Goal: Information Seeking & Learning: Learn about a topic

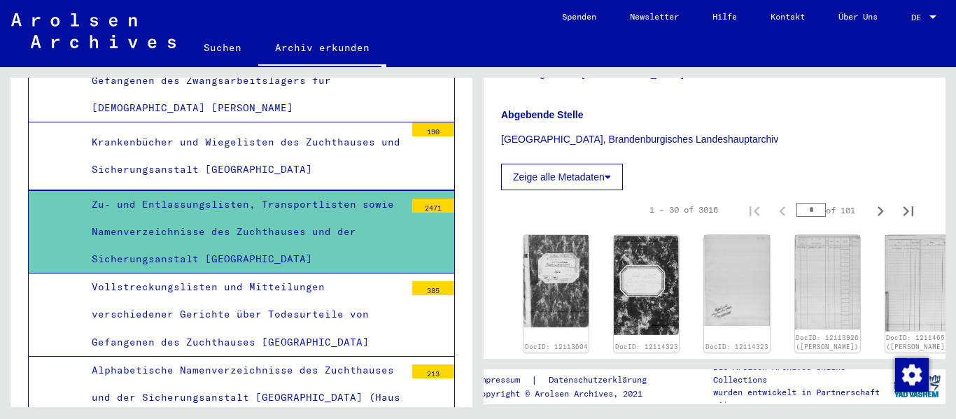
scroll to position [350, 0]
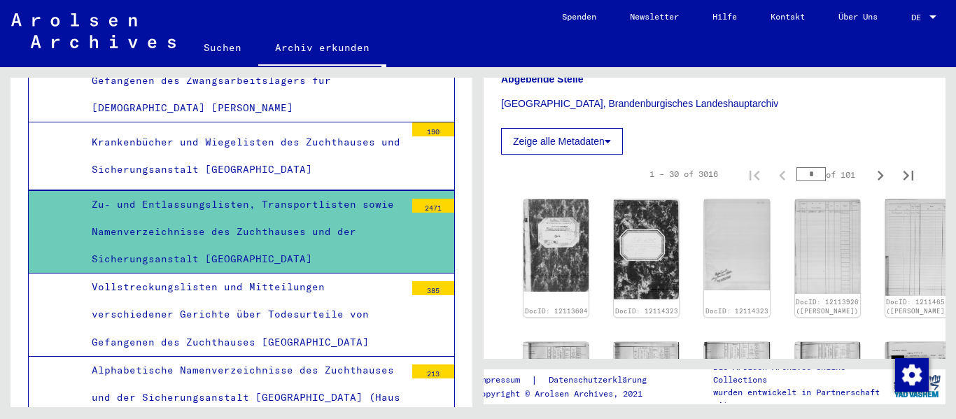
click at [808, 181] on input "*" at bounding box center [811, 174] width 29 height 14
type input "**"
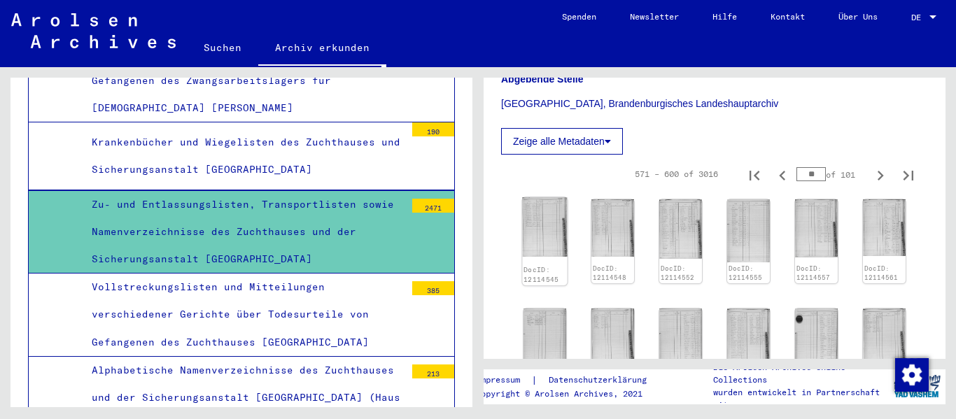
click at [546, 256] on img at bounding box center [544, 227] width 45 height 60
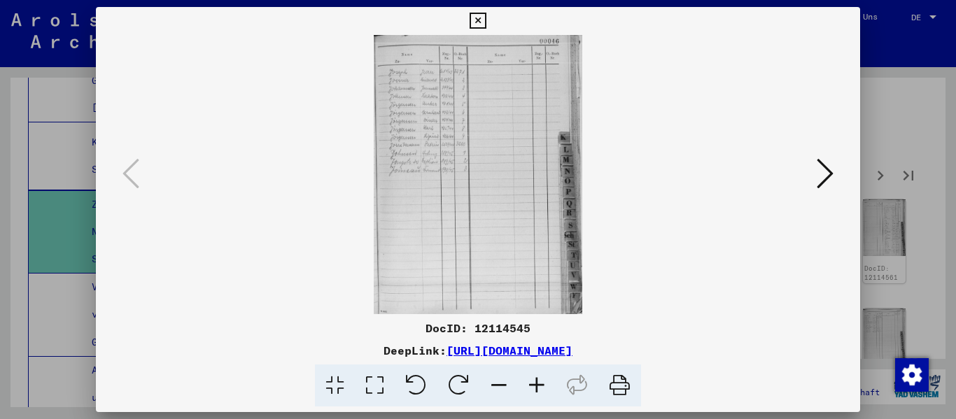
click at [481, 19] on icon at bounding box center [478, 21] width 16 height 17
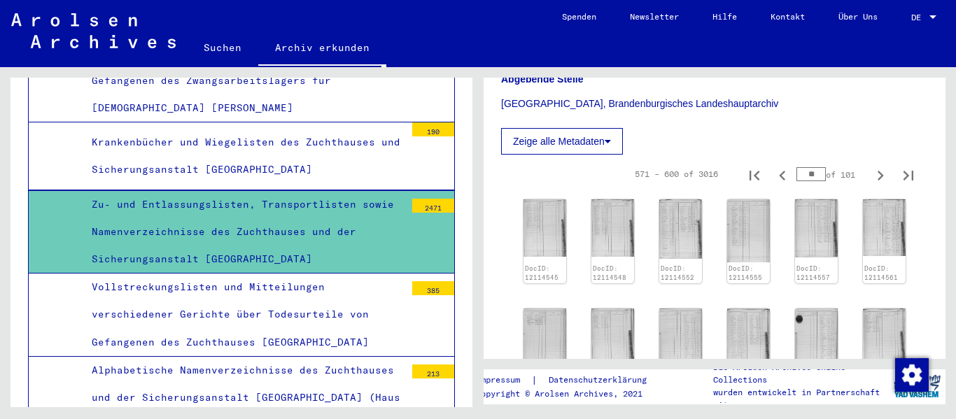
drag, startPoint x: 809, startPoint y: 193, endPoint x: 751, endPoint y: 191, distance: 57.4
click at [751, 188] on div "571 – 600 of 3016 ** of 101" at bounding box center [770, 174] width 305 height 28
type input "*"
type input "**"
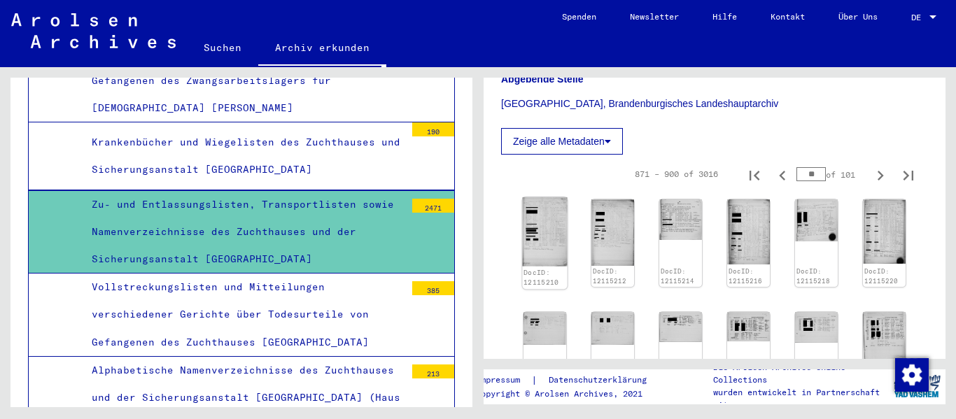
click at [543, 252] on img at bounding box center [544, 231] width 45 height 69
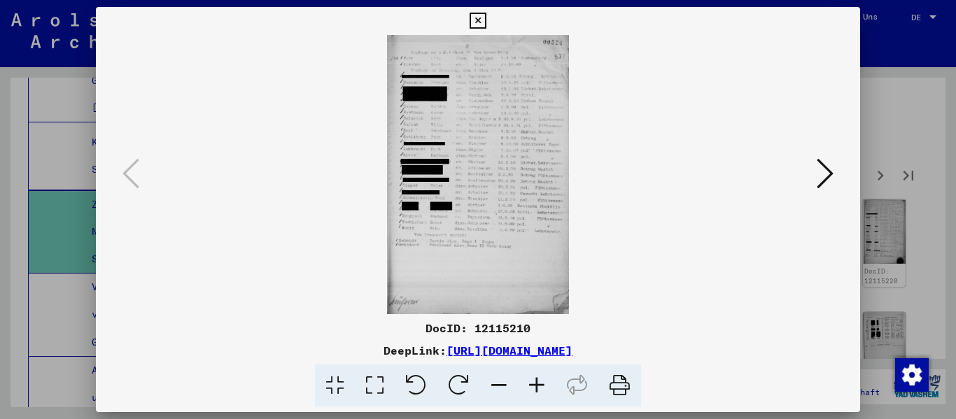
click at [536, 379] on icon at bounding box center [537, 386] width 38 height 43
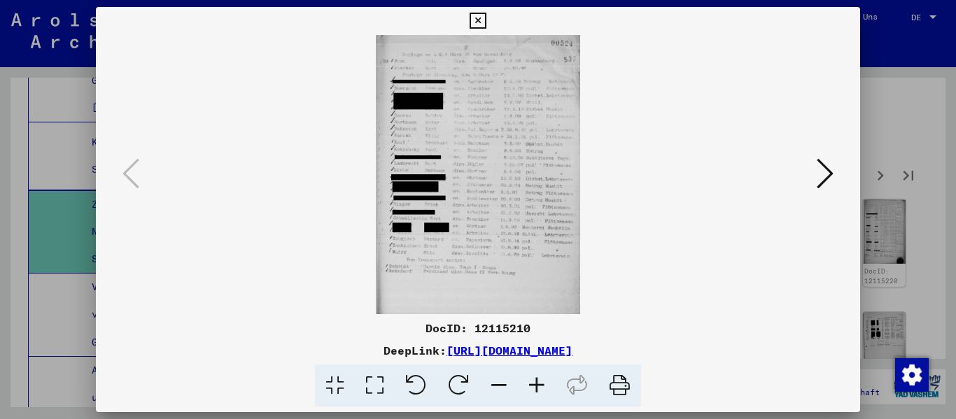
click at [536, 379] on icon at bounding box center [537, 386] width 38 height 43
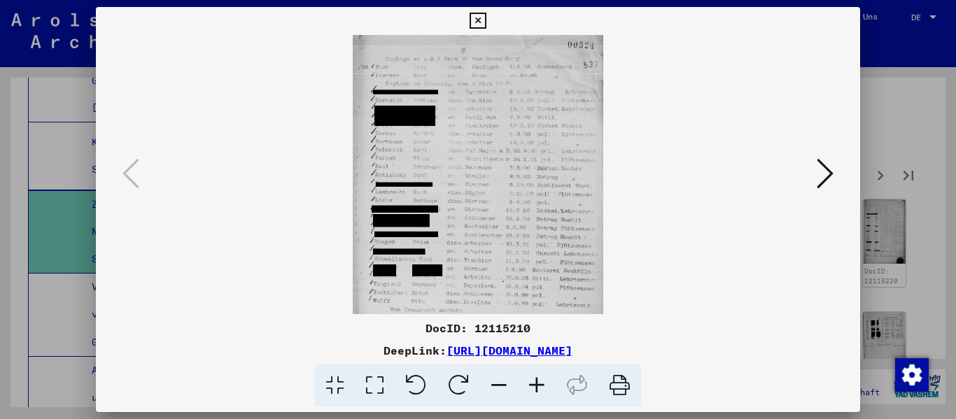
click at [536, 379] on icon at bounding box center [537, 386] width 38 height 43
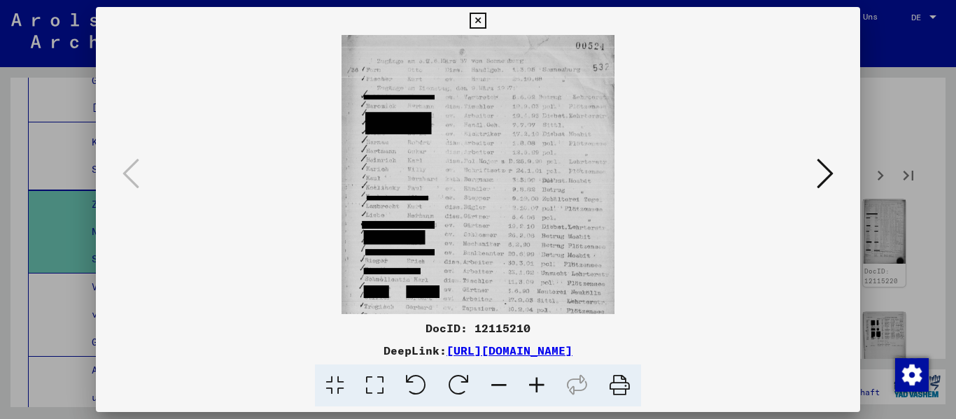
click at [536, 379] on icon at bounding box center [537, 386] width 38 height 43
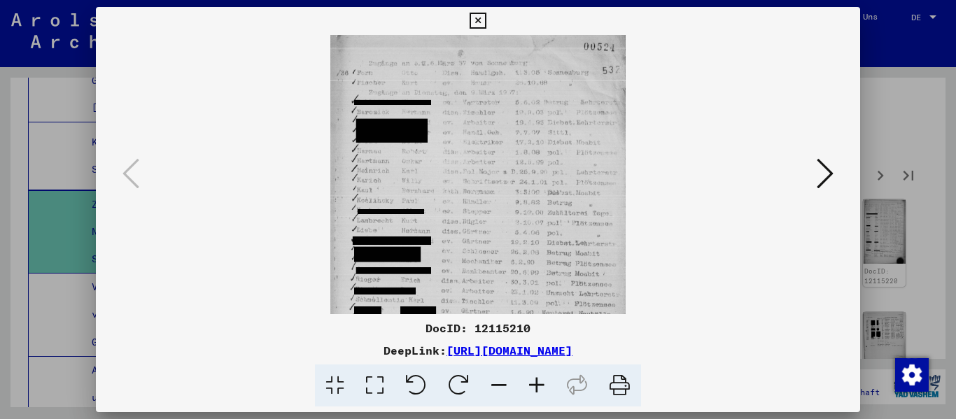
click at [536, 379] on icon at bounding box center [537, 386] width 38 height 43
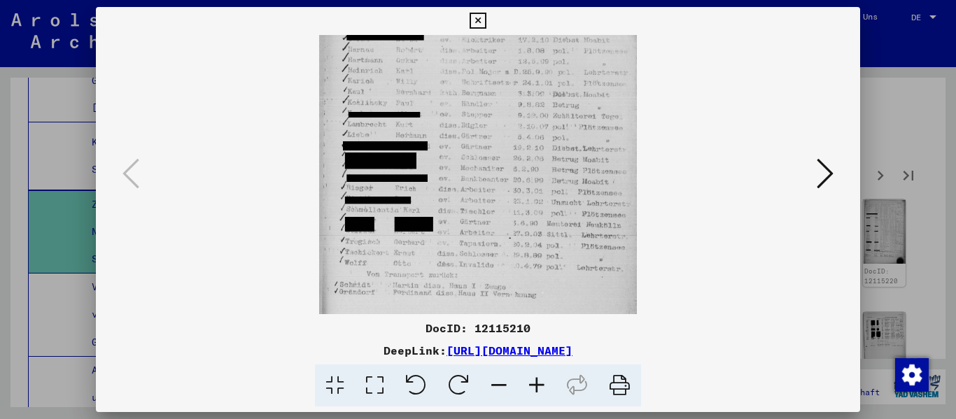
scroll to position [88, 0]
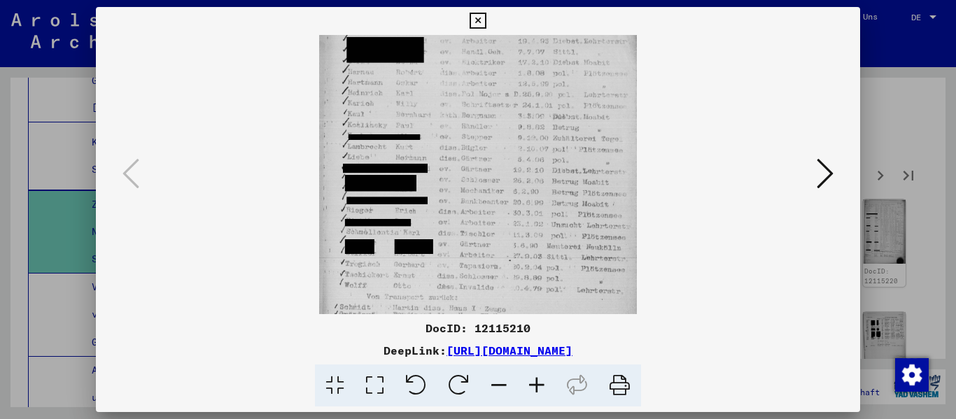
drag, startPoint x: 525, startPoint y: 286, endPoint x: 535, endPoint y: 198, distance: 88.8
click at [535, 198] on img at bounding box center [478, 191] width 319 height 489
click at [480, 18] on icon at bounding box center [478, 21] width 16 height 17
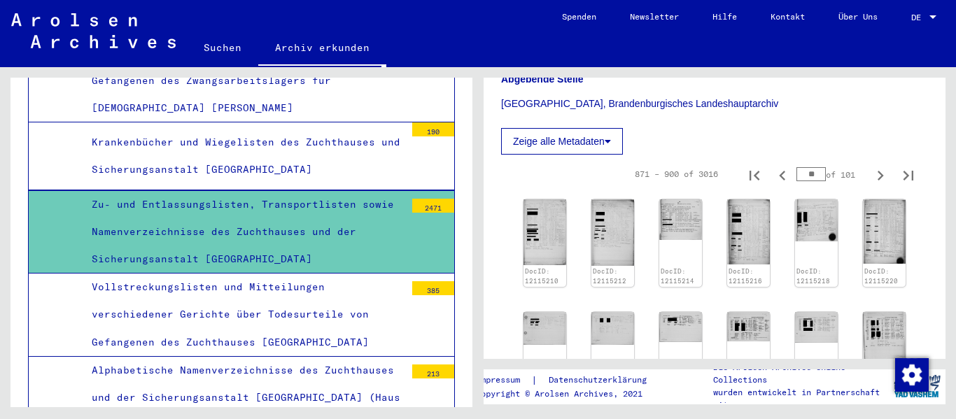
click at [804, 181] on input "**" at bounding box center [811, 174] width 29 height 14
type input "*"
type input "**"
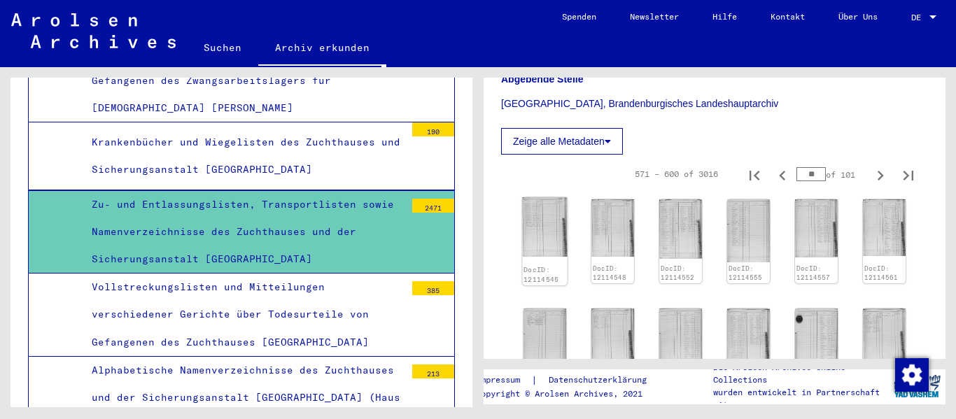
click at [542, 253] on img at bounding box center [544, 227] width 45 height 60
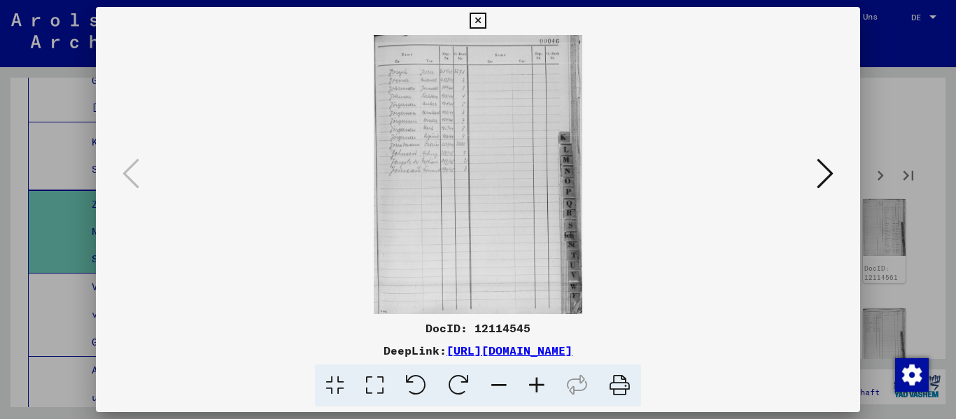
click at [826, 179] on icon at bounding box center [825, 174] width 17 height 34
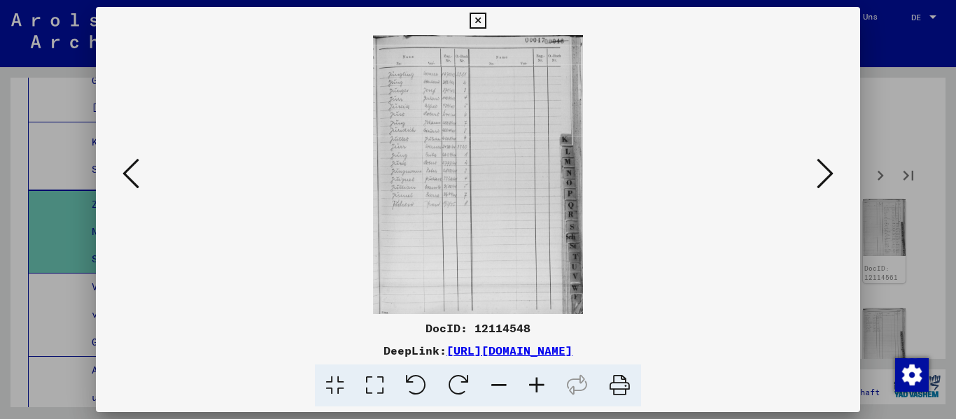
click at [827, 179] on icon at bounding box center [825, 174] width 17 height 34
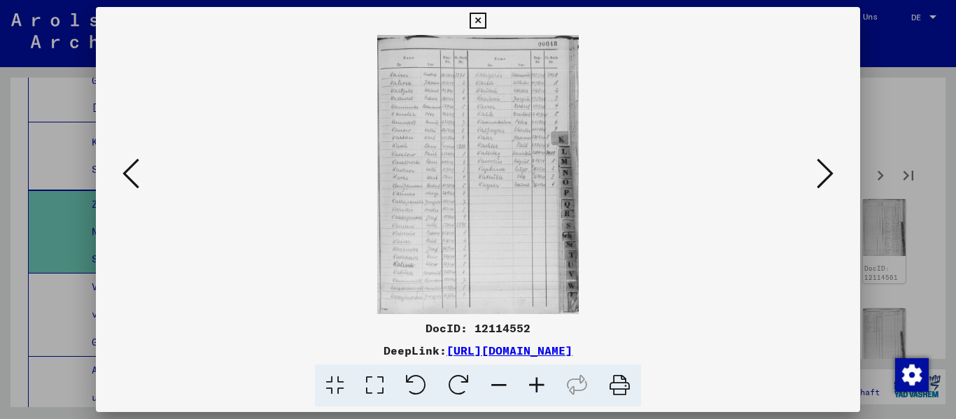
click at [827, 179] on icon at bounding box center [825, 174] width 17 height 34
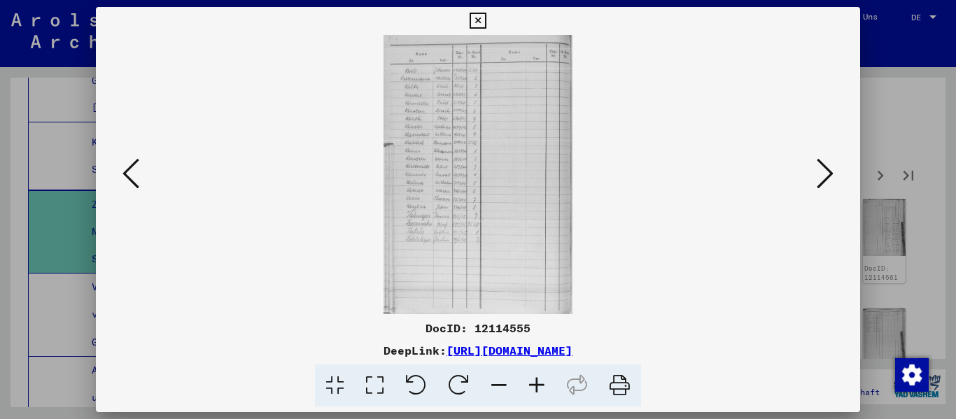
click at [827, 179] on icon at bounding box center [825, 174] width 17 height 34
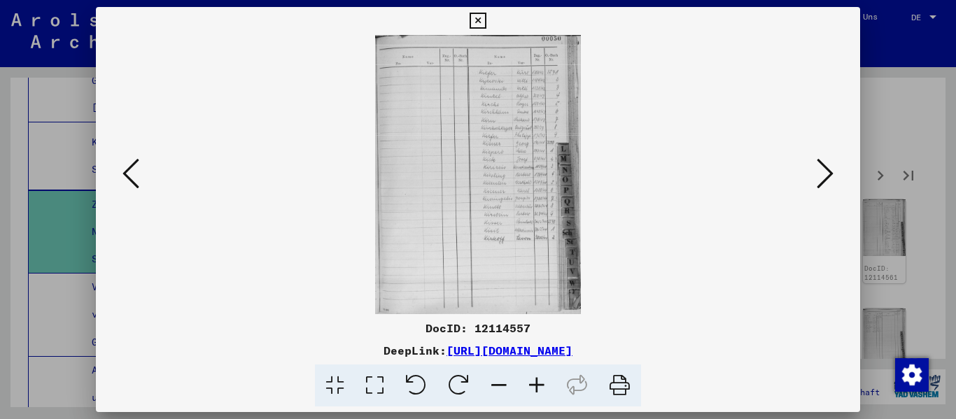
click at [827, 179] on icon at bounding box center [825, 174] width 17 height 34
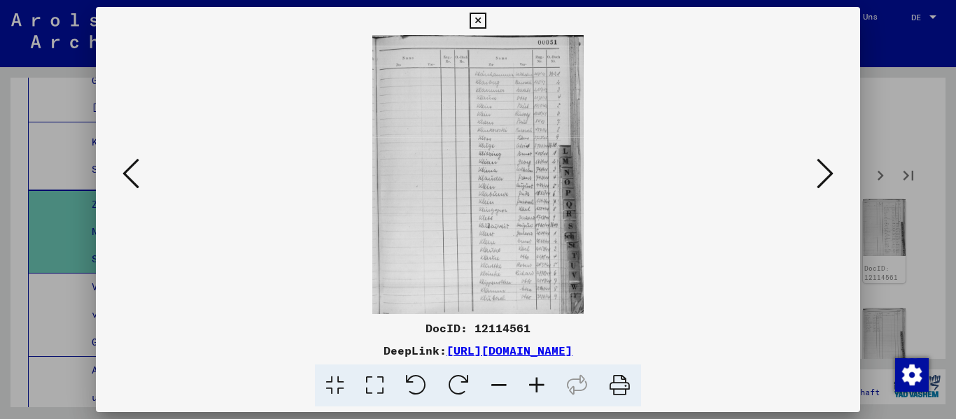
click at [827, 179] on icon at bounding box center [825, 174] width 17 height 34
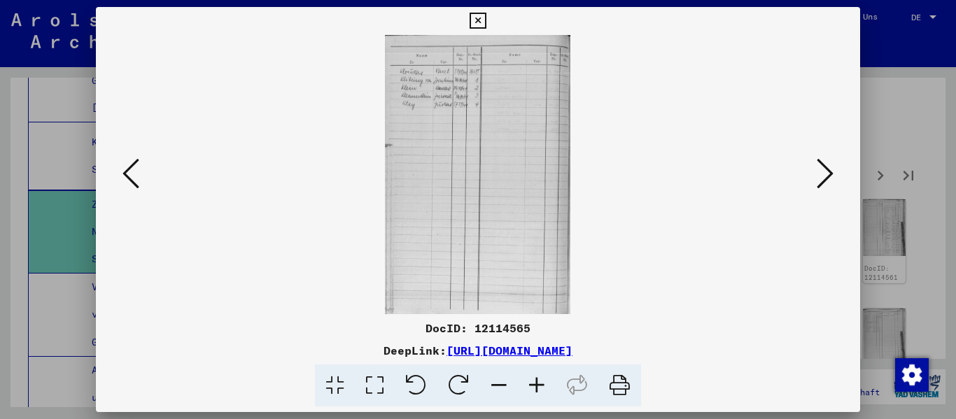
click at [827, 179] on icon at bounding box center [825, 174] width 17 height 34
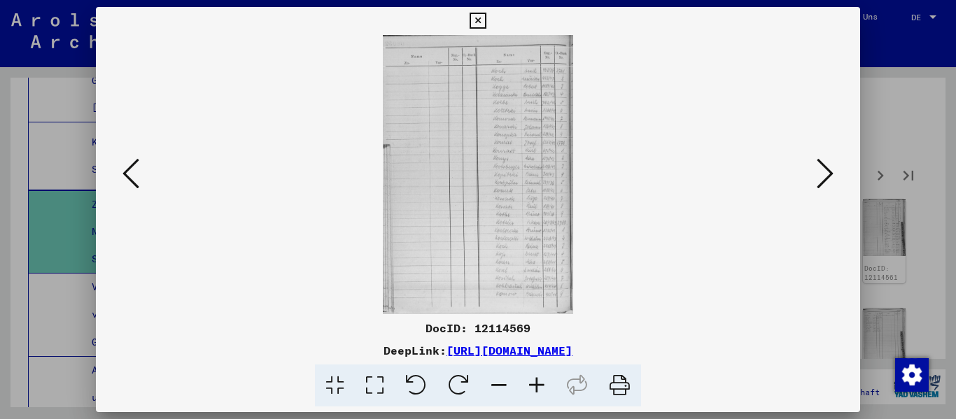
click at [827, 179] on icon at bounding box center [825, 174] width 17 height 34
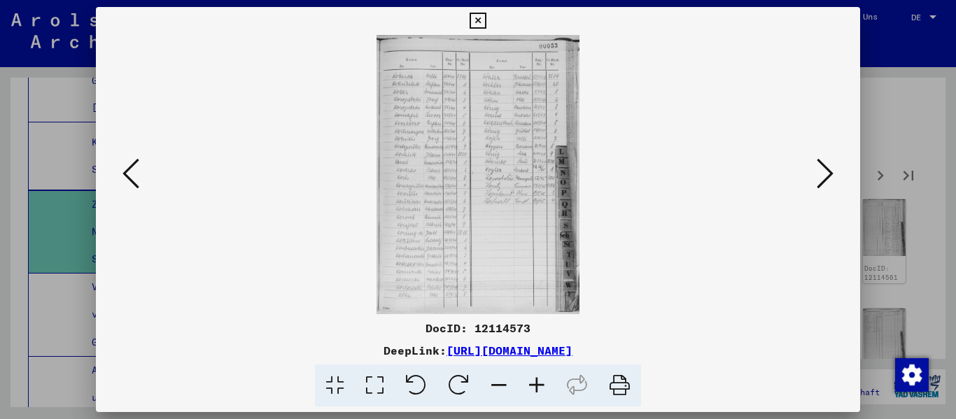
click at [827, 179] on icon at bounding box center [825, 174] width 17 height 34
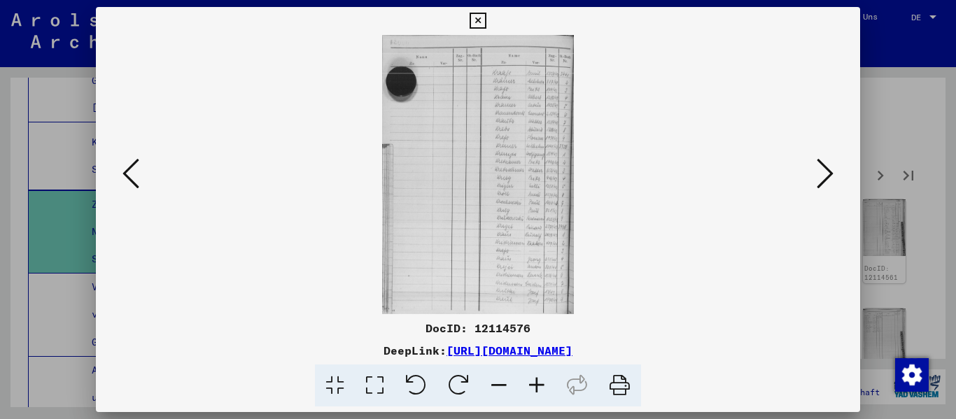
click at [827, 179] on icon at bounding box center [825, 174] width 17 height 34
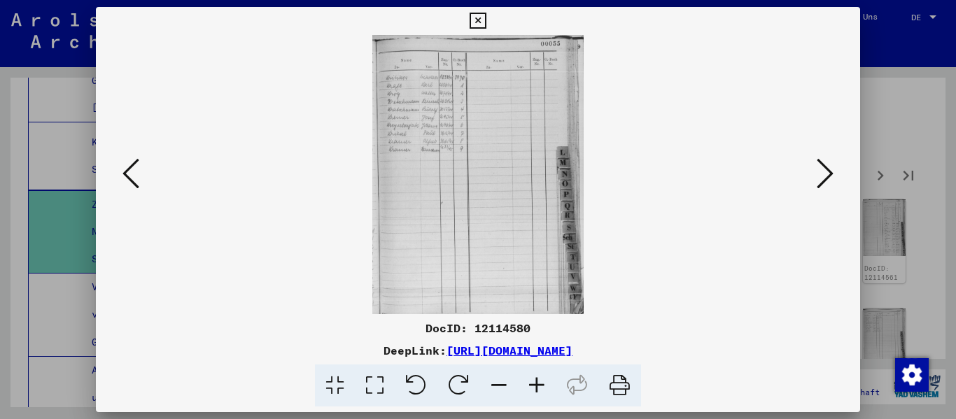
click at [827, 179] on icon at bounding box center [825, 174] width 17 height 34
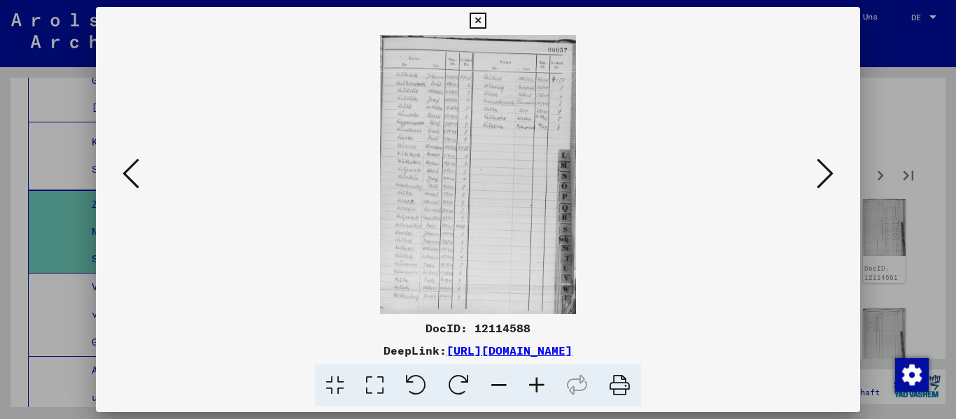
click at [827, 179] on icon at bounding box center [825, 174] width 17 height 34
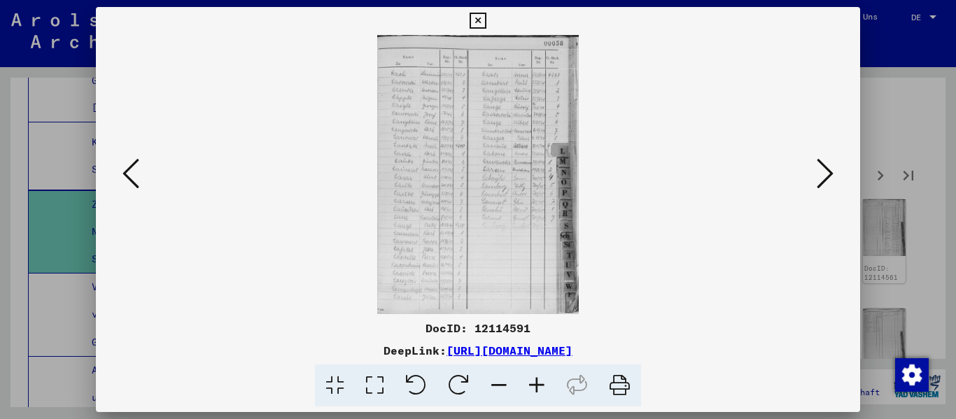
click at [827, 179] on icon at bounding box center [825, 174] width 17 height 34
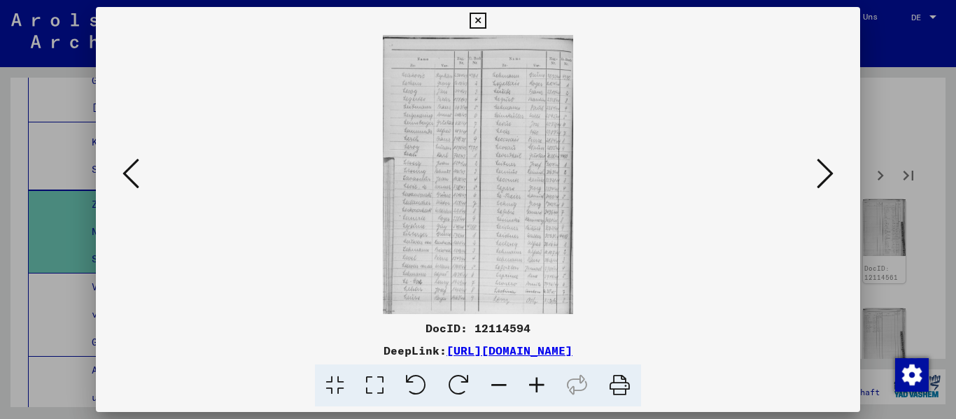
click at [827, 179] on icon at bounding box center [825, 174] width 17 height 34
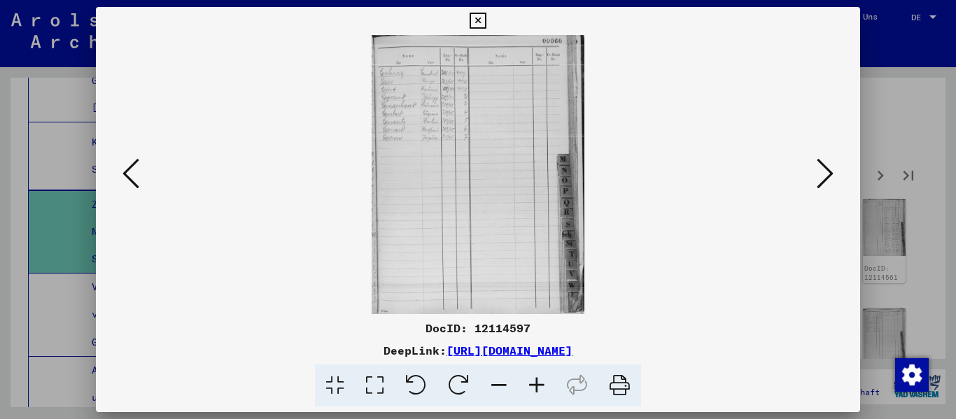
click at [827, 179] on icon at bounding box center [825, 174] width 17 height 34
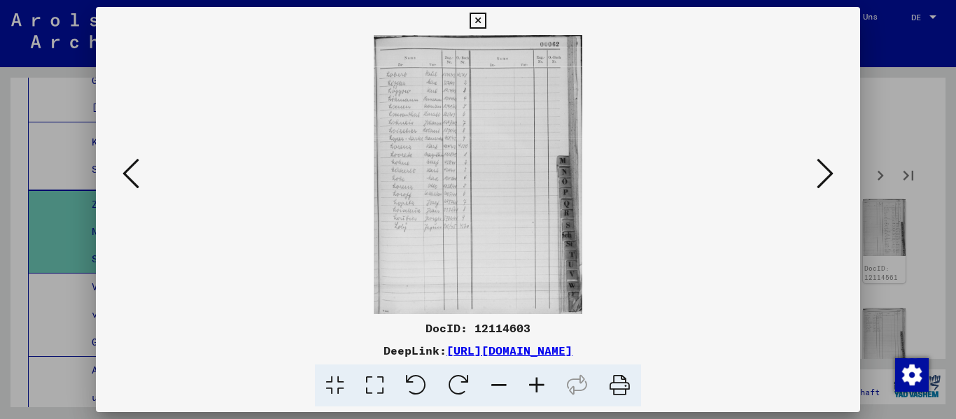
click at [827, 179] on icon at bounding box center [825, 174] width 17 height 34
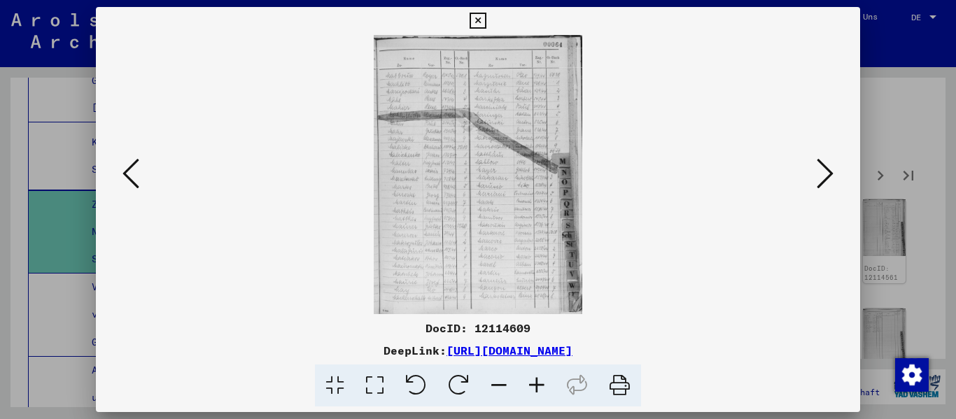
click at [827, 179] on icon at bounding box center [825, 174] width 17 height 34
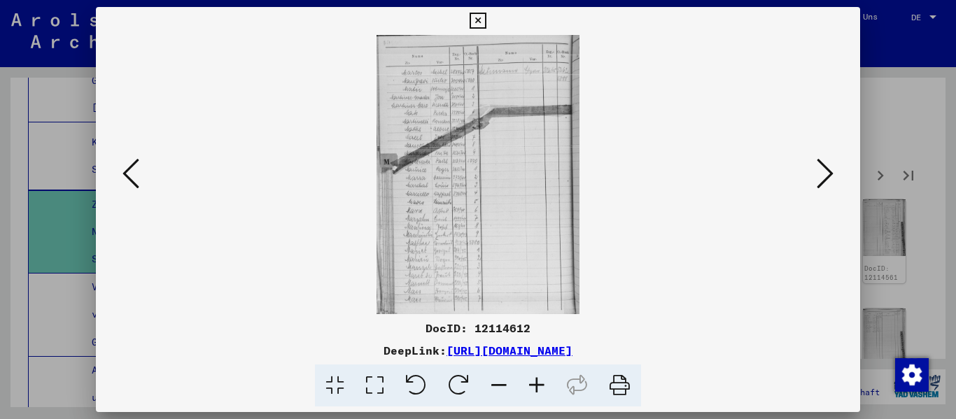
click at [827, 179] on icon at bounding box center [825, 174] width 17 height 34
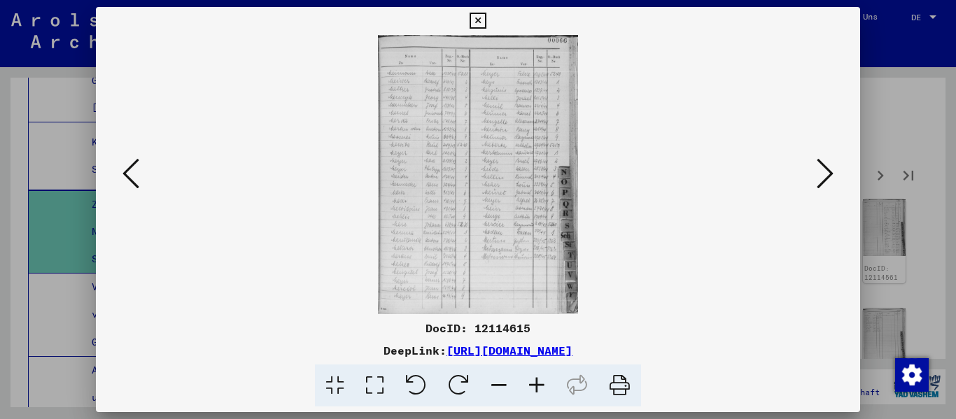
click at [540, 391] on icon at bounding box center [537, 386] width 38 height 43
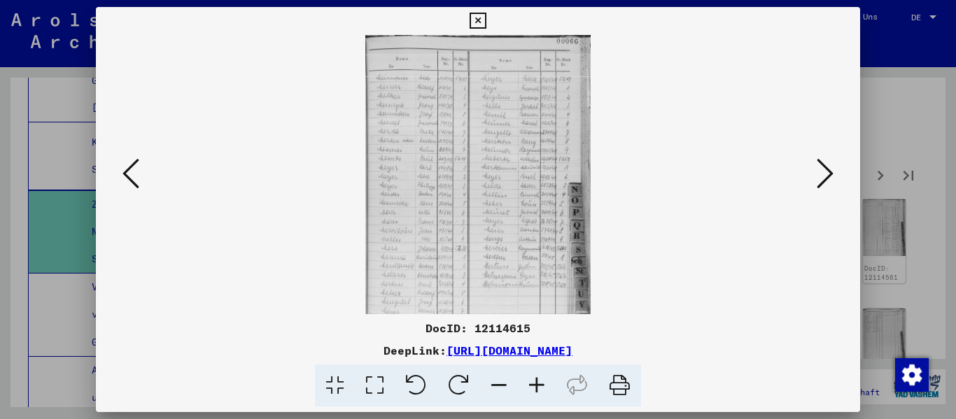
click at [540, 391] on icon at bounding box center [537, 386] width 38 height 43
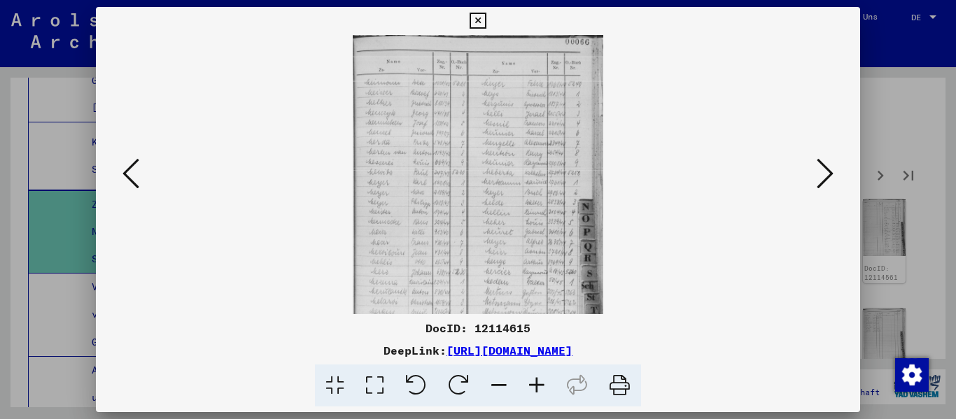
click at [539, 390] on icon at bounding box center [537, 386] width 38 height 43
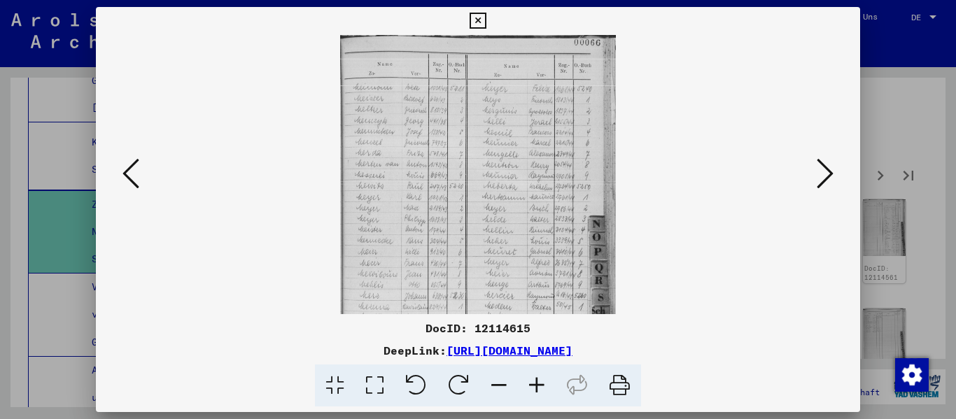
click at [539, 389] on icon at bounding box center [537, 386] width 38 height 43
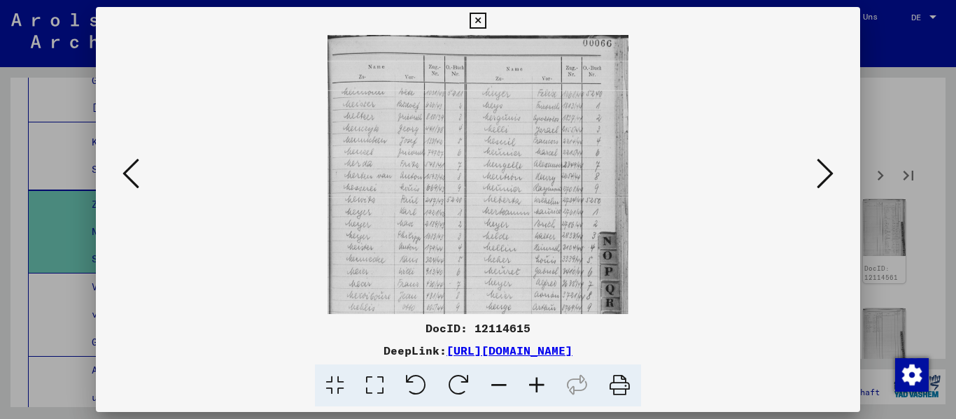
click at [540, 389] on icon at bounding box center [537, 386] width 38 height 43
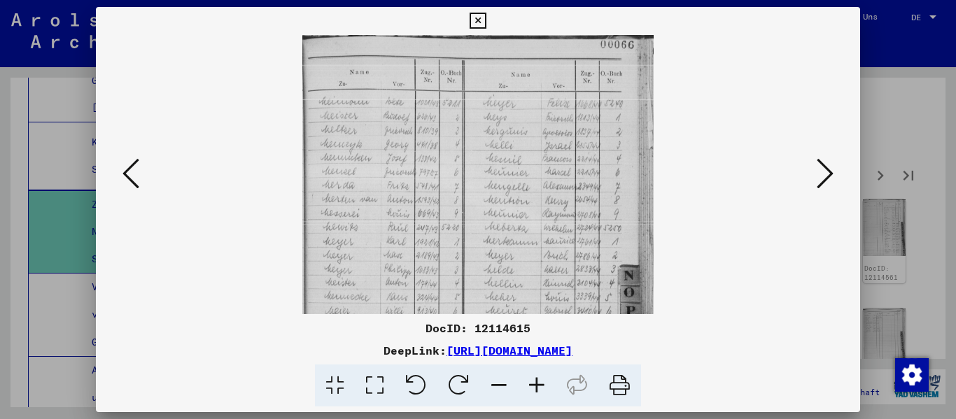
click at [540, 389] on icon at bounding box center [537, 386] width 38 height 43
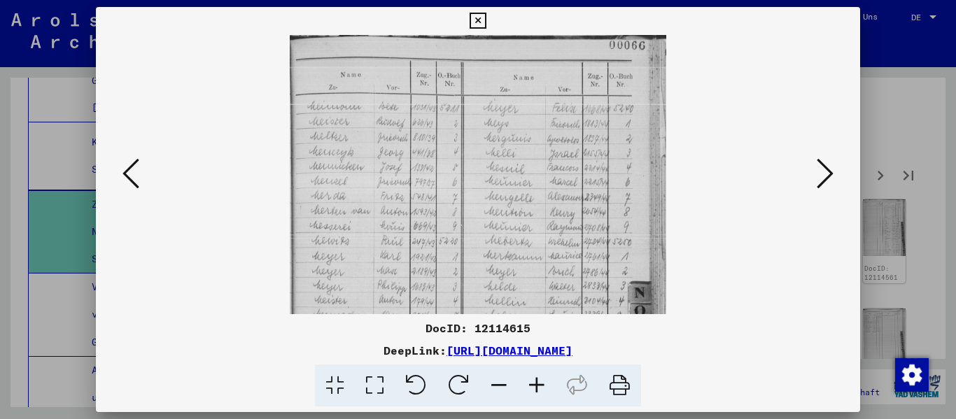
click at [540, 389] on icon at bounding box center [537, 386] width 38 height 43
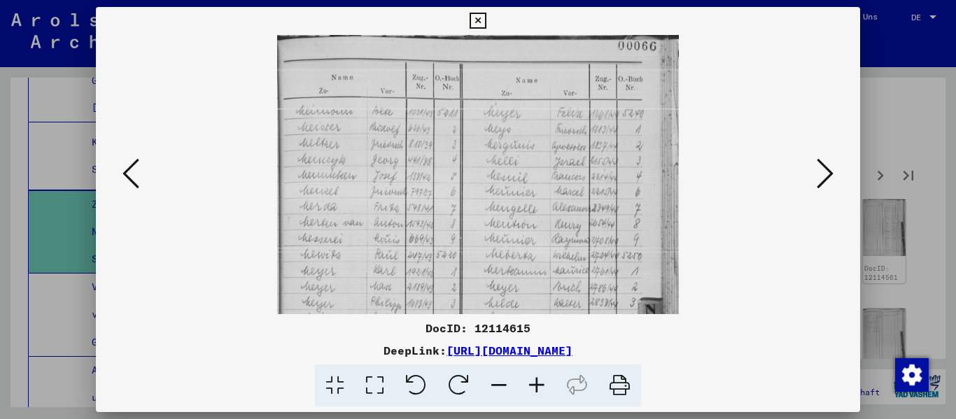
click at [540, 389] on icon at bounding box center [537, 386] width 38 height 43
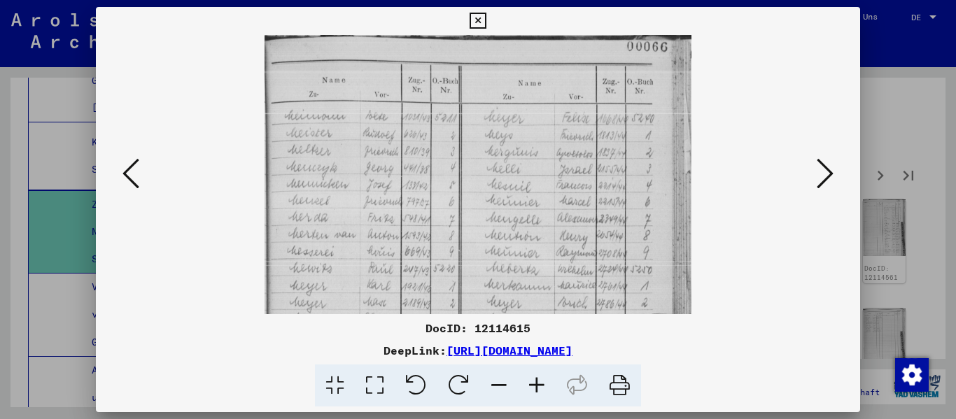
click at [816, 172] on button at bounding box center [825, 175] width 25 height 40
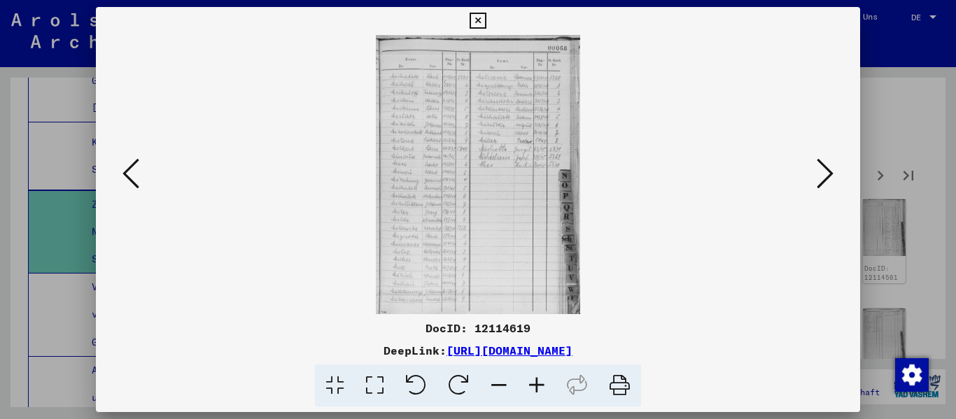
click at [817, 172] on icon at bounding box center [825, 174] width 17 height 34
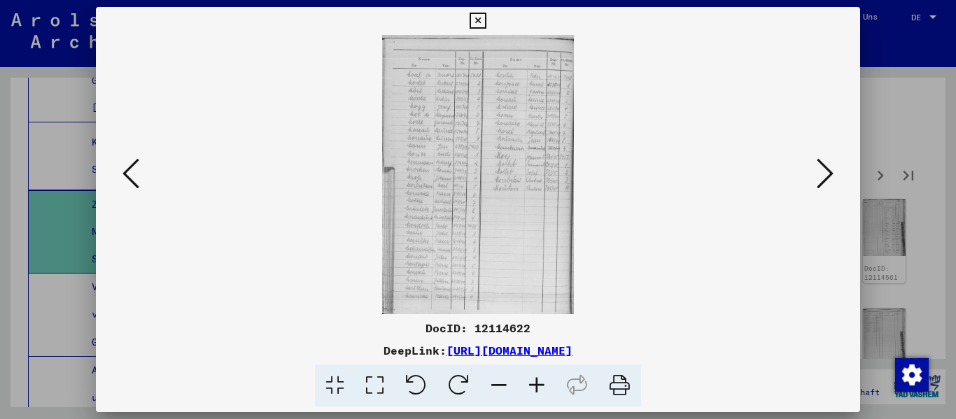
click at [817, 172] on icon at bounding box center [825, 174] width 17 height 34
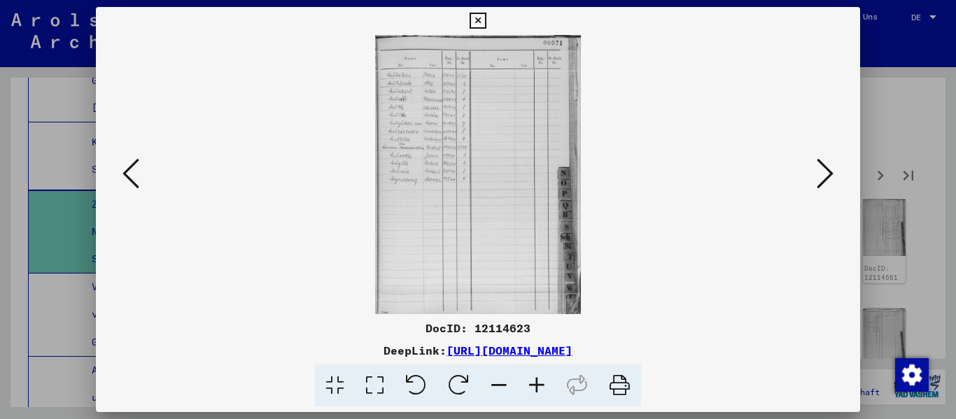
click at [817, 172] on icon at bounding box center [825, 174] width 17 height 34
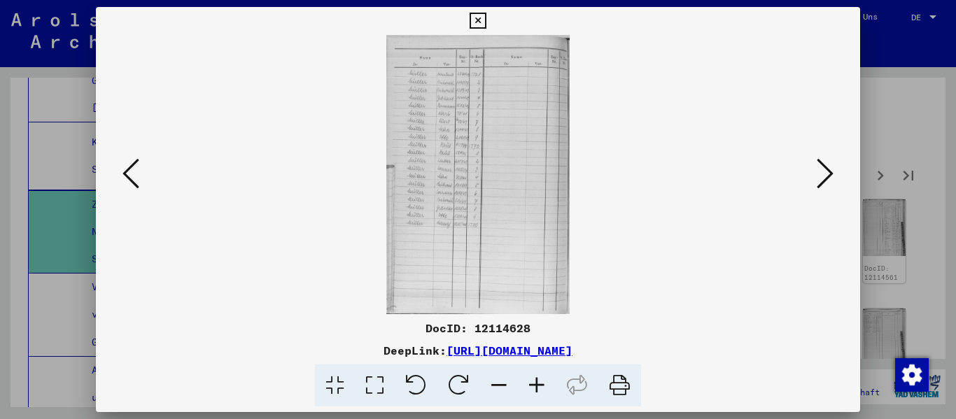
click at [817, 172] on icon at bounding box center [825, 174] width 17 height 34
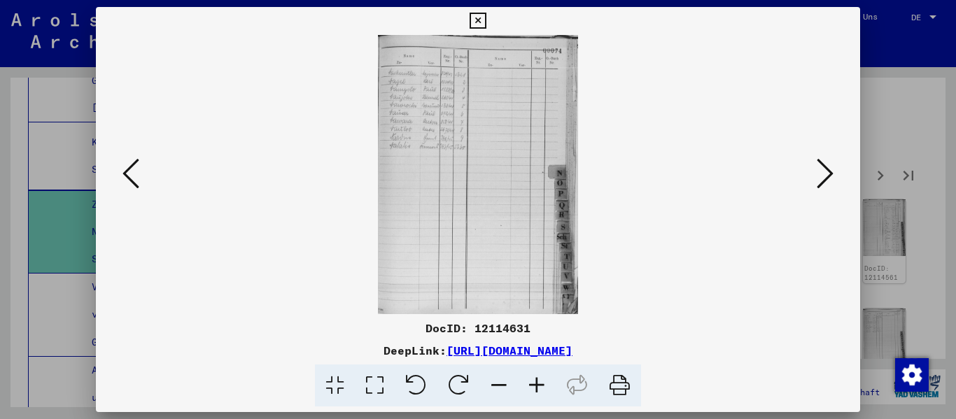
click at [817, 172] on icon at bounding box center [825, 174] width 17 height 34
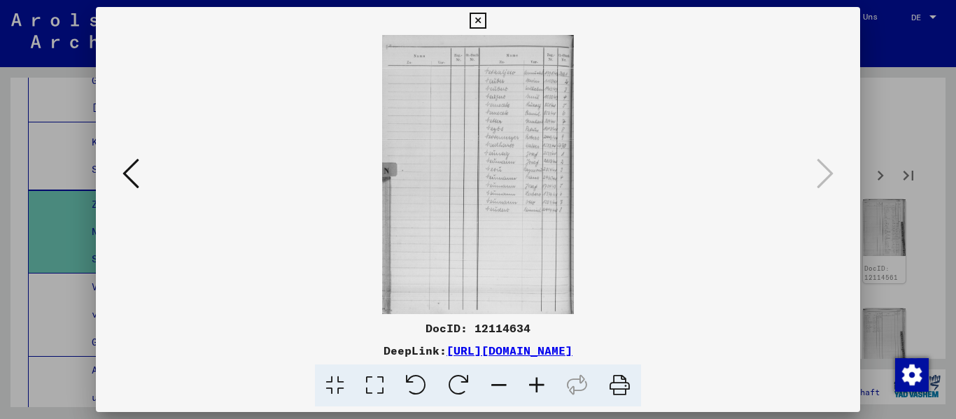
click at [482, 27] on icon at bounding box center [478, 21] width 16 height 17
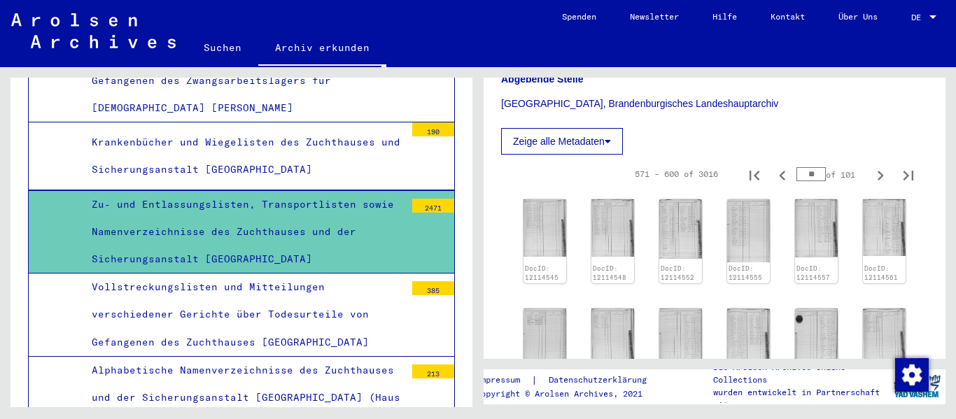
click at [806, 181] on input "**" at bounding box center [811, 174] width 29 height 14
type input "**"
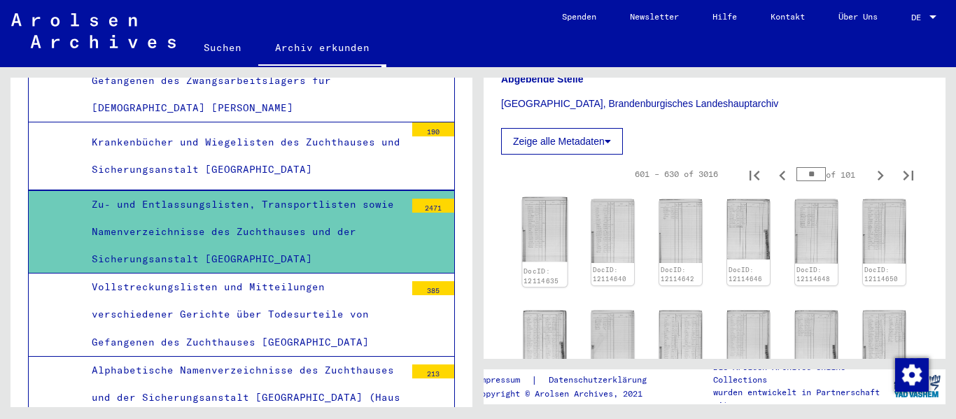
click at [554, 258] on img at bounding box center [544, 229] width 45 height 64
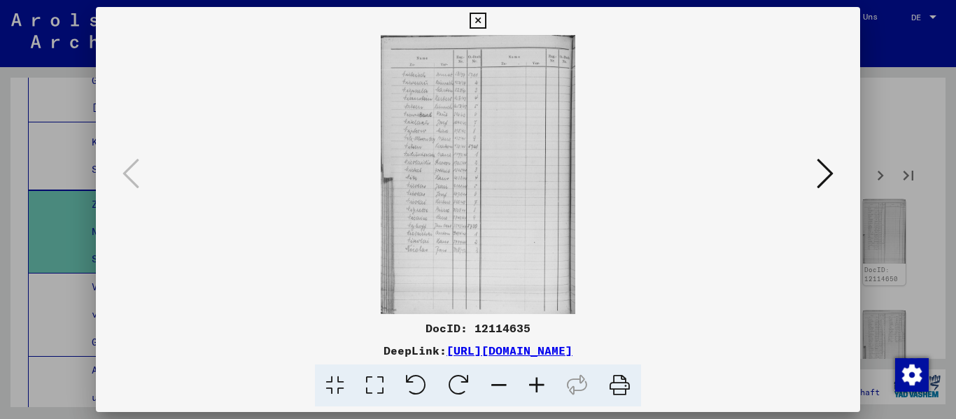
click at [543, 389] on icon at bounding box center [537, 386] width 38 height 43
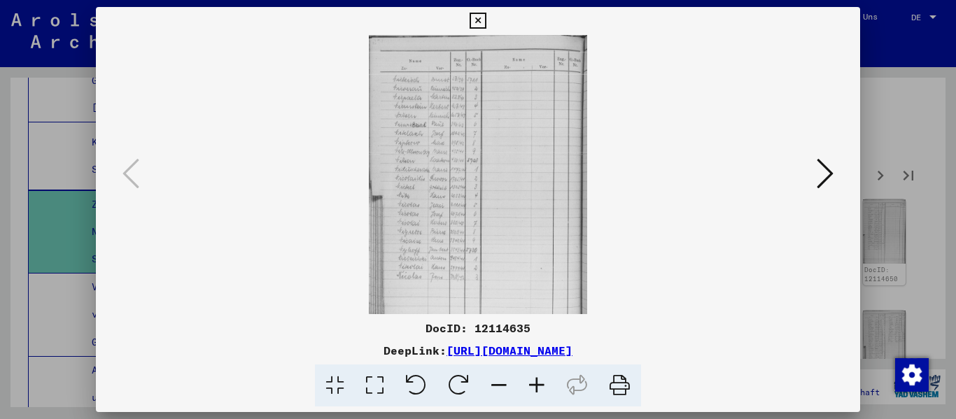
click at [543, 388] on icon at bounding box center [537, 386] width 38 height 43
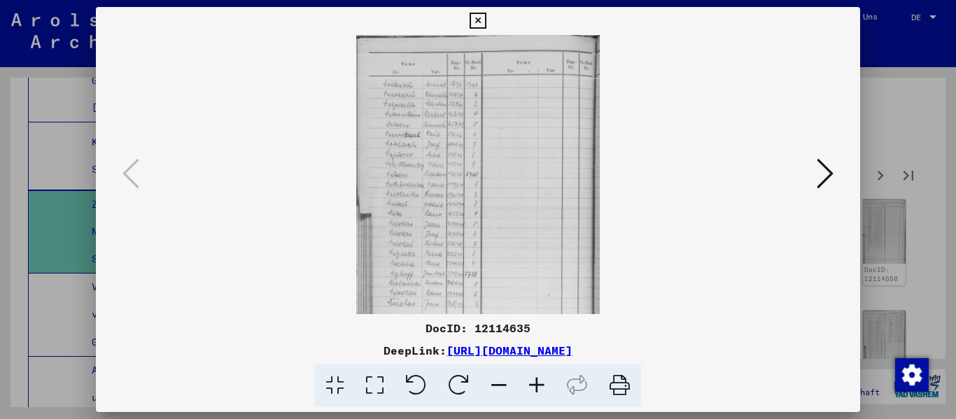
click at [543, 388] on icon at bounding box center [537, 386] width 38 height 43
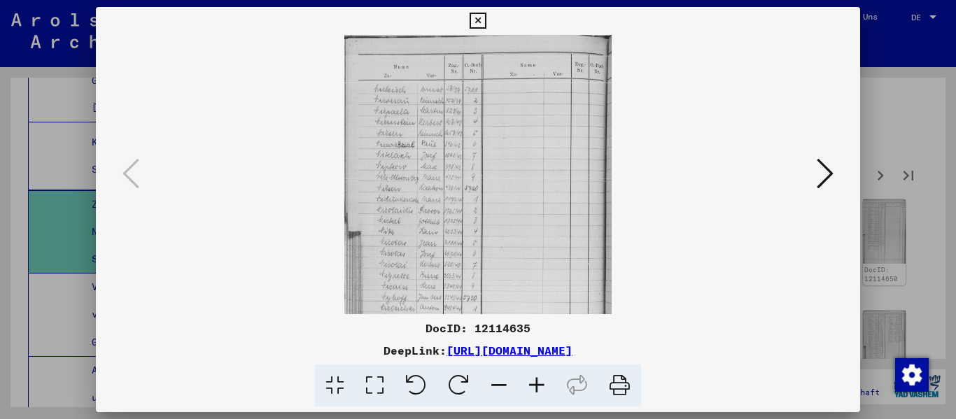
click at [543, 388] on icon at bounding box center [537, 386] width 38 height 43
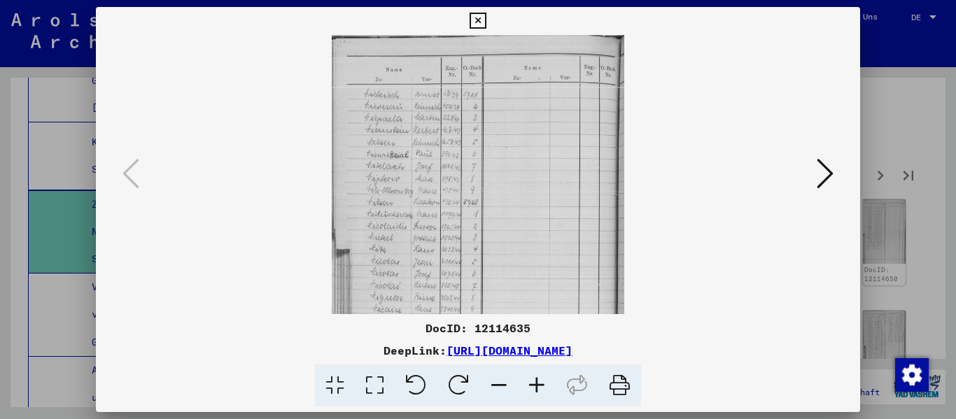
click at [543, 388] on icon at bounding box center [537, 386] width 38 height 43
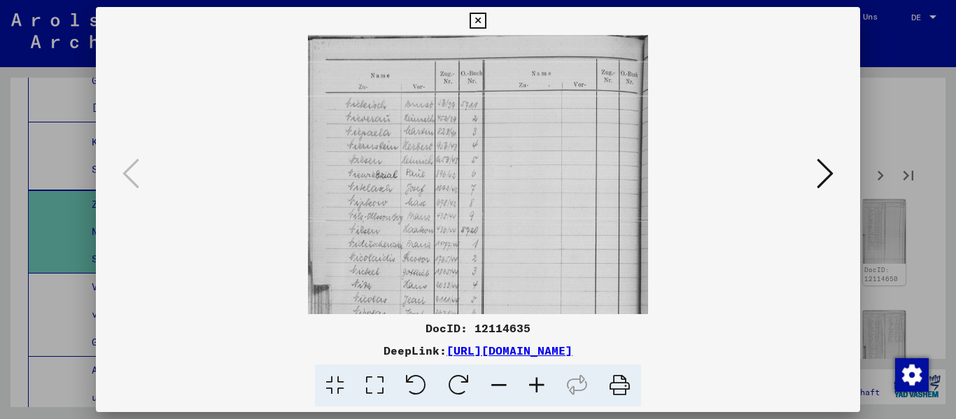
click at [543, 388] on icon at bounding box center [537, 386] width 38 height 43
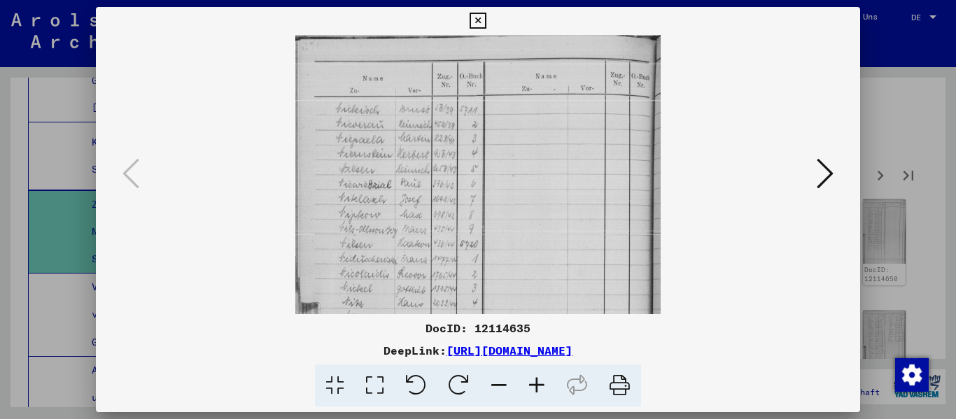
click at [543, 388] on icon at bounding box center [537, 386] width 38 height 43
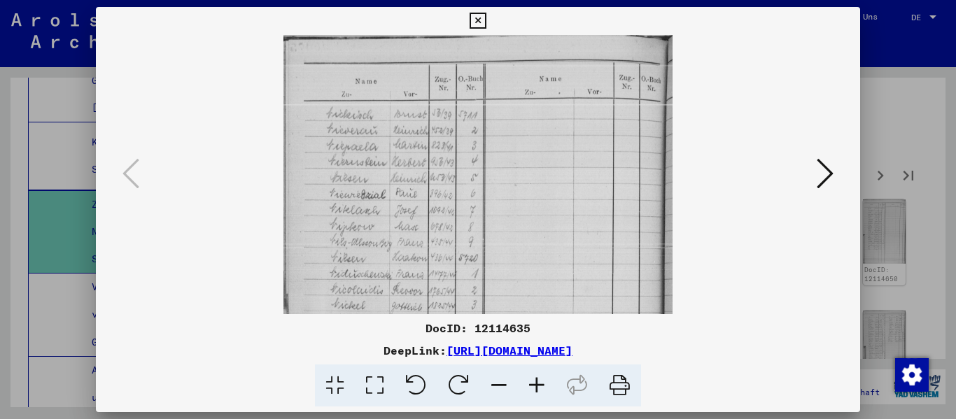
click at [543, 388] on icon at bounding box center [537, 386] width 38 height 43
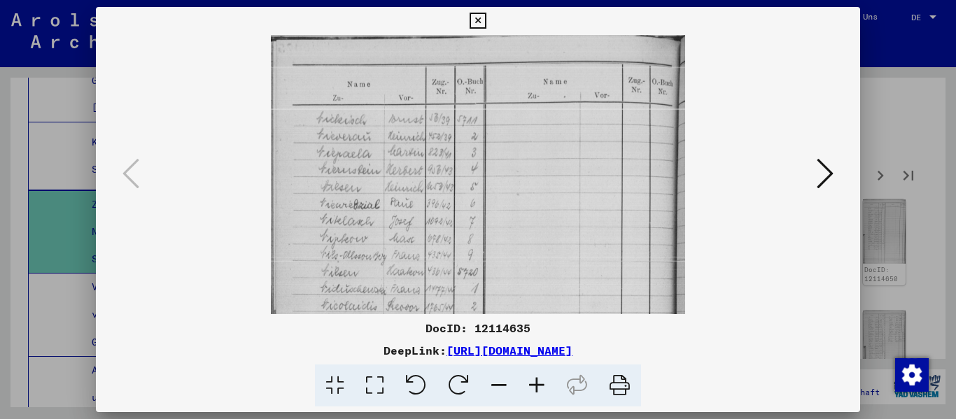
click at [543, 388] on icon at bounding box center [537, 386] width 38 height 43
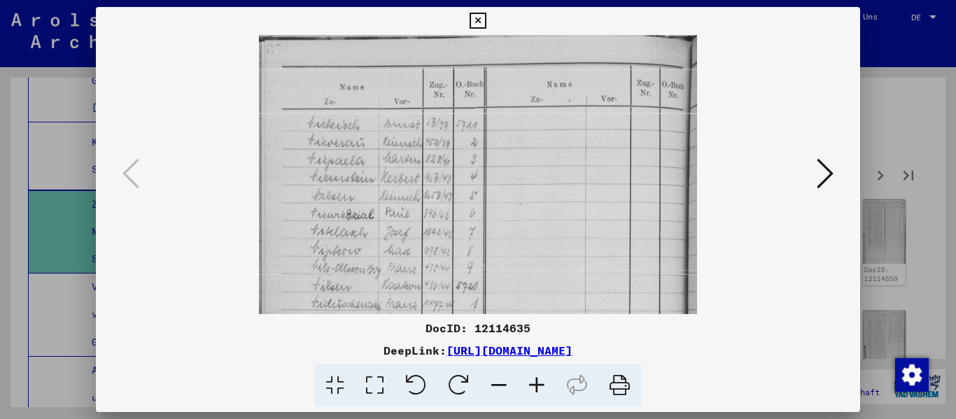
click at [543, 388] on icon at bounding box center [537, 386] width 38 height 43
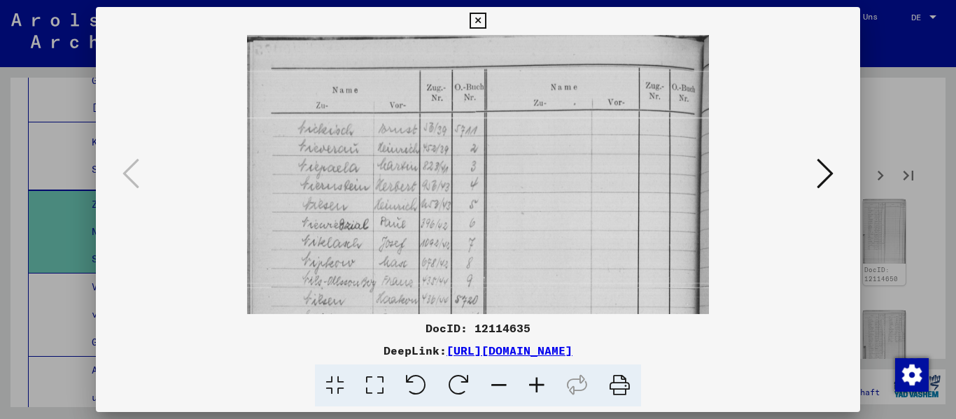
click at [834, 177] on icon at bounding box center [825, 174] width 17 height 34
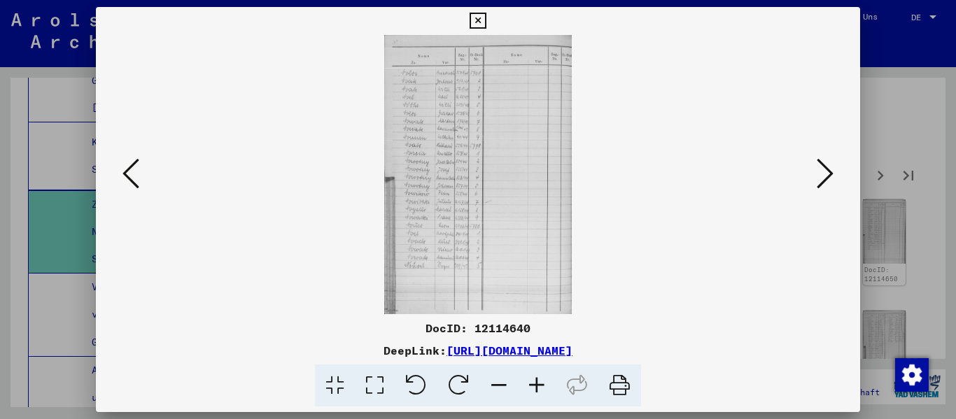
click at [834, 177] on icon at bounding box center [825, 174] width 17 height 34
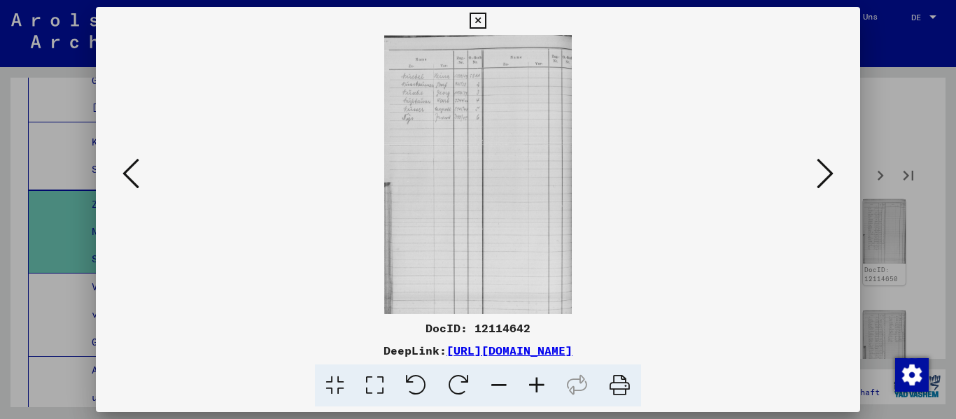
click at [834, 177] on icon at bounding box center [825, 174] width 17 height 34
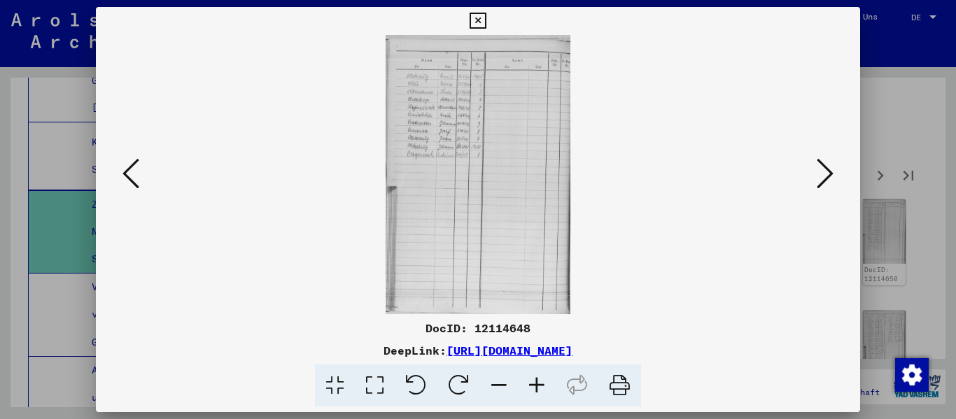
click at [834, 177] on icon at bounding box center [825, 174] width 17 height 34
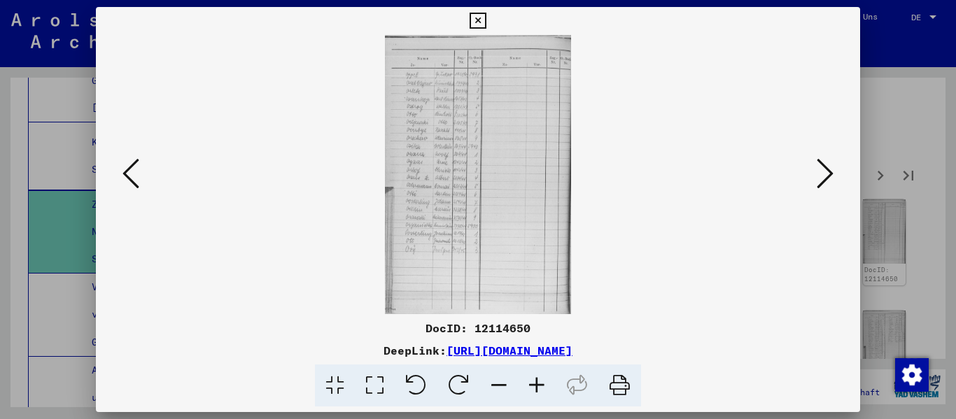
click at [834, 177] on icon at bounding box center [825, 174] width 17 height 34
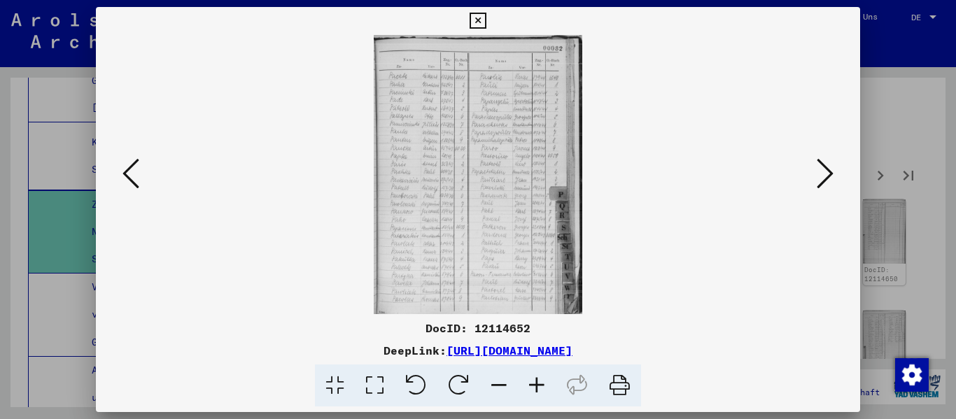
click at [834, 177] on icon at bounding box center [825, 174] width 17 height 34
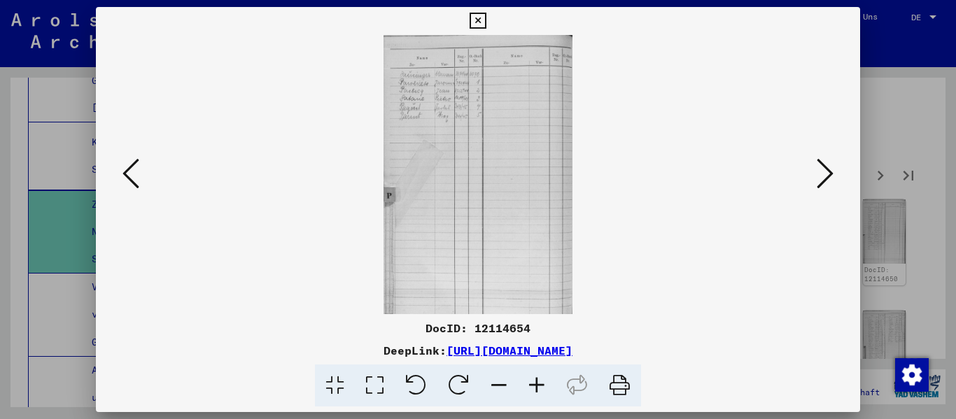
click at [834, 177] on icon at bounding box center [825, 174] width 17 height 34
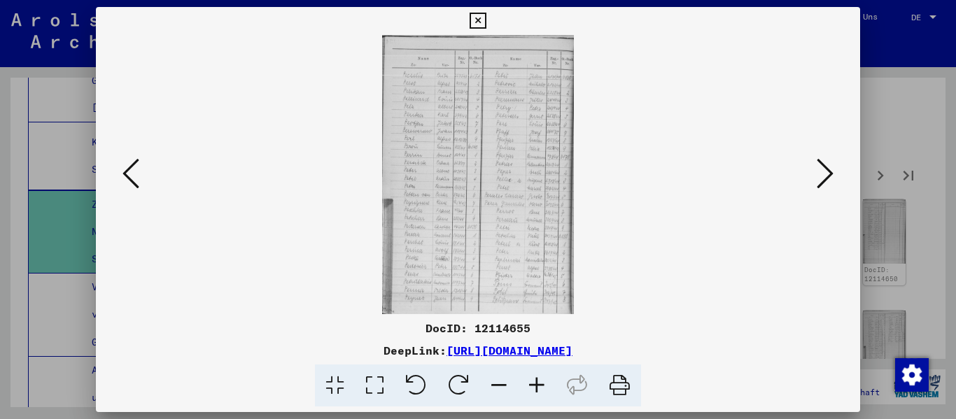
click at [834, 177] on icon at bounding box center [825, 174] width 17 height 34
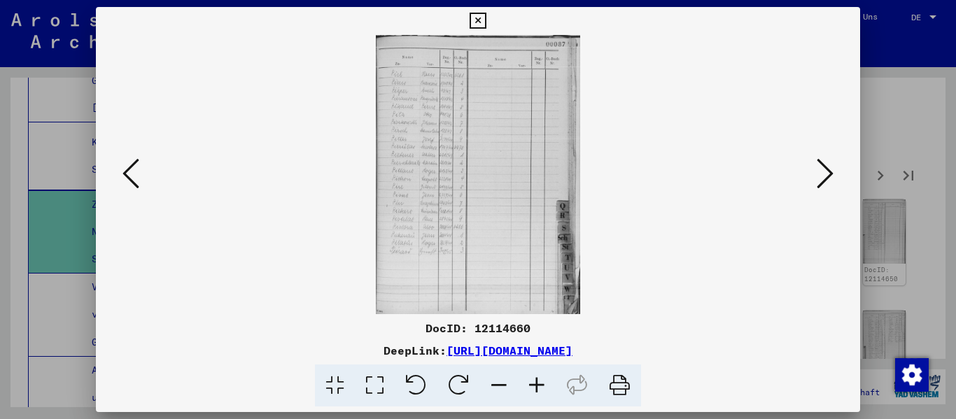
click at [834, 177] on icon at bounding box center [825, 174] width 17 height 34
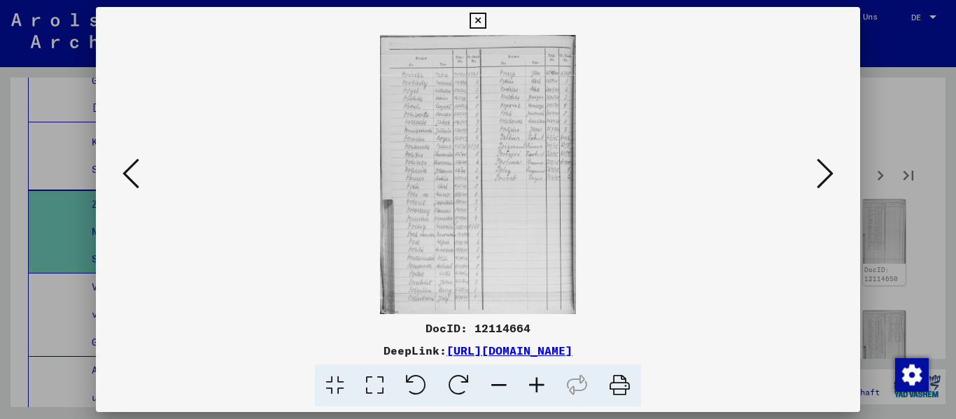
click at [834, 177] on icon at bounding box center [825, 174] width 17 height 34
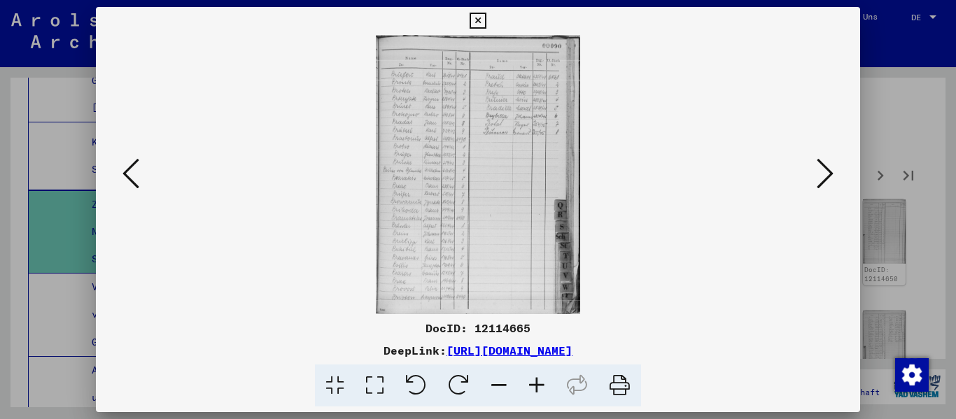
click at [834, 177] on icon at bounding box center [825, 174] width 17 height 34
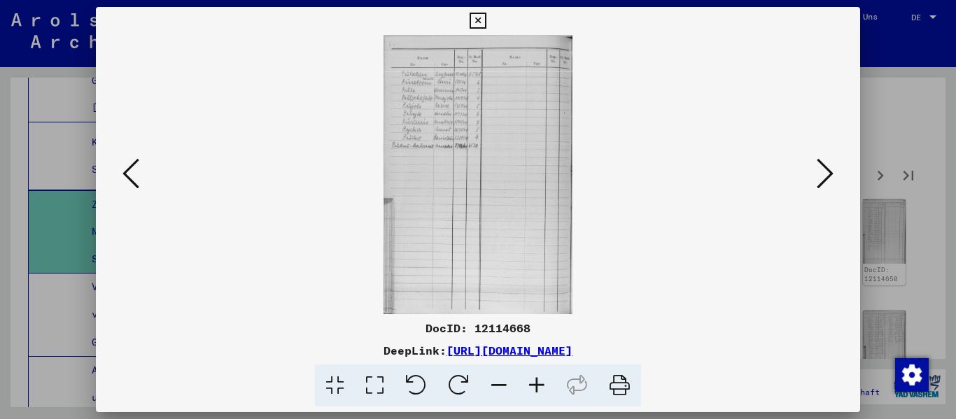
click at [834, 177] on icon at bounding box center [825, 174] width 17 height 34
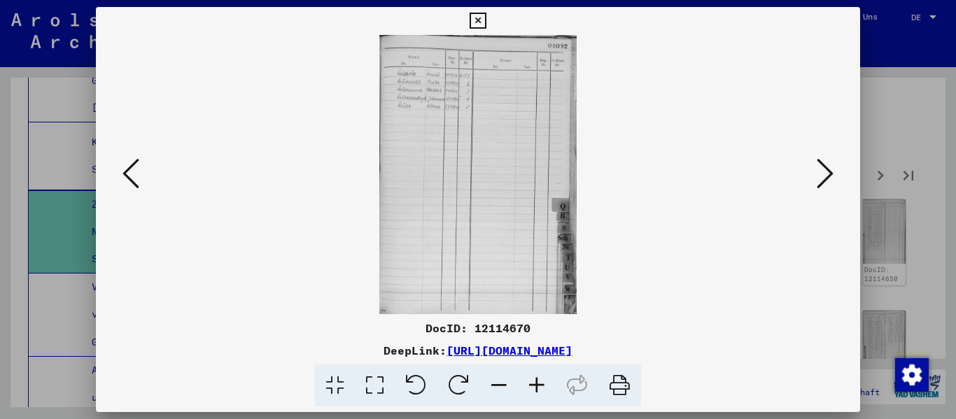
click at [834, 177] on icon at bounding box center [825, 174] width 17 height 34
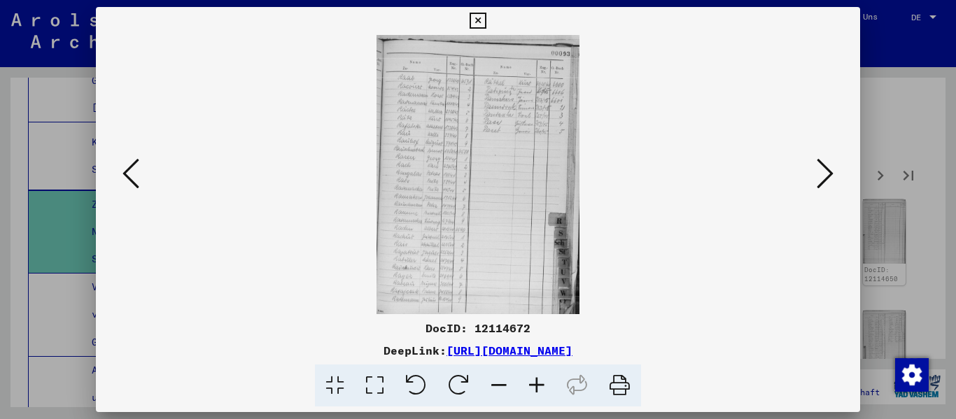
click at [834, 177] on icon at bounding box center [825, 174] width 17 height 34
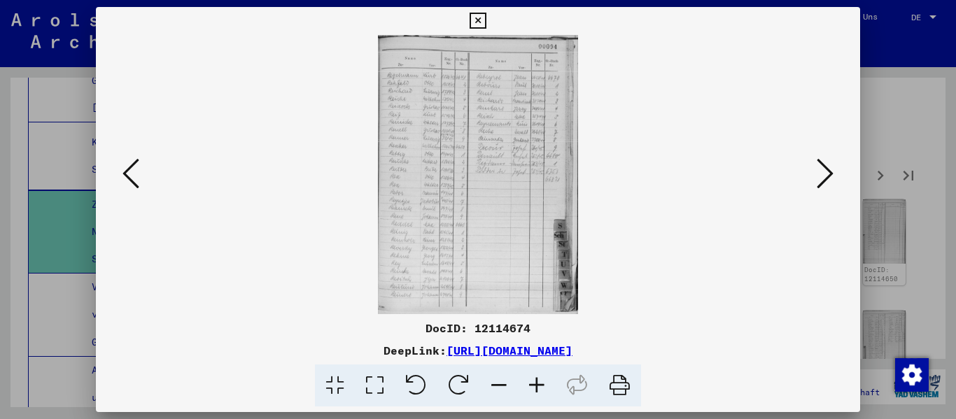
click at [834, 177] on icon at bounding box center [825, 174] width 17 height 34
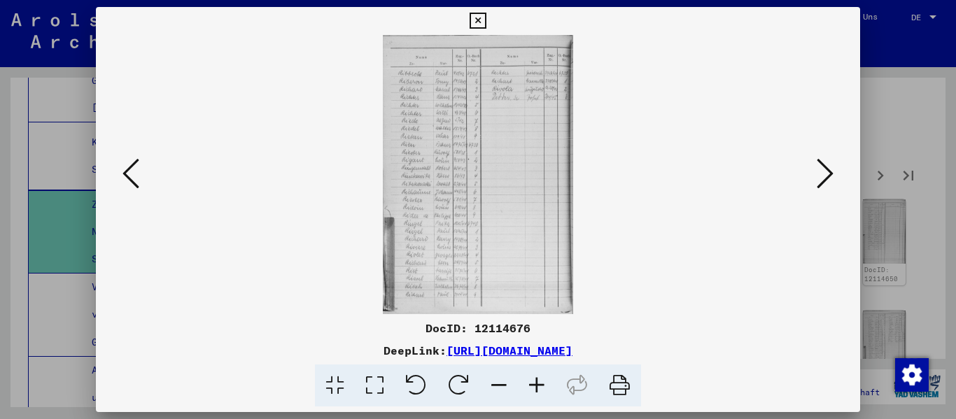
click at [834, 177] on icon at bounding box center [825, 174] width 17 height 34
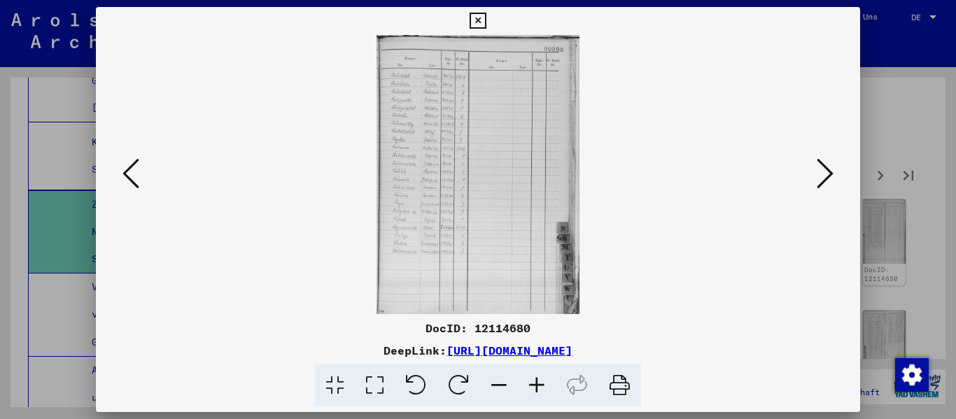
click at [834, 177] on icon at bounding box center [825, 174] width 17 height 34
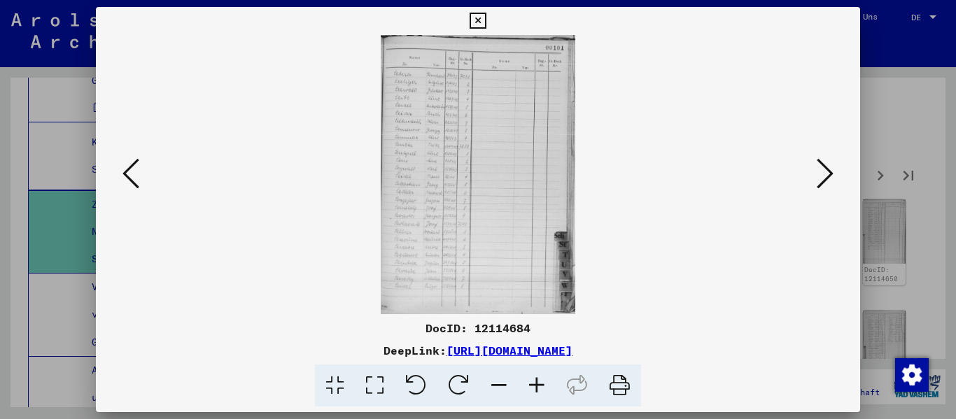
click at [834, 177] on icon at bounding box center [825, 174] width 17 height 34
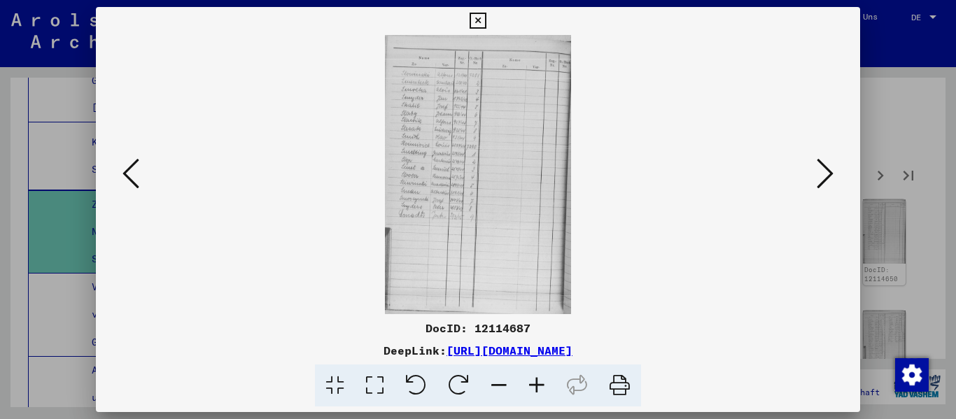
click at [542, 386] on icon at bounding box center [537, 386] width 38 height 43
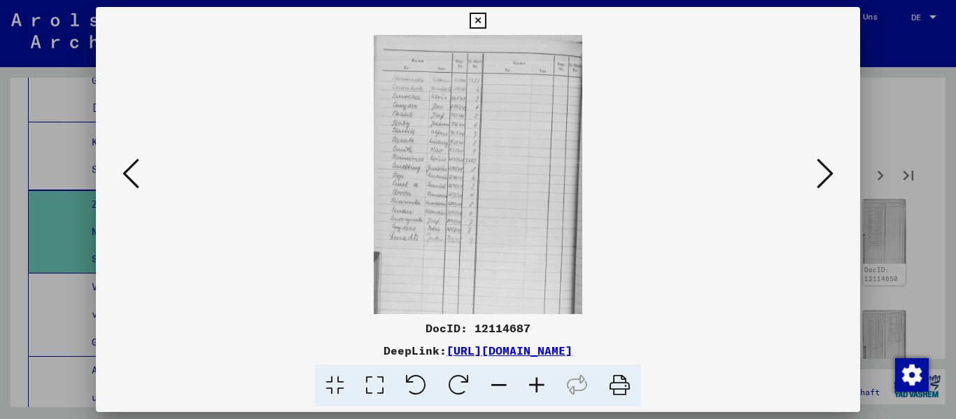
click at [542, 385] on icon at bounding box center [537, 386] width 38 height 43
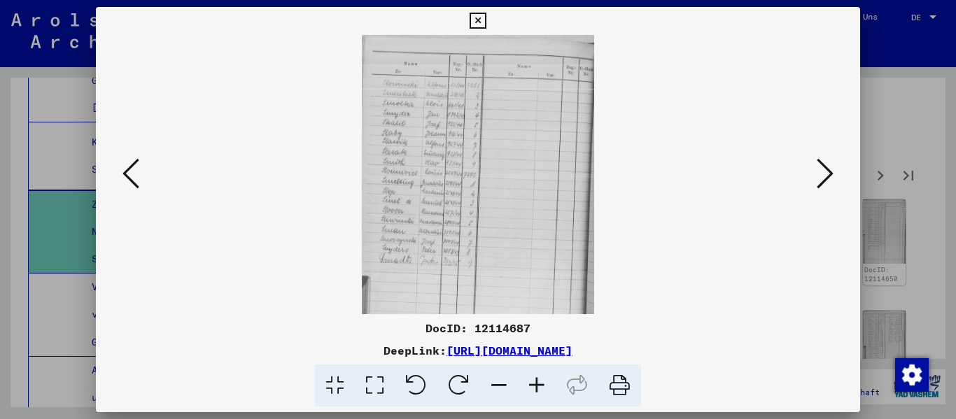
click at [543, 385] on icon at bounding box center [537, 386] width 38 height 43
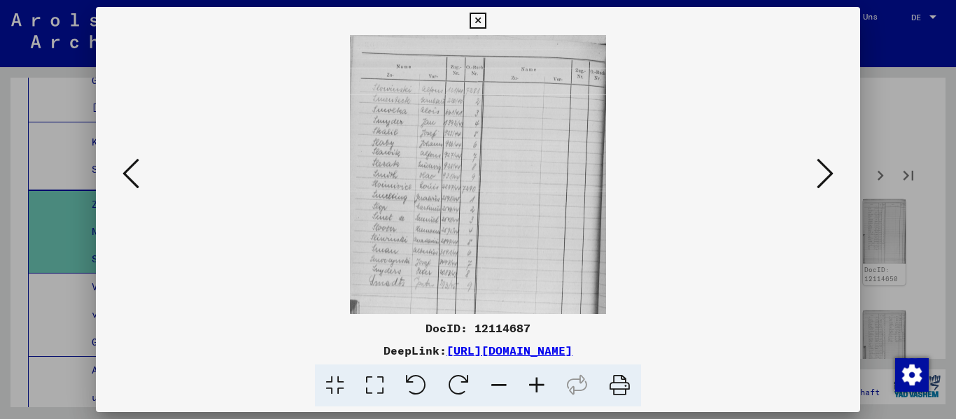
click at [543, 385] on icon at bounding box center [537, 386] width 38 height 43
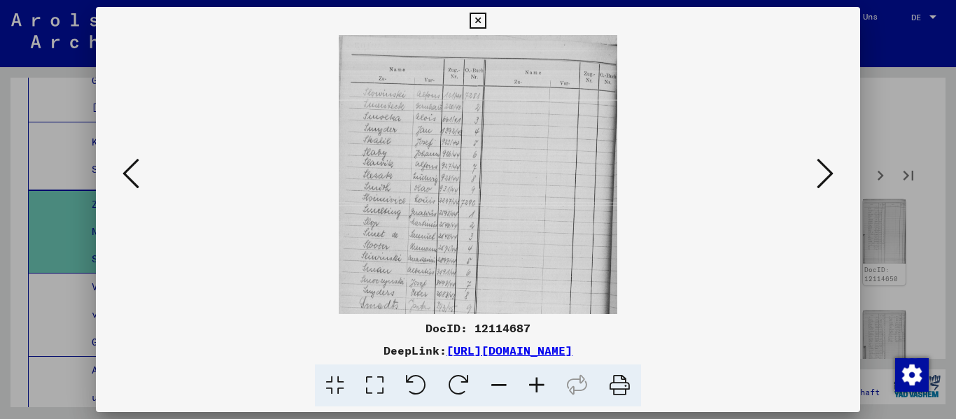
click at [543, 385] on icon at bounding box center [537, 386] width 38 height 43
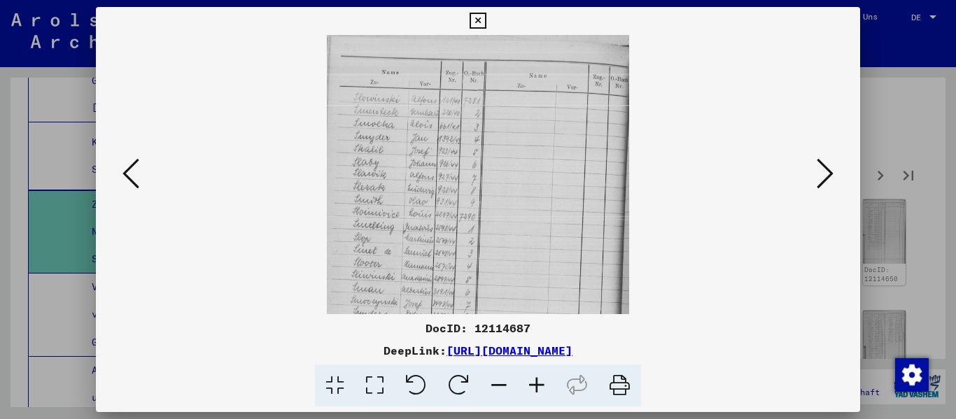
click at [543, 385] on icon at bounding box center [537, 386] width 38 height 43
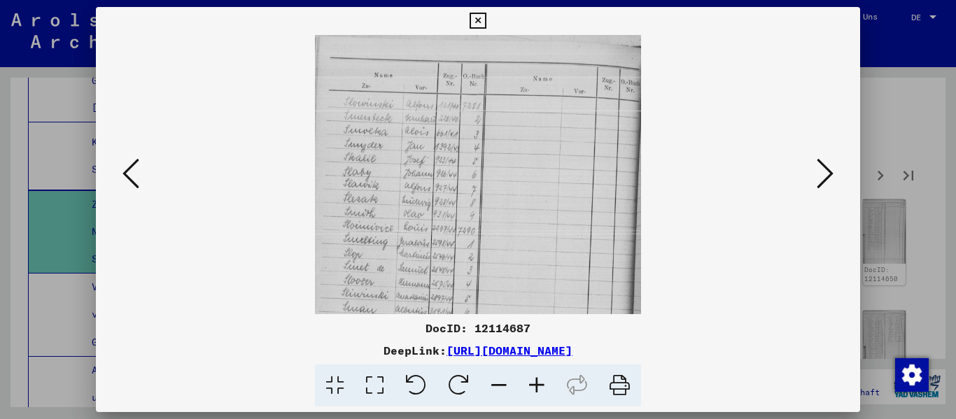
click at [543, 385] on icon at bounding box center [537, 386] width 38 height 43
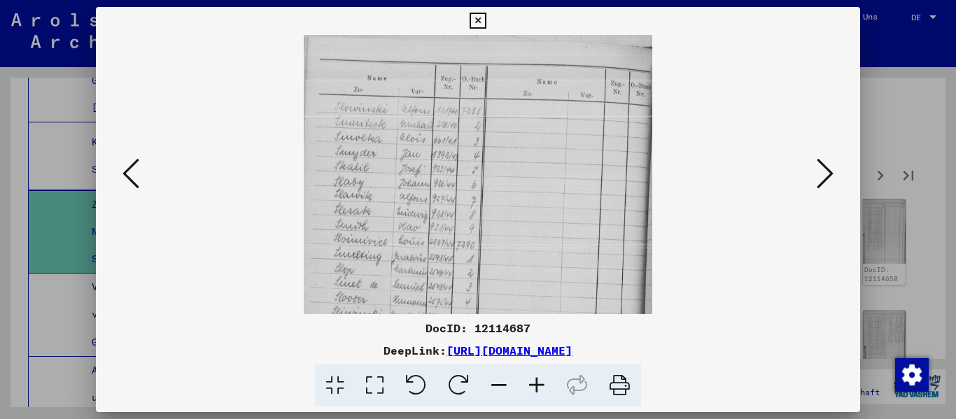
click at [544, 385] on icon at bounding box center [537, 386] width 38 height 43
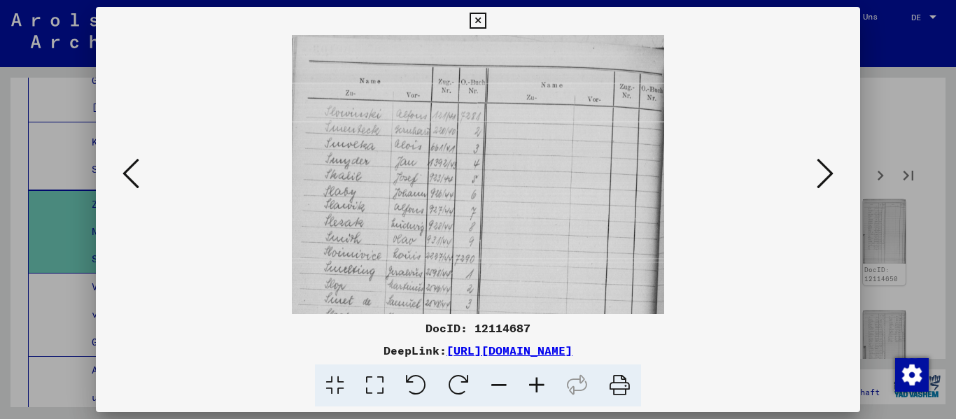
click at [545, 386] on icon at bounding box center [537, 386] width 38 height 43
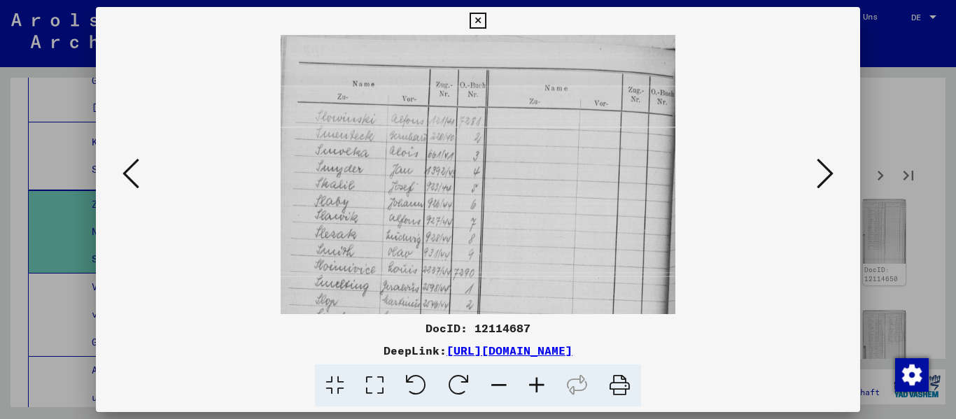
click at [132, 174] on icon at bounding box center [131, 174] width 17 height 34
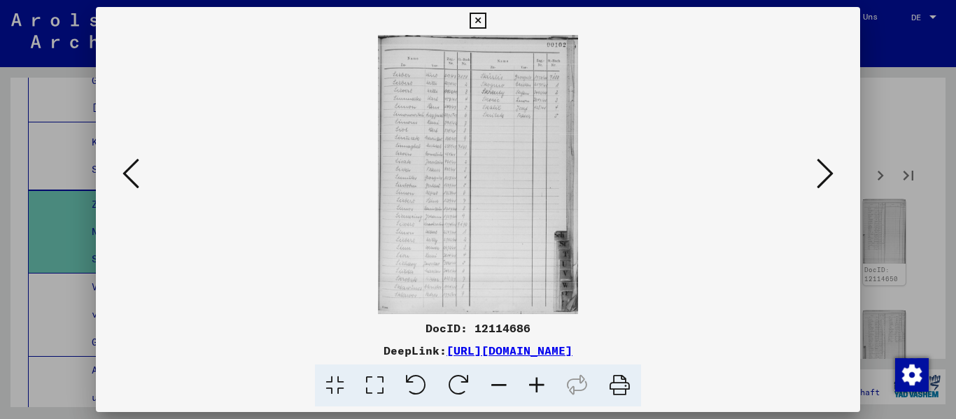
click at [140, 192] on button at bounding box center [130, 175] width 25 height 40
click at [139, 192] on button at bounding box center [130, 175] width 25 height 40
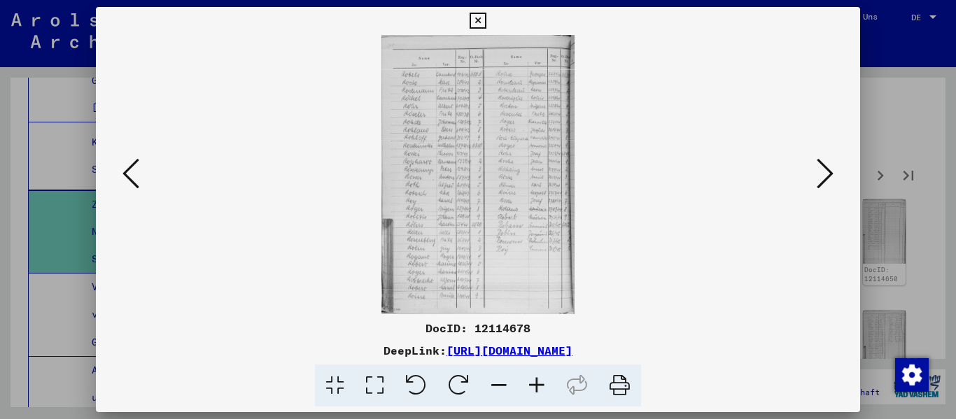
click at [828, 183] on icon at bounding box center [825, 174] width 17 height 34
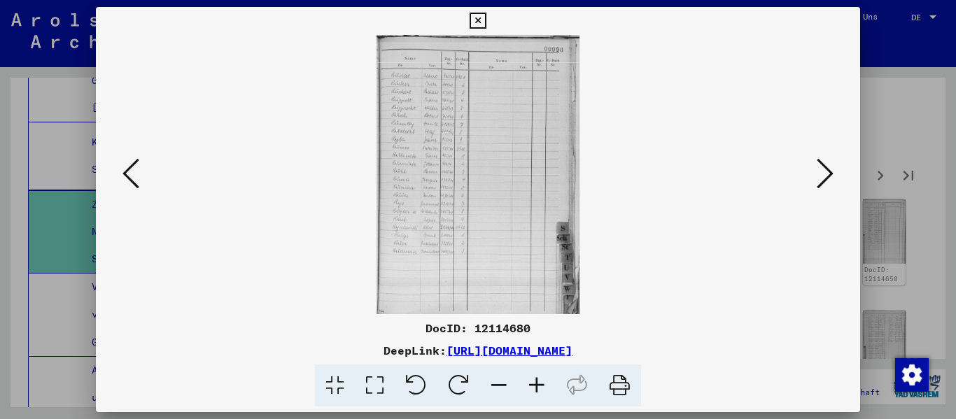
click at [828, 183] on icon at bounding box center [825, 174] width 17 height 34
click at [134, 163] on icon at bounding box center [131, 174] width 17 height 34
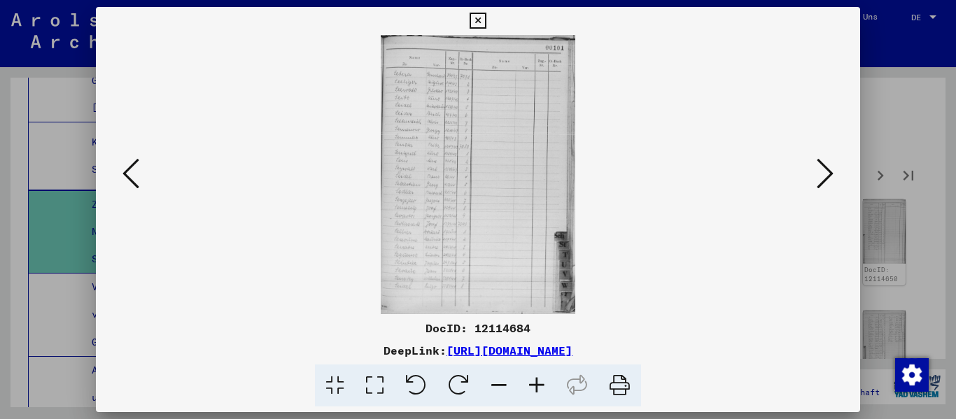
click at [134, 164] on icon at bounding box center [131, 174] width 17 height 34
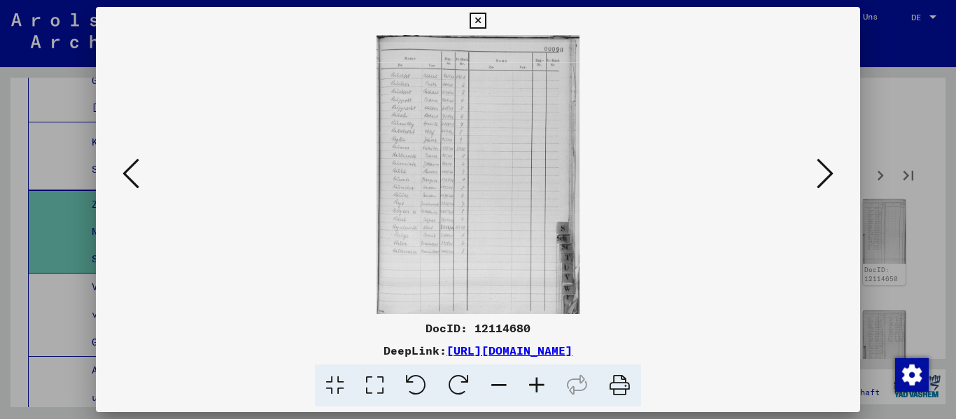
click at [134, 164] on icon at bounding box center [131, 174] width 17 height 34
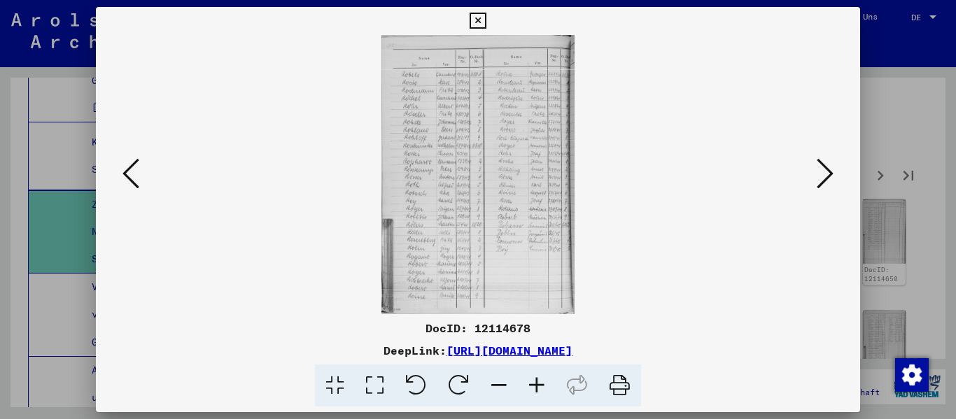
click at [546, 379] on icon at bounding box center [537, 386] width 38 height 43
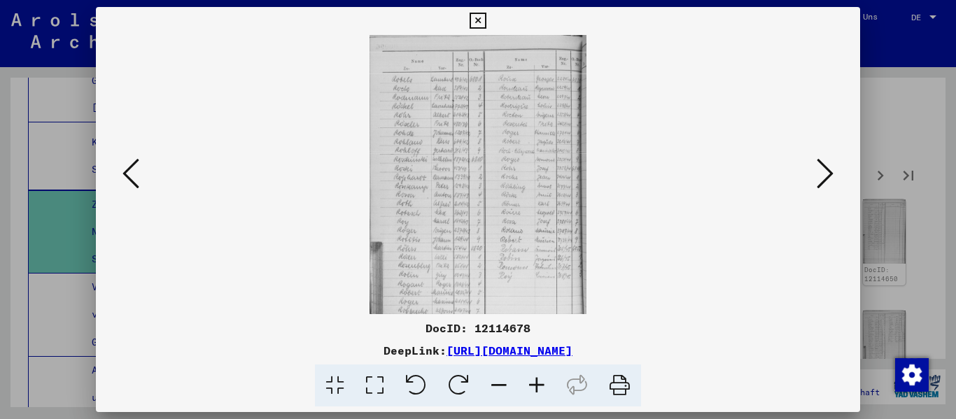
click at [546, 379] on icon at bounding box center [537, 386] width 38 height 43
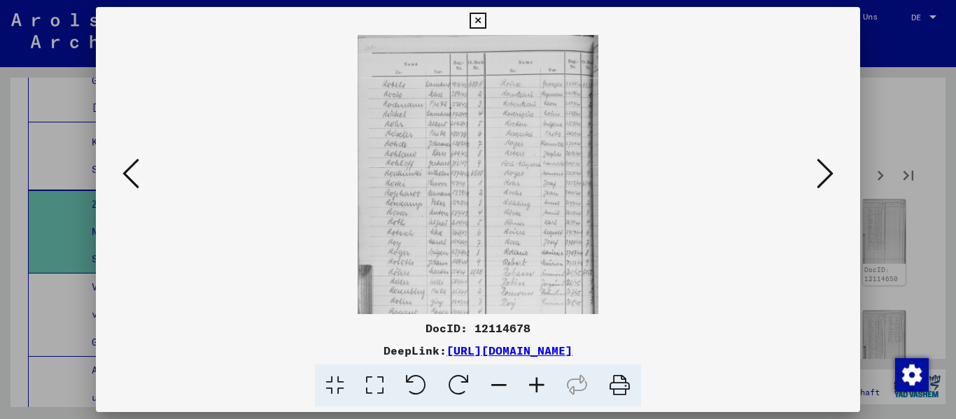
click at [546, 379] on icon at bounding box center [537, 386] width 38 height 43
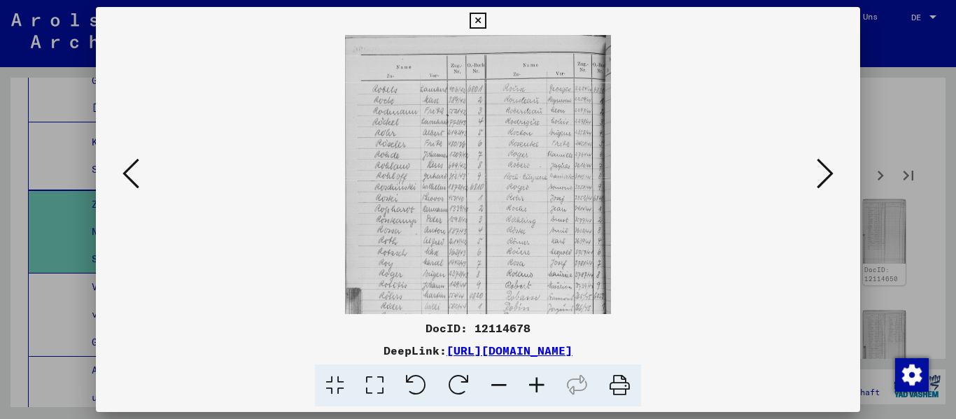
click at [546, 379] on icon at bounding box center [537, 386] width 38 height 43
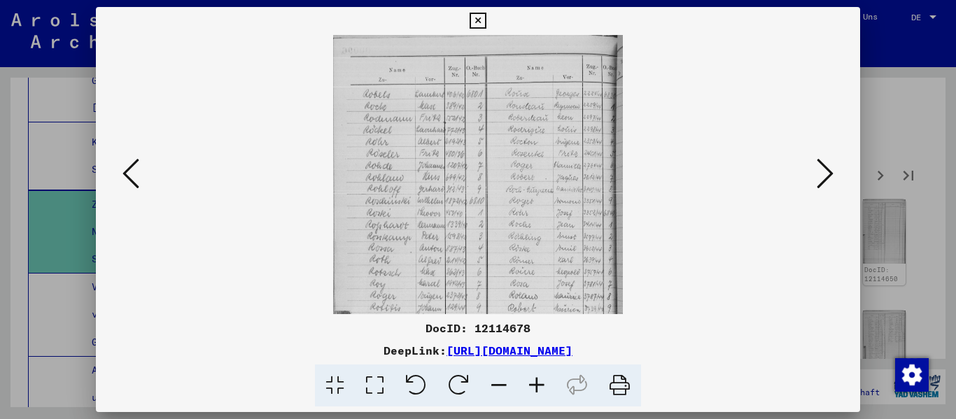
click at [546, 379] on icon at bounding box center [537, 386] width 38 height 43
click at [546, 382] on icon at bounding box center [537, 386] width 38 height 43
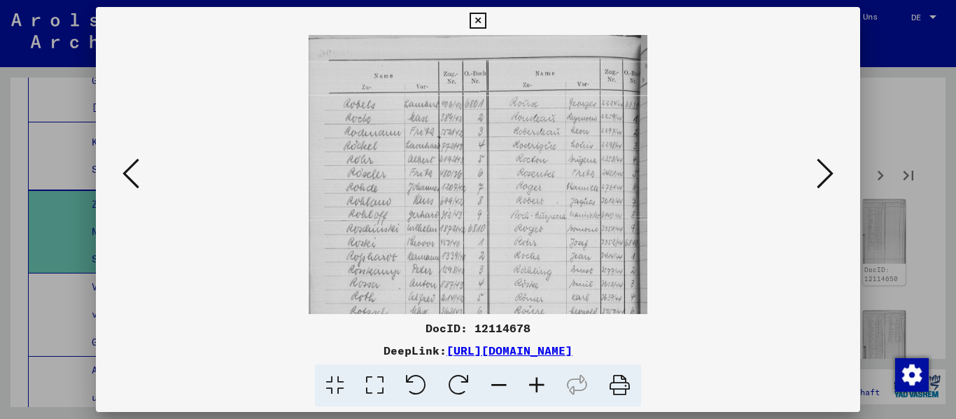
click at [830, 163] on icon at bounding box center [825, 174] width 17 height 34
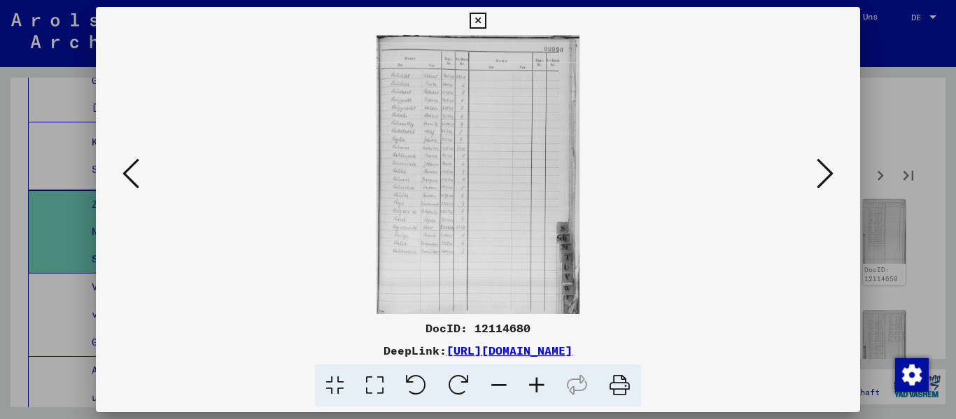
click at [545, 390] on icon at bounding box center [537, 386] width 38 height 43
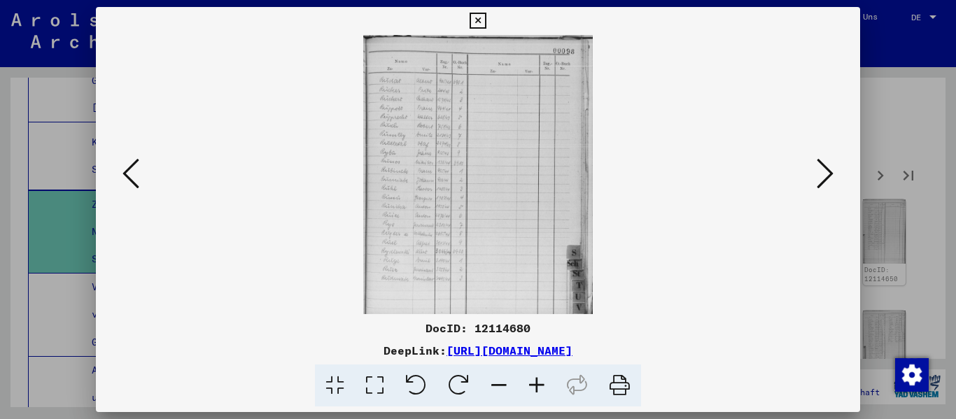
click at [545, 390] on icon at bounding box center [537, 386] width 38 height 43
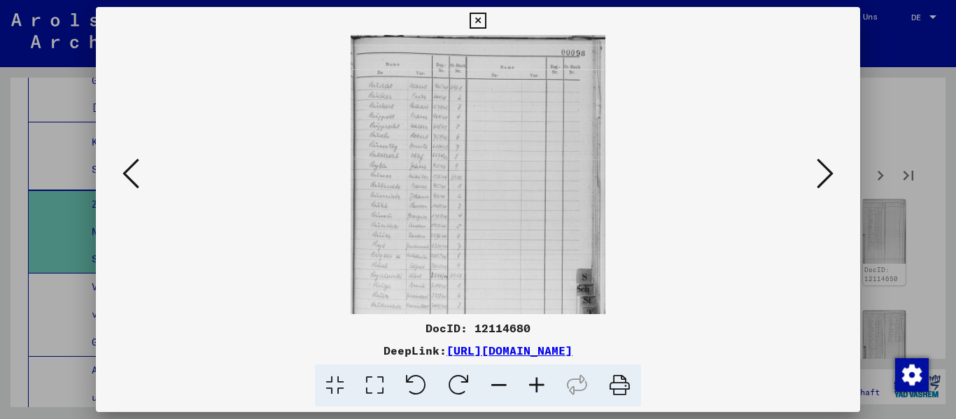
click at [545, 390] on icon at bounding box center [537, 386] width 38 height 43
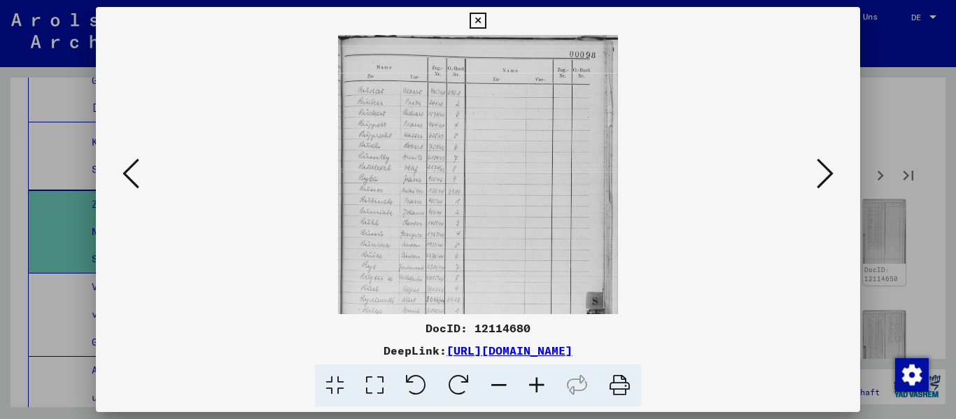
click at [545, 390] on icon at bounding box center [537, 386] width 38 height 43
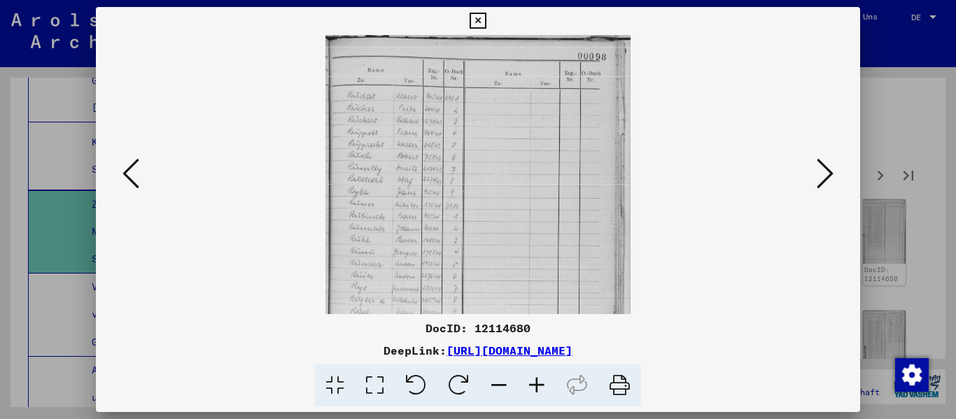
click at [545, 390] on icon at bounding box center [537, 386] width 38 height 43
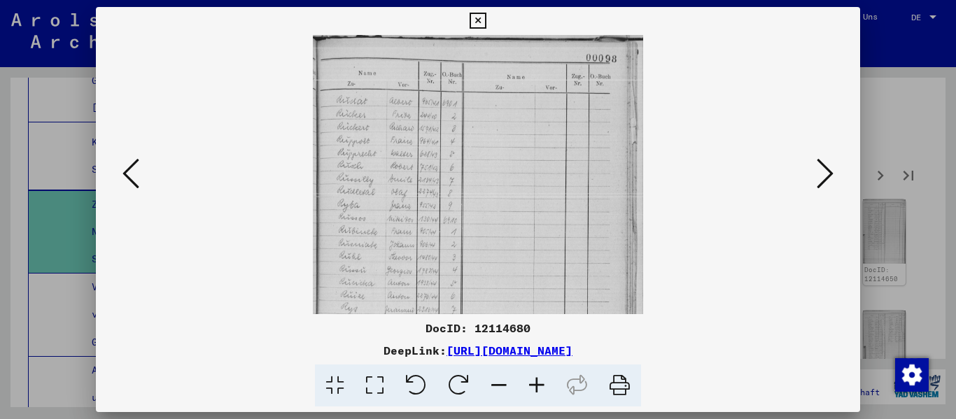
click at [834, 176] on icon at bounding box center [825, 174] width 17 height 34
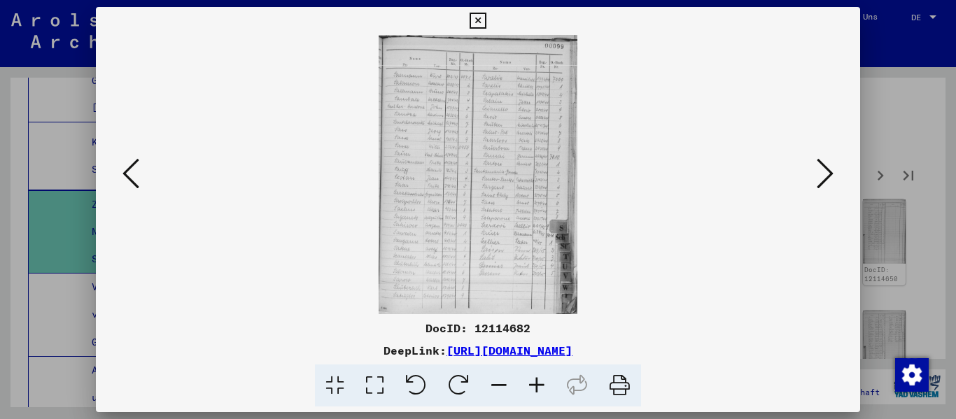
click at [531, 389] on icon at bounding box center [537, 386] width 38 height 43
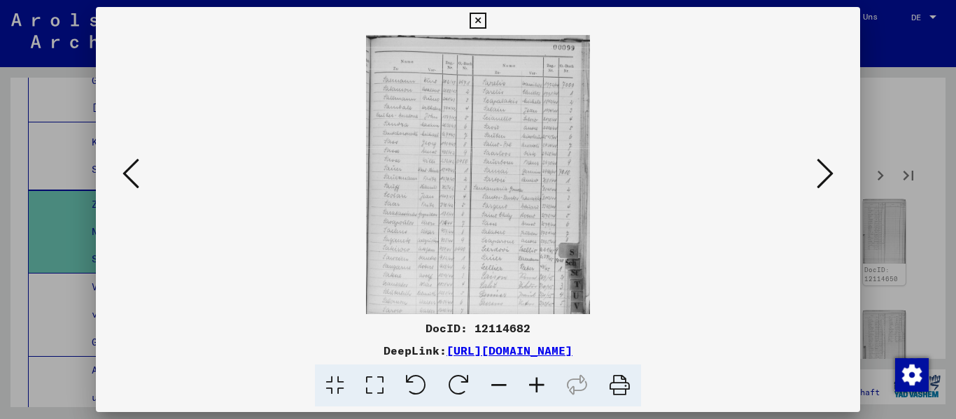
click at [531, 389] on icon at bounding box center [537, 386] width 38 height 43
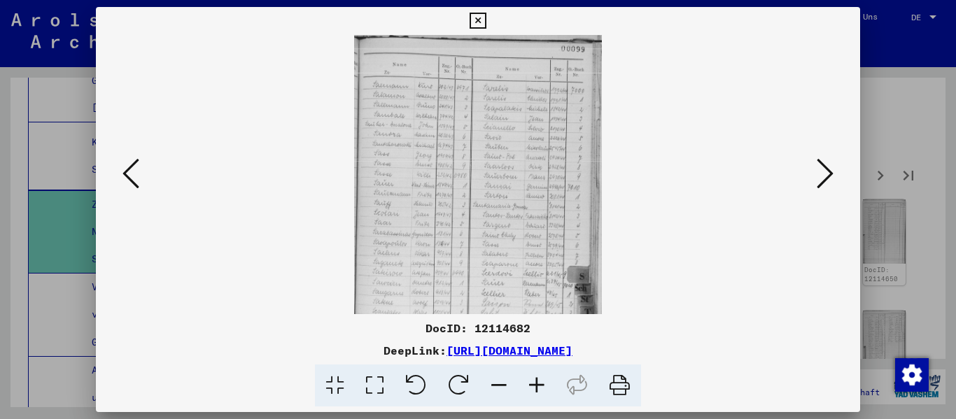
click at [531, 389] on icon at bounding box center [537, 386] width 38 height 43
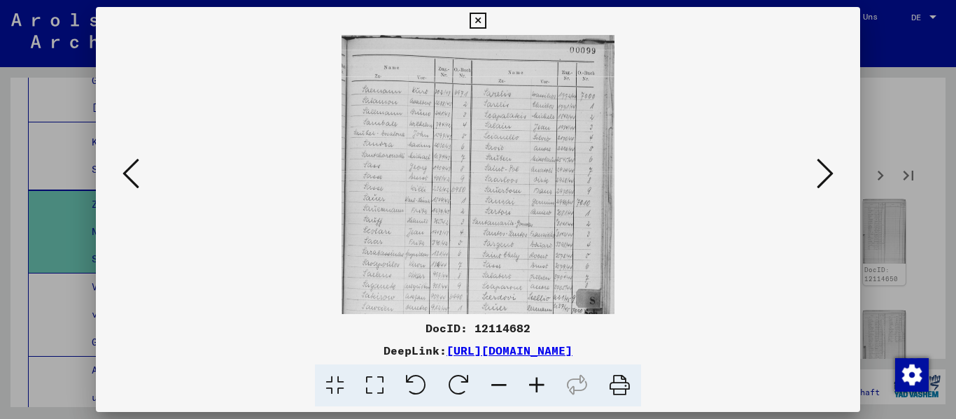
click at [531, 389] on icon at bounding box center [537, 386] width 38 height 43
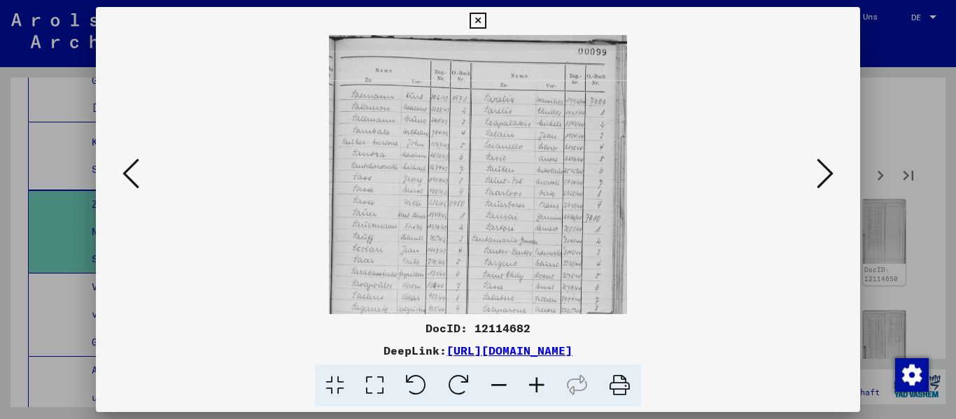
click at [531, 389] on icon at bounding box center [537, 386] width 38 height 43
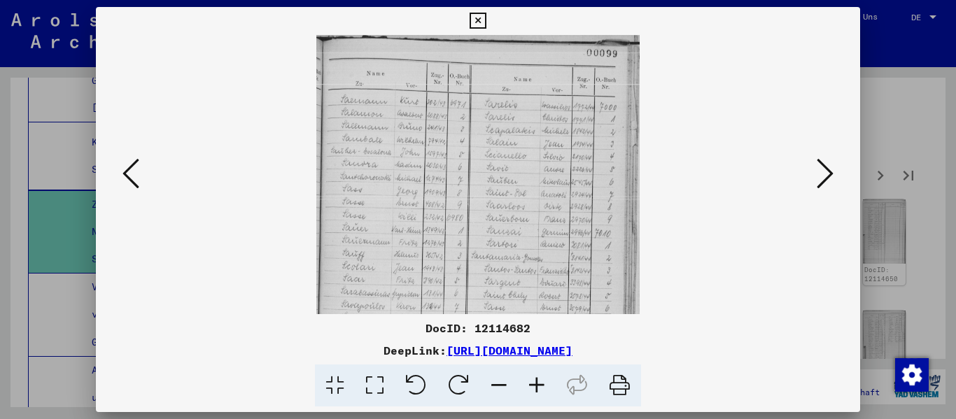
click at [550, 382] on icon at bounding box center [537, 386] width 38 height 43
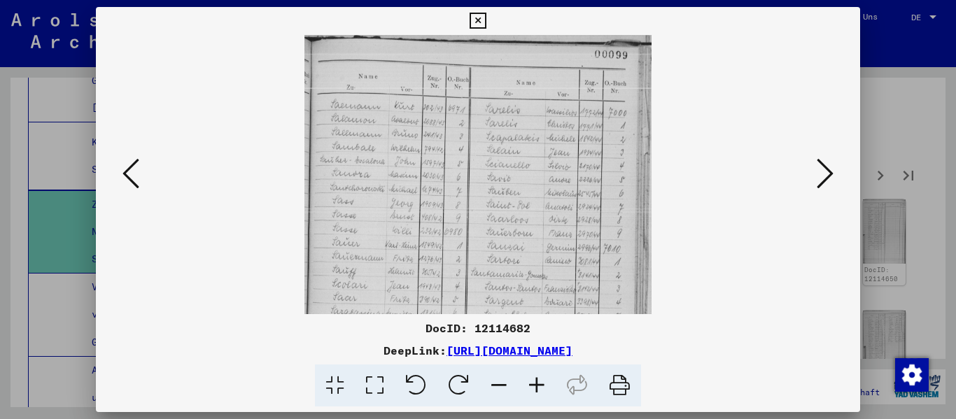
click at [540, 383] on icon at bounding box center [537, 386] width 38 height 43
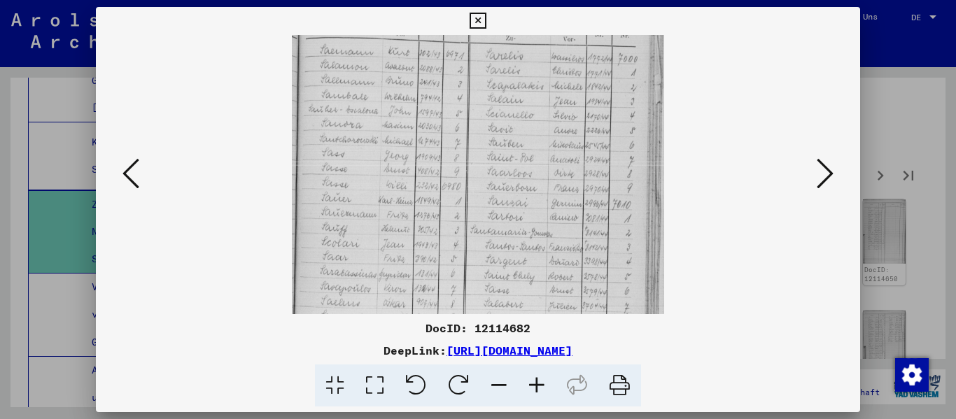
drag, startPoint x: 450, startPoint y: 262, endPoint x: 448, endPoint y: 204, distance: 58.1
click at [448, 204] on img at bounding box center [478, 237] width 372 height 524
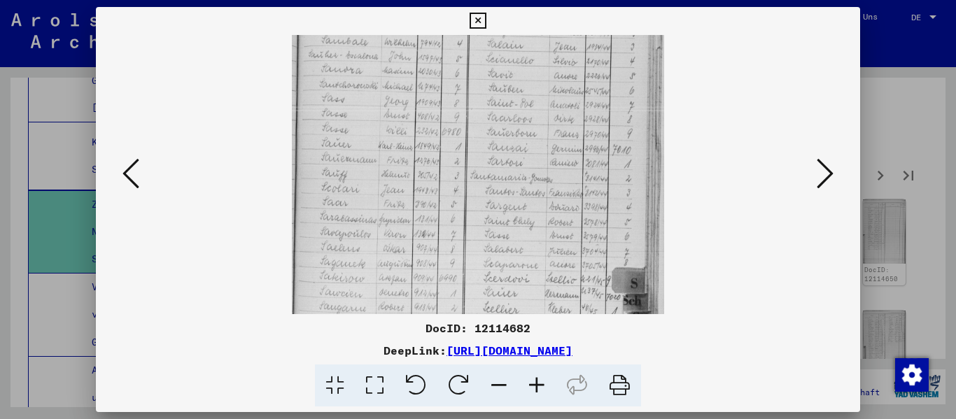
scroll to position [125, 0]
drag, startPoint x: 461, startPoint y: 261, endPoint x: 463, endPoint y: 196, distance: 65.1
click at [463, 196] on img at bounding box center [478, 172] width 372 height 524
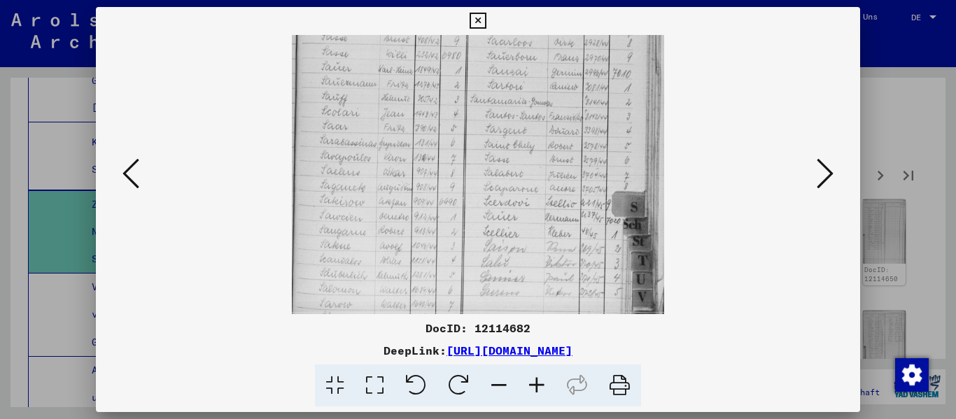
scroll to position [197, 0]
drag, startPoint x: 450, startPoint y: 255, endPoint x: 450, endPoint y: 183, distance: 72.1
click at [450, 183] on img at bounding box center [478, 100] width 372 height 524
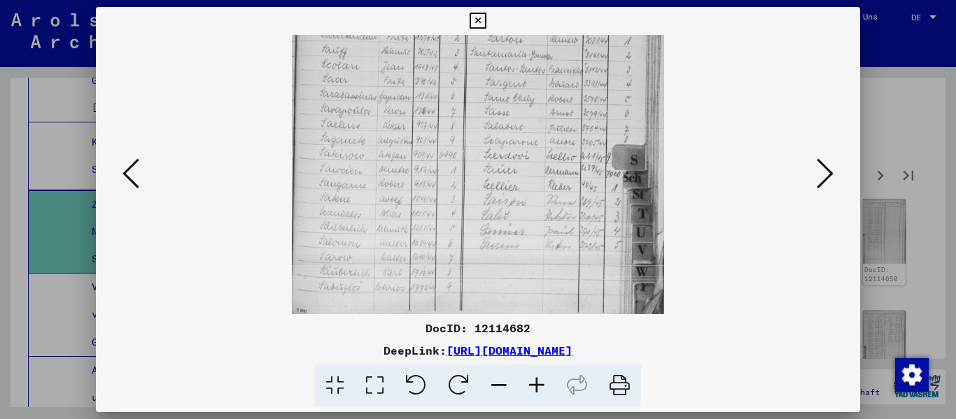
scroll to position [245, 0]
drag, startPoint x: 448, startPoint y: 244, endPoint x: 450, endPoint y: 186, distance: 57.4
click at [450, 186] on img at bounding box center [478, 52] width 372 height 524
click at [445, 231] on img at bounding box center [478, 52] width 372 height 524
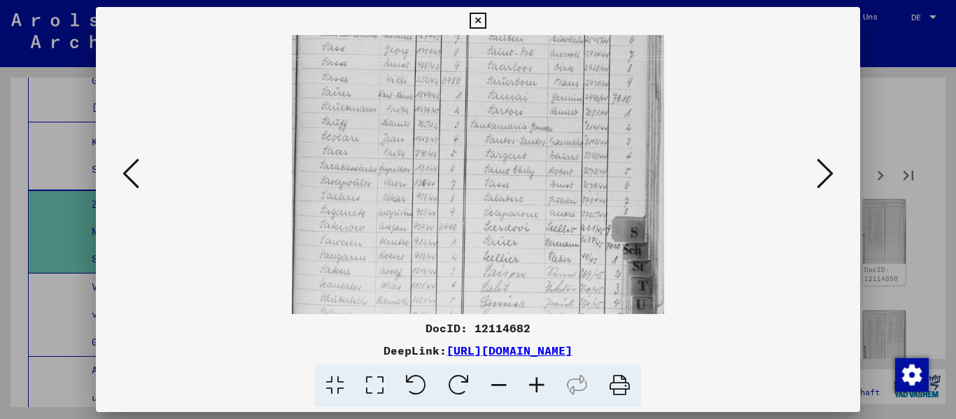
drag, startPoint x: 596, startPoint y: 200, endPoint x: 533, endPoint y: 170, distance: 69.5
click at [519, 281] on img at bounding box center [478, 132] width 372 height 524
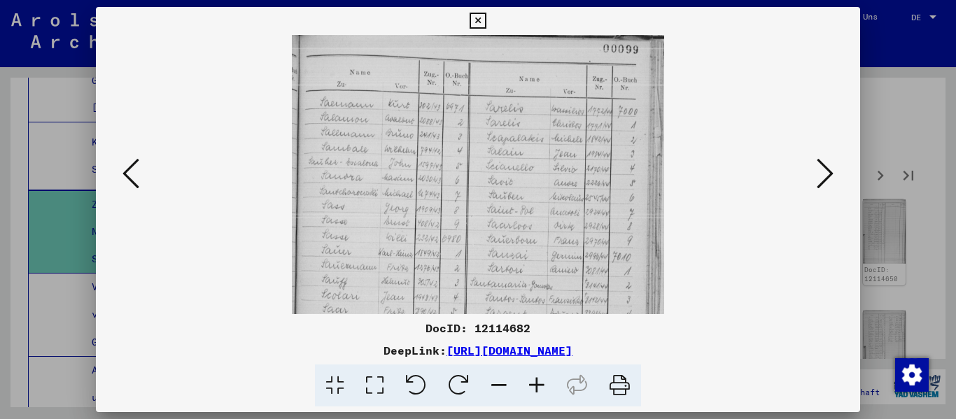
scroll to position [6, 0]
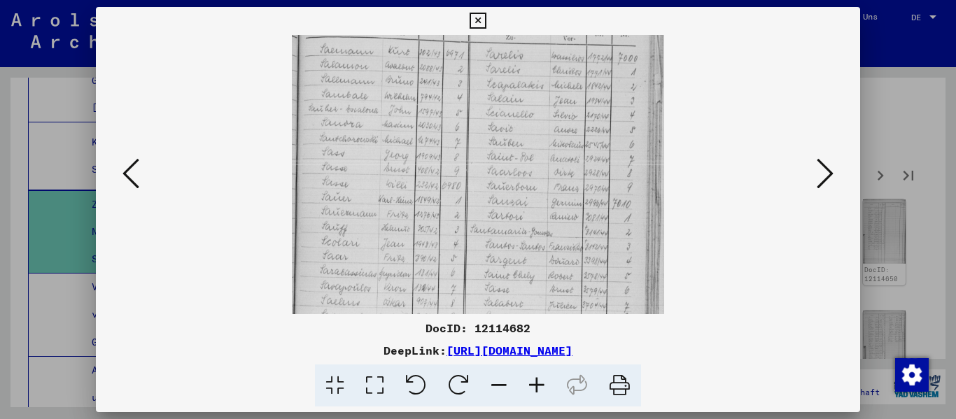
drag, startPoint x: 556, startPoint y: 112, endPoint x: 522, endPoint y: 216, distance: 108.9
click at [522, 216] on img at bounding box center [478, 237] width 372 height 524
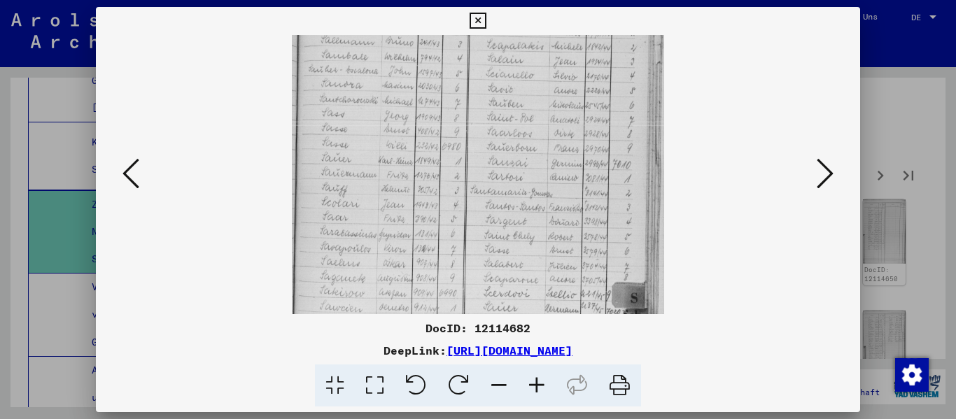
drag, startPoint x: 536, startPoint y: 262, endPoint x: 533, endPoint y: 223, distance: 39.4
click at [533, 223] on img at bounding box center [478, 198] width 372 height 524
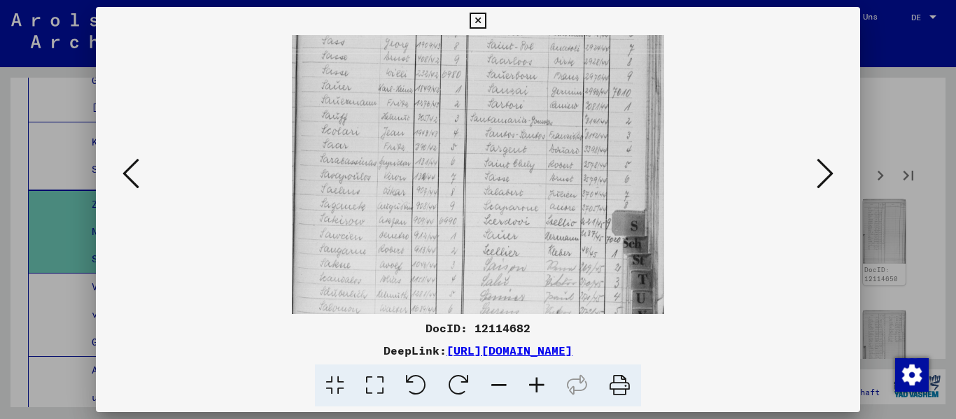
drag, startPoint x: 540, startPoint y: 252, endPoint x: 535, endPoint y: 197, distance: 54.8
click at [535, 197] on img at bounding box center [478, 125] width 372 height 524
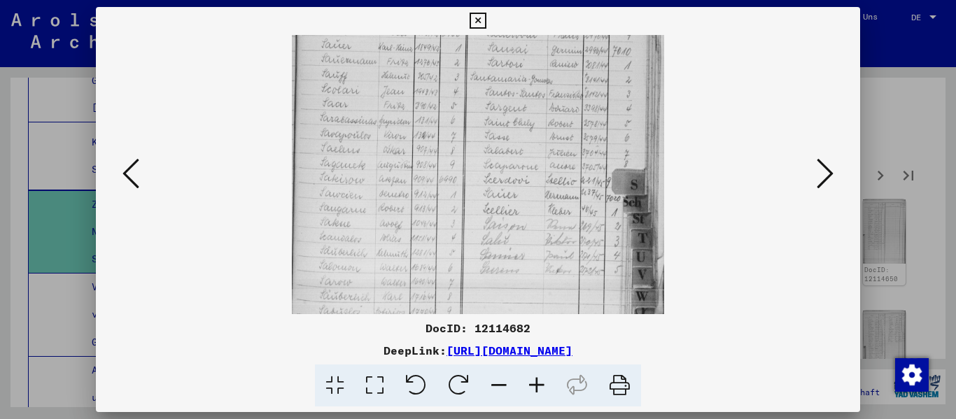
scroll to position [219, 0]
drag, startPoint x: 524, startPoint y: 270, endPoint x: 524, endPoint y: 222, distance: 47.6
click at [524, 222] on img at bounding box center [478, 78] width 372 height 524
click at [830, 179] on icon at bounding box center [825, 174] width 17 height 34
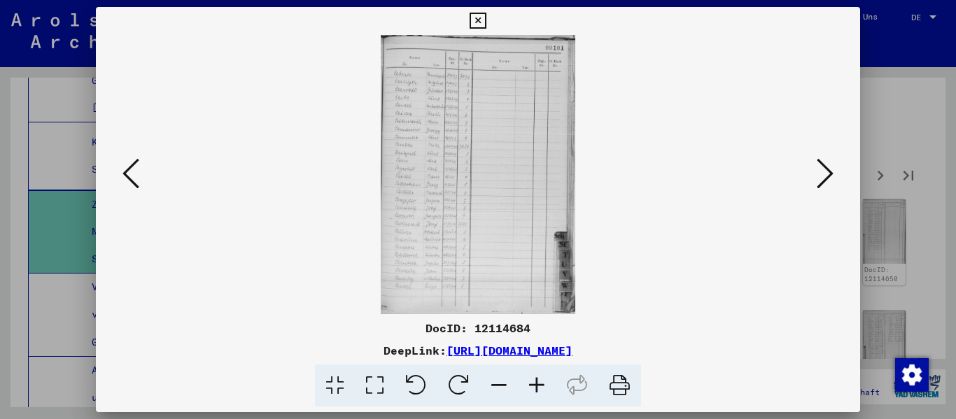
click at [536, 389] on icon at bounding box center [537, 386] width 38 height 43
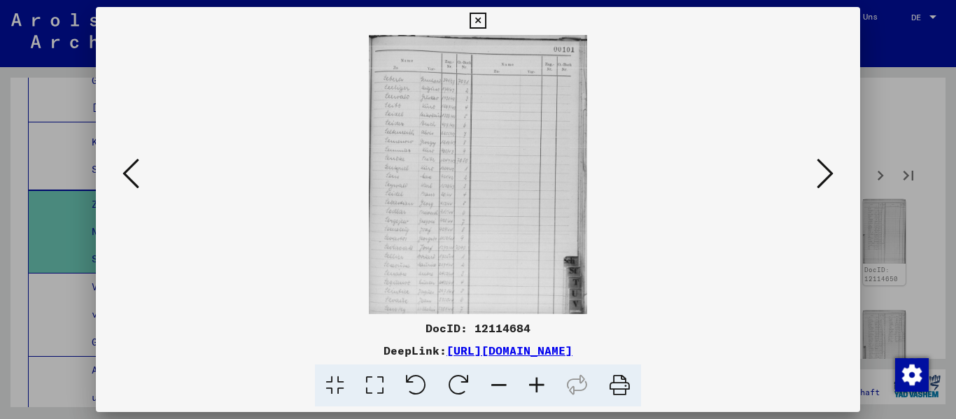
click at [536, 389] on icon at bounding box center [537, 386] width 38 height 43
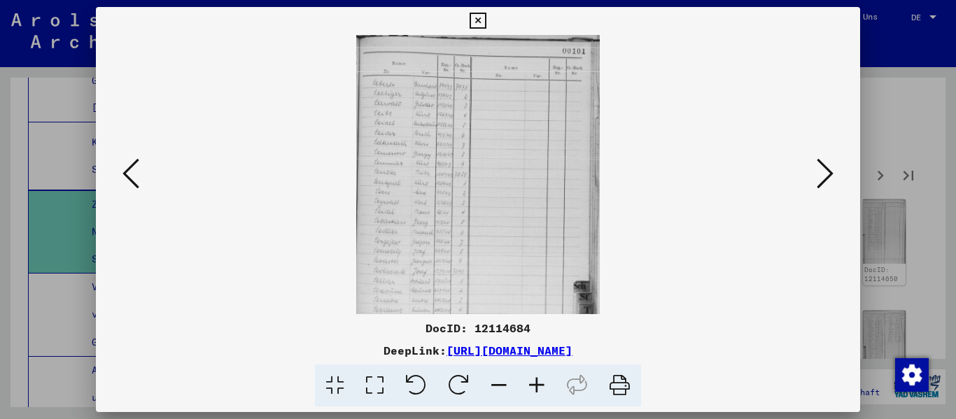
click at [536, 389] on icon at bounding box center [537, 386] width 38 height 43
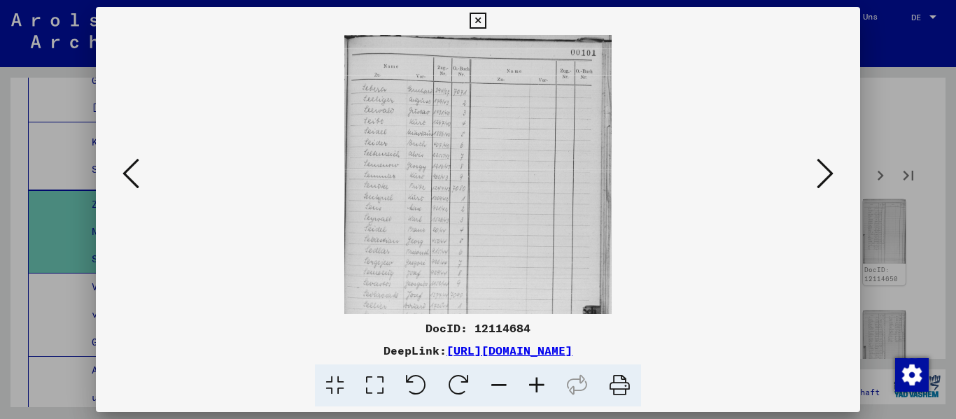
click at [536, 389] on icon at bounding box center [537, 386] width 38 height 43
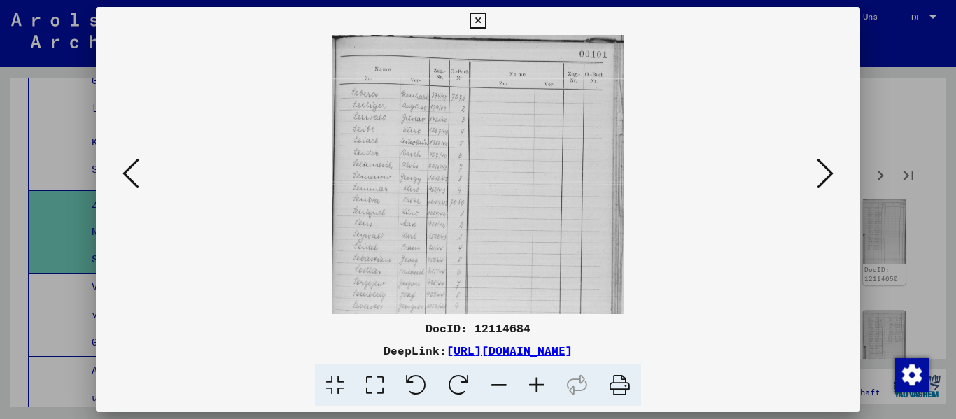
click at [535, 389] on icon at bounding box center [537, 386] width 38 height 43
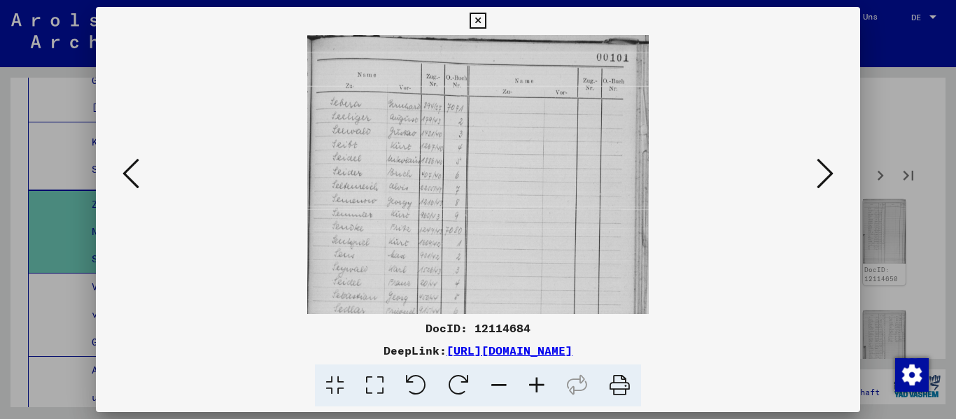
click at [535, 389] on icon at bounding box center [537, 386] width 38 height 43
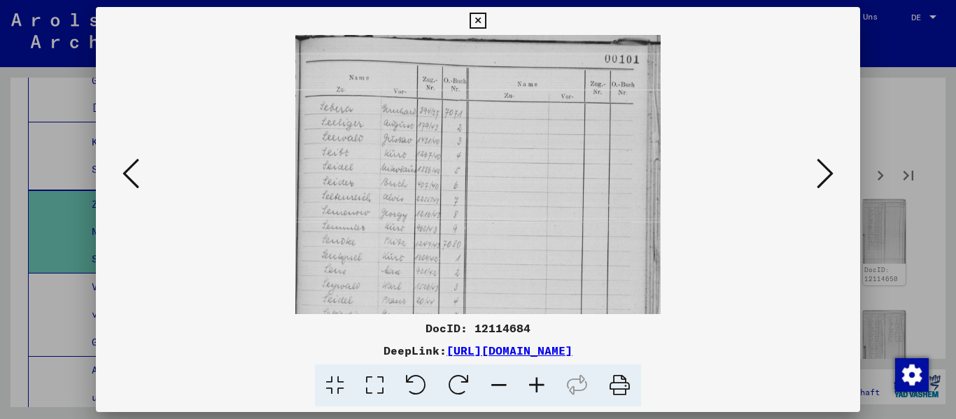
click at [535, 389] on icon at bounding box center [537, 386] width 38 height 43
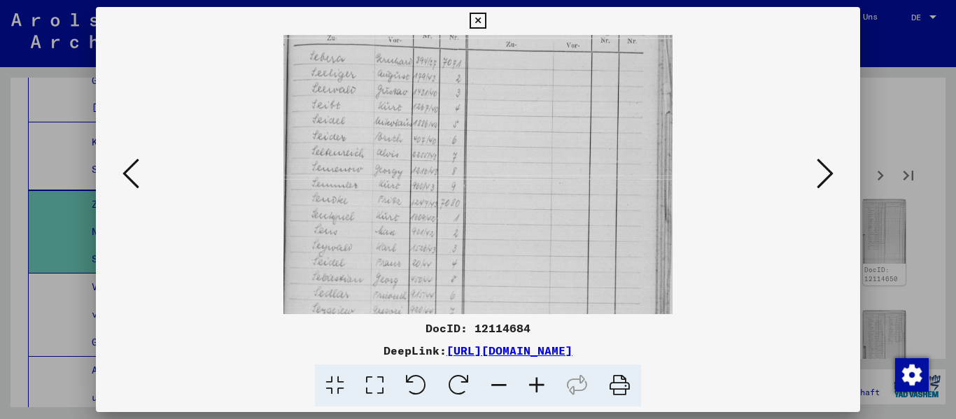
drag, startPoint x: 540, startPoint y: 267, endPoint x: 547, endPoint y: 212, distance: 55.8
click at [547, 212] on img at bounding box center [479, 259] width 390 height 559
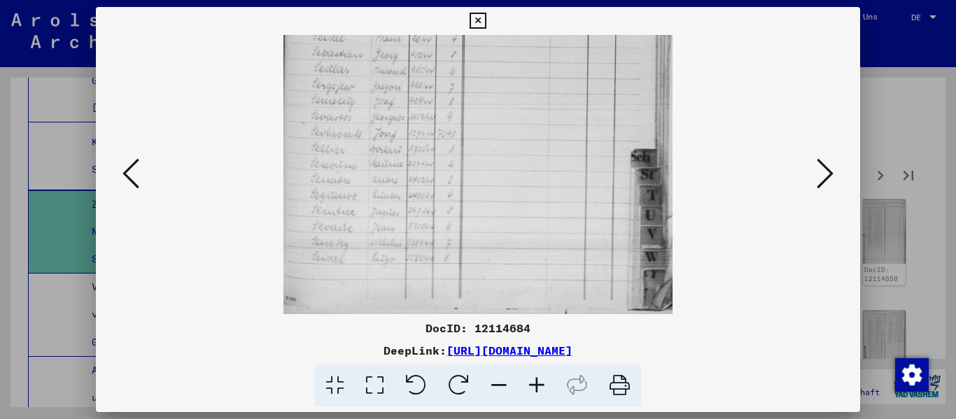
drag, startPoint x: 549, startPoint y: 266, endPoint x: 559, endPoint y: -5, distance: 271.1
click at [559, 0] on html "Suchen Archiv erkunden Spenden Newsletter Hilfe Kontakt Über Uns Suchen Archiv …" at bounding box center [478, 209] width 956 height 419
click at [562, 193] on img at bounding box center [479, 34] width 390 height 559
click at [824, 159] on icon at bounding box center [825, 174] width 17 height 34
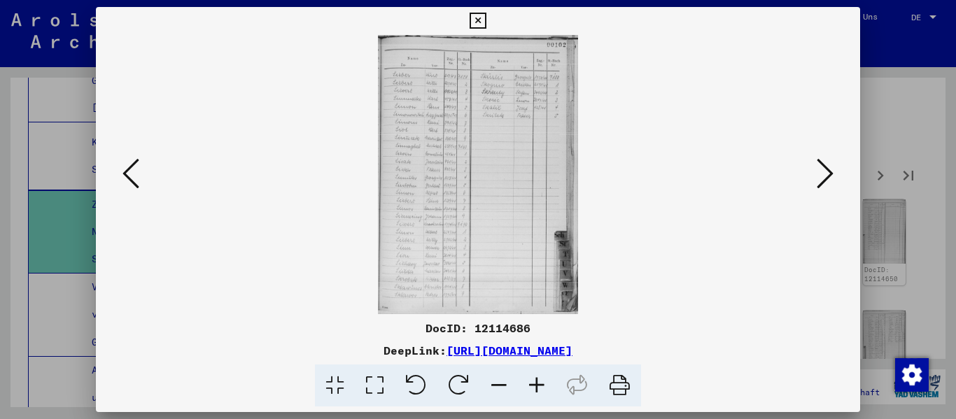
scroll to position [0, 0]
click at [480, 19] on icon at bounding box center [478, 21] width 16 height 17
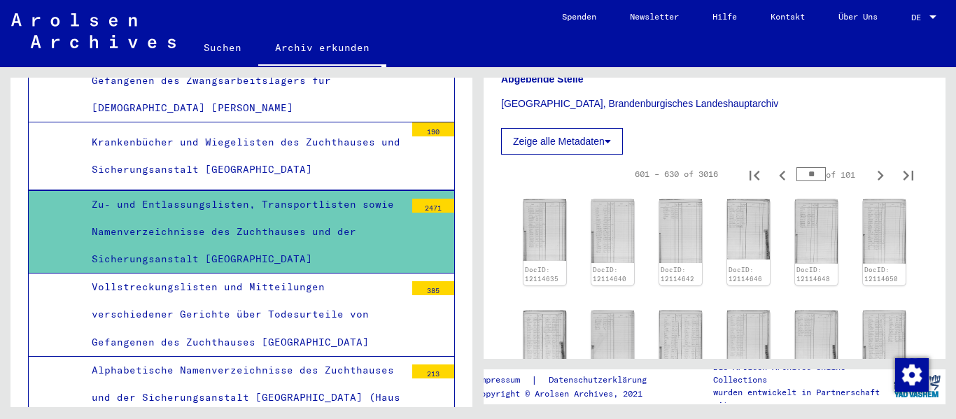
click at [806, 181] on input "**" at bounding box center [811, 174] width 29 height 14
type input "*"
type input "**"
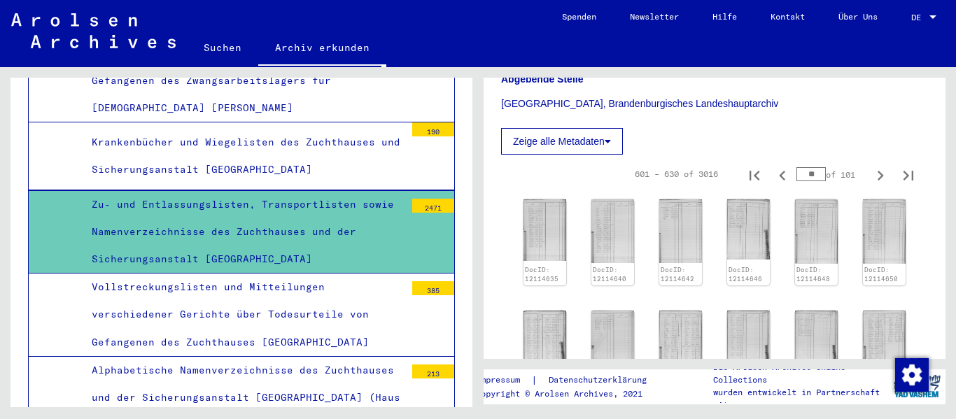
type input "**"
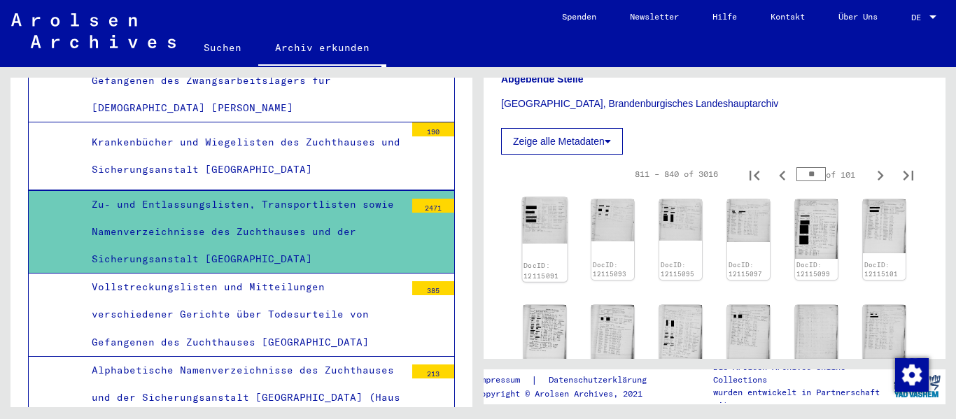
click at [542, 244] on img at bounding box center [544, 220] width 45 height 46
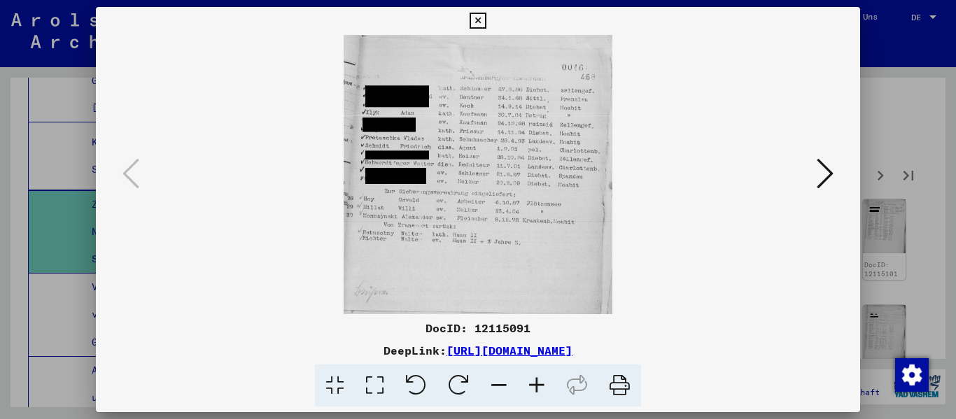
click at [148, 176] on img at bounding box center [479, 174] width 670 height 279
click at [484, 22] on icon at bounding box center [478, 21] width 16 height 17
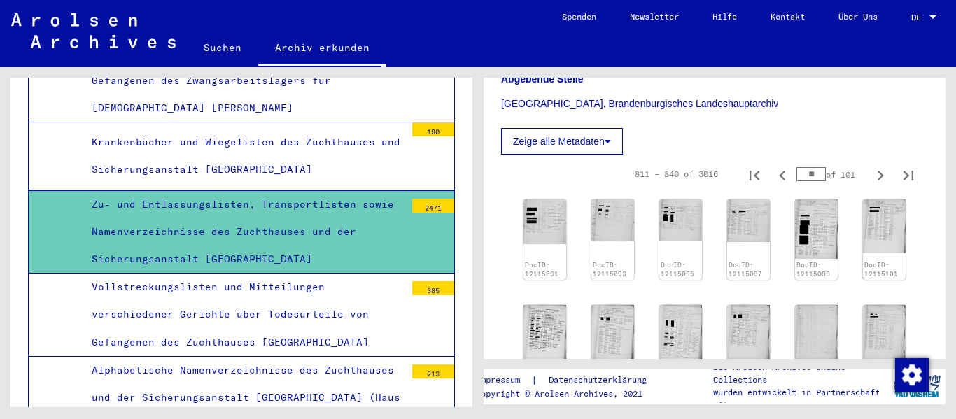
click at [805, 181] on input "**" at bounding box center [811, 174] width 29 height 14
type input "**"
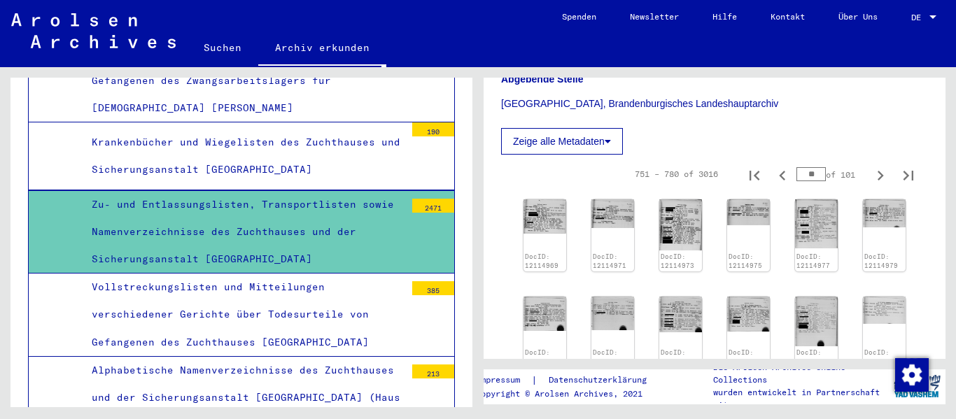
click at [809, 181] on input "**" at bounding box center [811, 174] width 29 height 14
type input "**"
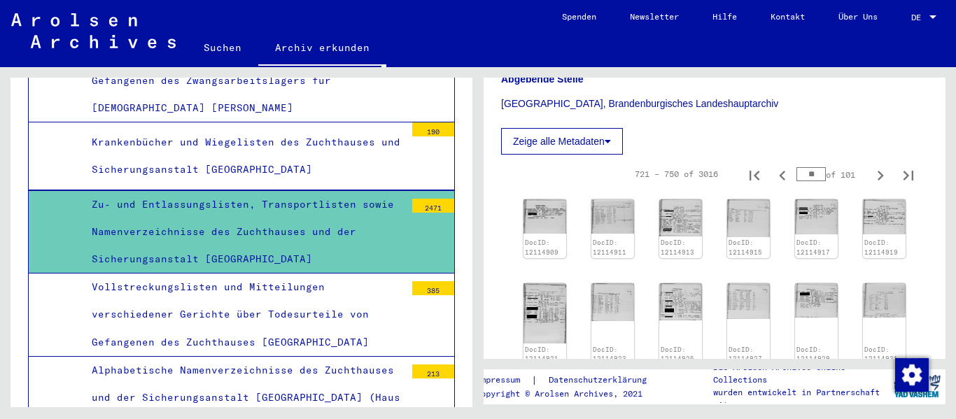
click at [803, 181] on input "**" at bounding box center [811, 174] width 29 height 14
type input "**"
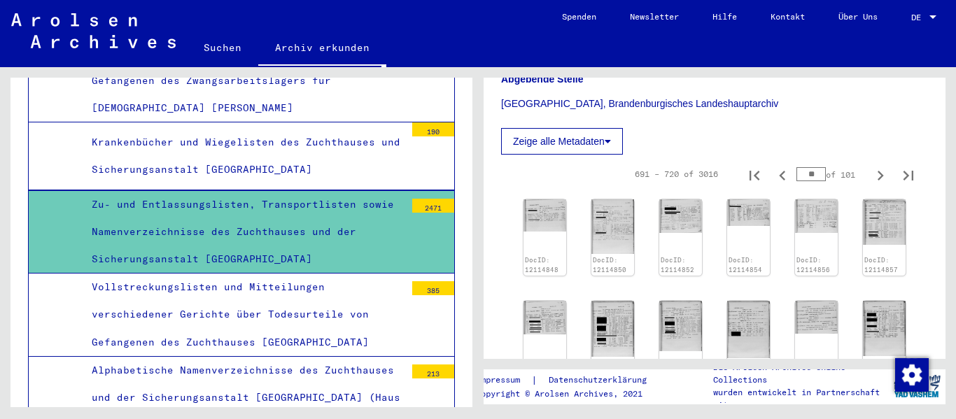
click at [810, 181] on input "**" at bounding box center [811, 174] width 29 height 14
type input "**"
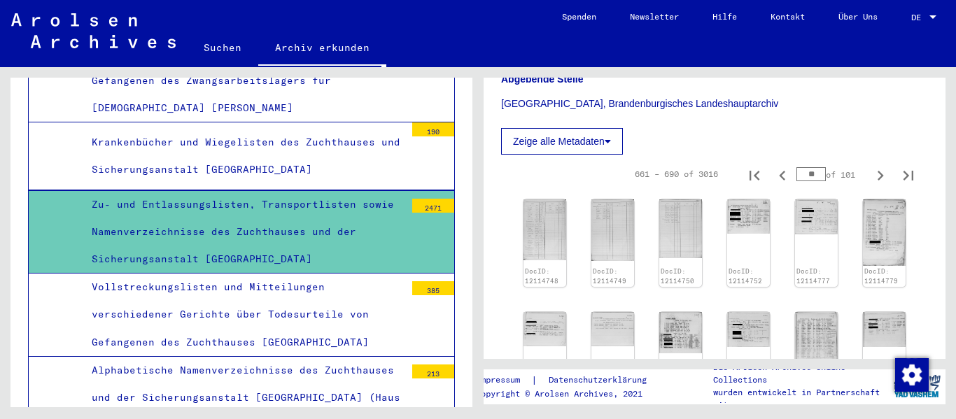
type input "**"
click at [533, 230] on div "DocID: 12114748" at bounding box center [544, 243] width 45 height 92
click at [558, 261] on img at bounding box center [544, 229] width 45 height 64
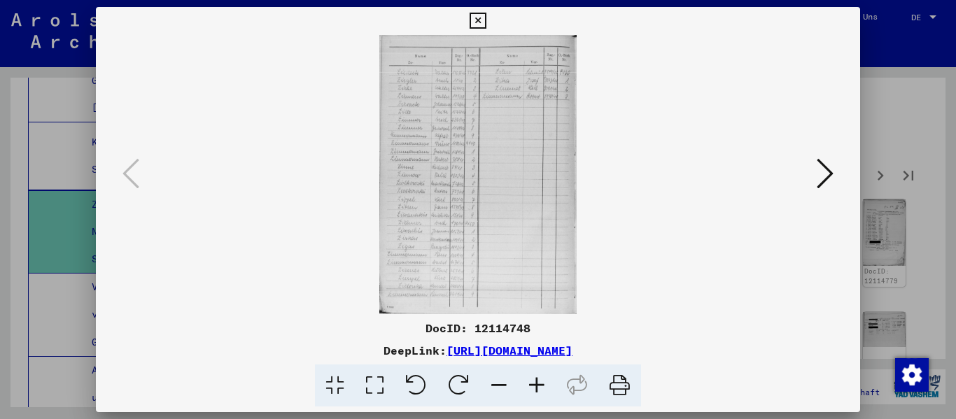
click at [838, 169] on button at bounding box center [825, 175] width 25 height 40
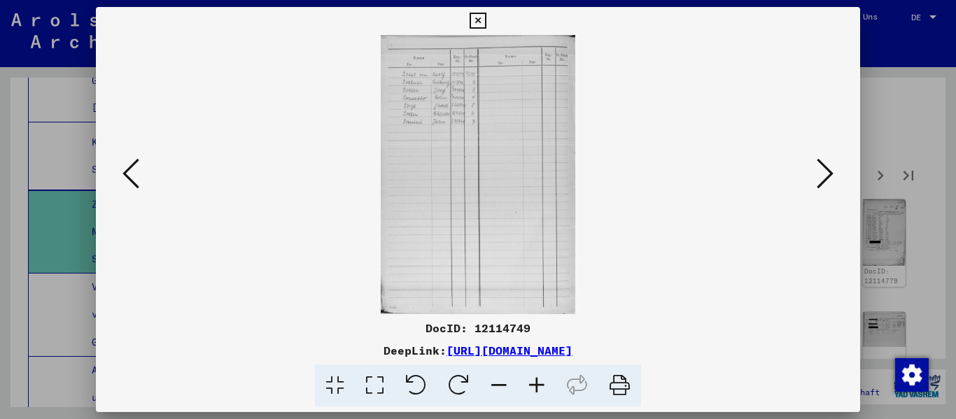
click at [830, 175] on icon at bounding box center [825, 174] width 17 height 34
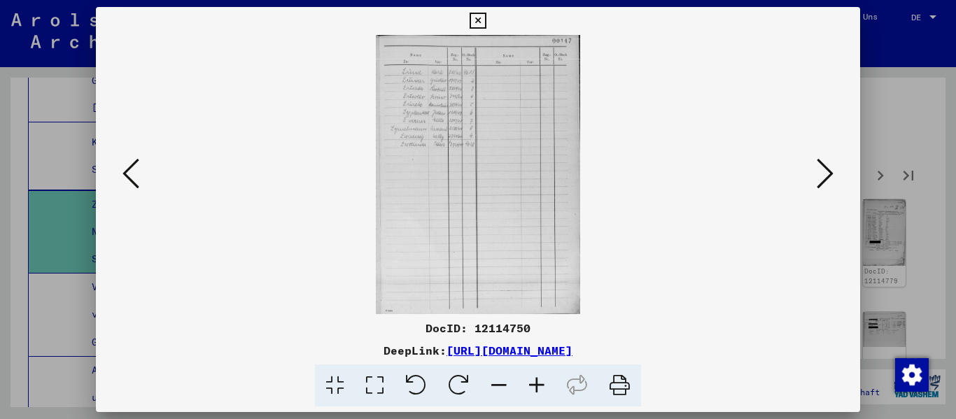
click at [828, 176] on icon at bounding box center [825, 174] width 17 height 34
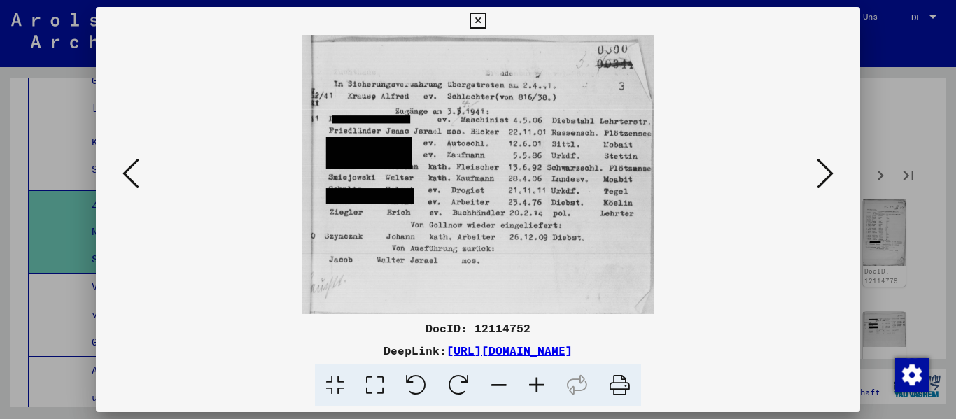
click at [825, 178] on icon at bounding box center [825, 174] width 17 height 34
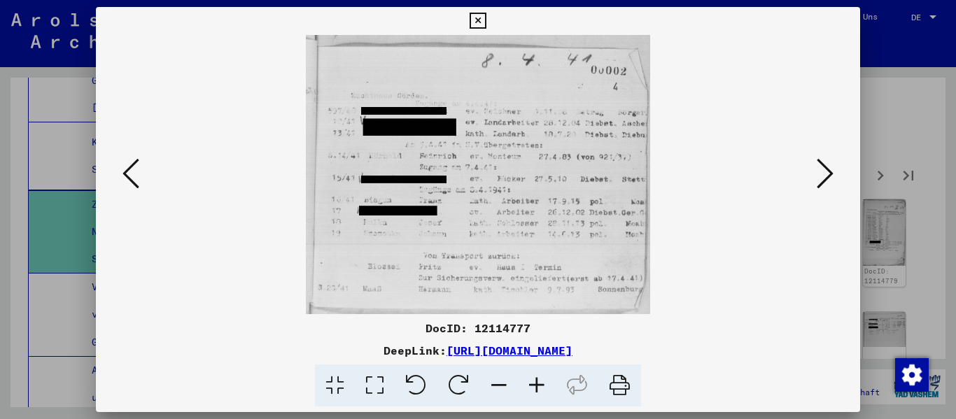
click at [825, 178] on icon at bounding box center [825, 174] width 17 height 34
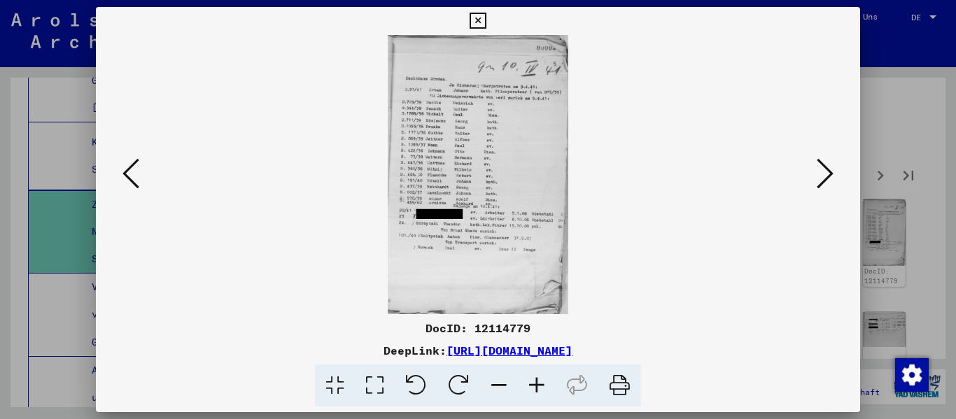
click at [541, 389] on icon at bounding box center [537, 386] width 38 height 43
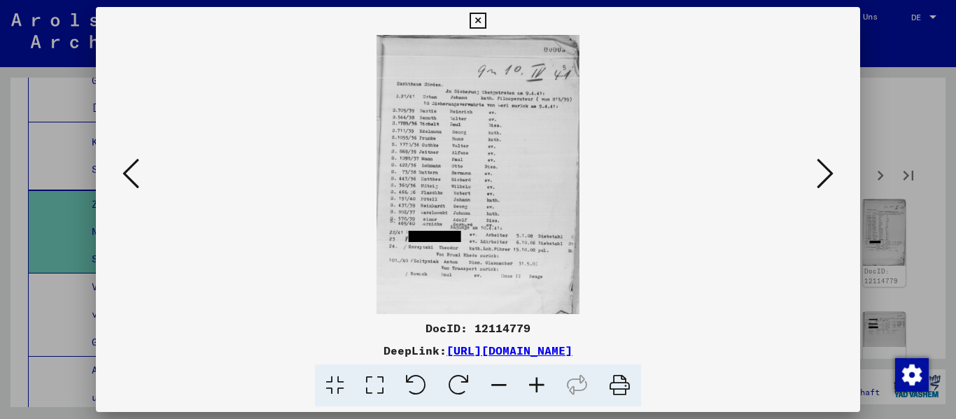
click at [540, 390] on icon at bounding box center [537, 386] width 38 height 43
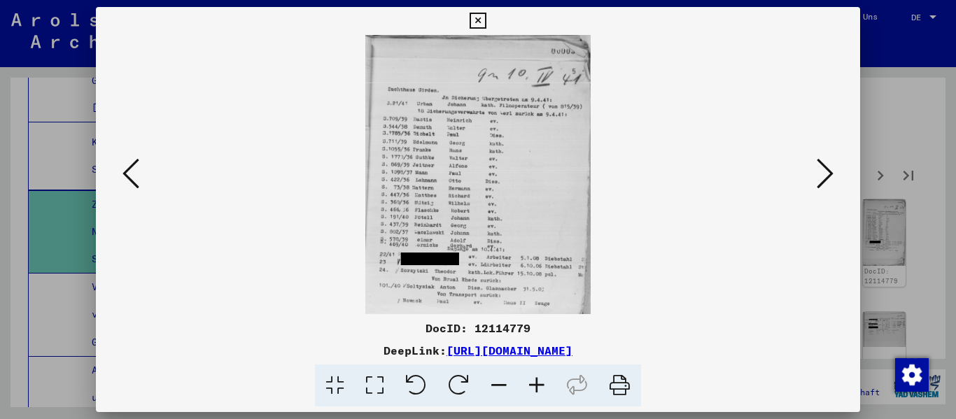
click at [540, 390] on icon at bounding box center [537, 386] width 38 height 43
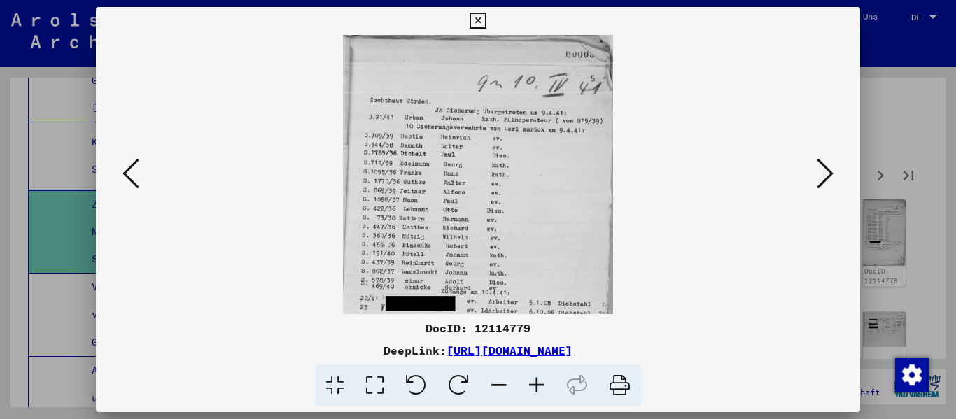
click at [540, 390] on icon at bounding box center [537, 386] width 38 height 43
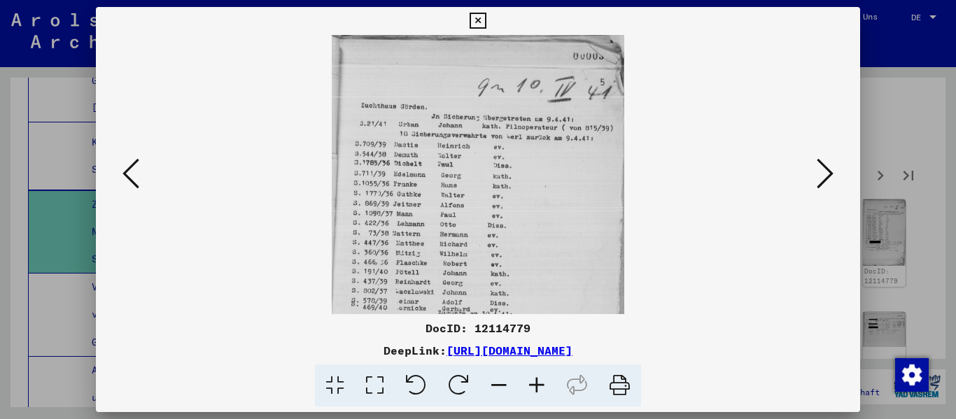
click at [823, 185] on icon at bounding box center [825, 174] width 17 height 34
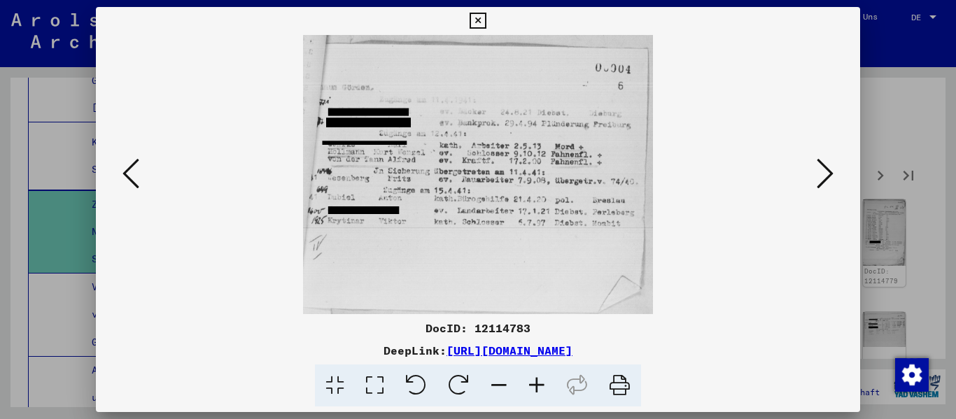
click at [823, 185] on icon at bounding box center [825, 174] width 17 height 34
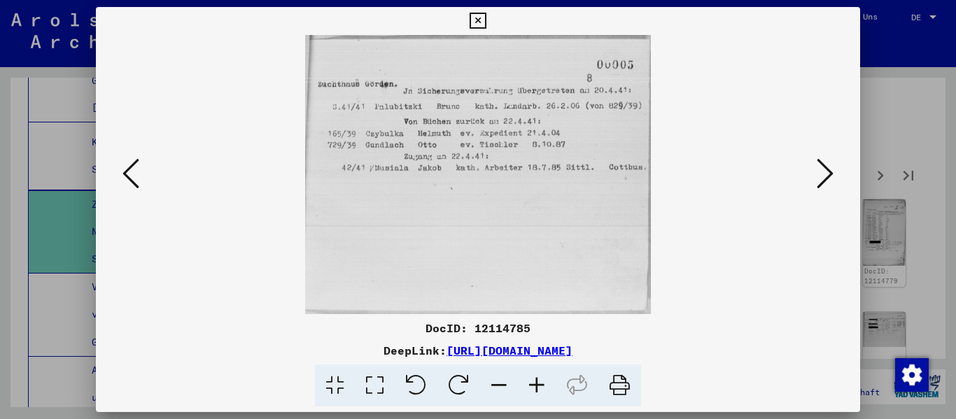
click at [823, 185] on icon at bounding box center [825, 174] width 17 height 34
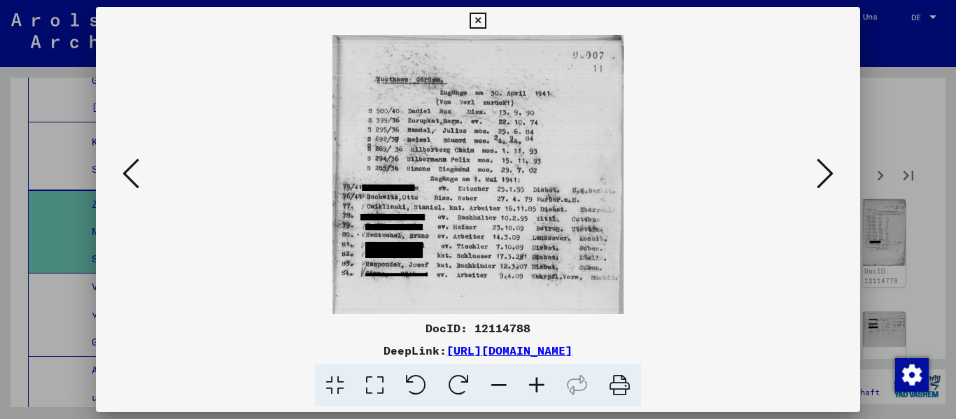
click at [823, 185] on icon at bounding box center [825, 174] width 17 height 34
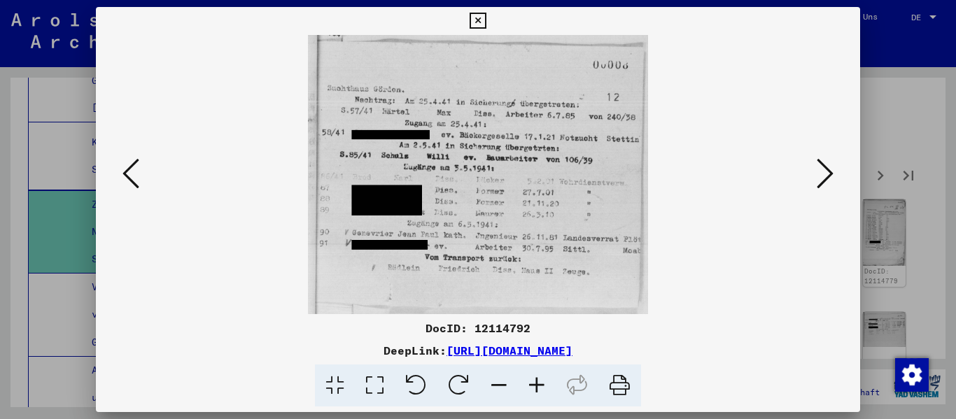
click at [823, 185] on icon at bounding box center [825, 174] width 17 height 34
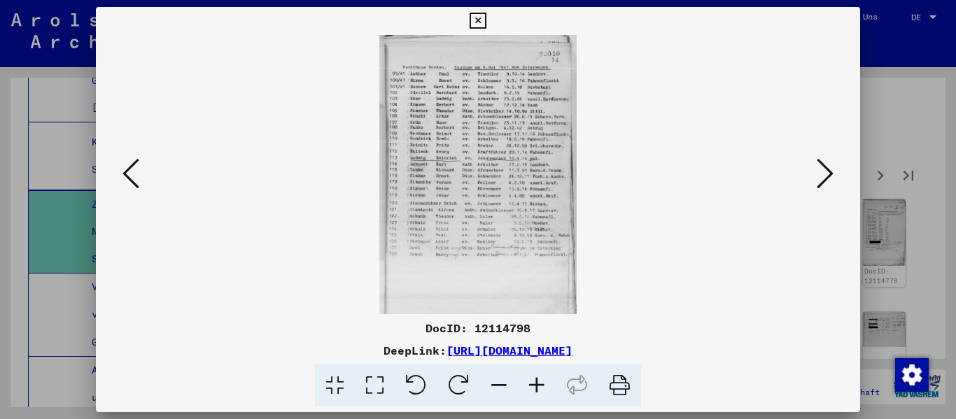
click at [533, 395] on icon at bounding box center [537, 386] width 38 height 43
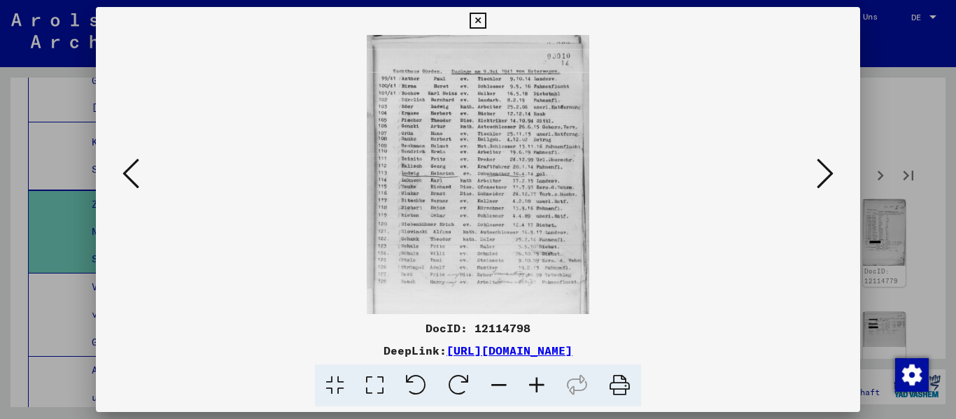
click at [533, 395] on icon at bounding box center [537, 386] width 38 height 43
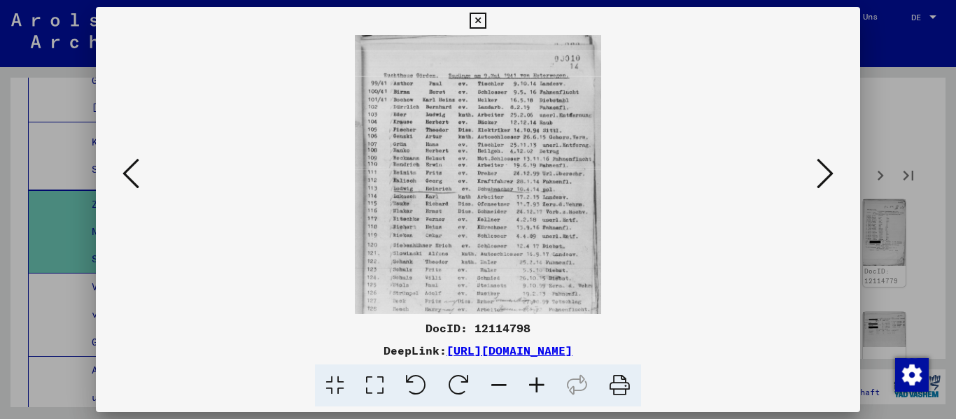
click at [533, 395] on icon at bounding box center [537, 386] width 38 height 43
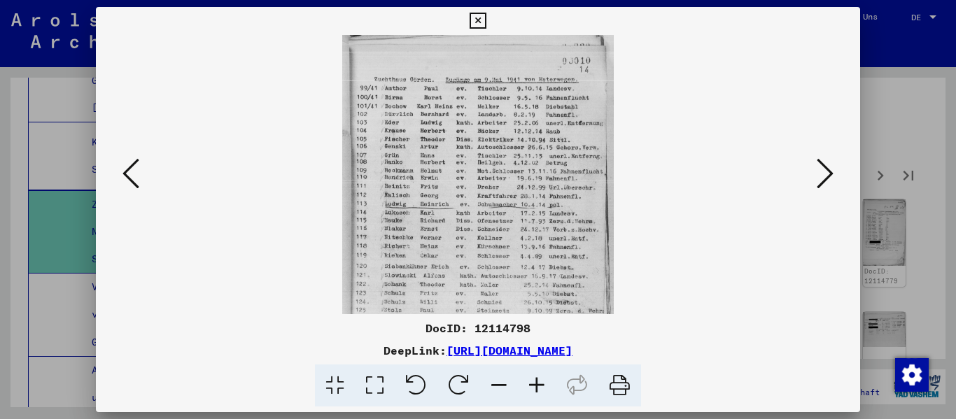
click at [533, 395] on icon at bounding box center [537, 386] width 38 height 43
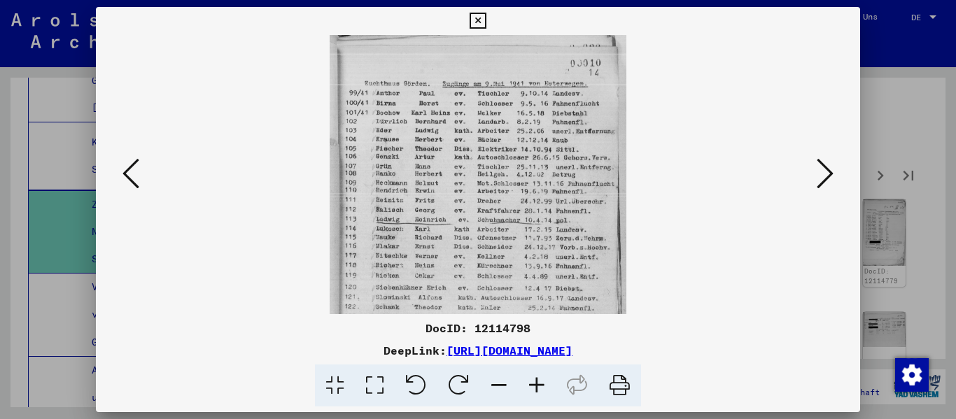
click at [533, 395] on icon at bounding box center [537, 386] width 38 height 43
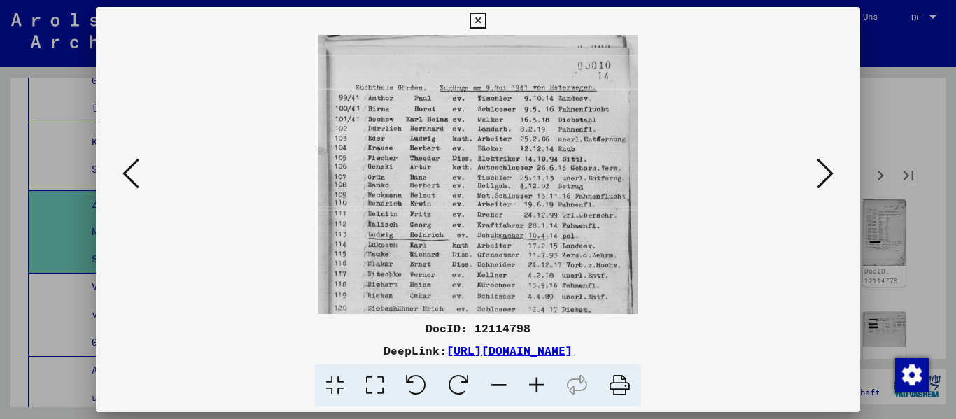
click at [533, 395] on icon at bounding box center [537, 386] width 38 height 43
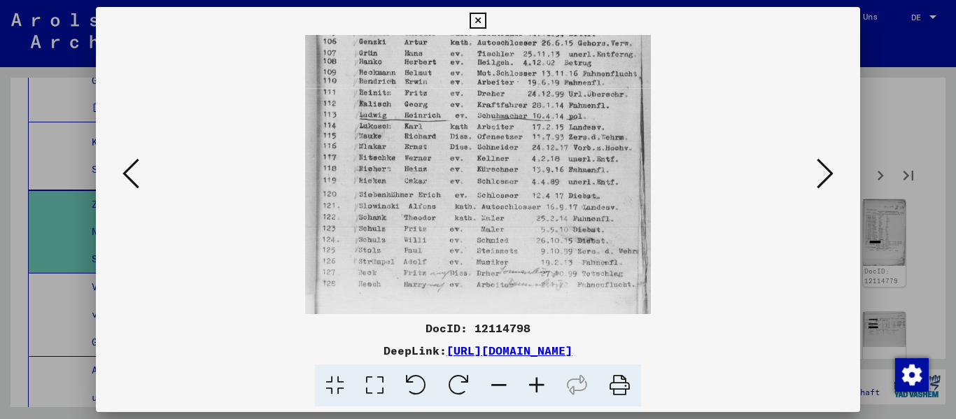
drag, startPoint x: 538, startPoint y: 280, endPoint x: 544, endPoint y: 97, distance: 182.8
click at [544, 113] on img at bounding box center [478, 144] width 346 height 489
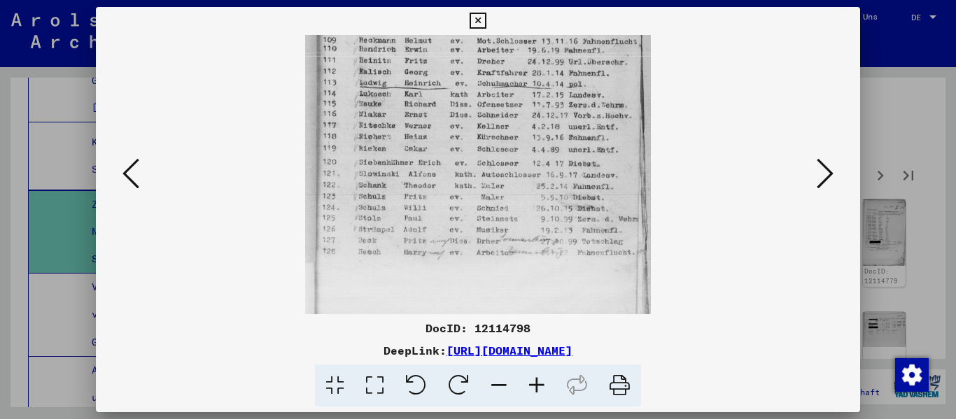
click at [544, 95] on img at bounding box center [478, 112] width 346 height 489
click at [830, 172] on icon at bounding box center [825, 174] width 17 height 34
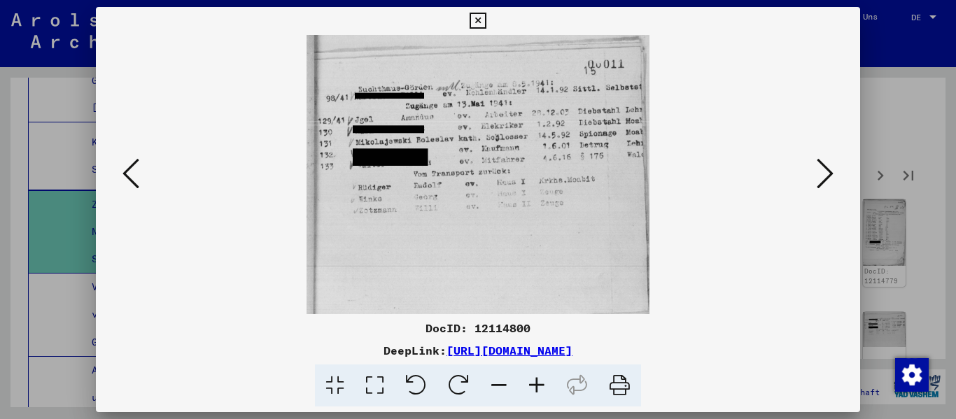
click at [830, 172] on icon at bounding box center [825, 174] width 17 height 34
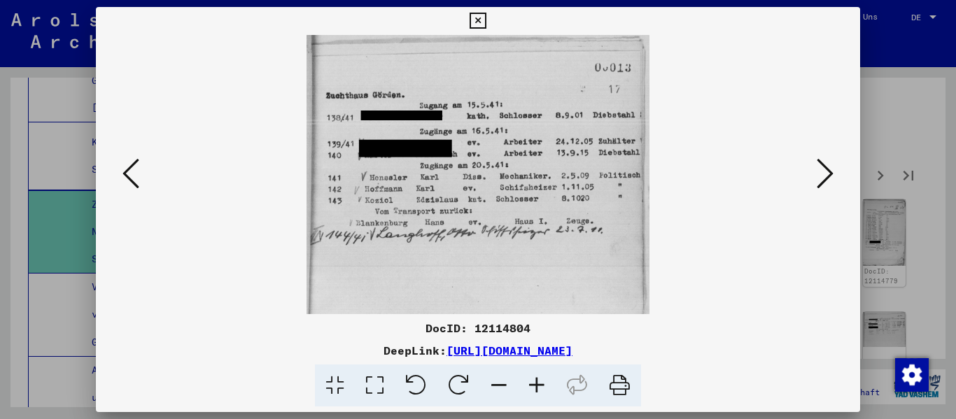
click at [830, 172] on icon at bounding box center [825, 174] width 17 height 34
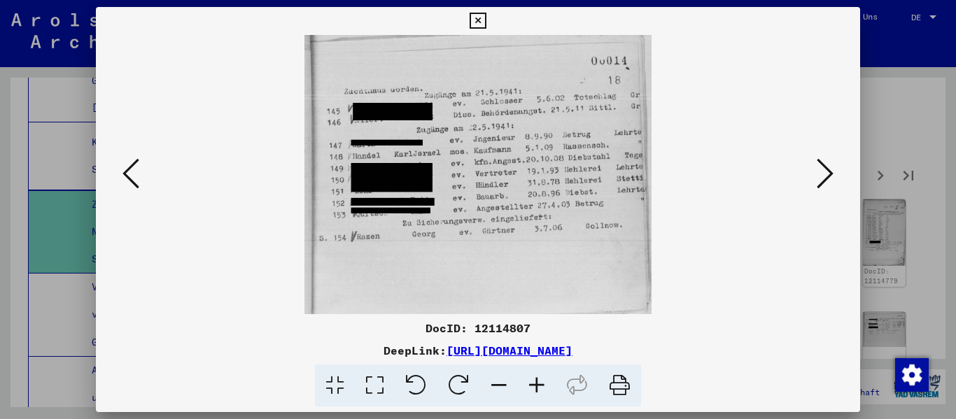
click at [830, 172] on icon at bounding box center [825, 174] width 17 height 34
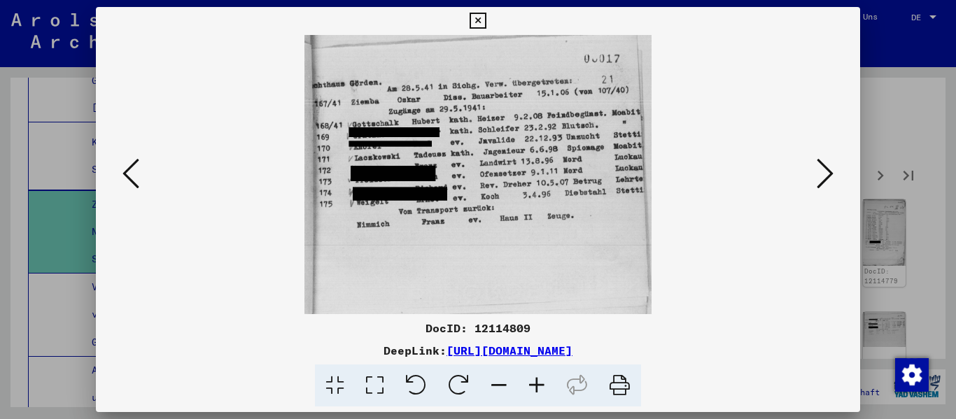
click at [830, 172] on icon at bounding box center [825, 174] width 17 height 34
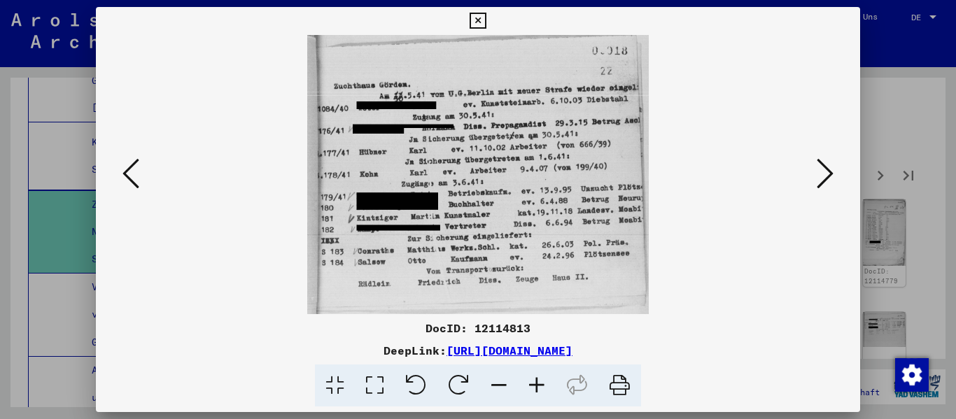
click at [830, 172] on icon at bounding box center [825, 174] width 17 height 34
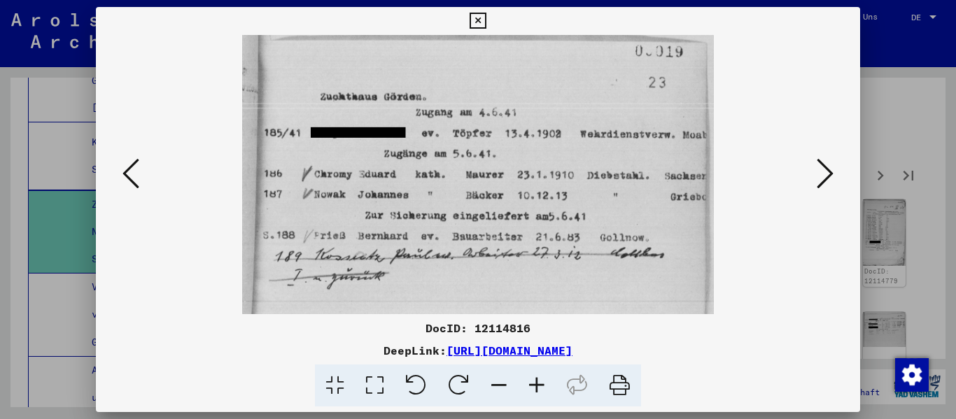
click at [830, 172] on icon at bounding box center [825, 174] width 17 height 34
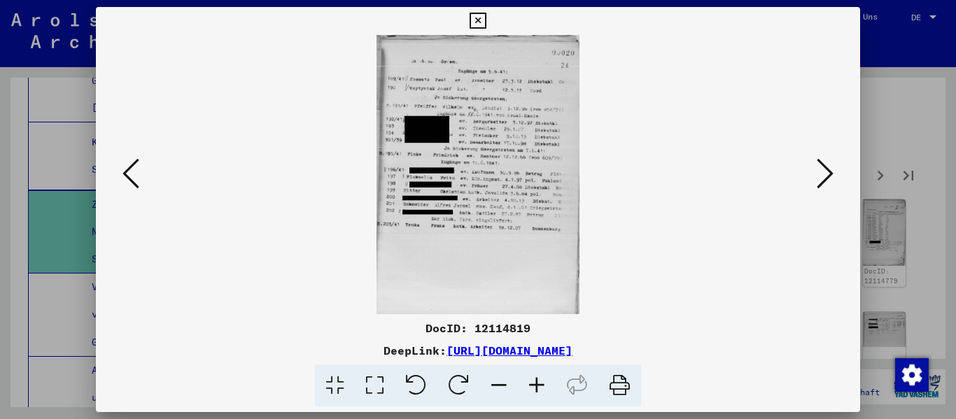
click at [540, 384] on icon at bounding box center [537, 386] width 38 height 43
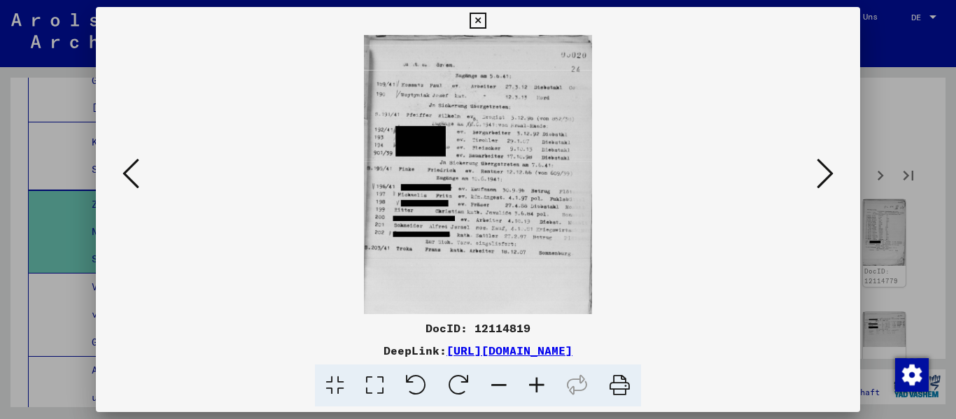
click at [540, 384] on icon at bounding box center [537, 386] width 38 height 43
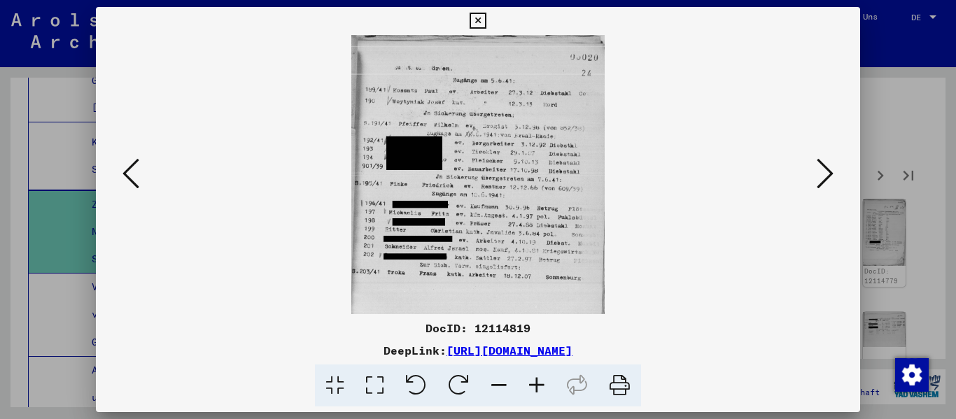
click at [540, 384] on icon at bounding box center [537, 386] width 38 height 43
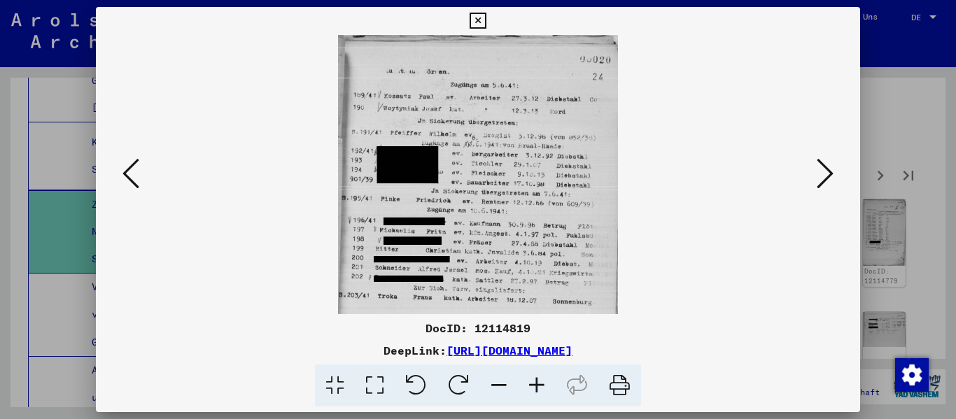
click at [540, 384] on icon at bounding box center [537, 386] width 38 height 43
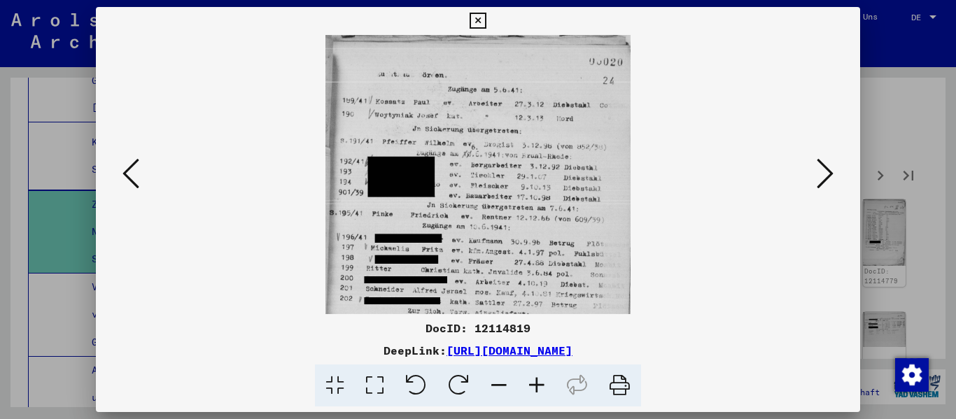
click at [828, 170] on icon at bounding box center [825, 174] width 17 height 34
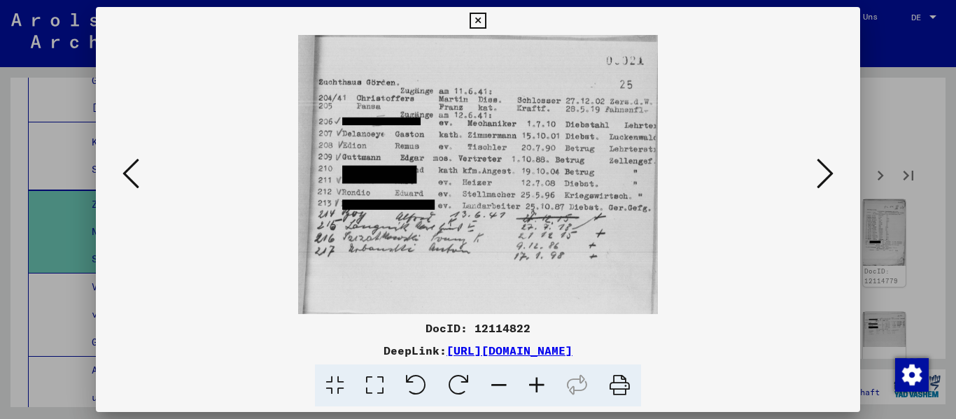
click at [828, 170] on icon at bounding box center [825, 174] width 17 height 34
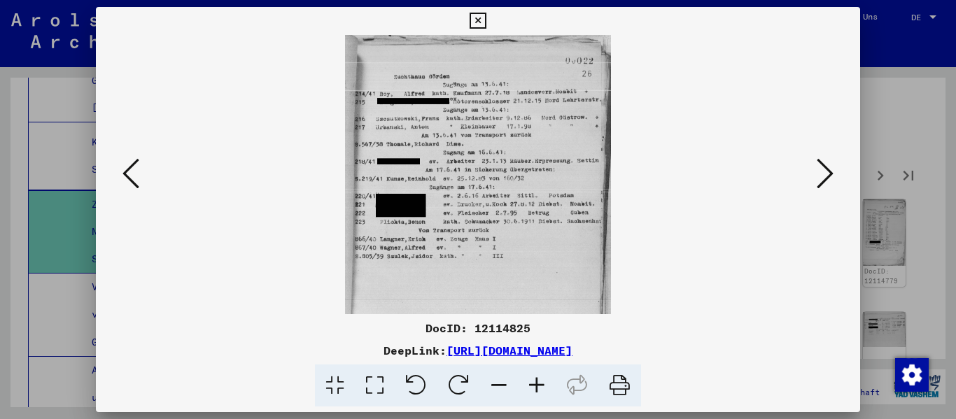
click at [828, 170] on icon at bounding box center [825, 174] width 17 height 34
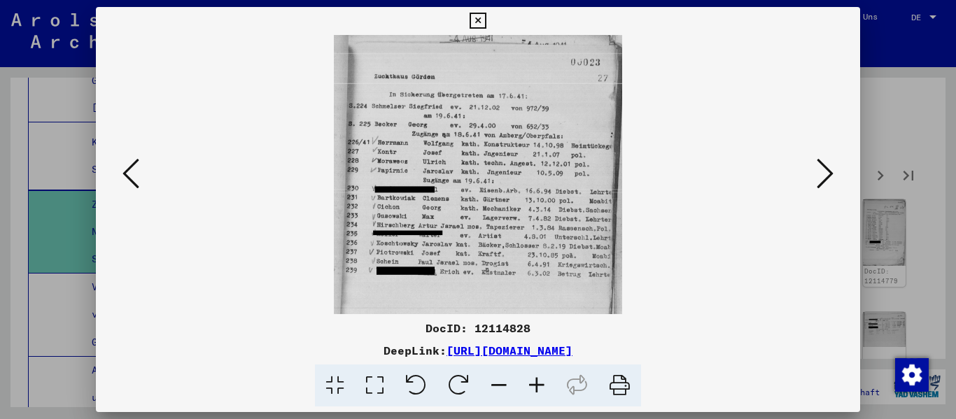
click at [828, 170] on icon at bounding box center [825, 174] width 17 height 34
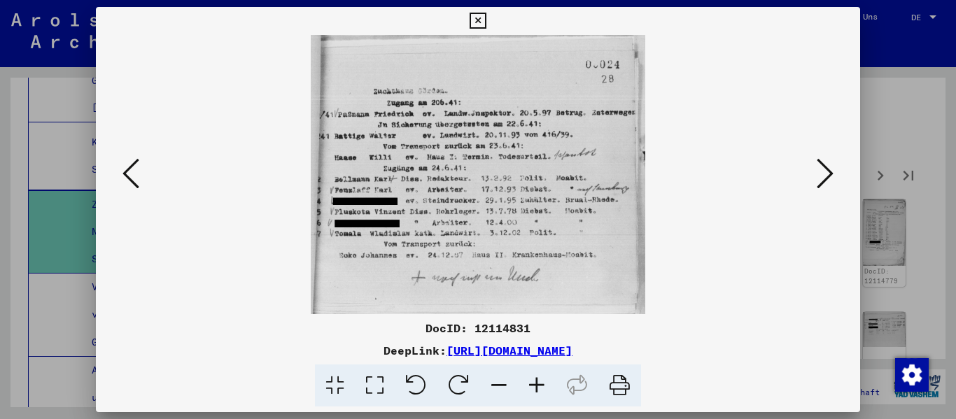
click at [825, 175] on icon at bounding box center [825, 174] width 17 height 34
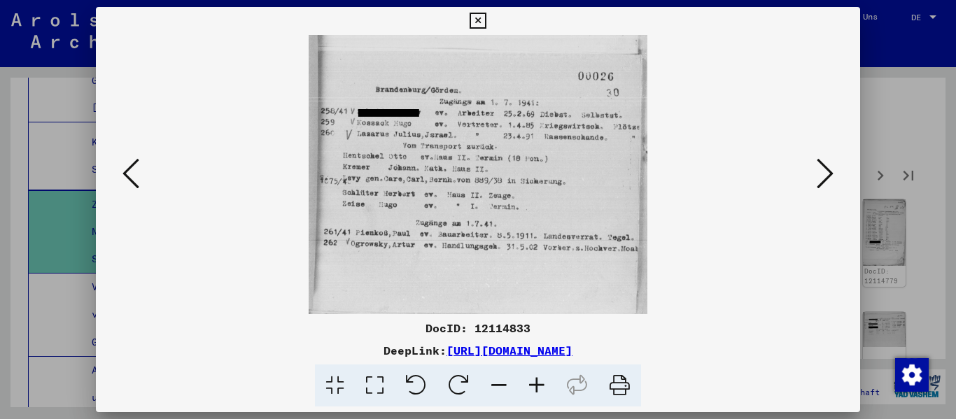
click at [824, 175] on icon at bounding box center [825, 174] width 17 height 34
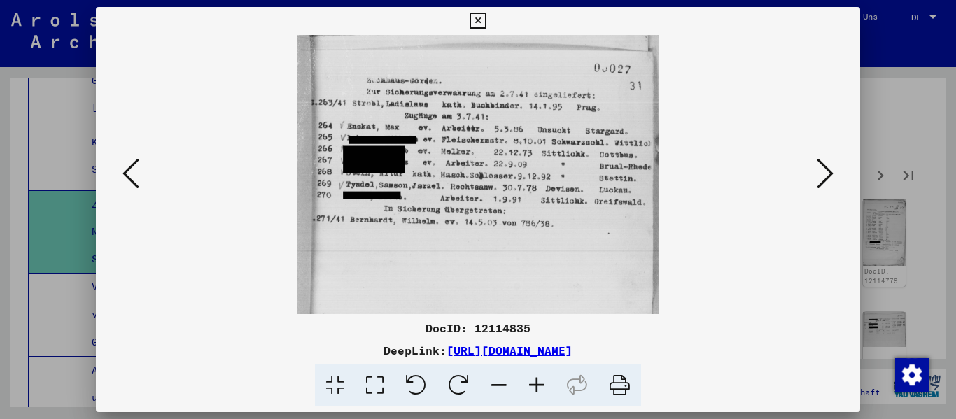
click at [824, 175] on icon at bounding box center [825, 174] width 17 height 34
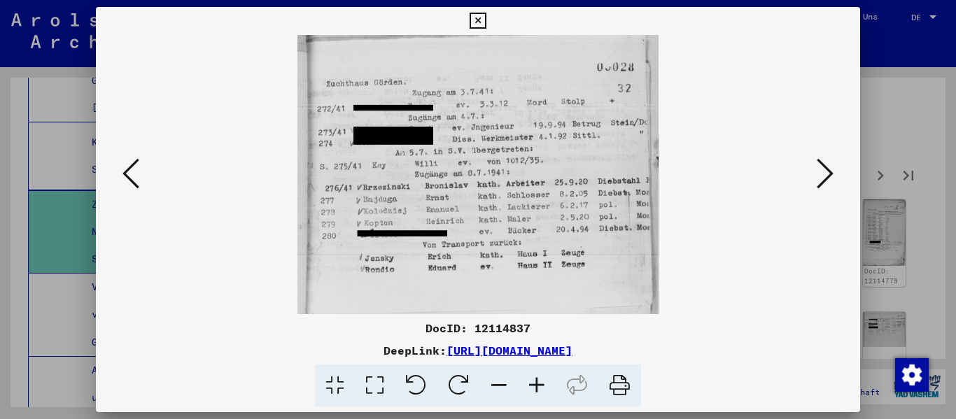
click at [824, 175] on icon at bounding box center [825, 174] width 17 height 34
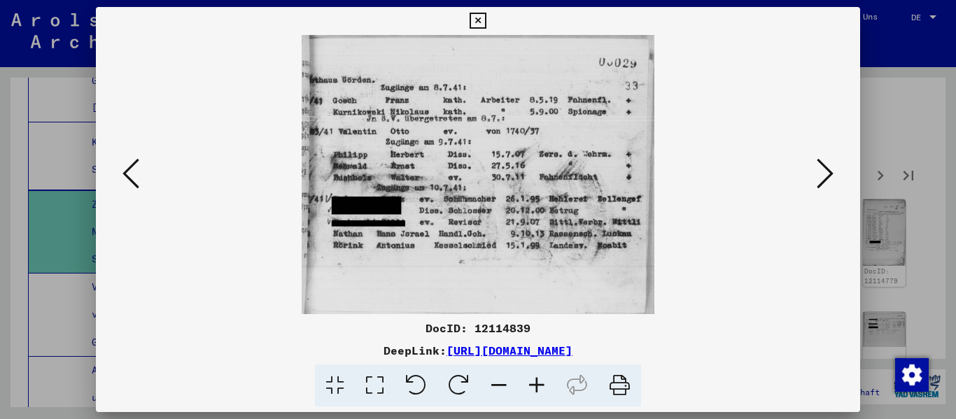
click at [824, 175] on icon at bounding box center [825, 174] width 17 height 34
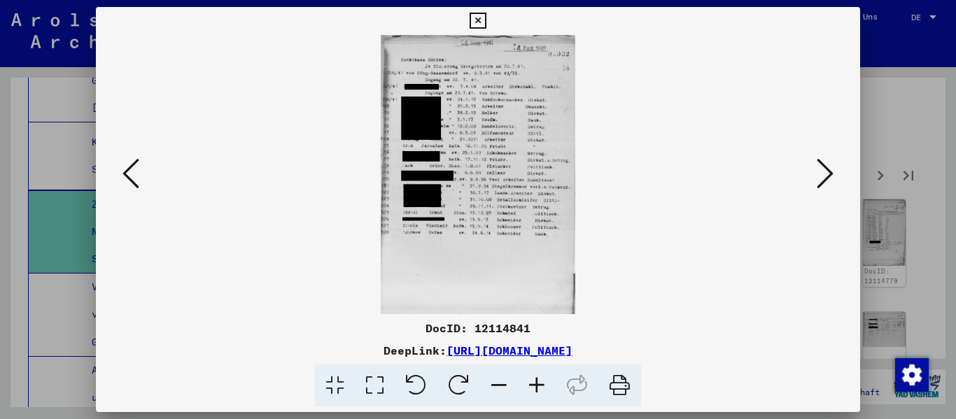
click at [547, 382] on icon at bounding box center [537, 386] width 38 height 43
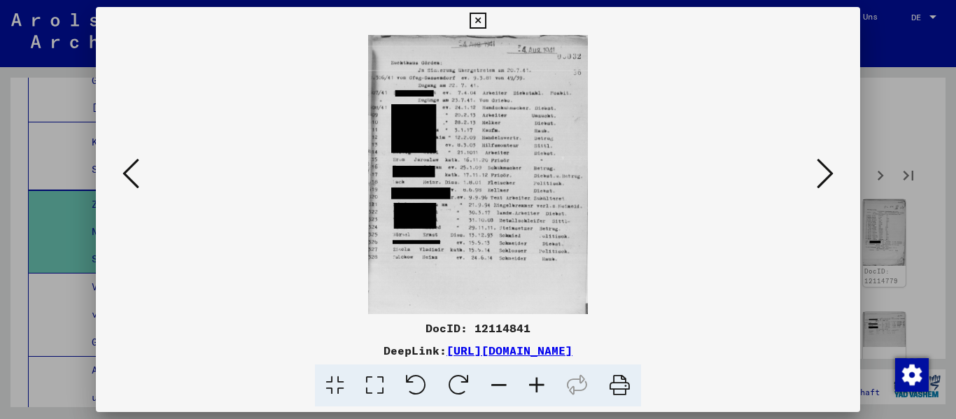
click at [547, 382] on icon at bounding box center [537, 386] width 38 height 43
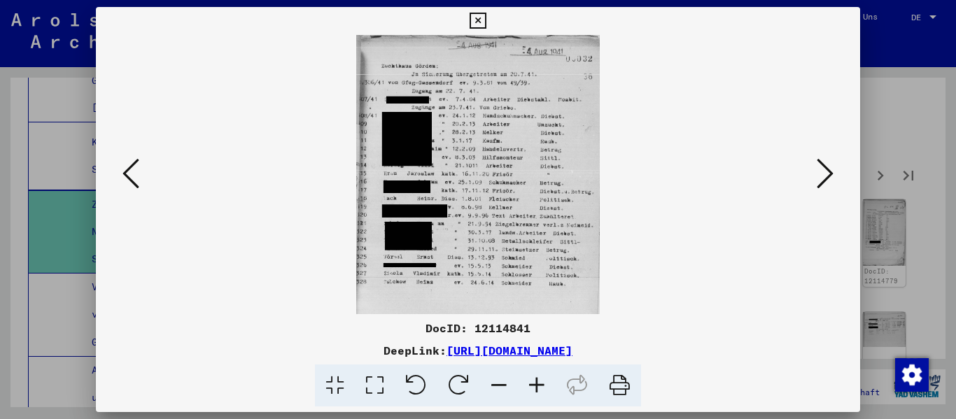
click at [547, 382] on icon at bounding box center [537, 386] width 38 height 43
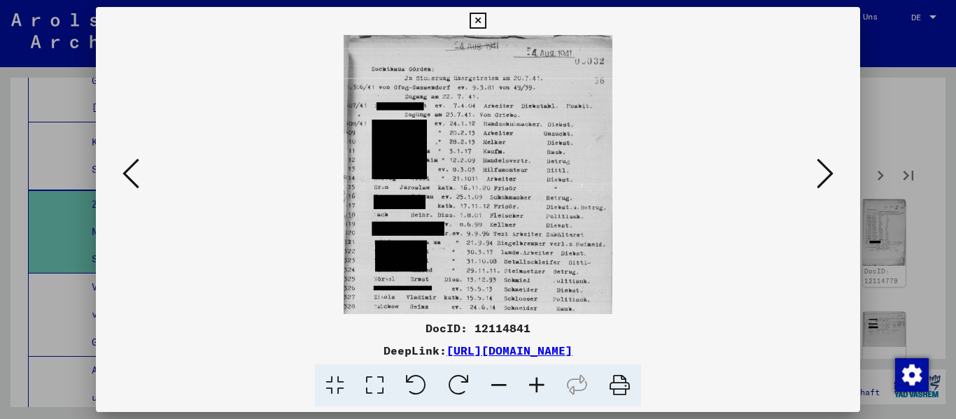
click at [547, 382] on icon at bounding box center [537, 386] width 38 height 43
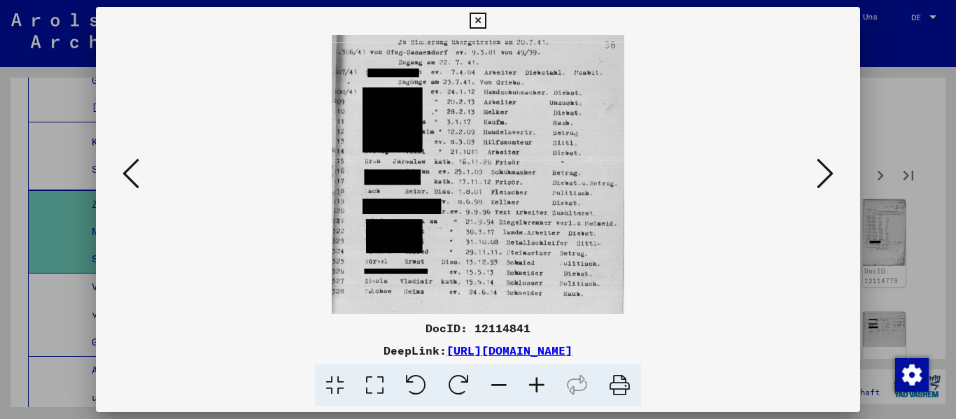
scroll to position [68, 0]
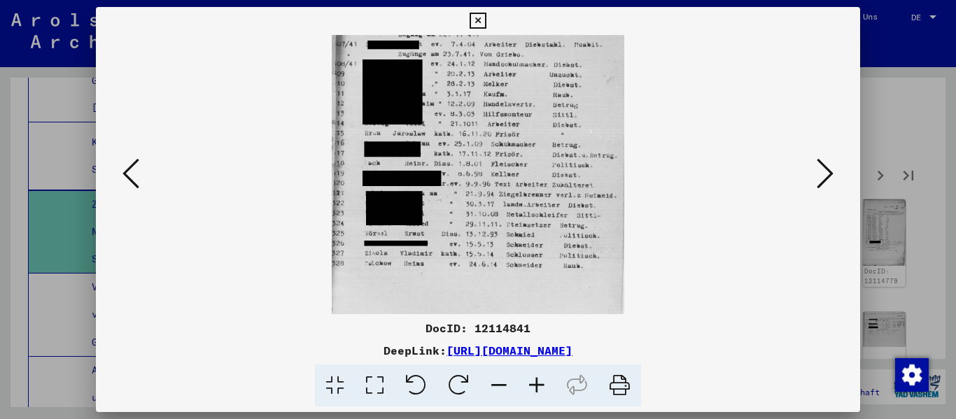
drag, startPoint x: 492, startPoint y: 306, endPoint x: 494, endPoint y: 238, distance: 67.9
click at [494, 238] on img at bounding box center [478, 176] width 293 height 419
click at [818, 182] on icon at bounding box center [825, 174] width 17 height 34
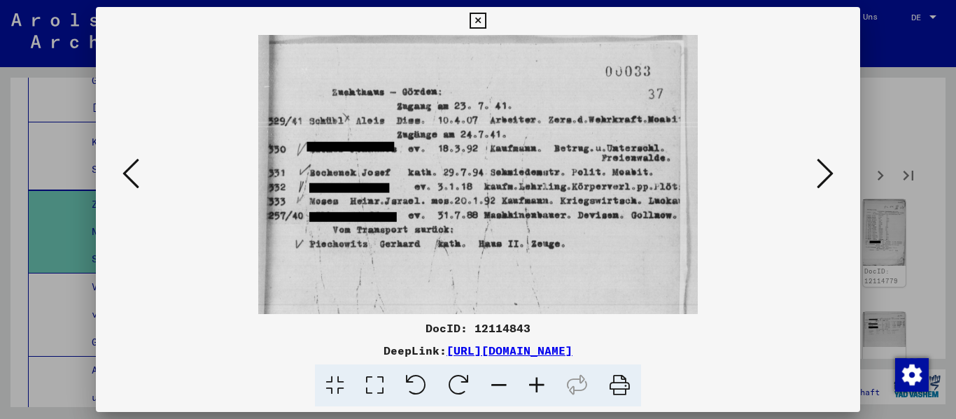
scroll to position [0, 0]
click at [538, 385] on icon at bounding box center [537, 386] width 38 height 43
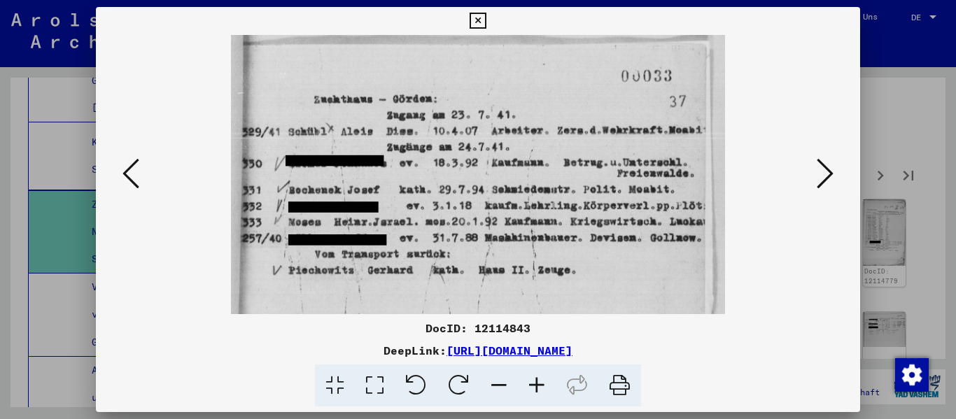
click at [818, 179] on icon at bounding box center [825, 174] width 17 height 34
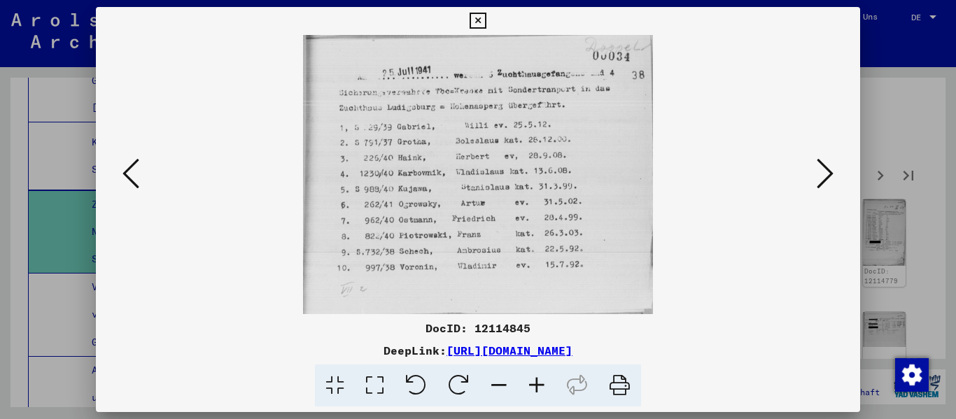
click at [818, 179] on icon at bounding box center [825, 174] width 17 height 34
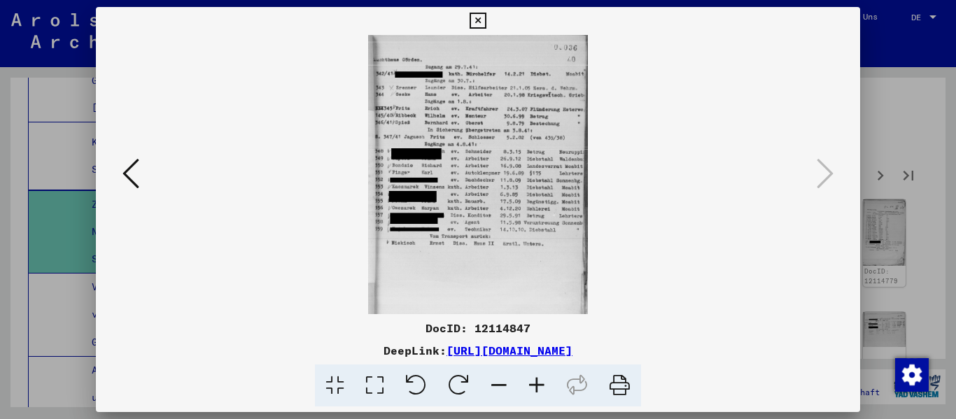
click at [545, 393] on icon at bounding box center [537, 386] width 38 height 43
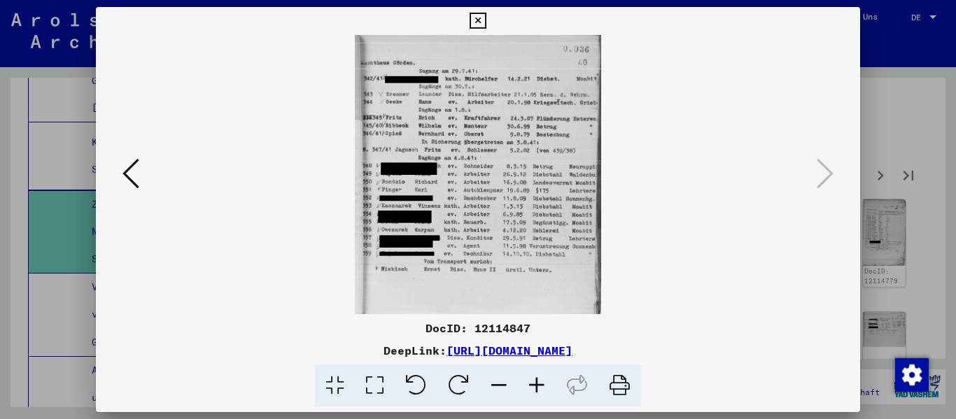
click at [545, 393] on icon at bounding box center [537, 386] width 38 height 43
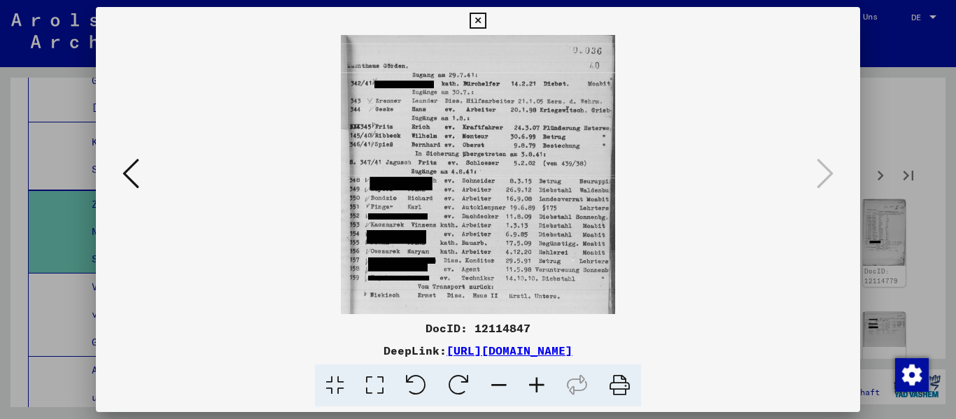
click at [545, 393] on icon at bounding box center [537, 386] width 38 height 43
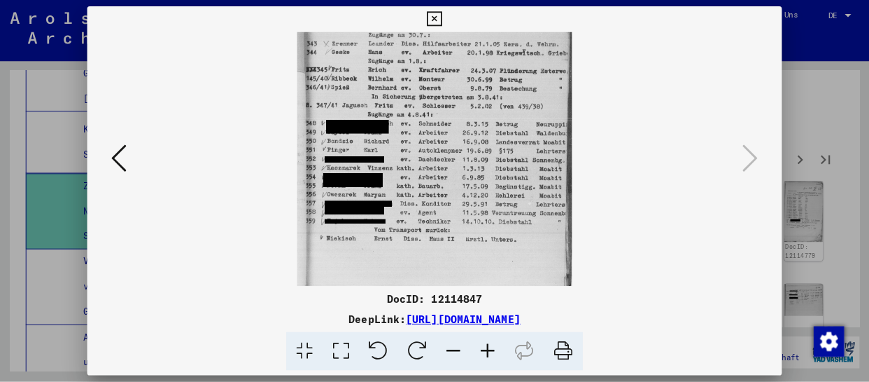
scroll to position [50, 0]
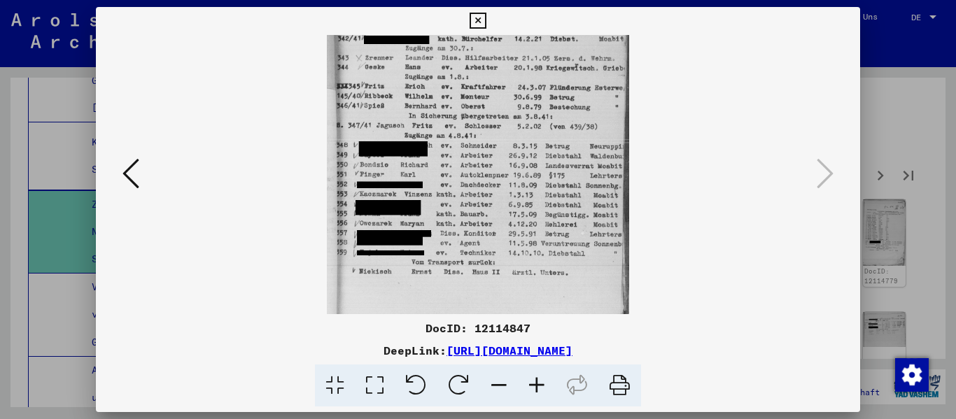
drag, startPoint x: 511, startPoint y: 246, endPoint x: 507, endPoint y: 197, distance: 49.9
click at [507, 197] on img at bounding box center [478, 177] width 302 height 384
click at [473, 21] on icon at bounding box center [478, 21] width 16 height 17
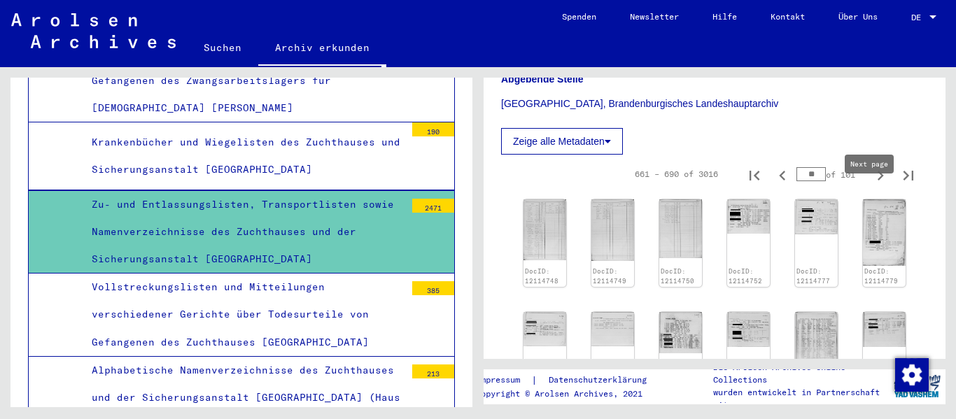
click at [871, 186] on icon "Next page" at bounding box center [881, 176] width 20 height 20
type input "**"
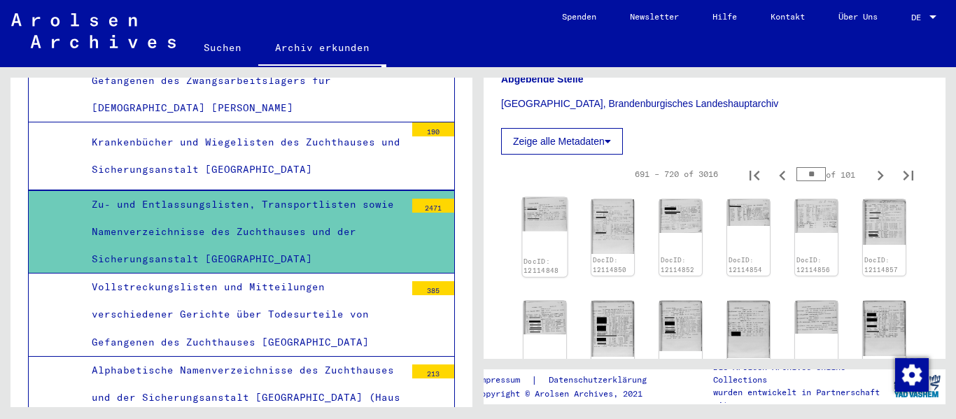
click at [552, 232] on img at bounding box center [544, 215] width 45 height 34
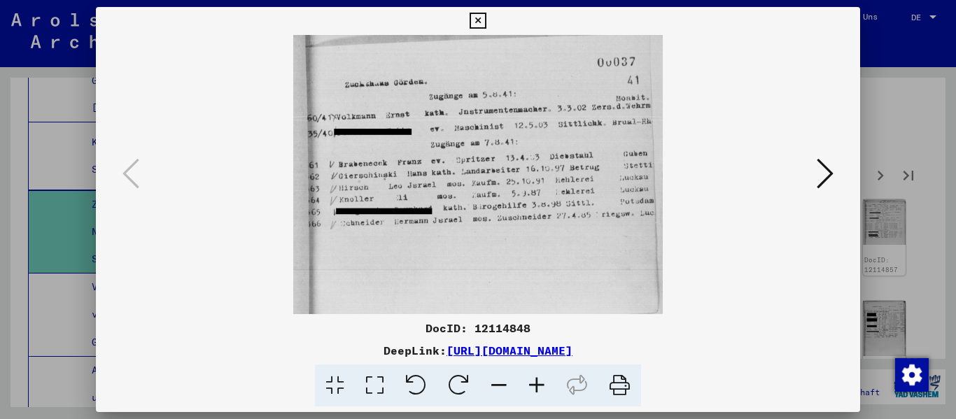
click at [543, 390] on icon at bounding box center [537, 386] width 38 height 43
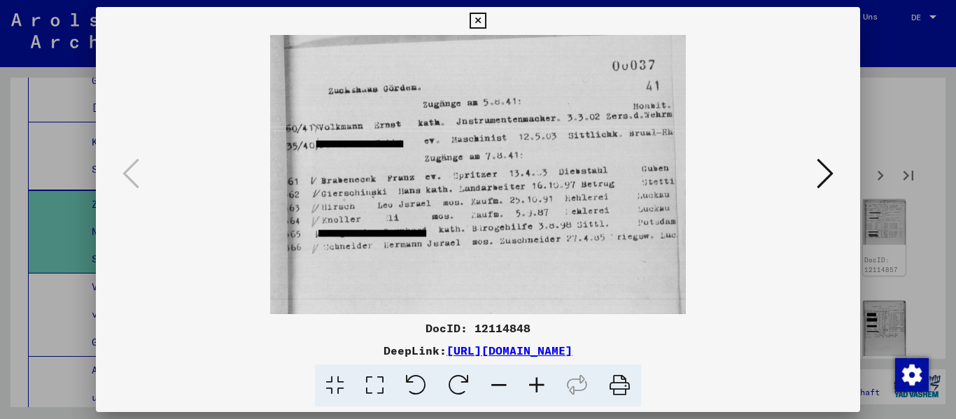
click at [541, 391] on icon at bounding box center [537, 386] width 38 height 43
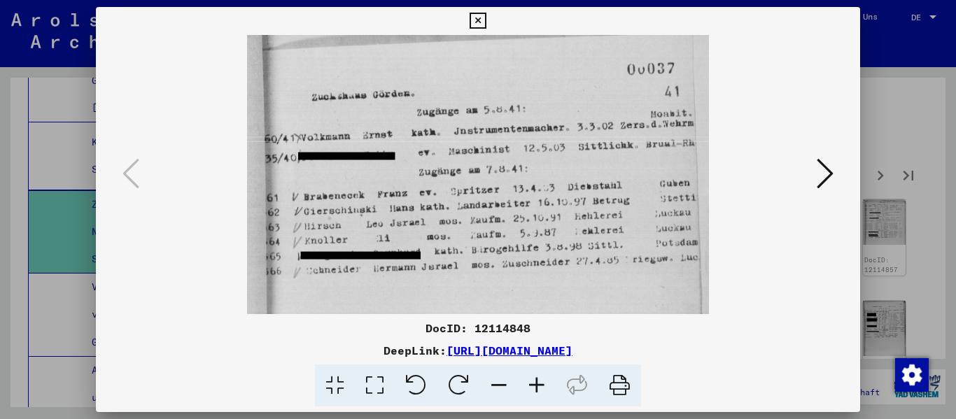
click at [835, 174] on button at bounding box center [825, 175] width 25 height 40
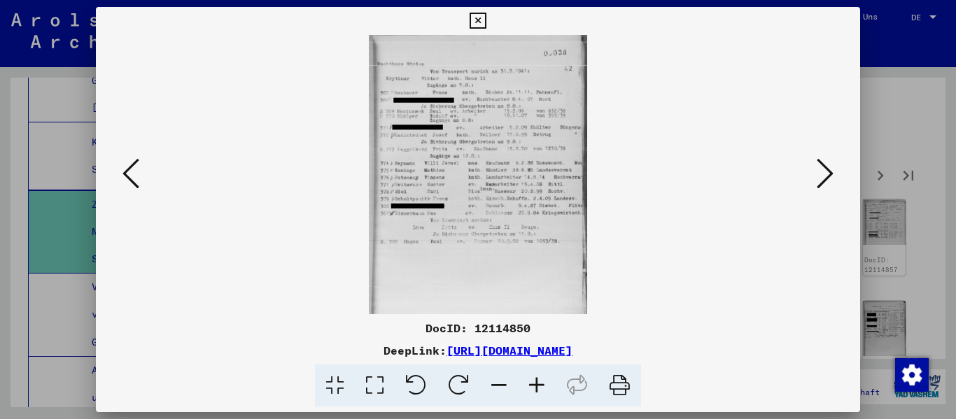
click at [835, 174] on button at bounding box center [825, 175] width 25 height 40
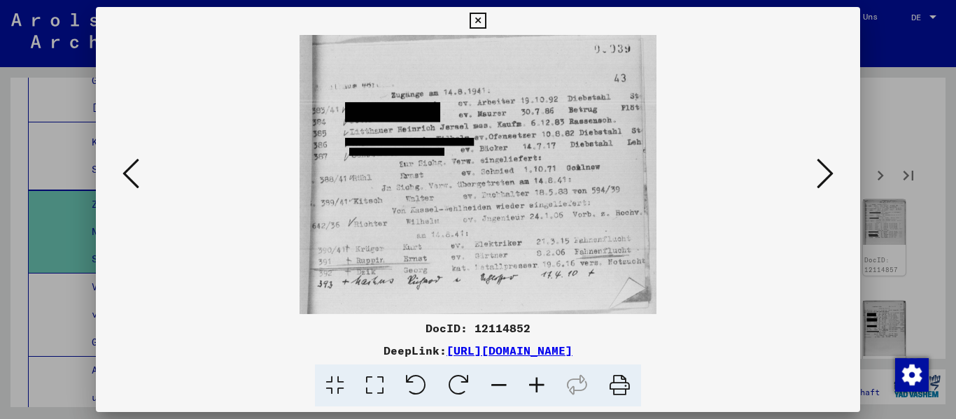
click at [835, 174] on button at bounding box center [825, 175] width 25 height 40
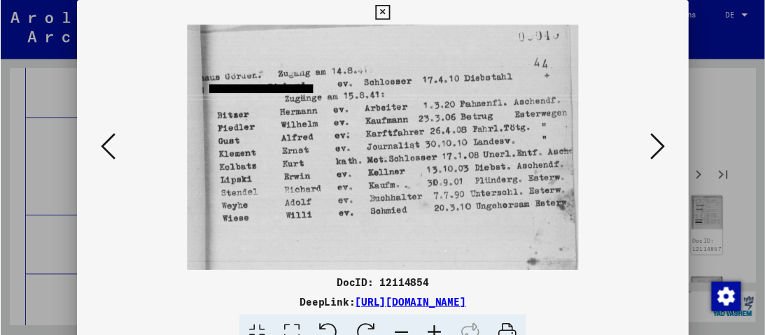
scroll to position [350, 0]
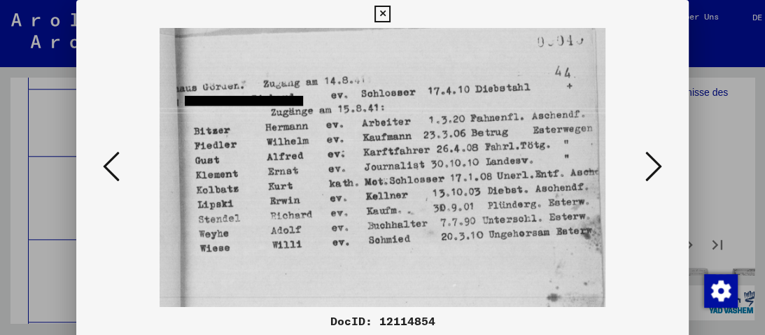
drag, startPoint x: 898, startPoint y: 1, endPoint x: 577, endPoint y: 9, distance: 321.4
click at [577, 9] on div "DocID: 12114854 DeepLink: [URL][DOMAIN_NAME]" at bounding box center [382, 200] width 612 height 400
click at [655, 167] on icon at bounding box center [653, 167] width 17 height 34
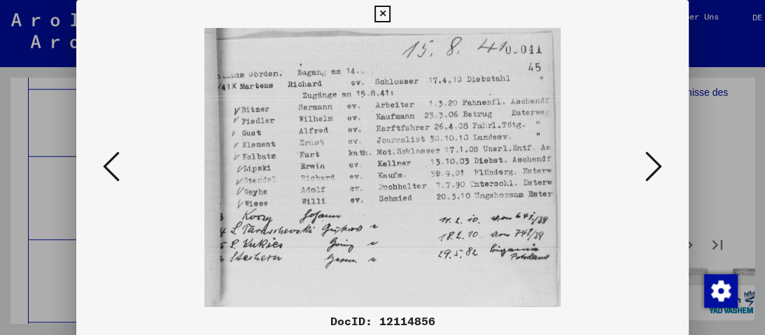
click at [655, 167] on icon at bounding box center [653, 167] width 17 height 34
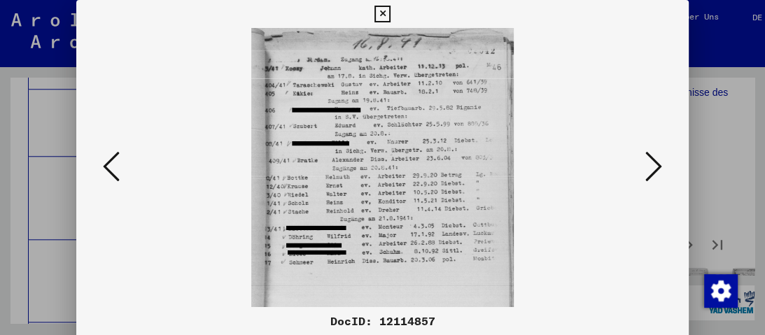
click at [655, 167] on icon at bounding box center [653, 167] width 17 height 34
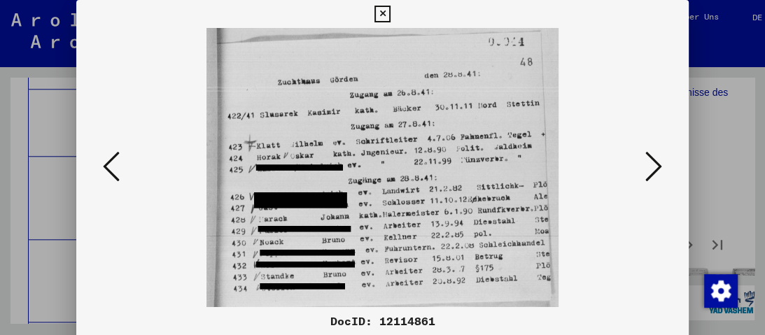
click at [655, 167] on icon at bounding box center [653, 167] width 17 height 34
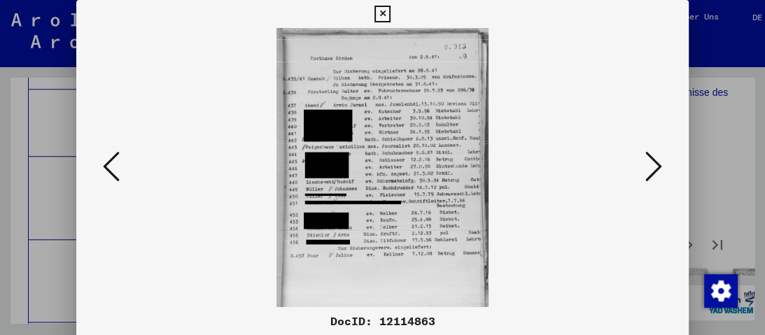
click at [655, 167] on icon at bounding box center [653, 167] width 17 height 34
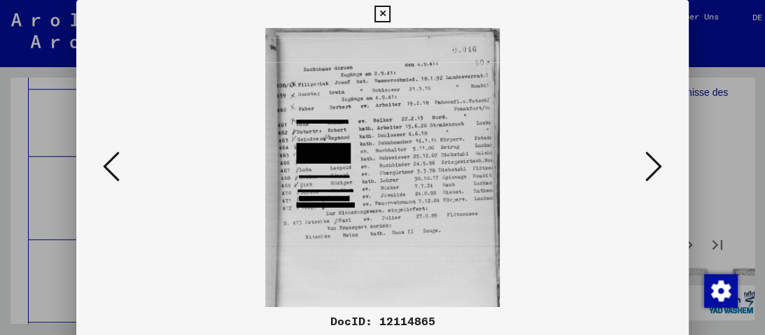
click at [652, 168] on icon at bounding box center [653, 167] width 17 height 34
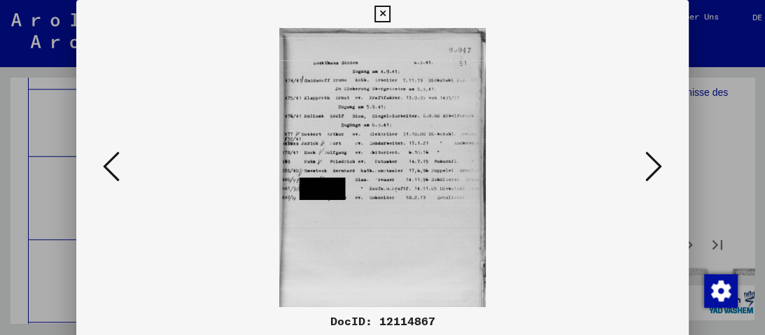
click at [652, 168] on icon at bounding box center [653, 167] width 17 height 34
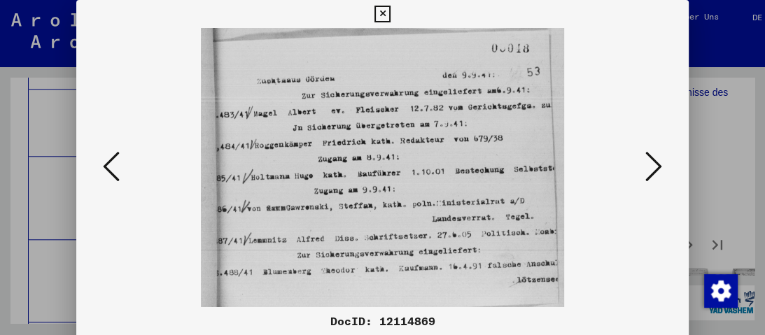
click at [650, 169] on icon at bounding box center [653, 167] width 17 height 34
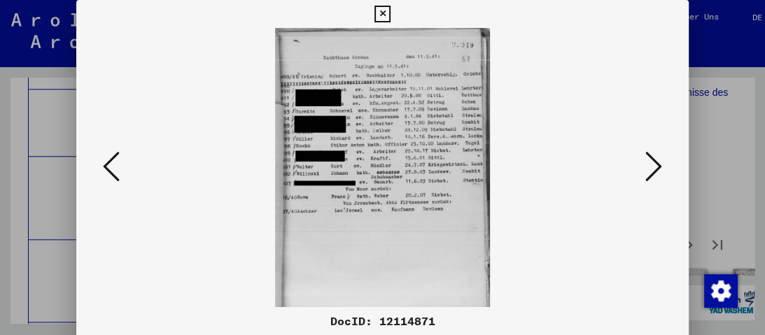
click at [650, 170] on icon at bounding box center [653, 167] width 17 height 34
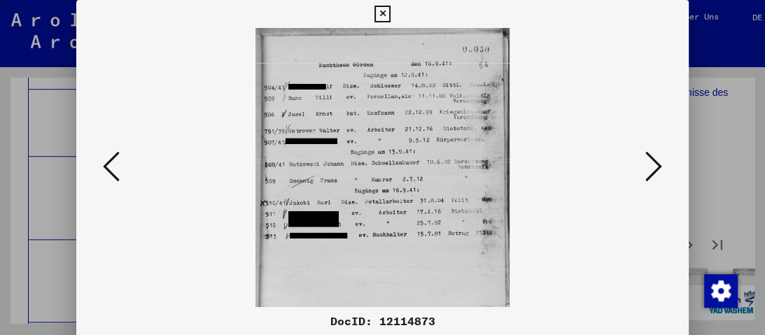
click at [650, 170] on icon at bounding box center [653, 167] width 17 height 34
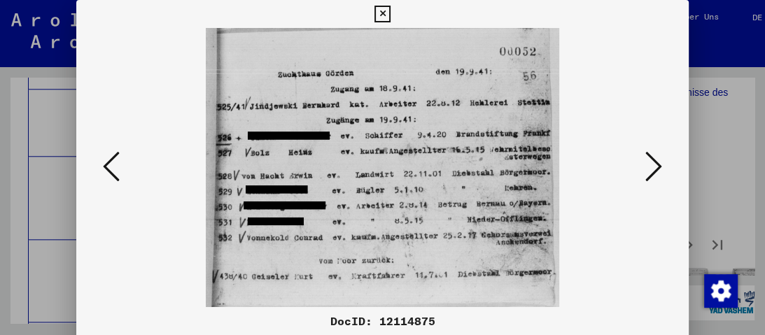
click at [650, 170] on icon at bounding box center [653, 167] width 17 height 34
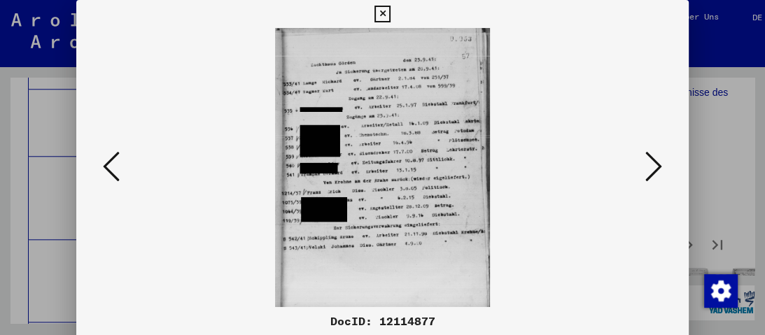
click at [650, 170] on icon at bounding box center [653, 167] width 17 height 34
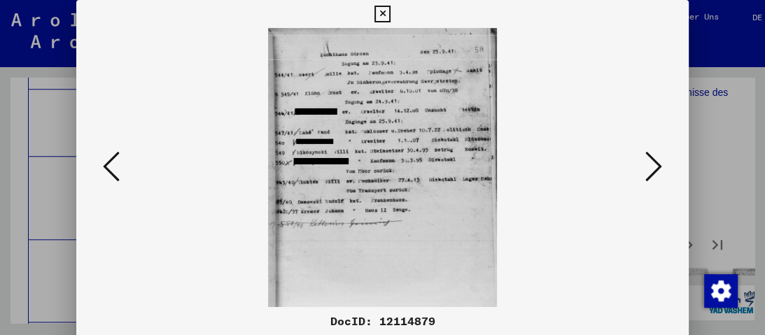
click at [650, 170] on icon at bounding box center [653, 167] width 17 height 34
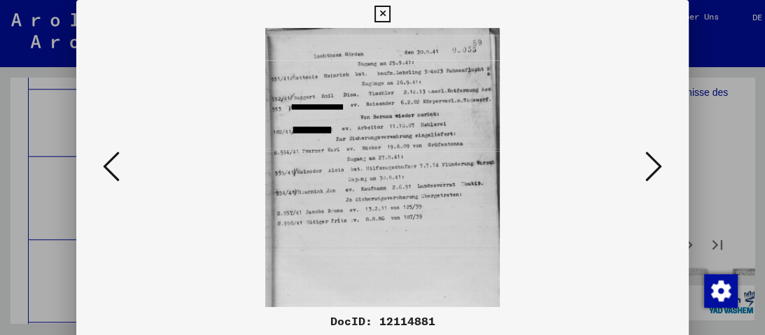
click at [650, 170] on icon at bounding box center [653, 167] width 17 height 34
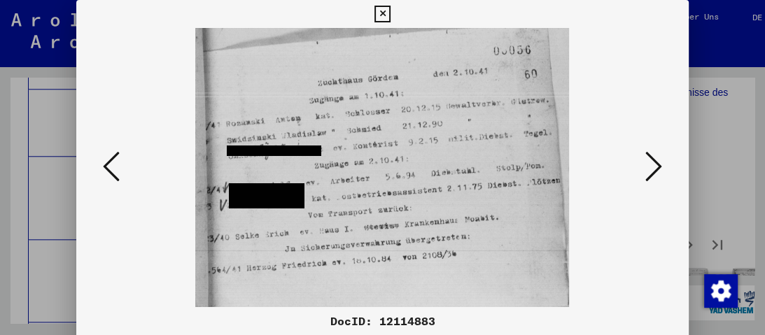
click at [650, 170] on icon at bounding box center [653, 167] width 17 height 34
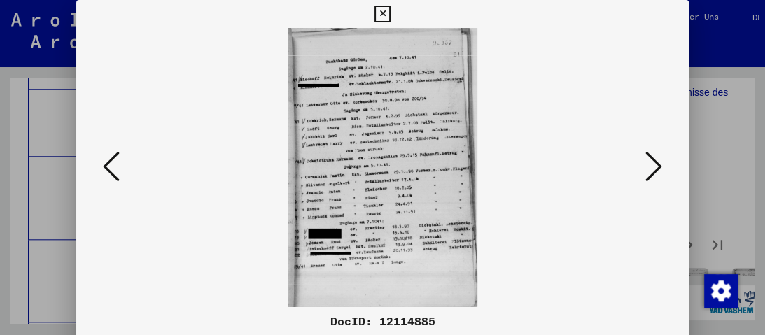
click at [650, 170] on icon at bounding box center [653, 167] width 17 height 34
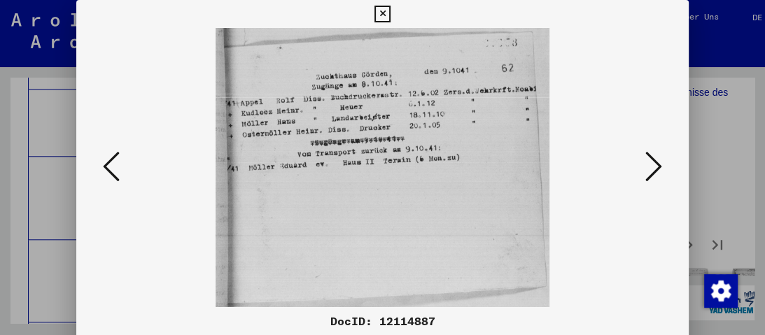
click at [650, 170] on icon at bounding box center [653, 167] width 17 height 34
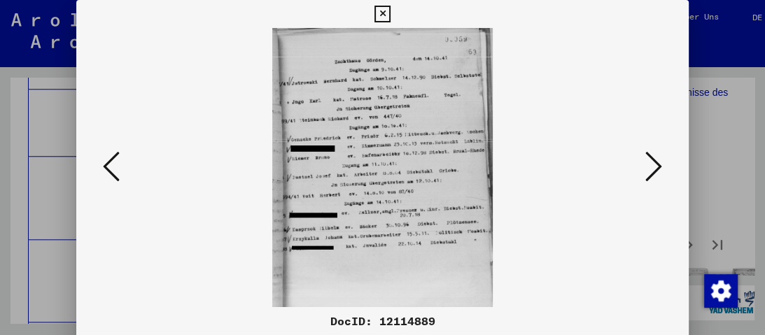
click at [650, 170] on icon at bounding box center [653, 167] width 17 height 34
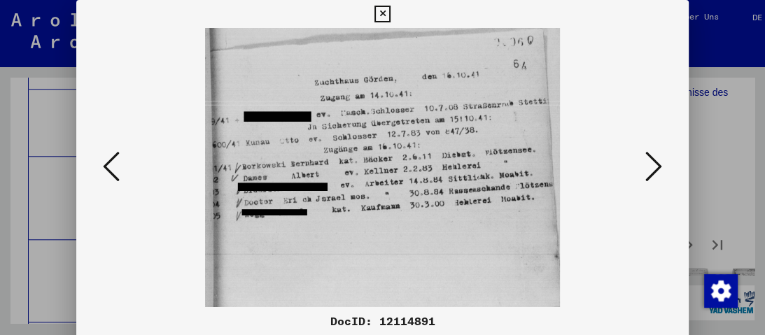
click at [650, 170] on icon at bounding box center [653, 167] width 17 height 34
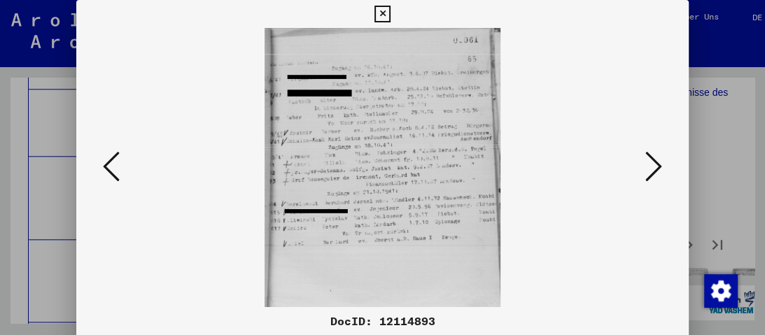
click at [650, 170] on icon at bounding box center [653, 167] width 17 height 34
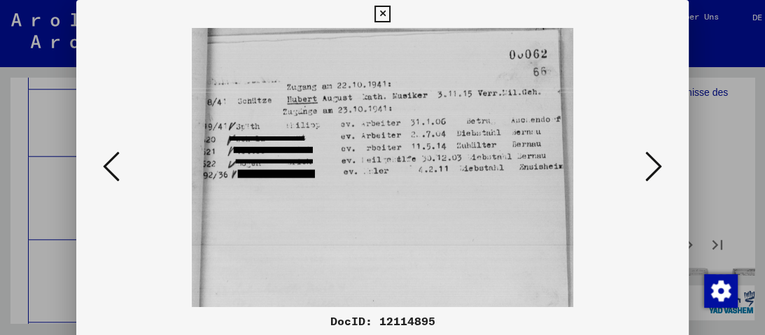
click at [650, 170] on icon at bounding box center [653, 167] width 17 height 34
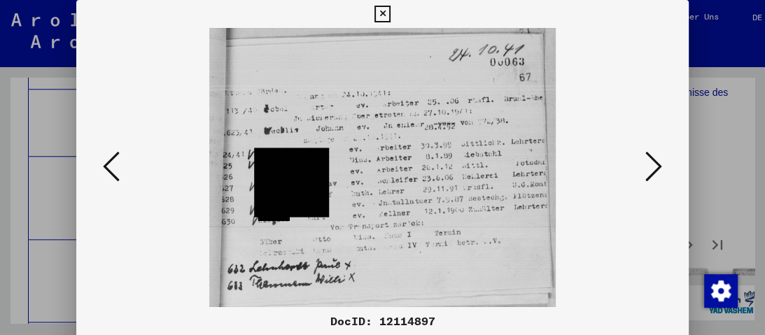
click at [650, 170] on icon at bounding box center [653, 167] width 17 height 34
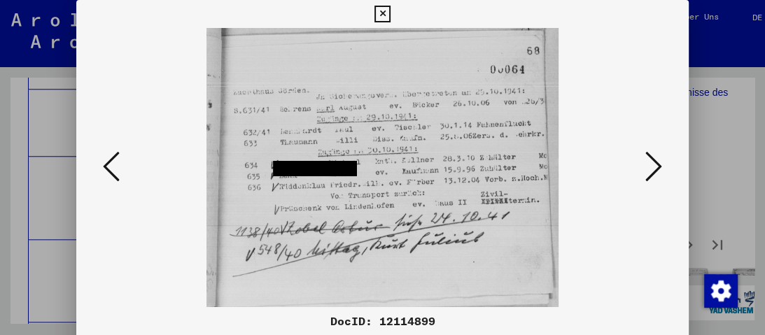
click at [650, 170] on icon at bounding box center [653, 167] width 17 height 34
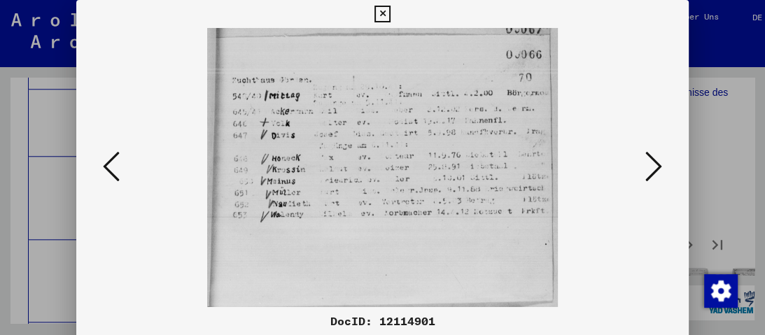
click at [650, 170] on icon at bounding box center [653, 167] width 17 height 34
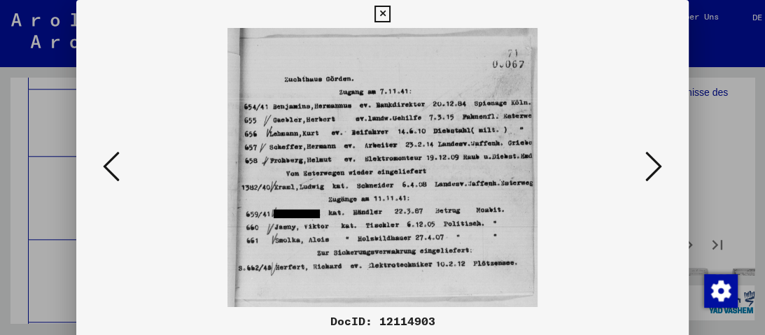
click at [650, 170] on icon at bounding box center [653, 167] width 17 height 34
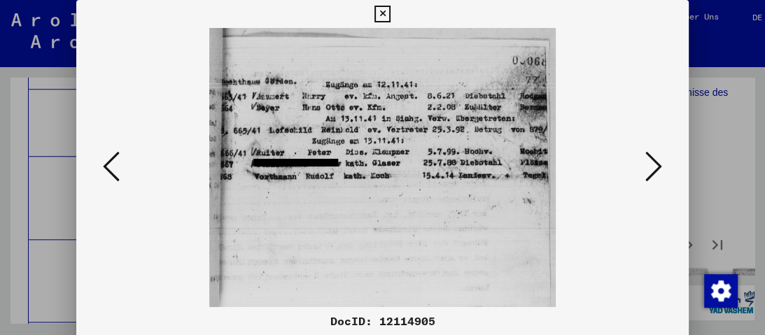
click at [650, 170] on icon at bounding box center [653, 167] width 17 height 34
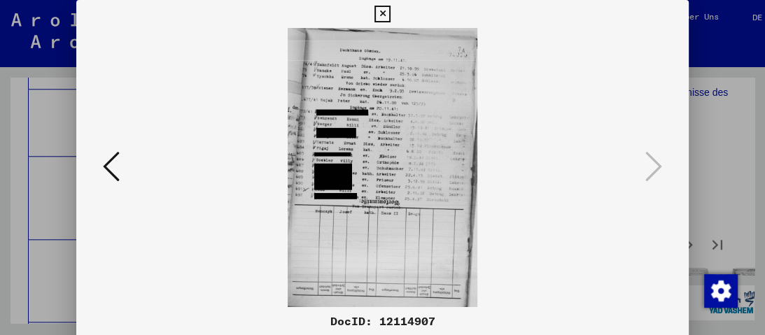
click at [381, 12] on icon at bounding box center [383, 14] width 16 height 17
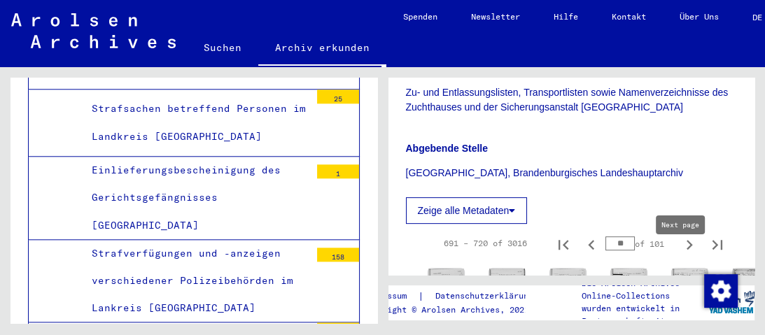
click at [680, 255] on icon "Next page" at bounding box center [690, 245] width 20 height 20
type input "**"
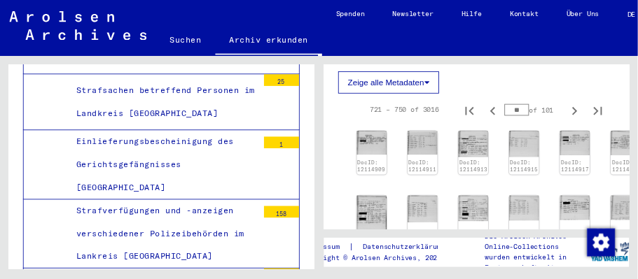
scroll to position [462, 0]
click at [445, 185] on img at bounding box center [446, 170] width 38 height 30
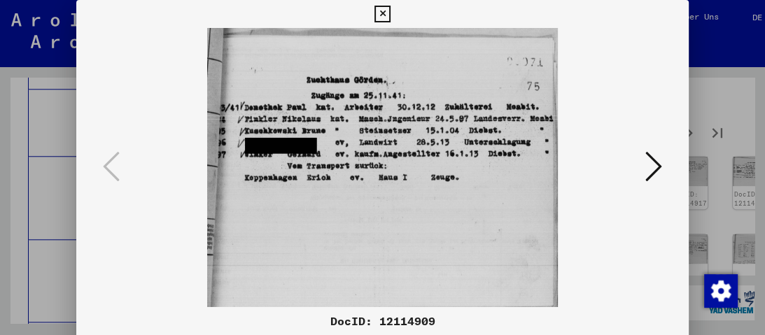
click at [656, 161] on icon at bounding box center [653, 167] width 17 height 34
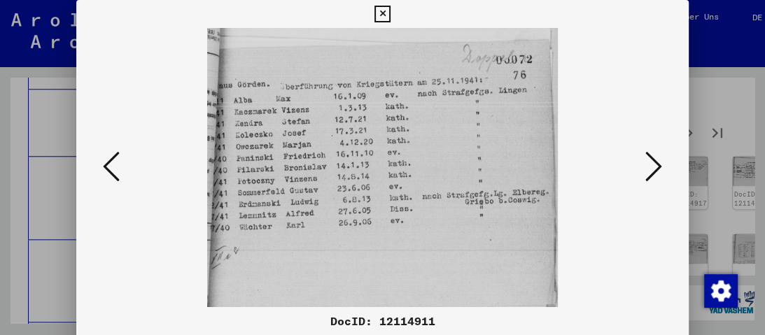
click at [656, 161] on icon at bounding box center [653, 167] width 17 height 34
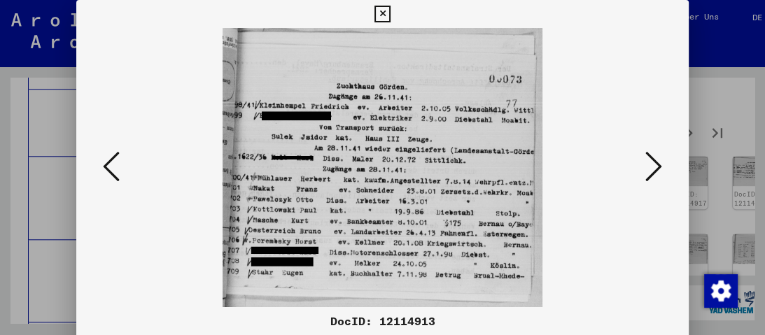
click at [656, 161] on icon at bounding box center [653, 167] width 17 height 34
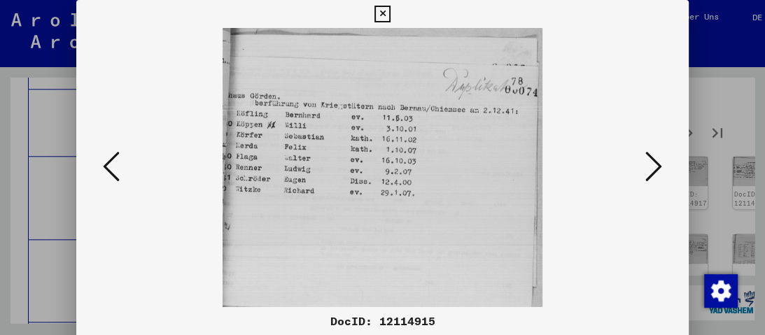
click at [656, 161] on icon at bounding box center [653, 167] width 17 height 34
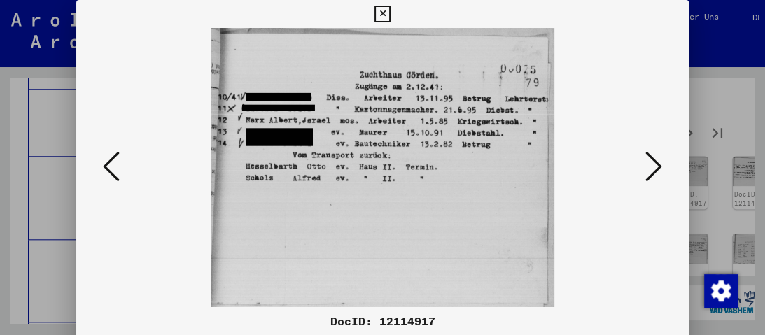
click at [656, 162] on icon at bounding box center [653, 167] width 17 height 34
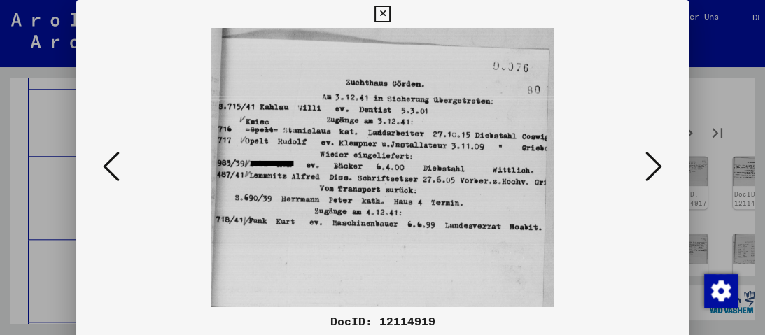
click at [656, 163] on icon at bounding box center [653, 167] width 17 height 34
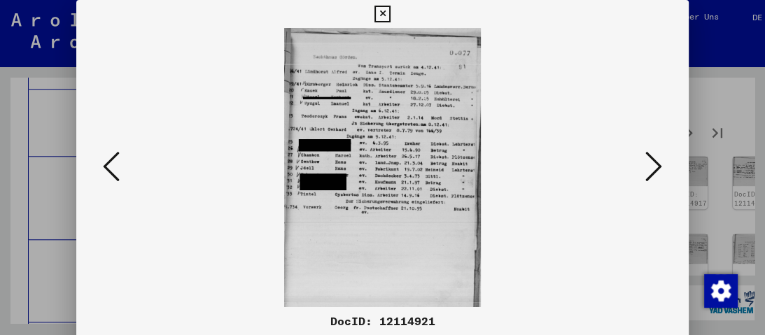
click at [656, 163] on icon at bounding box center [653, 167] width 17 height 34
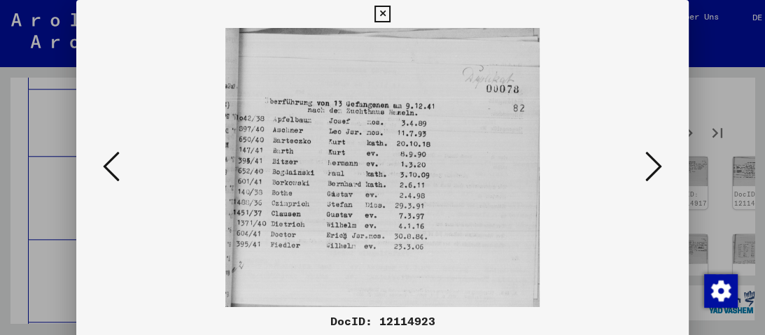
click at [656, 163] on icon at bounding box center [653, 167] width 17 height 34
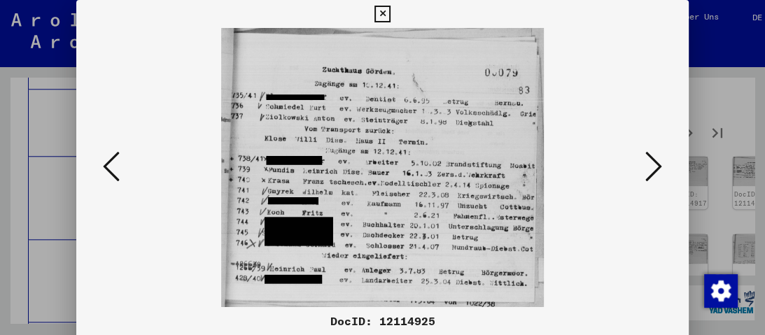
click at [656, 163] on icon at bounding box center [653, 167] width 17 height 34
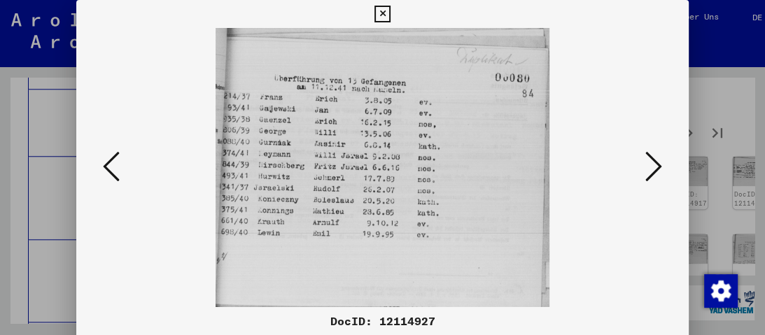
click at [656, 163] on icon at bounding box center [653, 167] width 17 height 34
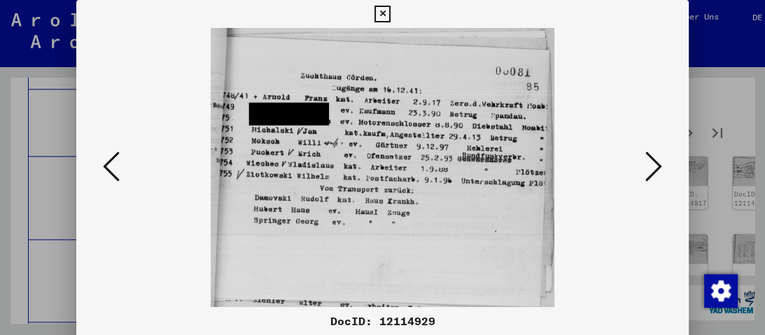
click at [656, 163] on icon at bounding box center [653, 167] width 17 height 34
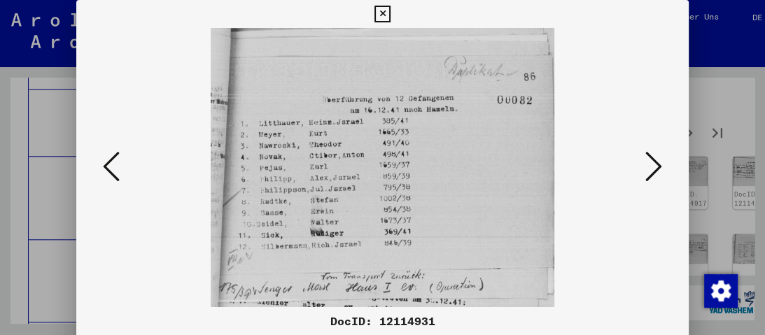
click at [656, 163] on icon at bounding box center [653, 167] width 17 height 34
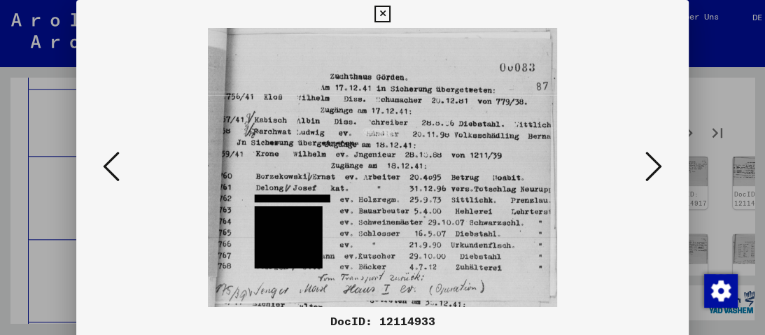
click at [656, 163] on icon at bounding box center [653, 167] width 17 height 34
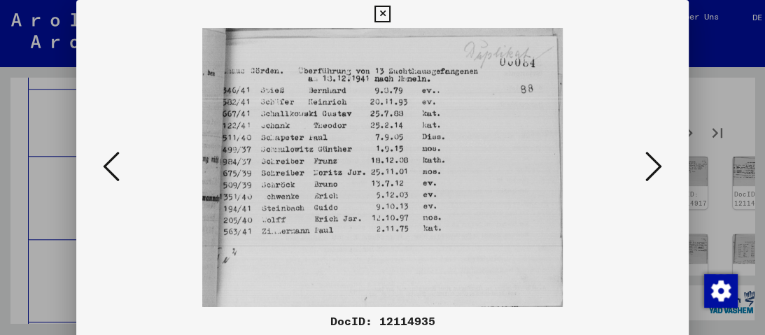
click at [656, 163] on icon at bounding box center [653, 167] width 17 height 34
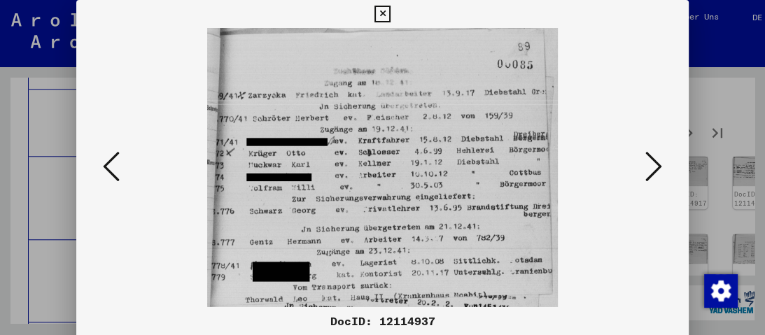
drag, startPoint x: 414, startPoint y: 157, endPoint x: 416, endPoint y: 98, distance: 58.8
click at [416, 98] on img at bounding box center [382, 167] width 517 height 279
click at [657, 160] on icon at bounding box center [653, 167] width 17 height 34
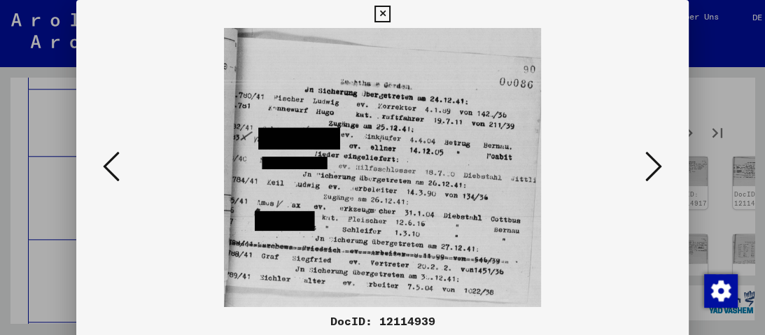
click at [657, 160] on icon at bounding box center [653, 167] width 17 height 34
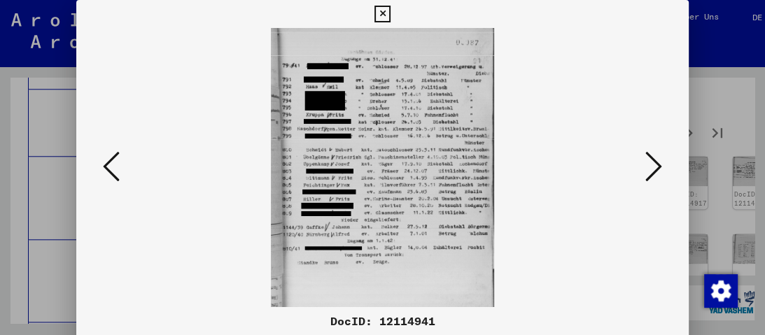
click at [662, 168] on button at bounding box center [653, 168] width 25 height 40
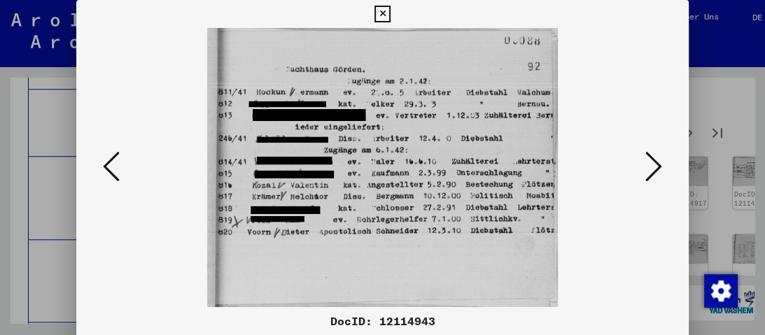
click at [662, 168] on button at bounding box center [653, 168] width 25 height 40
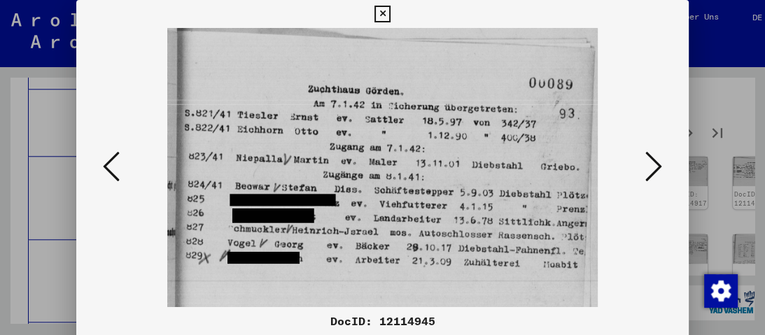
click at [662, 168] on button at bounding box center [653, 168] width 25 height 40
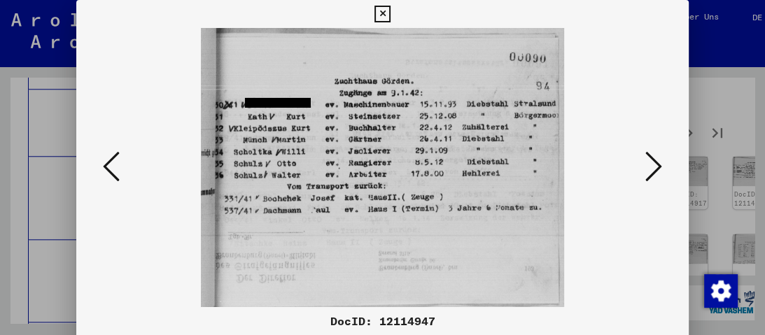
click at [662, 168] on button at bounding box center [653, 168] width 25 height 40
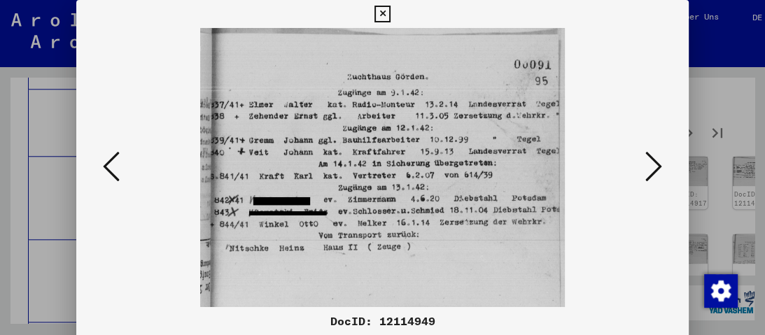
click at [662, 168] on button at bounding box center [653, 168] width 25 height 40
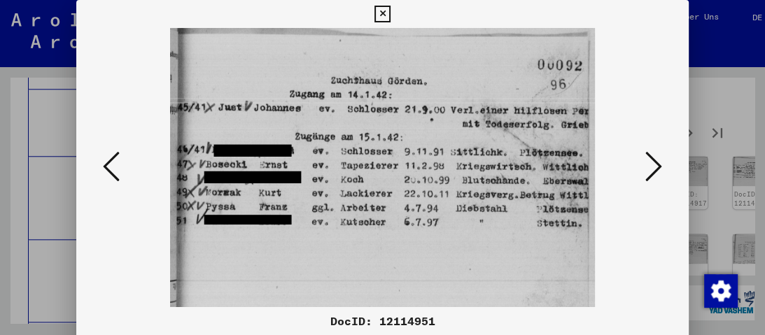
click at [662, 168] on button at bounding box center [653, 168] width 25 height 40
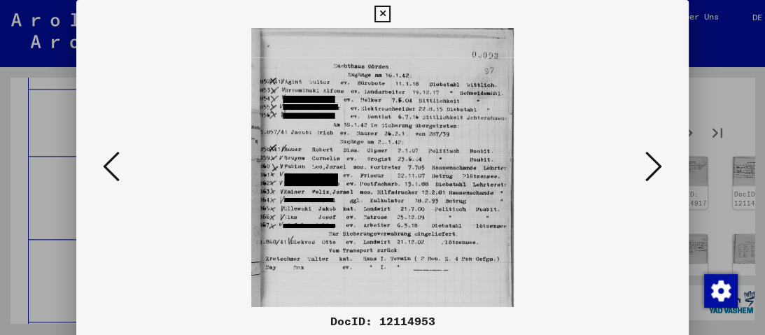
click at [662, 168] on button at bounding box center [653, 168] width 25 height 40
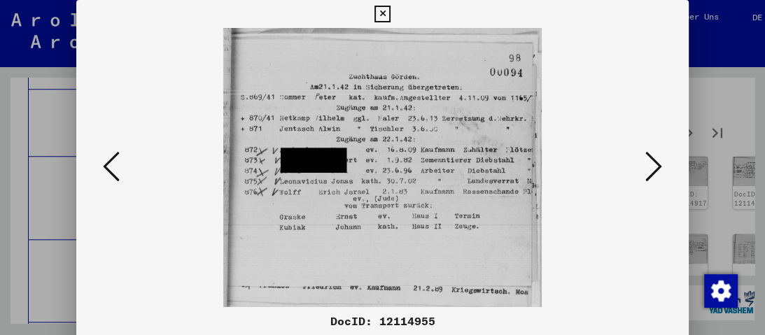
click at [662, 168] on button at bounding box center [653, 168] width 25 height 40
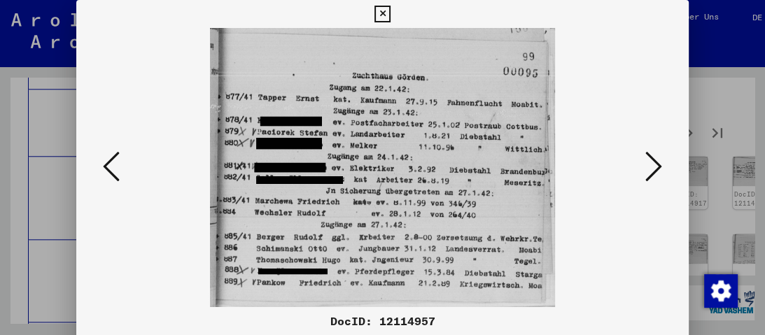
click at [662, 168] on button at bounding box center [653, 168] width 25 height 40
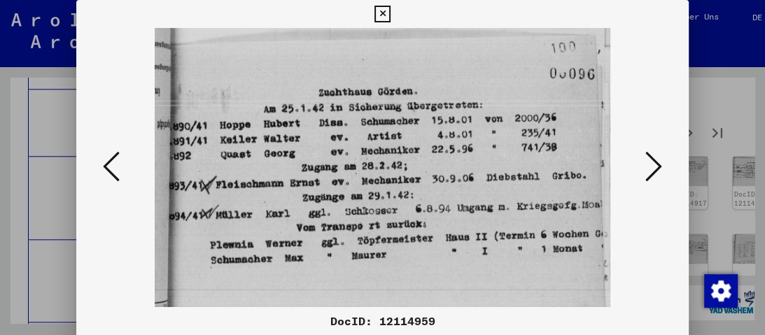
click at [662, 168] on button at bounding box center [653, 168] width 25 height 40
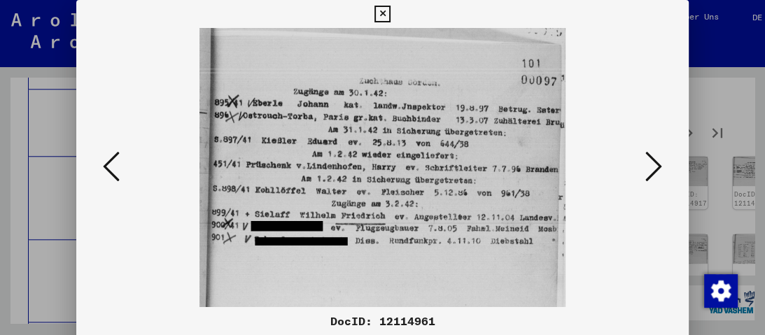
click at [662, 168] on button at bounding box center [653, 168] width 25 height 40
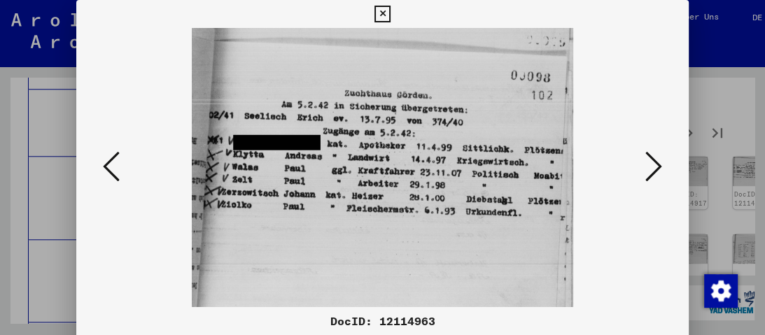
click at [662, 168] on button at bounding box center [653, 168] width 25 height 40
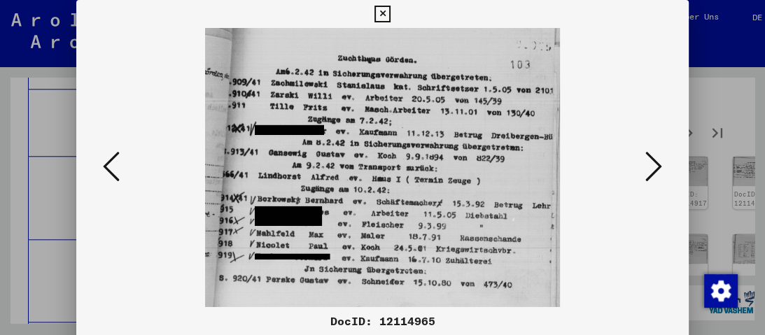
click at [662, 168] on button at bounding box center [653, 168] width 25 height 40
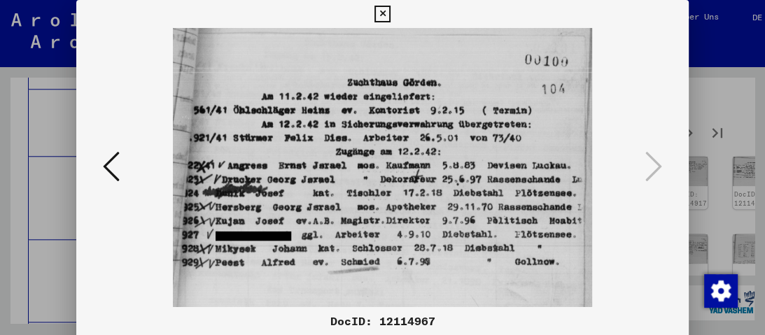
click at [381, 15] on icon at bounding box center [383, 14] width 16 height 17
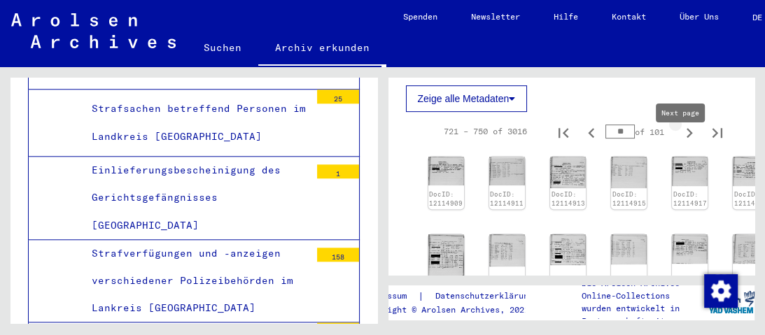
click at [680, 143] on icon "Next page" at bounding box center [690, 133] width 20 height 20
type input "**"
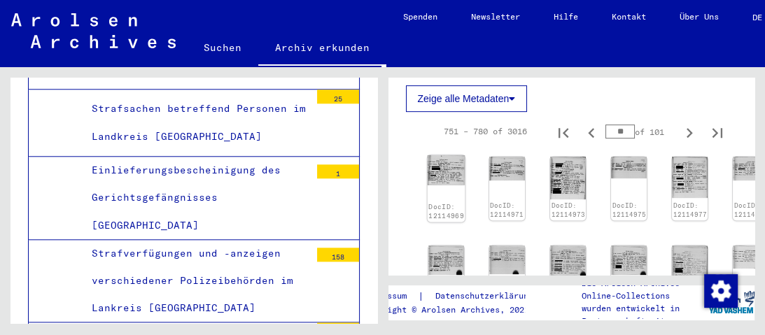
click at [438, 185] on img at bounding box center [446, 170] width 38 height 30
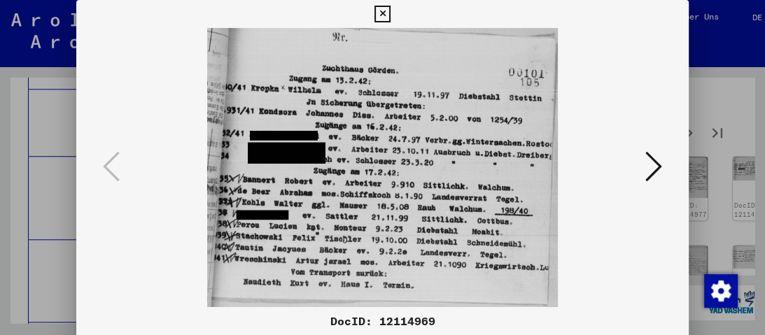
click at [676, 153] on div at bounding box center [382, 167] width 612 height 279
click at [664, 165] on button at bounding box center [653, 168] width 25 height 40
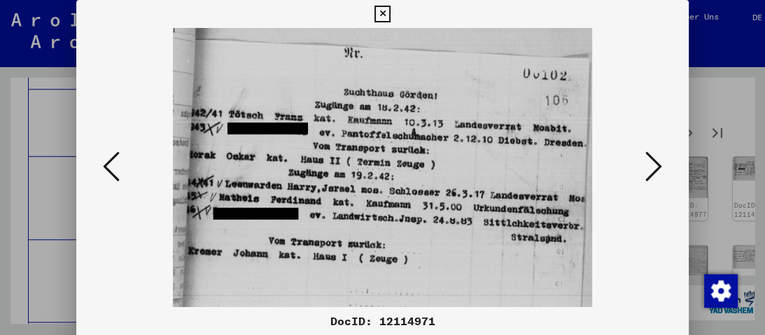
click at [662, 166] on button at bounding box center [653, 168] width 25 height 40
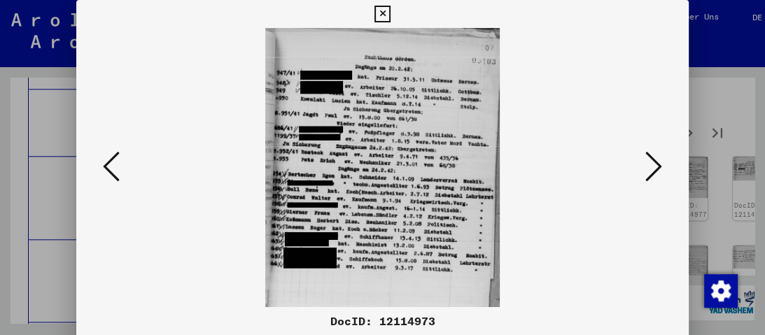
click at [662, 166] on button at bounding box center [653, 168] width 25 height 40
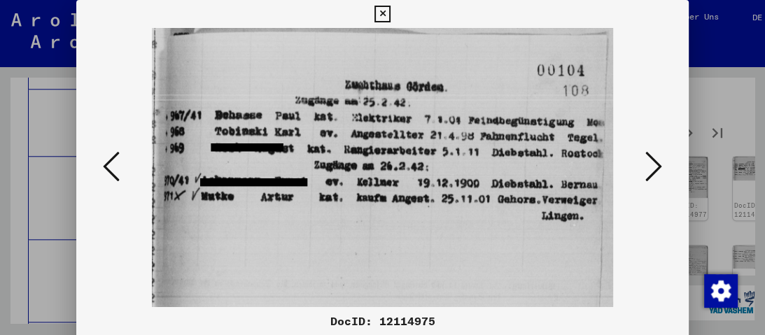
click at [662, 168] on button at bounding box center [653, 168] width 25 height 40
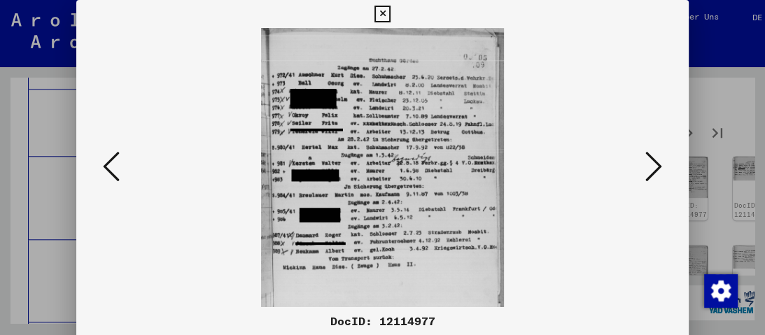
click at [662, 168] on button at bounding box center [653, 168] width 25 height 40
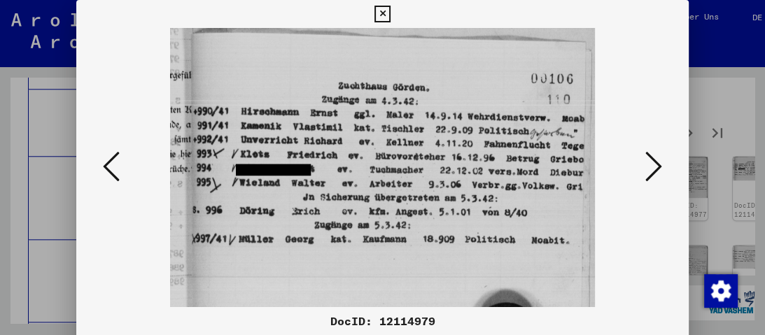
click at [662, 168] on button at bounding box center [653, 168] width 25 height 40
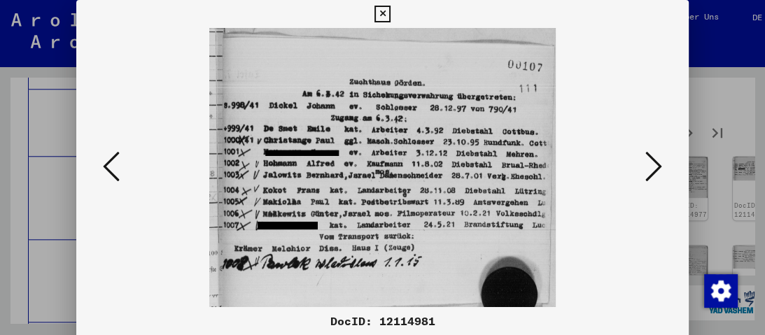
click at [662, 168] on button at bounding box center [653, 168] width 25 height 40
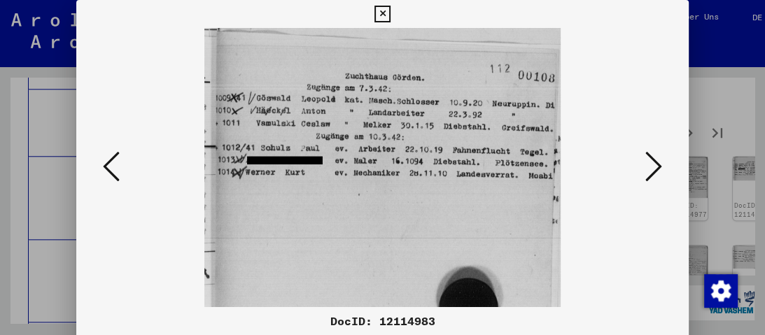
click at [662, 170] on button at bounding box center [653, 168] width 25 height 40
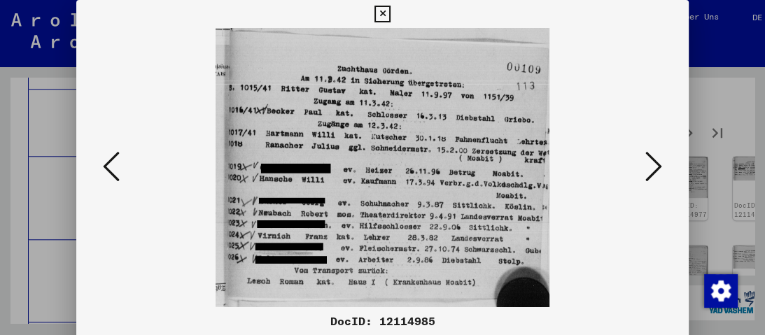
click at [662, 170] on button at bounding box center [653, 168] width 25 height 40
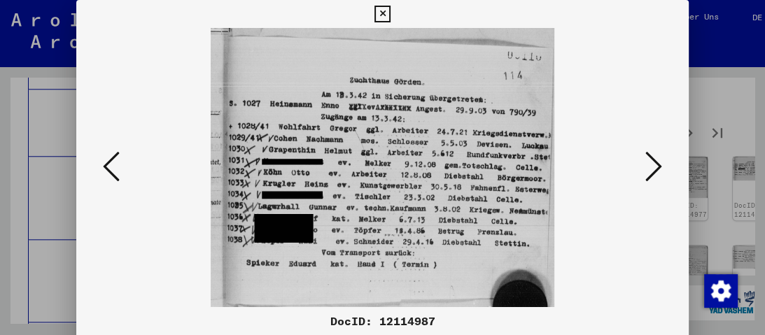
click at [662, 170] on button at bounding box center [653, 168] width 25 height 40
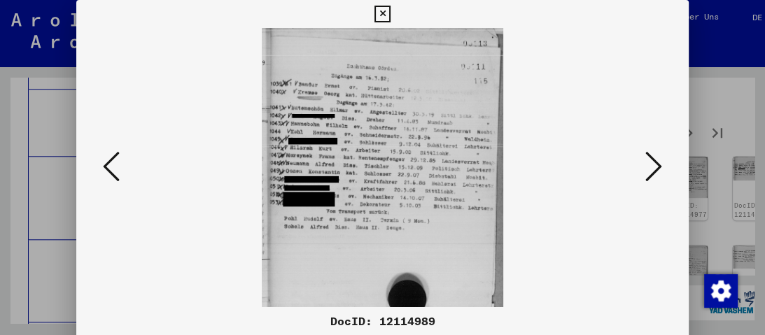
click at [662, 170] on button at bounding box center [653, 168] width 25 height 40
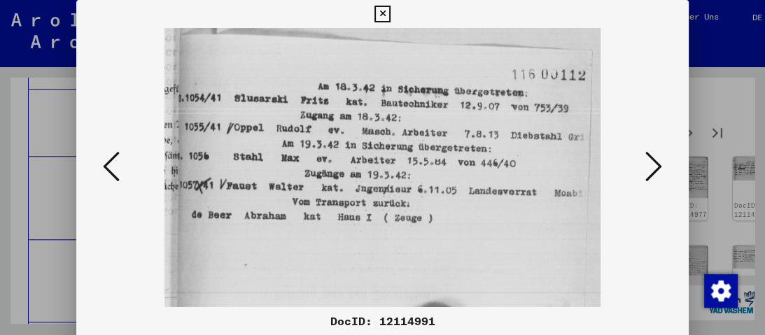
click at [662, 170] on button at bounding box center [653, 168] width 25 height 40
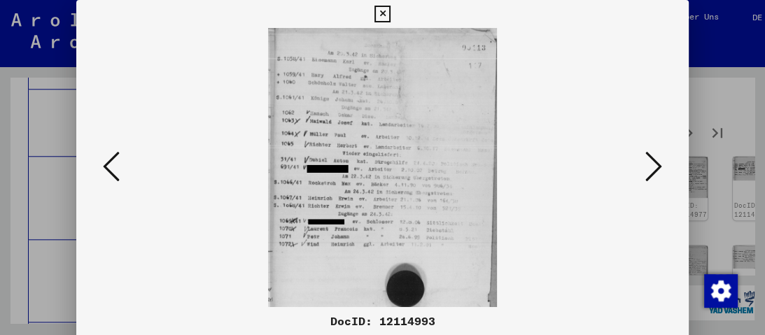
click at [662, 170] on button at bounding box center [653, 168] width 25 height 40
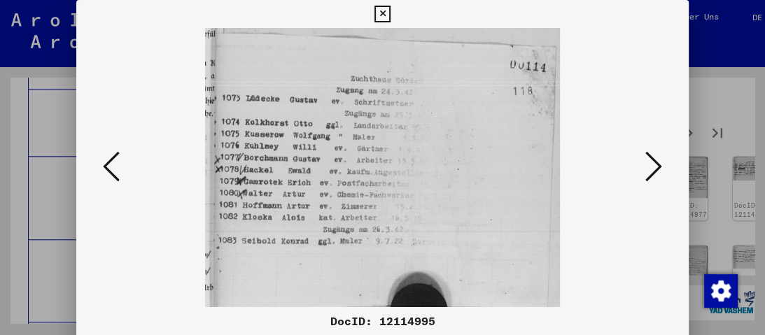
click at [662, 170] on button at bounding box center [653, 168] width 25 height 40
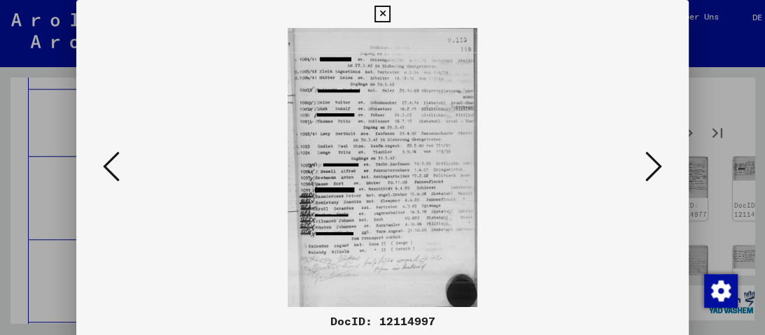
click at [662, 170] on button at bounding box center [653, 168] width 25 height 40
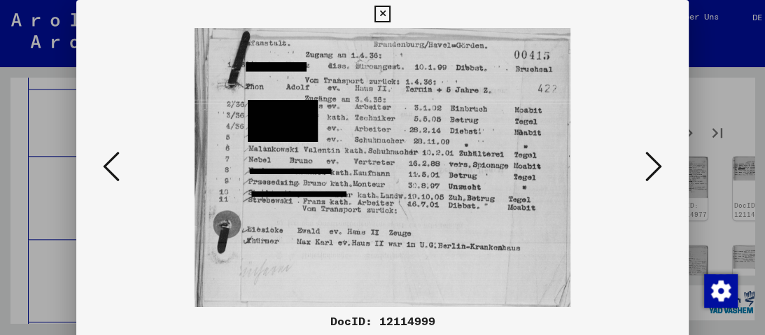
click at [662, 170] on button at bounding box center [653, 168] width 25 height 40
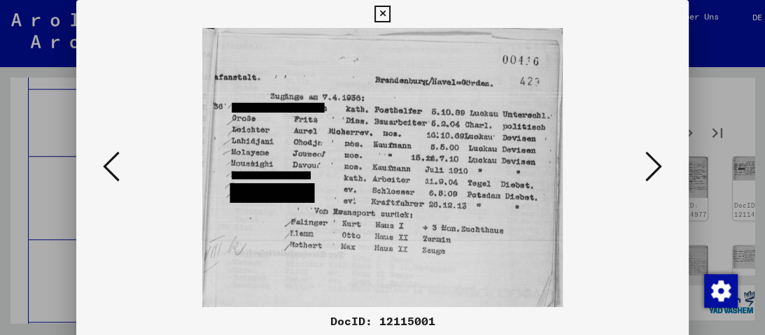
click at [662, 170] on button at bounding box center [653, 168] width 25 height 40
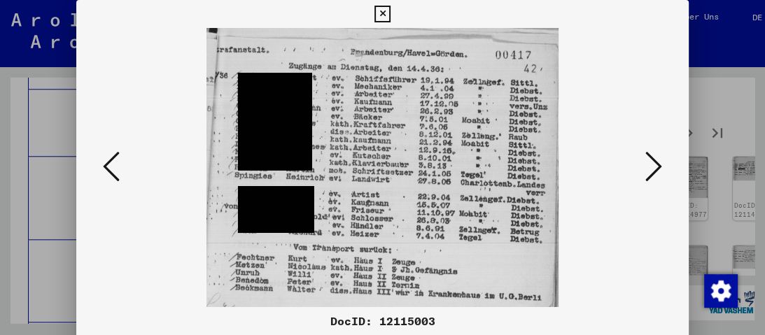
click at [662, 170] on button at bounding box center [653, 168] width 25 height 40
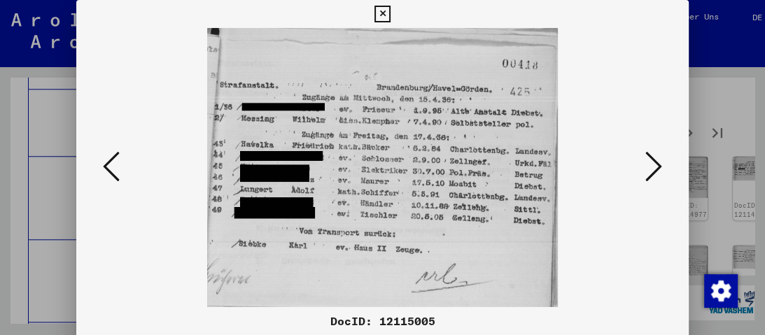
click at [662, 170] on button at bounding box center [653, 168] width 25 height 40
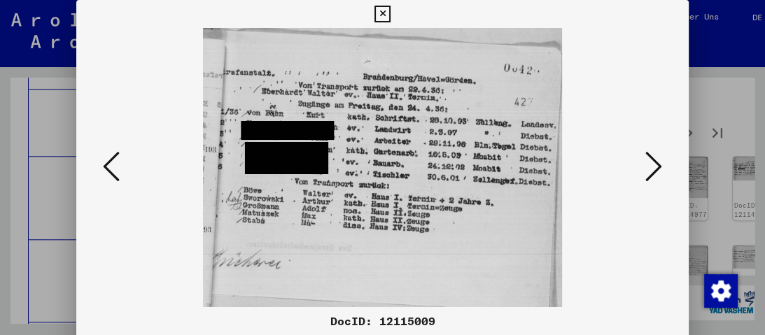
click at [662, 170] on button at bounding box center [653, 168] width 25 height 40
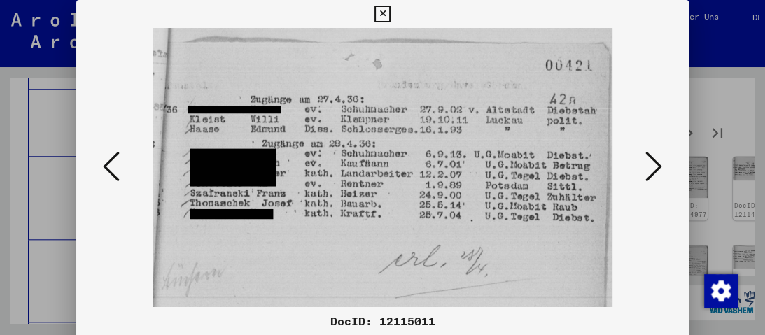
click at [662, 170] on button at bounding box center [653, 168] width 25 height 40
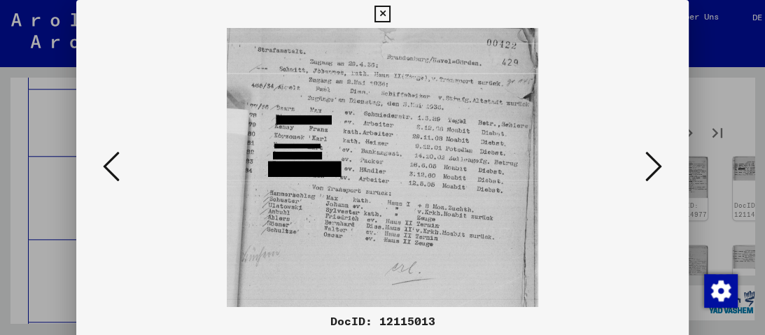
click at [662, 170] on button at bounding box center [653, 168] width 25 height 40
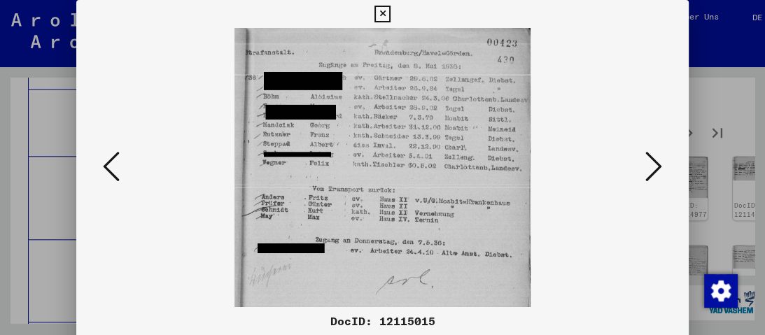
click at [662, 171] on button at bounding box center [653, 168] width 25 height 40
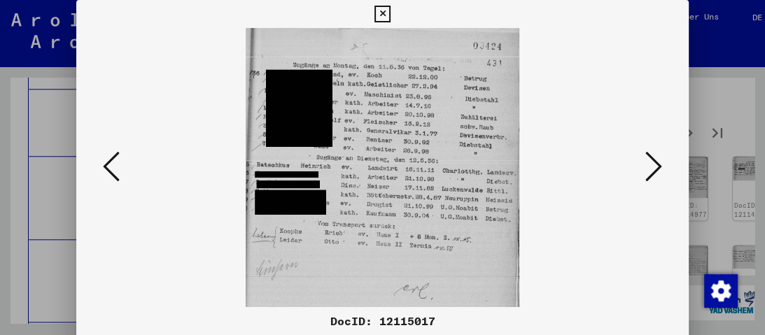
click at [662, 171] on button at bounding box center [653, 168] width 25 height 40
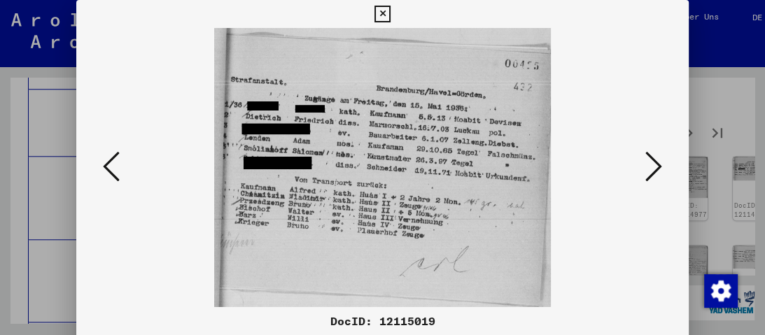
click at [662, 171] on button at bounding box center [653, 168] width 25 height 40
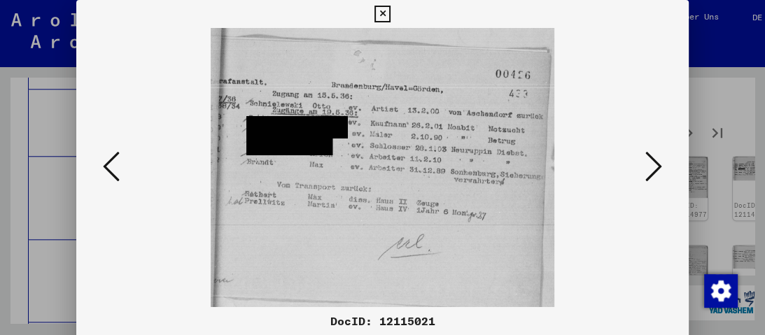
click at [662, 171] on button at bounding box center [653, 168] width 25 height 40
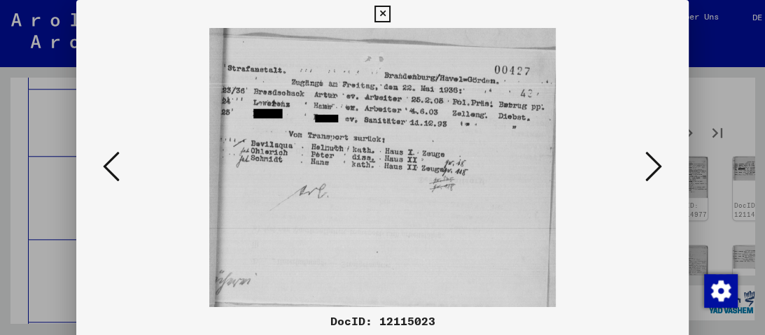
click at [662, 171] on button at bounding box center [653, 168] width 25 height 40
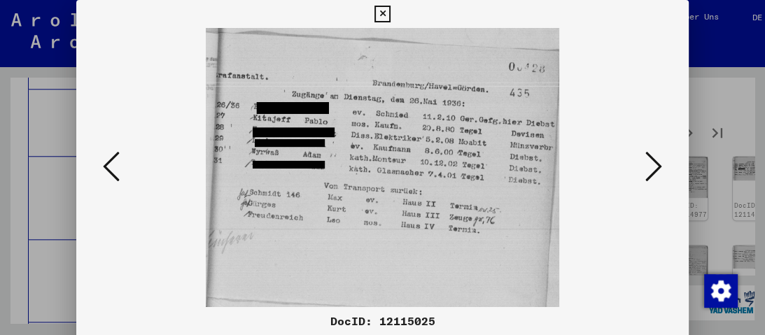
click at [662, 171] on button at bounding box center [653, 168] width 25 height 40
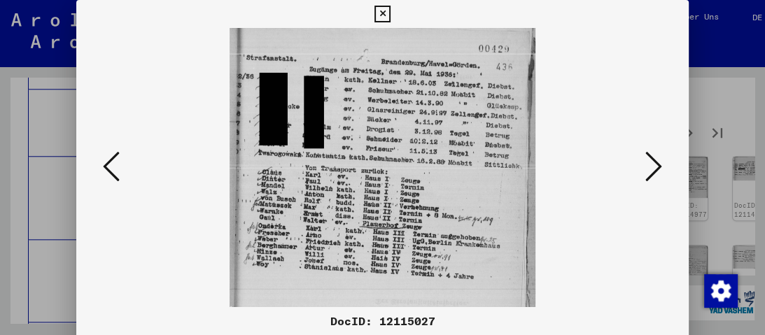
click at [662, 171] on button at bounding box center [653, 168] width 25 height 40
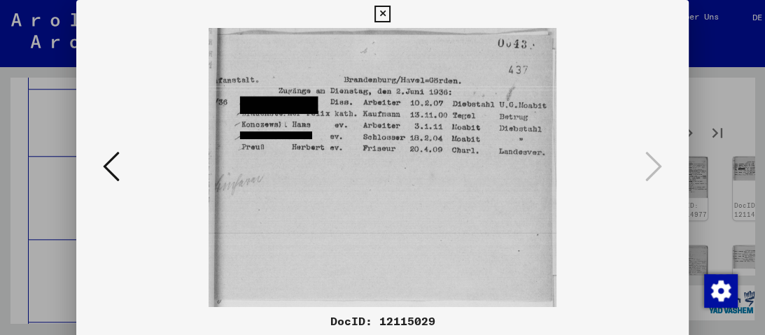
click at [378, 12] on icon at bounding box center [383, 14] width 16 height 17
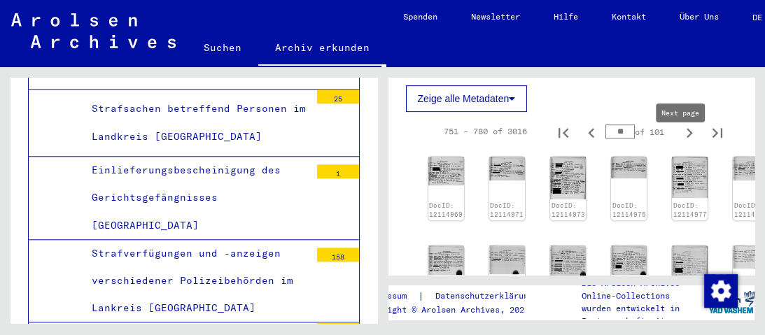
click at [683, 143] on icon "Next page" at bounding box center [690, 133] width 20 height 20
type input "**"
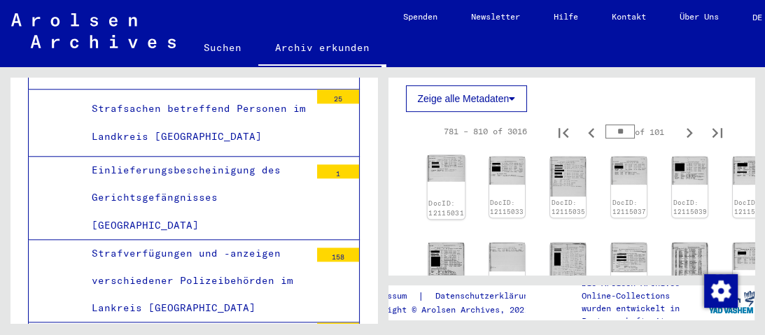
click at [449, 179] on img at bounding box center [446, 168] width 38 height 27
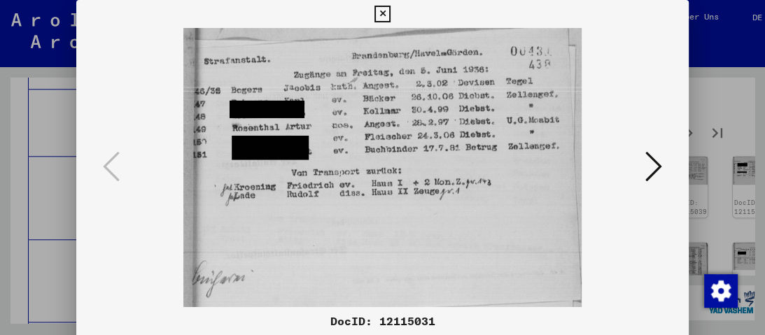
click at [661, 166] on icon at bounding box center [653, 167] width 17 height 34
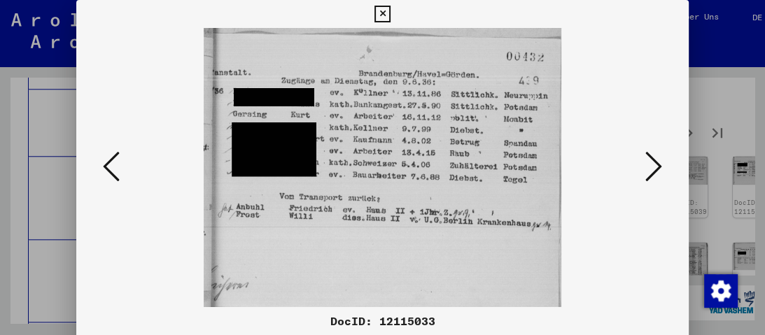
click at [661, 166] on icon at bounding box center [653, 167] width 17 height 34
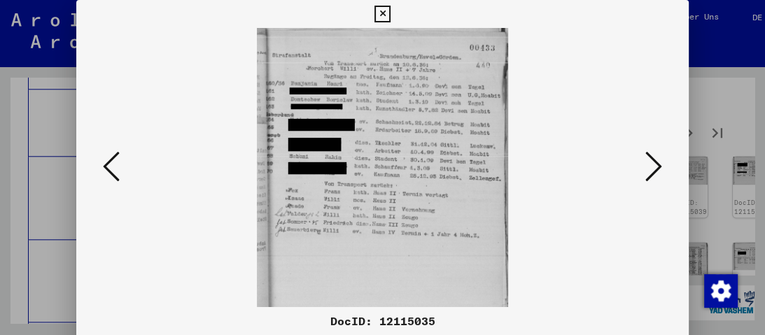
click at [661, 166] on icon at bounding box center [653, 167] width 17 height 34
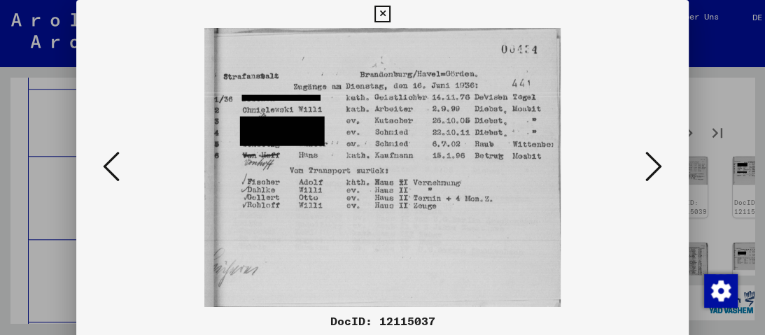
click at [661, 166] on icon at bounding box center [653, 167] width 17 height 34
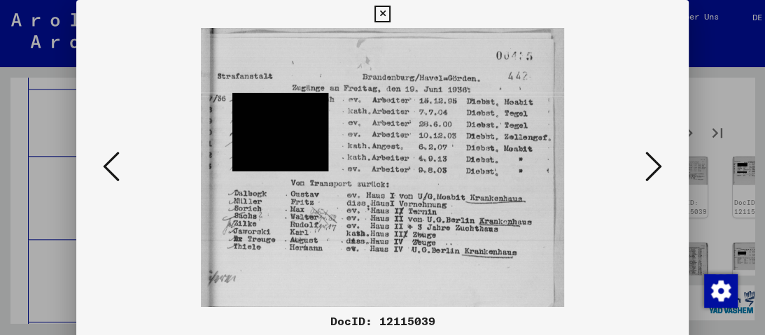
click at [661, 166] on icon at bounding box center [653, 167] width 17 height 34
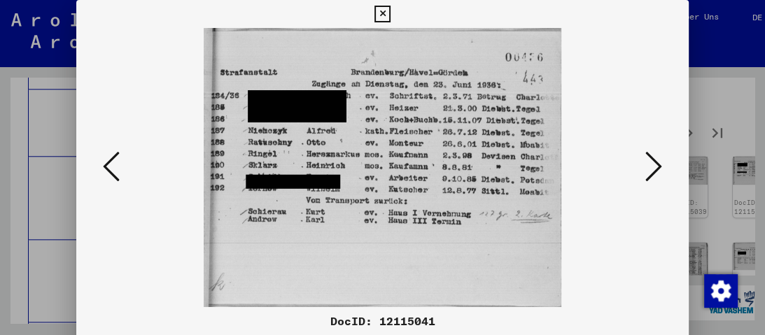
click at [661, 166] on icon at bounding box center [653, 167] width 17 height 34
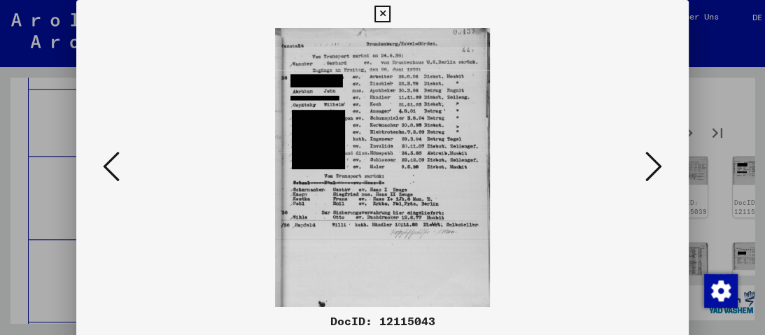
click at [661, 166] on icon at bounding box center [653, 167] width 17 height 34
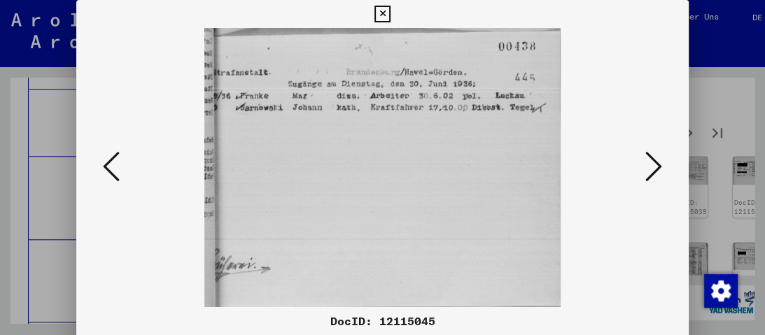
click at [661, 166] on icon at bounding box center [653, 167] width 17 height 34
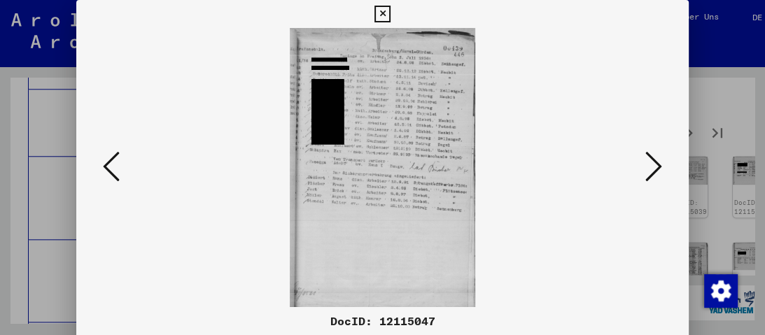
click at [661, 166] on icon at bounding box center [653, 167] width 17 height 34
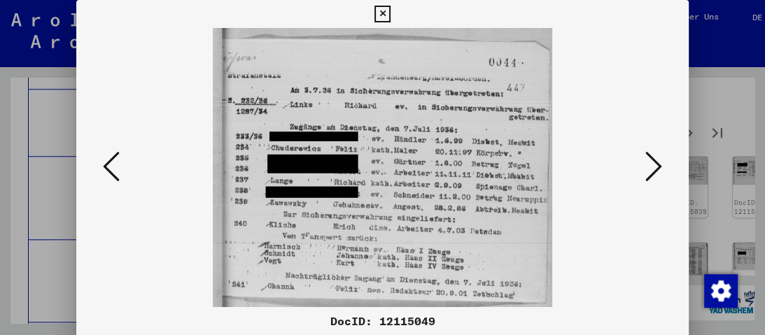
click at [661, 166] on icon at bounding box center [653, 167] width 17 height 34
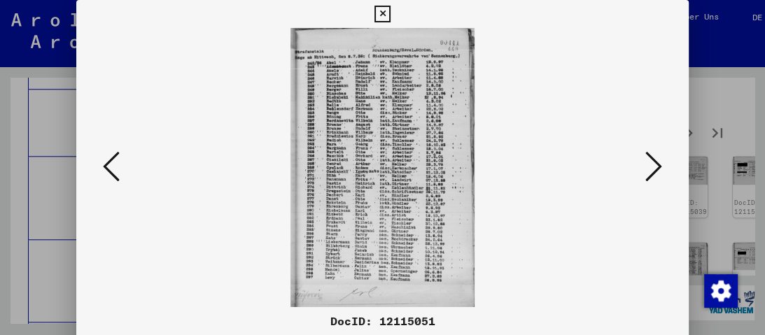
click at [652, 167] on icon at bounding box center [653, 167] width 17 height 34
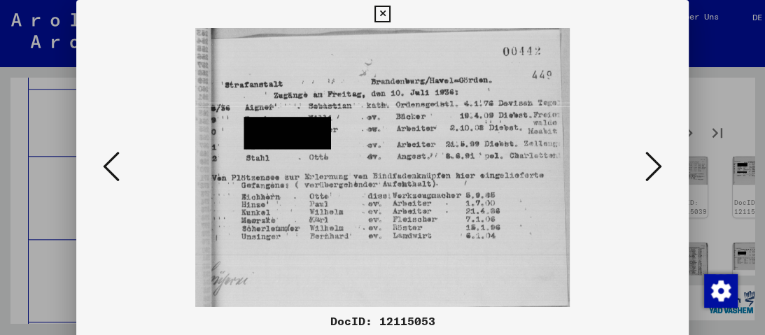
click at [652, 167] on icon at bounding box center [653, 167] width 17 height 34
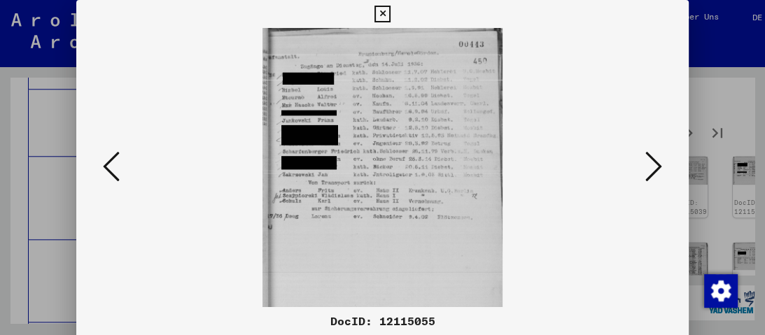
click at [652, 167] on icon at bounding box center [653, 167] width 17 height 34
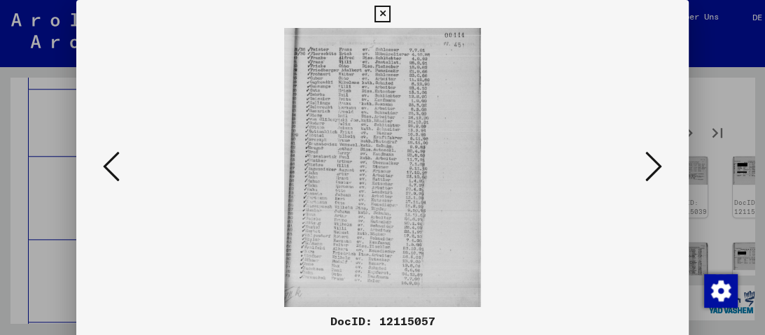
click at [652, 167] on icon at bounding box center [653, 167] width 17 height 34
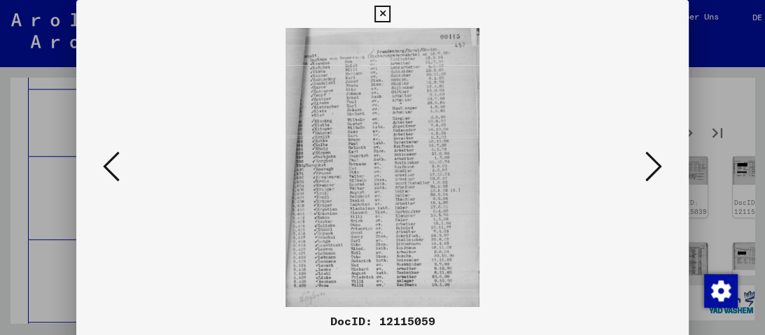
scroll to position [0, 0]
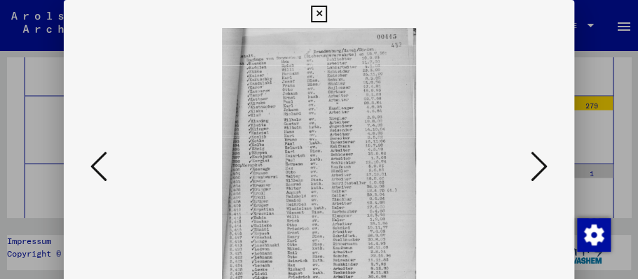
drag, startPoint x: 358, startPoint y: 209, endPoint x: 357, endPoint y: 130, distance: 78.4
click at [357, 130] on img at bounding box center [318, 167] width 415 height 279
click at [542, 165] on icon at bounding box center [539, 167] width 17 height 34
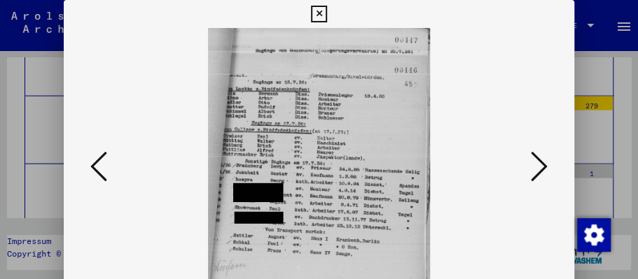
click at [542, 165] on icon at bounding box center [539, 167] width 17 height 34
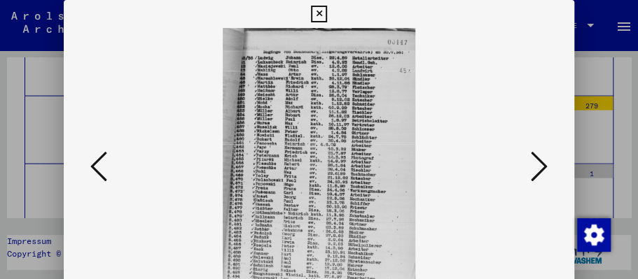
click at [542, 165] on icon at bounding box center [539, 167] width 17 height 34
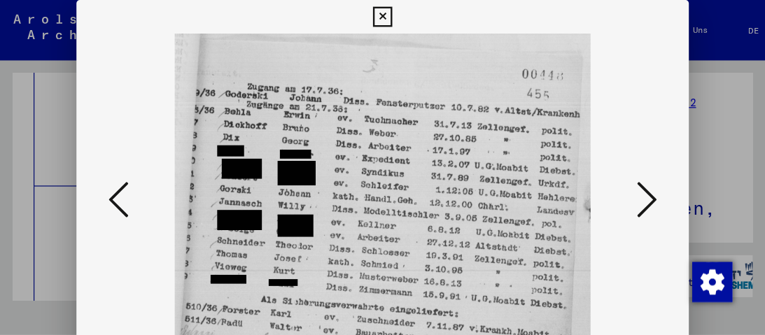
scroll to position [8722, 0]
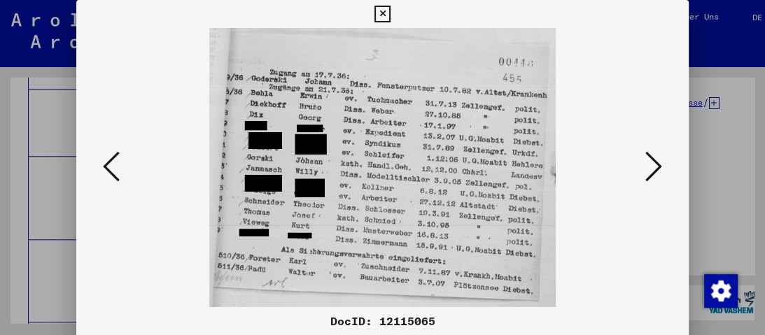
drag, startPoint x: 577, startPoint y: 0, endPoint x: 360, endPoint y: 195, distance: 292.0
click at [360, 195] on img at bounding box center [382, 167] width 517 height 279
click at [649, 168] on icon at bounding box center [653, 167] width 17 height 34
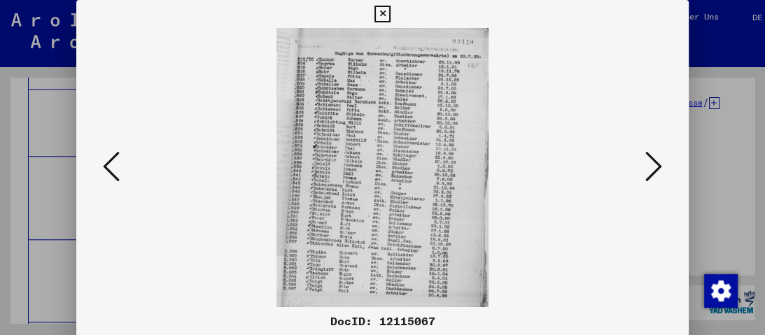
click at [648, 168] on icon at bounding box center [653, 167] width 17 height 34
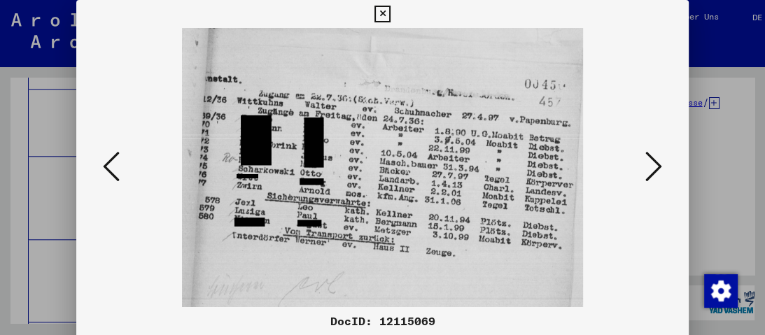
click at [648, 168] on icon at bounding box center [653, 167] width 17 height 34
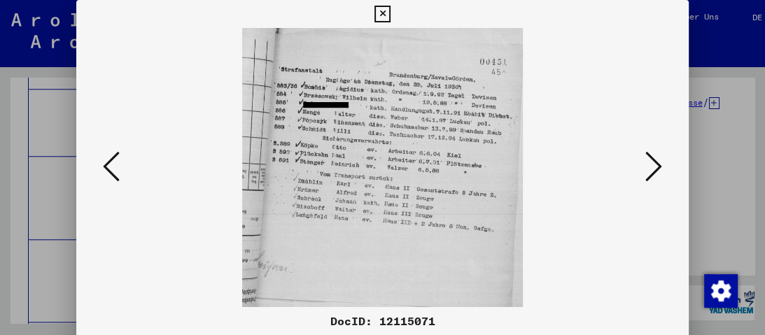
click at [648, 168] on icon at bounding box center [653, 167] width 17 height 34
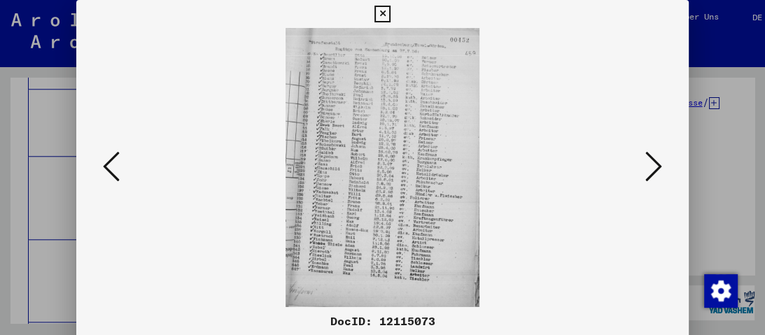
click at [648, 168] on icon at bounding box center [653, 167] width 17 height 34
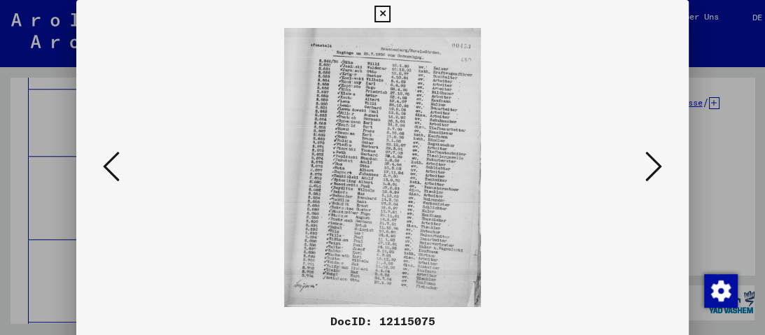
click at [648, 168] on icon at bounding box center [653, 167] width 17 height 34
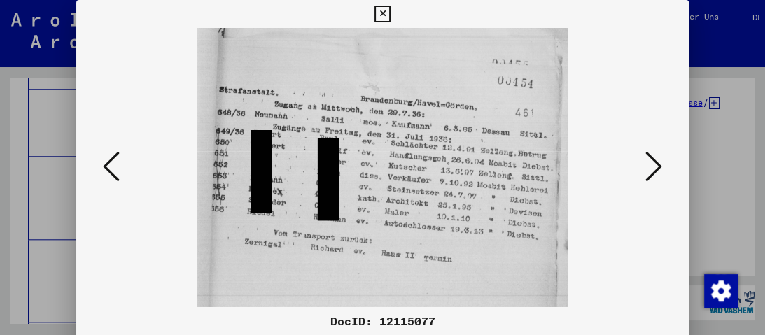
click at [648, 168] on icon at bounding box center [653, 167] width 17 height 34
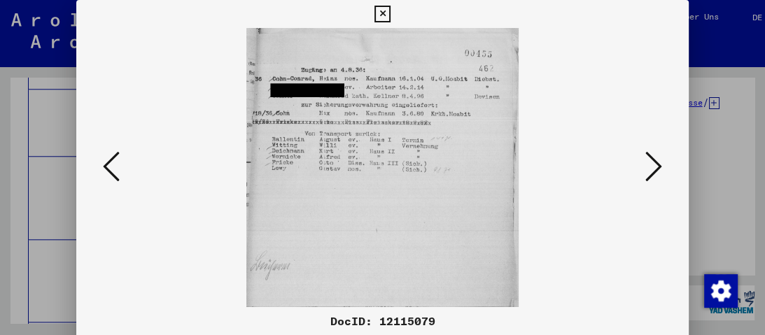
click at [648, 168] on icon at bounding box center [653, 167] width 17 height 34
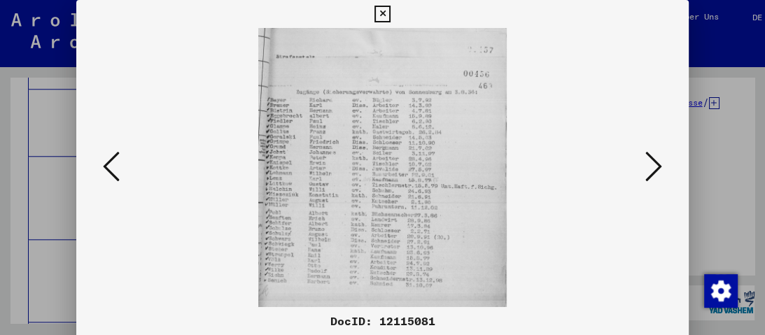
click at [648, 168] on icon at bounding box center [653, 167] width 17 height 34
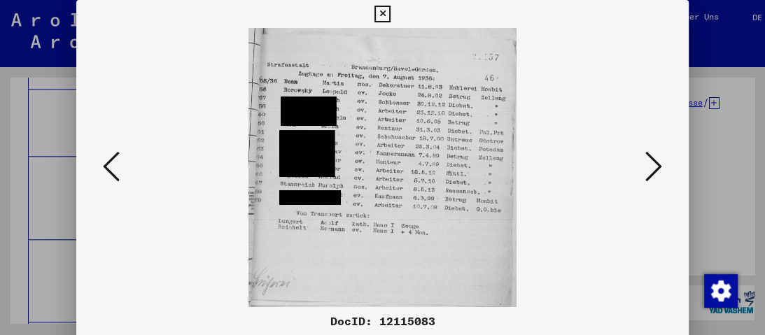
click at [648, 168] on icon at bounding box center [653, 167] width 17 height 34
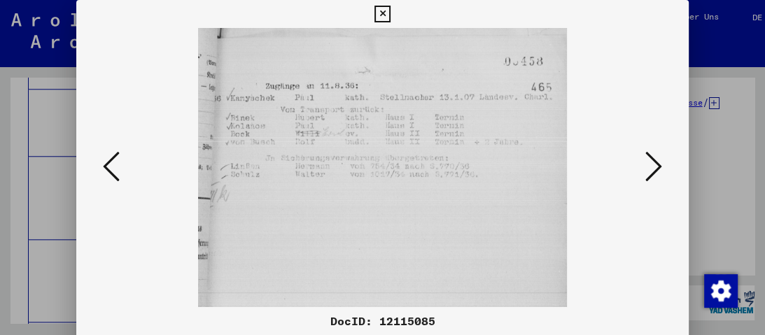
click at [648, 168] on icon at bounding box center [653, 167] width 17 height 34
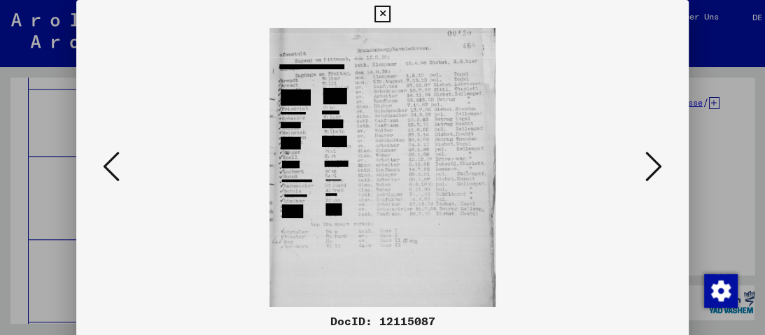
click at [647, 168] on icon at bounding box center [653, 167] width 17 height 34
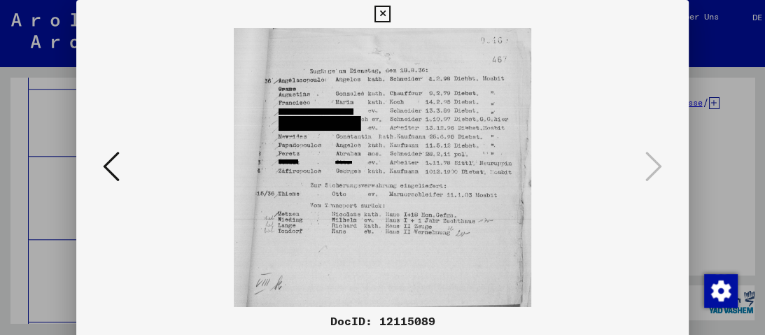
click at [381, 17] on icon at bounding box center [383, 14] width 16 height 17
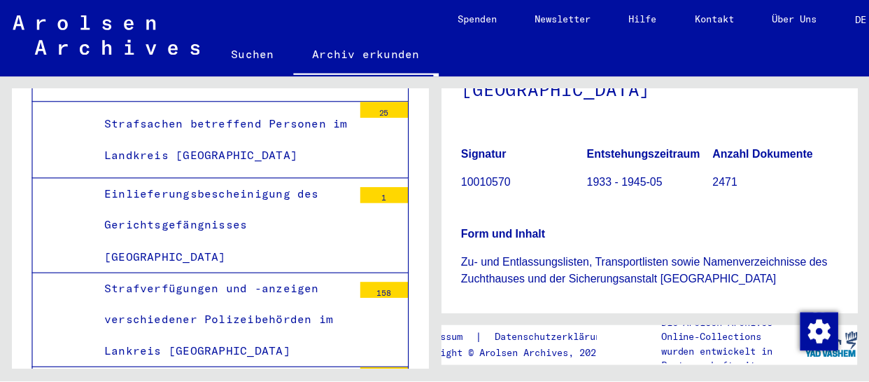
scroll to position [392, 0]
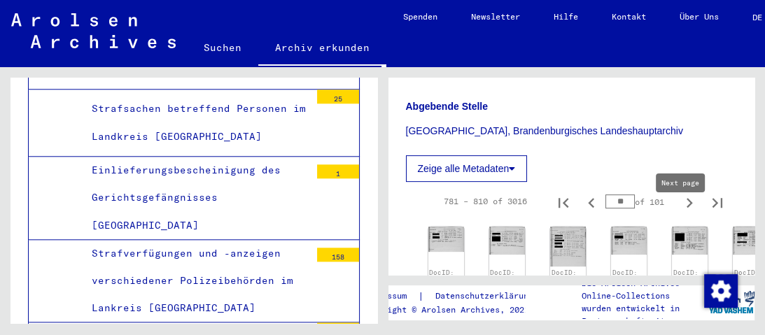
click at [687, 208] on icon "Next page" at bounding box center [690, 203] width 6 height 10
type input "**"
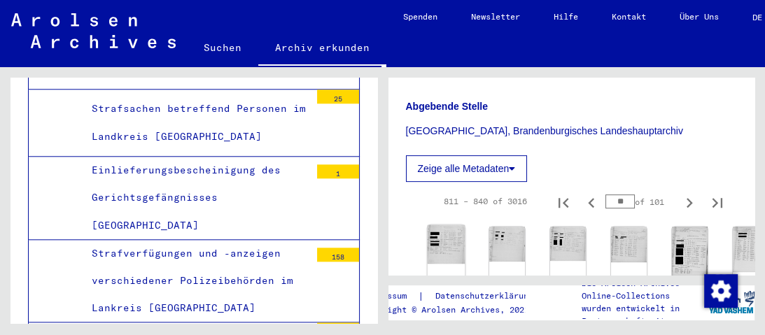
click at [433, 256] on img at bounding box center [446, 244] width 38 height 39
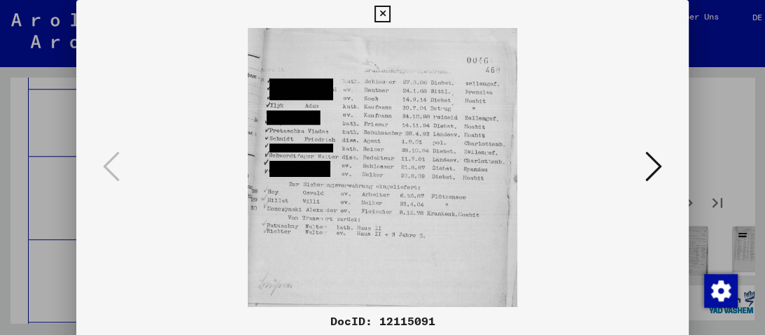
click at [662, 168] on button at bounding box center [653, 168] width 25 height 40
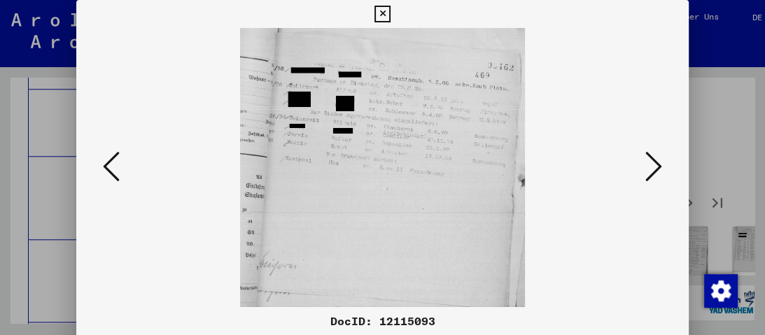
click at [661, 168] on icon at bounding box center [653, 167] width 17 height 34
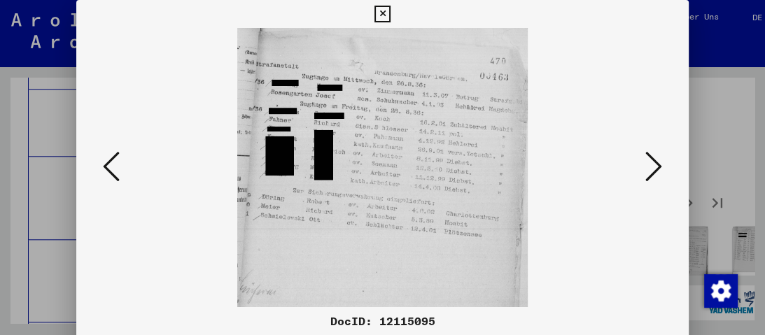
click at [661, 168] on icon at bounding box center [653, 167] width 17 height 34
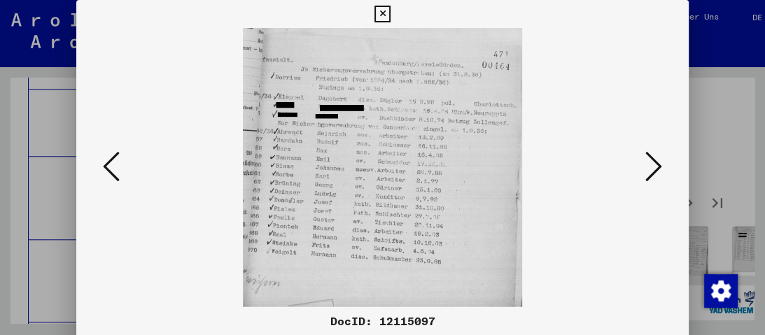
click at [661, 168] on icon at bounding box center [653, 167] width 17 height 34
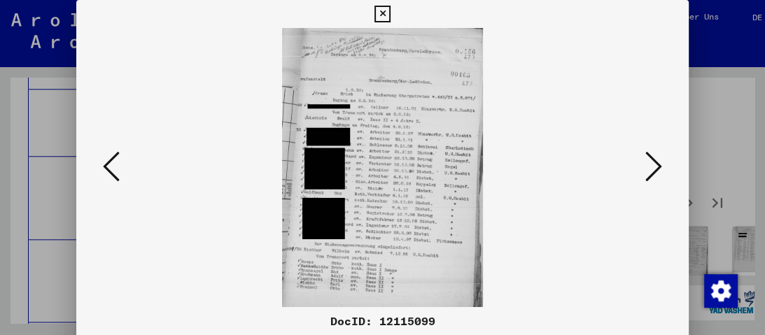
click at [661, 168] on icon at bounding box center [653, 167] width 17 height 34
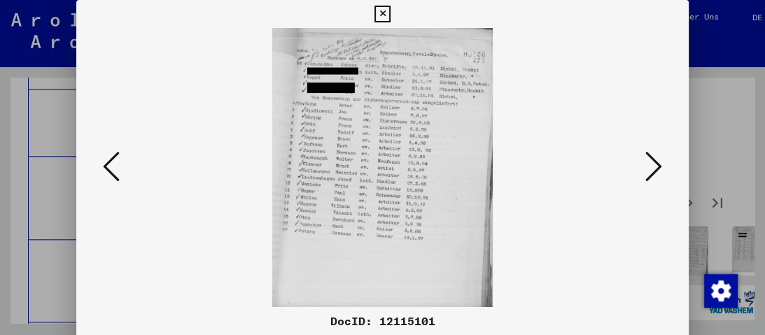
click at [661, 168] on icon at bounding box center [653, 167] width 17 height 34
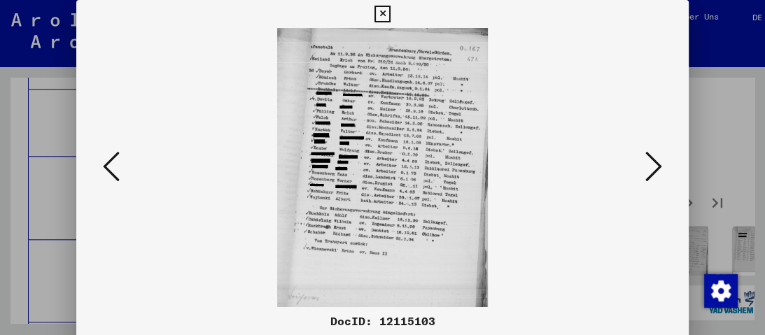
click at [661, 168] on icon at bounding box center [653, 167] width 17 height 34
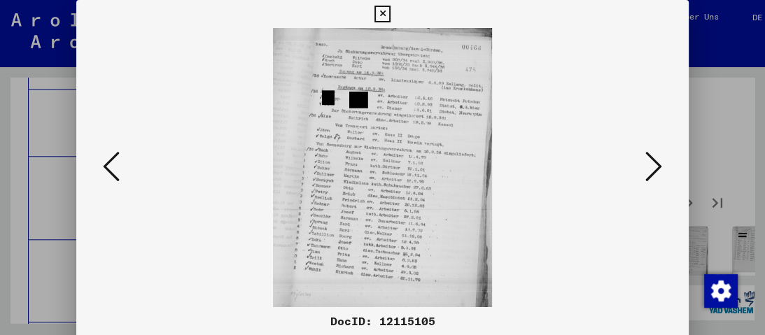
click at [661, 168] on icon at bounding box center [653, 167] width 17 height 34
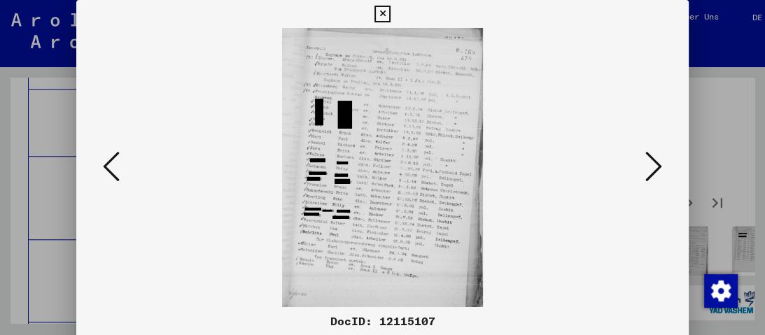
click at [661, 168] on icon at bounding box center [653, 167] width 17 height 34
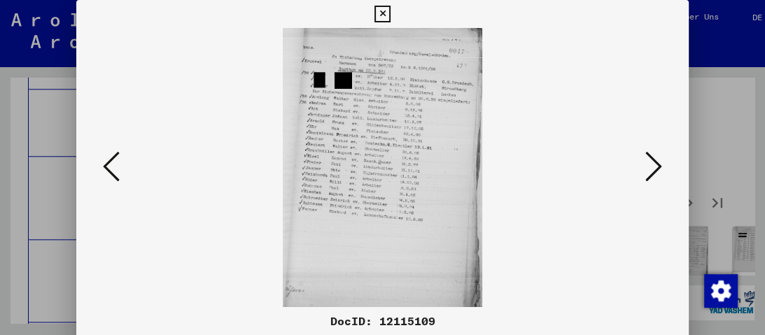
click at [659, 166] on icon at bounding box center [653, 167] width 17 height 34
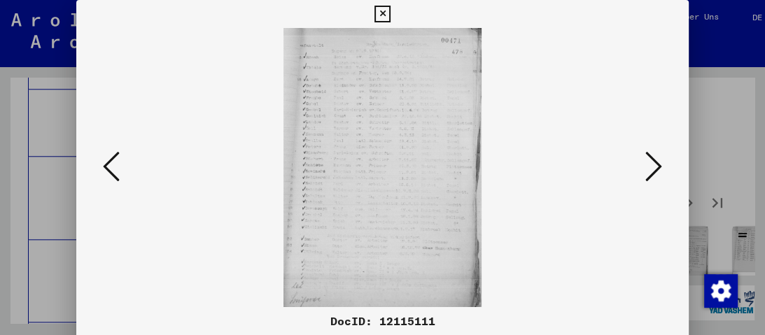
click at [650, 165] on icon at bounding box center [653, 167] width 17 height 34
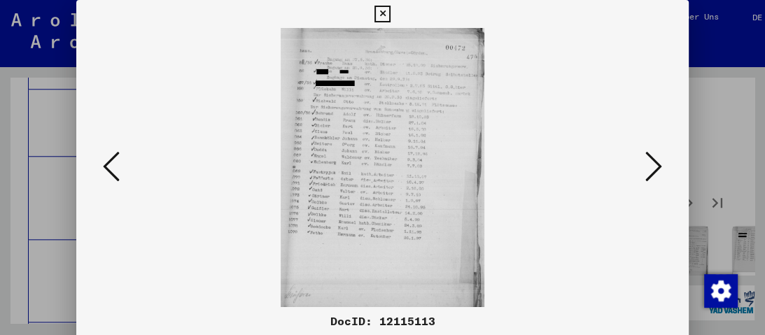
click at [650, 165] on icon at bounding box center [653, 167] width 17 height 34
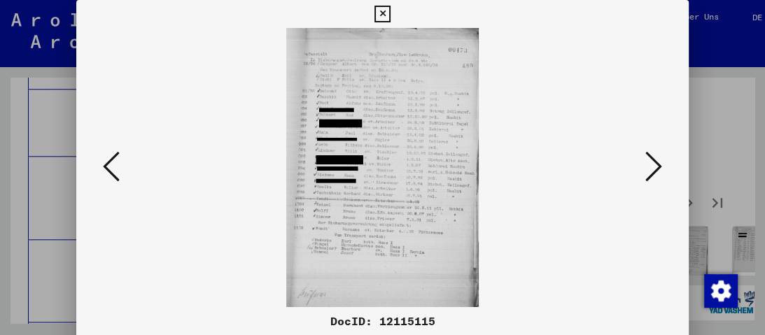
click at [650, 165] on icon at bounding box center [653, 167] width 17 height 34
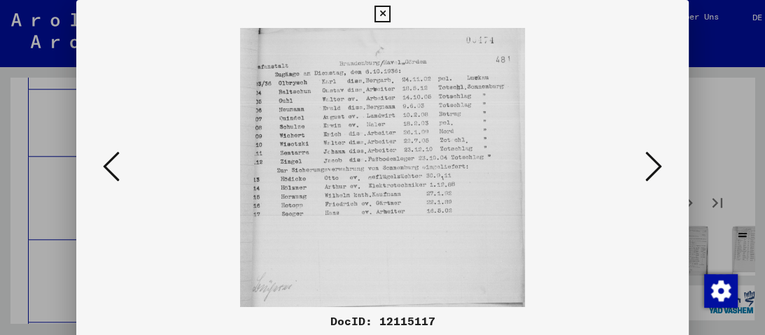
click at [652, 165] on icon at bounding box center [653, 167] width 17 height 34
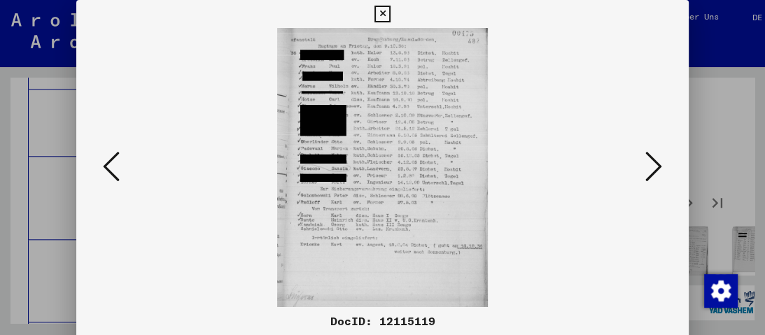
click at [653, 165] on icon at bounding box center [653, 167] width 17 height 34
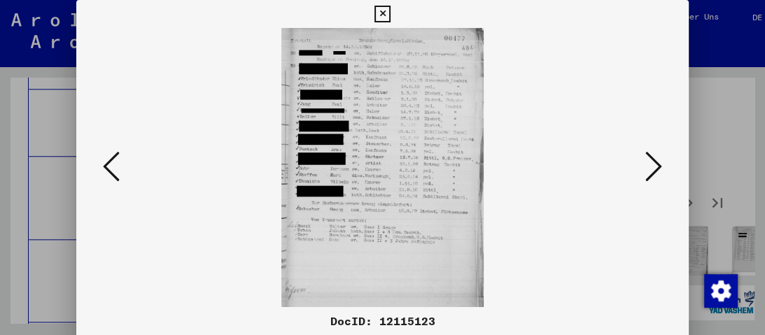
click at [653, 165] on icon at bounding box center [653, 167] width 17 height 34
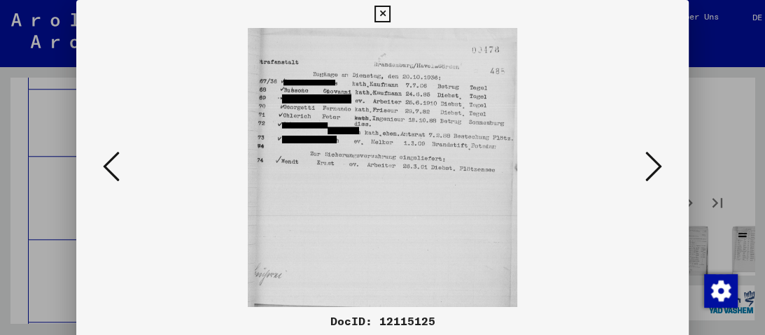
click at [653, 165] on icon at bounding box center [653, 167] width 17 height 34
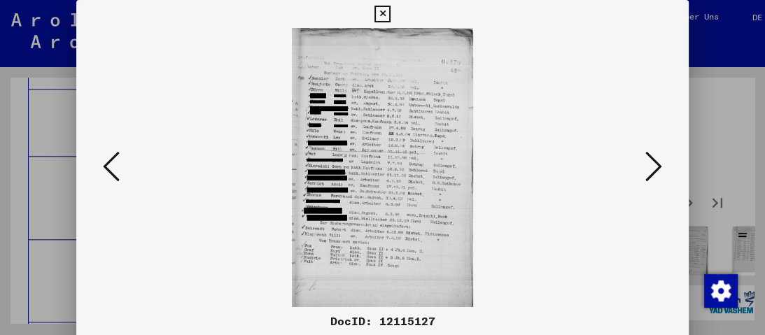
click at [654, 165] on icon at bounding box center [653, 167] width 17 height 34
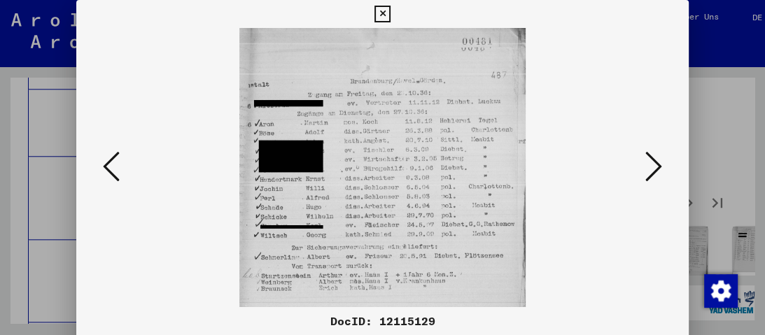
click at [654, 166] on icon at bounding box center [653, 167] width 17 height 34
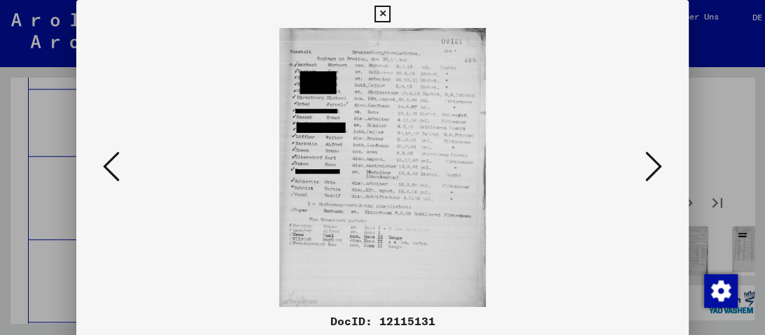
click at [654, 166] on icon at bounding box center [653, 167] width 17 height 34
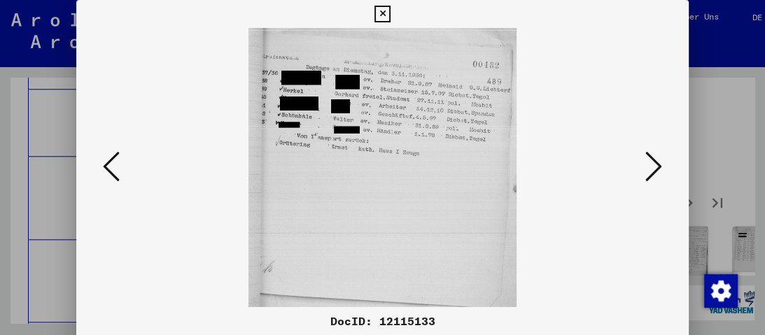
click at [654, 166] on icon at bounding box center [653, 167] width 17 height 34
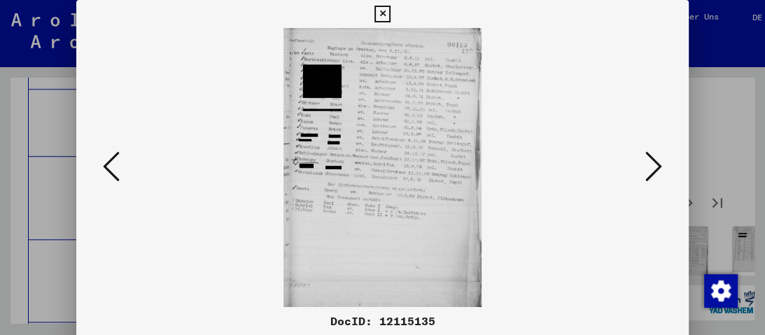
click at [654, 166] on icon at bounding box center [653, 167] width 17 height 34
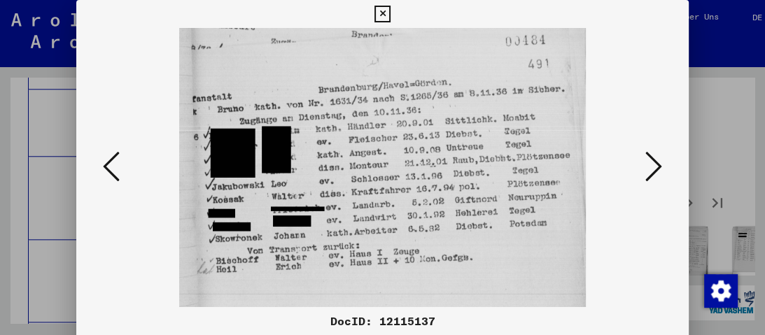
click at [654, 166] on icon at bounding box center [653, 167] width 17 height 34
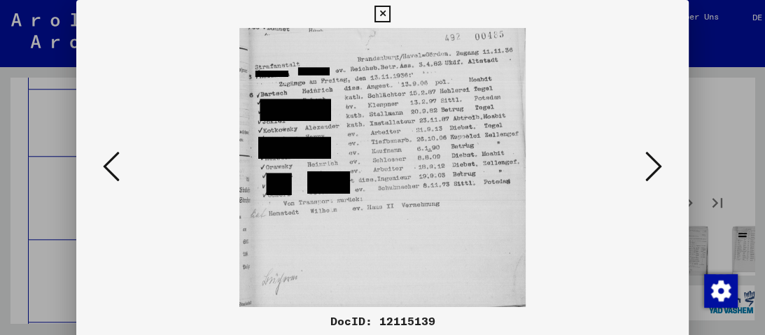
click at [654, 166] on icon at bounding box center [653, 167] width 17 height 34
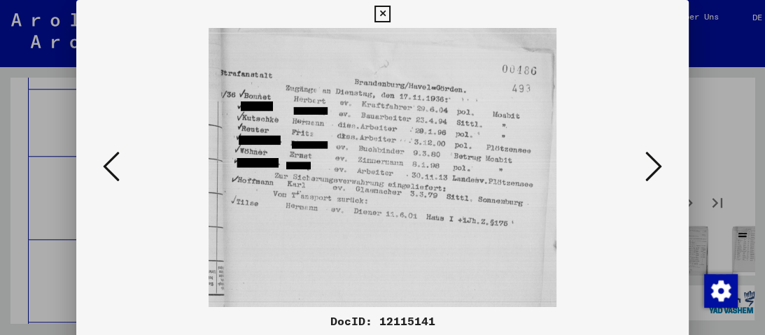
click at [653, 166] on icon at bounding box center [653, 167] width 17 height 34
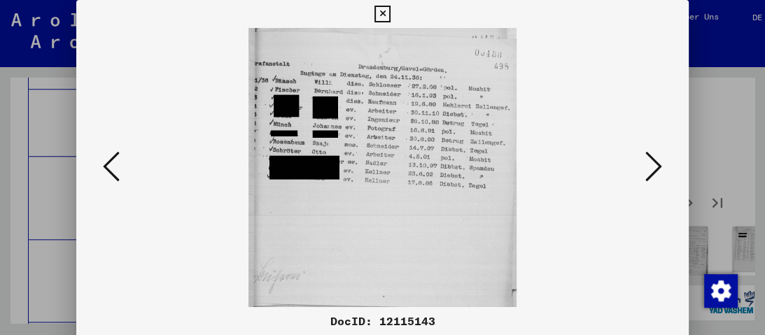
click at [652, 166] on icon at bounding box center [653, 167] width 17 height 34
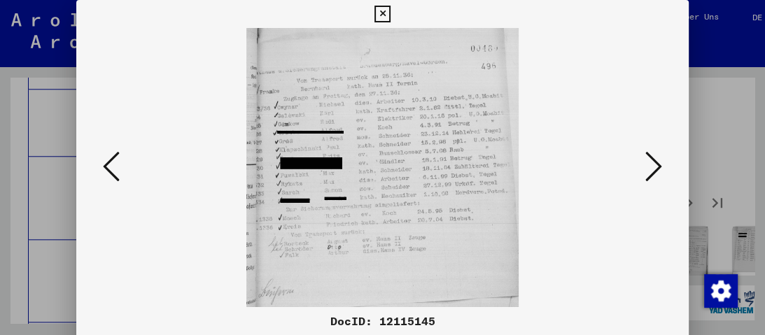
click at [652, 166] on icon at bounding box center [653, 167] width 17 height 34
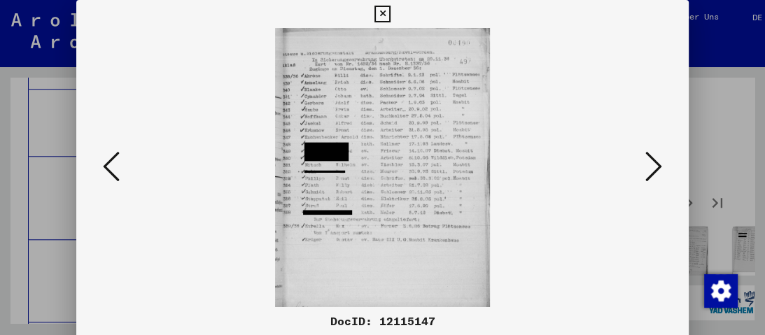
click at [651, 167] on icon at bounding box center [653, 167] width 17 height 34
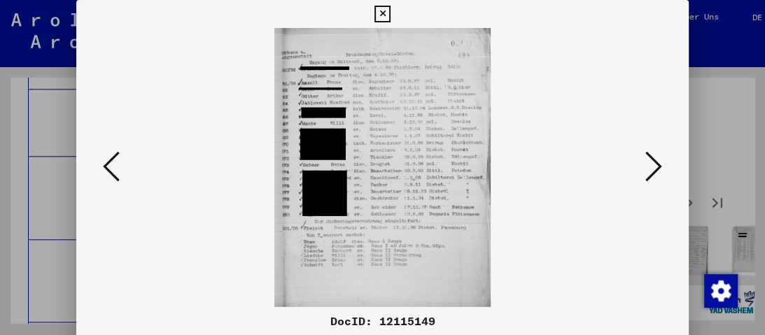
click at [651, 167] on icon at bounding box center [653, 167] width 17 height 34
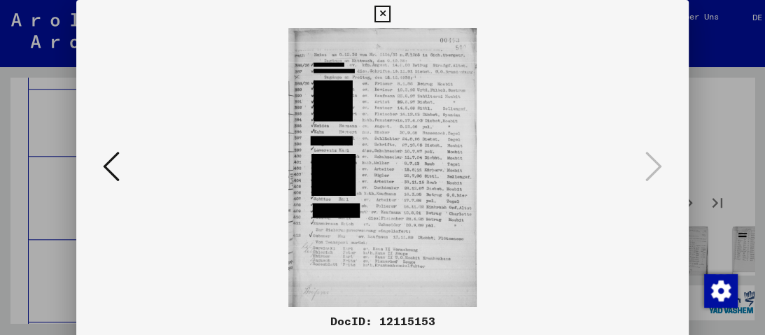
click at [375, 12] on icon at bounding box center [383, 14] width 16 height 17
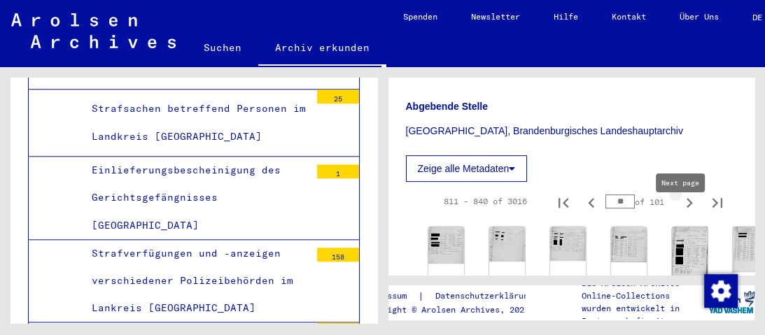
click at [684, 213] on icon "Next page" at bounding box center [690, 203] width 20 height 20
type input "**"
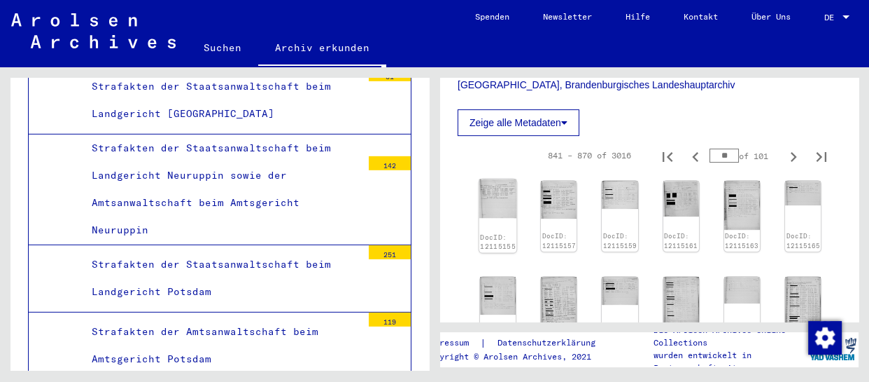
drag, startPoint x: 744, startPoint y: 0, endPoint x: 498, endPoint y: 218, distance: 328.3
click at [498, 218] on img at bounding box center [499, 198] width 38 height 39
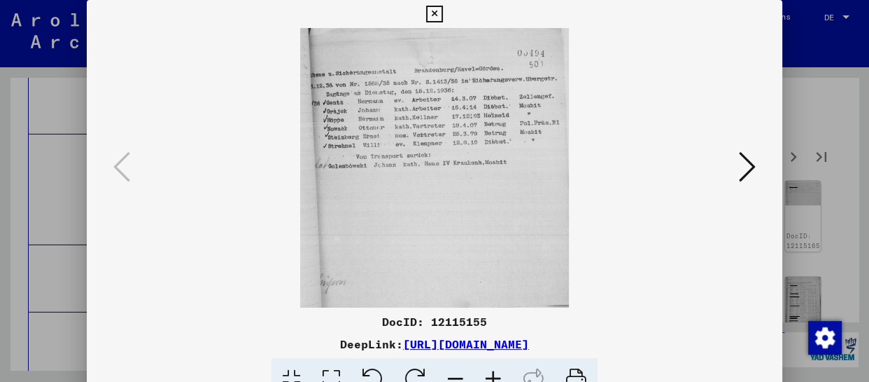
click at [753, 167] on icon at bounding box center [747, 167] width 17 height 34
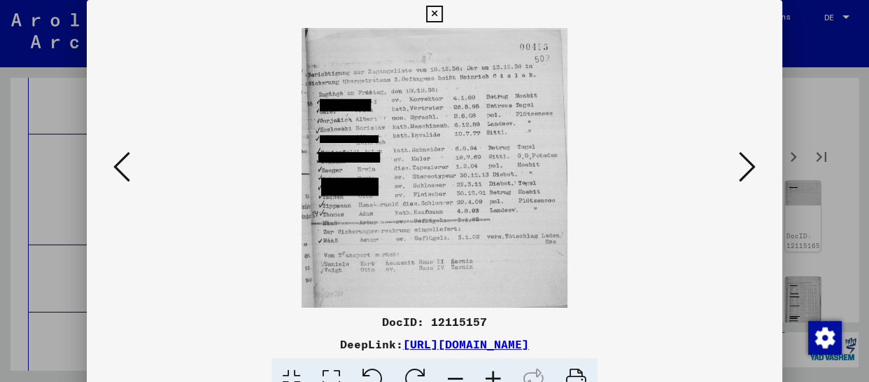
click at [753, 167] on icon at bounding box center [747, 167] width 17 height 34
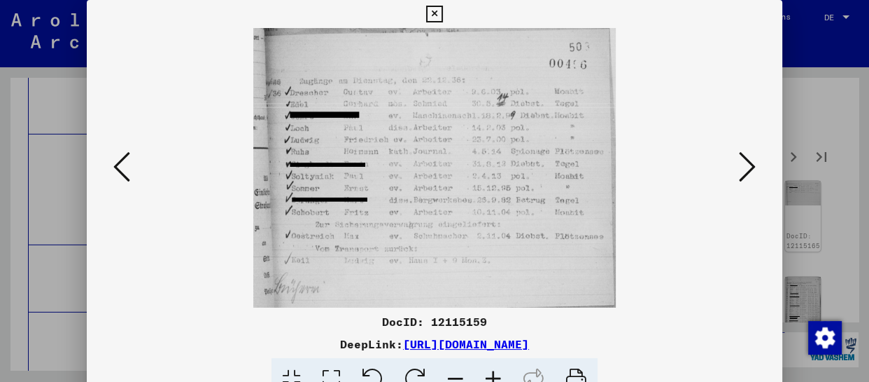
click at [753, 167] on icon at bounding box center [747, 167] width 17 height 34
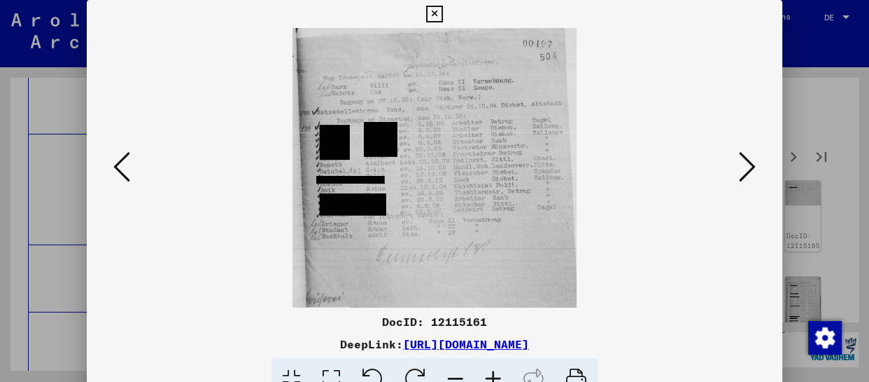
click at [752, 167] on icon at bounding box center [747, 167] width 17 height 34
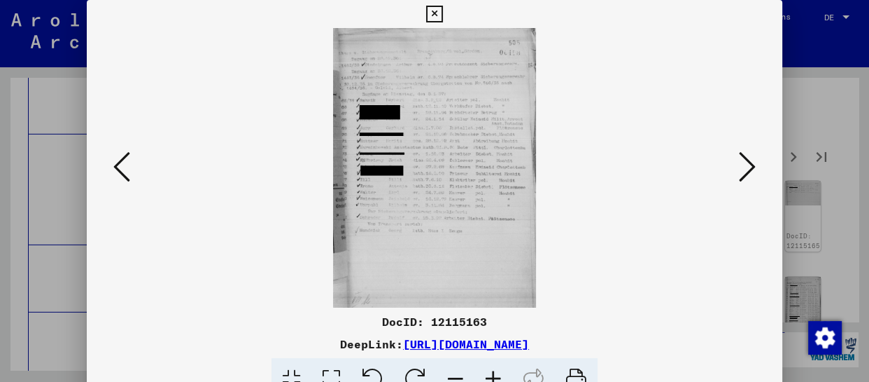
click at [751, 167] on icon at bounding box center [747, 167] width 17 height 34
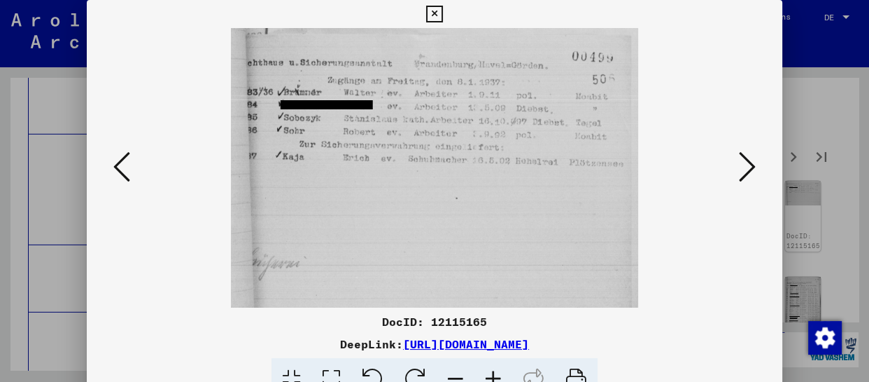
click at [751, 167] on icon at bounding box center [747, 167] width 17 height 34
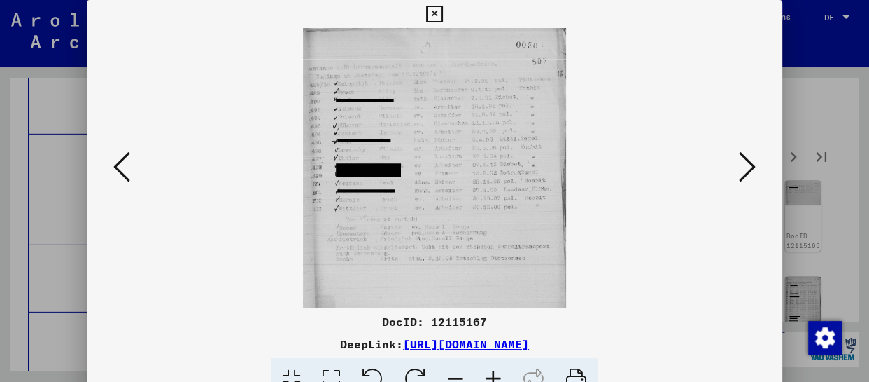
click at [751, 167] on icon at bounding box center [747, 167] width 17 height 34
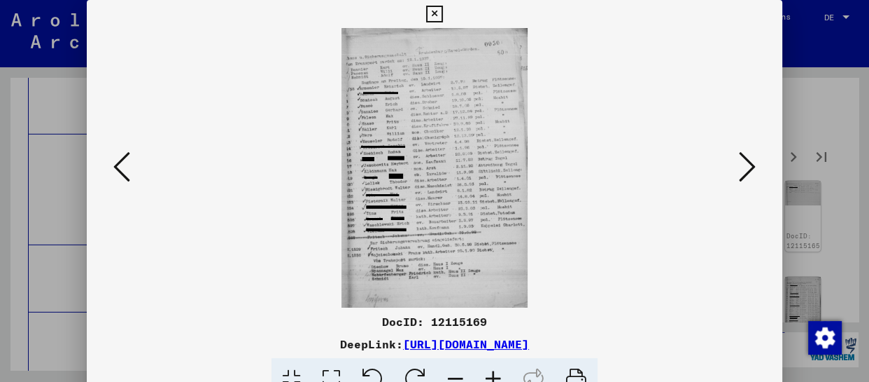
click at [488, 370] on icon at bounding box center [494, 379] width 38 height 43
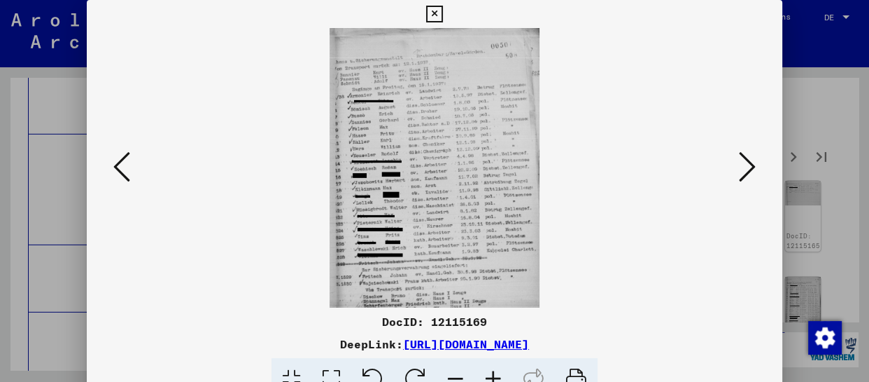
click at [488, 370] on icon at bounding box center [494, 379] width 38 height 43
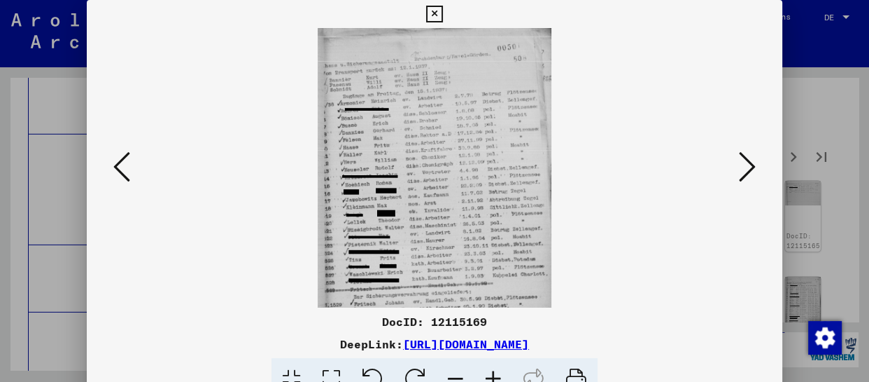
click at [488, 370] on icon at bounding box center [494, 379] width 38 height 43
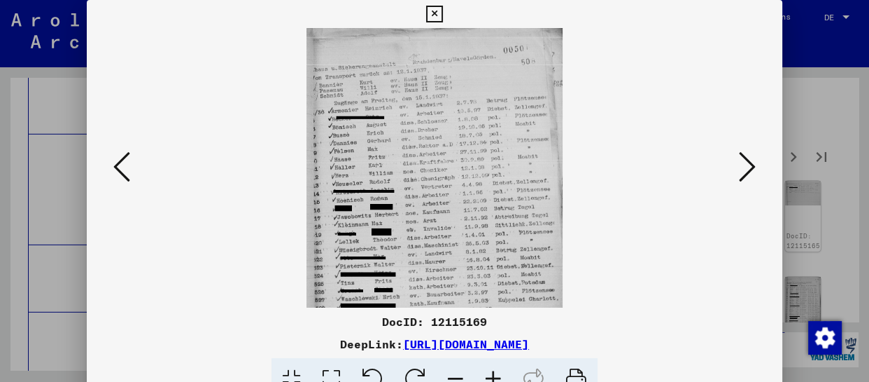
click at [488, 370] on icon at bounding box center [494, 379] width 38 height 43
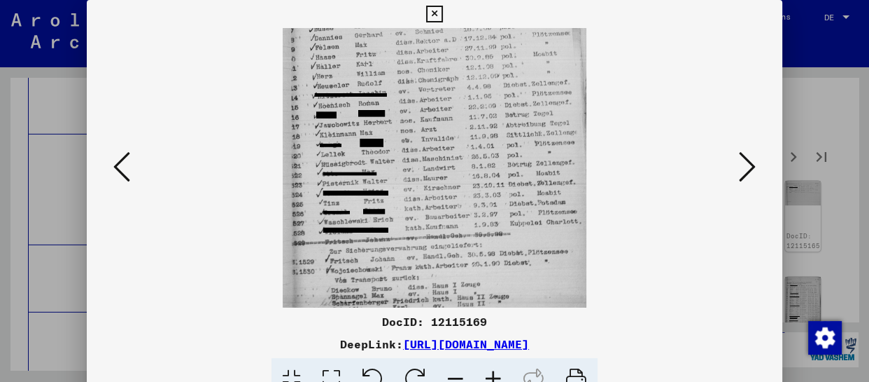
scroll to position [172, 0]
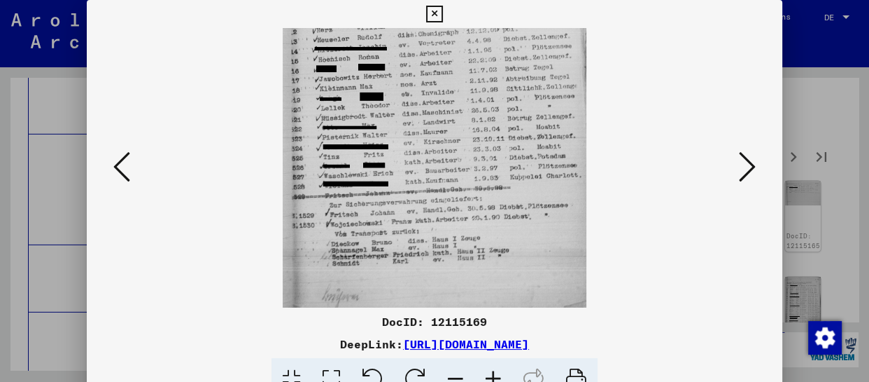
drag, startPoint x: 505, startPoint y: 253, endPoint x: 526, endPoint y: 81, distance: 173.5
click at [526, 81] on img at bounding box center [434, 83] width 303 height 454
click at [749, 162] on icon at bounding box center [747, 167] width 17 height 34
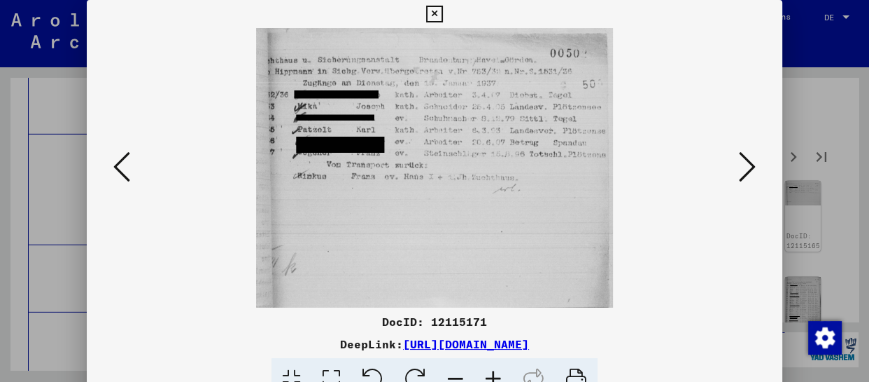
click at [749, 162] on icon at bounding box center [747, 167] width 17 height 34
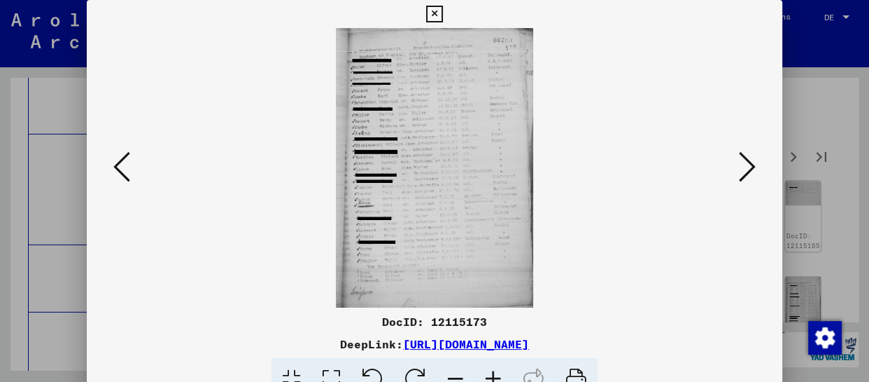
click at [497, 378] on icon at bounding box center [494, 379] width 38 height 43
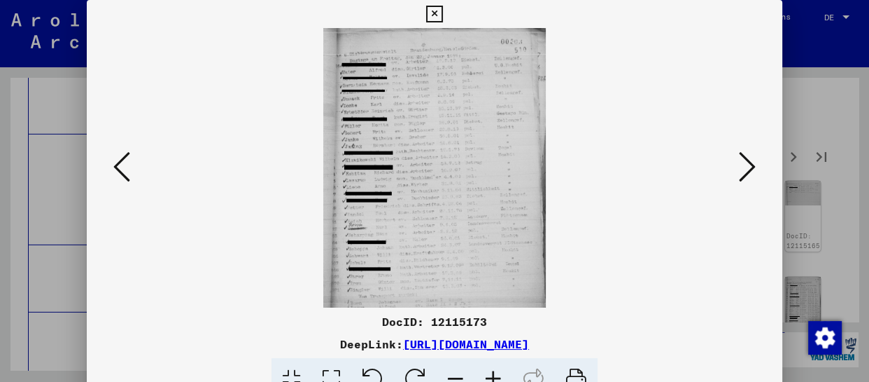
click at [497, 378] on icon at bounding box center [494, 379] width 38 height 43
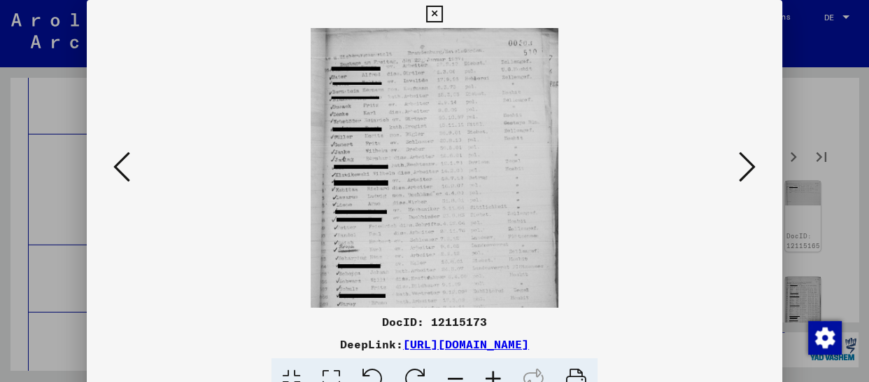
click at [497, 378] on icon at bounding box center [494, 379] width 38 height 43
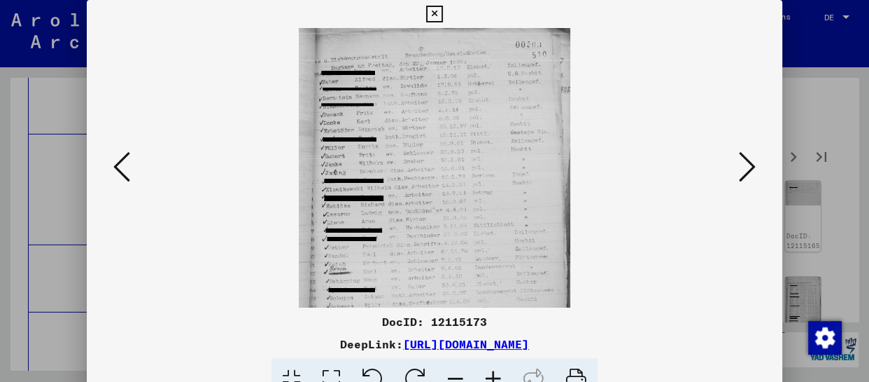
click at [497, 378] on icon at bounding box center [494, 379] width 38 height 43
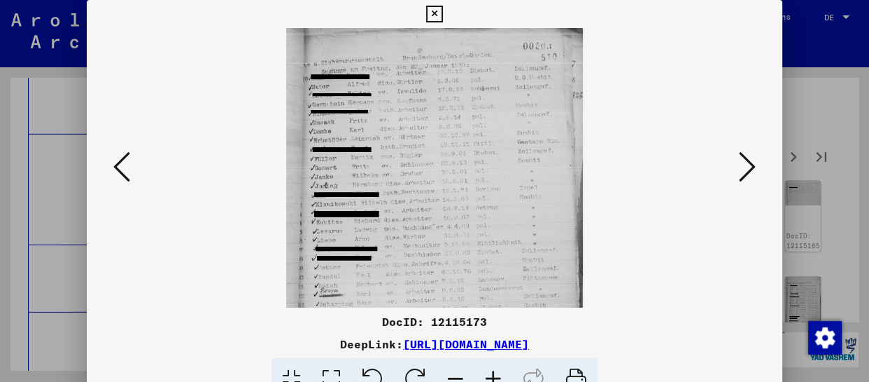
click at [494, 378] on icon at bounding box center [494, 379] width 38 height 43
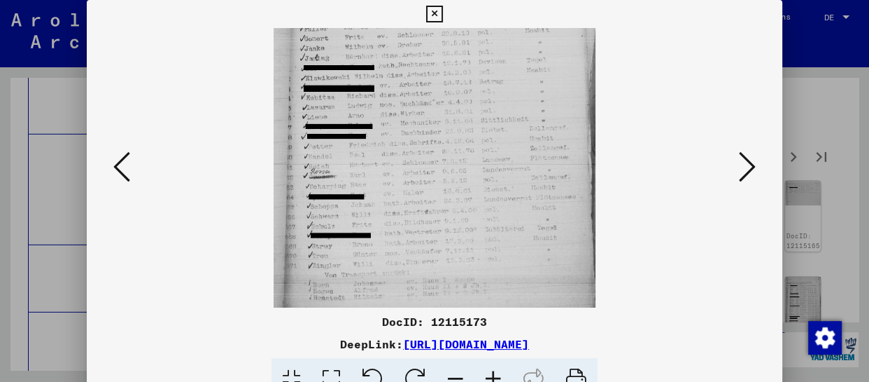
drag, startPoint x: 491, startPoint y: 235, endPoint x: 485, endPoint y: 94, distance: 140.8
click at [485, 94] on img at bounding box center [435, 114] width 322 height 454
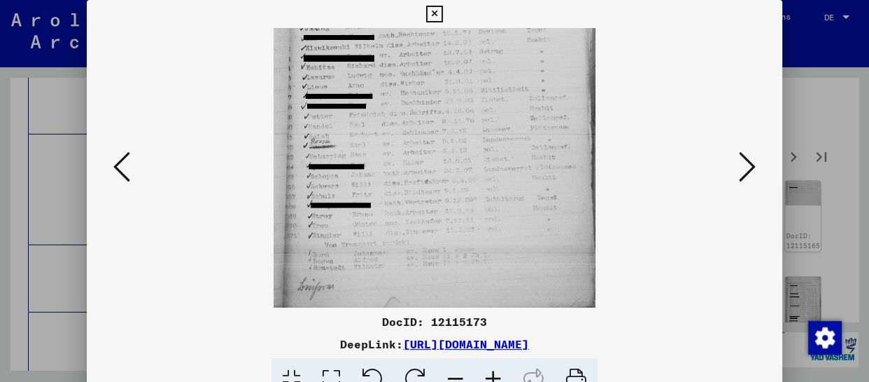
scroll to position [175, 0]
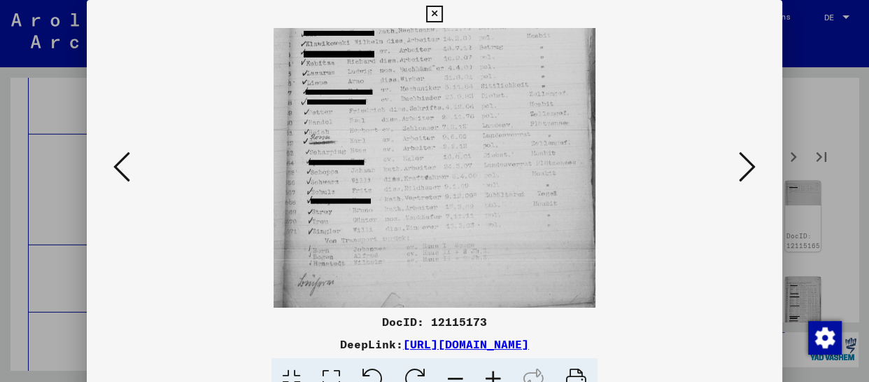
drag, startPoint x: 469, startPoint y: 244, endPoint x: 469, endPoint y: 190, distance: 54.6
click at [469, 190] on img at bounding box center [435, 80] width 322 height 454
click at [744, 171] on icon at bounding box center [747, 167] width 17 height 34
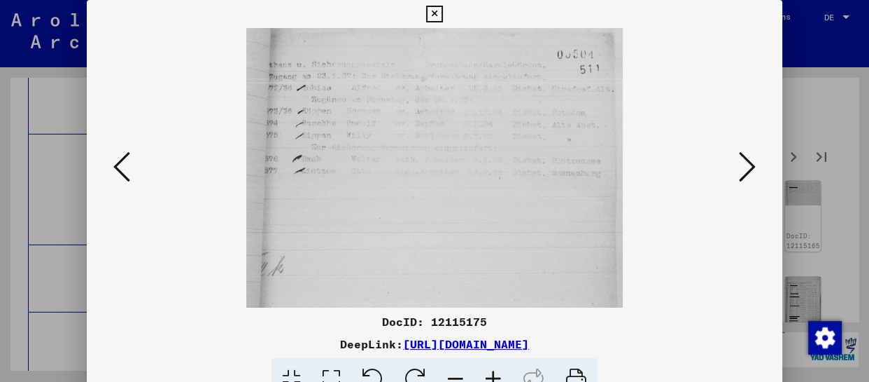
click at [745, 167] on icon at bounding box center [747, 167] width 17 height 34
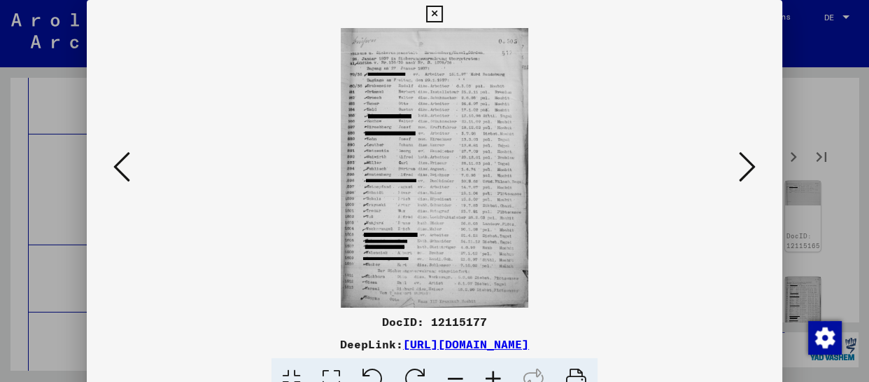
click at [497, 372] on icon at bounding box center [494, 379] width 38 height 43
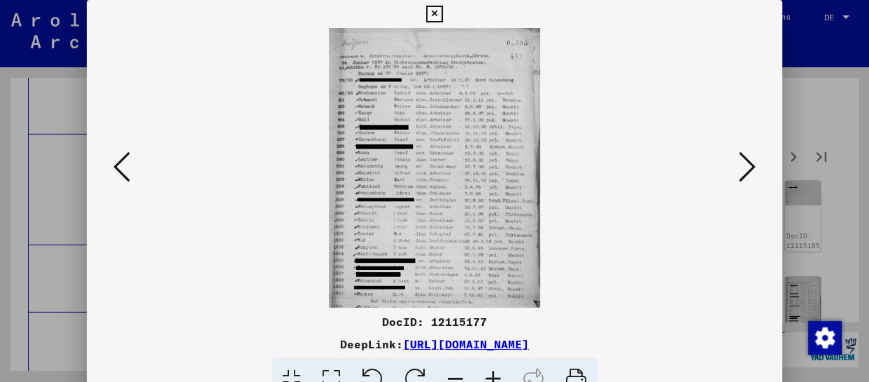
click at [497, 372] on icon at bounding box center [494, 379] width 38 height 43
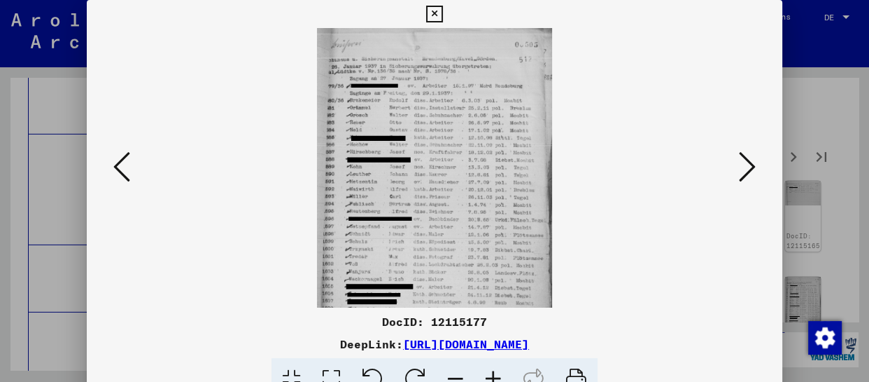
click at [497, 372] on icon at bounding box center [494, 379] width 38 height 43
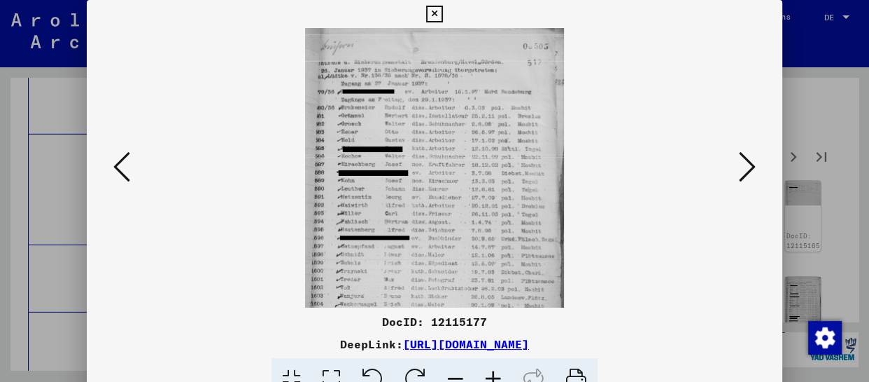
click at [497, 372] on icon at bounding box center [494, 379] width 38 height 43
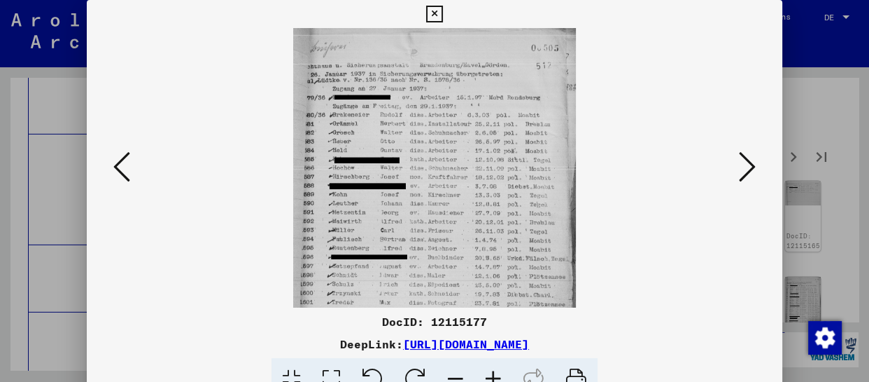
click at [496, 372] on icon at bounding box center [494, 379] width 38 height 43
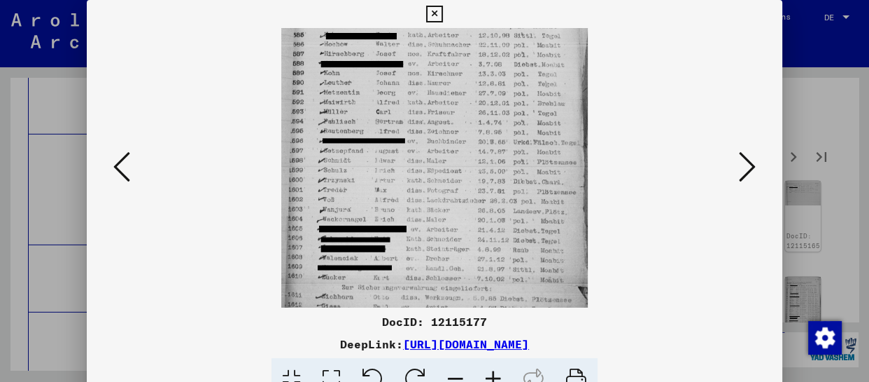
drag, startPoint x: 455, startPoint y: 265, endPoint x: 459, endPoint y: 130, distance: 135.2
click at [459, 130] on img at bounding box center [434, 120] width 306 height 454
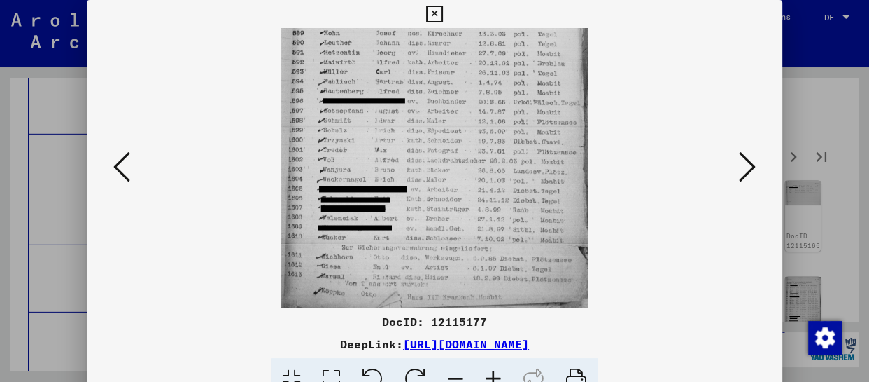
drag, startPoint x: 452, startPoint y: 259, endPoint x: 456, endPoint y: 133, distance: 126.1
click at [456, 133] on img at bounding box center [434, 80] width 306 height 454
click at [752, 162] on icon at bounding box center [747, 167] width 17 height 34
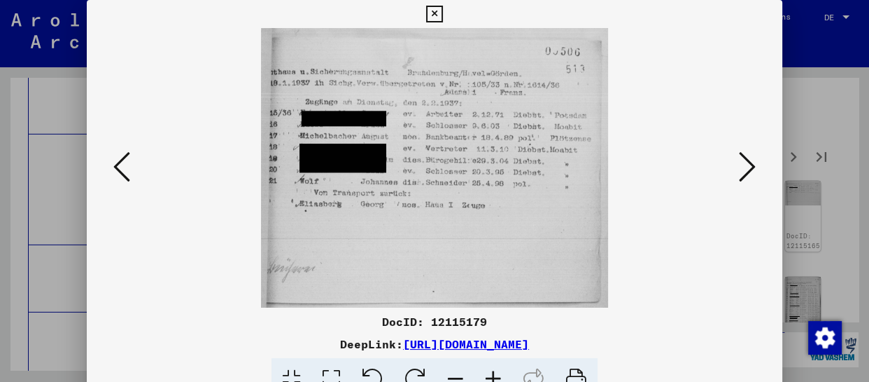
click at [747, 173] on icon at bounding box center [747, 167] width 17 height 34
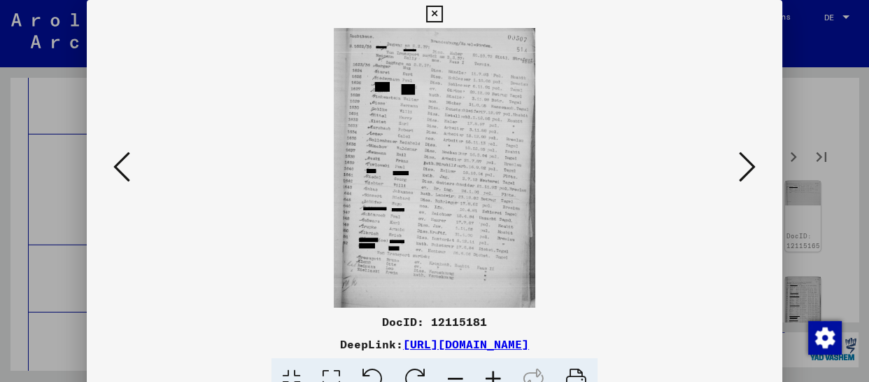
click at [489, 369] on icon at bounding box center [494, 379] width 38 height 43
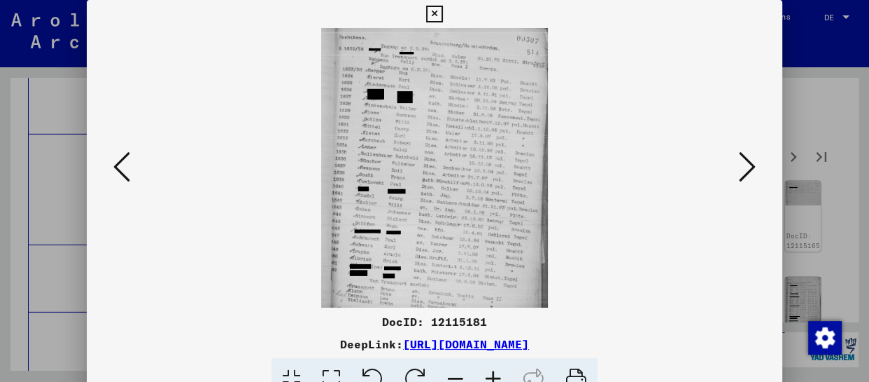
click at [489, 369] on icon at bounding box center [494, 379] width 38 height 43
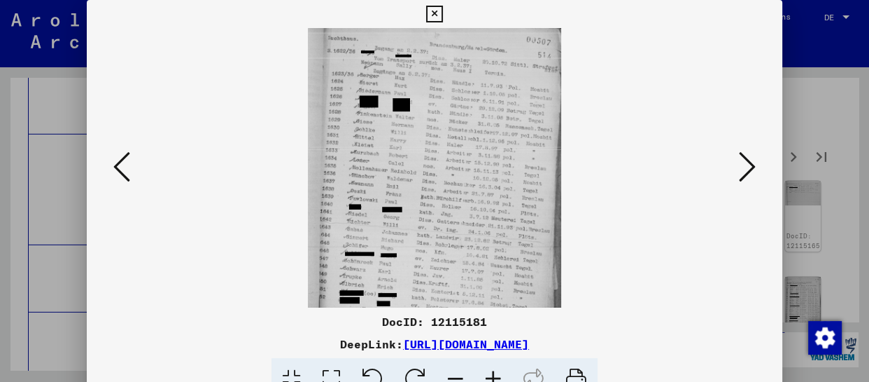
click at [489, 369] on icon at bounding box center [494, 379] width 38 height 43
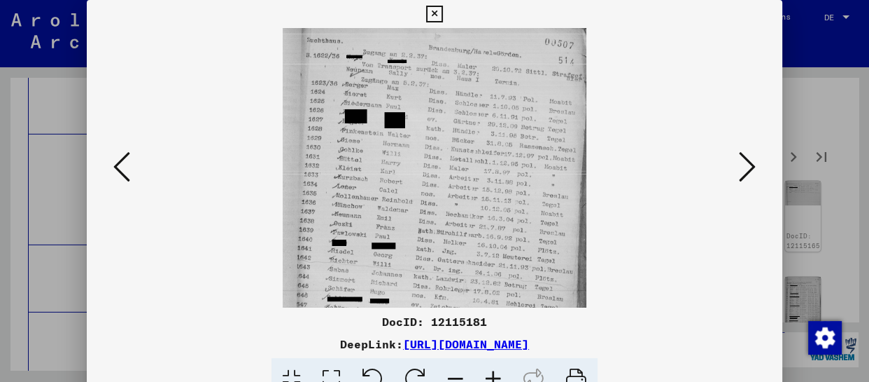
click at [489, 369] on icon at bounding box center [494, 379] width 38 height 43
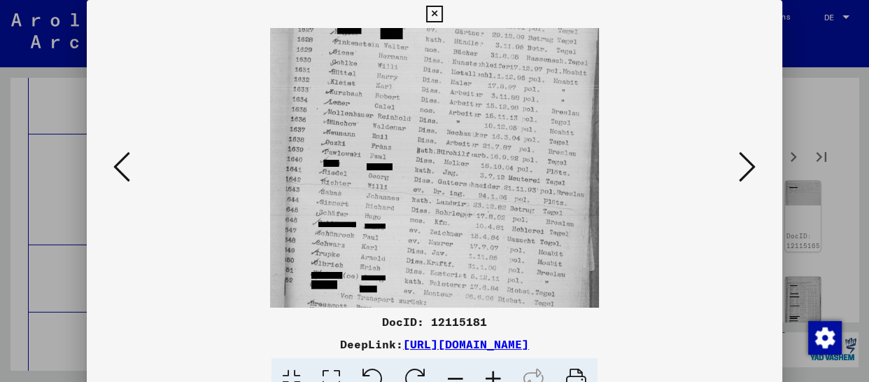
scroll to position [126, 0]
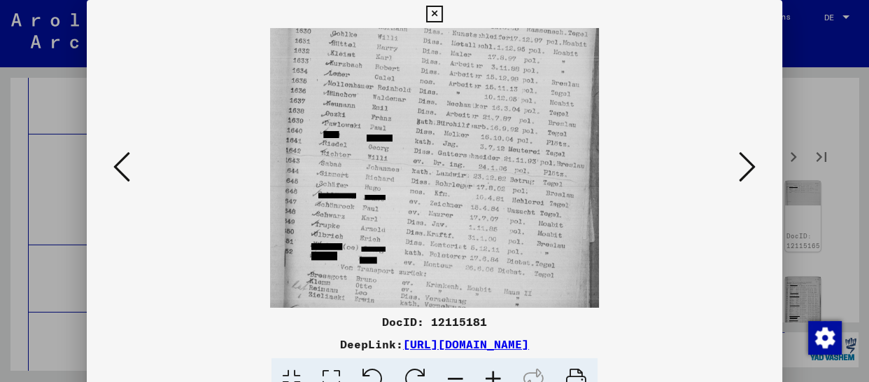
drag, startPoint x: 454, startPoint y: 231, endPoint x: 451, endPoint y: 105, distance: 126.1
click at [451, 105] on img at bounding box center [434, 129] width 329 height 454
click at [451, 213] on img at bounding box center [434, 129] width 329 height 454
click at [744, 168] on icon at bounding box center [747, 167] width 17 height 34
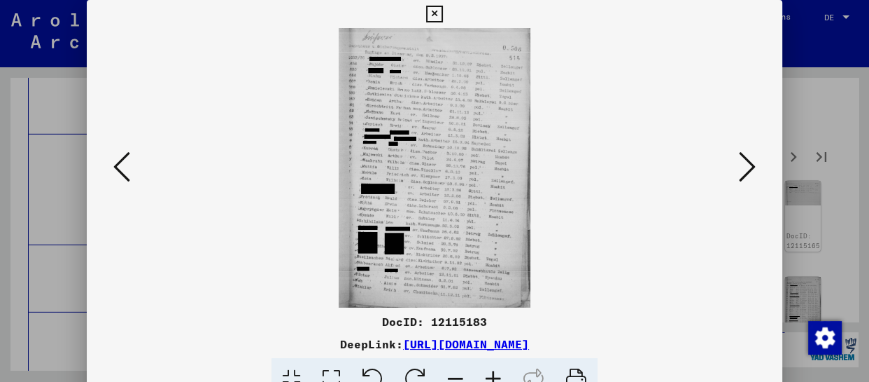
scroll to position [0, 0]
click at [501, 372] on icon at bounding box center [494, 379] width 38 height 43
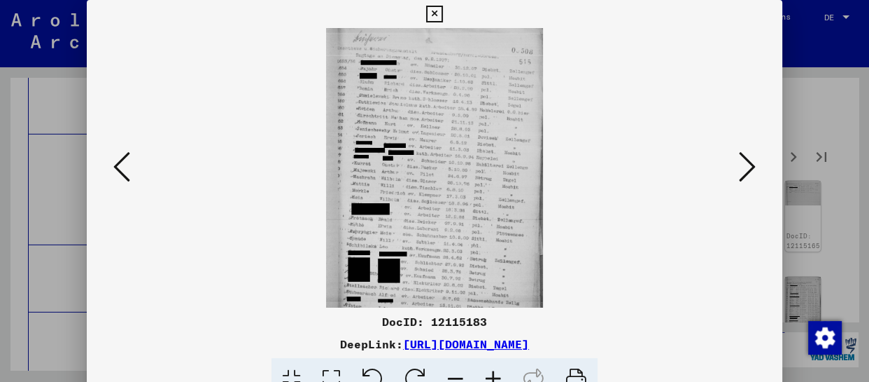
click at [499, 372] on icon at bounding box center [494, 379] width 38 height 43
click at [498, 372] on icon at bounding box center [494, 379] width 38 height 43
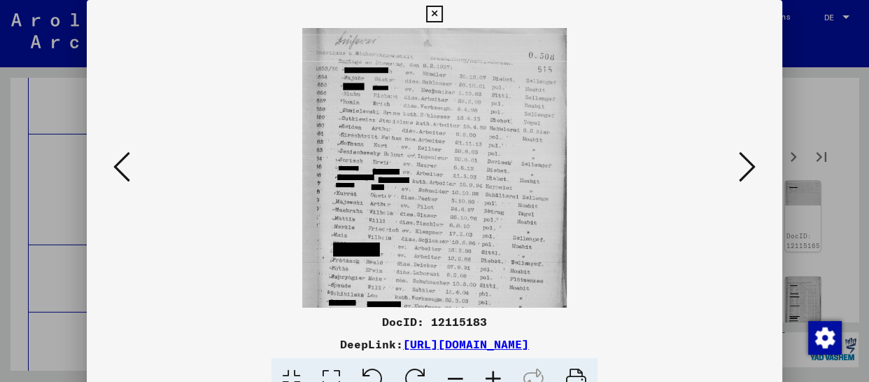
click at [498, 372] on icon at bounding box center [494, 379] width 38 height 43
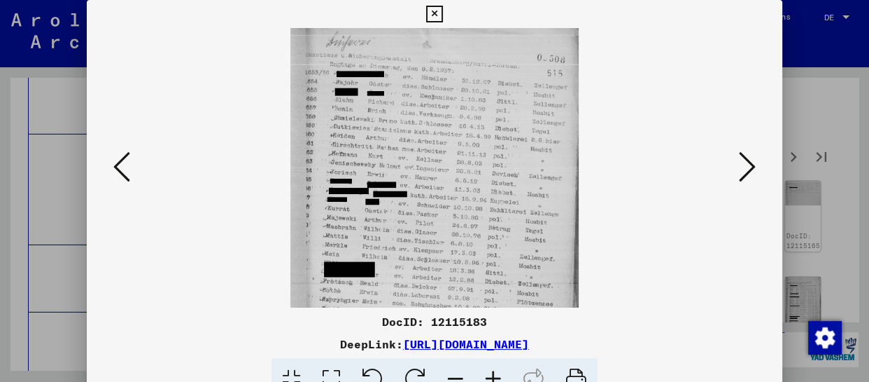
click at [498, 372] on icon at bounding box center [494, 379] width 38 height 43
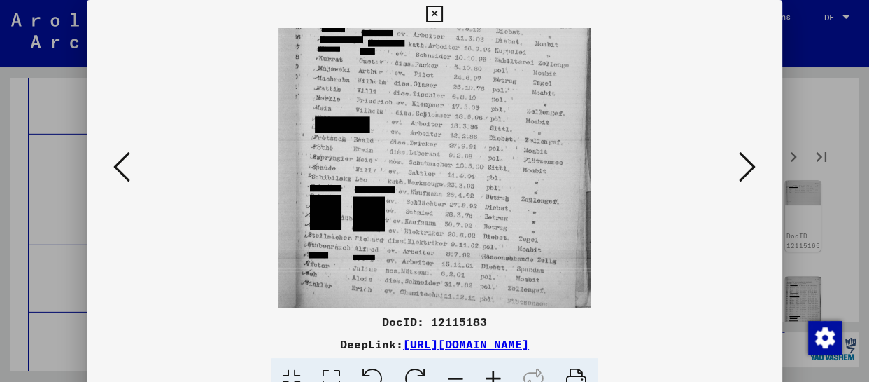
drag, startPoint x: 440, startPoint y: 251, endPoint x: 440, endPoint y: 88, distance: 163.8
click at [440, 88] on img at bounding box center [435, 90] width 313 height 454
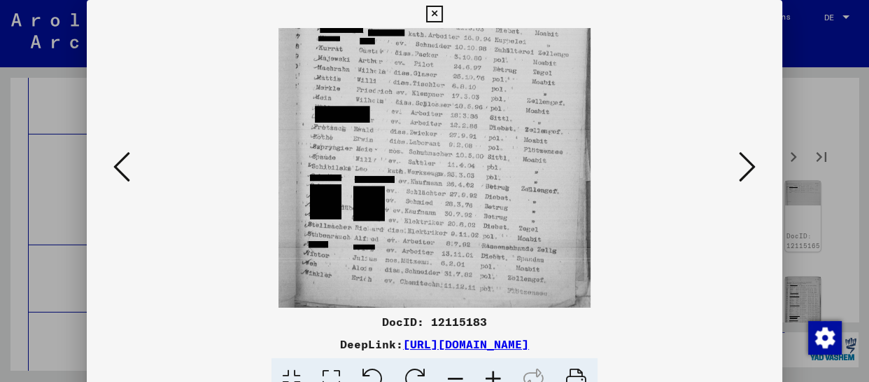
drag, startPoint x: 457, startPoint y: 238, endPoint x: 461, endPoint y: 192, distance: 46.4
click at [461, 192] on img at bounding box center [435, 80] width 313 height 454
click at [750, 174] on icon at bounding box center [747, 167] width 17 height 34
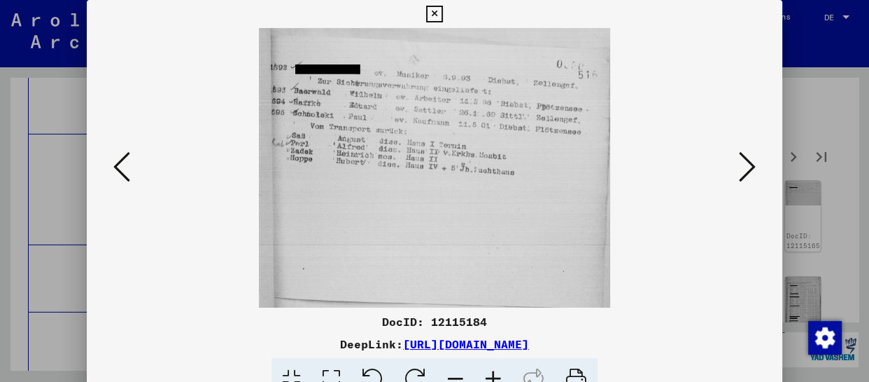
click at [750, 174] on icon at bounding box center [747, 167] width 17 height 34
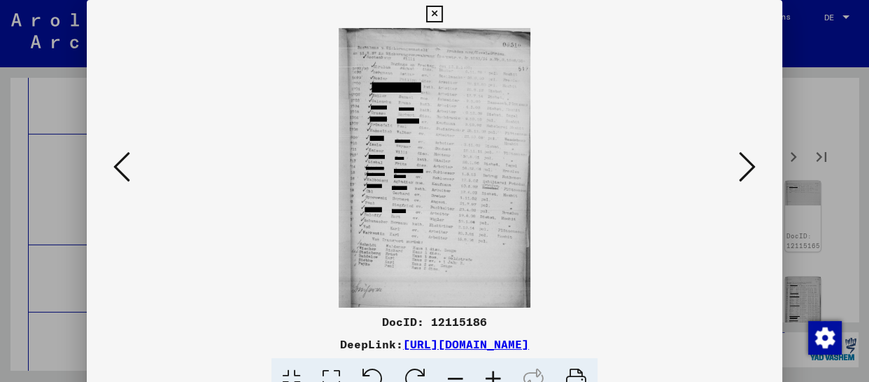
click at [497, 373] on icon at bounding box center [494, 379] width 38 height 43
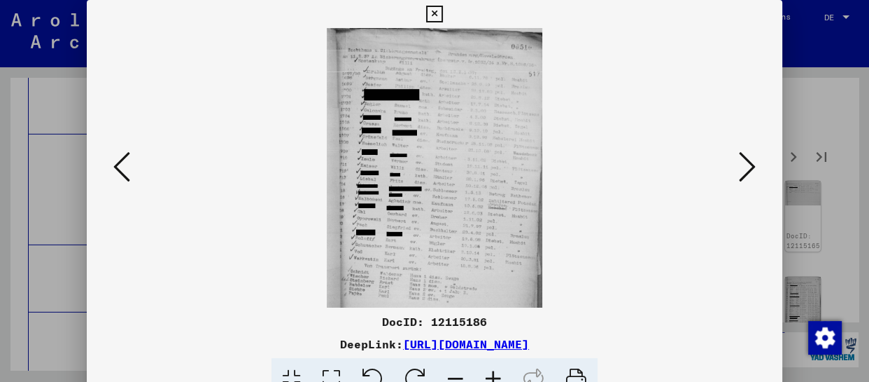
click at [497, 374] on icon at bounding box center [494, 379] width 38 height 43
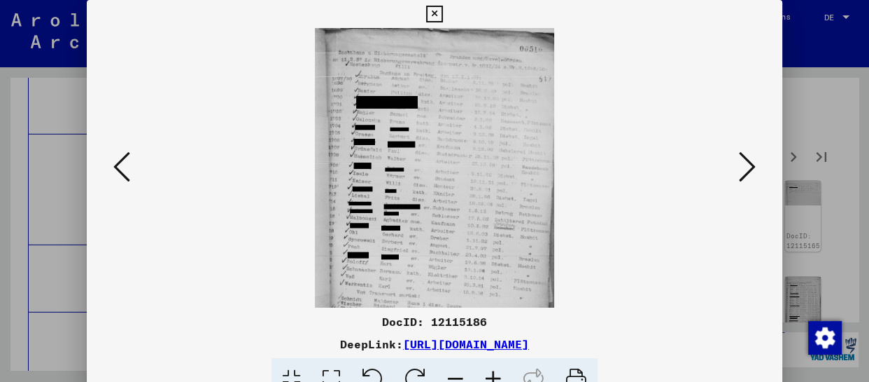
click at [497, 374] on icon at bounding box center [494, 379] width 38 height 43
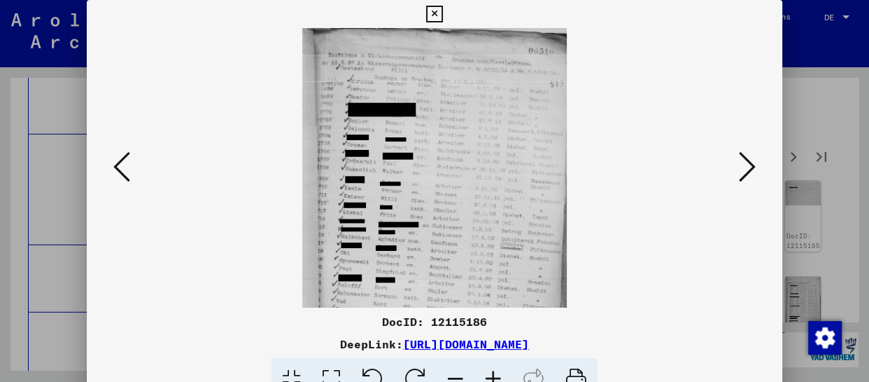
click at [497, 374] on icon at bounding box center [494, 379] width 38 height 43
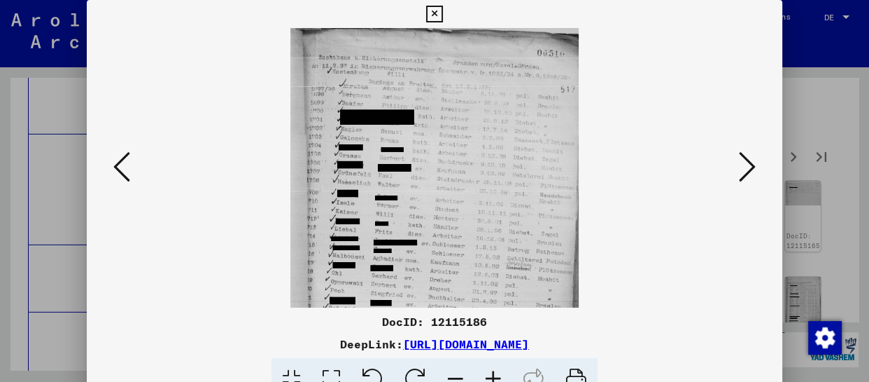
click at [497, 374] on icon at bounding box center [494, 379] width 38 height 43
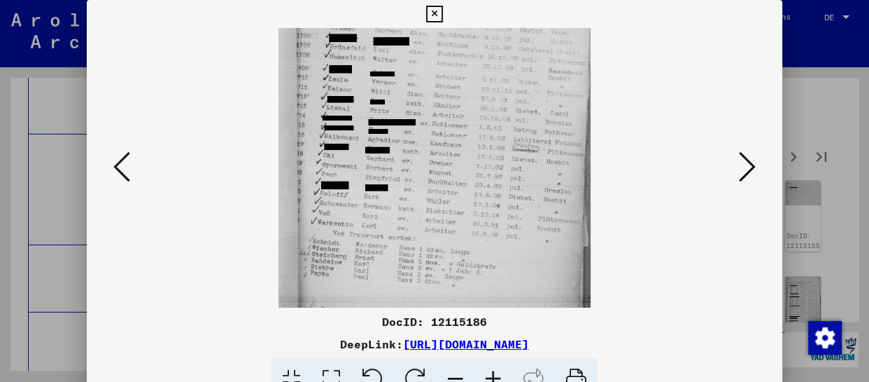
drag, startPoint x: 471, startPoint y: 251, endPoint x: 466, endPoint y: 112, distance: 138.7
click at [466, 112] on img at bounding box center [435, 117] width 312 height 454
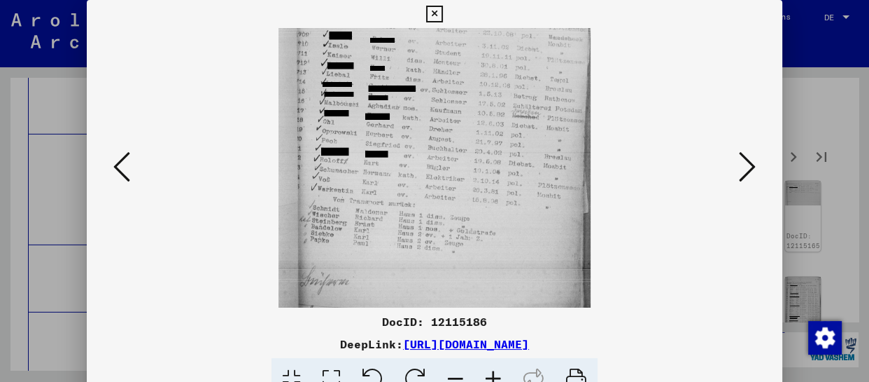
scroll to position [175, 0]
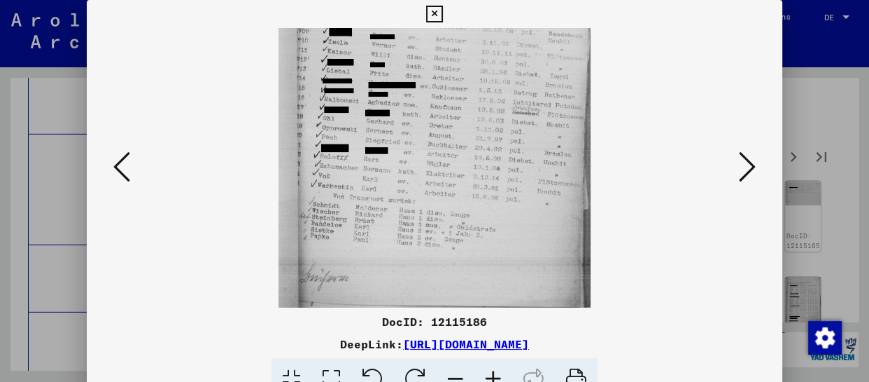
drag, startPoint x: 481, startPoint y: 271, endPoint x: 480, endPoint y: 224, distance: 46.9
click at [480, 224] on img at bounding box center [435, 80] width 312 height 454
click at [753, 167] on icon at bounding box center [747, 167] width 17 height 34
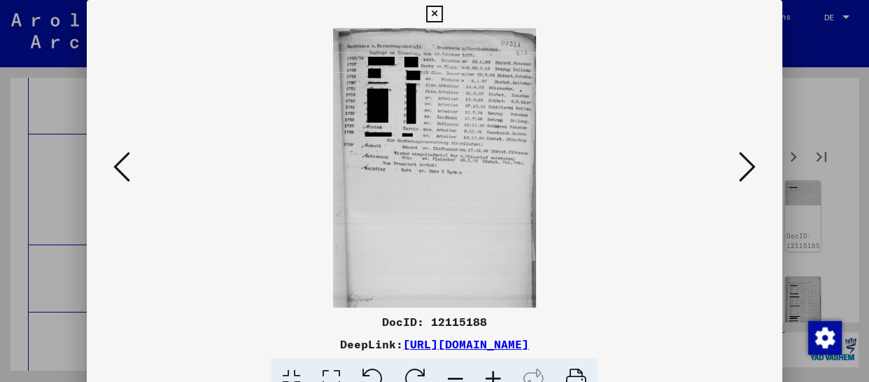
click at [493, 373] on icon at bounding box center [494, 379] width 38 height 43
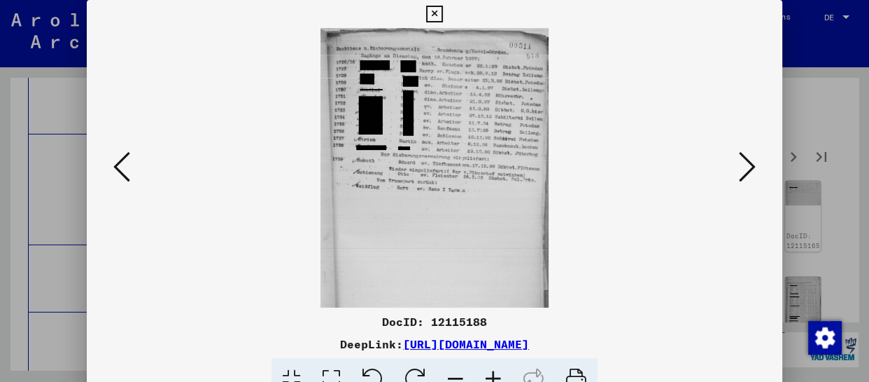
click at [493, 373] on icon at bounding box center [494, 379] width 38 height 43
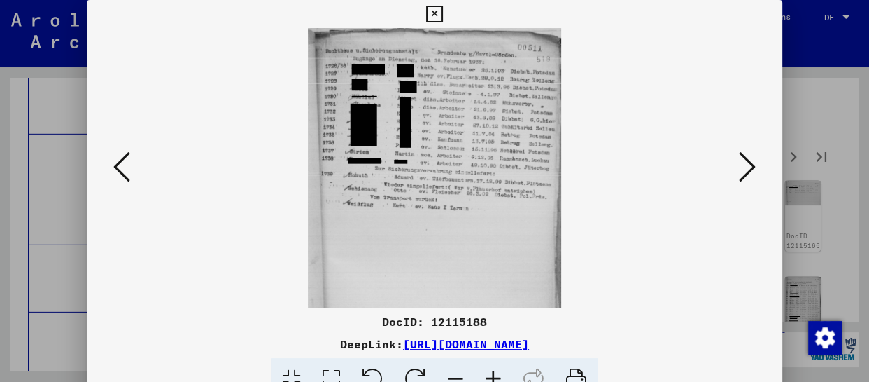
click at [493, 373] on icon at bounding box center [494, 379] width 38 height 43
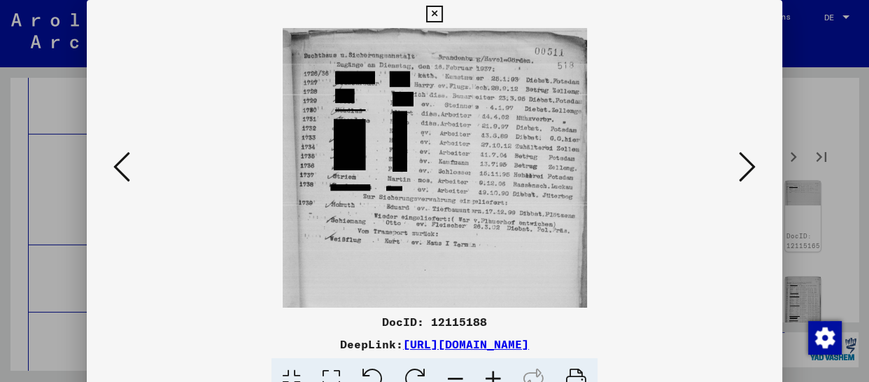
click at [749, 159] on icon at bounding box center [747, 167] width 17 height 34
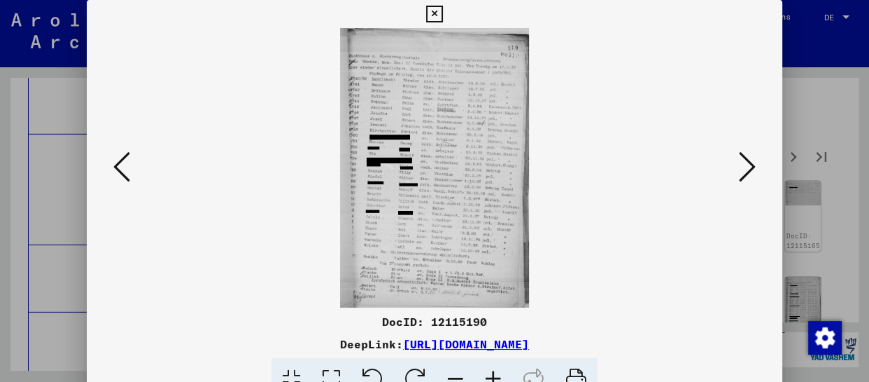
click at [495, 374] on icon at bounding box center [494, 379] width 38 height 43
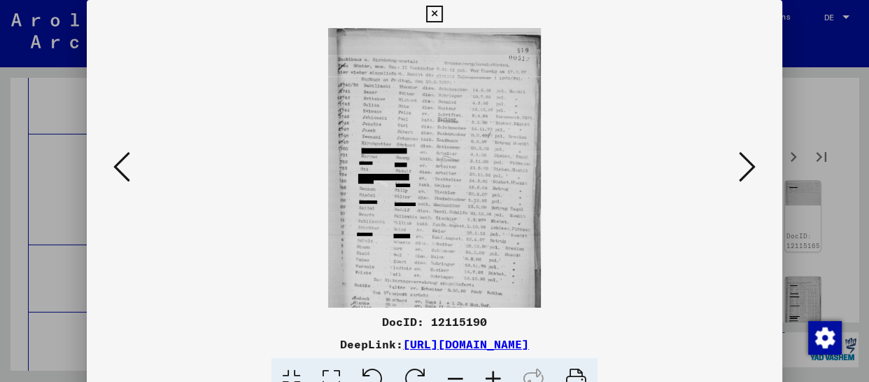
click at [495, 374] on icon at bounding box center [494, 379] width 38 height 43
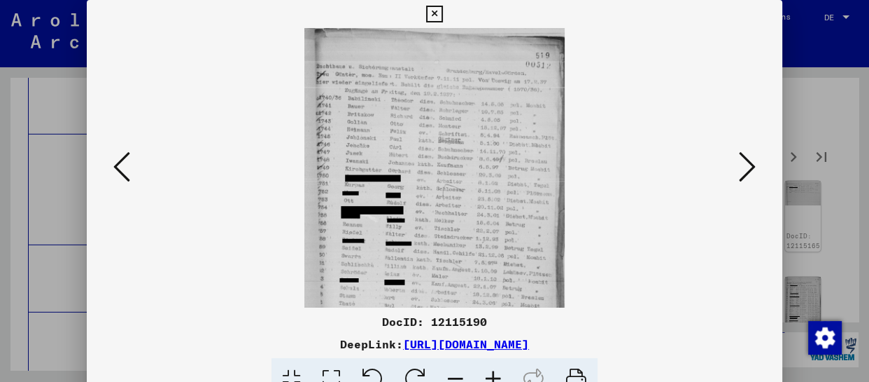
click at [495, 374] on icon at bounding box center [494, 379] width 38 height 43
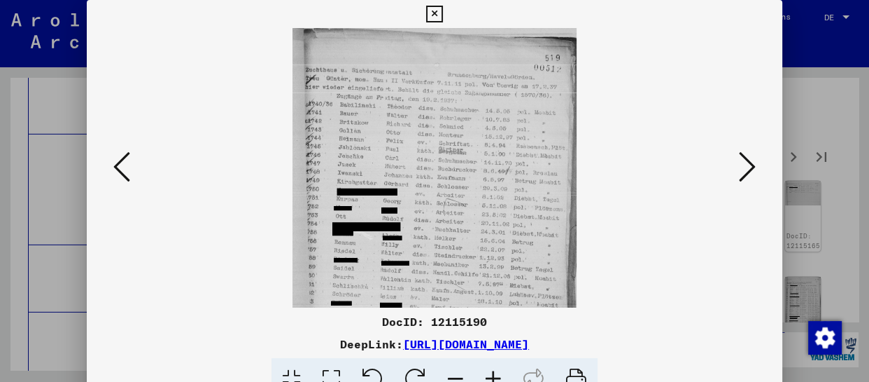
click at [495, 374] on icon at bounding box center [494, 379] width 38 height 43
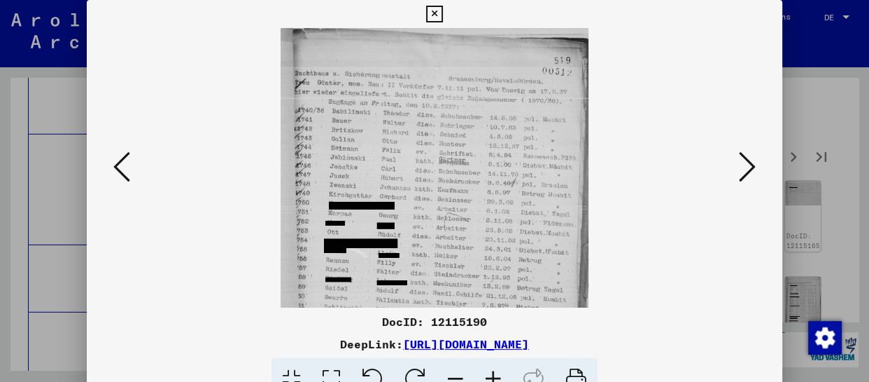
click at [495, 374] on icon at bounding box center [494, 379] width 38 height 43
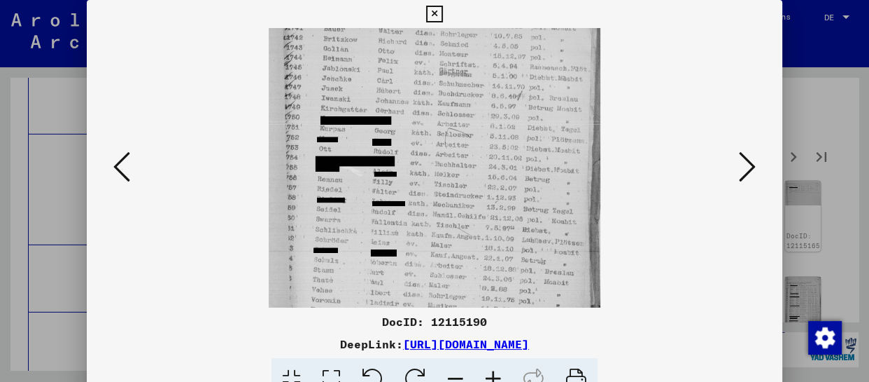
scroll to position [127, 0]
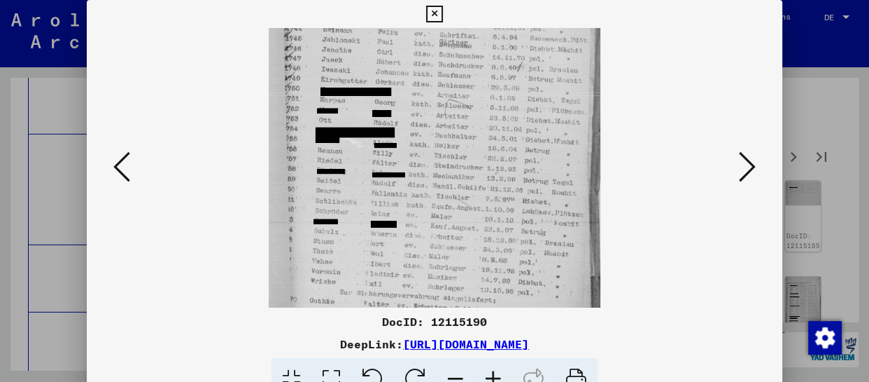
drag, startPoint x: 462, startPoint y: 281, endPoint x: 472, endPoint y: 157, distance: 125.0
click at [472, 157] on img at bounding box center [435, 145] width 332 height 489
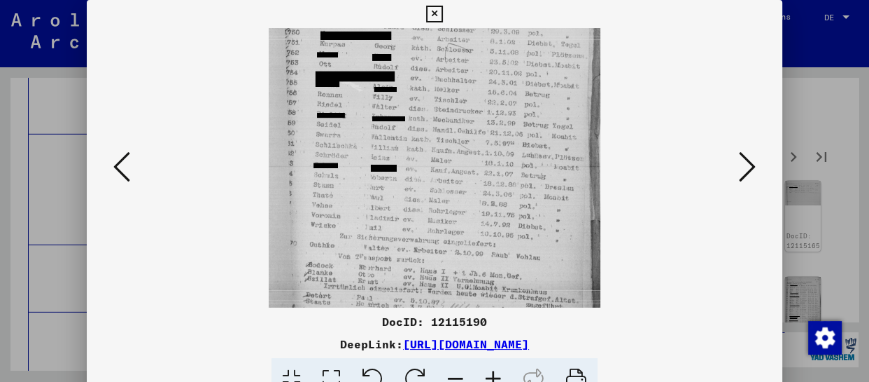
drag, startPoint x: 483, startPoint y: 254, endPoint x: 475, endPoint y: 199, distance: 55.8
click at [475, 199] on img at bounding box center [435, 89] width 332 height 489
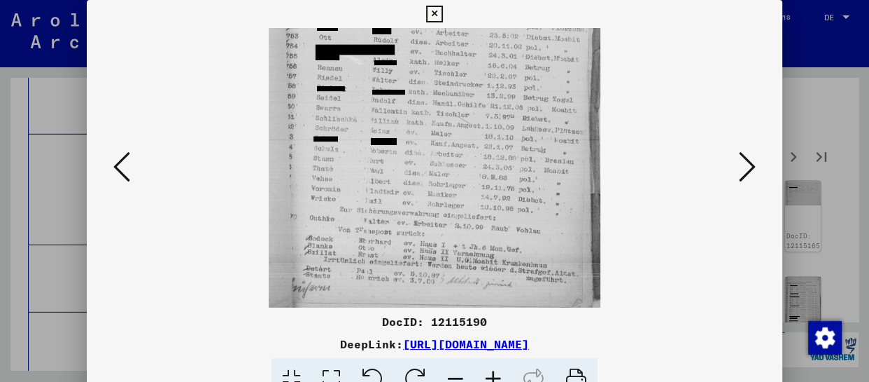
drag, startPoint x: 477, startPoint y: 246, endPoint x: 476, endPoint y: 183, distance: 63.0
click at [476, 183] on img at bounding box center [435, 62] width 332 height 489
click at [740, 167] on icon at bounding box center [747, 167] width 17 height 34
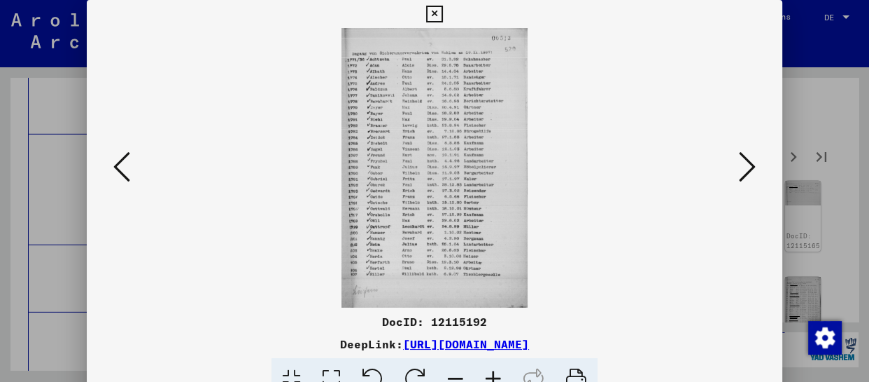
scroll to position [0, 0]
click at [495, 372] on icon at bounding box center [494, 379] width 38 height 43
click at [494, 371] on icon at bounding box center [494, 379] width 38 height 43
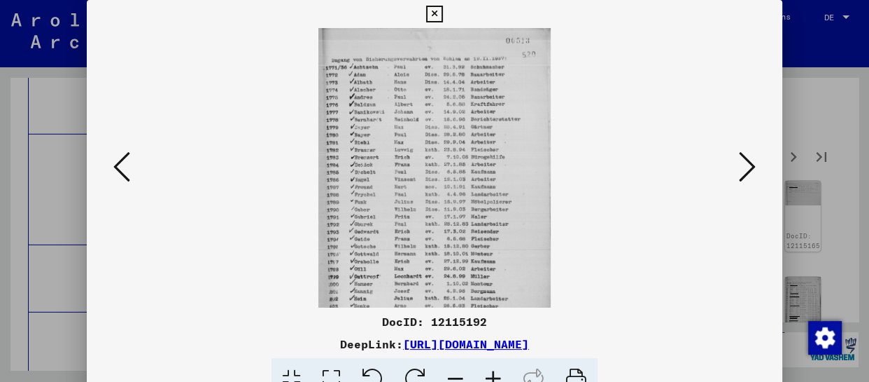
click at [494, 371] on icon at bounding box center [494, 379] width 38 height 43
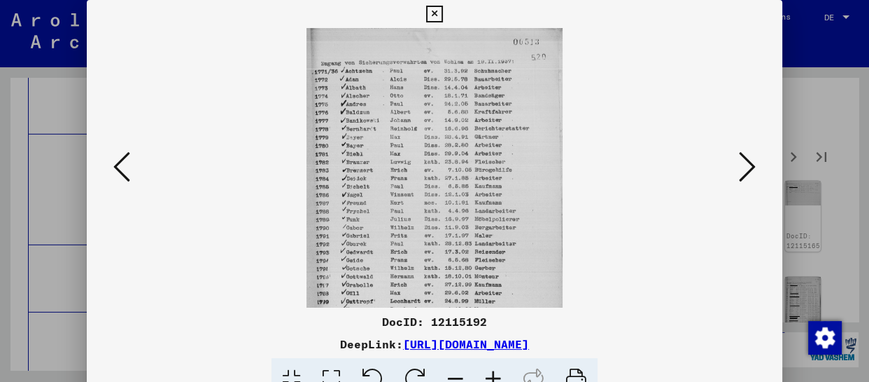
click at [494, 371] on icon at bounding box center [494, 379] width 38 height 43
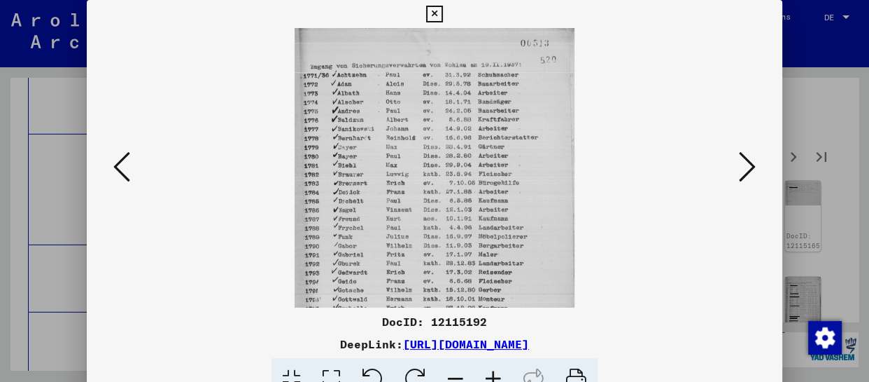
click at [494, 371] on icon at bounding box center [494, 379] width 38 height 43
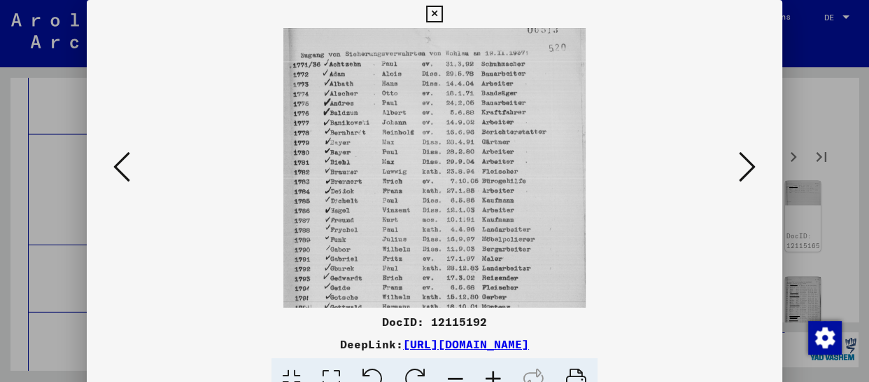
drag, startPoint x: 432, startPoint y: 232, endPoint x: 433, endPoint y: 216, distance: 15.4
click at [433, 216] on img at bounding box center [435, 240] width 303 height 454
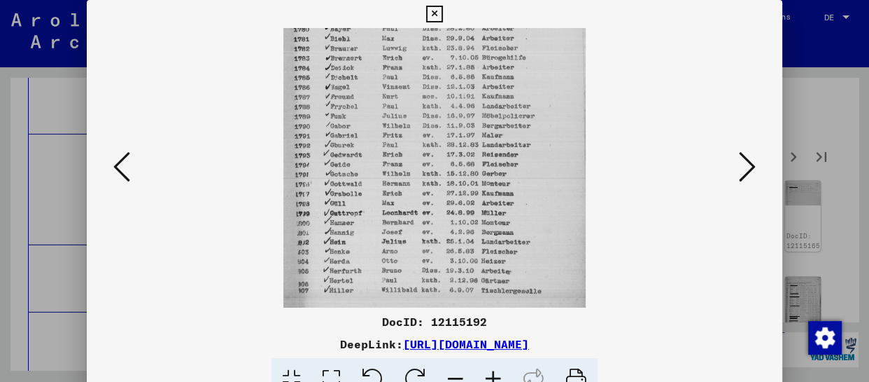
drag, startPoint x: 456, startPoint y: 272, endPoint x: 463, endPoint y: 149, distance: 123.4
click at [463, 149] on img at bounding box center [435, 117] width 303 height 454
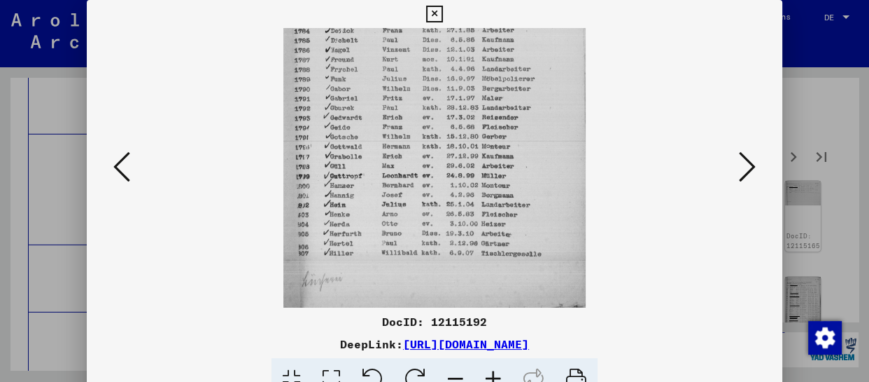
drag, startPoint x: 463, startPoint y: 239, endPoint x: 463, endPoint y: 155, distance: 84.0
click at [463, 155] on img at bounding box center [435, 80] width 303 height 454
click at [744, 162] on icon at bounding box center [747, 167] width 17 height 34
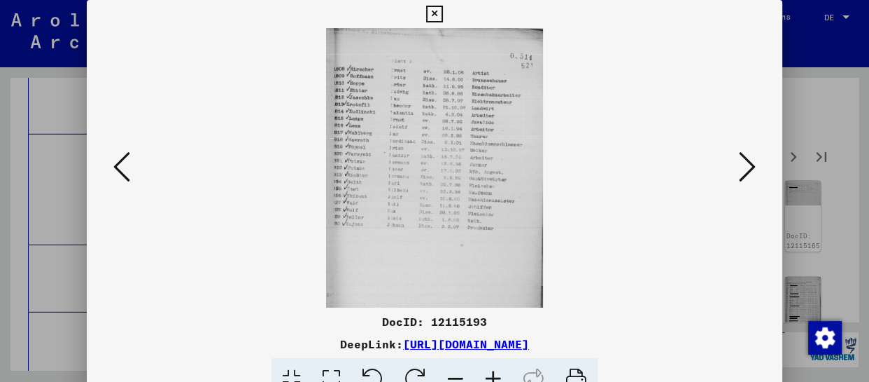
scroll to position [0, 0]
click at [494, 374] on icon at bounding box center [494, 379] width 38 height 43
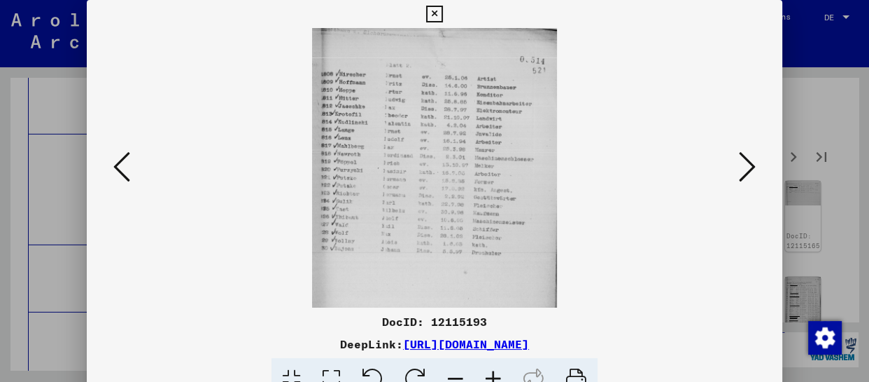
click at [494, 374] on icon at bounding box center [494, 379] width 38 height 43
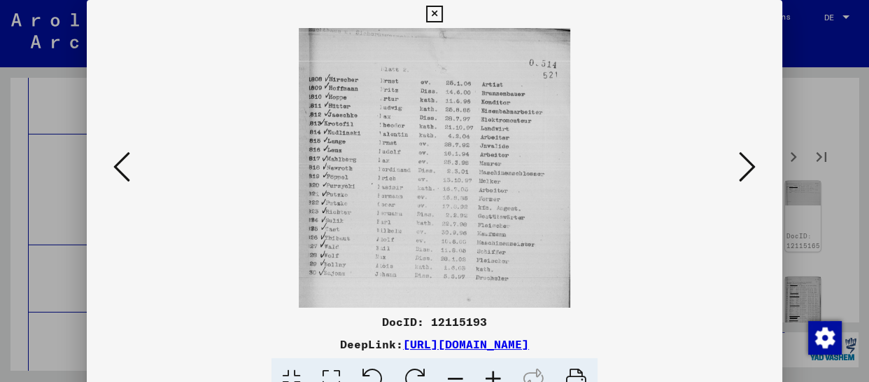
click at [494, 374] on icon at bounding box center [494, 379] width 38 height 43
click at [493, 374] on icon at bounding box center [494, 379] width 38 height 43
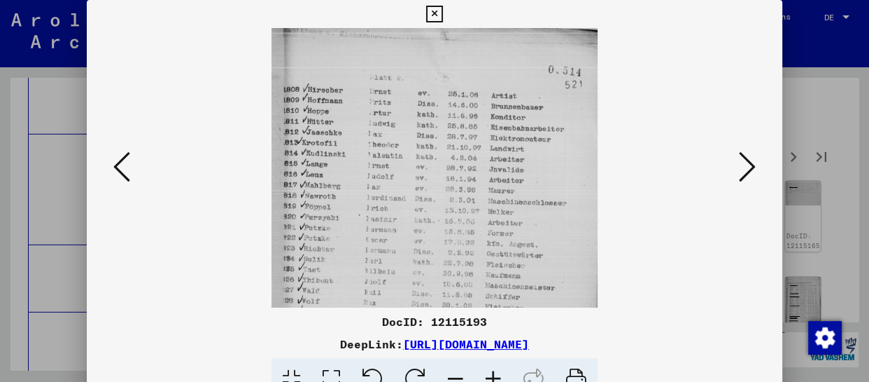
scroll to position [109, 0]
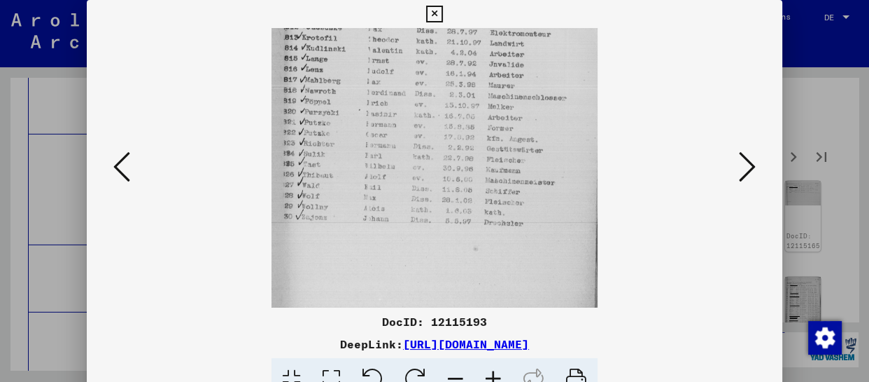
drag, startPoint x: 472, startPoint y: 245, endPoint x: 480, endPoint y: 141, distance: 104.6
click at [480, 143] on img at bounding box center [435, 131] width 326 height 419
click at [750, 176] on icon at bounding box center [747, 167] width 17 height 34
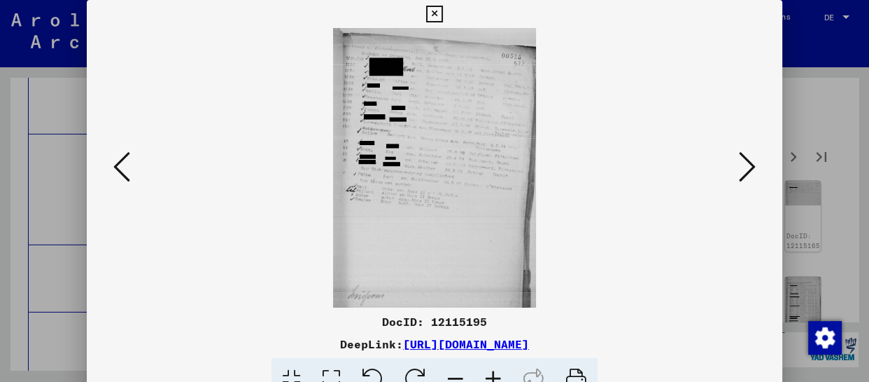
click at [500, 377] on icon at bounding box center [494, 379] width 38 height 43
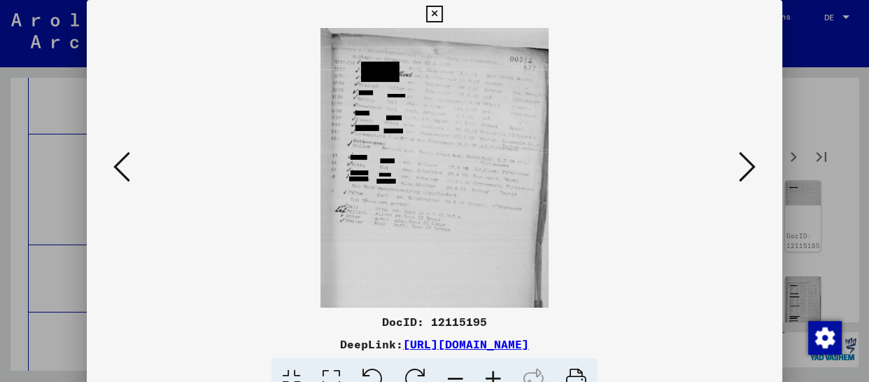
click at [500, 375] on icon at bounding box center [494, 379] width 38 height 43
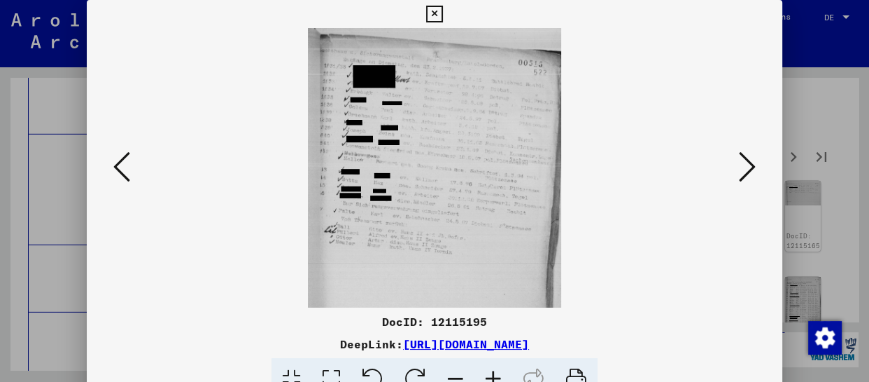
click at [500, 375] on icon at bounding box center [494, 379] width 38 height 43
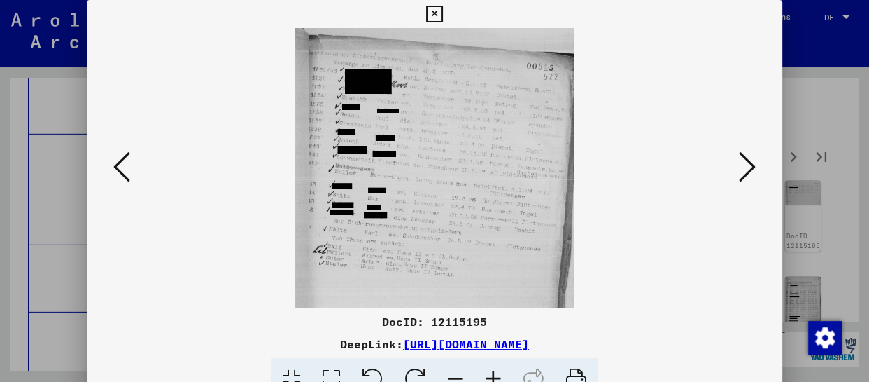
click at [499, 375] on icon at bounding box center [494, 379] width 38 height 43
click at [498, 375] on icon at bounding box center [494, 379] width 38 height 43
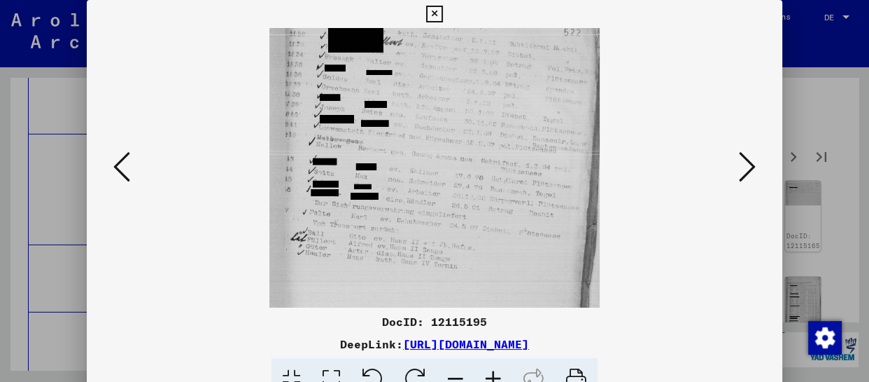
scroll to position [85, 0]
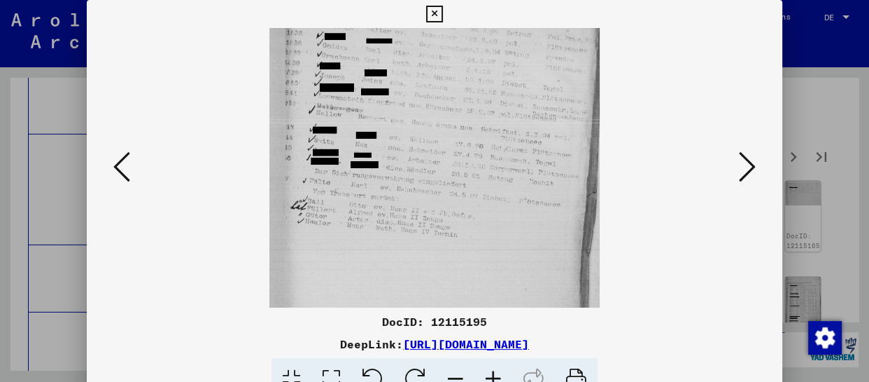
drag, startPoint x: 449, startPoint y: 275, endPoint x: 459, endPoint y: 190, distance: 85.2
click at [459, 190] on img at bounding box center [435, 170] width 330 height 454
click at [753, 173] on icon at bounding box center [747, 167] width 17 height 34
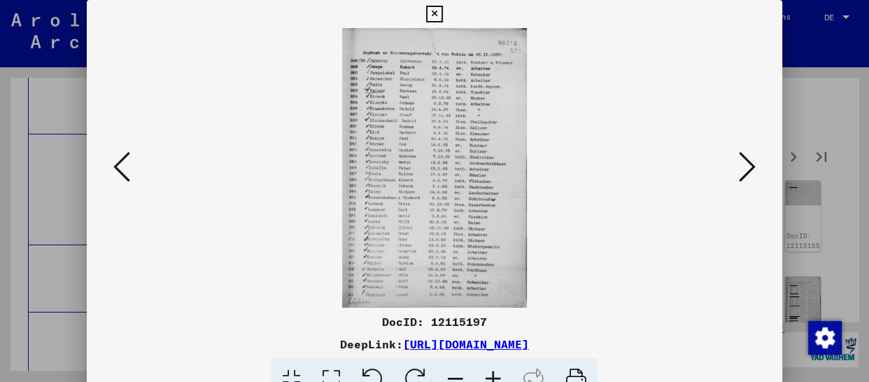
click at [499, 375] on icon at bounding box center [494, 379] width 38 height 43
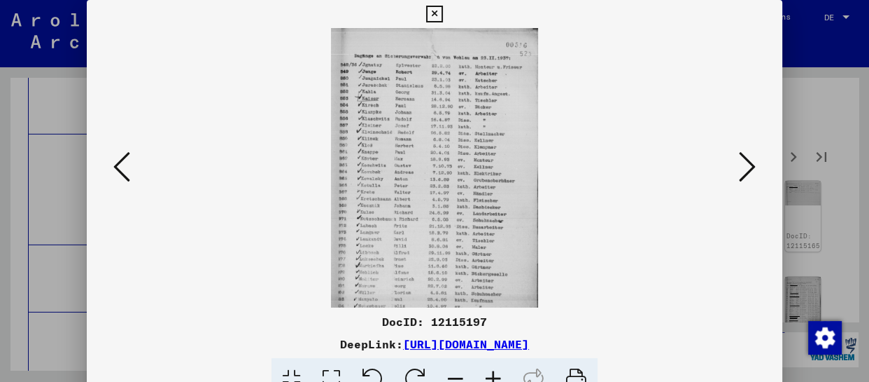
click at [499, 375] on icon at bounding box center [494, 379] width 38 height 43
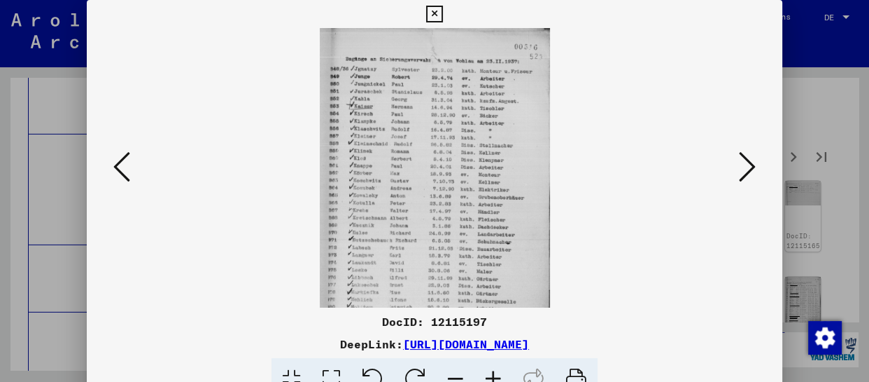
click at [499, 375] on icon at bounding box center [494, 379] width 38 height 43
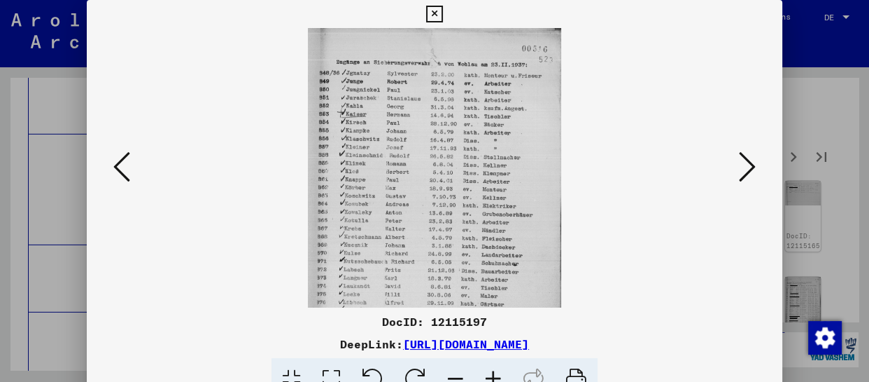
click at [499, 375] on icon at bounding box center [494, 379] width 38 height 43
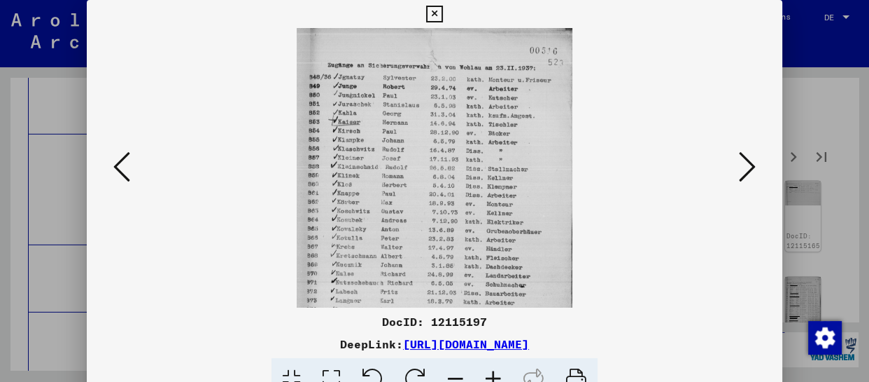
click at [499, 375] on icon at bounding box center [494, 379] width 38 height 43
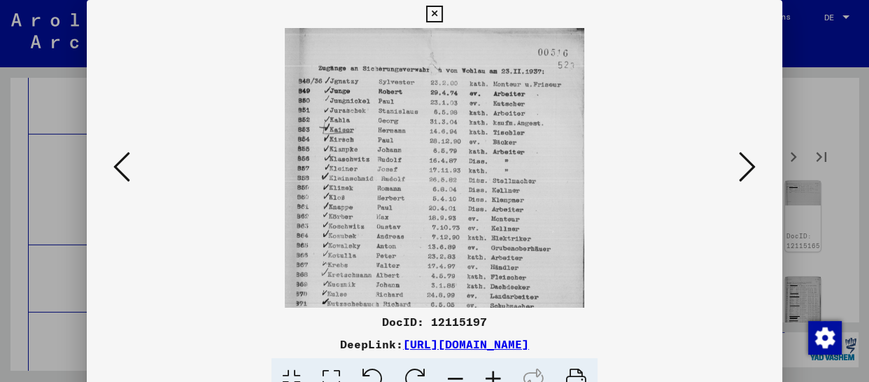
click at [499, 375] on icon at bounding box center [494, 379] width 38 height 43
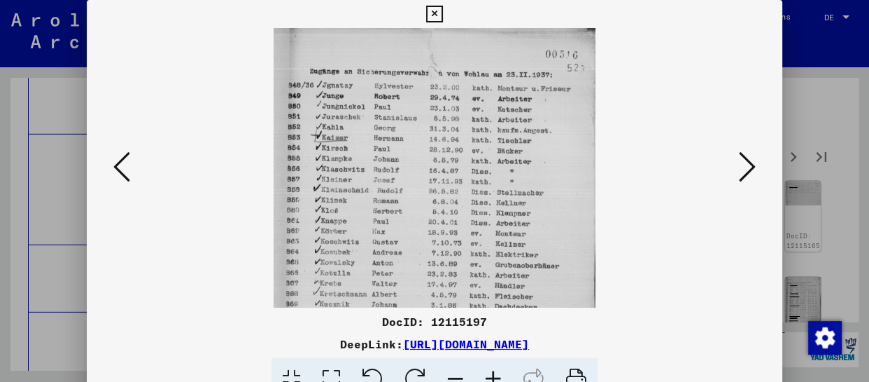
click at [499, 375] on icon at bounding box center [494, 379] width 38 height 43
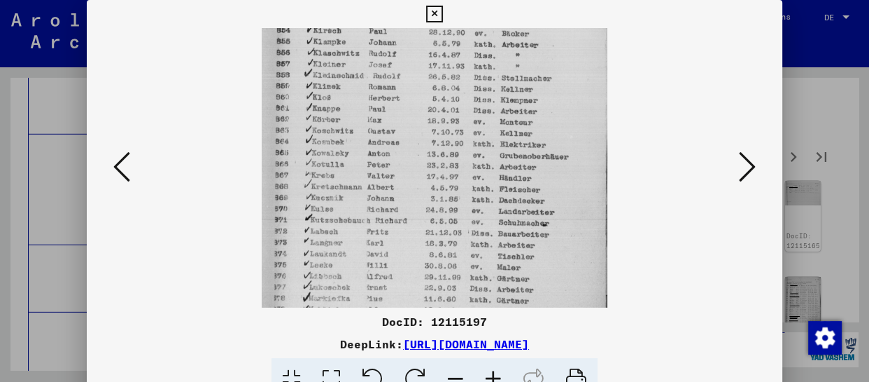
drag, startPoint x: 462, startPoint y: 300, endPoint x: 467, endPoint y: 130, distance: 170.2
click at [467, 131] on img at bounding box center [435, 164] width 346 height 524
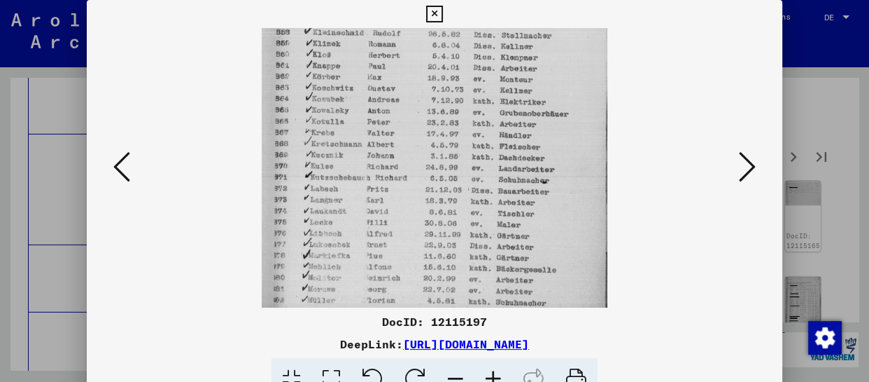
scroll to position [245, 0]
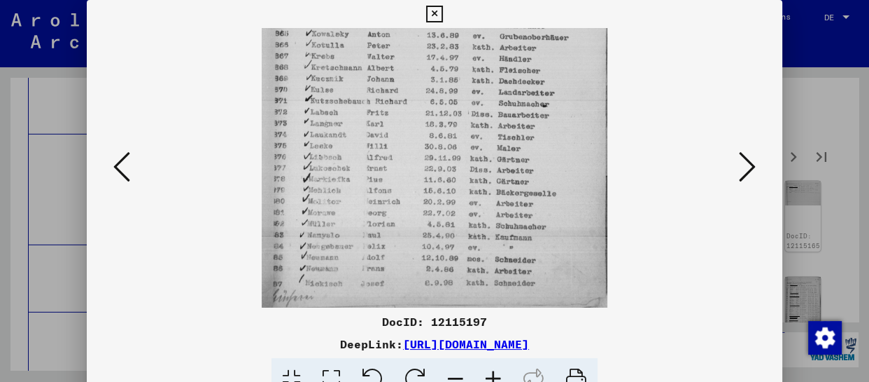
drag, startPoint x: 465, startPoint y: 254, endPoint x: 480, endPoint y: 113, distance: 142.2
click at [480, 113] on img at bounding box center [435, 45] width 346 height 524
click at [739, 150] on icon at bounding box center [747, 167] width 17 height 34
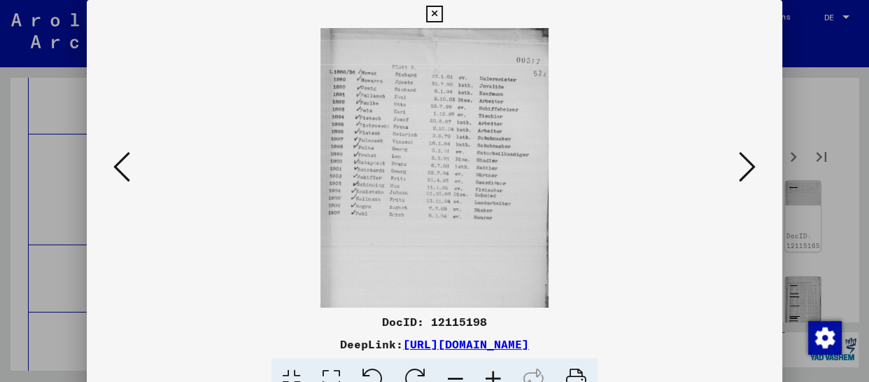
click at [746, 169] on icon at bounding box center [747, 167] width 17 height 34
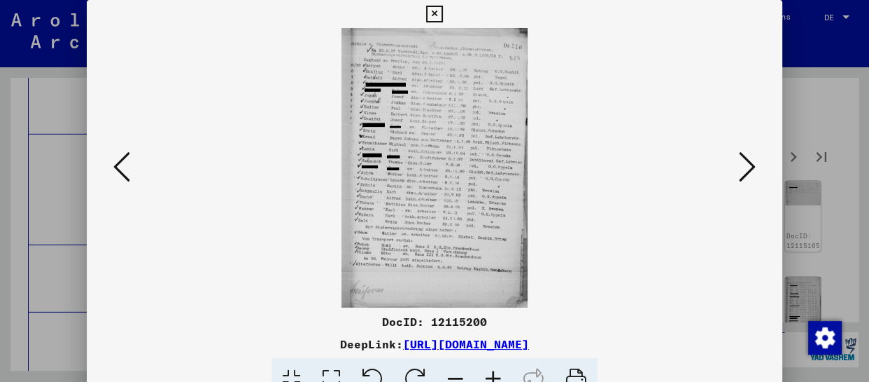
click at [497, 376] on icon at bounding box center [494, 379] width 38 height 43
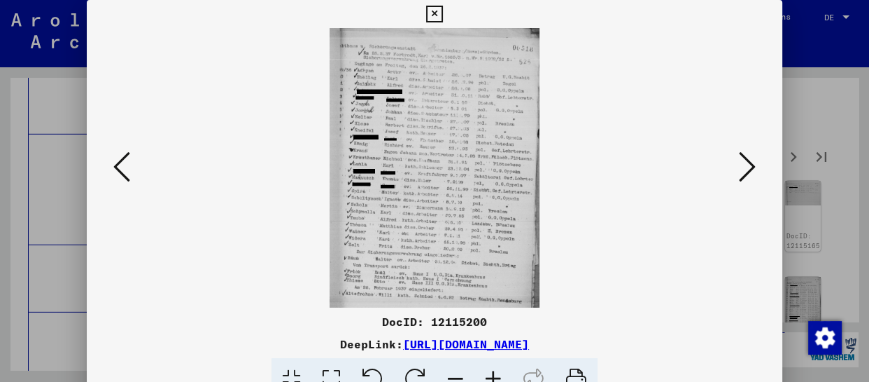
click at [496, 376] on icon at bounding box center [494, 379] width 38 height 43
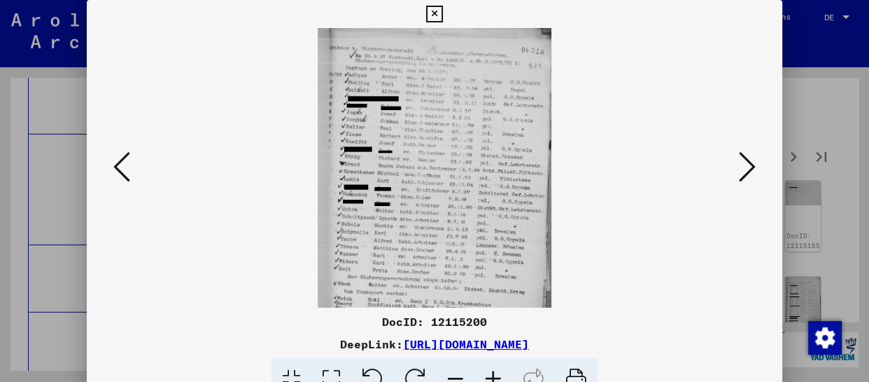
click at [496, 376] on icon at bounding box center [494, 379] width 38 height 43
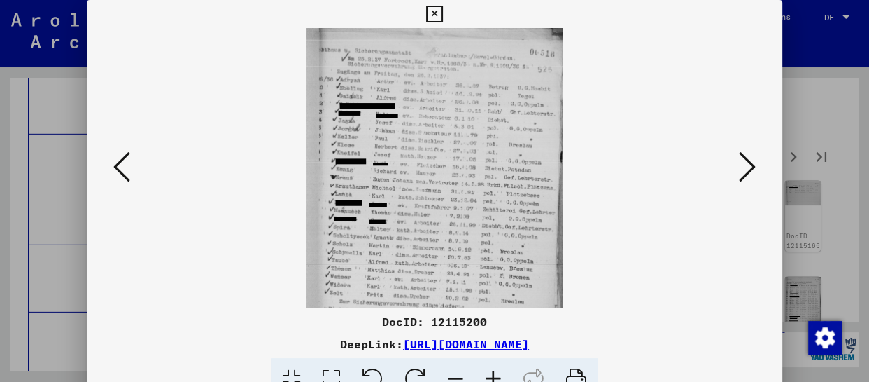
click at [496, 376] on icon at bounding box center [494, 379] width 38 height 43
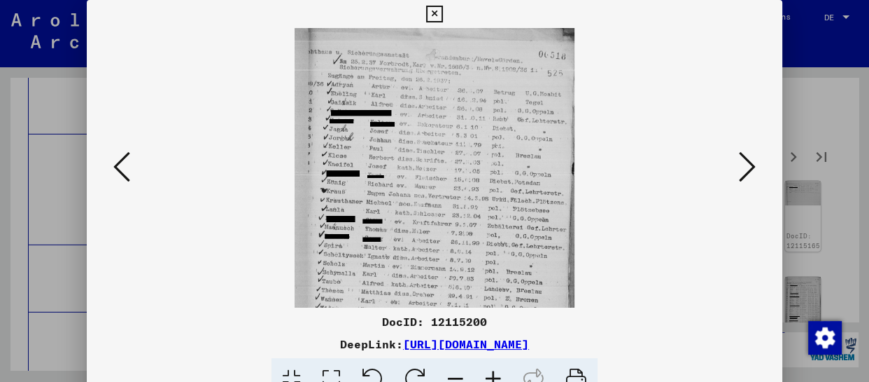
click at [496, 376] on icon at bounding box center [494, 379] width 38 height 43
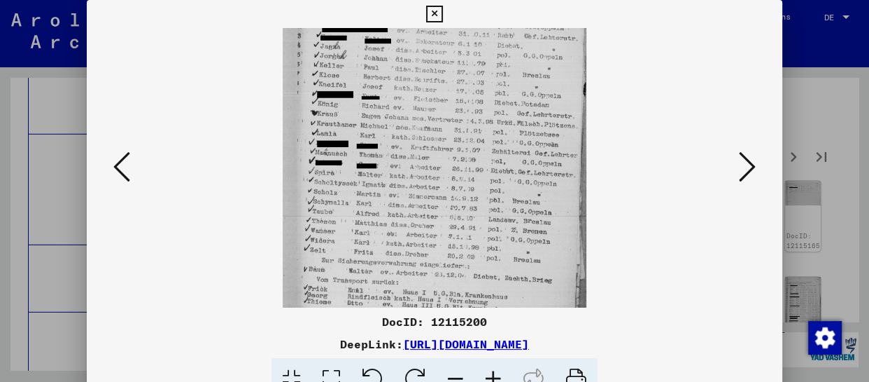
drag, startPoint x: 461, startPoint y: 267, endPoint x: 480, endPoint y: 151, distance: 118.4
click at [480, 153] on img at bounding box center [434, 164] width 303 height 454
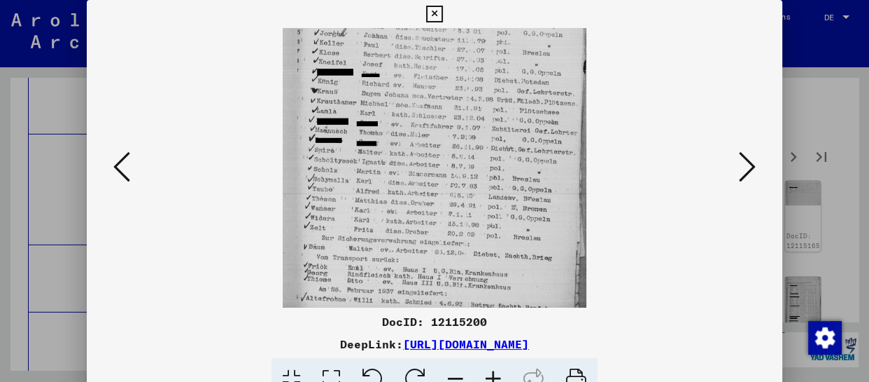
click at [753, 167] on icon at bounding box center [747, 167] width 17 height 34
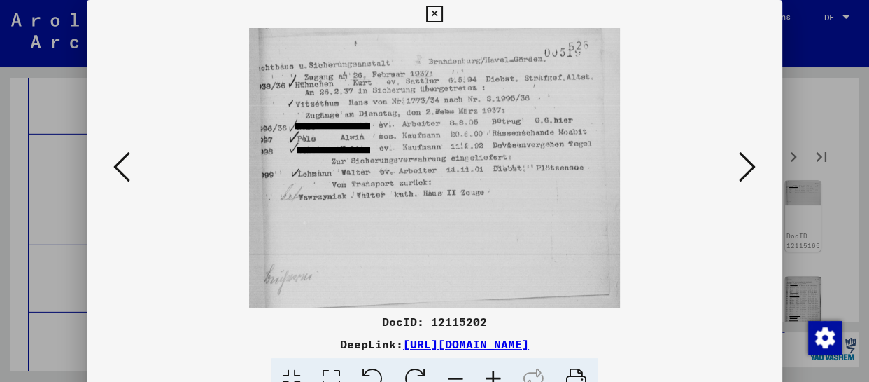
scroll to position [0, 0]
click at [752, 167] on icon at bounding box center [747, 167] width 17 height 34
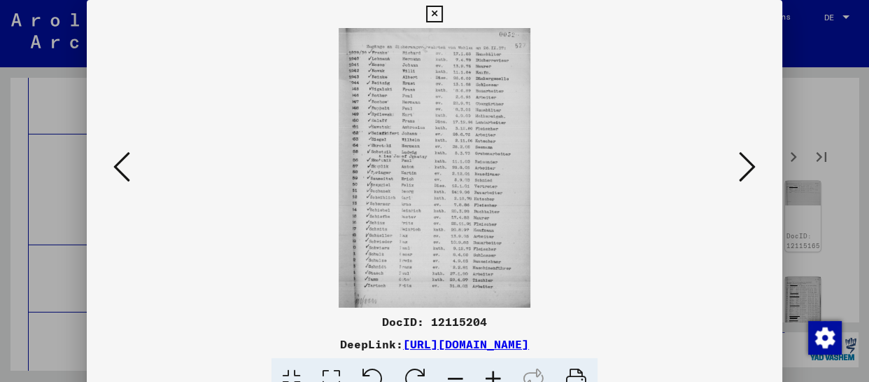
click at [496, 371] on icon at bounding box center [494, 379] width 38 height 43
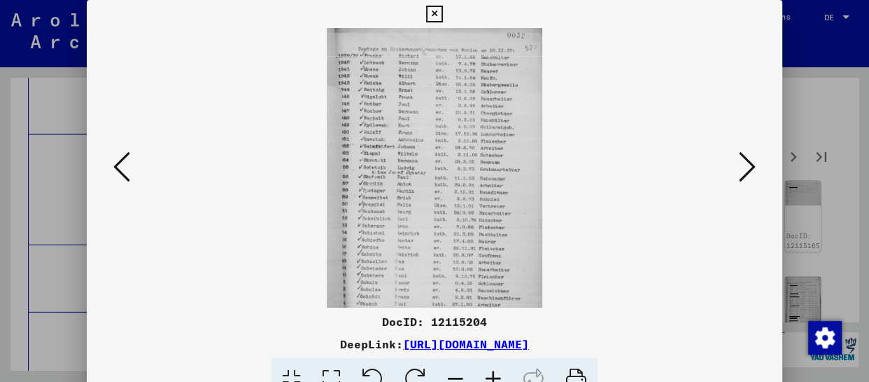
click at [496, 371] on icon at bounding box center [494, 379] width 38 height 43
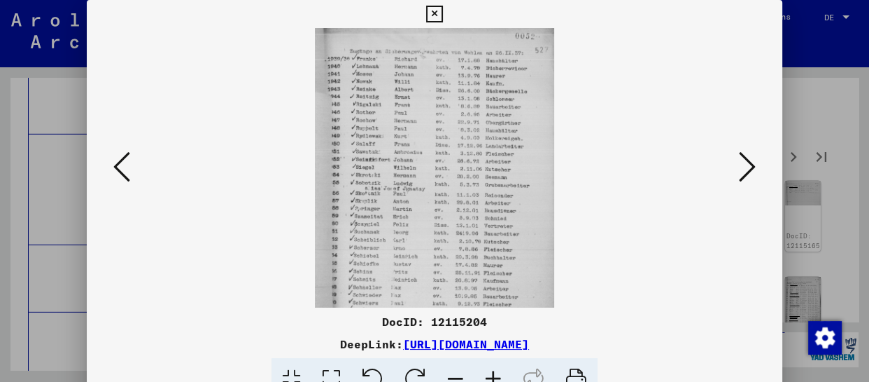
click at [496, 371] on icon at bounding box center [494, 379] width 38 height 43
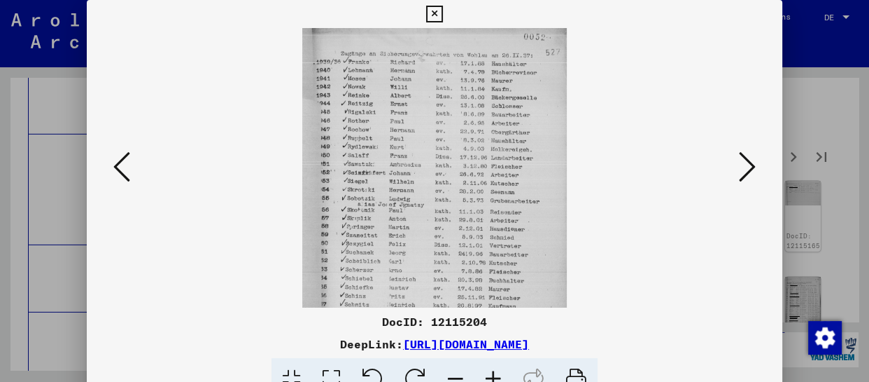
click at [496, 371] on icon at bounding box center [494, 379] width 38 height 43
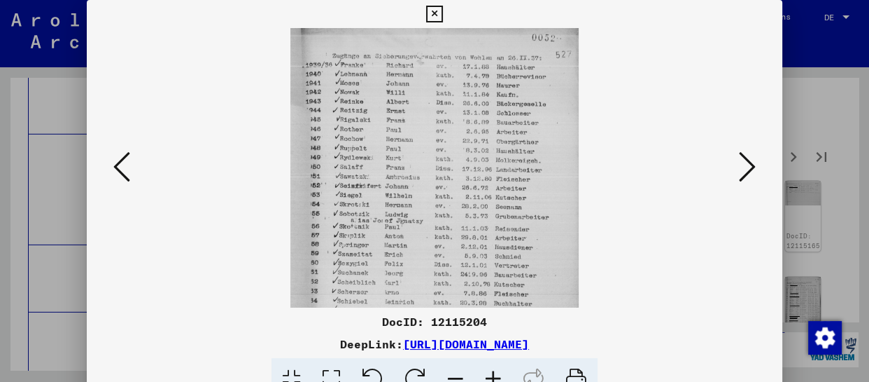
click at [496, 371] on icon at bounding box center [494, 379] width 38 height 43
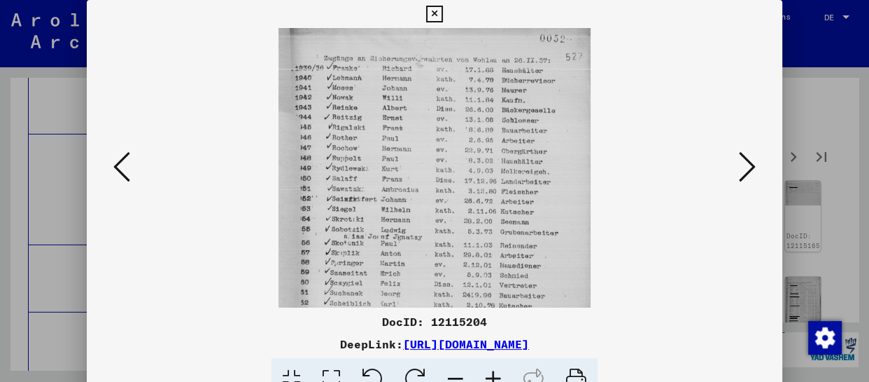
click at [496, 371] on icon at bounding box center [494, 379] width 38 height 43
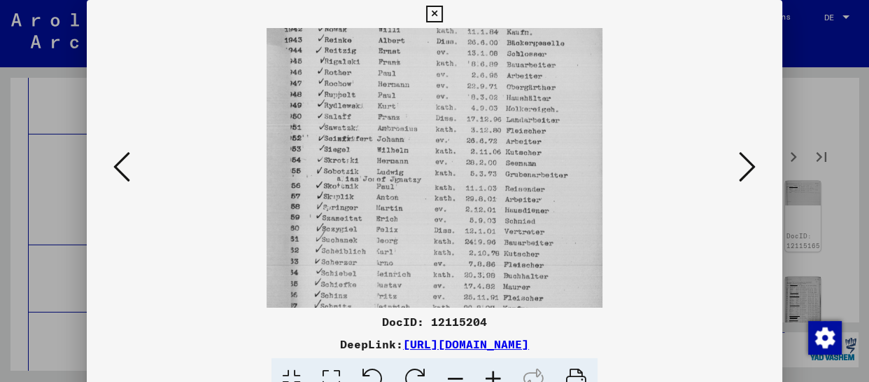
drag, startPoint x: 482, startPoint y: 245, endPoint x: 492, endPoint y: 173, distance: 72.8
click at [492, 173] on img at bounding box center [435, 198] width 336 height 489
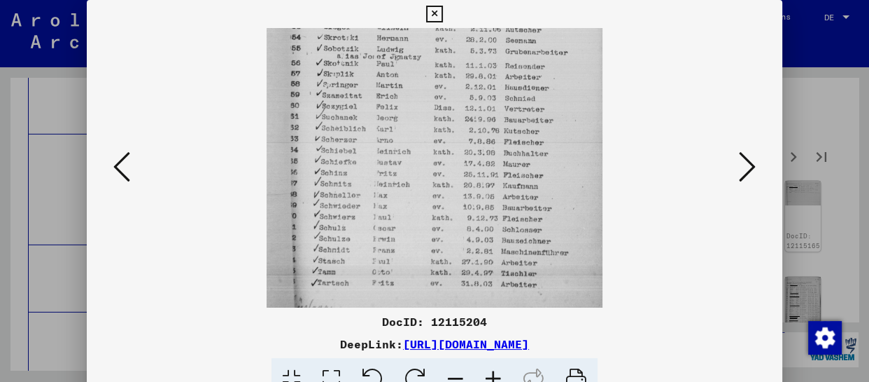
drag, startPoint x: 494, startPoint y: 246, endPoint x: 503, endPoint y: 123, distance: 122.8
click at [503, 123] on img at bounding box center [435, 76] width 336 height 489
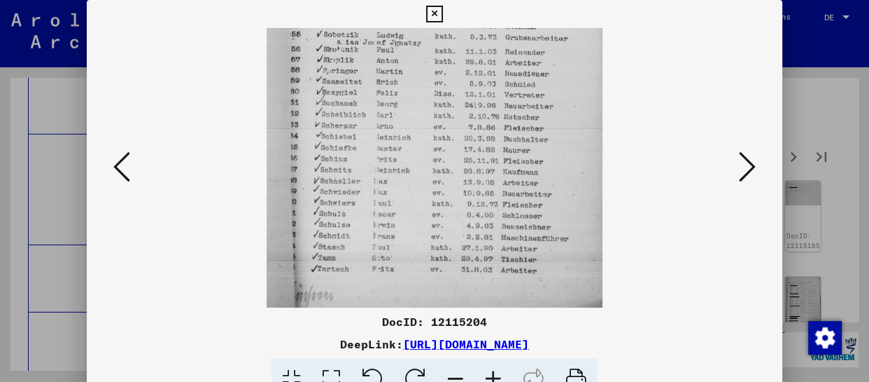
drag, startPoint x: 506, startPoint y: 234, endPoint x: 512, endPoint y: 154, distance: 80.1
click at [512, 154] on img at bounding box center [435, 62] width 336 height 489
click at [748, 171] on icon at bounding box center [747, 167] width 17 height 34
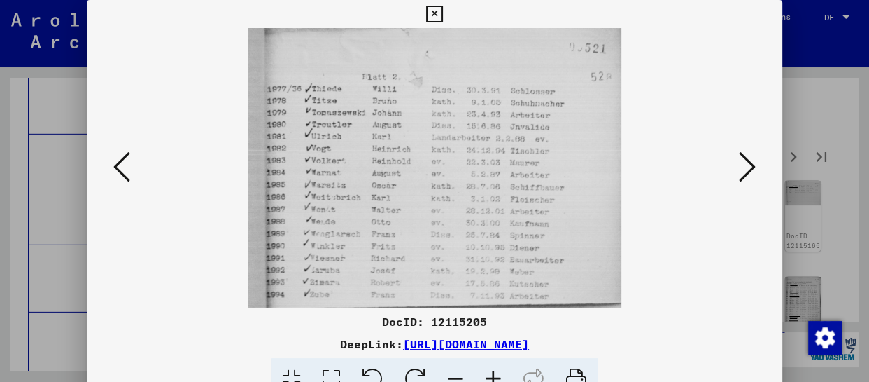
drag, startPoint x: 493, startPoint y: 259, endPoint x: 494, endPoint y: 186, distance: 73.5
click at [494, 186] on img at bounding box center [435, 167] width 375 height 279
click at [749, 172] on icon at bounding box center [747, 167] width 17 height 34
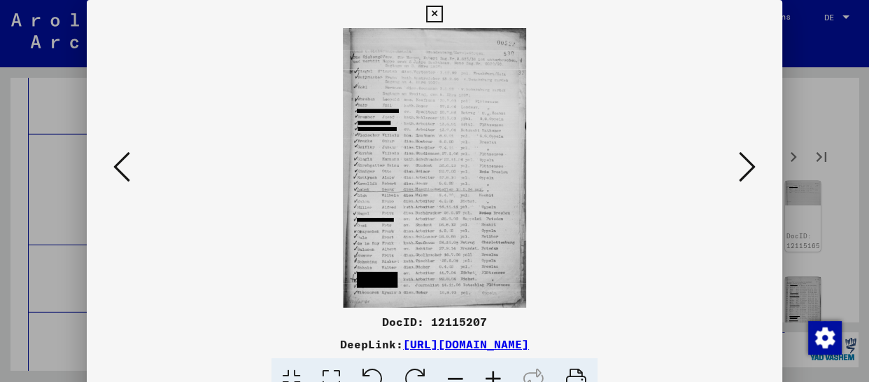
click at [495, 372] on icon at bounding box center [494, 379] width 38 height 43
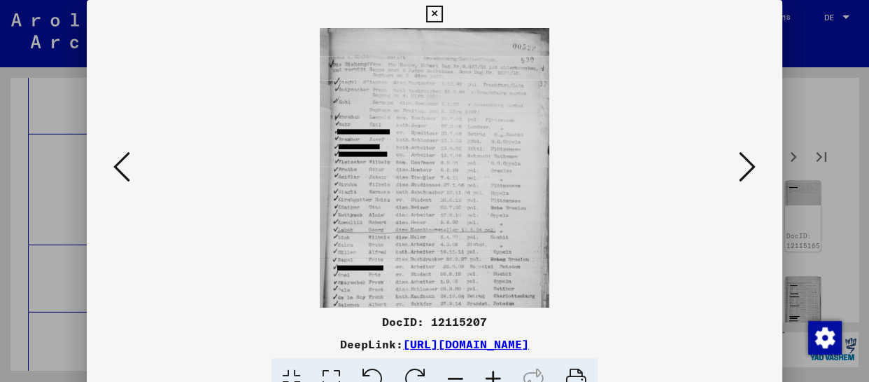
click at [495, 372] on icon at bounding box center [494, 379] width 38 height 43
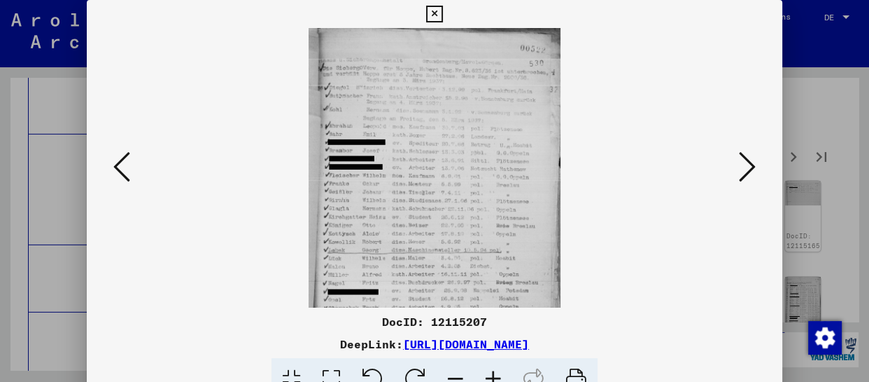
click at [495, 372] on icon at bounding box center [494, 379] width 38 height 43
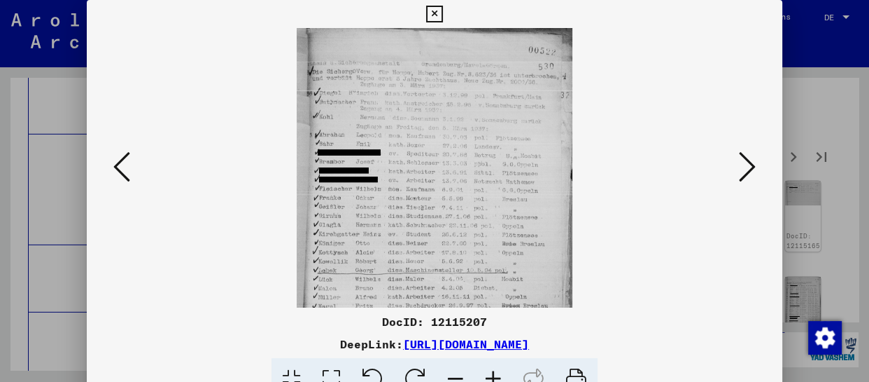
click at [495, 372] on icon at bounding box center [494, 379] width 38 height 43
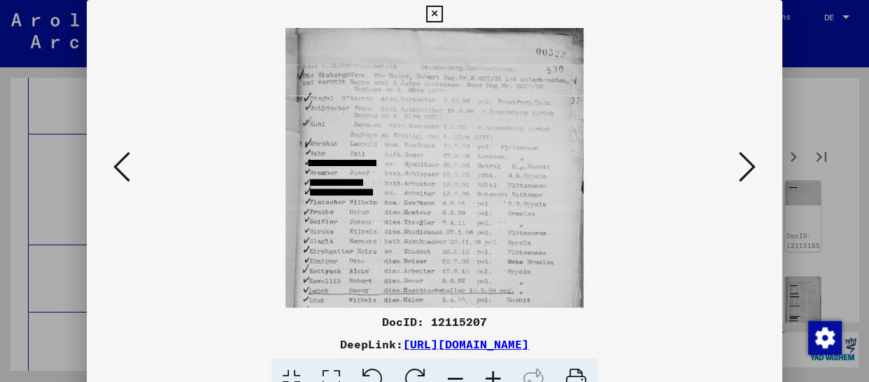
click at [495, 372] on icon at bounding box center [494, 379] width 38 height 43
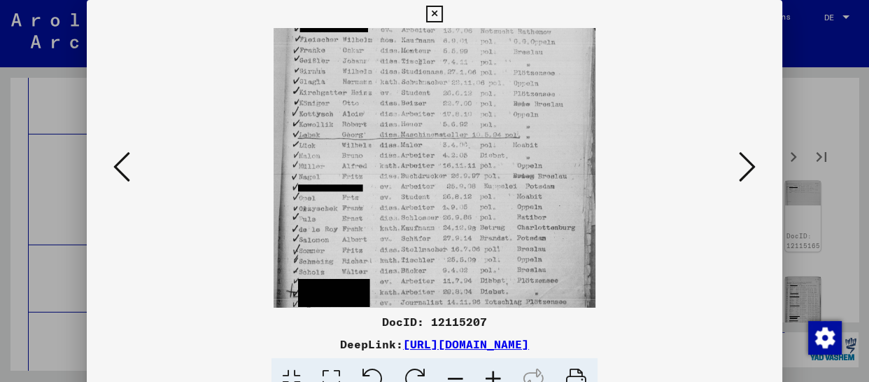
drag, startPoint x: 428, startPoint y: 191, endPoint x: 436, endPoint y: 33, distance: 158.4
click at [436, 33] on img at bounding box center [434, 96] width 321 height 489
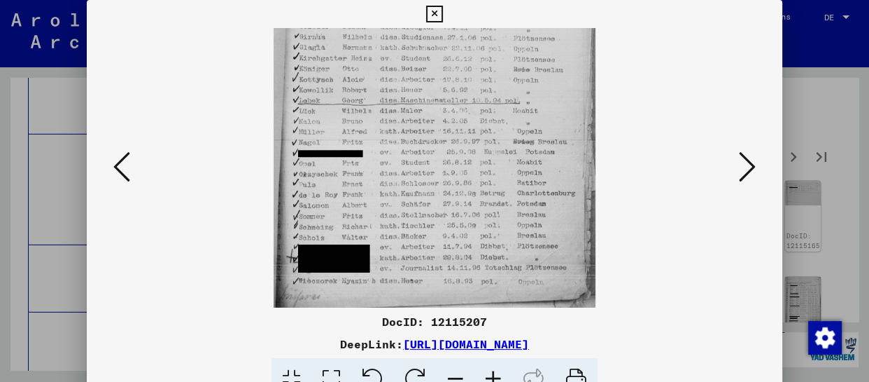
drag, startPoint x: 461, startPoint y: 246, endPoint x: 461, endPoint y: 175, distance: 71.4
click at [461, 175] on img at bounding box center [434, 62] width 321 height 489
click at [743, 163] on icon at bounding box center [747, 167] width 17 height 34
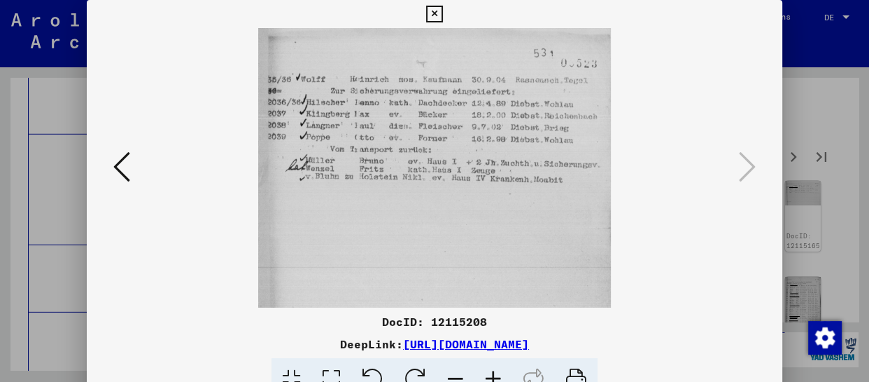
click at [429, 15] on icon at bounding box center [434, 14] width 16 height 17
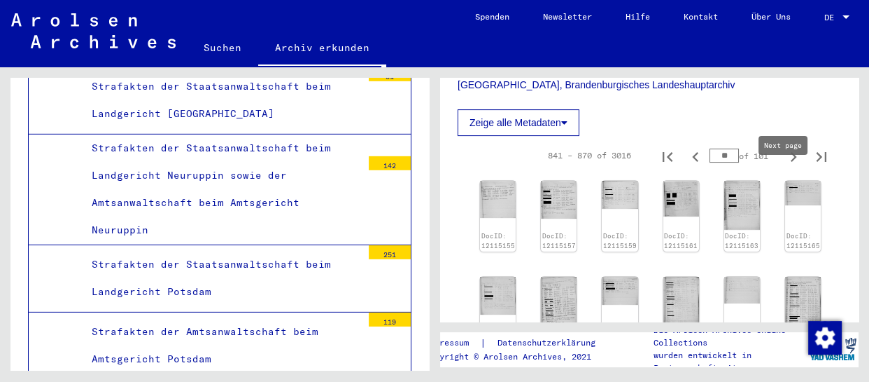
click at [787, 167] on icon "Next page" at bounding box center [794, 157] width 20 height 20
type input "**"
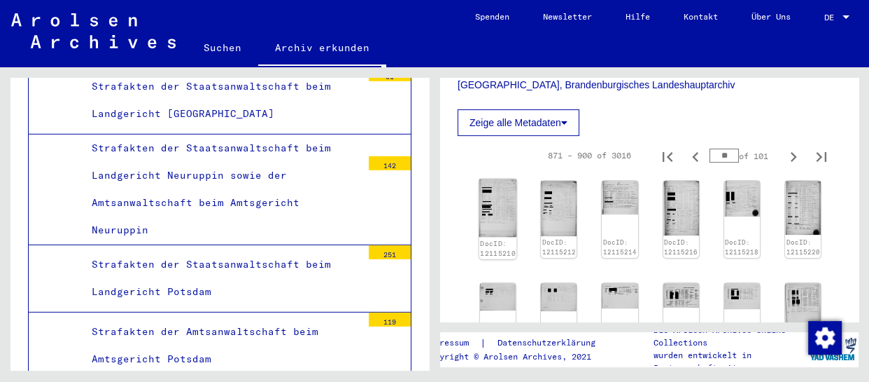
click at [502, 227] on img at bounding box center [499, 208] width 38 height 58
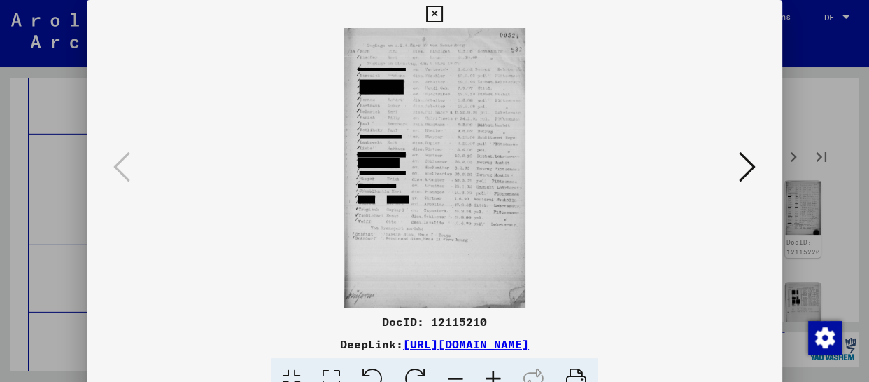
click at [498, 375] on icon at bounding box center [494, 379] width 38 height 43
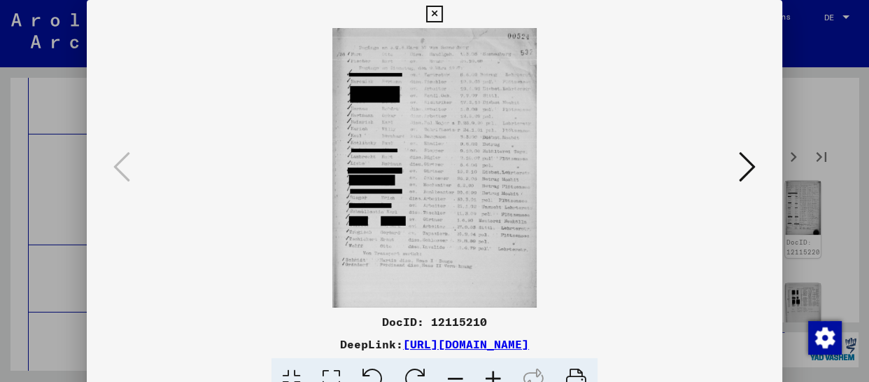
click at [498, 375] on icon at bounding box center [494, 379] width 38 height 43
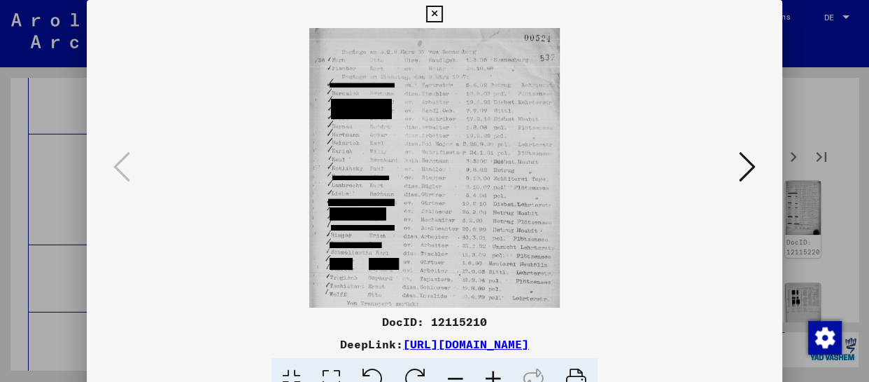
click at [498, 375] on icon at bounding box center [494, 379] width 38 height 43
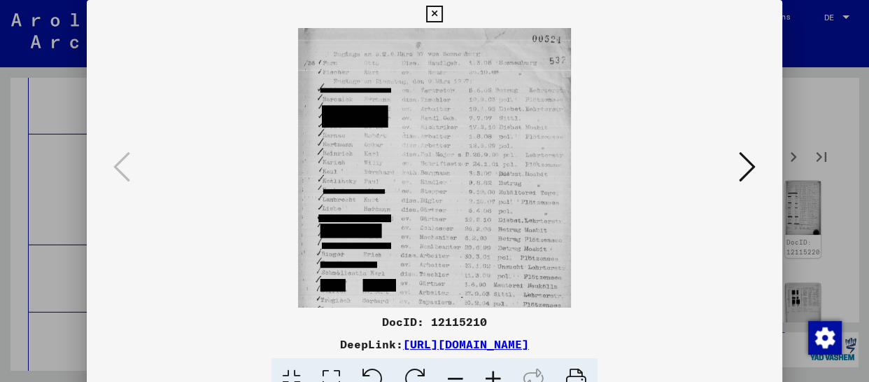
click at [498, 375] on icon at bounding box center [494, 379] width 38 height 43
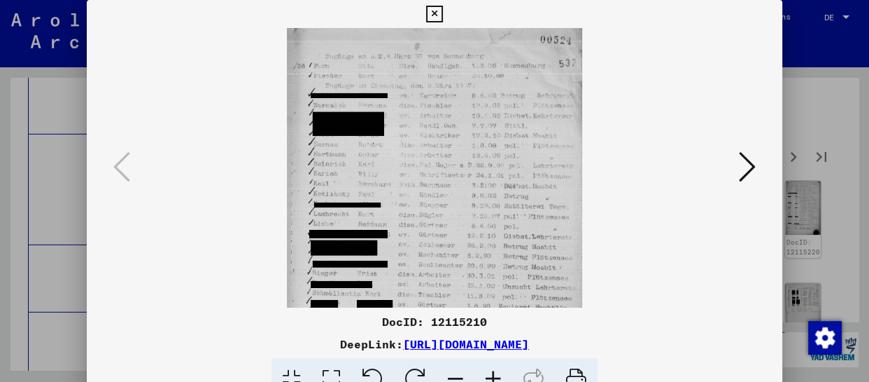
click at [498, 375] on icon at bounding box center [494, 379] width 38 height 43
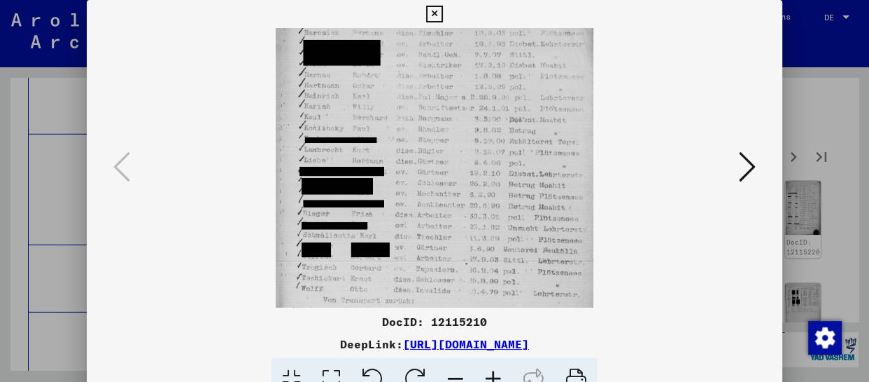
scroll to position [155, 0]
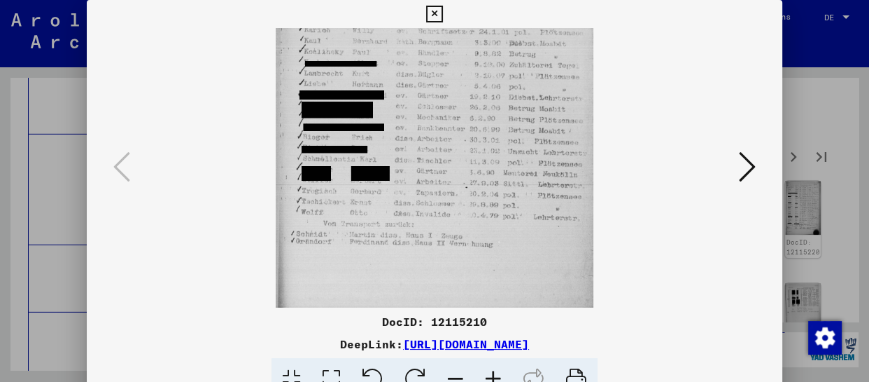
drag, startPoint x: 478, startPoint y: 254, endPoint x: 487, endPoint y: 99, distance: 155.7
click at [487, 99] on img at bounding box center [435, 117] width 319 height 489
click at [744, 158] on icon at bounding box center [747, 167] width 17 height 34
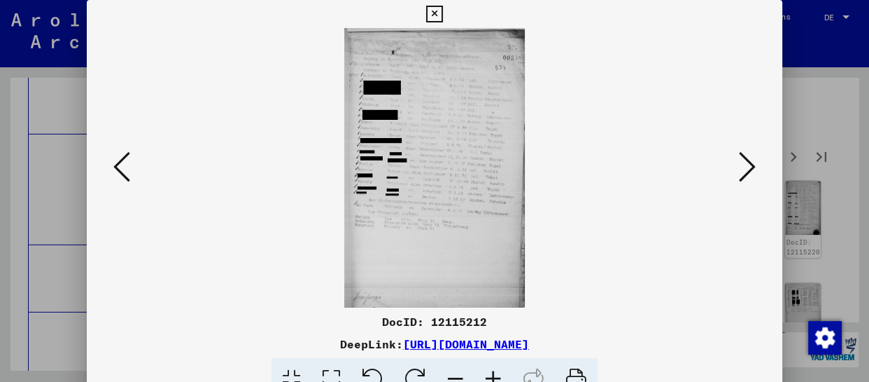
click at [742, 160] on icon at bounding box center [747, 167] width 17 height 34
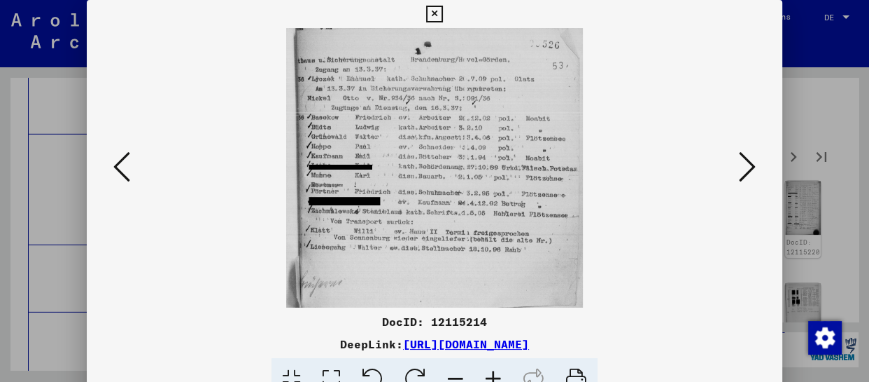
click at [742, 160] on icon at bounding box center [747, 167] width 17 height 34
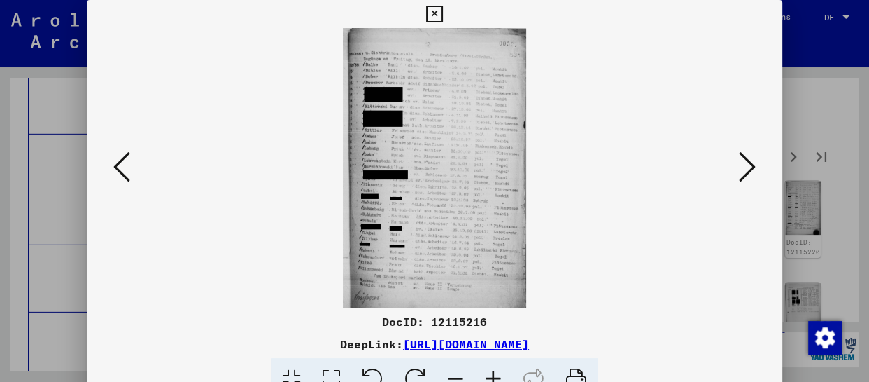
click at [501, 370] on icon at bounding box center [494, 379] width 38 height 43
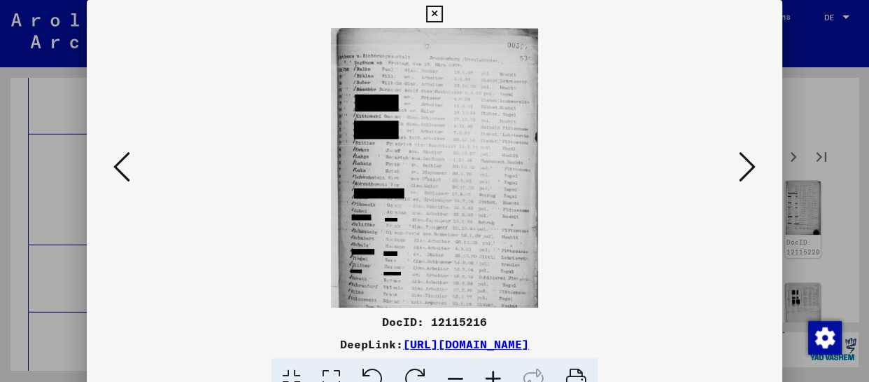
click at [501, 370] on icon at bounding box center [494, 379] width 38 height 43
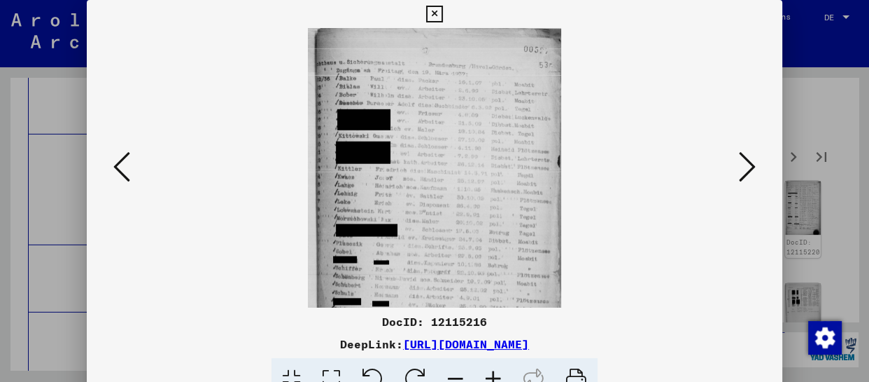
click at [501, 370] on icon at bounding box center [494, 379] width 38 height 43
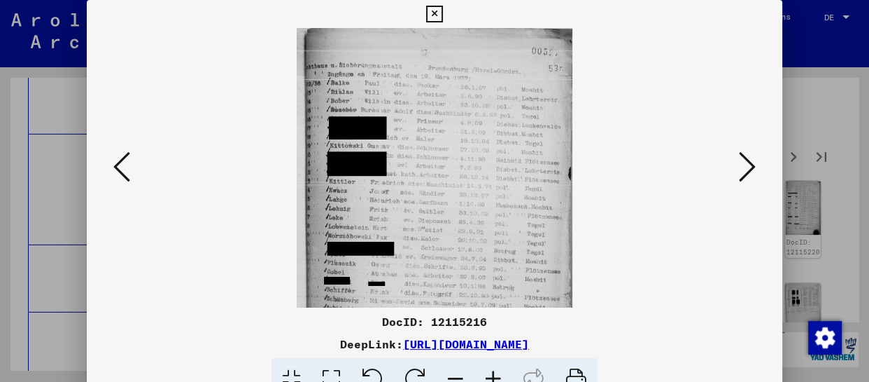
click at [501, 370] on icon at bounding box center [494, 379] width 38 height 43
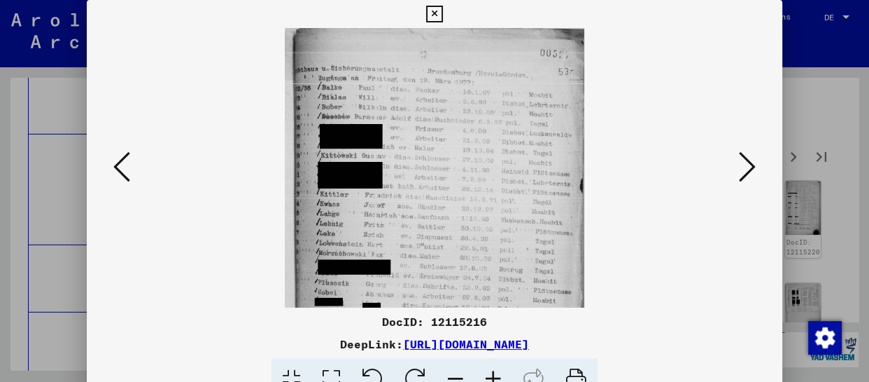
click at [501, 370] on icon at bounding box center [494, 379] width 38 height 43
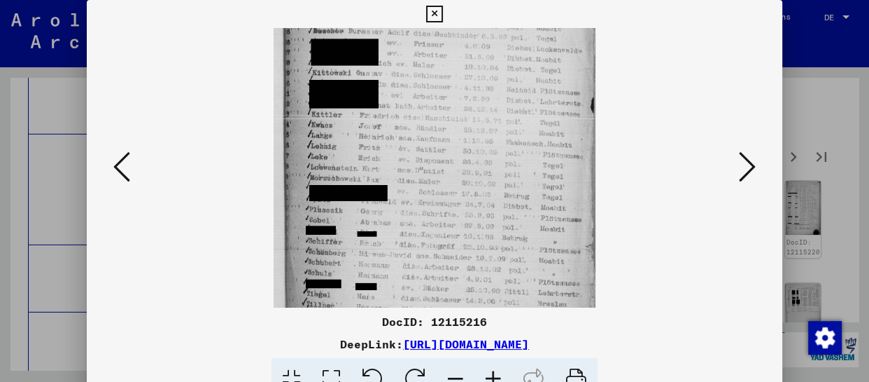
drag, startPoint x: 503, startPoint y: 213, endPoint x: 509, endPoint y: 95, distance: 118.4
click at [507, 109] on img at bounding box center [435, 180] width 322 height 489
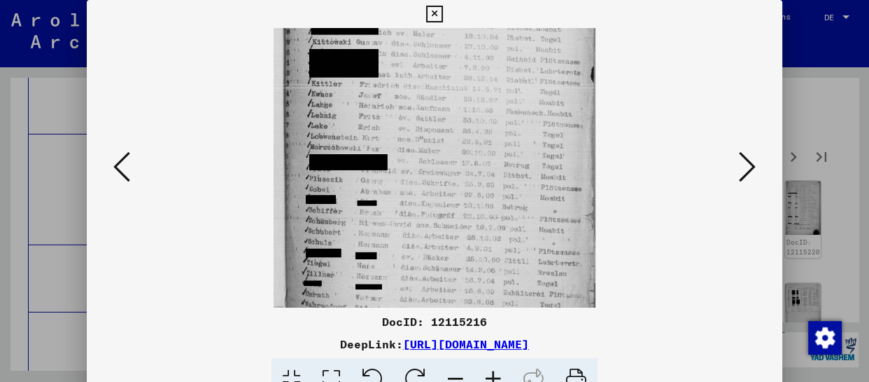
scroll to position [210, 0]
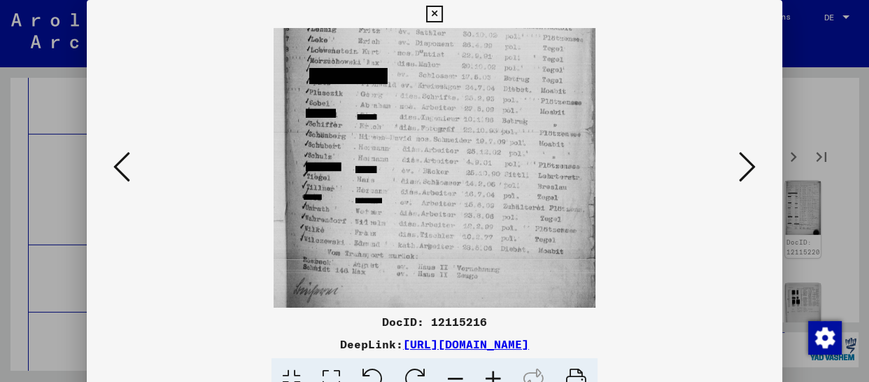
drag, startPoint x: 517, startPoint y: 261, endPoint x: 533, endPoint y: 98, distance: 164.0
click at [533, 99] on img at bounding box center [435, 63] width 322 height 489
click at [533, 94] on img at bounding box center [435, 62] width 322 height 489
click at [739, 172] on icon at bounding box center [747, 167] width 17 height 34
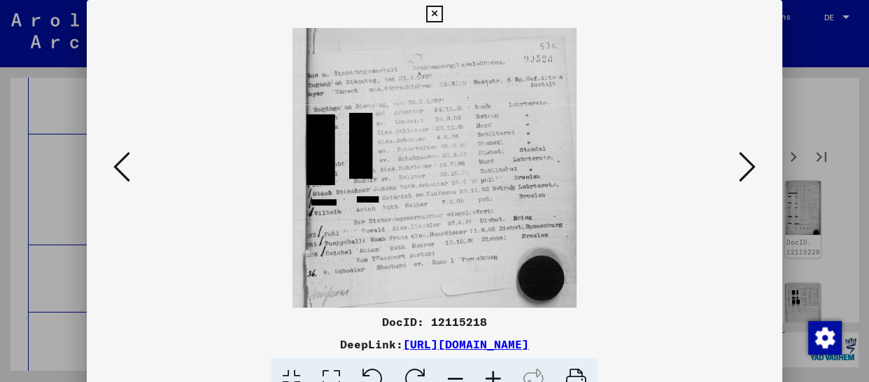
click at [739, 172] on icon at bounding box center [747, 167] width 17 height 34
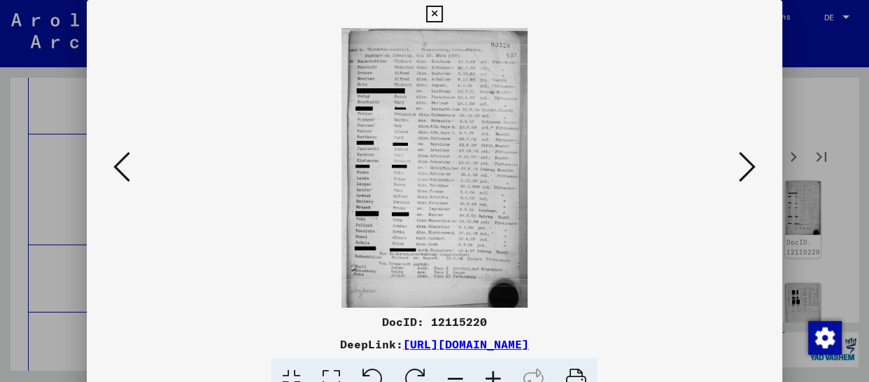
click at [497, 368] on icon at bounding box center [494, 379] width 38 height 43
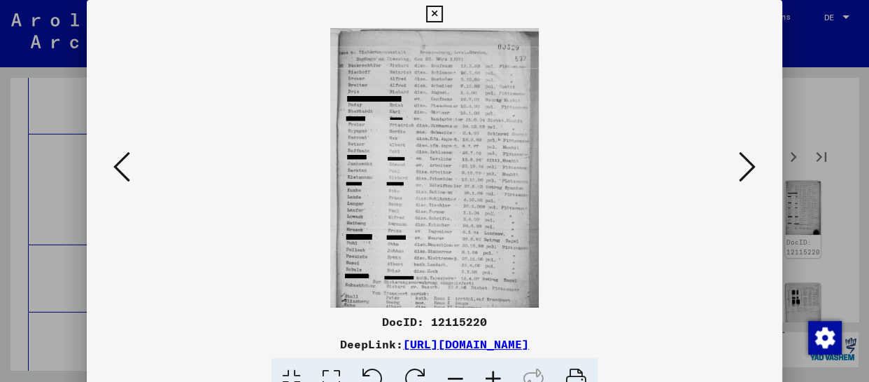
click at [497, 368] on icon at bounding box center [494, 379] width 38 height 43
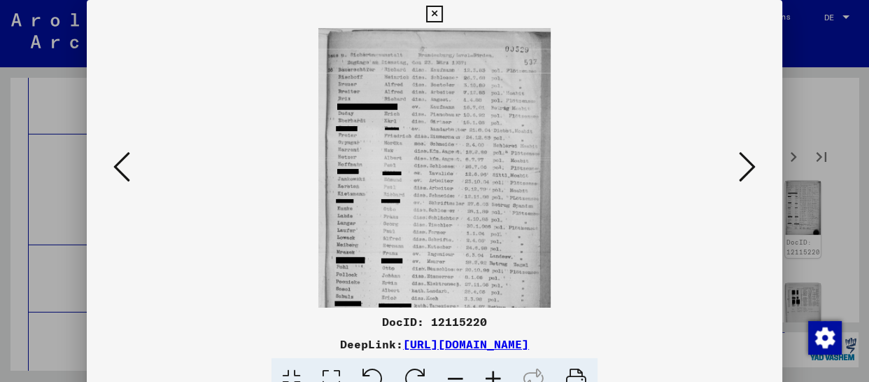
click at [497, 369] on icon at bounding box center [494, 379] width 38 height 43
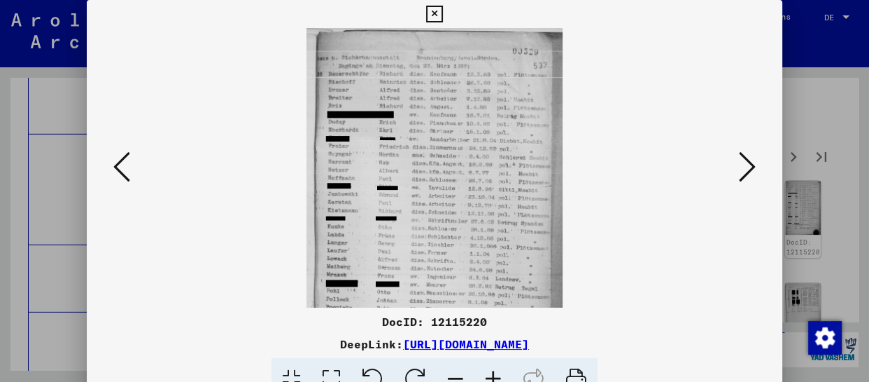
click at [497, 369] on icon at bounding box center [494, 379] width 38 height 43
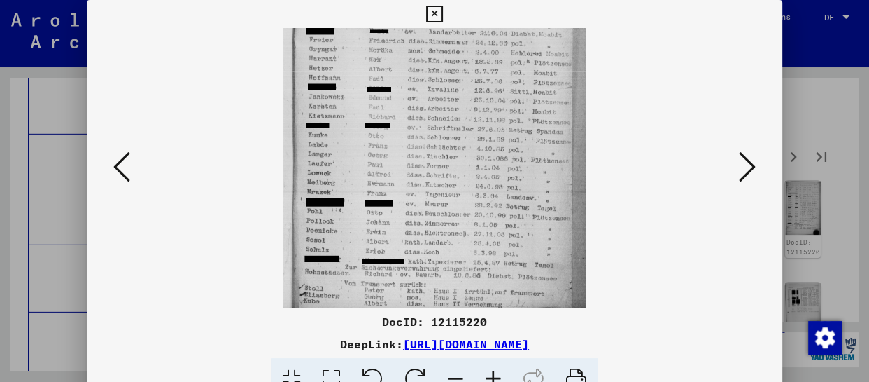
drag, startPoint x: 453, startPoint y: 245, endPoint x: 452, endPoint y: 119, distance: 126.0
click at [452, 119] on img at bounding box center [435, 128] width 302 height 454
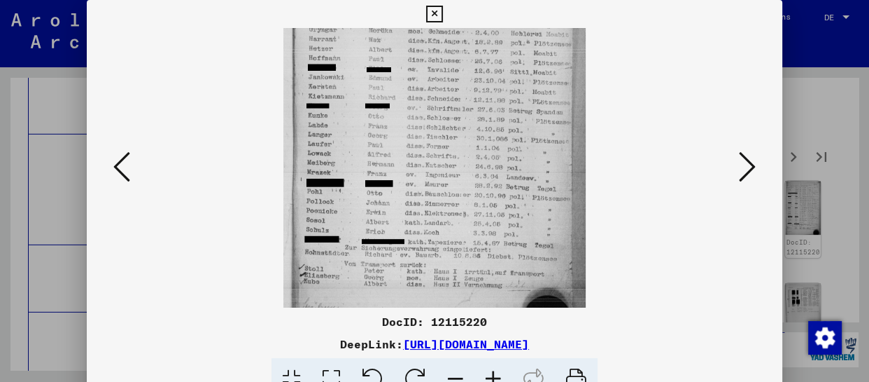
drag, startPoint x: 459, startPoint y: 228, endPoint x: 463, endPoint y: 209, distance: 19.4
click at [463, 209] on img at bounding box center [435, 108] width 302 height 454
click at [747, 160] on icon at bounding box center [747, 167] width 17 height 34
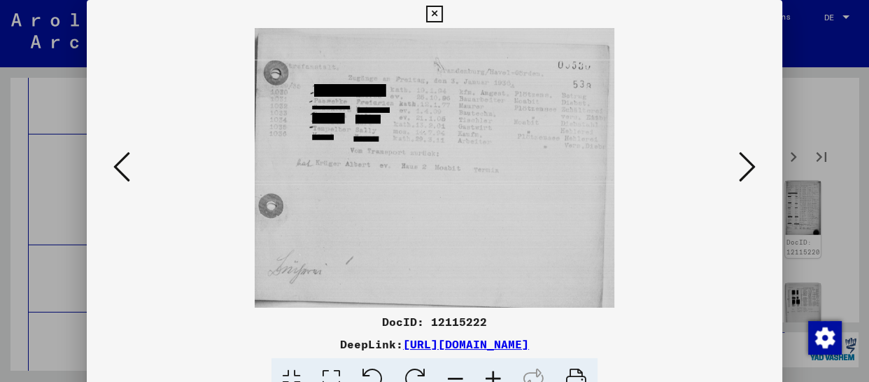
scroll to position [0, 0]
click at [746, 159] on icon at bounding box center [747, 167] width 17 height 34
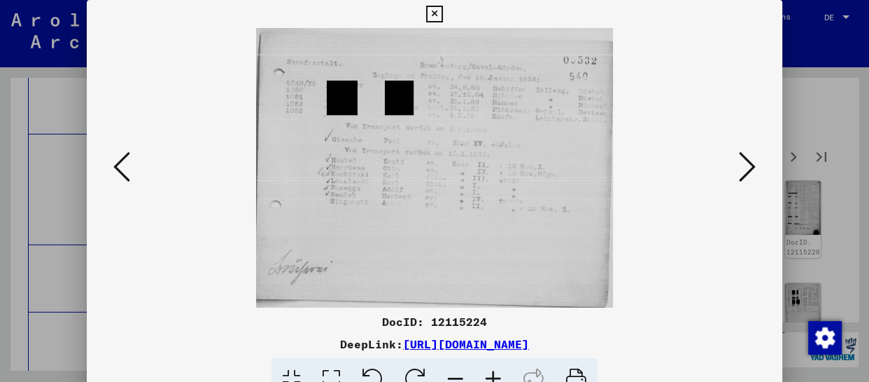
click at [746, 159] on icon at bounding box center [747, 167] width 17 height 34
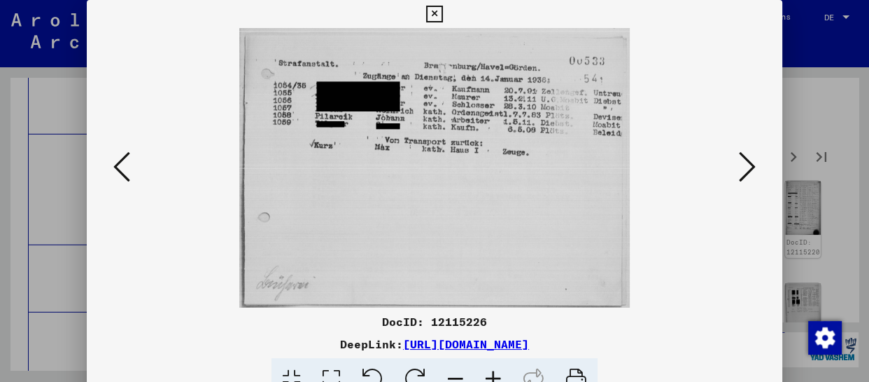
click at [746, 159] on icon at bounding box center [747, 167] width 17 height 34
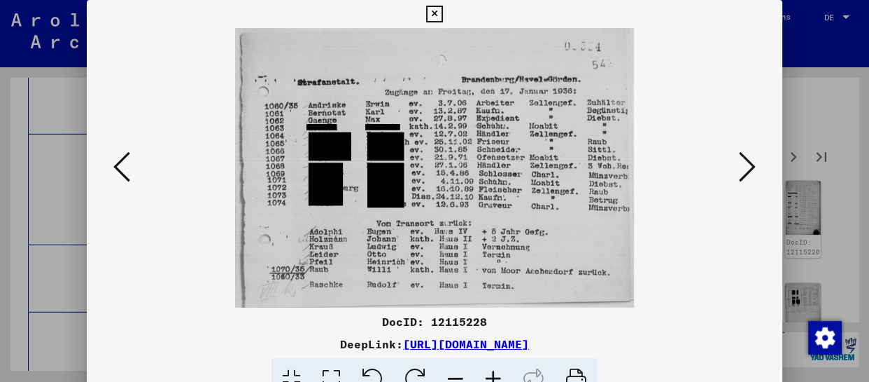
click at [746, 159] on icon at bounding box center [747, 167] width 17 height 34
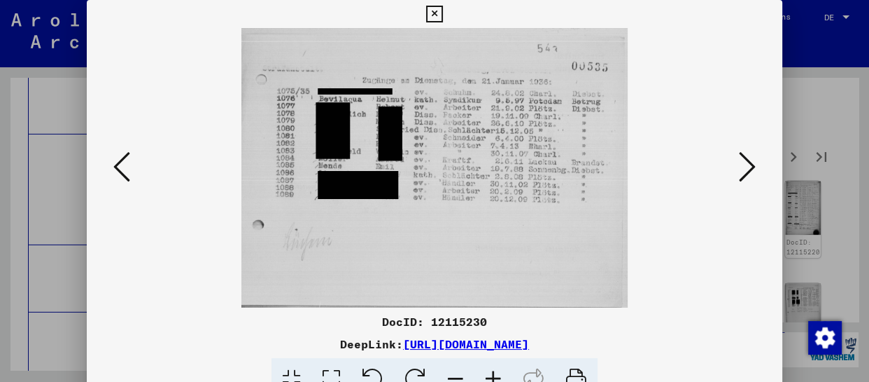
click at [746, 159] on icon at bounding box center [747, 167] width 17 height 34
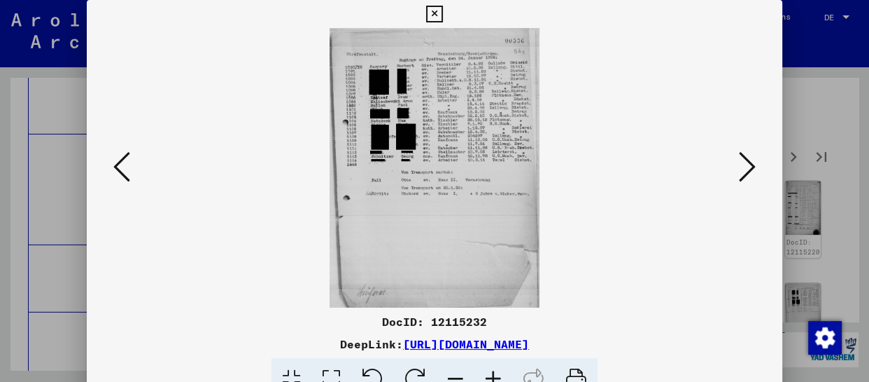
click at [493, 373] on icon at bounding box center [494, 379] width 38 height 43
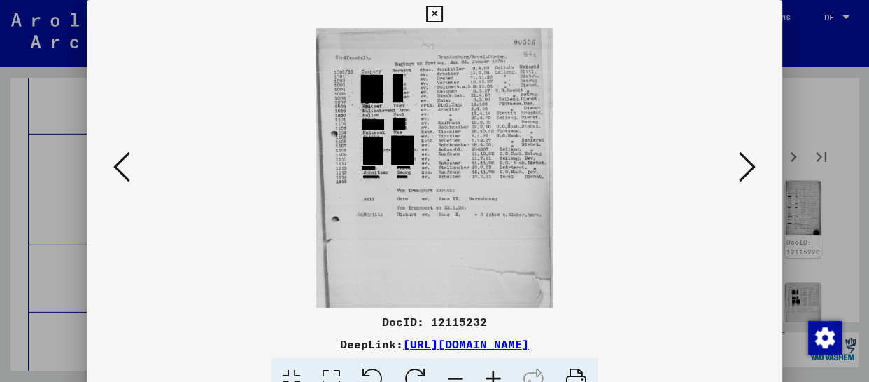
click at [493, 373] on icon at bounding box center [494, 379] width 38 height 43
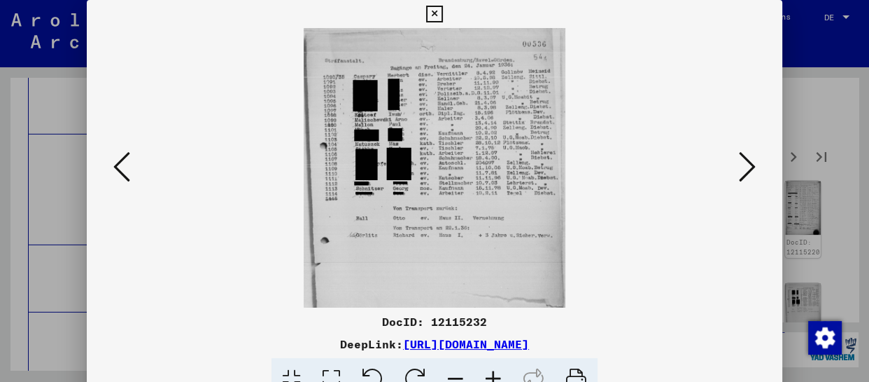
click at [492, 373] on icon at bounding box center [494, 379] width 38 height 43
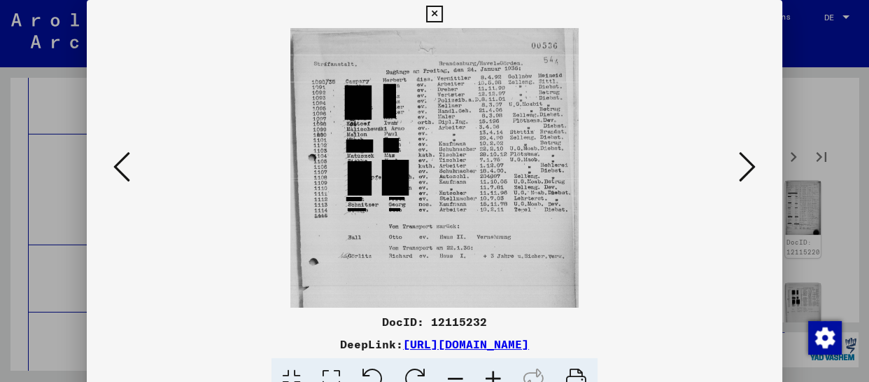
click at [491, 373] on icon at bounding box center [494, 379] width 38 height 43
click at [488, 374] on icon at bounding box center [494, 379] width 38 height 43
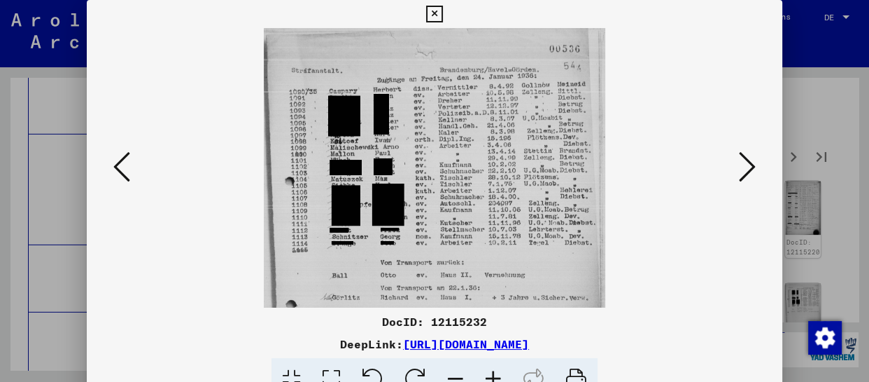
click at [739, 174] on icon at bounding box center [747, 167] width 17 height 34
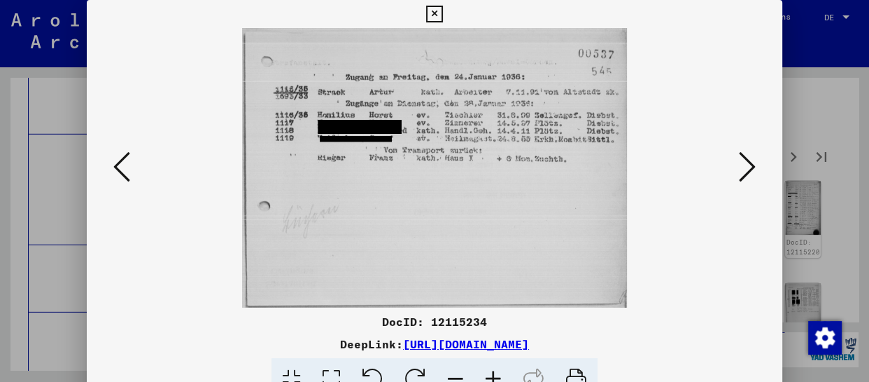
click at [739, 174] on icon at bounding box center [747, 167] width 17 height 34
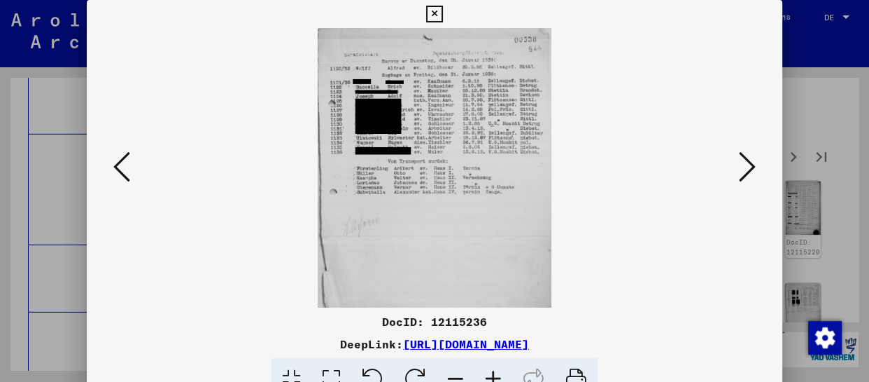
click at [491, 380] on icon at bounding box center [494, 379] width 38 height 43
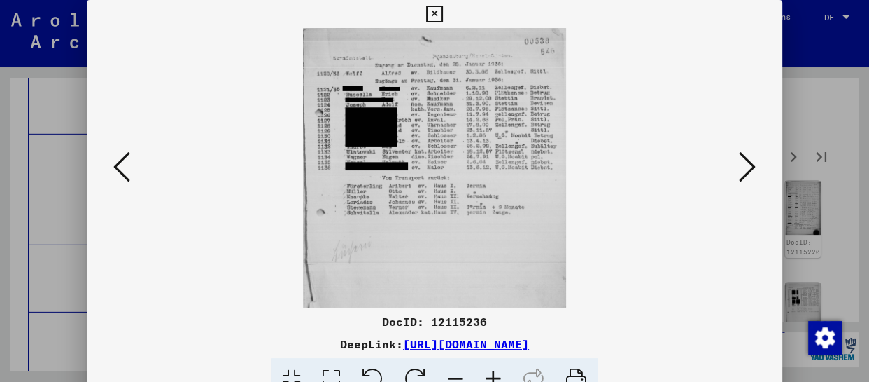
click at [495, 377] on icon at bounding box center [494, 379] width 38 height 43
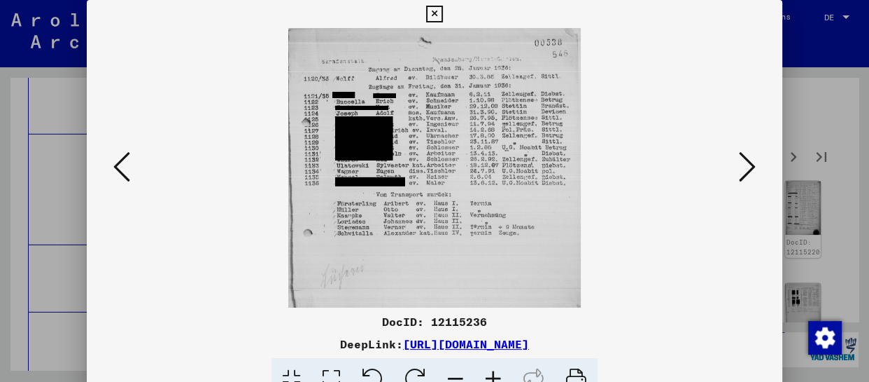
click at [495, 377] on icon at bounding box center [494, 379] width 38 height 43
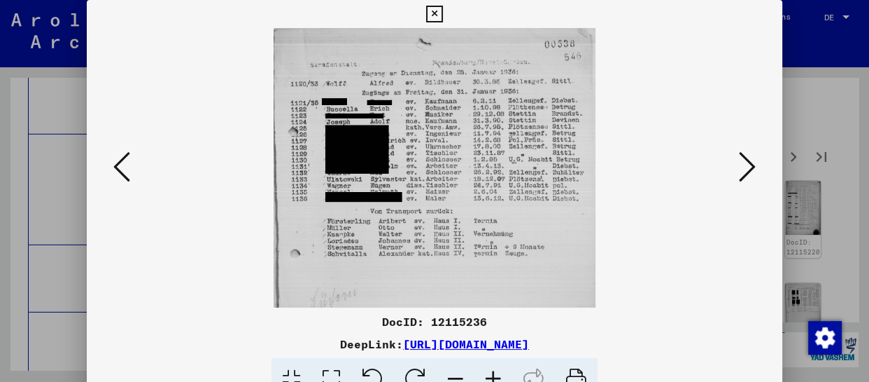
click at [496, 376] on icon at bounding box center [494, 379] width 38 height 43
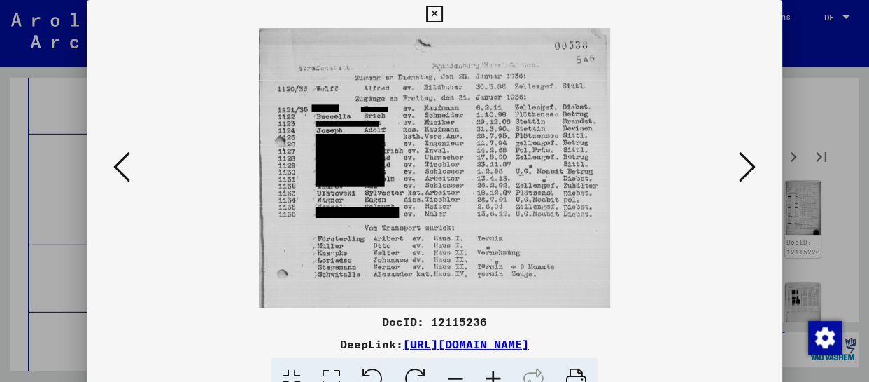
click at [736, 170] on button at bounding box center [747, 168] width 25 height 40
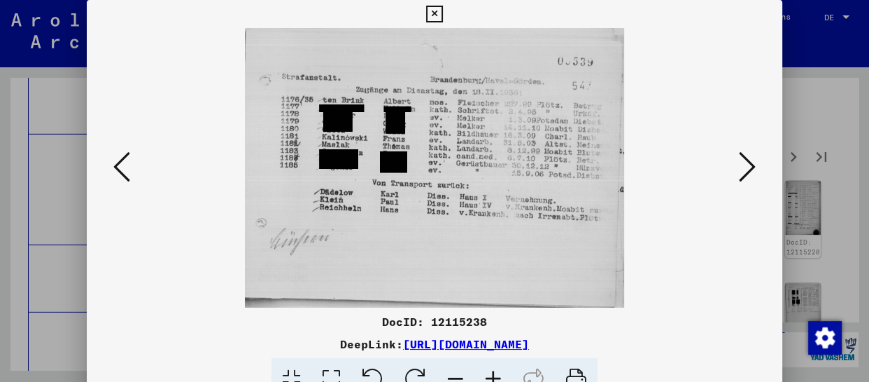
click at [736, 170] on button at bounding box center [747, 168] width 25 height 40
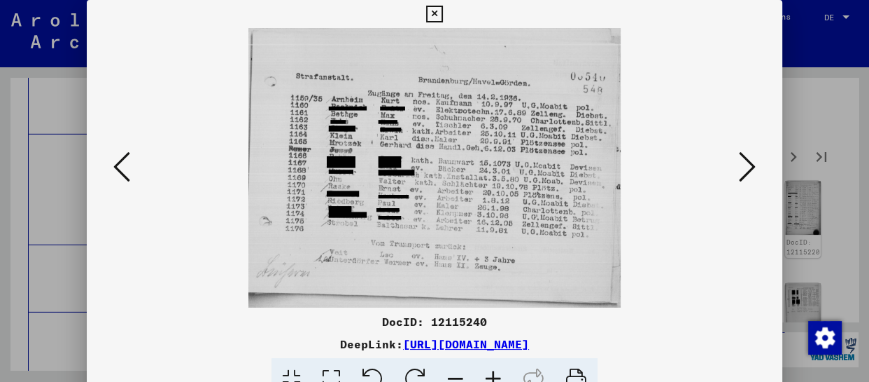
click at [736, 170] on button at bounding box center [747, 168] width 25 height 40
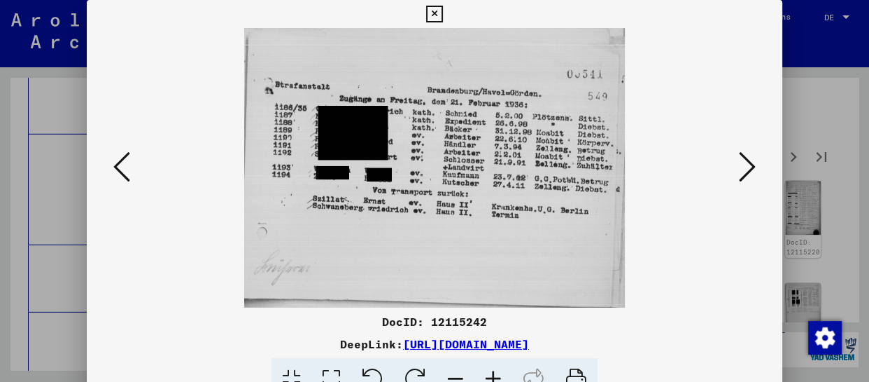
click at [736, 170] on button at bounding box center [747, 168] width 25 height 40
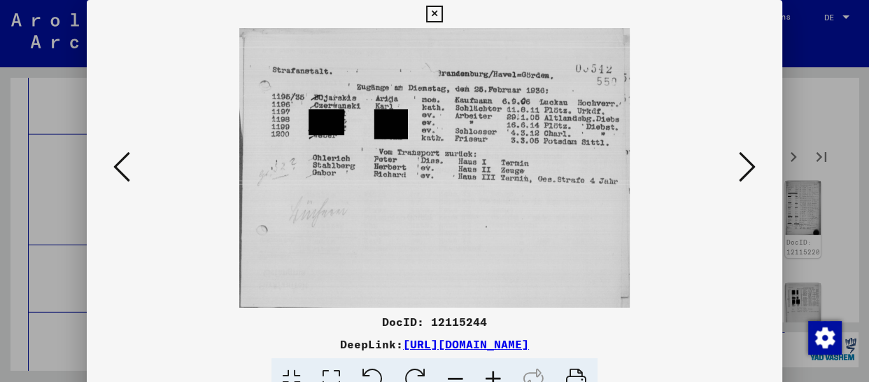
click at [734, 170] on viewer-one-image at bounding box center [434, 167] width 601 height 279
click at [739, 179] on icon at bounding box center [747, 167] width 17 height 34
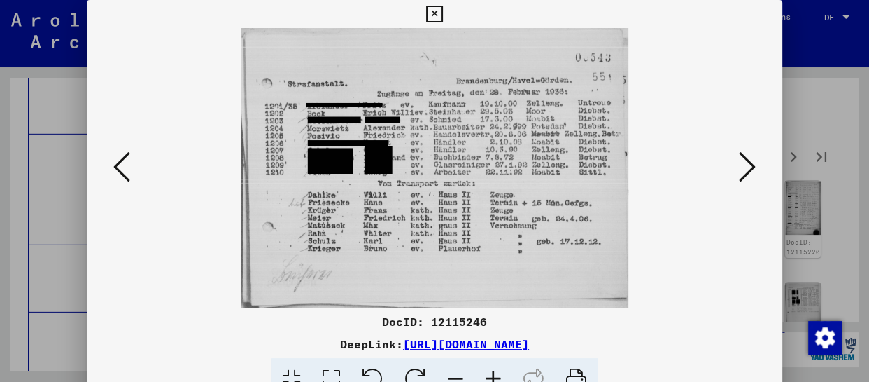
click at [739, 179] on icon at bounding box center [747, 167] width 17 height 34
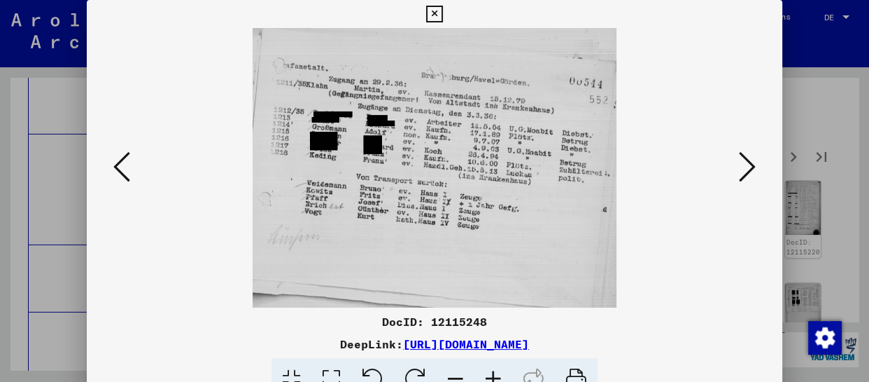
click at [739, 179] on icon at bounding box center [747, 167] width 17 height 34
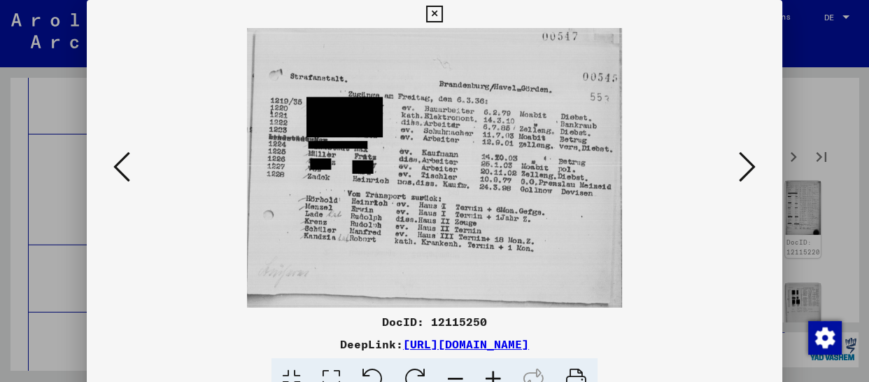
click at [739, 179] on icon at bounding box center [747, 167] width 17 height 34
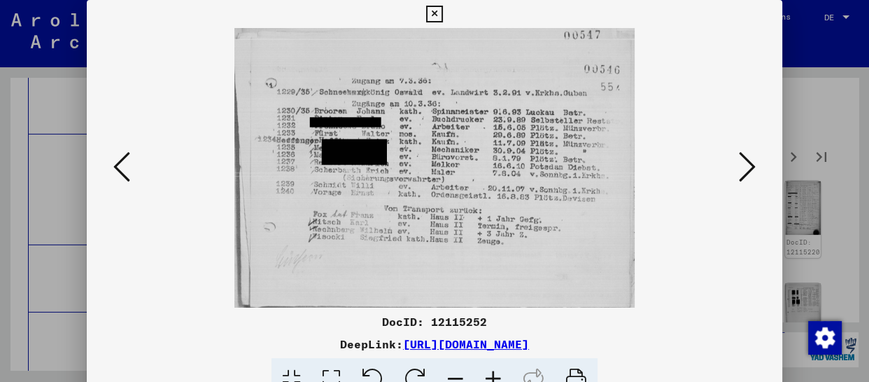
click at [739, 179] on icon at bounding box center [747, 167] width 17 height 34
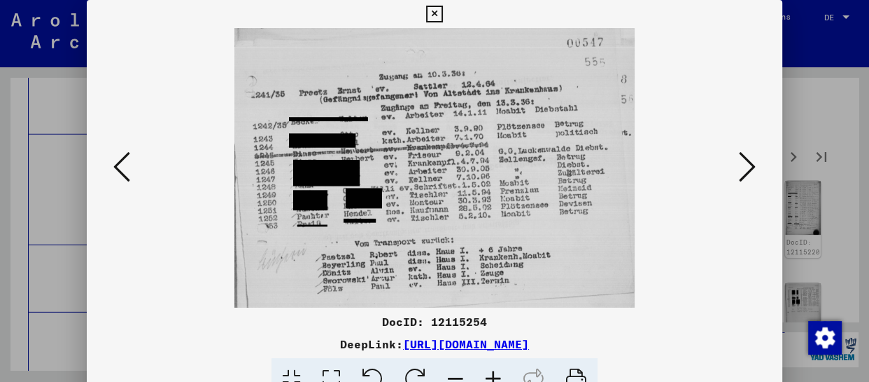
click at [739, 179] on icon at bounding box center [747, 167] width 17 height 34
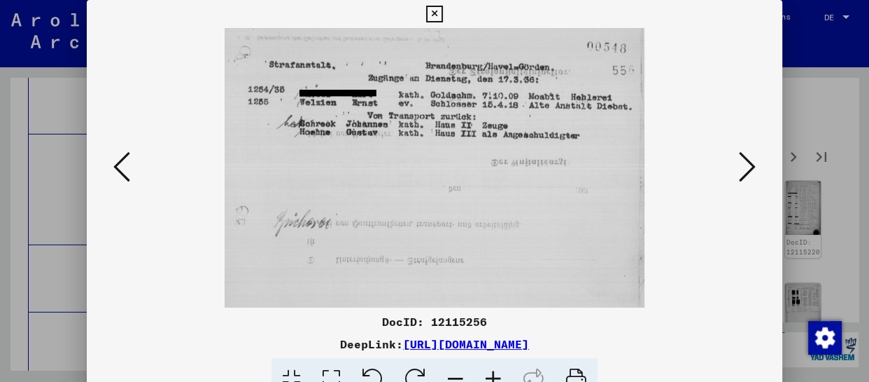
click at [737, 179] on button at bounding box center [747, 168] width 25 height 40
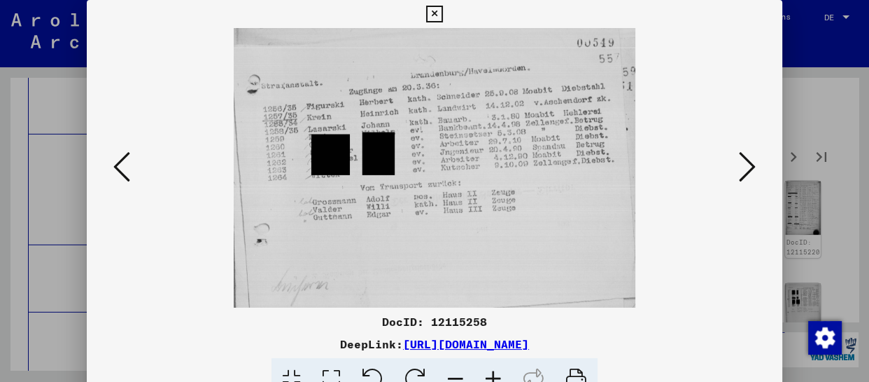
click at [737, 179] on button at bounding box center [747, 168] width 25 height 40
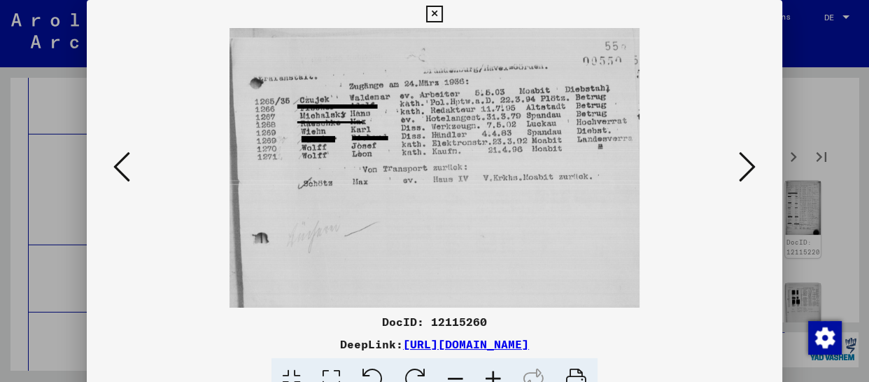
click at [735, 179] on button at bounding box center [747, 168] width 25 height 40
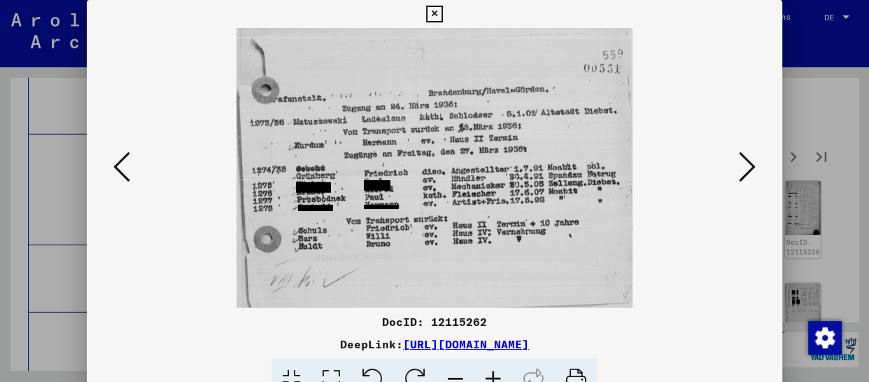
click at [735, 179] on button at bounding box center [747, 168] width 25 height 40
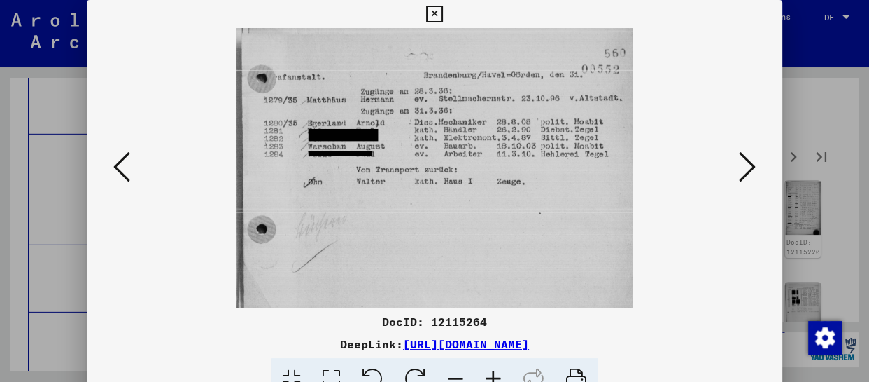
click at [735, 179] on button at bounding box center [747, 168] width 25 height 40
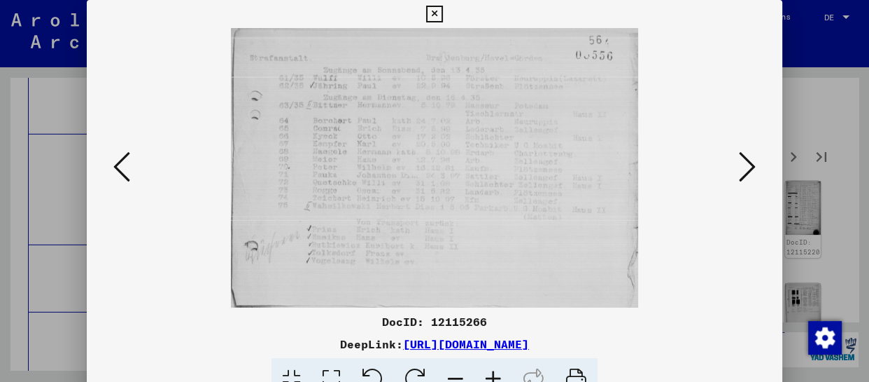
click at [735, 179] on button at bounding box center [747, 168] width 25 height 40
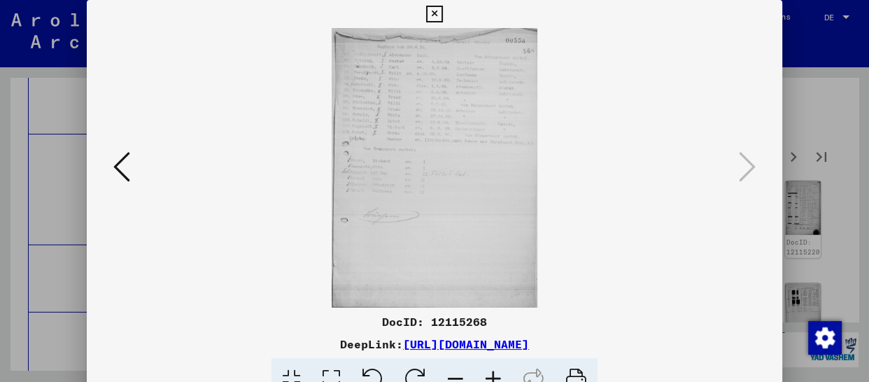
click at [491, 371] on icon at bounding box center [494, 379] width 38 height 43
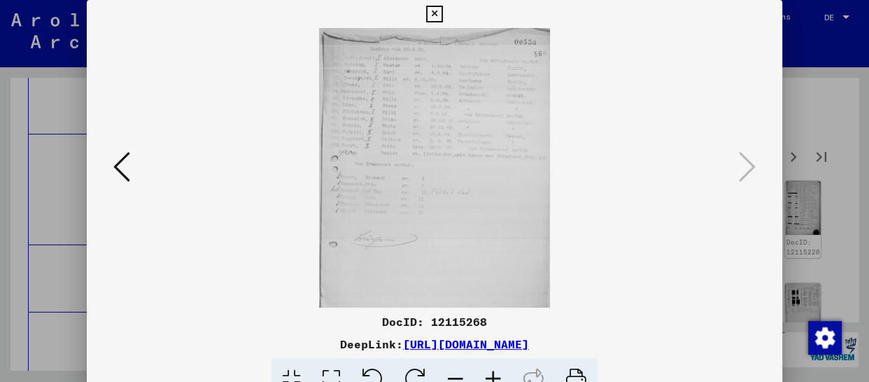
click at [491, 371] on icon at bounding box center [494, 379] width 38 height 43
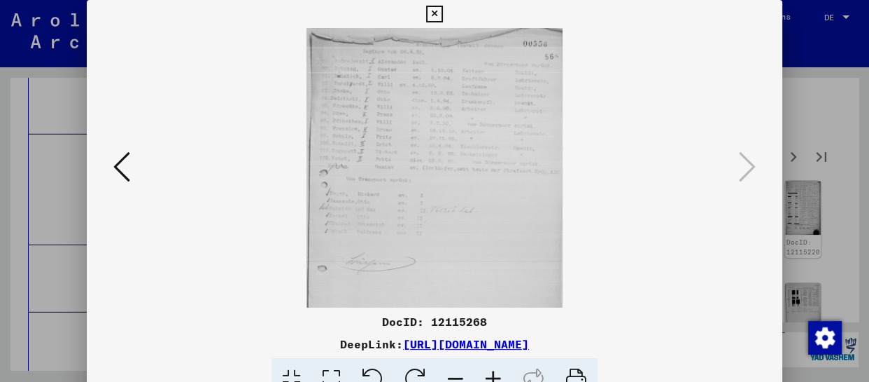
click at [491, 371] on icon at bounding box center [494, 379] width 38 height 43
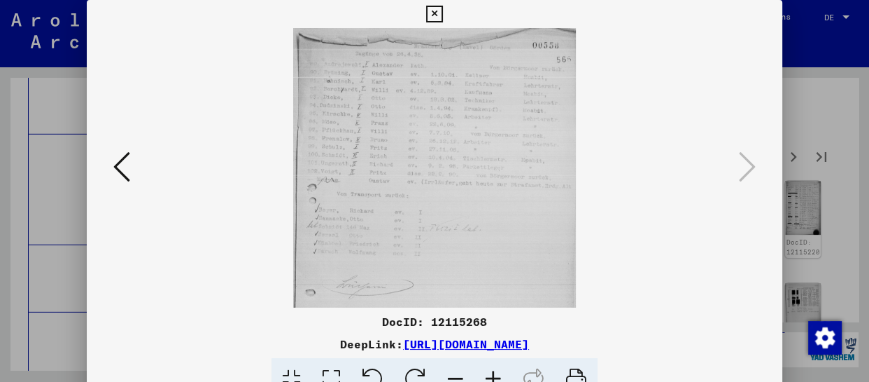
click at [491, 370] on icon at bounding box center [494, 379] width 38 height 43
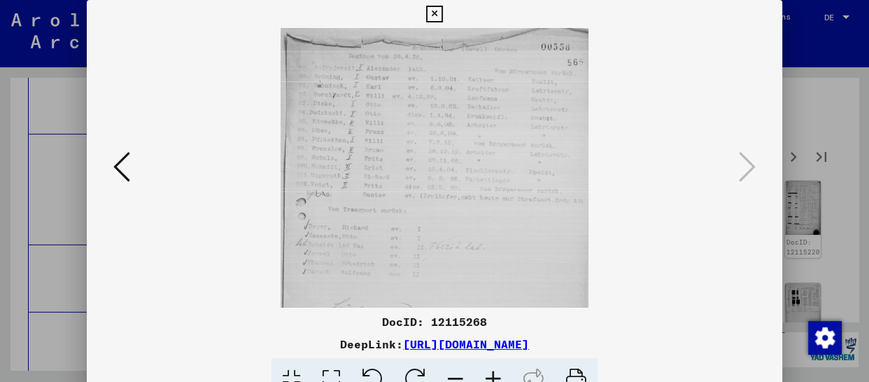
click at [490, 370] on icon at bounding box center [494, 379] width 38 height 43
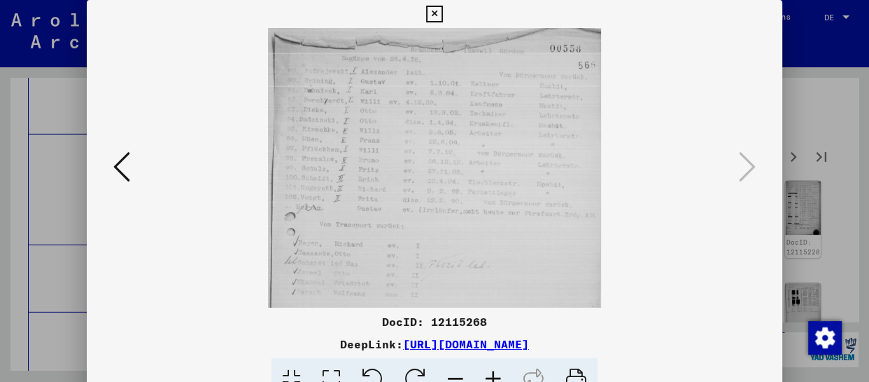
click at [490, 370] on icon at bounding box center [494, 379] width 38 height 43
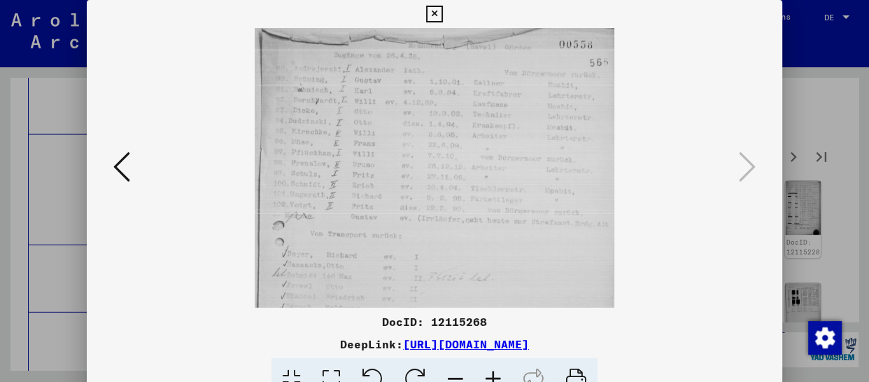
scroll to position [4, 0]
click at [494, 267] on img at bounding box center [435, 268] width 360 height 489
drag, startPoint x: 434, startPoint y: 8, endPoint x: 501, endPoint y: 22, distance: 68.6
click at [434, 9] on icon at bounding box center [434, 14] width 16 height 17
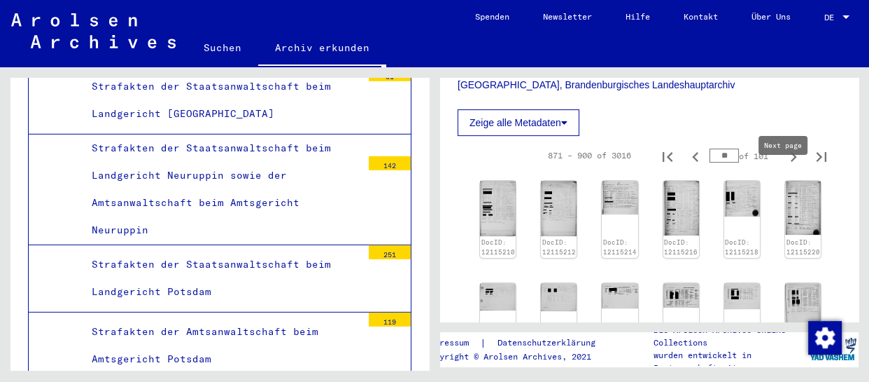
click at [784, 167] on icon "Next page" at bounding box center [794, 157] width 20 height 20
type input "**"
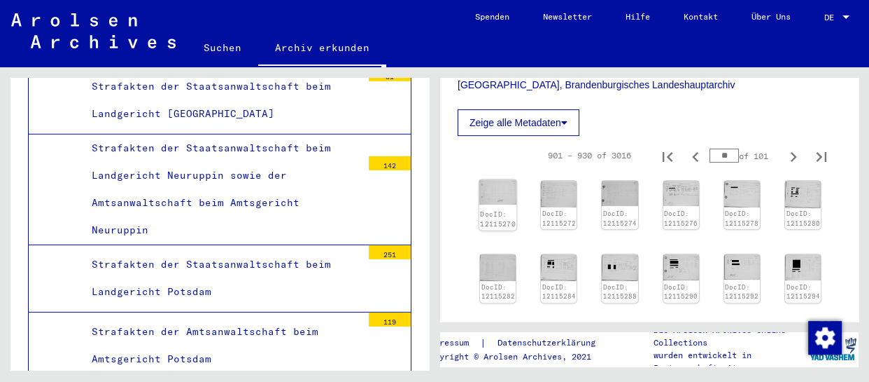
click at [493, 204] on img at bounding box center [499, 192] width 38 height 25
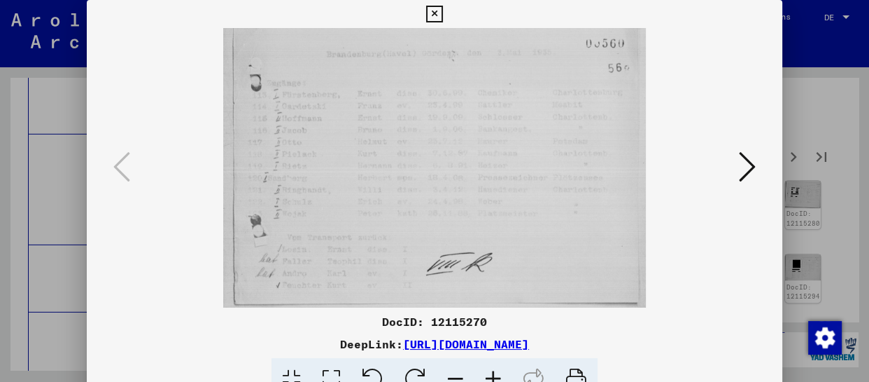
click at [500, 373] on icon at bounding box center [494, 379] width 38 height 43
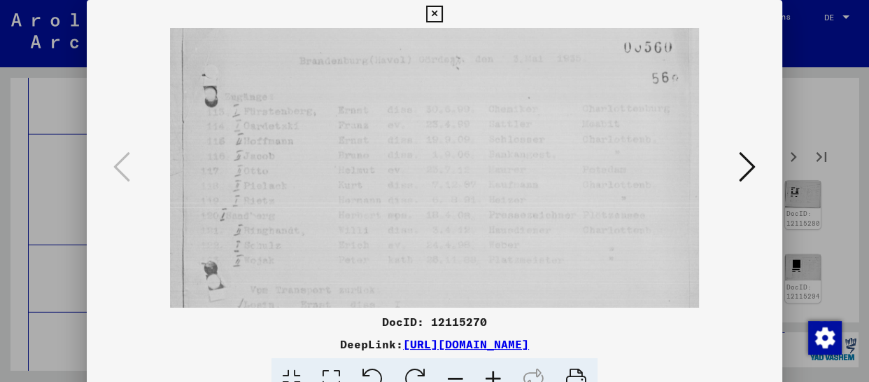
click at [500, 373] on icon at bounding box center [494, 379] width 38 height 43
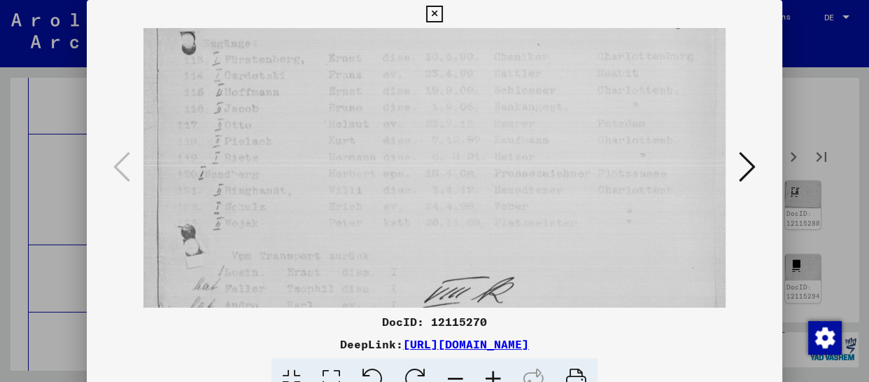
scroll to position [105, 0]
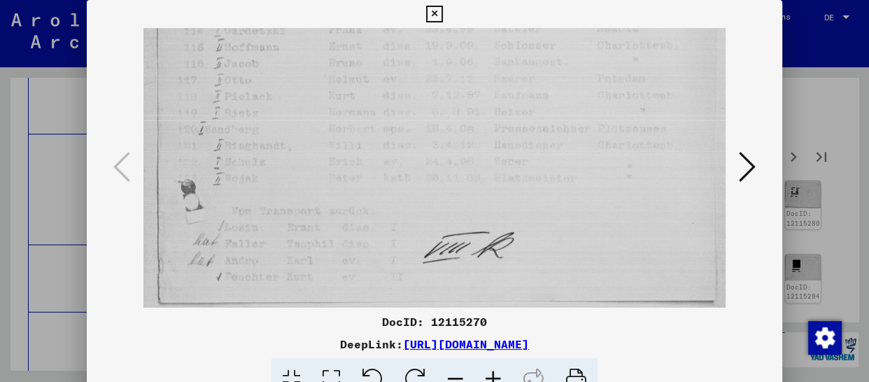
drag, startPoint x: 414, startPoint y: 253, endPoint x: 432, endPoint y: 102, distance: 152.3
click at [432, 102] on img at bounding box center [435, 115] width 582 height 384
click at [750, 162] on icon at bounding box center [747, 167] width 17 height 34
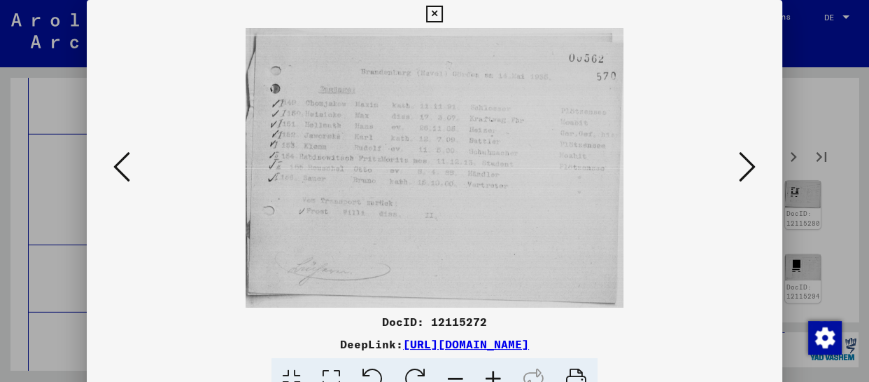
click at [750, 162] on icon at bounding box center [747, 167] width 17 height 34
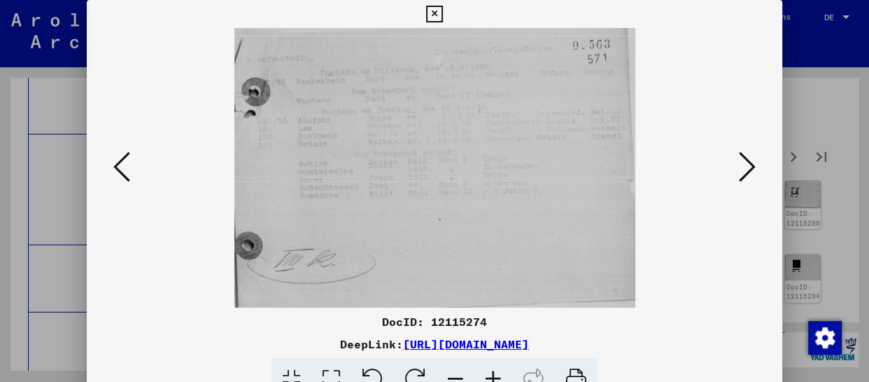
click at [750, 162] on icon at bounding box center [747, 167] width 17 height 34
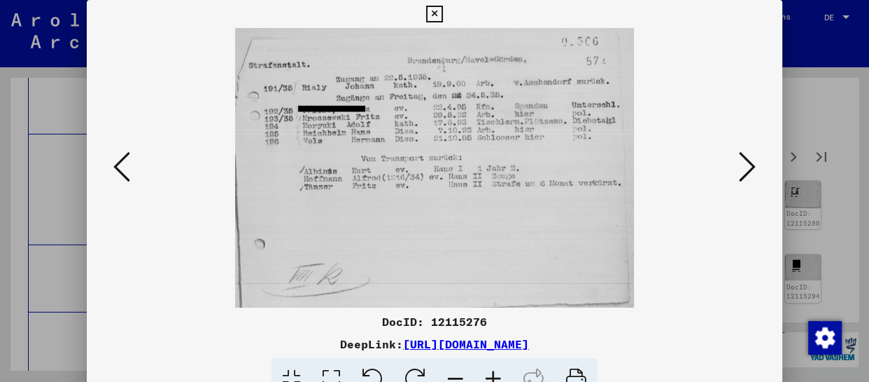
click at [750, 162] on icon at bounding box center [747, 167] width 17 height 34
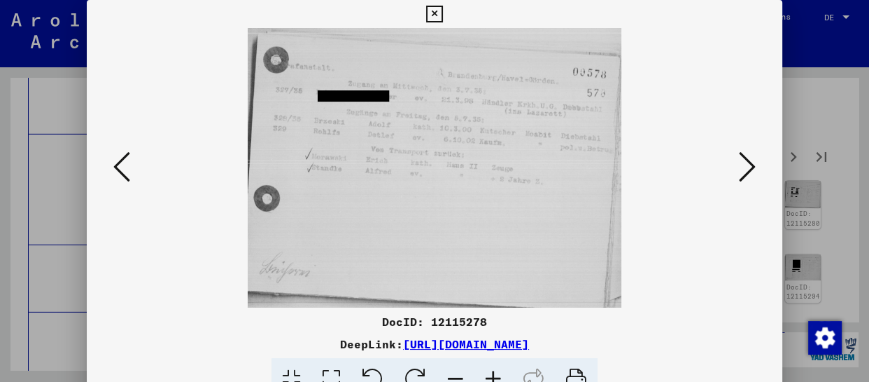
click at [750, 162] on icon at bounding box center [747, 167] width 17 height 34
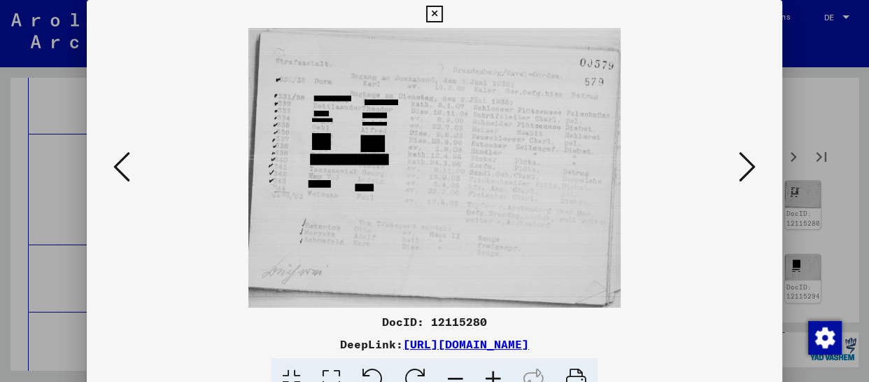
click at [750, 162] on icon at bounding box center [747, 167] width 17 height 34
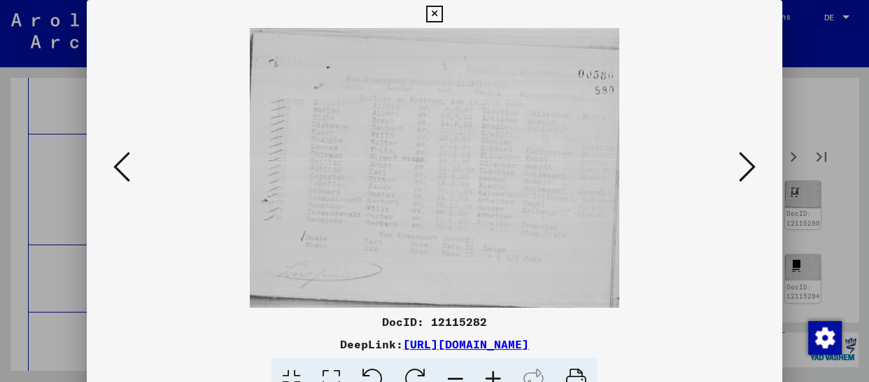
click at [500, 377] on icon at bounding box center [494, 379] width 38 height 43
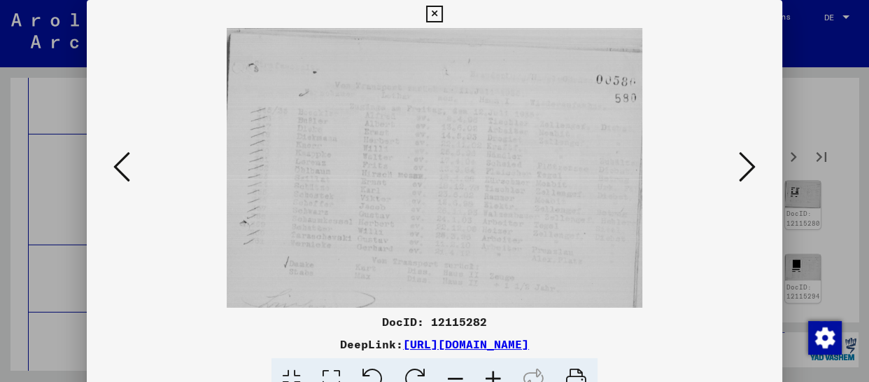
click at [501, 376] on icon at bounding box center [494, 379] width 38 height 43
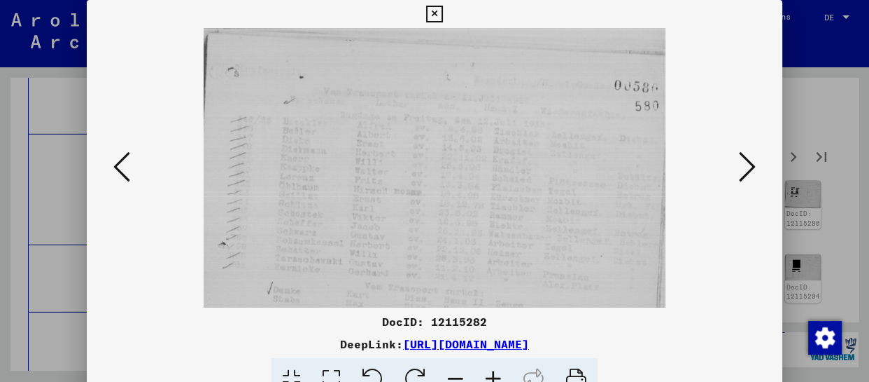
click at [501, 375] on icon at bounding box center [494, 379] width 38 height 43
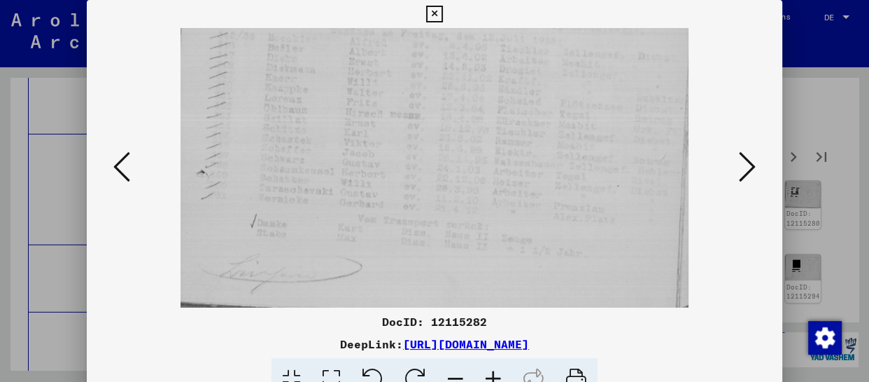
scroll to position [97, 0]
drag, startPoint x: 460, startPoint y: 244, endPoint x: 463, endPoint y: 147, distance: 96.7
click at [463, 147] on img at bounding box center [435, 123] width 509 height 384
click at [747, 171] on icon at bounding box center [747, 167] width 17 height 34
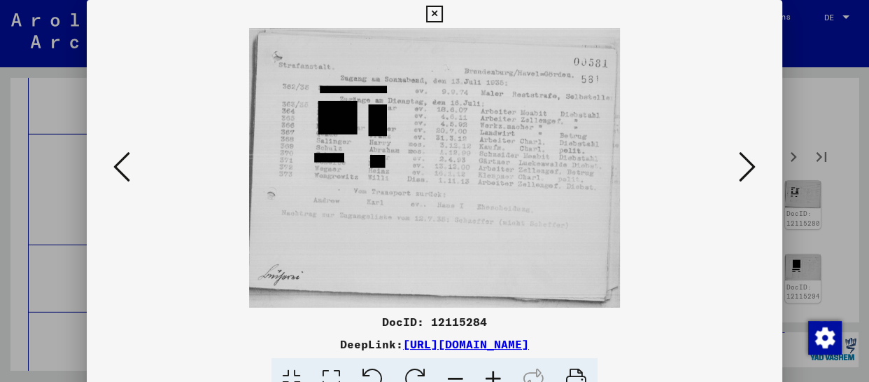
scroll to position [0, 0]
click at [747, 171] on icon at bounding box center [747, 167] width 17 height 34
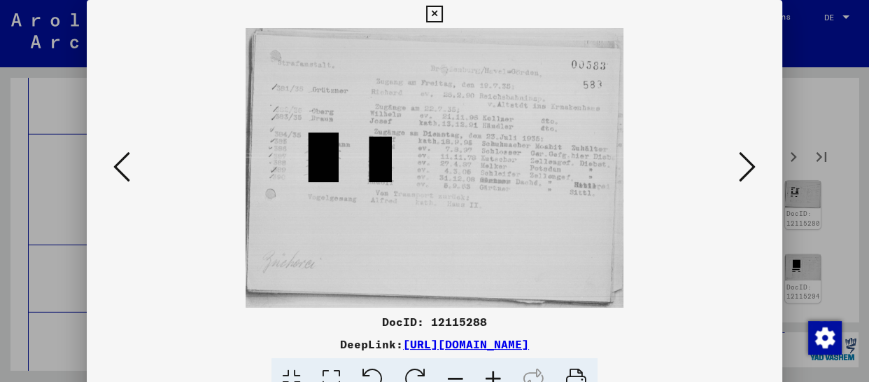
click at [746, 171] on icon at bounding box center [747, 167] width 17 height 34
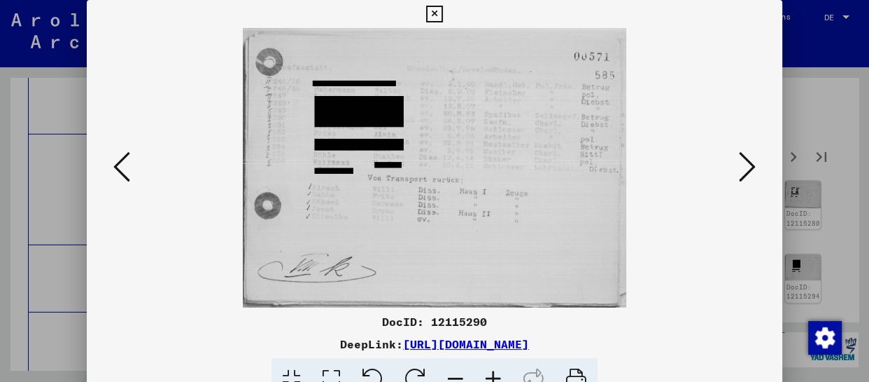
click at [746, 171] on icon at bounding box center [747, 167] width 17 height 34
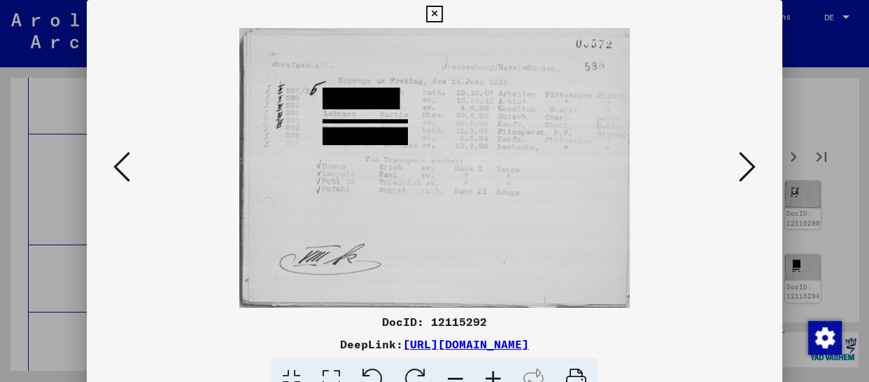
click at [746, 171] on icon at bounding box center [747, 167] width 17 height 34
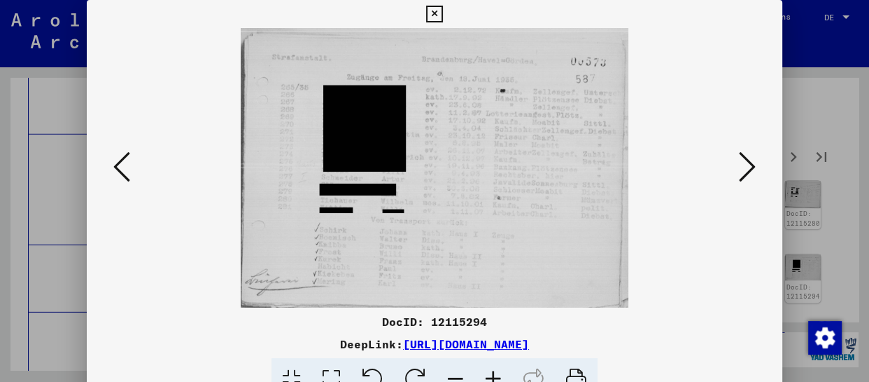
click at [746, 171] on icon at bounding box center [747, 167] width 17 height 34
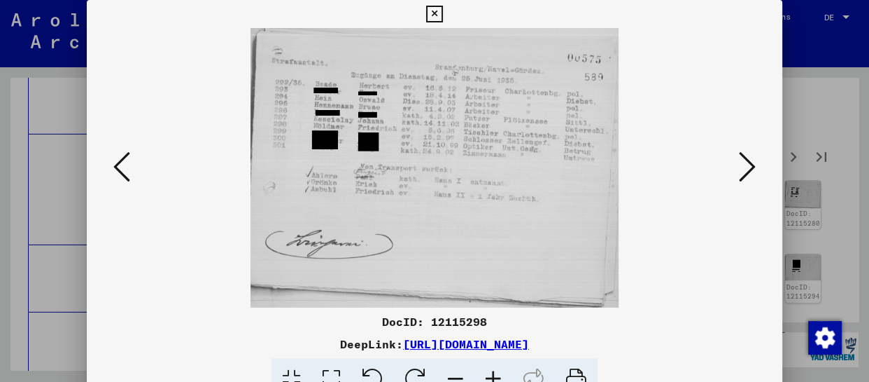
click at [746, 171] on icon at bounding box center [747, 167] width 17 height 34
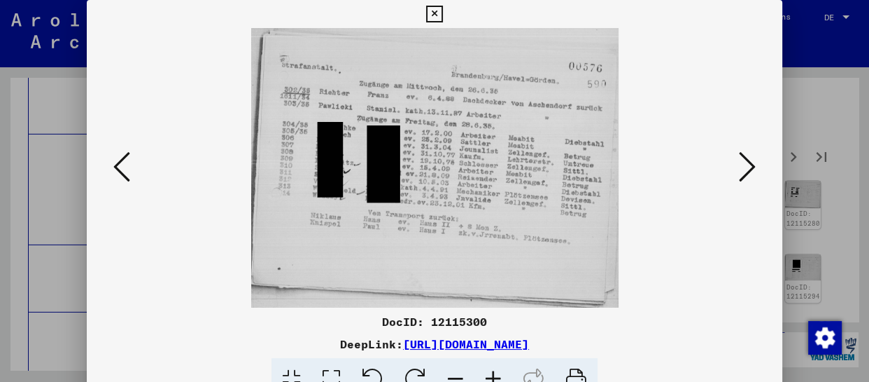
click at [746, 171] on icon at bounding box center [747, 167] width 17 height 34
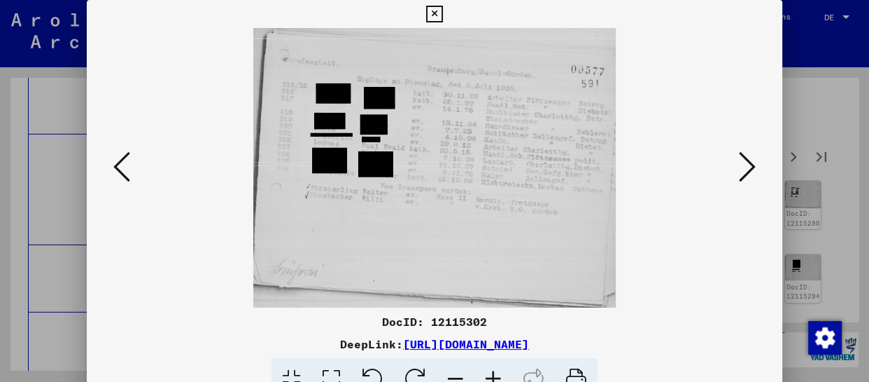
click at [746, 171] on icon at bounding box center [747, 167] width 17 height 34
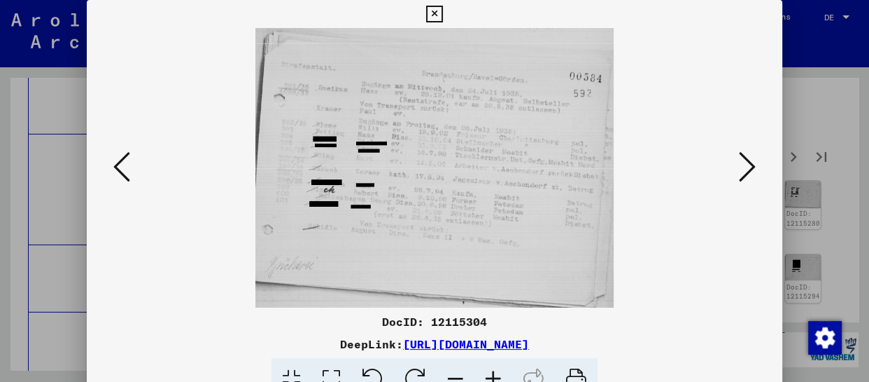
click at [746, 171] on icon at bounding box center [747, 167] width 17 height 34
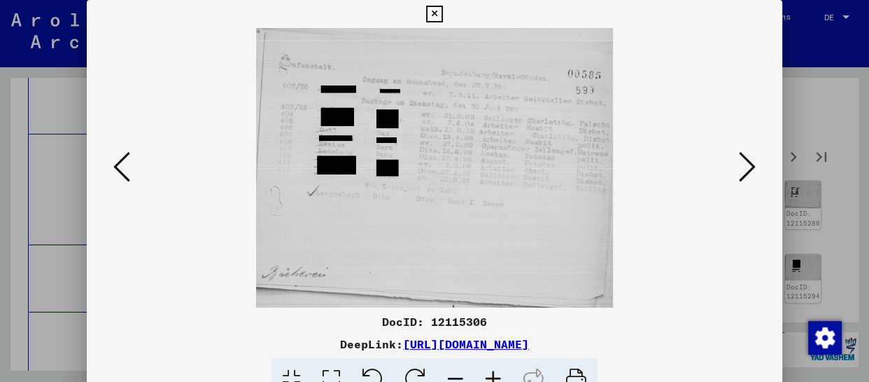
click at [746, 171] on icon at bounding box center [747, 167] width 17 height 34
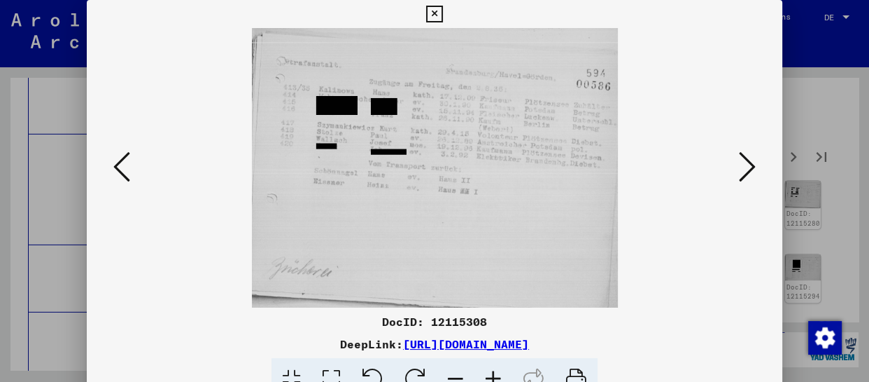
click at [743, 172] on icon at bounding box center [747, 167] width 17 height 34
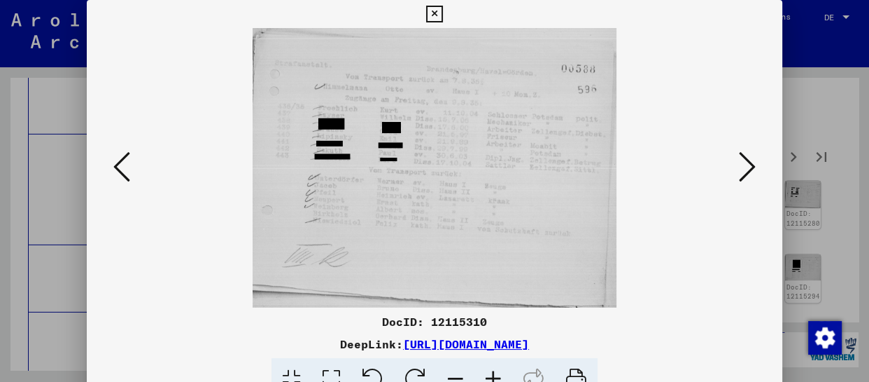
click at [743, 172] on icon at bounding box center [747, 167] width 17 height 34
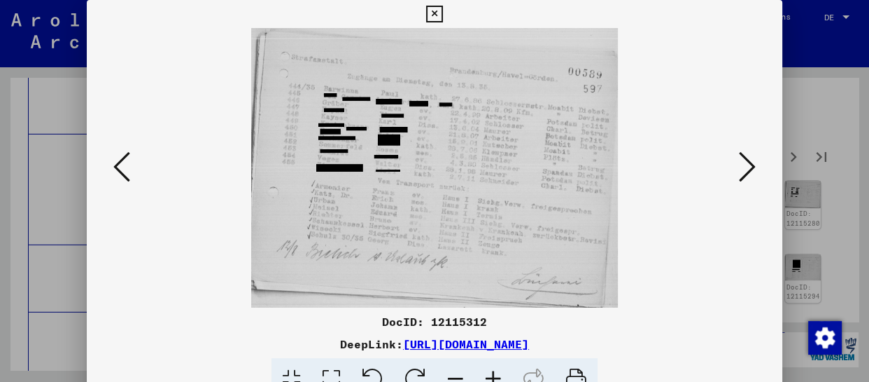
click at [743, 172] on icon at bounding box center [747, 167] width 17 height 34
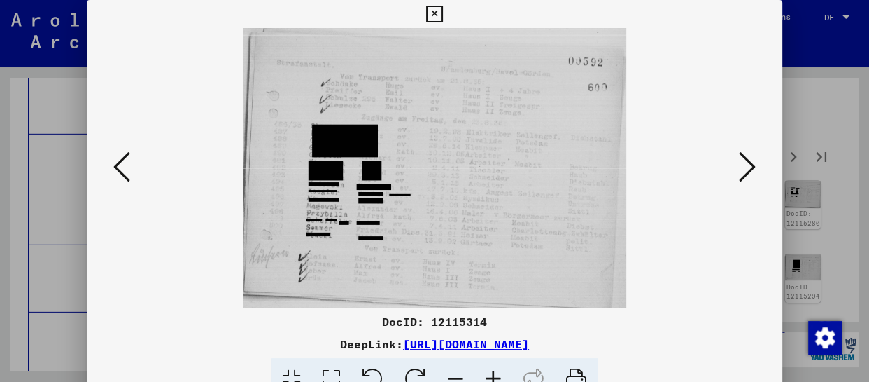
click at [743, 172] on icon at bounding box center [747, 167] width 17 height 34
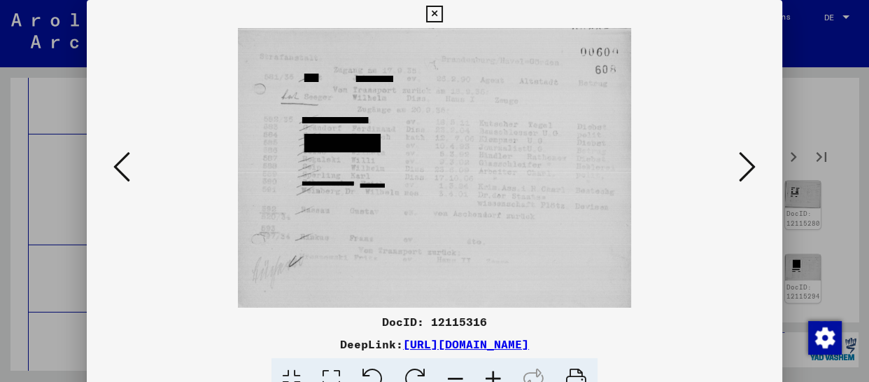
click at [743, 173] on icon at bounding box center [747, 167] width 17 height 34
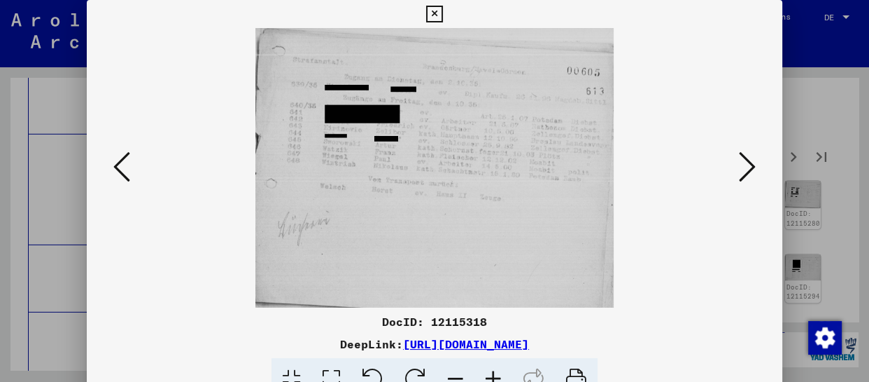
click at [743, 173] on icon at bounding box center [747, 167] width 17 height 34
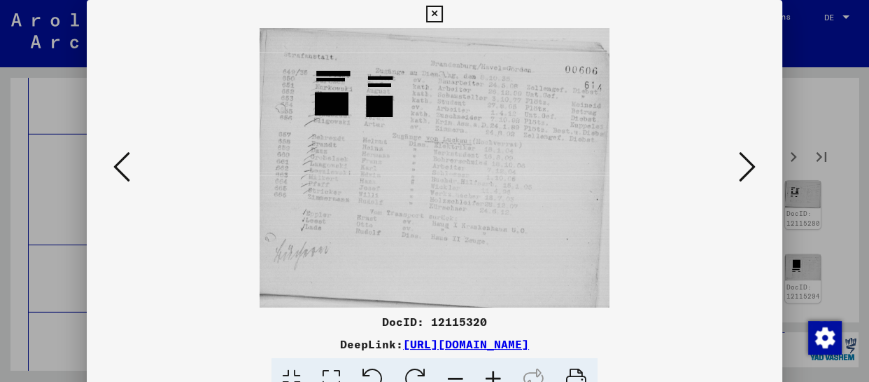
click at [743, 173] on icon at bounding box center [747, 167] width 17 height 34
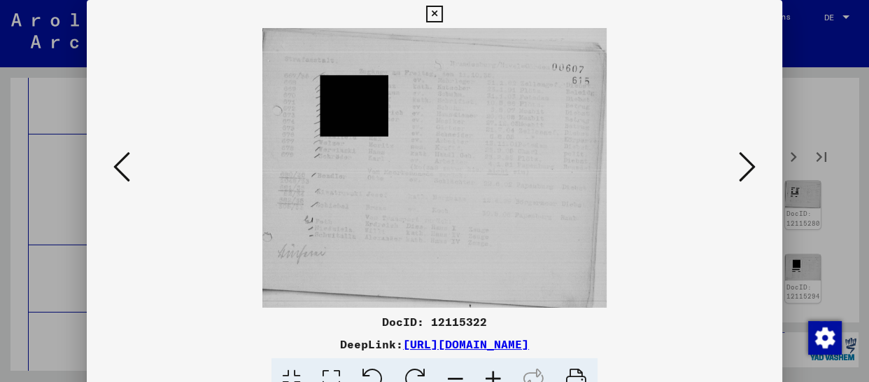
click at [743, 173] on icon at bounding box center [747, 167] width 17 height 34
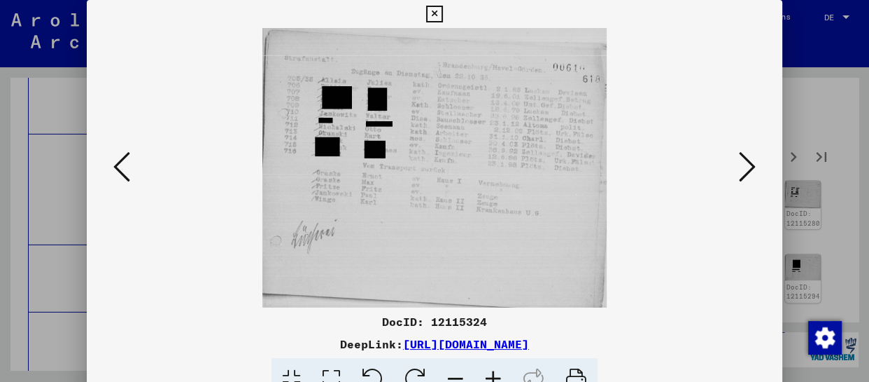
click at [743, 173] on icon at bounding box center [747, 167] width 17 height 34
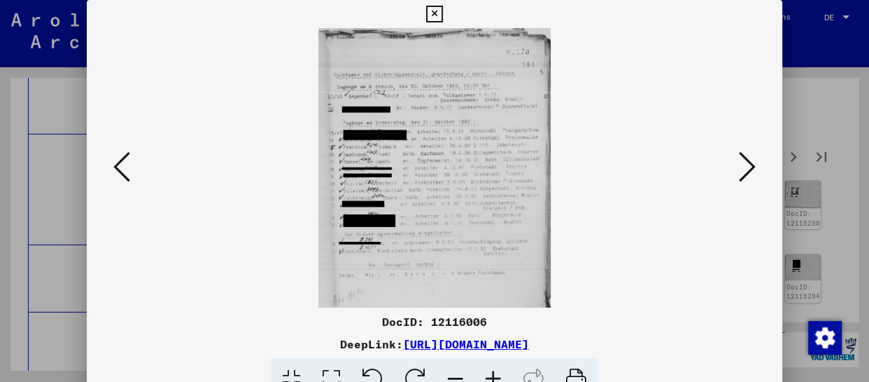
click at [494, 372] on icon at bounding box center [494, 379] width 38 height 43
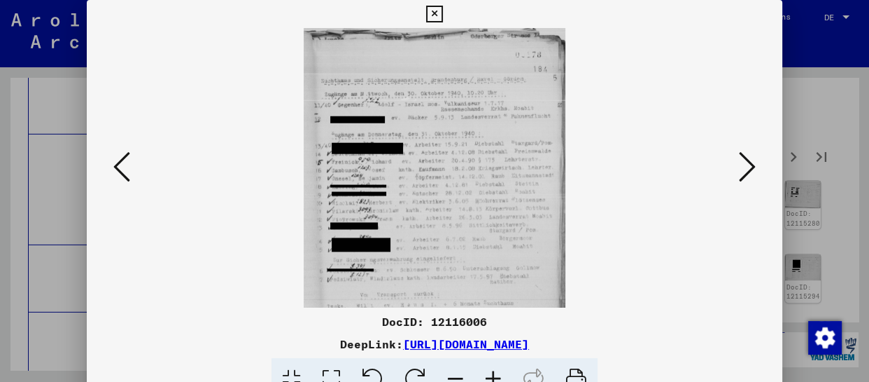
click at [494, 372] on icon at bounding box center [494, 379] width 38 height 43
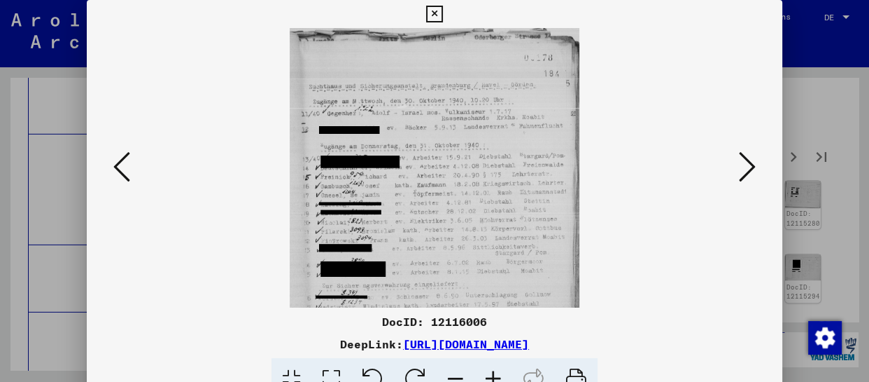
click at [494, 372] on icon at bounding box center [494, 379] width 38 height 43
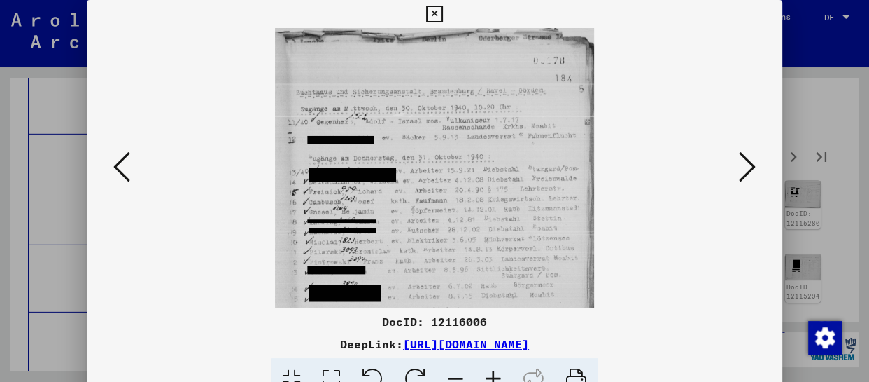
click at [494, 372] on icon at bounding box center [494, 379] width 38 height 43
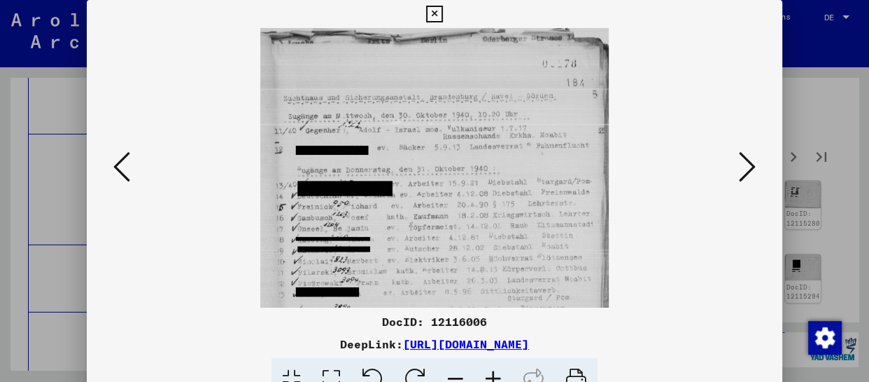
click at [493, 372] on icon at bounding box center [494, 379] width 38 height 43
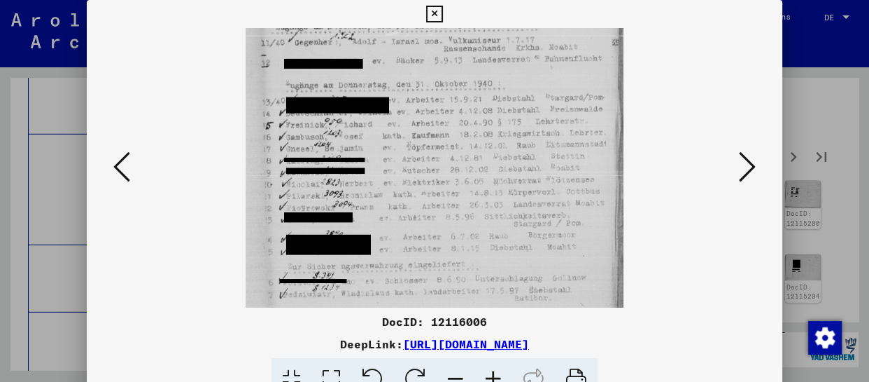
drag, startPoint x: 447, startPoint y: 226, endPoint x: 451, endPoint y: 81, distance: 145.7
click at [451, 89] on img at bounding box center [434, 158] width 377 height 454
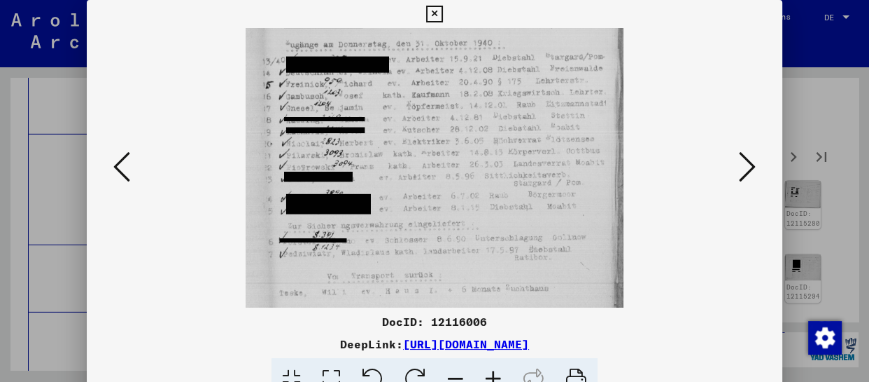
click at [740, 172] on icon at bounding box center [747, 167] width 17 height 34
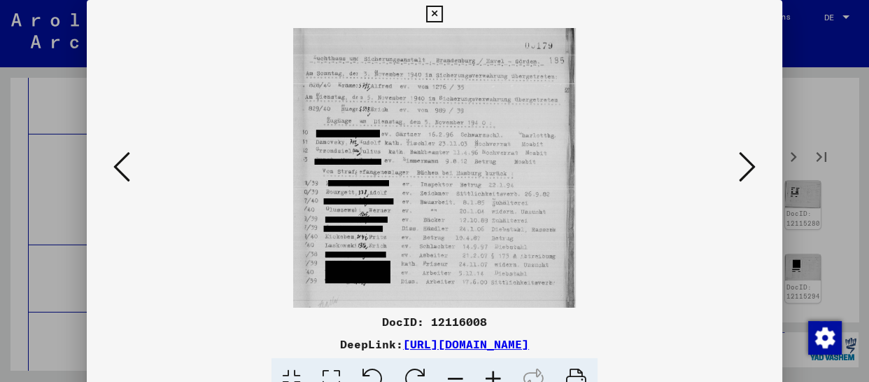
scroll to position [0, 0]
click at [740, 172] on icon at bounding box center [747, 167] width 17 height 34
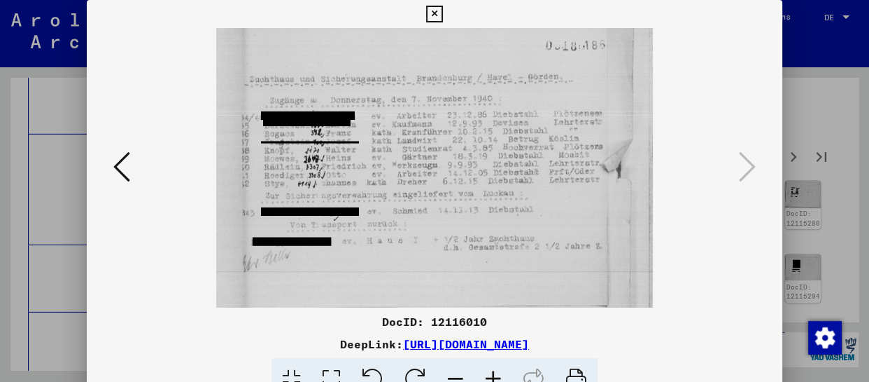
click at [441, 11] on icon at bounding box center [434, 14] width 16 height 17
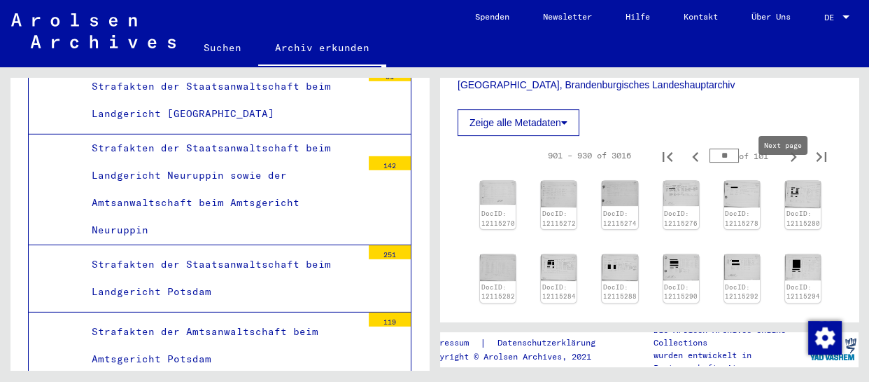
click at [784, 167] on icon "Next page" at bounding box center [794, 157] width 20 height 20
type input "**"
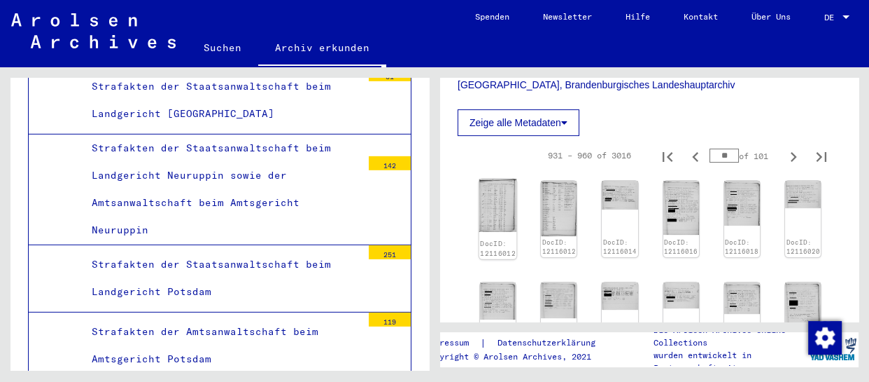
click at [496, 228] on img at bounding box center [499, 205] width 38 height 53
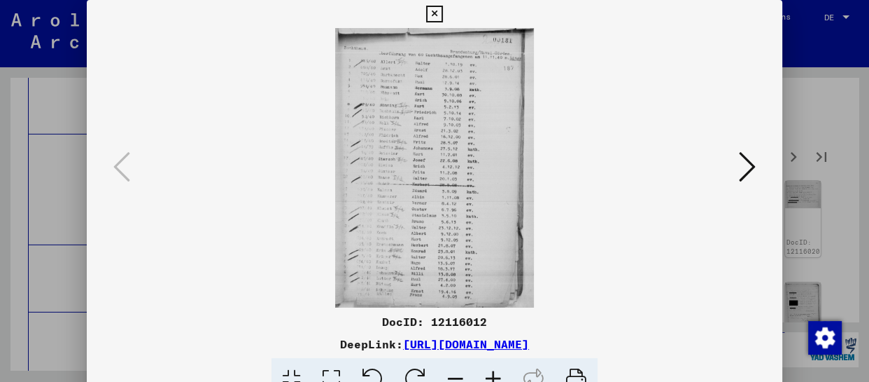
click at [499, 372] on icon at bounding box center [494, 379] width 38 height 43
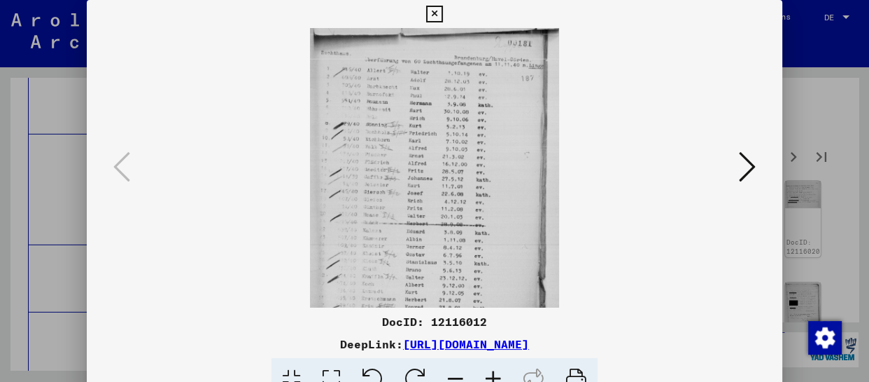
click at [494, 372] on icon at bounding box center [494, 379] width 38 height 43
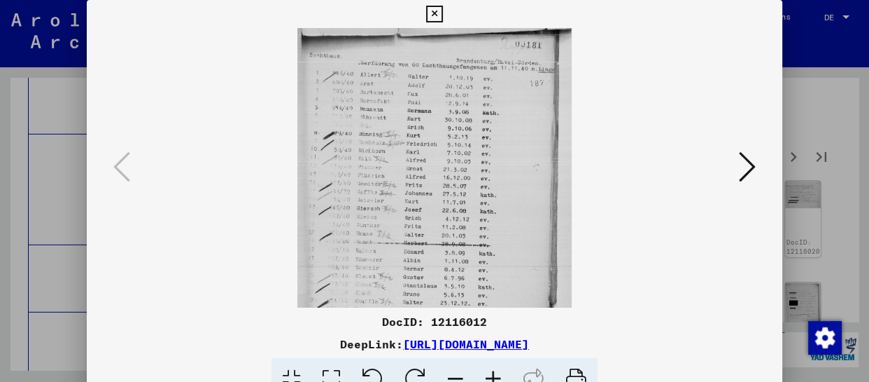
click at [494, 373] on icon at bounding box center [494, 379] width 38 height 43
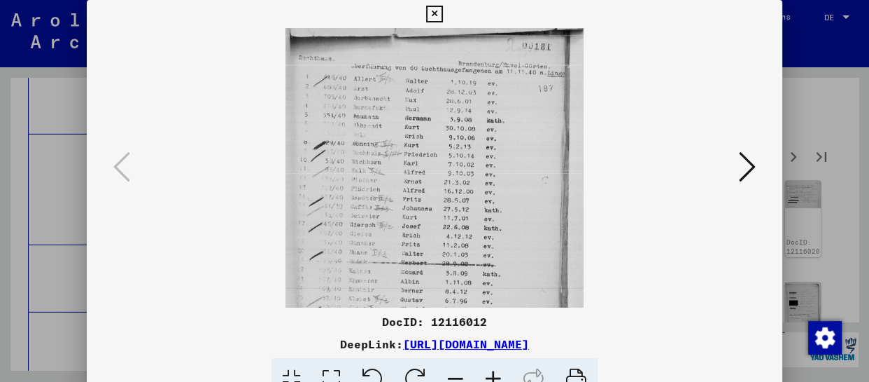
click at [493, 375] on icon at bounding box center [494, 379] width 38 height 43
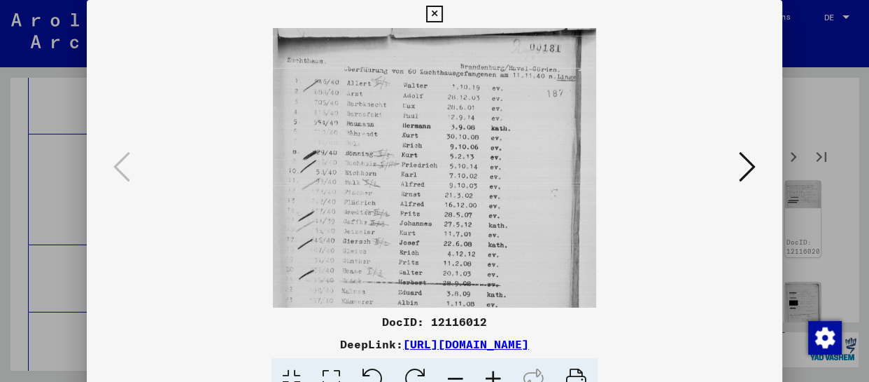
click at [494, 375] on icon at bounding box center [494, 379] width 38 height 43
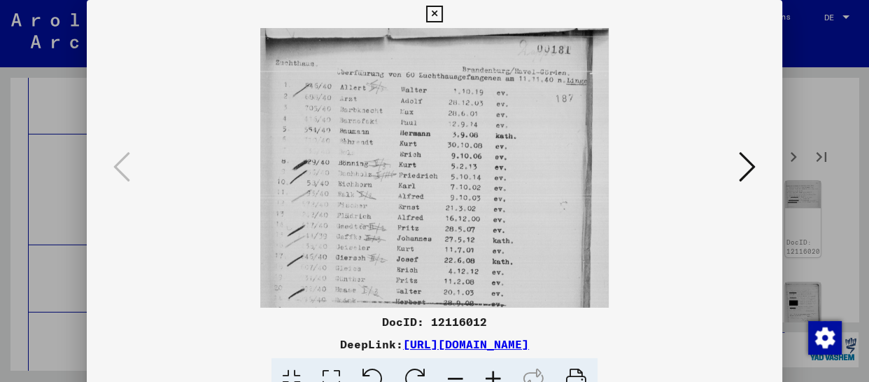
click at [494, 375] on icon at bounding box center [494, 379] width 38 height 43
click at [496, 375] on icon at bounding box center [494, 379] width 38 height 43
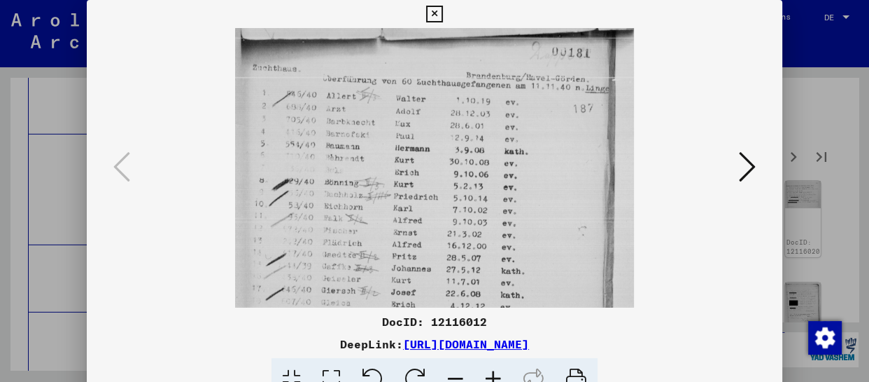
click at [496, 375] on icon at bounding box center [494, 379] width 38 height 43
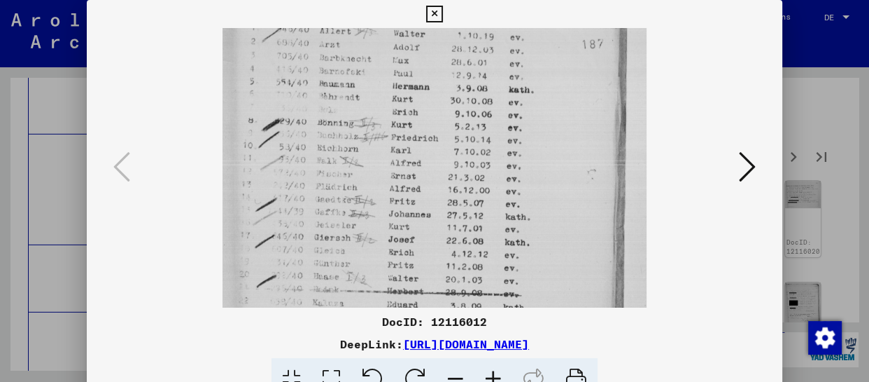
drag, startPoint x: 456, startPoint y: 237, endPoint x: 461, endPoint y: 166, distance: 70.9
click at [461, 166] on img at bounding box center [435, 256] width 424 height 594
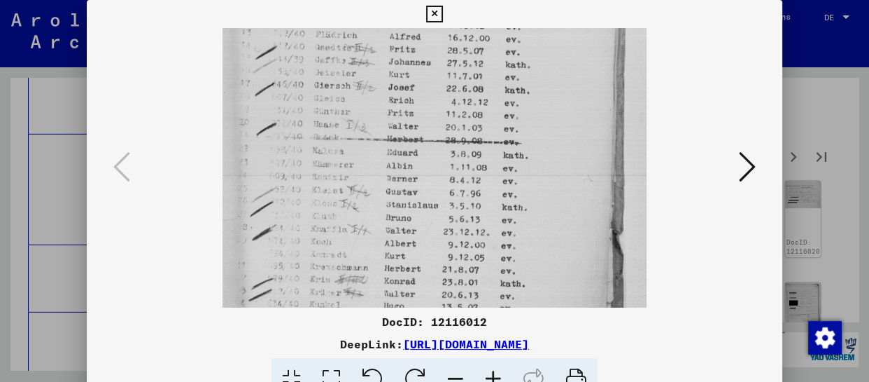
drag, startPoint x: 469, startPoint y: 263, endPoint x: 490, endPoint y: 110, distance: 154.1
click at [490, 110] on img at bounding box center [435, 104] width 424 height 594
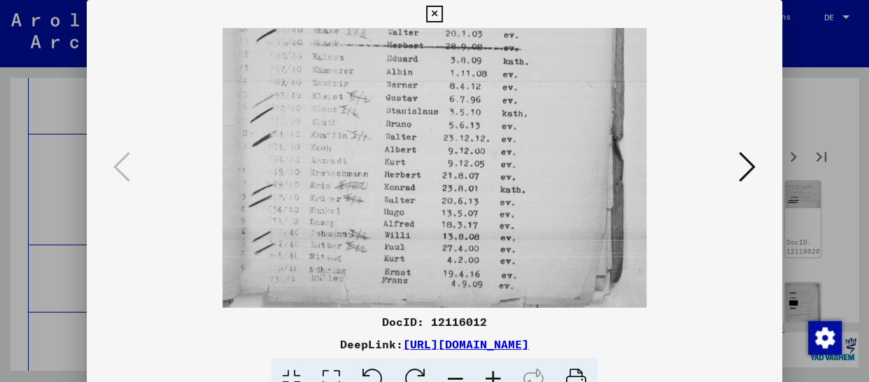
drag, startPoint x: 497, startPoint y: 193, endPoint x: 498, endPoint y: 56, distance: 136.5
click at [498, 64] on img at bounding box center [435, 10] width 424 height 594
click at [498, 56] on img at bounding box center [435, 10] width 424 height 594
click at [734, 155] on div at bounding box center [435, 167] width 696 height 279
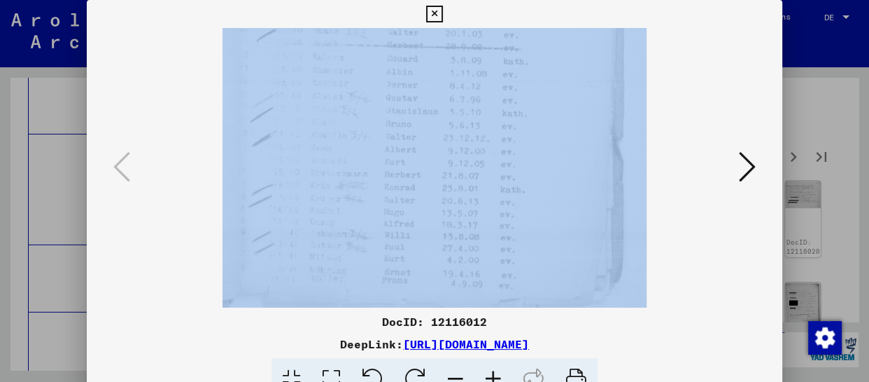
click at [748, 174] on icon at bounding box center [747, 167] width 17 height 34
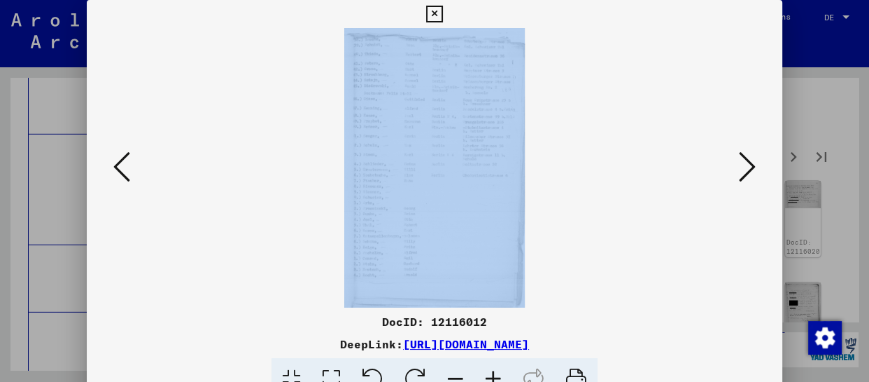
scroll to position [0, 0]
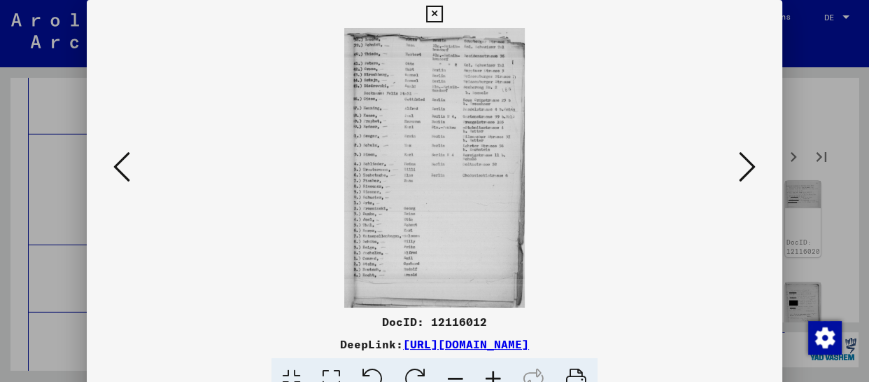
click at [492, 371] on icon at bounding box center [494, 379] width 38 height 43
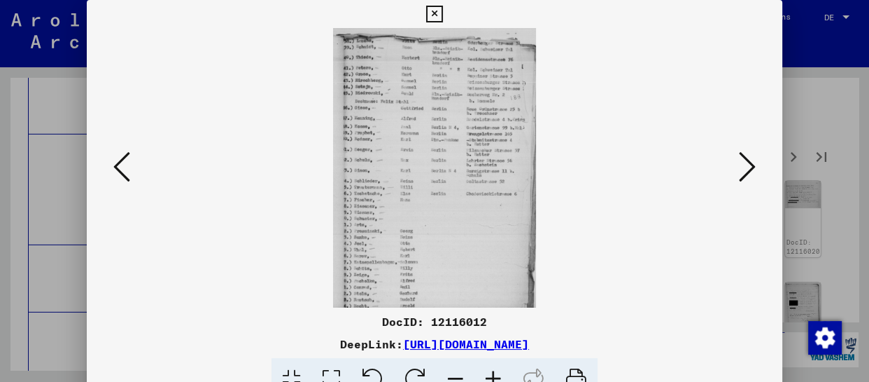
click at [492, 372] on icon at bounding box center [494, 379] width 38 height 43
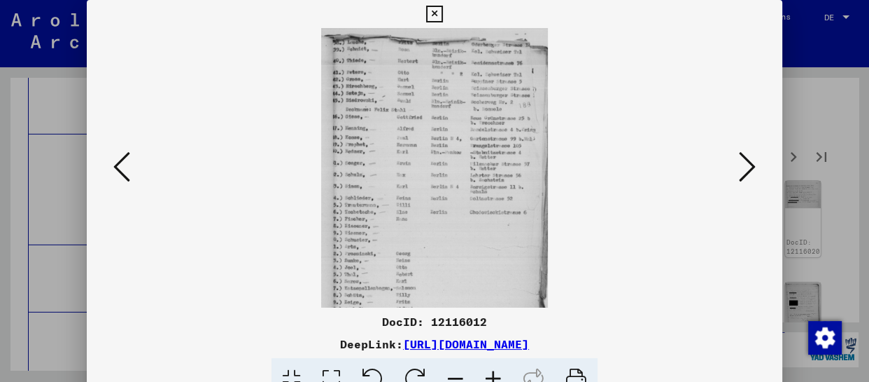
click at [492, 372] on icon at bounding box center [494, 379] width 38 height 43
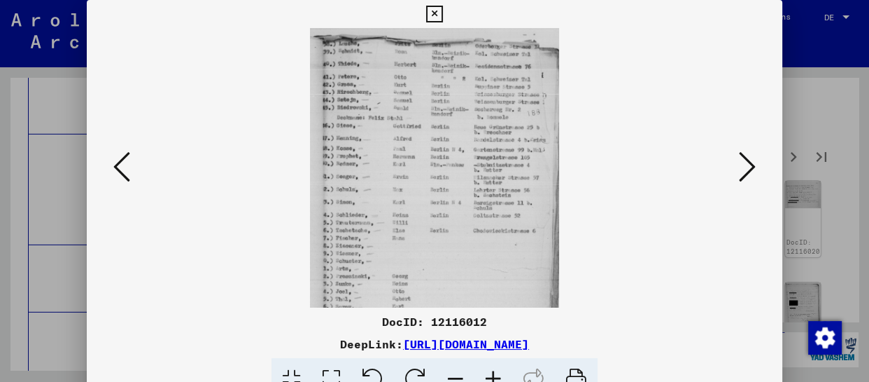
click at [492, 372] on icon at bounding box center [494, 379] width 38 height 43
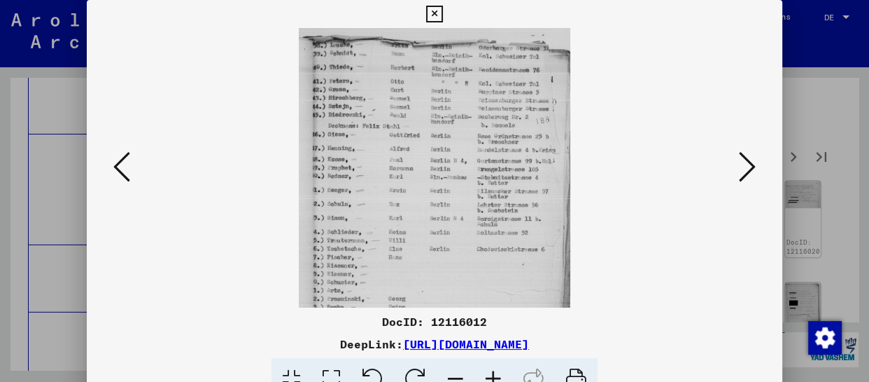
click at [492, 372] on icon at bounding box center [494, 379] width 38 height 43
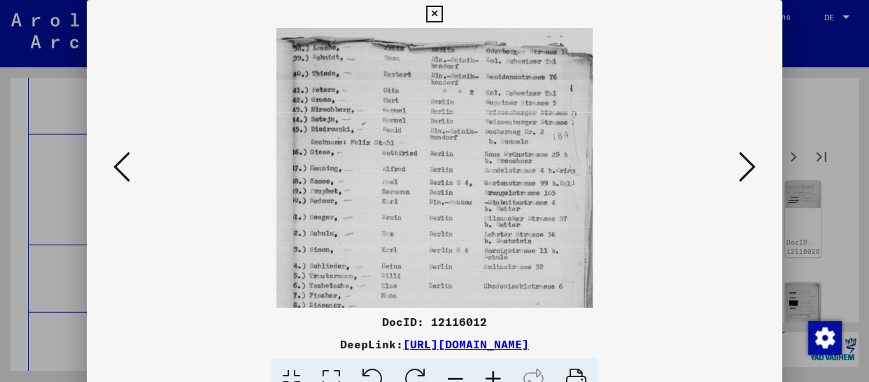
click at [492, 372] on icon at bounding box center [494, 379] width 38 height 43
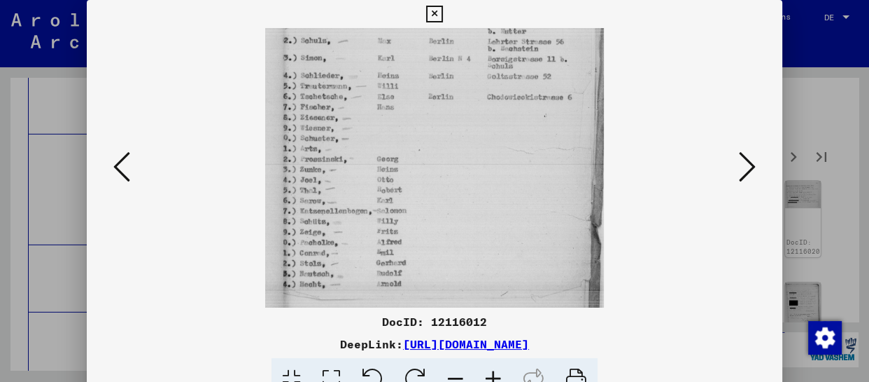
scroll to position [211, 0]
drag, startPoint x: 466, startPoint y: 261, endPoint x: 490, endPoint y: 47, distance: 215.5
click at [490, 47] on img at bounding box center [435, 79] width 340 height 524
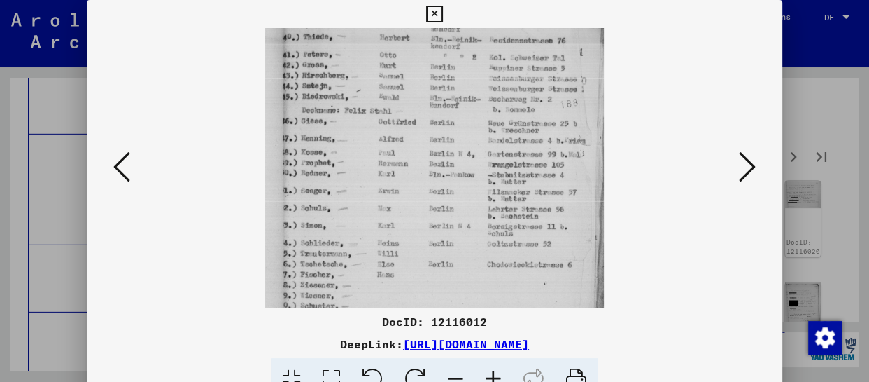
scroll to position [38, 0]
drag, startPoint x: 508, startPoint y: 67, endPoint x: 499, endPoint y: 248, distance: 181.5
click at [499, 248] on img at bounding box center [435, 252] width 340 height 524
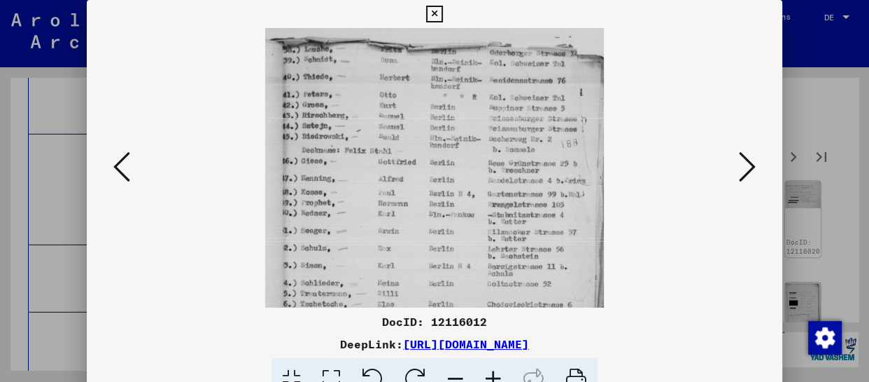
drag, startPoint x: 491, startPoint y: 109, endPoint x: 490, endPoint y: 195, distance: 85.4
click at [489, 197] on img at bounding box center [435, 290] width 340 height 524
click at [743, 160] on icon at bounding box center [747, 167] width 17 height 34
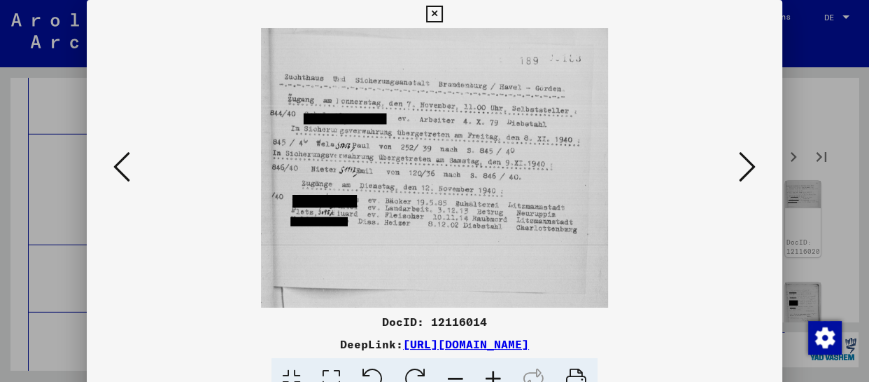
click at [743, 160] on icon at bounding box center [747, 167] width 17 height 34
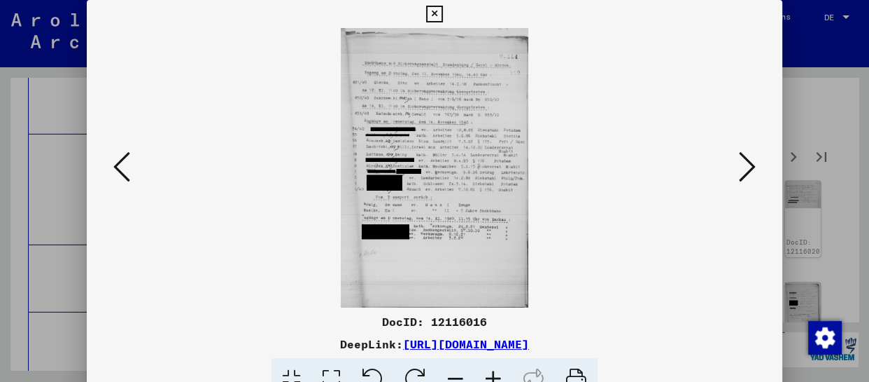
click at [502, 372] on icon at bounding box center [494, 379] width 38 height 43
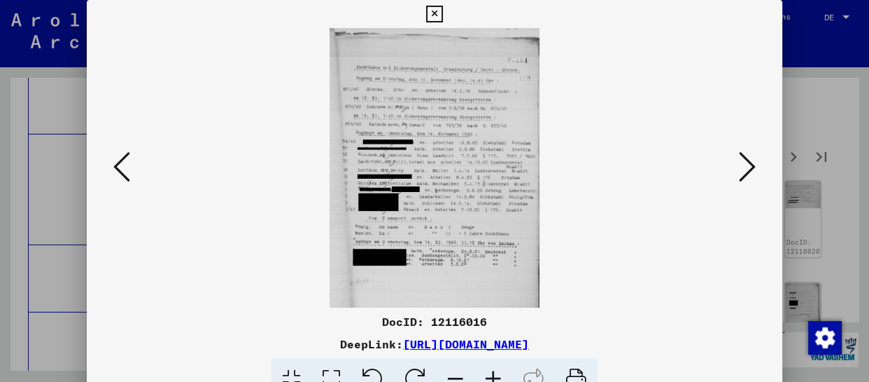
click at [501, 372] on icon at bounding box center [494, 379] width 38 height 43
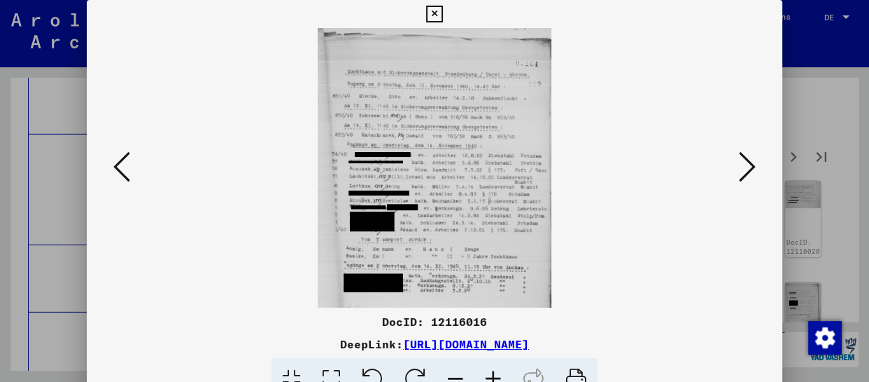
click at [497, 372] on icon at bounding box center [494, 379] width 38 height 43
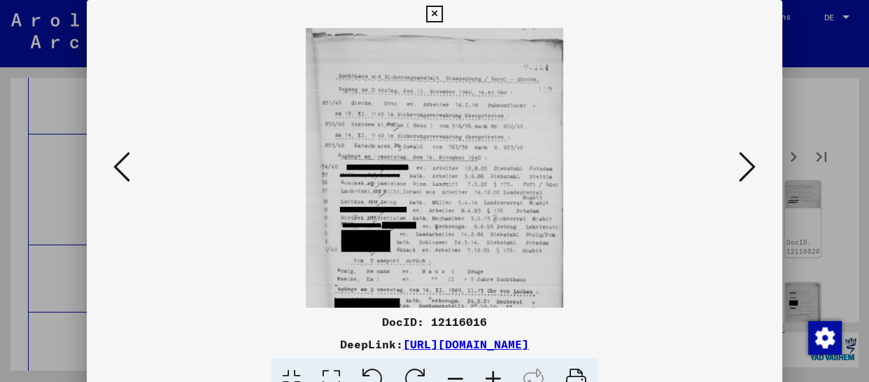
click at [497, 371] on icon at bounding box center [494, 379] width 38 height 43
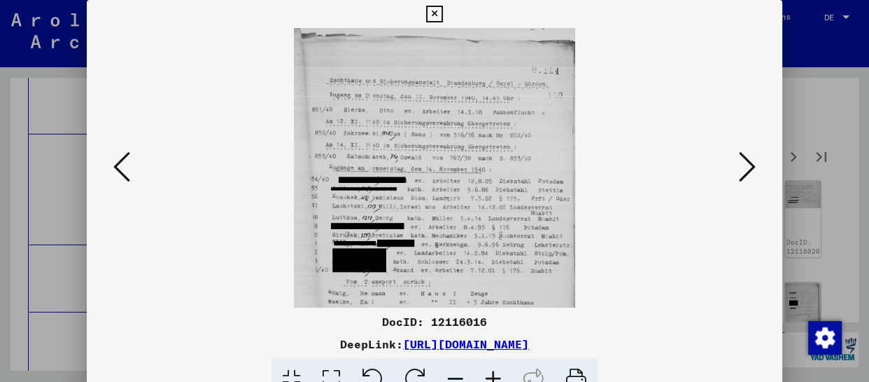
click at [496, 371] on icon at bounding box center [494, 379] width 38 height 43
click at [496, 370] on icon at bounding box center [494, 379] width 38 height 43
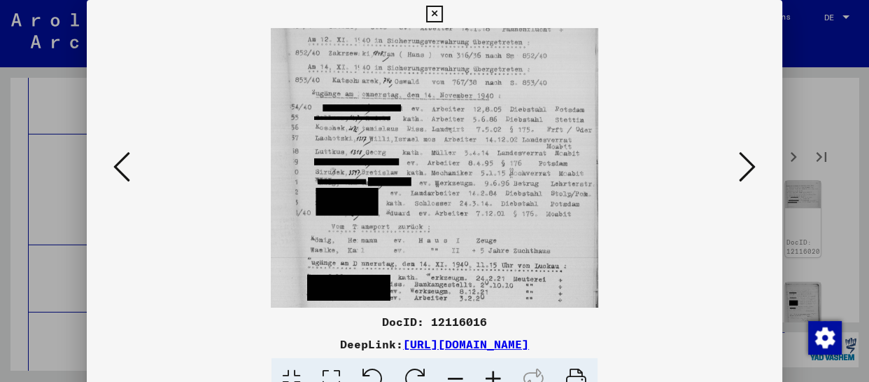
drag, startPoint x: 482, startPoint y: 243, endPoint x: 483, endPoint y: 81, distance: 161.7
click at [482, 83] on img at bounding box center [435, 175] width 328 height 489
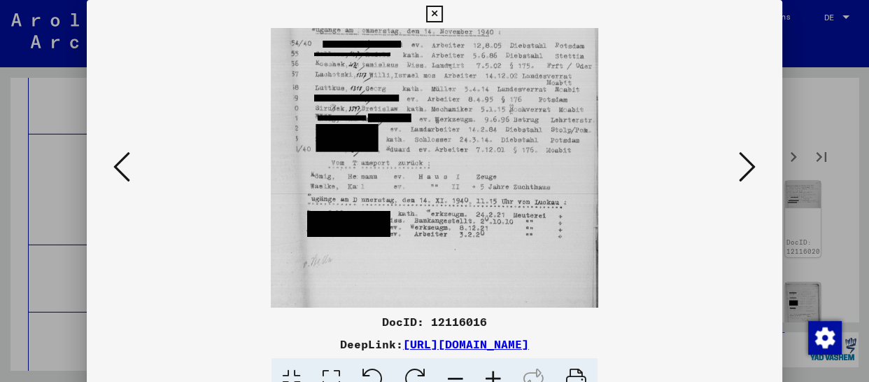
click at [740, 162] on icon at bounding box center [747, 167] width 17 height 34
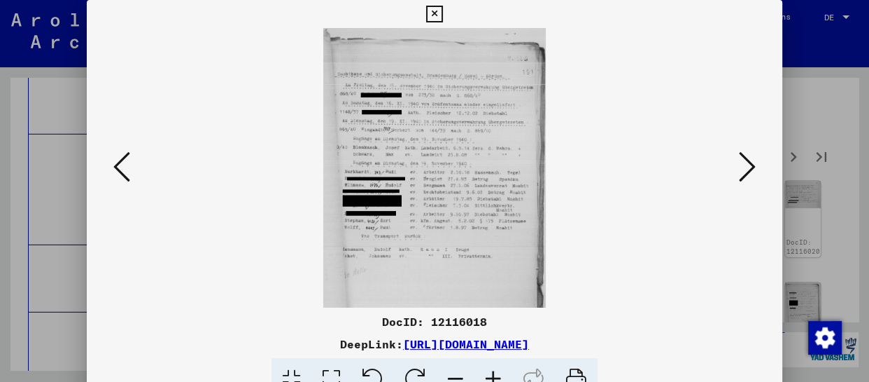
click at [488, 372] on icon at bounding box center [494, 379] width 38 height 43
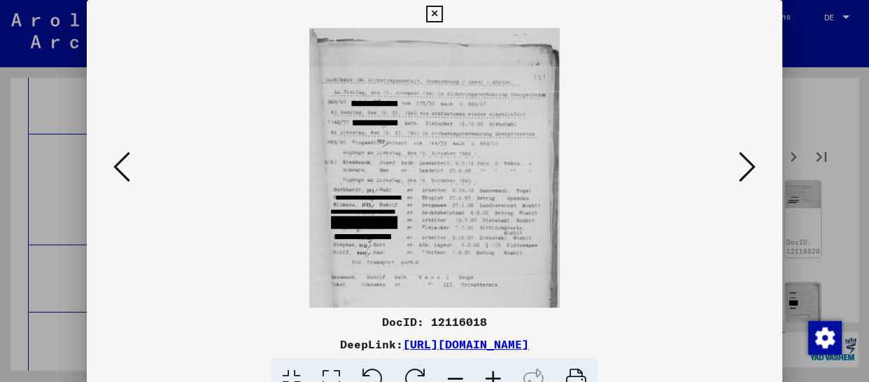
click at [488, 372] on icon at bounding box center [494, 379] width 38 height 43
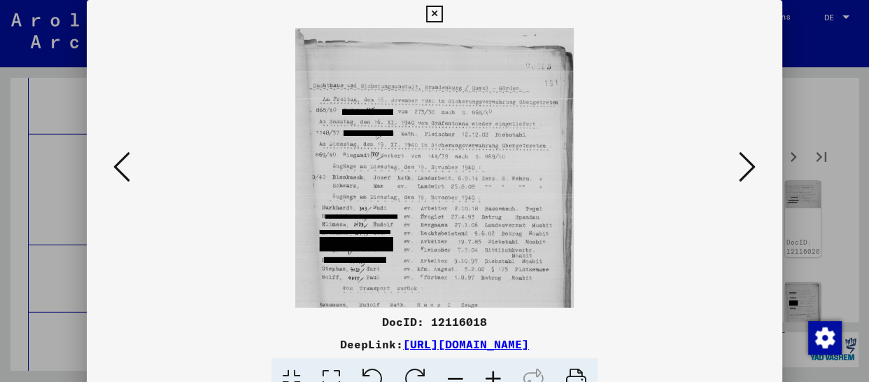
click at [488, 372] on icon at bounding box center [494, 379] width 38 height 43
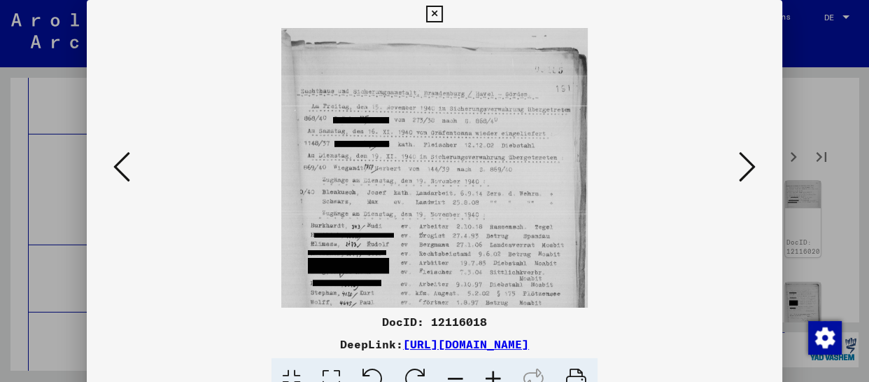
click at [488, 372] on icon at bounding box center [494, 379] width 38 height 43
click at [489, 372] on icon at bounding box center [494, 379] width 38 height 43
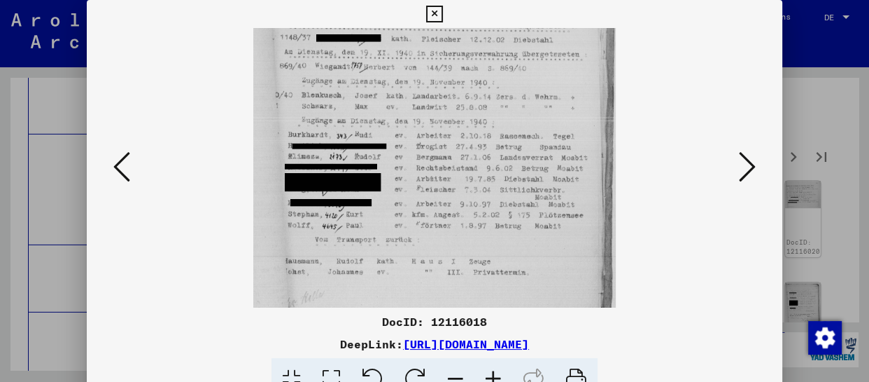
scroll to position [175, 0]
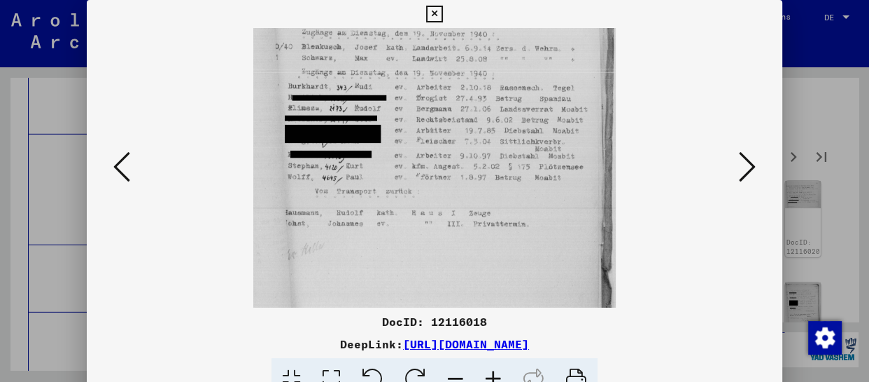
drag, startPoint x: 473, startPoint y: 232, endPoint x: 475, endPoint y: 46, distance: 186.2
click at [475, 46] on img at bounding box center [434, 80] width 362 height 454
click at [760, 168] on button at bounding box center [747, 168] width 25 height 40
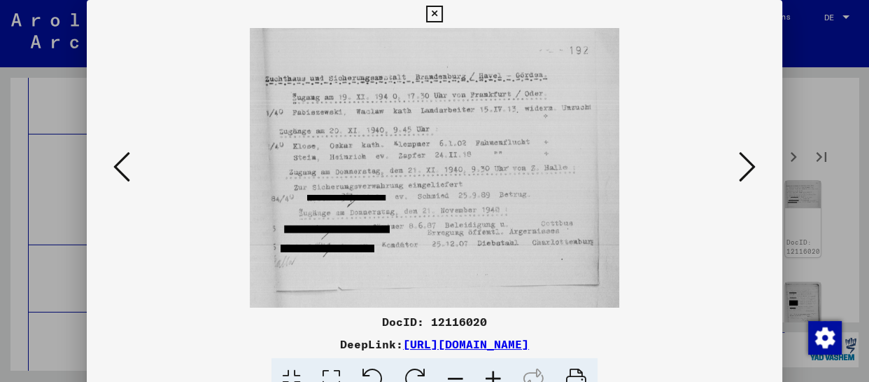
click at [756, 169] on button at bounding box center [747, 168] width 25 height 40
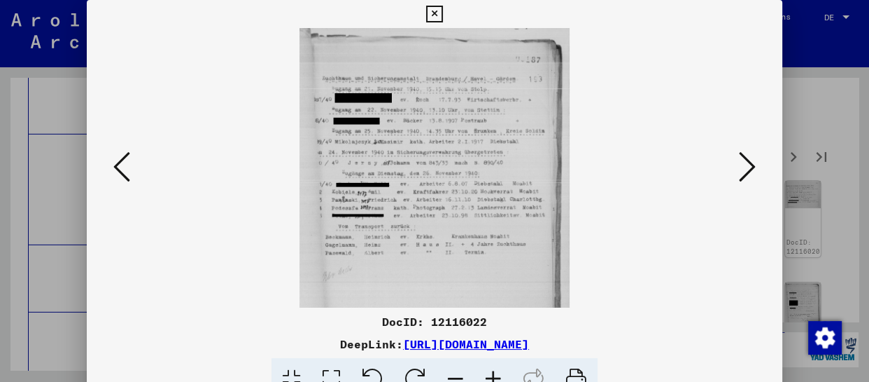
click at [756, 169] on button at bounding box center [747, 168] width 25 height 40
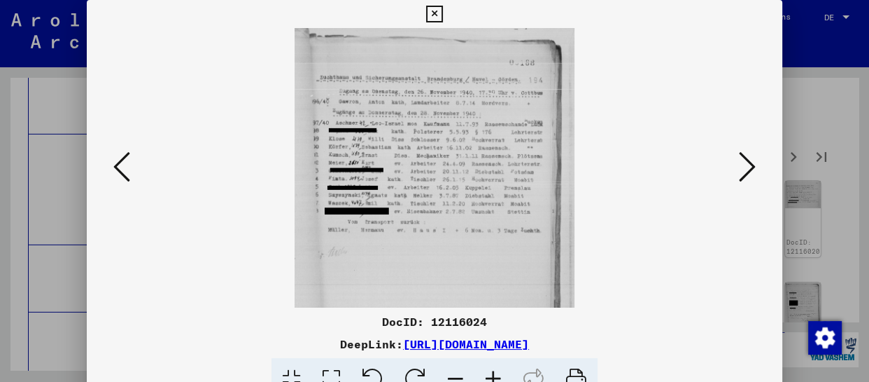
click at [756, 169] on button at bounding box center [747, 168] width 25 height 40
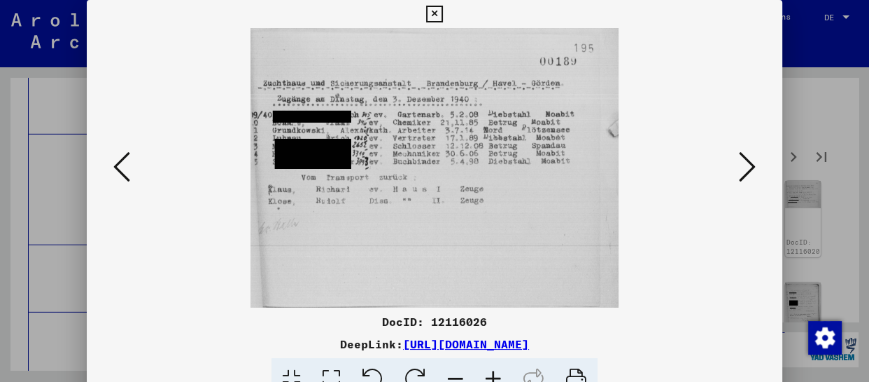
click at [756, 169] on button at bounding box center [747, 168] width 25 height 40
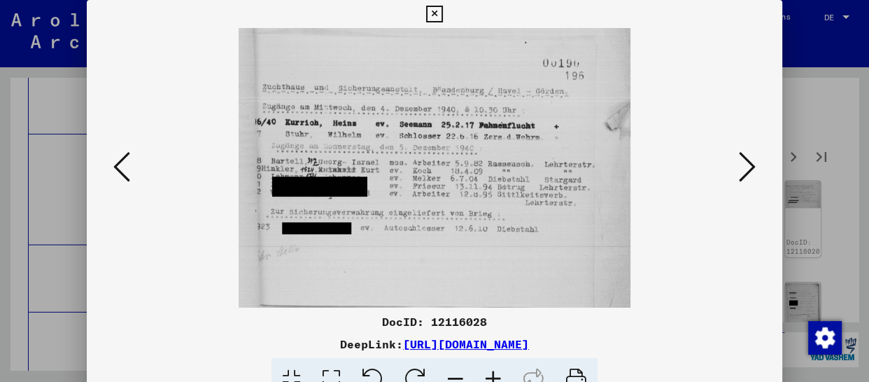
click at [756, 169] on button at bounding box center [747, 168] width 25 height 40
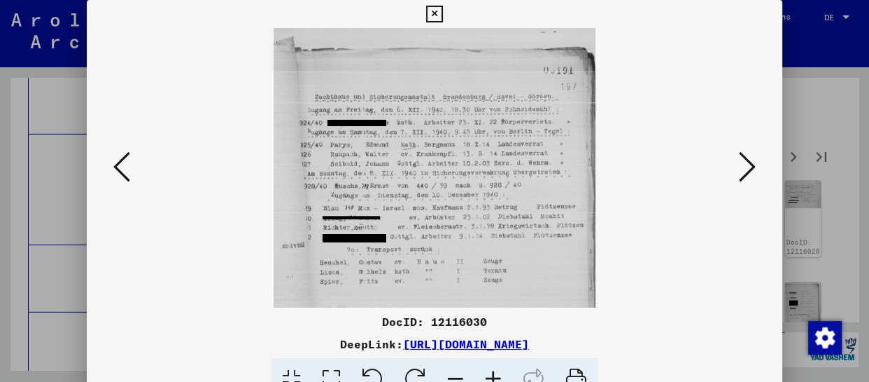
click at [756, 169] on button at bounding box center [747, 168] width 25 height 40
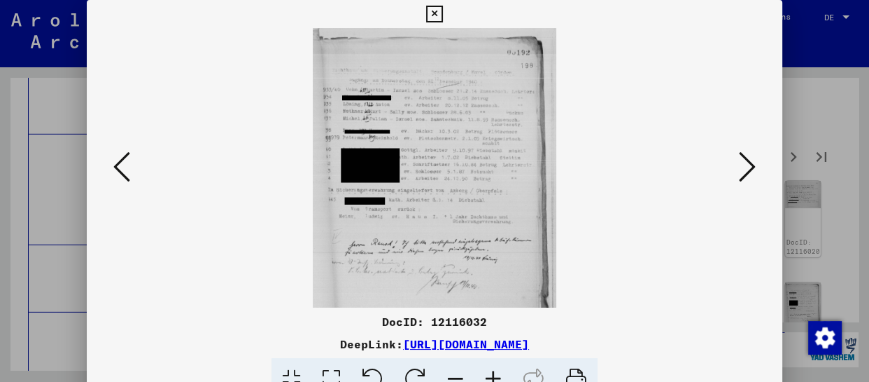
click at [756, 169] on button at bounding box center [747, 168] width 25 height 40
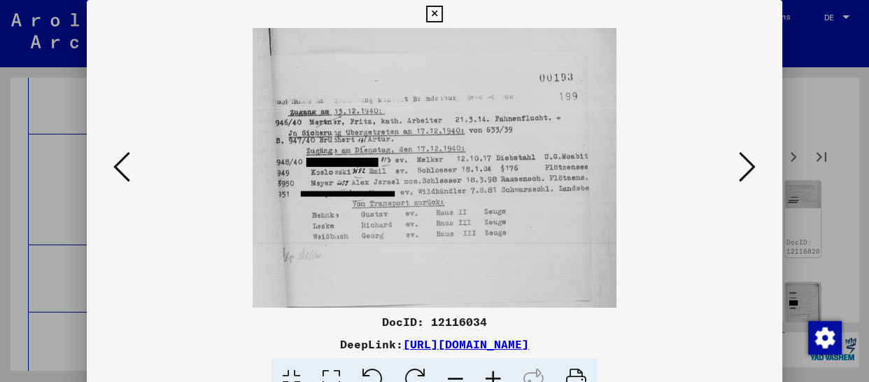
click at [756, 169] on button at bounding box center [747, 168] width 25 height 40
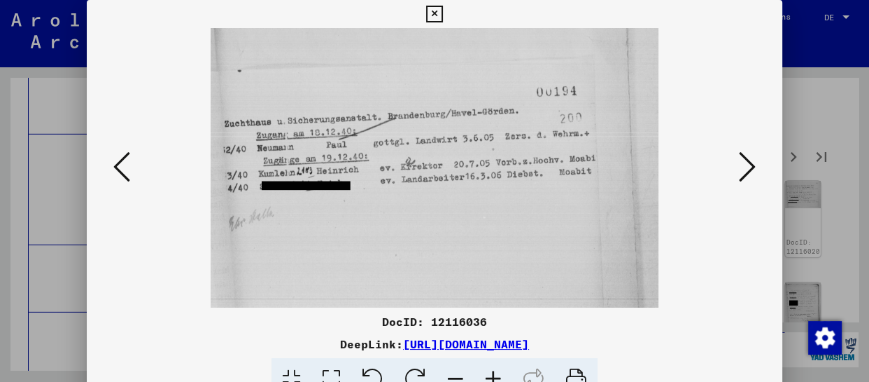
click at [756, 169] on button at bounding box center [747, 168] width 25 height 40
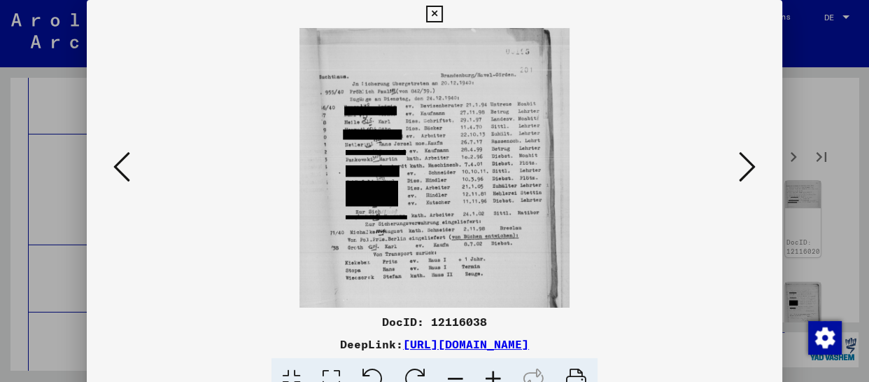
click at [756, 169] on button at bounding box center [747, 168] width 25 height 40
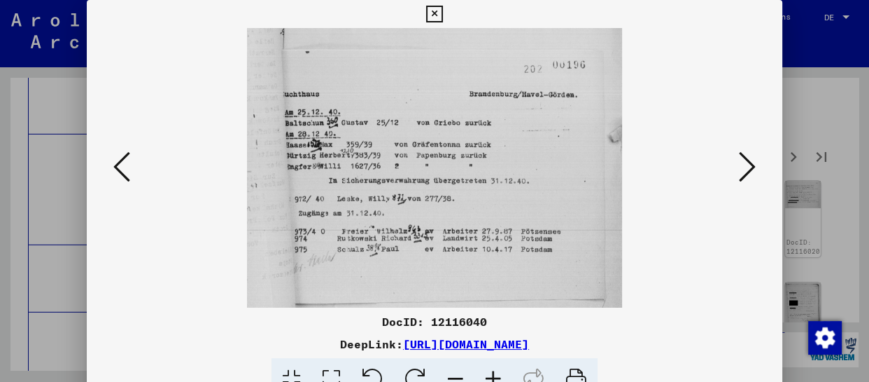
click at [756, 169] on button at bounding box center [747, 168] width 25 height 40
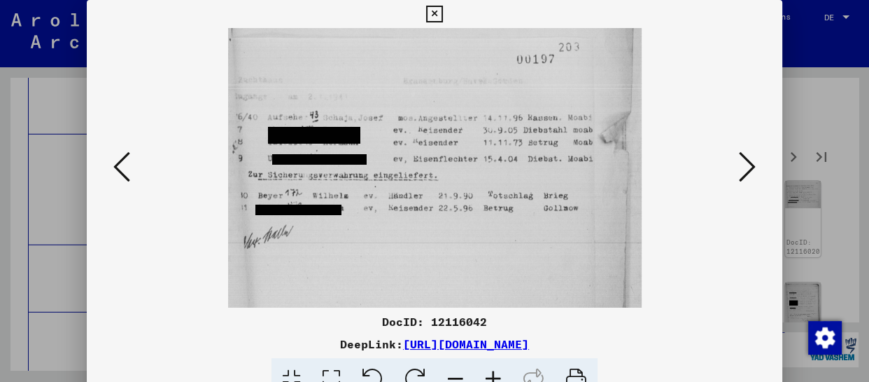
click at [756, 169] on button at bounding box center [747, 168] width 25 height 40
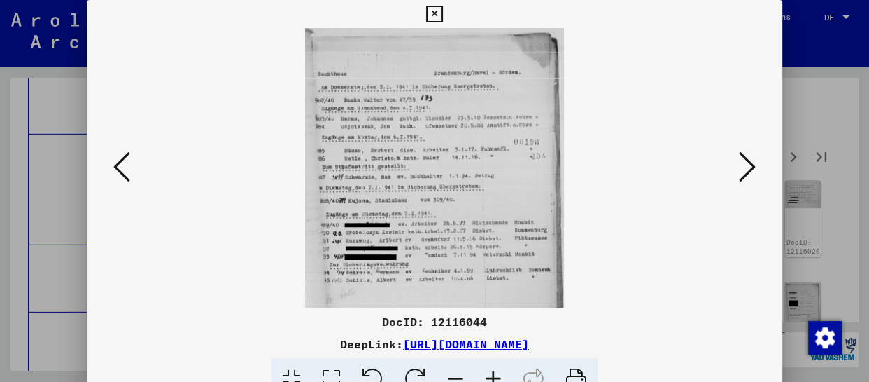
click at [756, 169] on button at bounding box center [747, 168] width 25 height 40
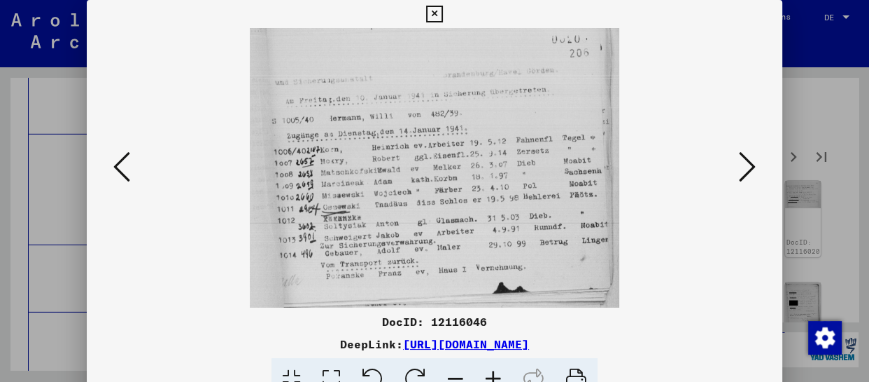
click at [756, 169] on button at bounding box center [747, 168] width 25 height 40
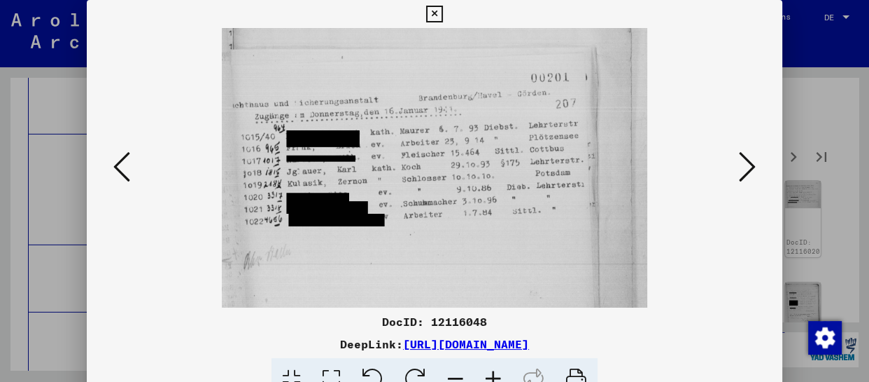
click at [756, 169] on button at bounding box center [747, 168] width 25 height 40
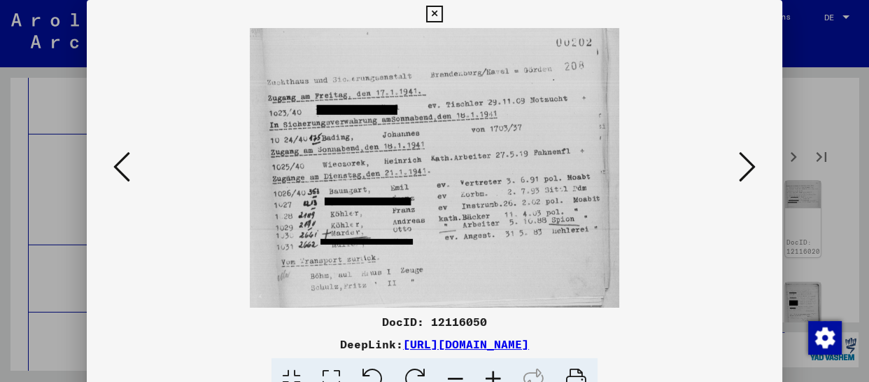
click at [756, 169] on button at bounding box center [747, 168] width 25 height 40
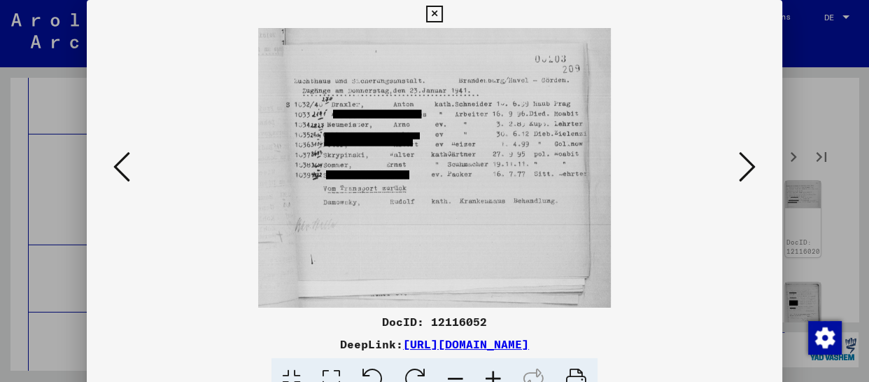
click at [756, 169] on button at bounding box center [747, 168] width 25 height 40
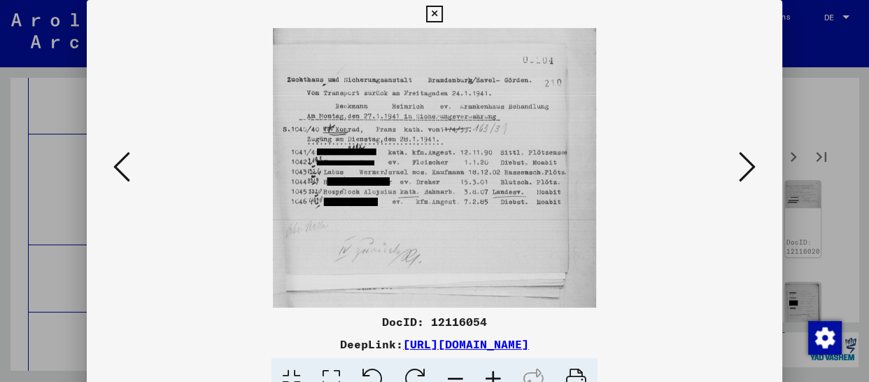
click at [756, 169] on button at bounding box center [747, 168] width 25 height 40
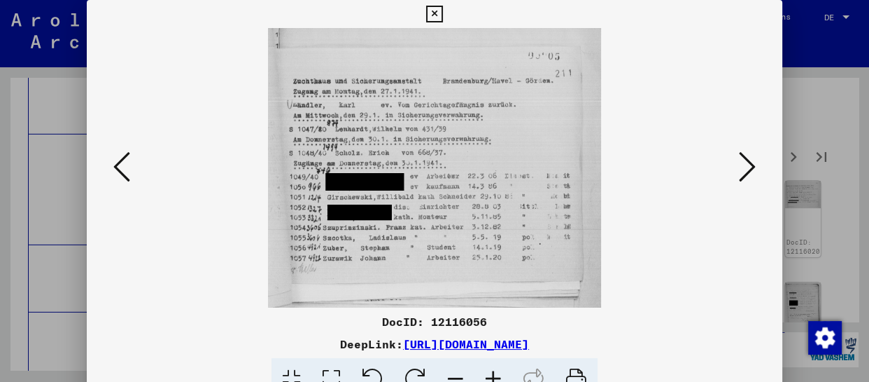
click at [756, 169] on button at bounding box center [747, 168] width 25 height 40
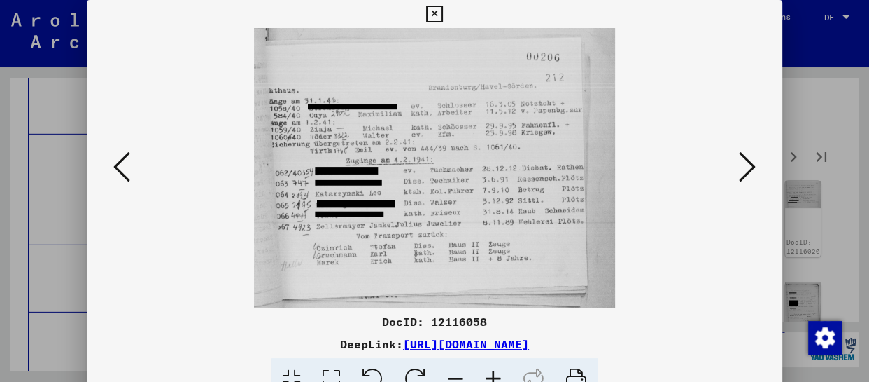
click at [756, 169] on button at bounding box center [747, 168] width 25 height 40
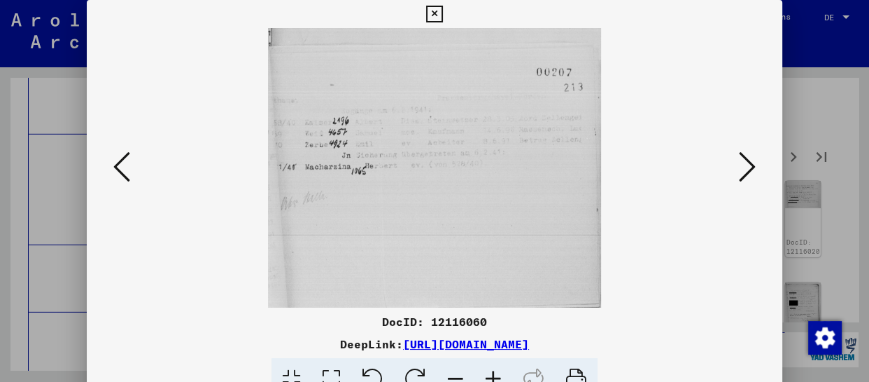
click at [756, 169] on button at bounding box center [747, 168] width 25 height 40
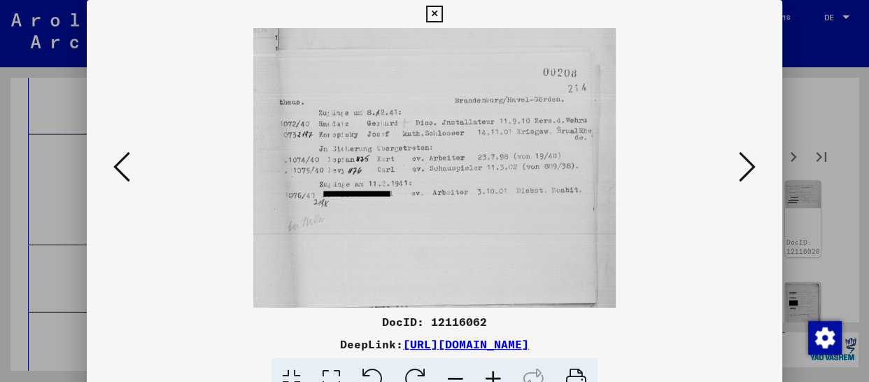
click at [756, 169] on button at bounding box center [747, 168] width 25 height 40
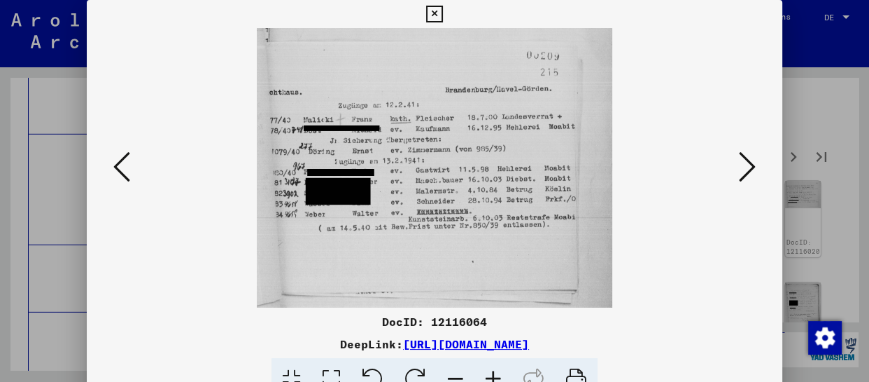
click at [756, 169] on button at bounding box center [747, 168] width 25 height 40
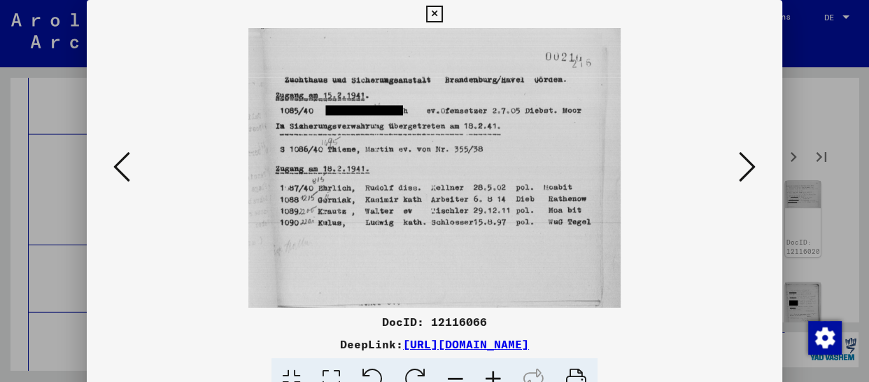
click at [756, 169] on button at bounding box center [747, 168] width 25 height 40
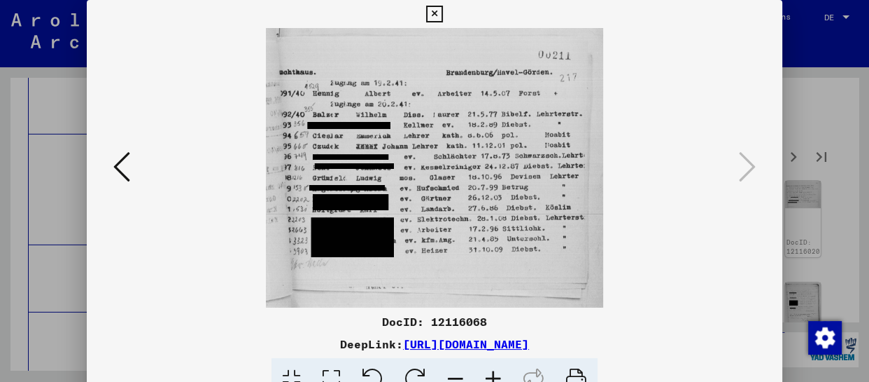
click at [426, 16] on icon at bounding box center [434, 14] width 16 height 17
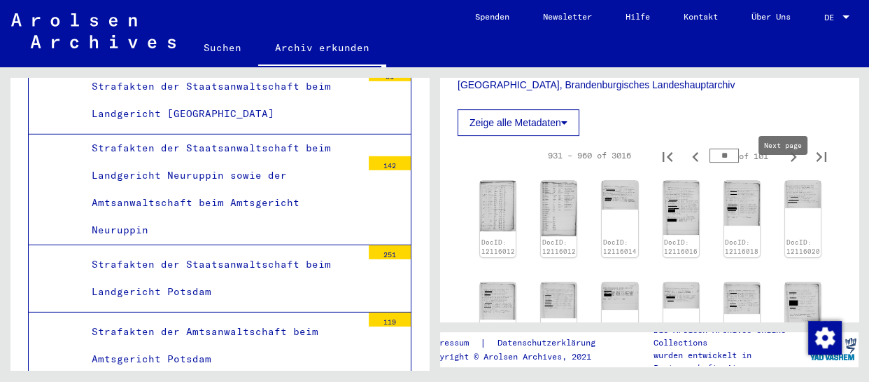
click at [784, 167] on icon "Next page" at bounding box center [794, 157] width 20 height 20
type input "**"
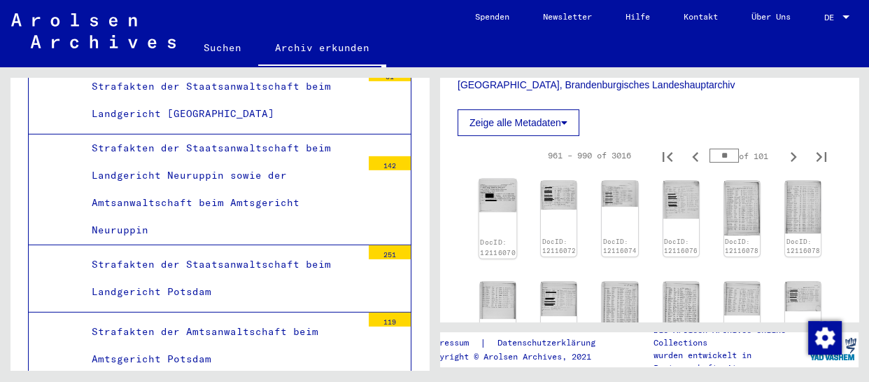
click at [487, 212] on img at bounding box center [499, 195] width 38 height 33
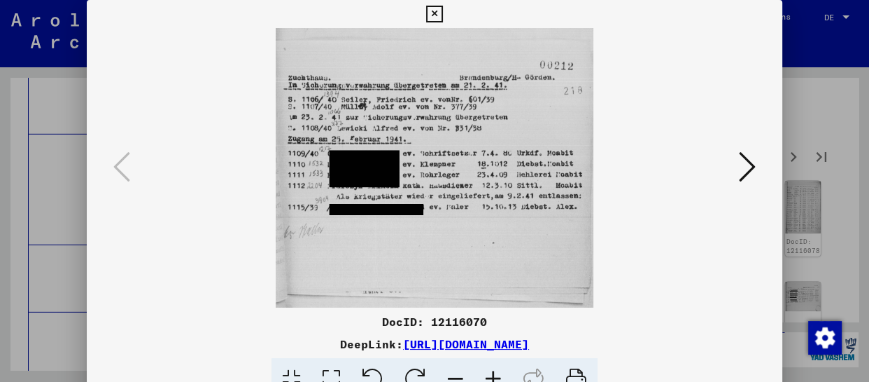
click at [743, 158] on icon at bounding box center [747, 167] width 17 height 34
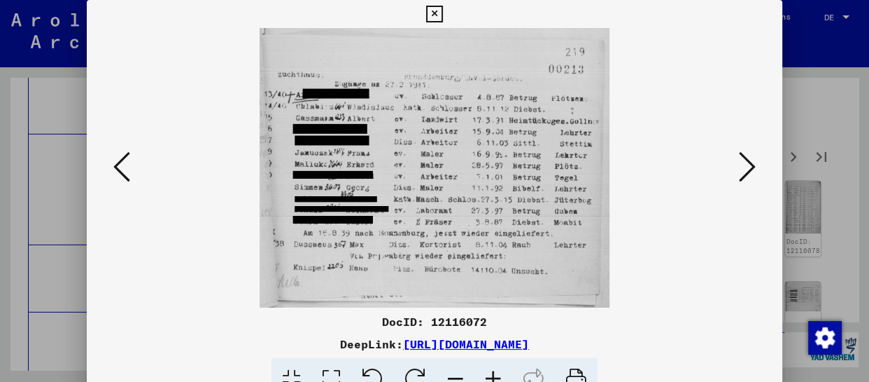
click at [743, 158] on icon at bounding box center [747, 167] width 17 height 34
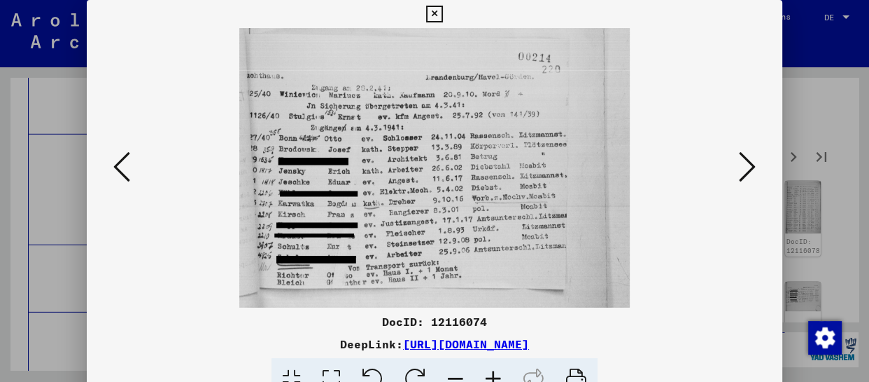
click at [743, 158] on icon at bounding box center [747, 167] width 17 height 34
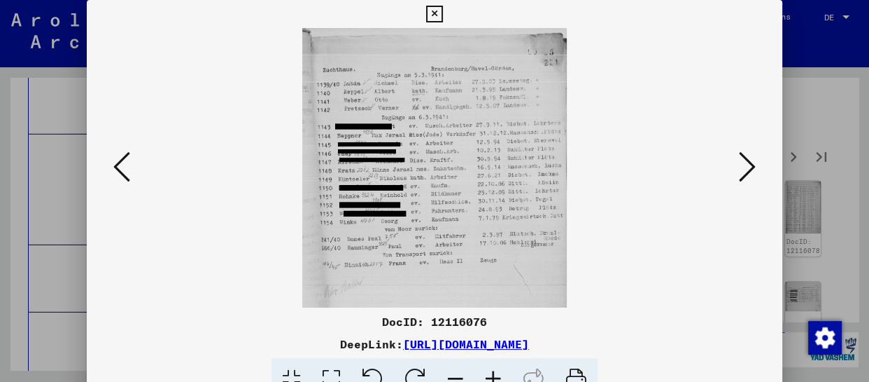
click at [743, 158] on icon at bounding box center [747, 167] width 17 height 34
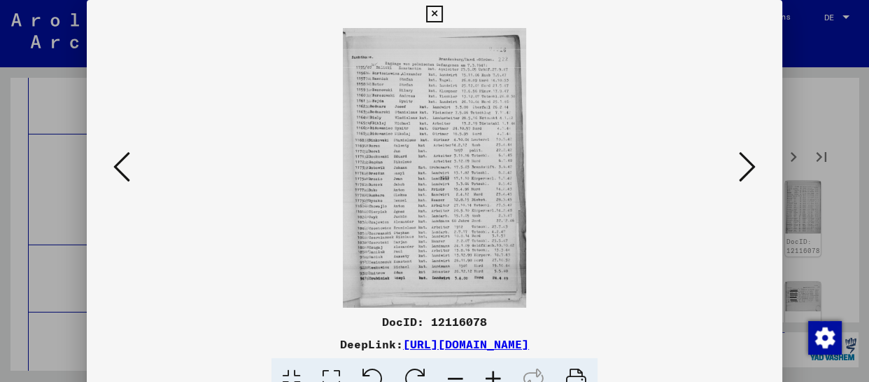
click at [494, 370] on icon at bounding box center [494, 379] width 38 height 43
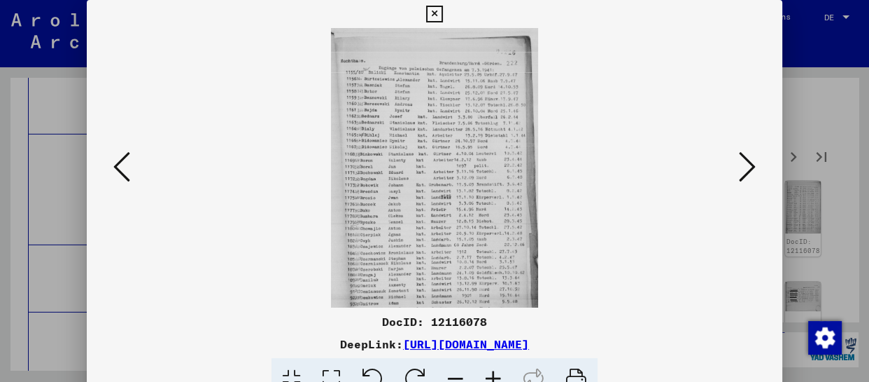
click at [494, 370] on icon at bounding box center [494, 379] width 38 height 43
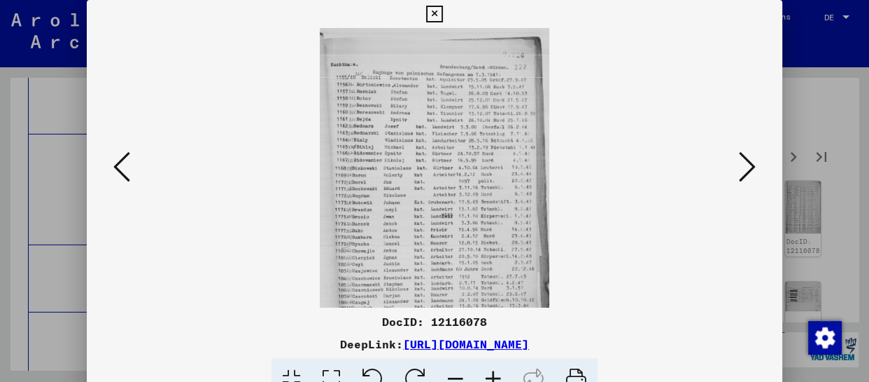
click at [495, 370] on icon at bounding box center [494, 379] width 38 height 43
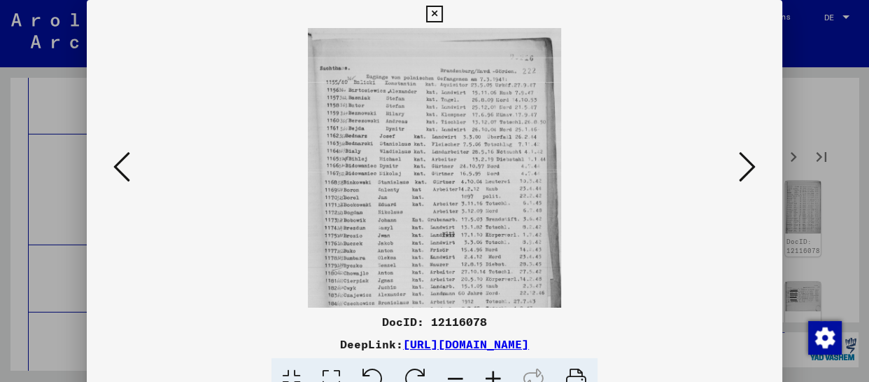
click at [498, 370] on icon at bounding box center [494, 379] width 38 height 43
click at [498, 368] on icon at bounding box center [494, 379] width 38 height 43
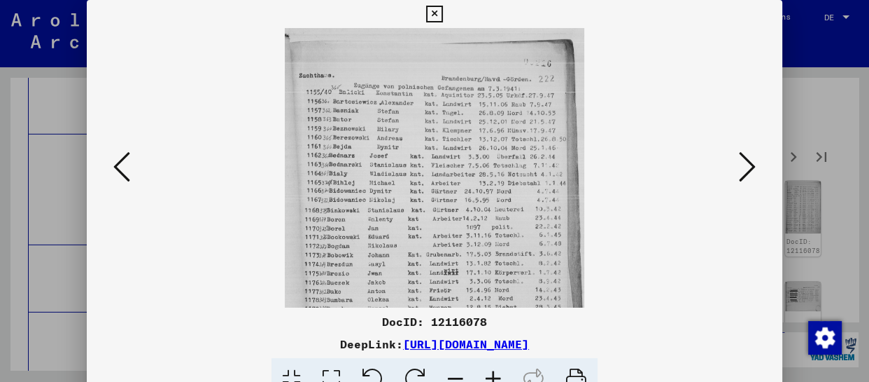
click at [498, 371] on icon at bounding box center [494, 379] width 38 height 43
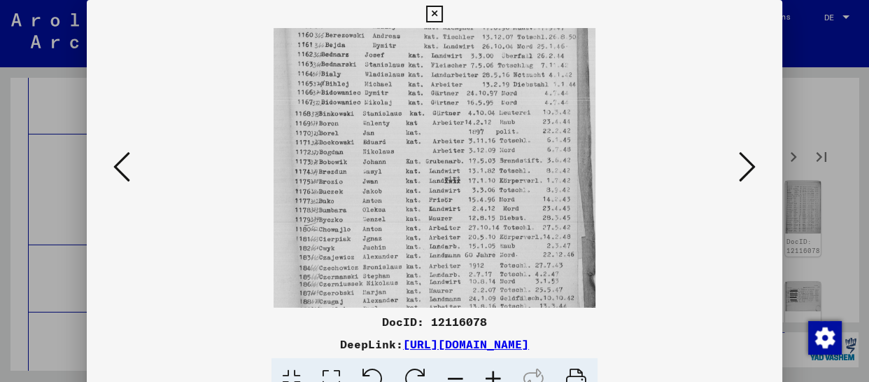
scroll to position [210, 0]
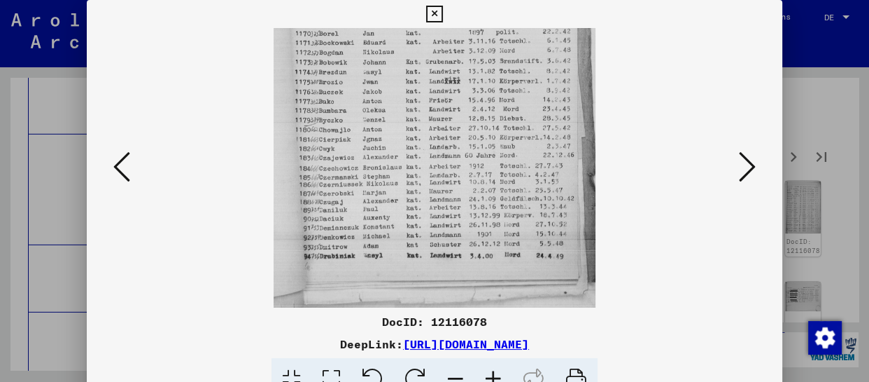
drag, startPoint x: 477, startPoint y: 277, endPoint x: 511, endPoint y: 32, distance: 248.0
click at [510, 32] on img at bounding box center [435, 62] width 322 height 489
click at [752, 167] on icon at bounding box center [747, 167] width 17 height 34
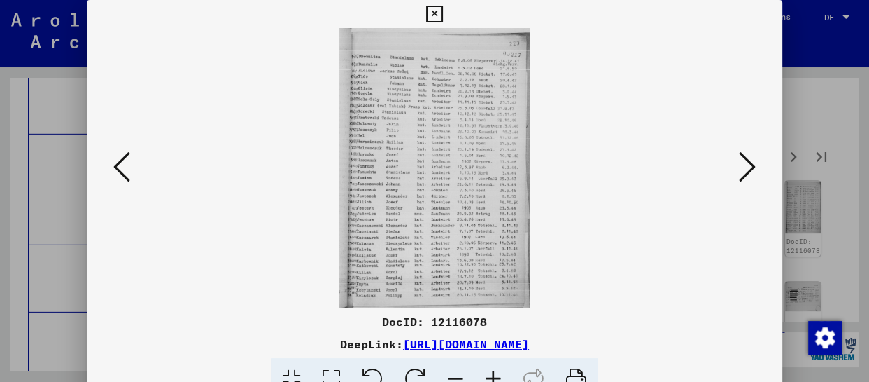
click at [752, 168] on icon at bounding box center [747, 167] width 17 height 34
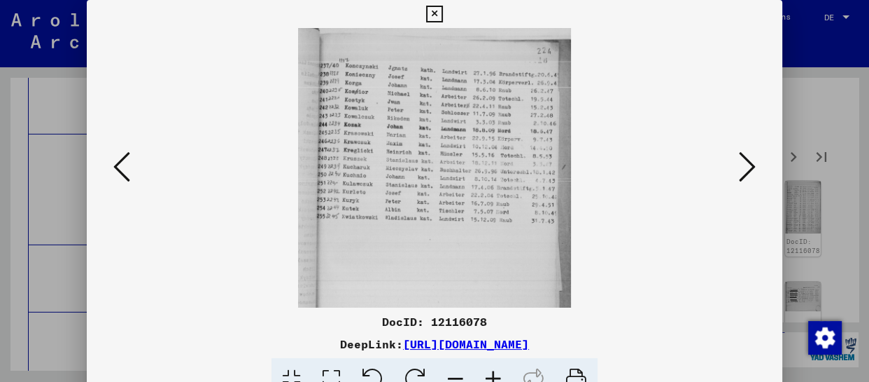
click at [752, 168] on icon at bounding box center [747, 167] width 17 height 34
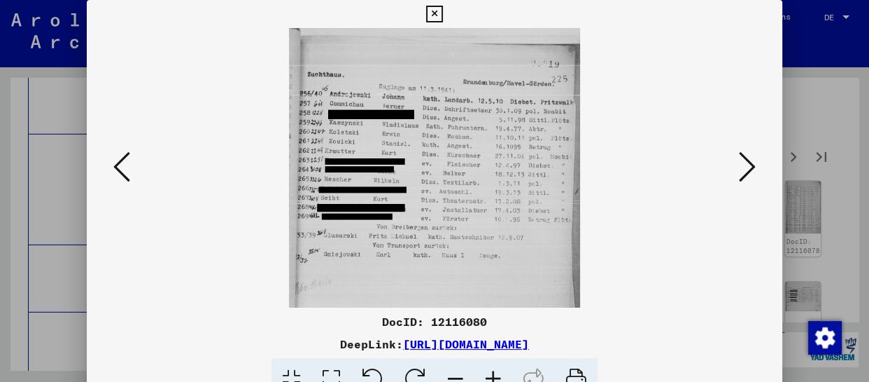
click at [752, 168] on icon at bounding box center [747, 167] width 17 height 34
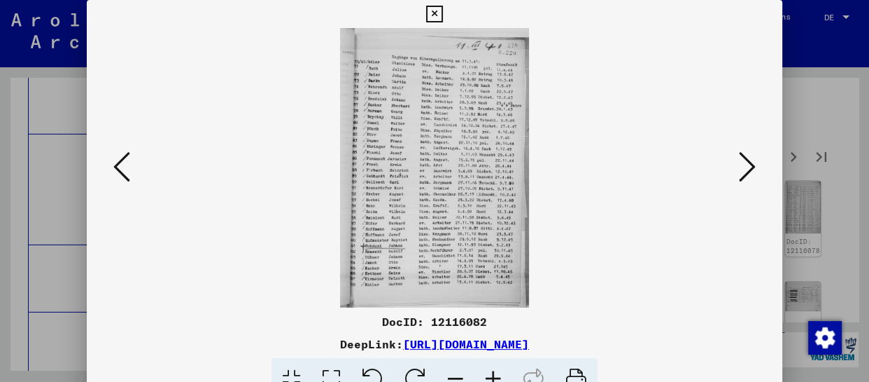
click at [487, 373] on icon at bounding box center [494, 379] width 38 height 43
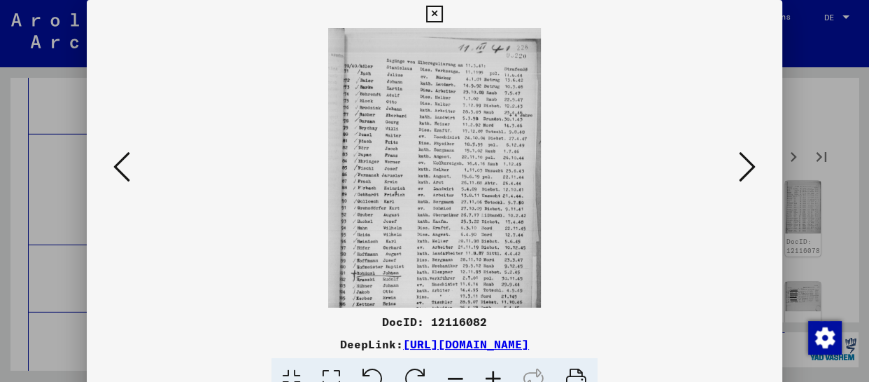
click at [487, 373] on icon at bounding box center [494, 379] width 38 height 43
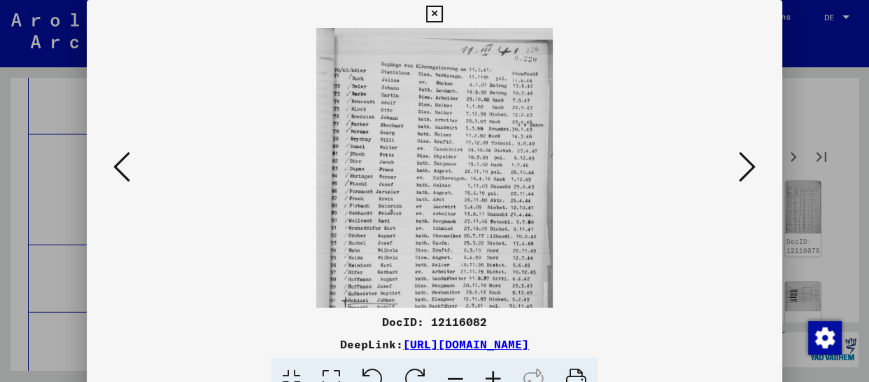
click at [487, 374] on icon at bounding box center [494, 379] width 38 height 43
click at [488, 374] on icon at bounding box center [494, 379] width 38 height 43
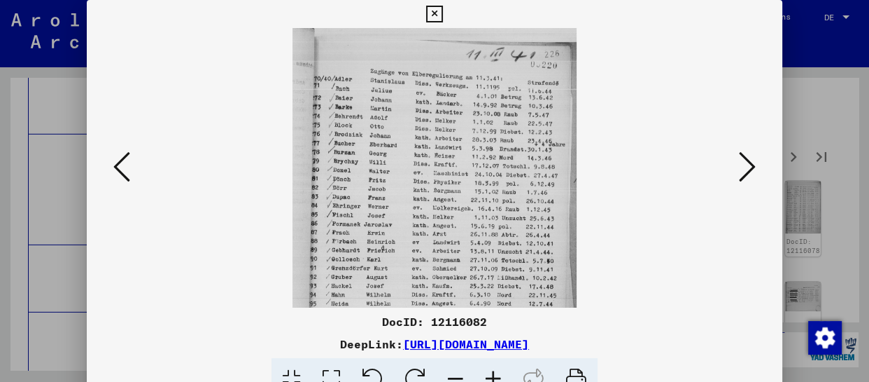
click at [488, 374] on icon at bounding box center [494, 379] width 38 height 43
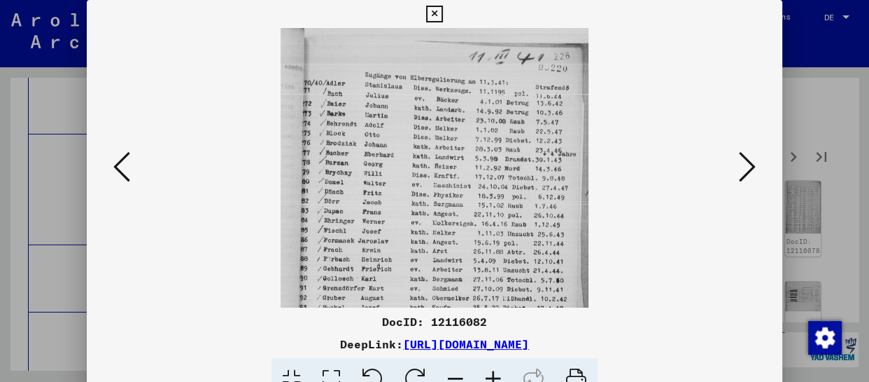
drag, startPoint x: 466, startPoint y: 167, endPoint x: 459, endPoint y: 196, distance: 29.5
click at [459, 196] on img at bounding box center [435, 255] width 308 height 454
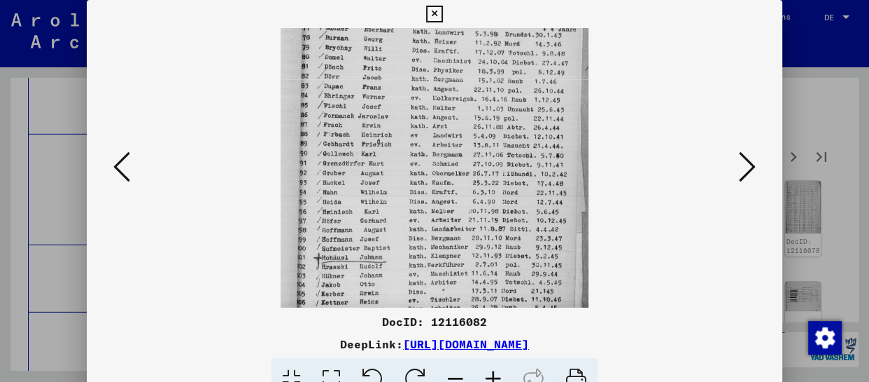
drag, startPoint x: 487, startPoint y: 245, endPoint x: 487, endPoint y: 127, distance: 118.3
click at [488, 121] on img at bounding box center [435, 130] width 308 height 454
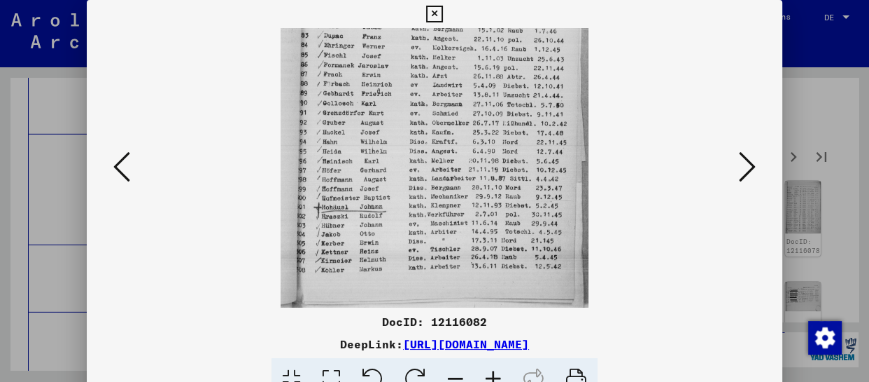
drag, startPoint x: 490, startPoint y: 233, endPoint x: 502, endPoint y: 49, distance: 184.5
click at [502, 49] on img at bounding box center [435, 80] width 308 height 454
click at [749, 155] on icon at bounding box center [747, 167] width 17 height 34
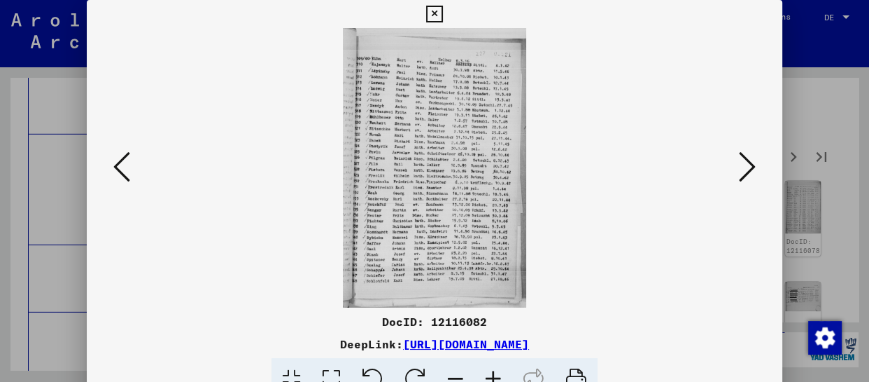
click at [749, 155] on icon at bounding box center [747, 167] width 17 height 34
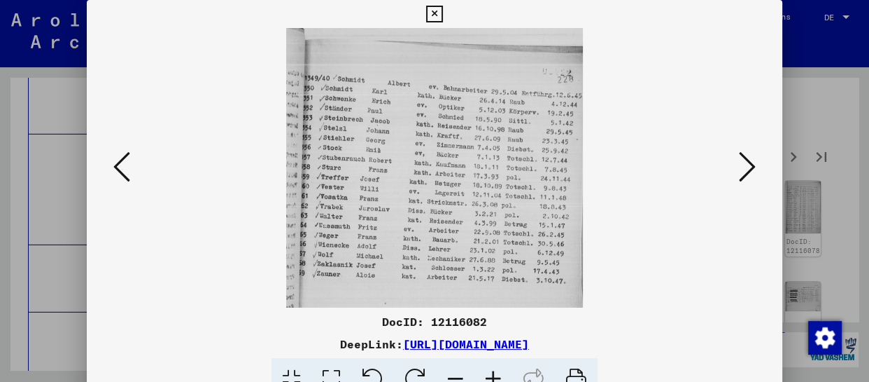
click at [109, 168] on button at bounding box center [121, 168] width 25 height 40
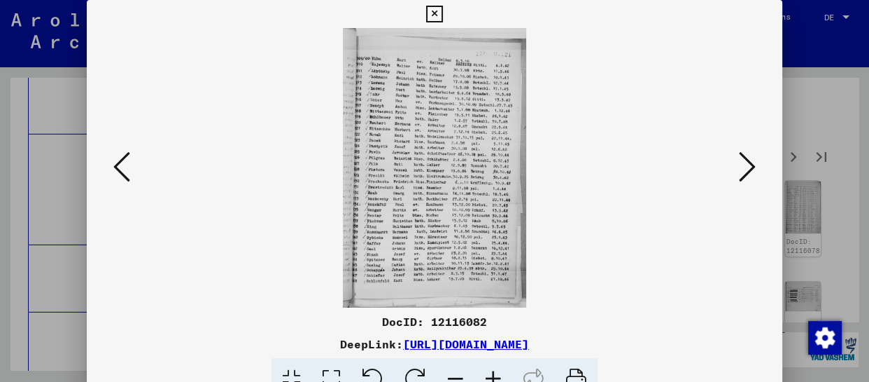
click at [497, 372] on icon at bounding box center [494, 379] width 38 height 43
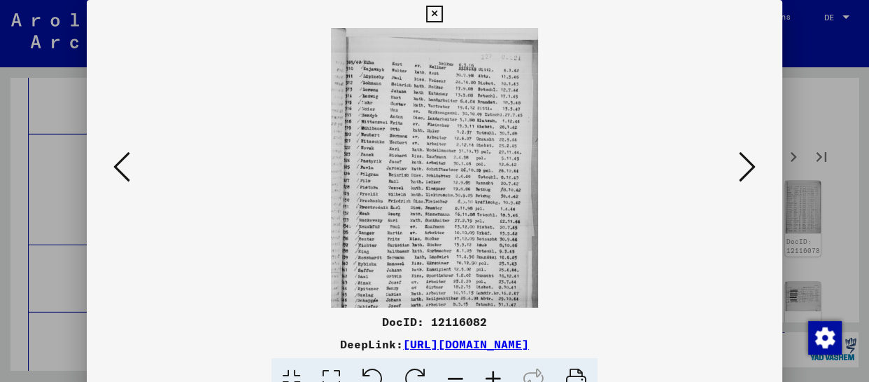
click at [497, 373] on icon at bounding box center [494, 379] width 38 height 43
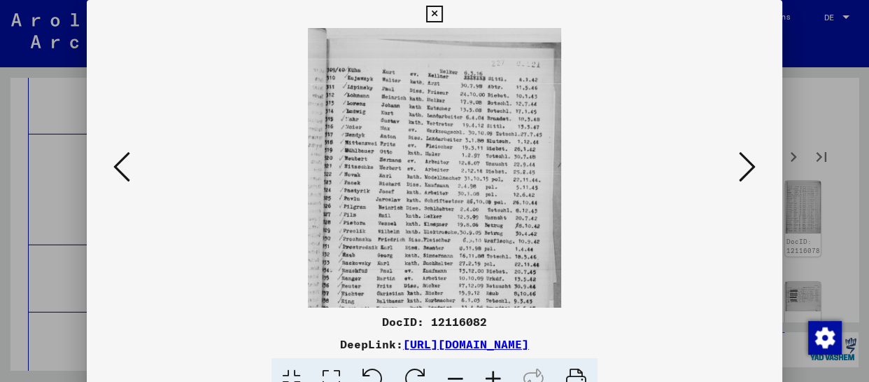
click at [497, 373] on icon at bounding box center [494, 379] width 38 height 43
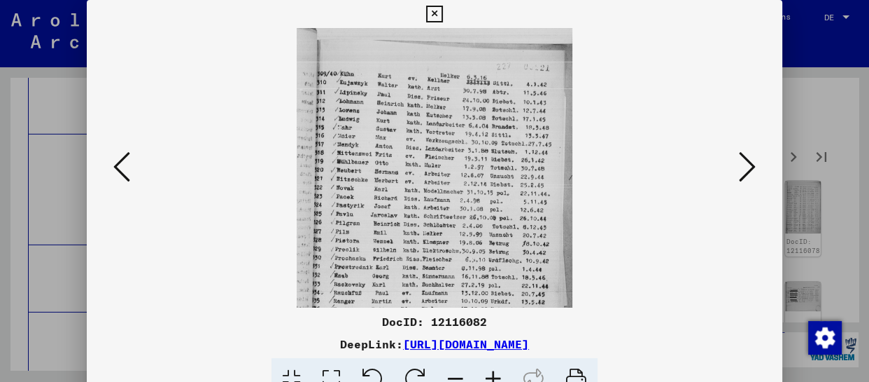
click at [497, 373] on icon at bounding box center [494, 379] width 38 height 43
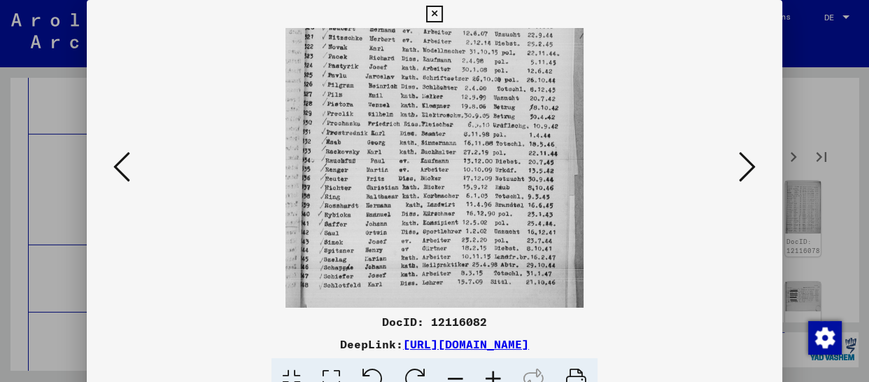
scroll to position [175, 0]
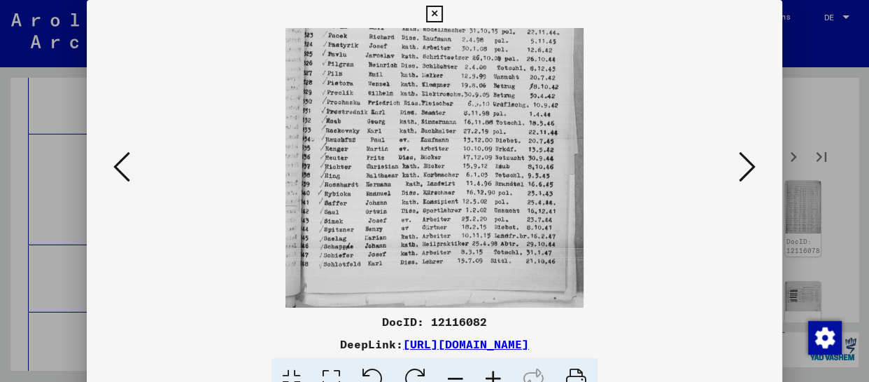
drag, startPoint x: 455, startPoint y: 265, endPoint x: 482, endPoint y: 67, distance: 200.0
click at [482, 67] on img at bounding box center [435, 80] width 299 height 454
click at [745, 153] on icon at bounding box center [747, 167] width 17 height 34
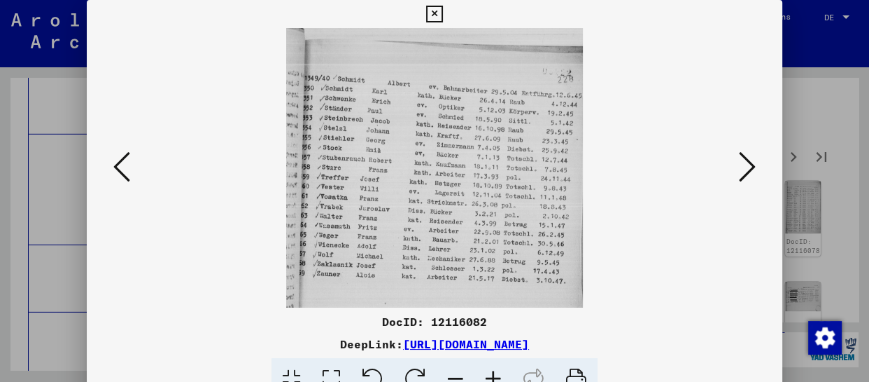
click
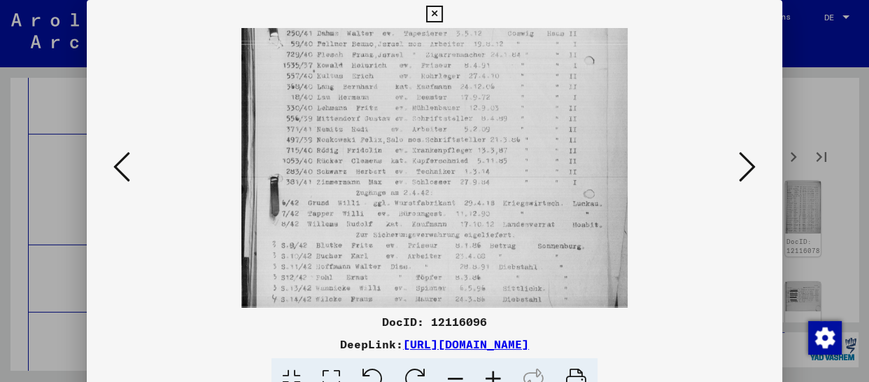
drag, startPoint x: 526, startPoint y: 280, endPoint x: 526, endPoint y: 104, distance: 175.7
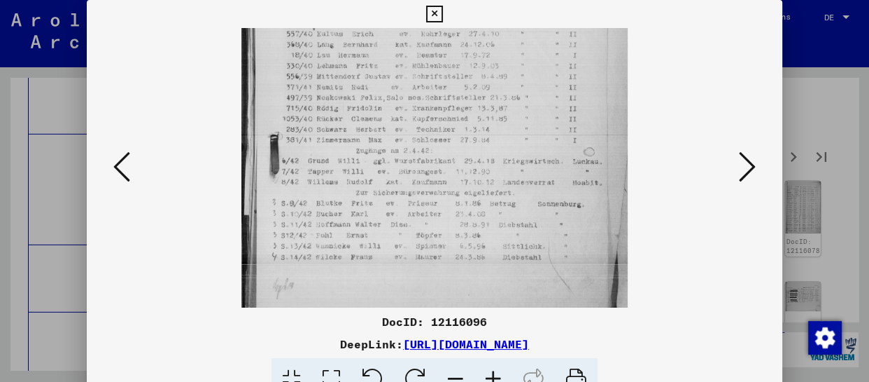
scroll to position [228, 0]
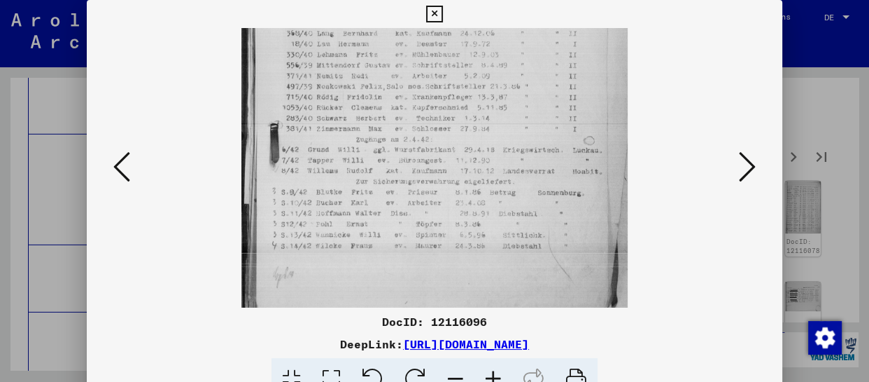
drag, startPoint x: 525, startPoint y: 224, endPoint x: 525, endPoint y: 172, distance: 52.5
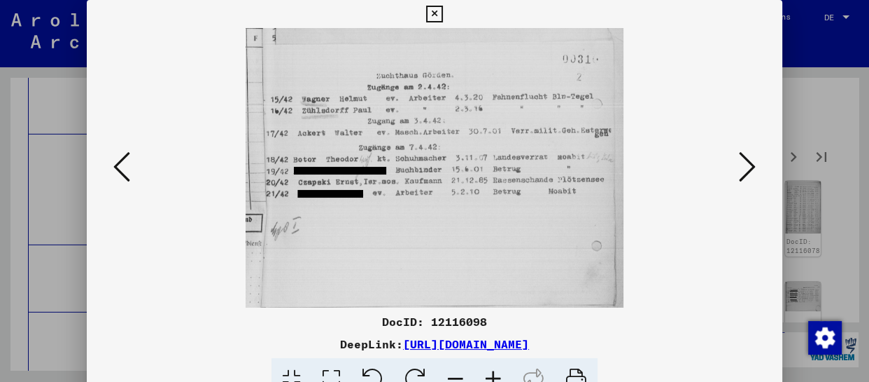
scroll to position [0, 0]
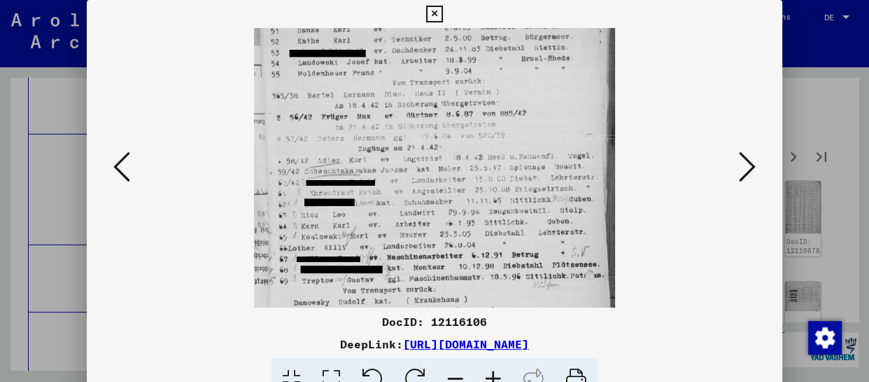
drag, startPoint x: 494, startPoint y: 265, endPoint x: 488, endPoint y: 95, distance: 170.2
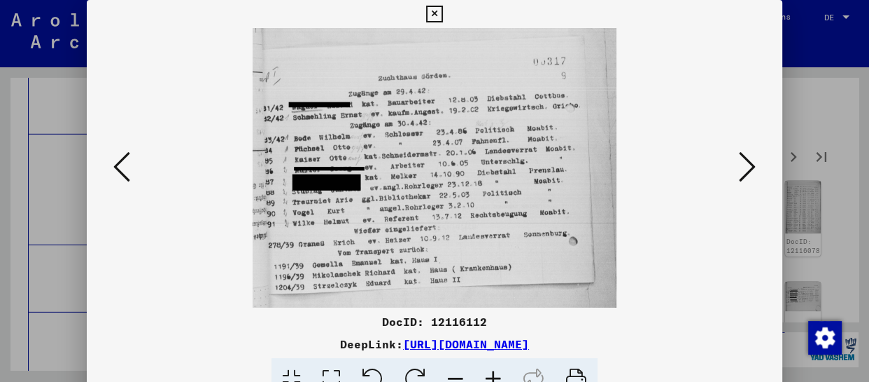
drag, startPoint x: 523, startPoint y: 205, endPoint x: 523, endPoint y: 120, distance: 84.7
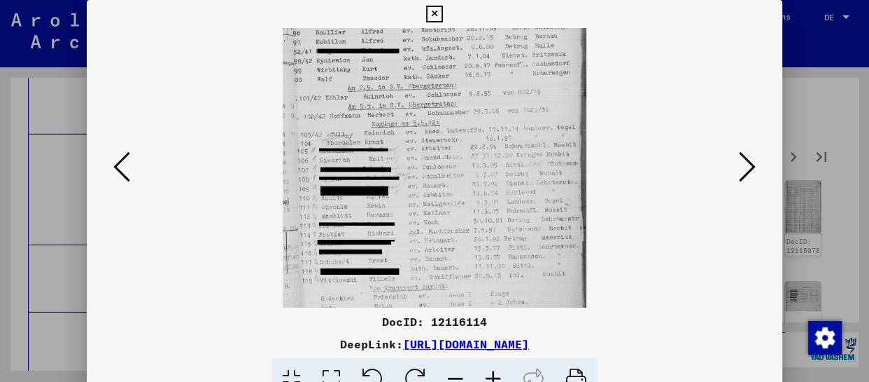
scroll to position [106, 0]
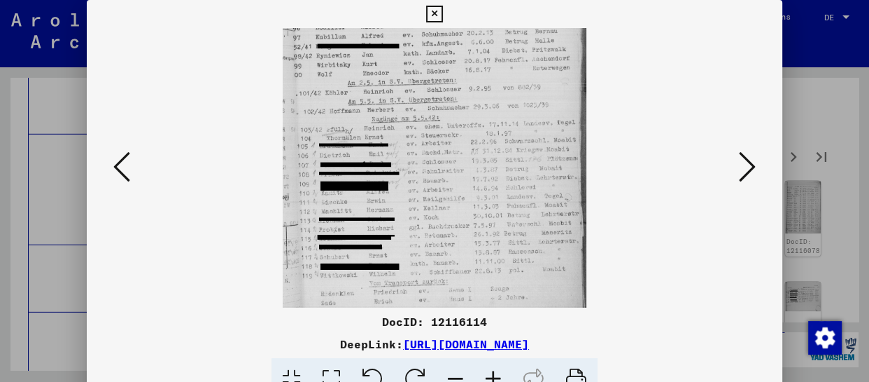
drag, startPoint x: 444, startPoint y: 257, endPoint x: 445, endPoint y: 151, distance: 105.7
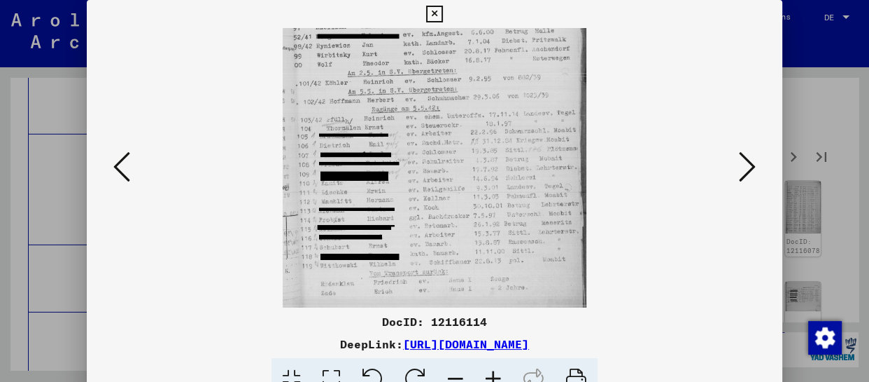
scroll to position [118, 0]
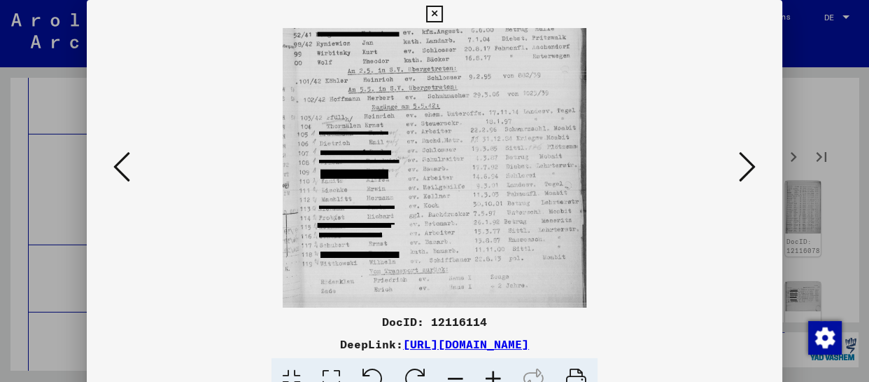
drag, startPoint x: 448, startPoint y: 169, endPoint x: 449, endPoint y: 157, distance: 12.6
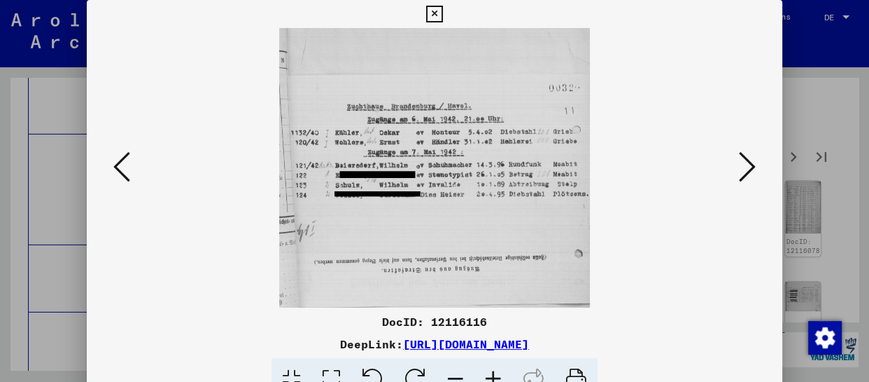
scroll to position [0, 0]
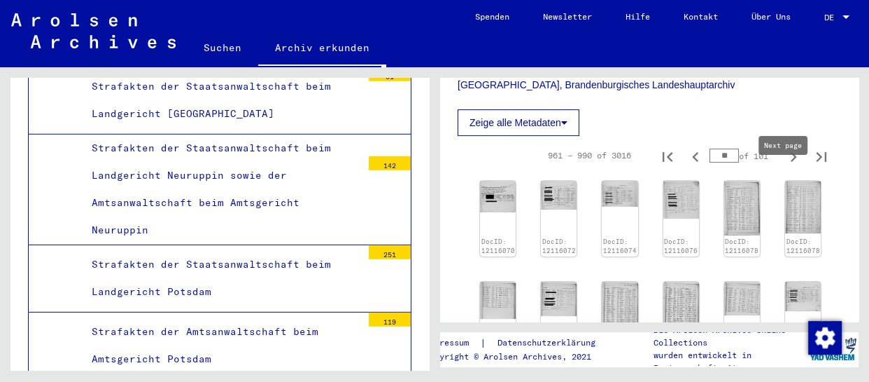
type input "**"
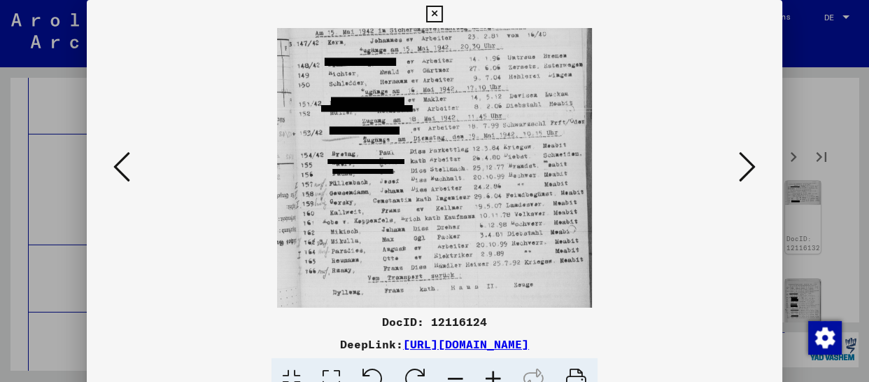
scroll to position [169, 0]
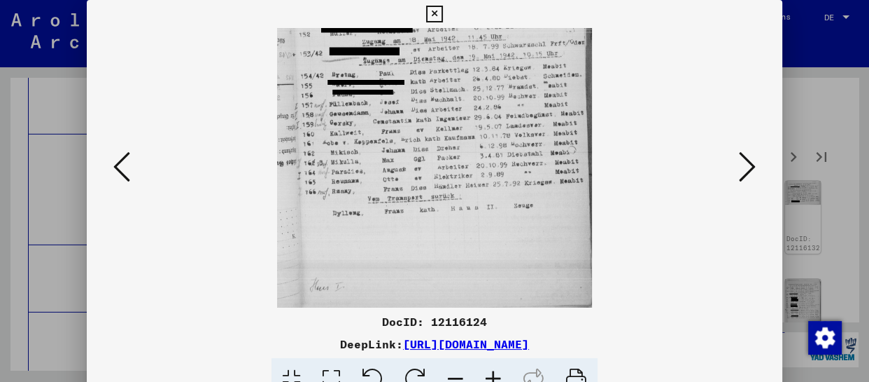
drag, startPoint x: 481, startPoint y: 260, endPoint x: 498, endPoint y: 85, distance: 175.1
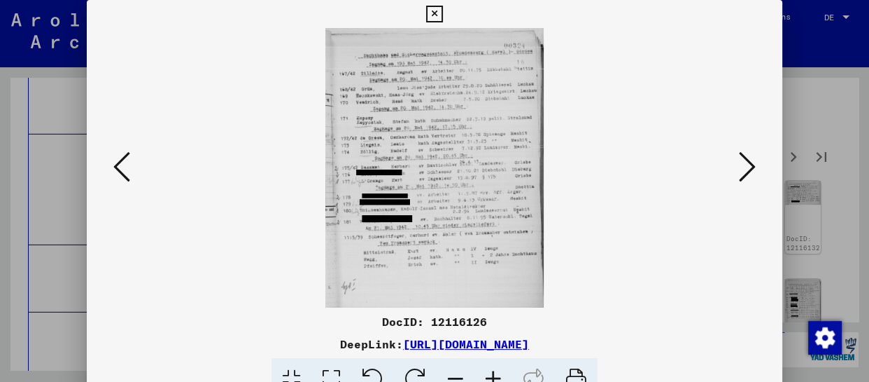
scroll to position [0, 0]
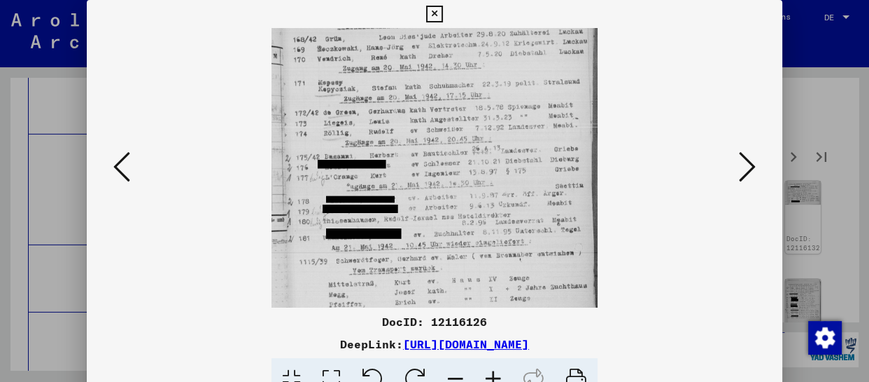
drag, startPoint x: 474, startPoint y: 239, endPoint x: 485, endPoint y: 48, distance: 192.1
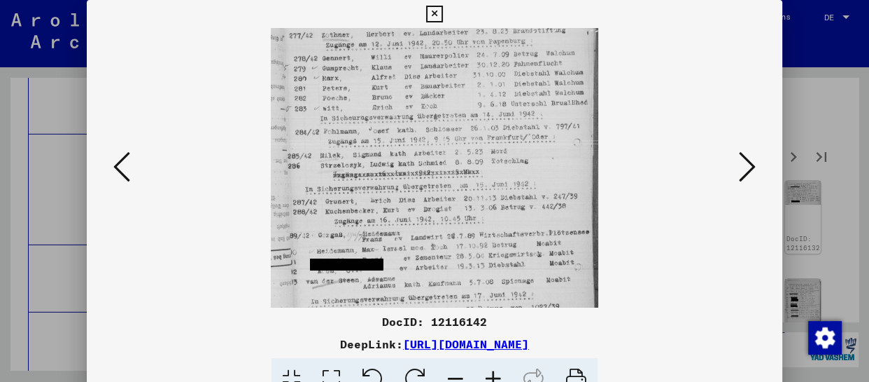
drag, startPoint x: 501, startPoint y: 248, endPoint x: 517, endPoint y: 181, distance: 68.4
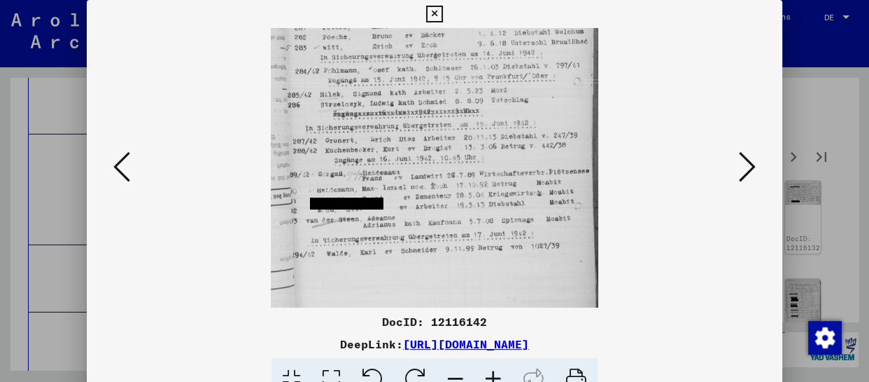
scroll to position [136, 0]
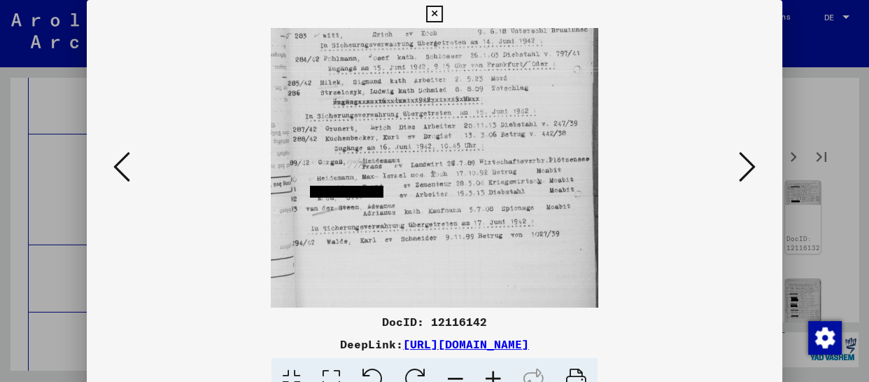
drag, startPoint x: 526, startPoint y: 249, endPoint x: 542, endPoint y: 177, distance: 73.7
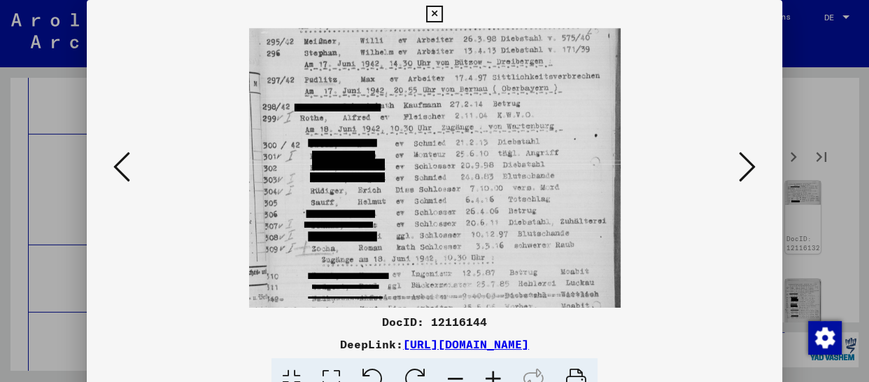
drag, startPoint x: 462, startPoint y: 267, endPoint x: 475, endPoint y: 189, distance: 78.8
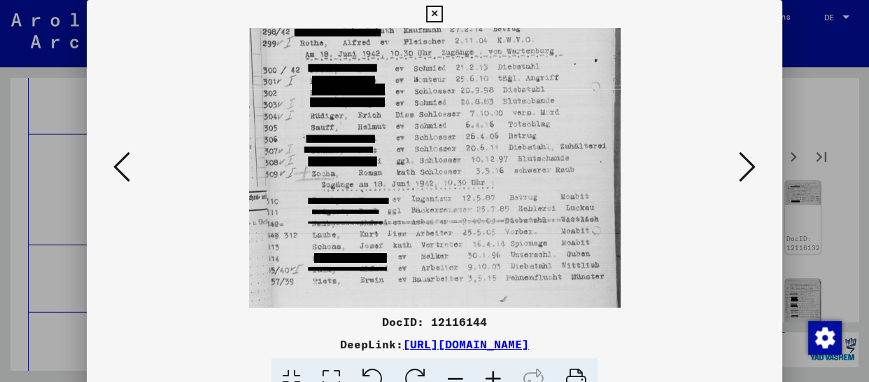
scroll to position [148, 0]
drag, startPoint x: 488, startPoint y: 232, endPoint x: 505, endPoint y: 156, distance: 78.1
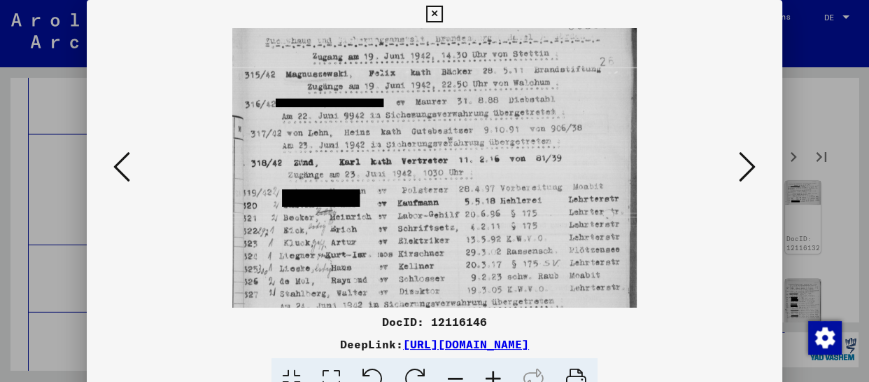
scroll to position [43, 0]
drag, startPoint x: 484, startPoint y: 270, endPoint x: 512, endPoint y: 223, distance: 54.3
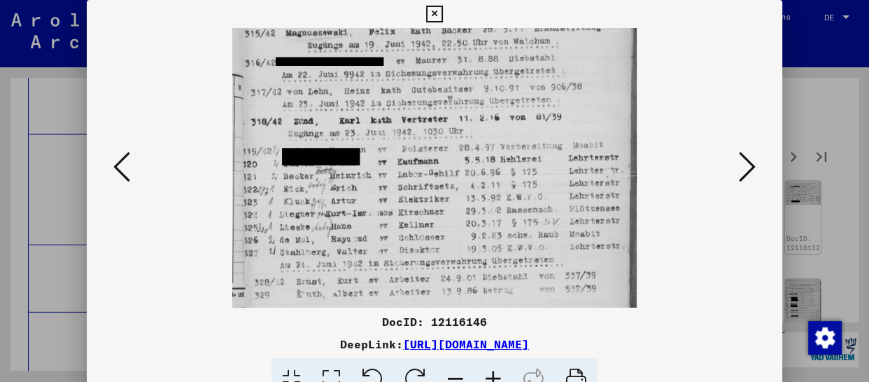
scroll to position [85, 0]
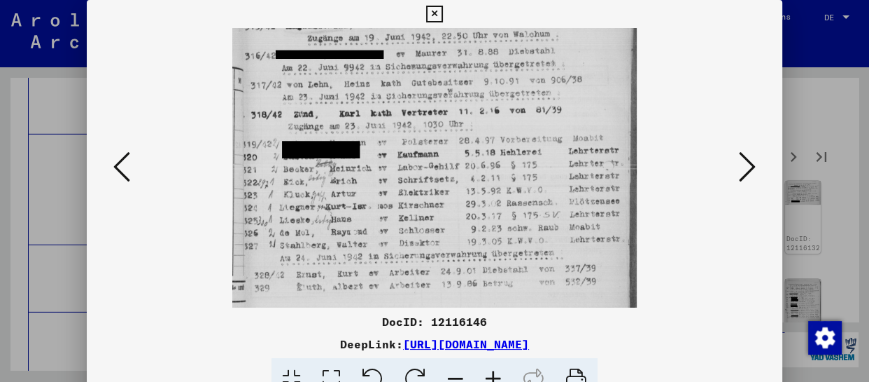
drag, startPoint x: 500, startPoint y: 269, endPoint x: 533, endPoint y: 170, distance: 104.0
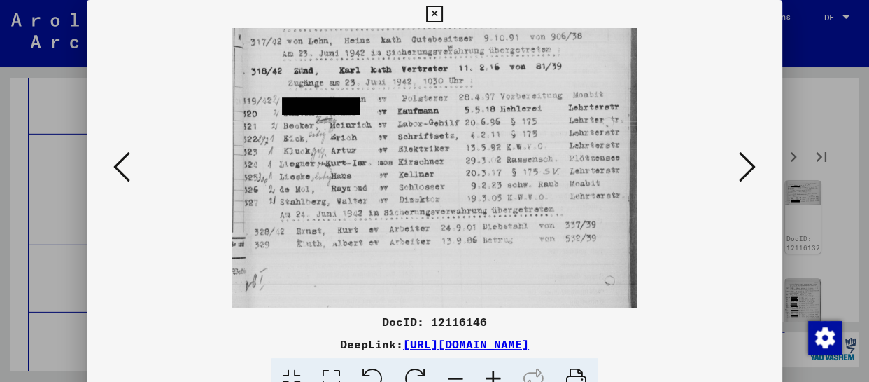
scroll to position [0, 0]
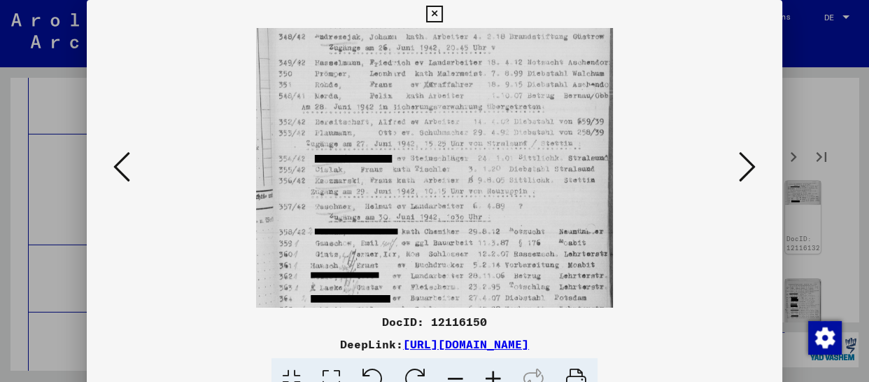
drag, startPoint x: 466, startPoint y: 220, endPoint x: 471, endPoint y: 128, distance: 91.9
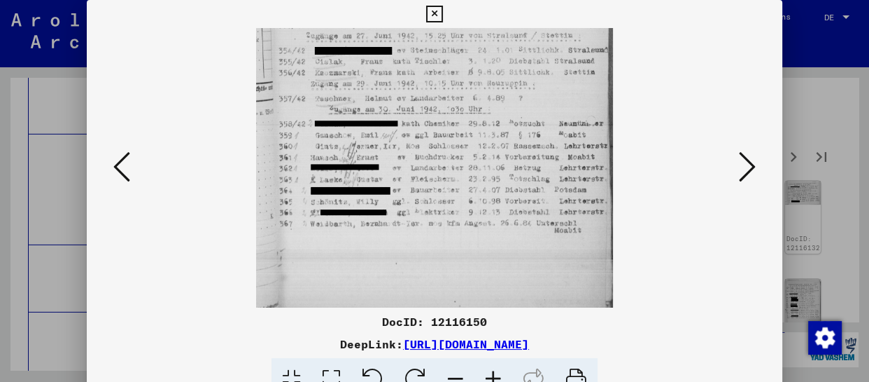
scroll to position [252, 0]
drag, startPoint x: 477, startPoint y: 194, endPoint x: 477, endPoint y: 137, distance: 56.7
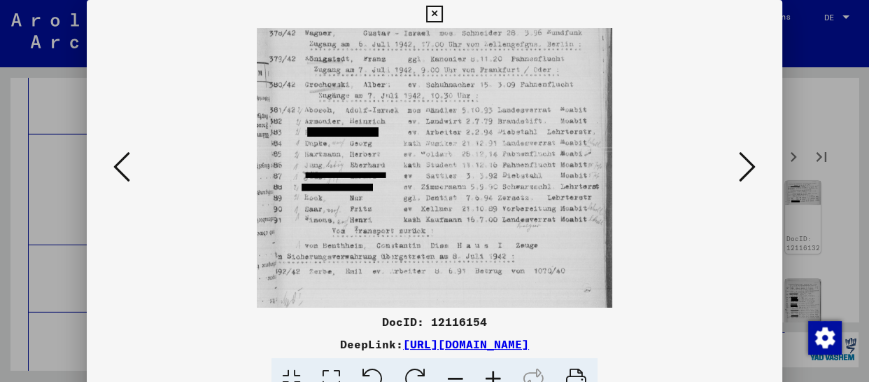
drag, startPoint x: 484, startPoint y: 241, endPoint x: 497, endPoint y: 142, distance: 99.5
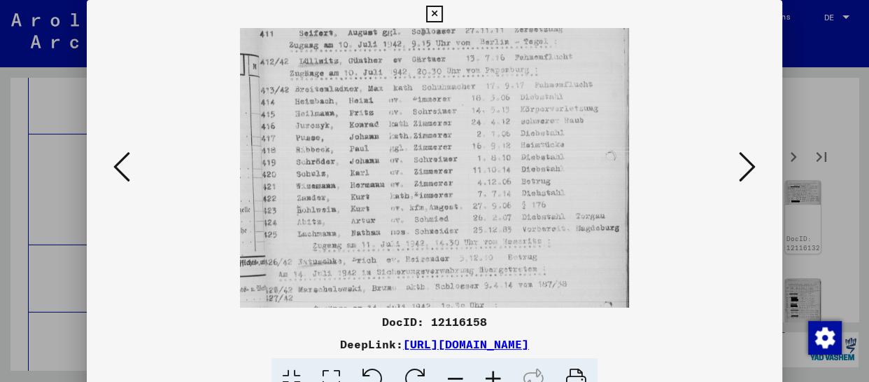
drag, startPoint x: 476, startPoint y: 259, endPoint x: 494, endPoint y: 162, distance: 98.9
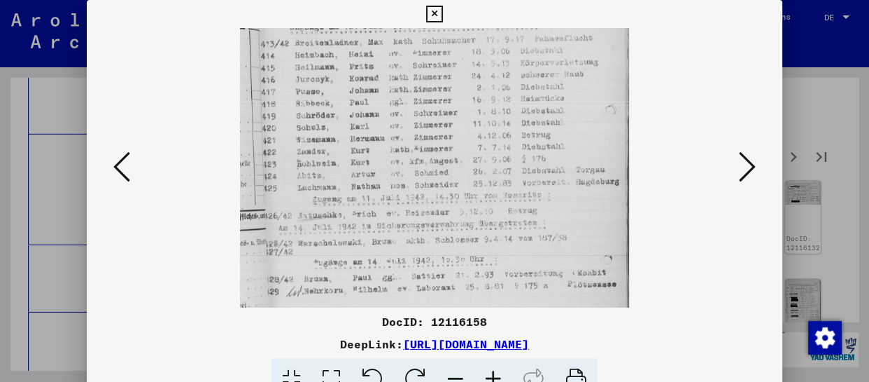
scroll to position [175, 0]
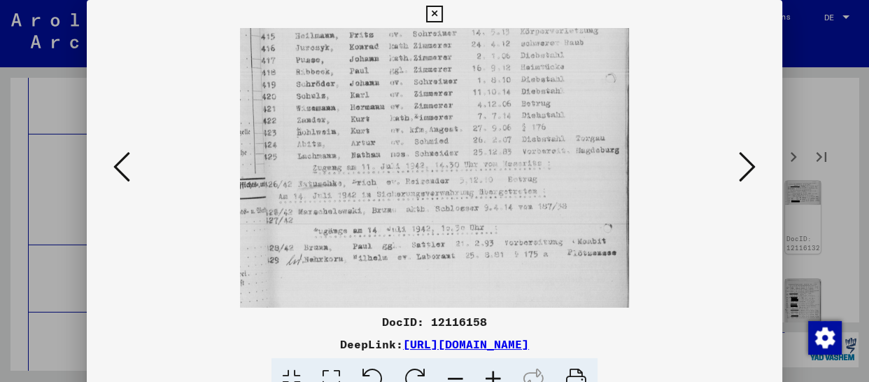
drag, startPoint x: 506, startPoint y: 258, endPoint x: 512, endPoint y: 172, distance: 85.6
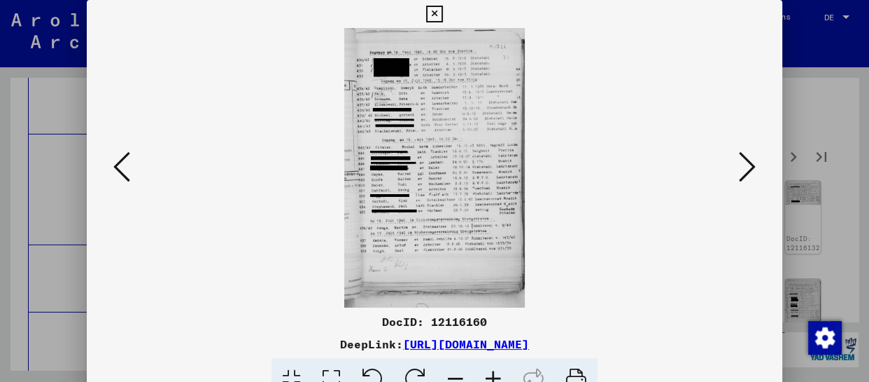
scroll to position [0, 0]
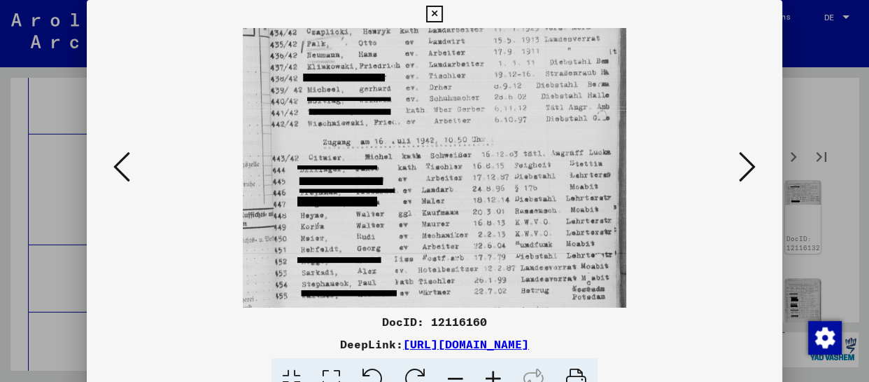
drag, startPoint x: 483, startPoint y: 216, endPoint x: 492, endPoint y: 122, distance: 94.2
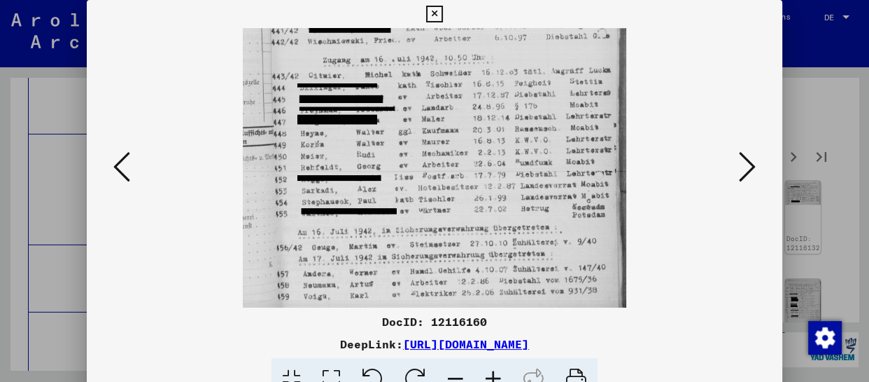
scroll to position [250, 0]
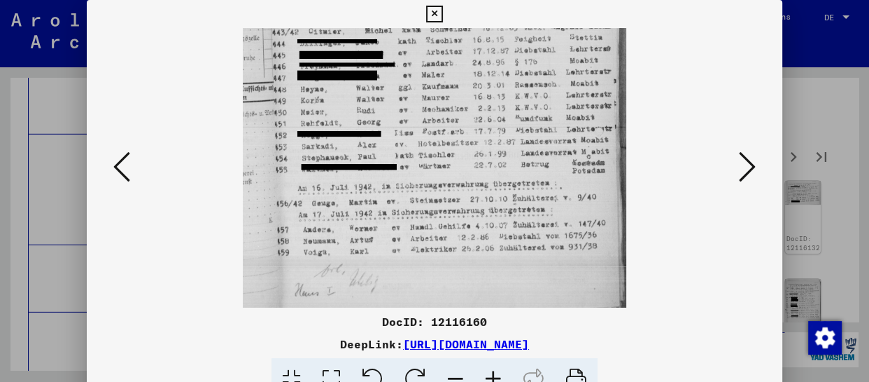
drag, startPoint x: 487, startPoint y: 249, endPoint x: 487, endPoint y: 124, distance: 125.3
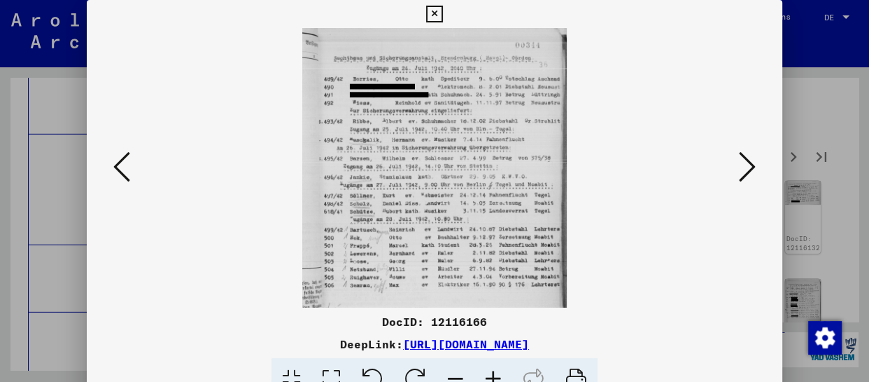
scroll to position [35, 0]
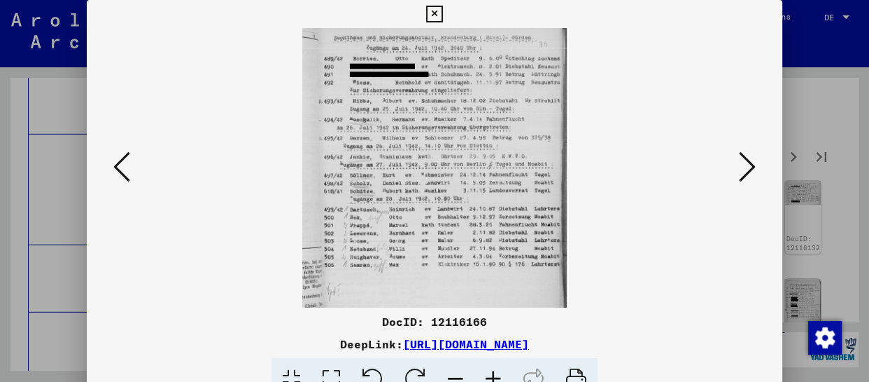
drag, startPoint x: 501, startPoint y: 254, endPoint x: 510, endPoint y: 191, distance: 63.7
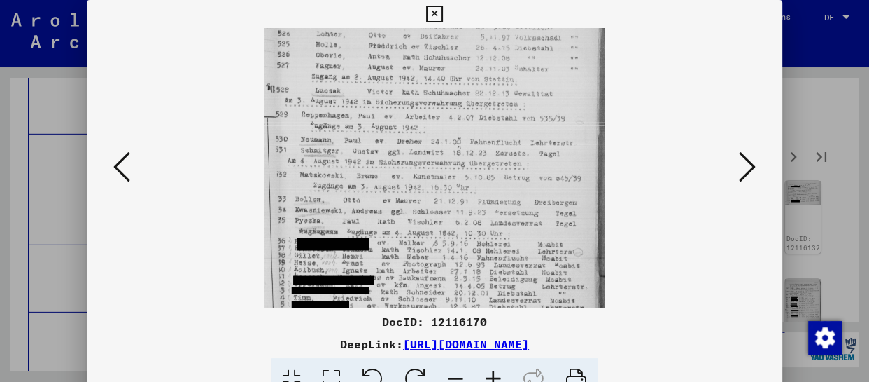
drag, startPoint x: 467, startPoint y: 262, endPoint x: 496, endPoint y: 164, distance: 102.1
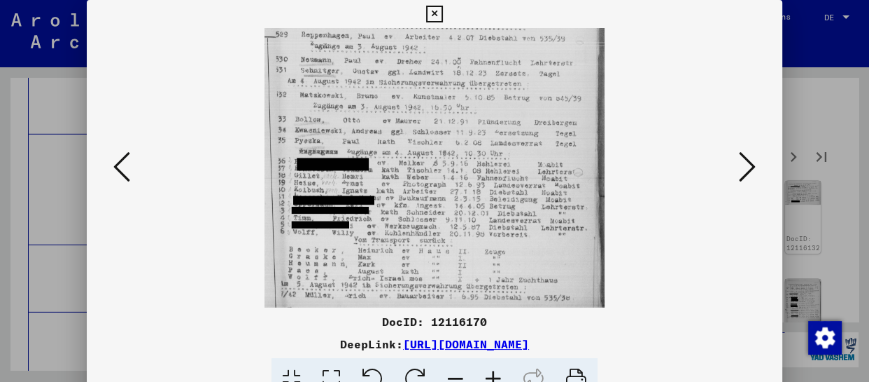
scroll to position [219, 0]
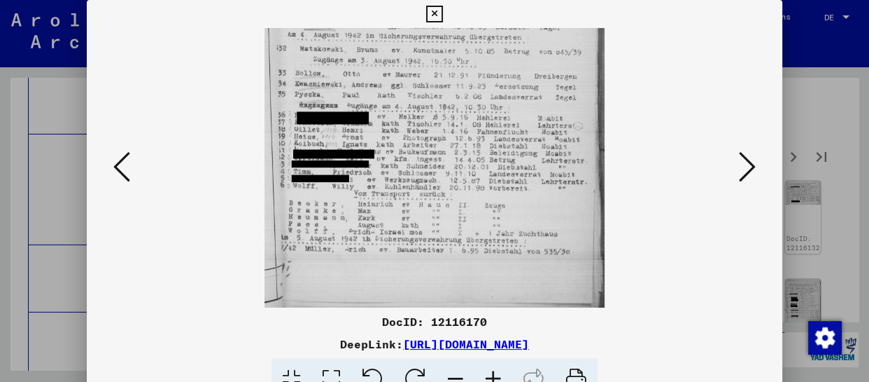
drag, startPoint x: 546, startPoint y: 270, endPoint x: 548, endPoint y: 155, distance: 114.1
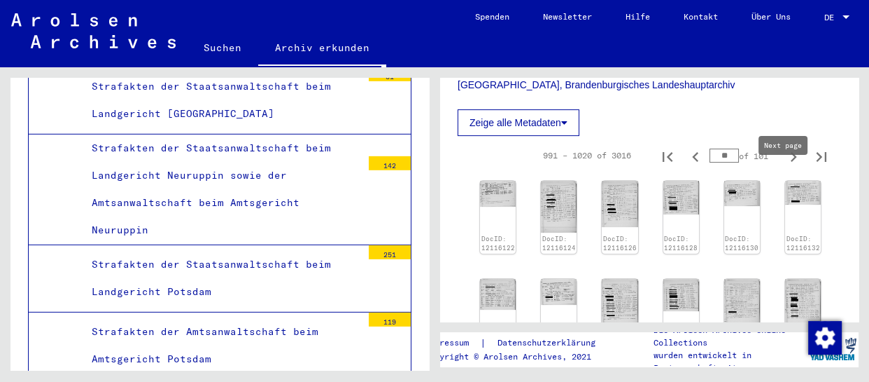
type input "**"
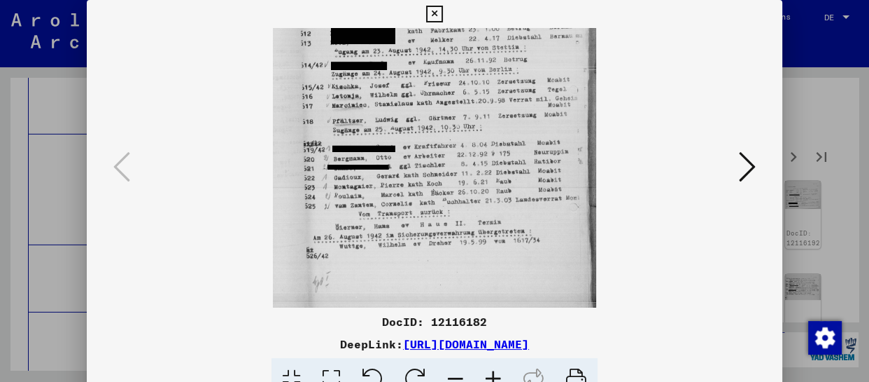
drag, startPoint x: 484, startPoint y: 268, endPoint x: 487, endPoint y: 123, distance: 144.9
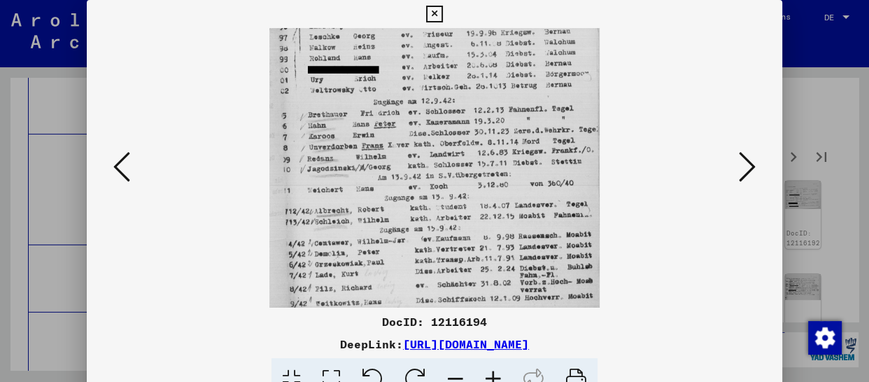
drag, startPoint x: 481, startPoint y: 271, endPoint x: 508, endPoint y: 109, distance: 164.7
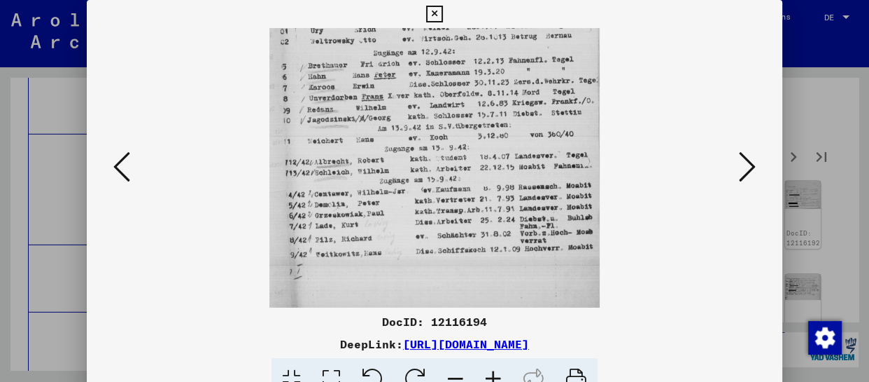
drag, startPoint x: 517, startPoint y: 256, endPoint x: 524, endPoint y: 145, distance: 110.8
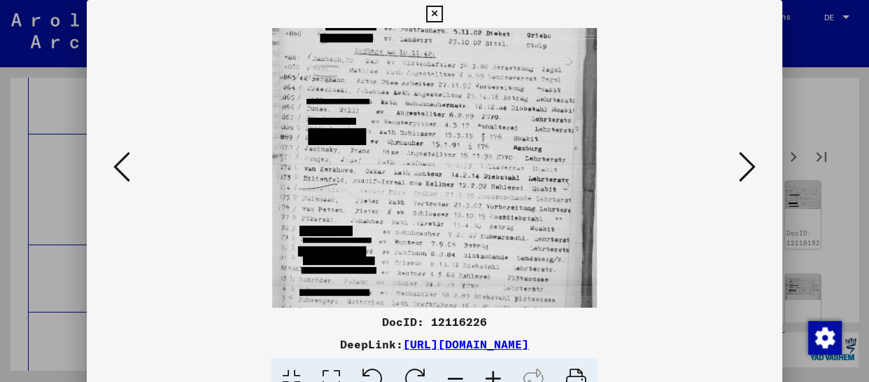
drag, startPoint x: 472, startPoint y: 286, endPoint x: 482, endPoint y: 116, distance: 170.4
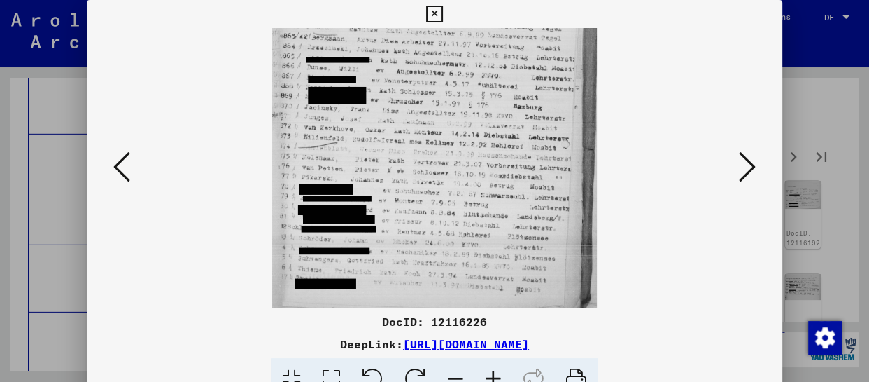
drag, startPoint x: 473, startPoint y: 231, endPoint x: 473, endPoint y: 102, distance: 129.5
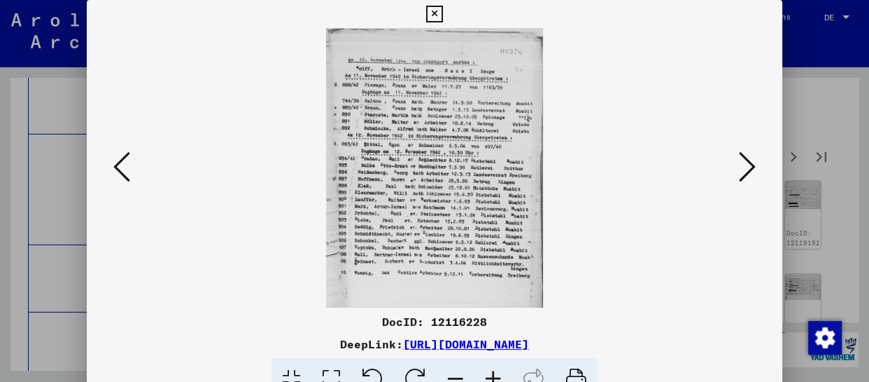
scroll to position [0, 0]
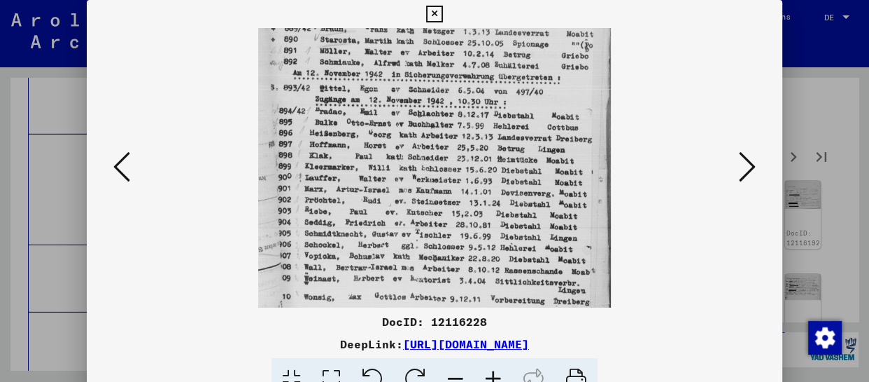
drag, startPoint x: 481, startPoint y: 273, endPoint x: 491, endPoint y: 145, distance: 128.5
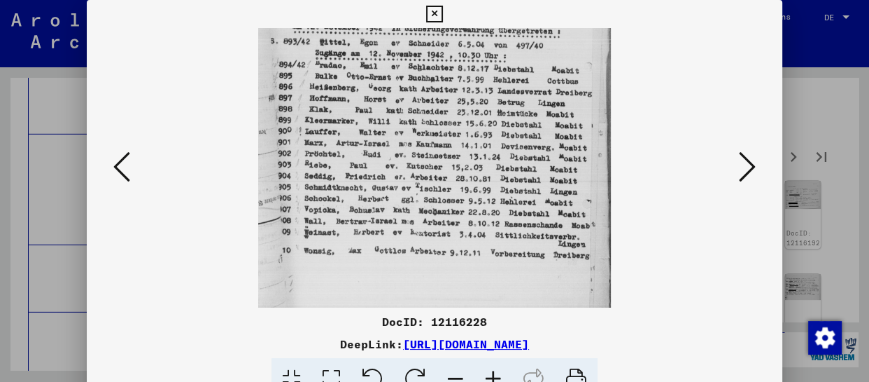
drag, startPoint x: 498, startPoint y: 244, endPoint x: 502, endPoint y: 160, distance: 83.4
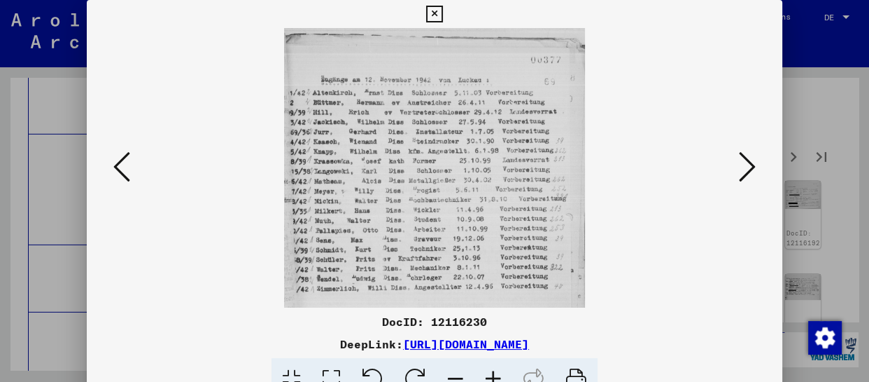
scroll to position [0, 0]
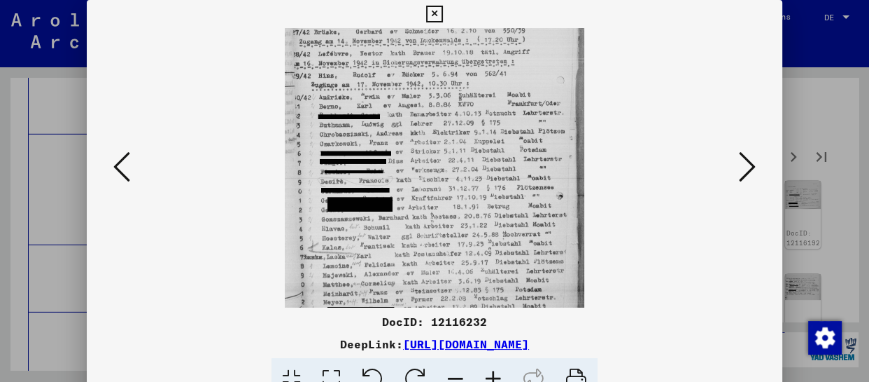
drag, startPoint x: 475, startPoint y: 274, endPoint x: 475, endPoint y: 146, distance: 128.8
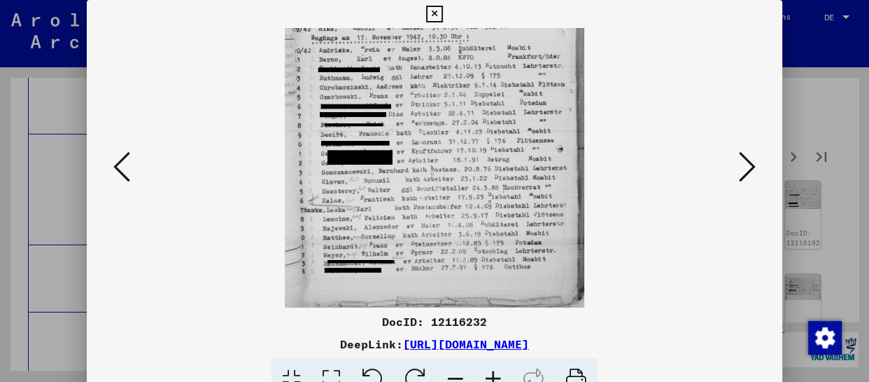
drag, startPoint x: 477, startPoint y: 254, endPoint x: 477, endPoint y: 168, distance: 86.1
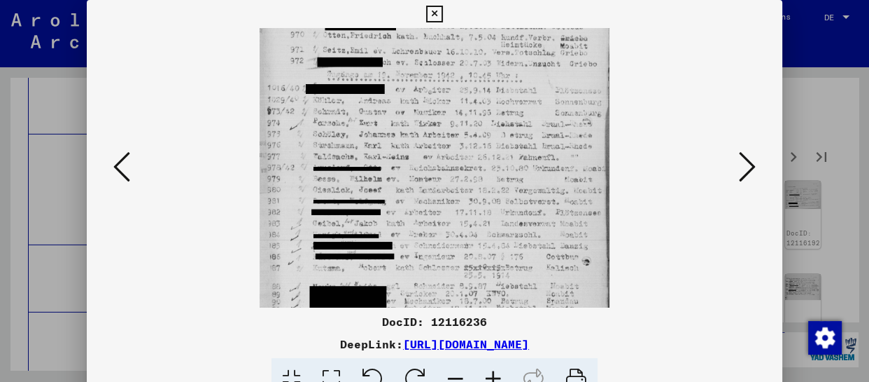
drag, startPoint x: 466, startPoint y: 268, endPoint x: 473, endPoint y: 144, distance: 124.8
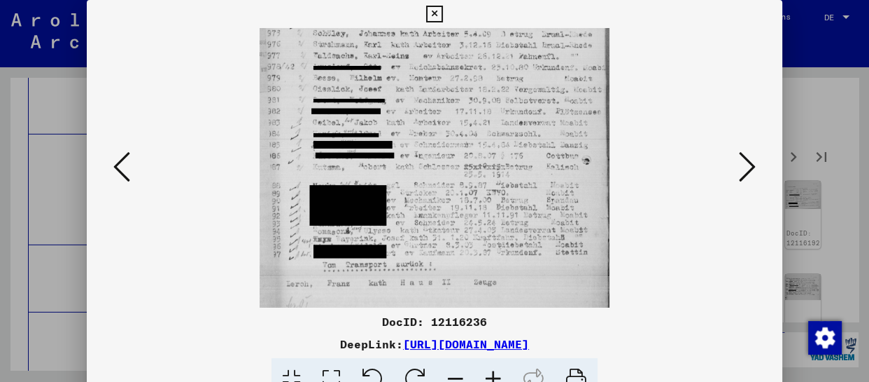
scroll to position [228, 0]
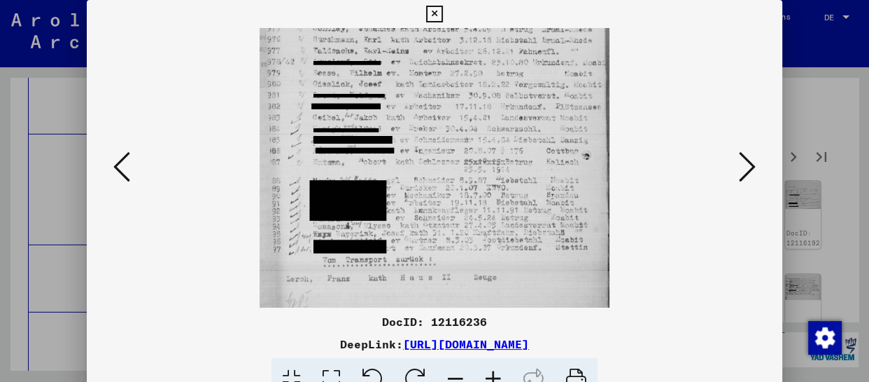
drag, startPoint x: 482, startPoint y: 228, endPoint x: 487, endPoint y: 148, distance: 80.0
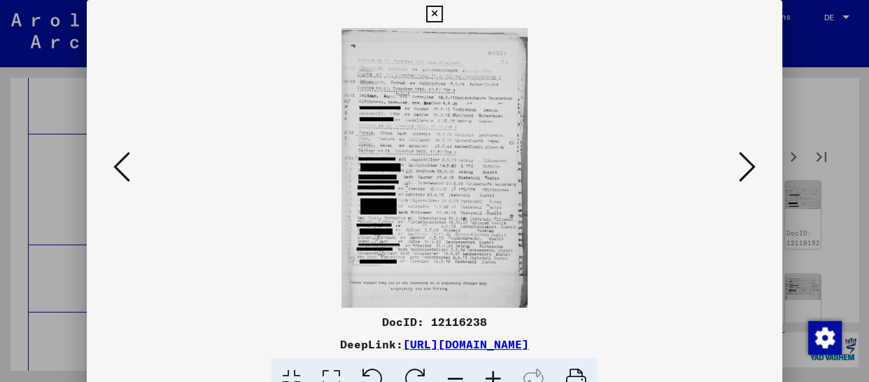
scroll to position [0, 0]
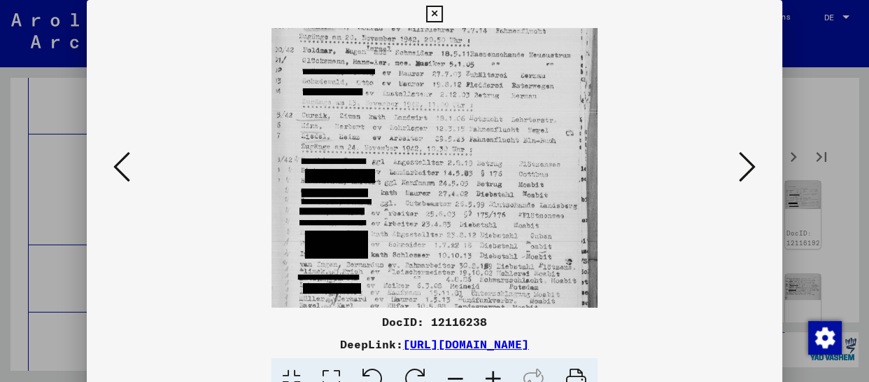
drag, startPoint x: 442, startPoint y: 256, endPoint x: 449, endPoint y: 109, distance: 147.9
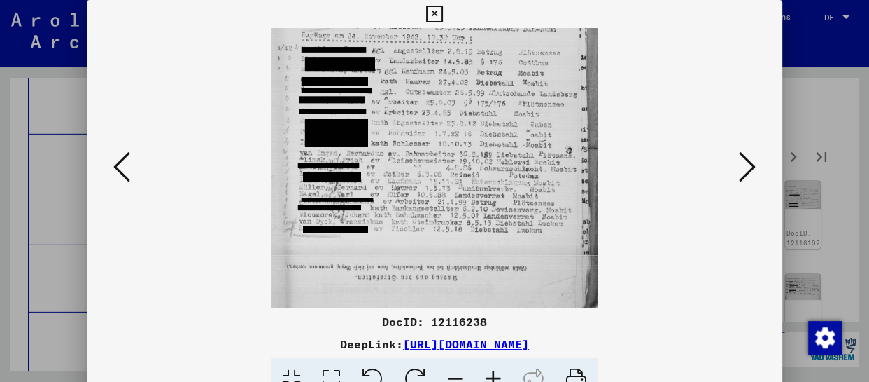
drag, startPoint x: 526, startPoint y: 239, endPoint x: 534, endPoint y: 178, distance: 61.4
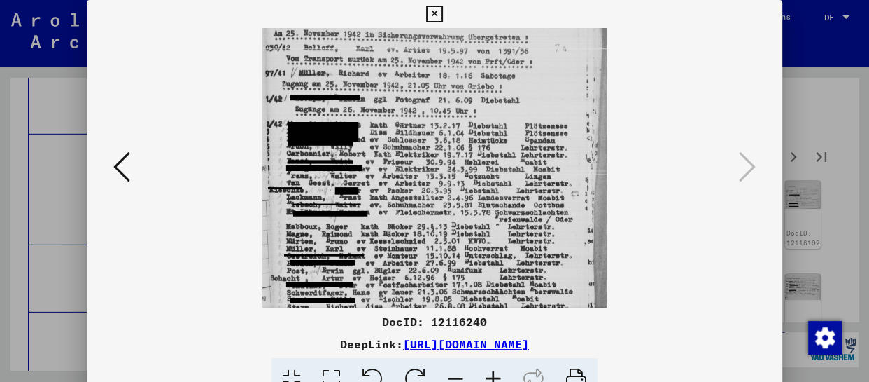
drag, startPoint x: 448, startPoint y: 269, endPoint x: 474, endPoint y: 121, distance: 150.0
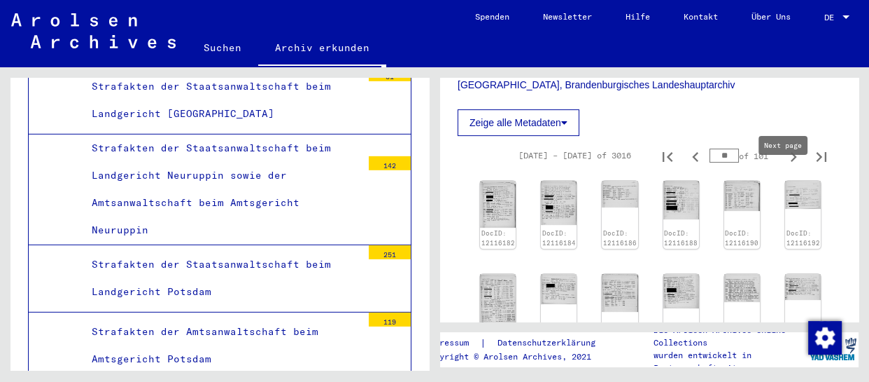
type input "**"
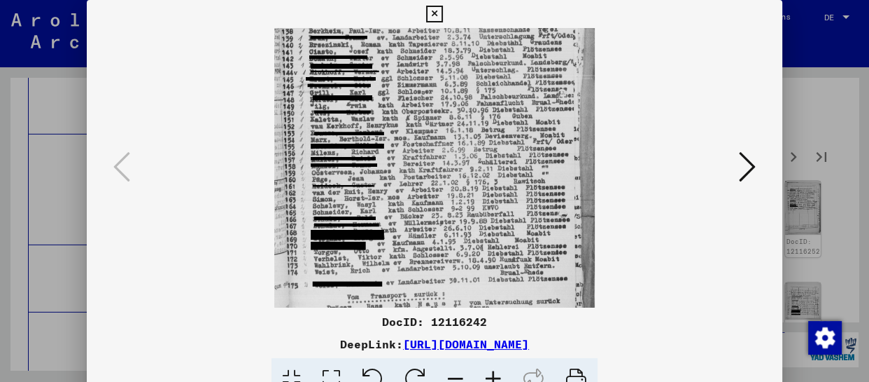
drag, startPoint x: 465, startPoint y: 279, endPoint x: 470, endPoint y: 158, distance: 121.2
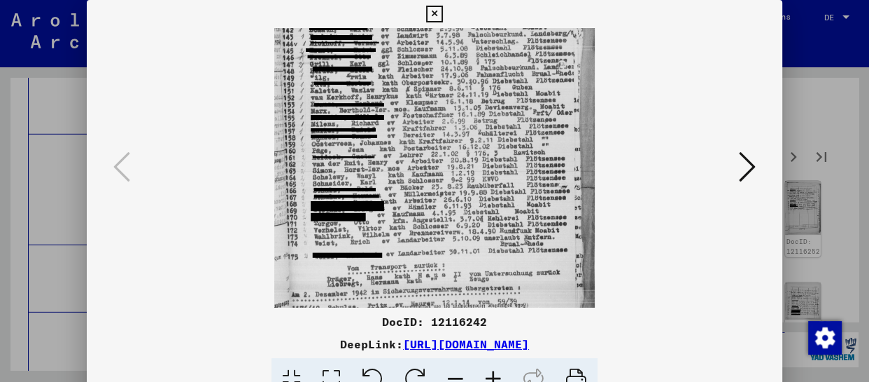
scroll to position [159, 0]
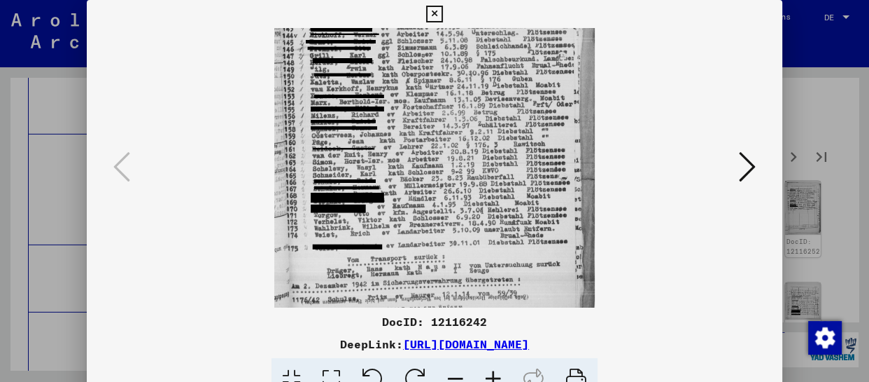
drag, startPoint x: 464, startPoint y: 266, endPoint x: 475, endPoint y: 230, distance: 37.9
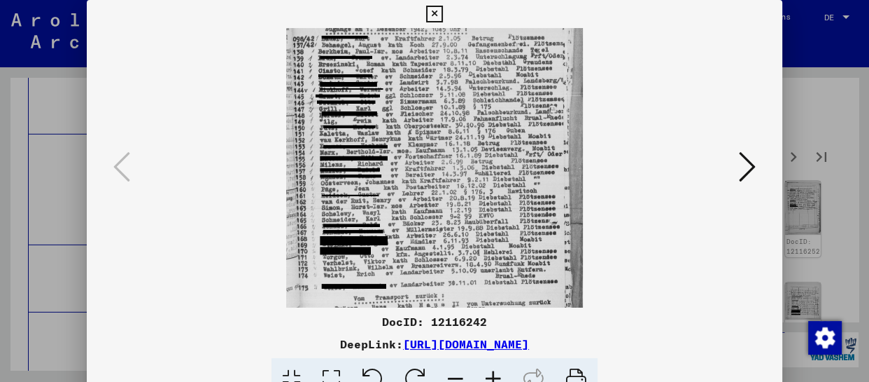
drag, startPoint x: 439, startPoint y: 251, endPoint x: 454, endPoint y: 106, distance: 145.7
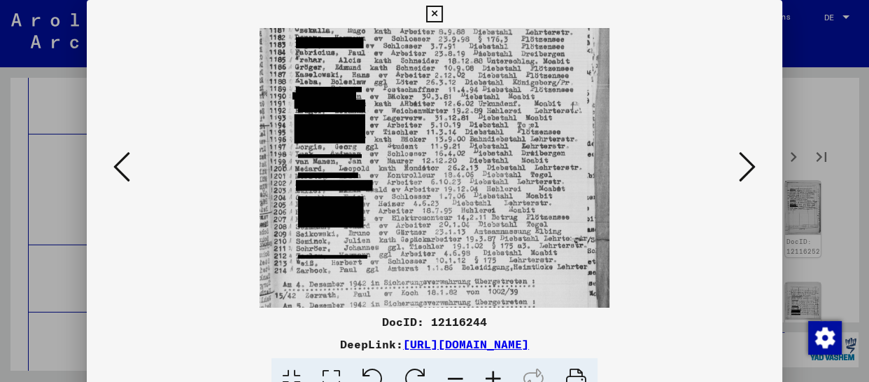
scroll to position [184, 0]
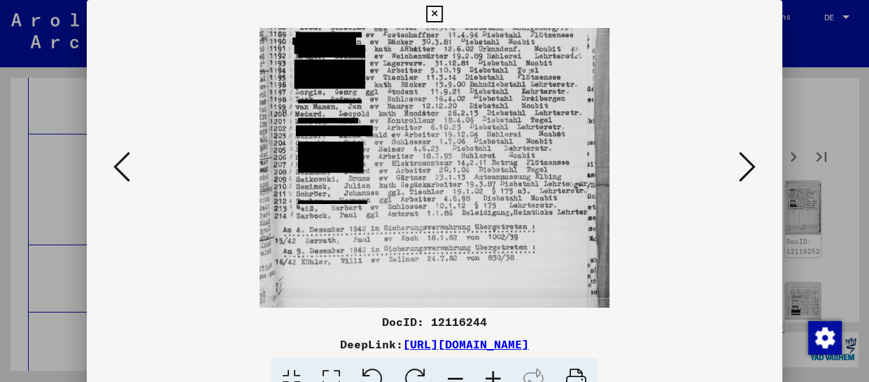
drag, startPoint x: 463, startPoint y: 238, endPoint x: 476, endPoint y: 54, distance: 184.6
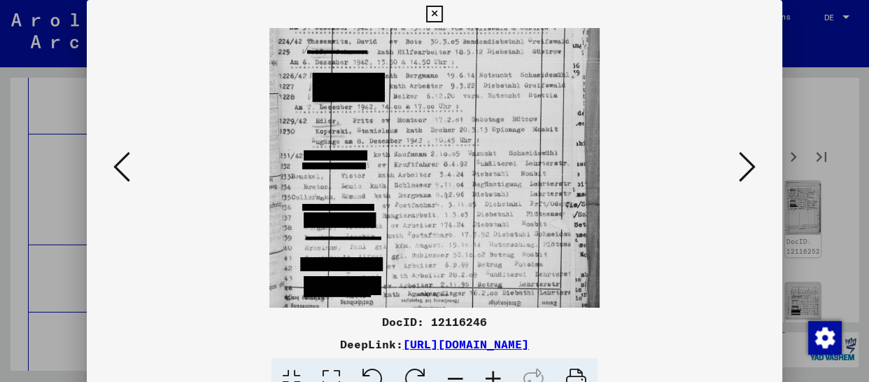
drag, startPoint x: 468, startPoint y: 218, endPoint x: 478, endPoint y: 97, distance: 122.3
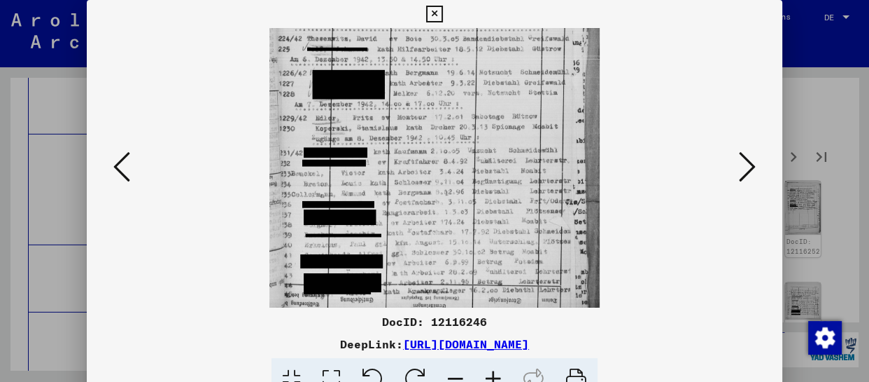
scroll to position [210, 0]
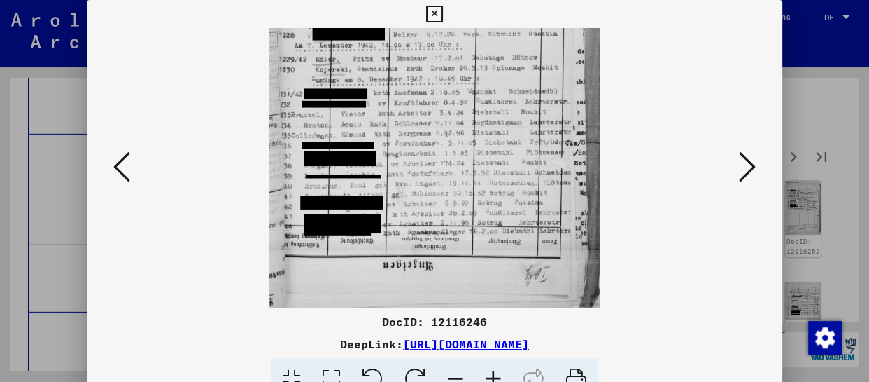
drag, startPoint x: 492, startPoint y: 225, endPoint x: 504, endPoint y: 112, distance: 114.0
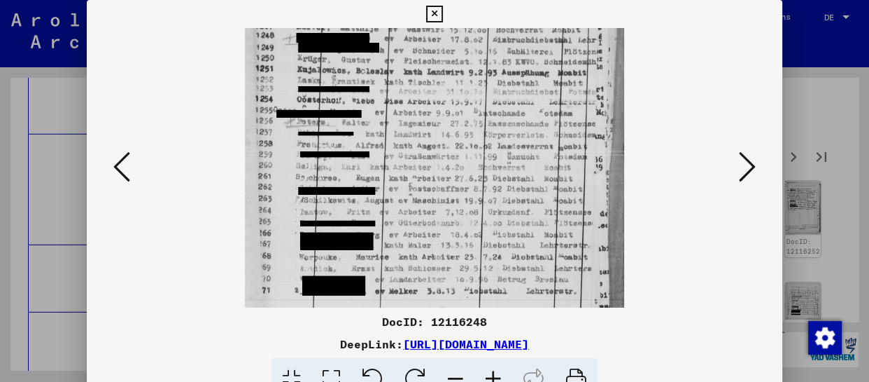
scroll to position [127, 0]
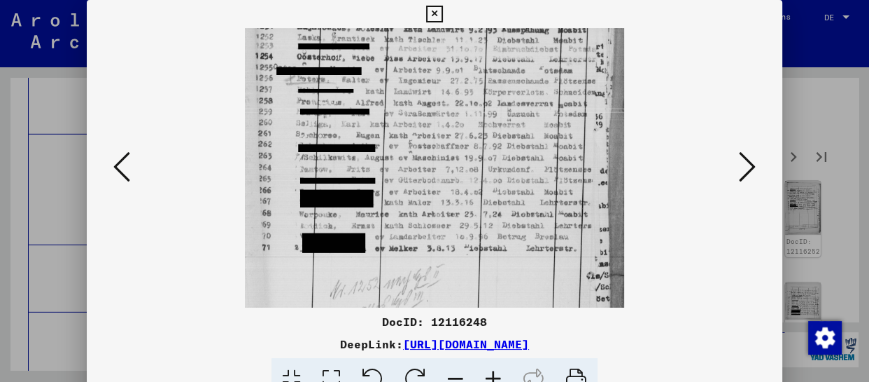
drag, startPoint x: 445, startPoint y: 261, endPoint x: 456, endPoint y: 134, distance: 127.8
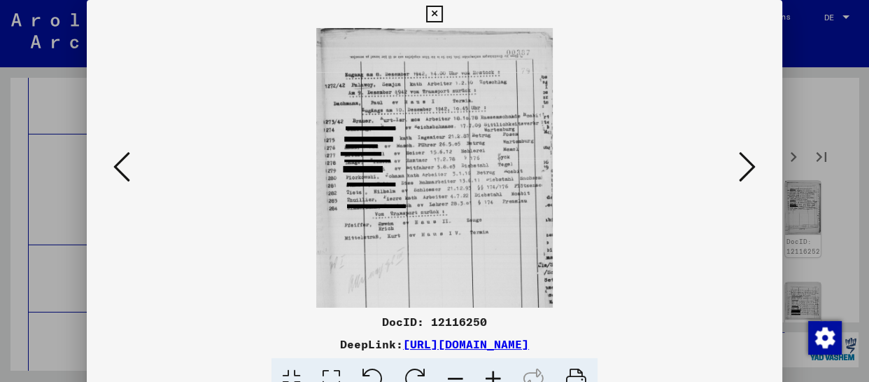
scroll to position [0, 0]
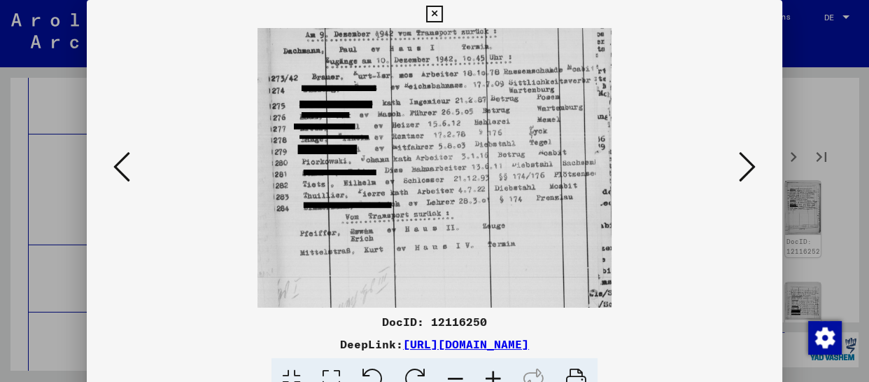
drag, startPoint x: 474, startPoint y: 256, endPoint x: 501, endPoint y: 132, distance: 126.2
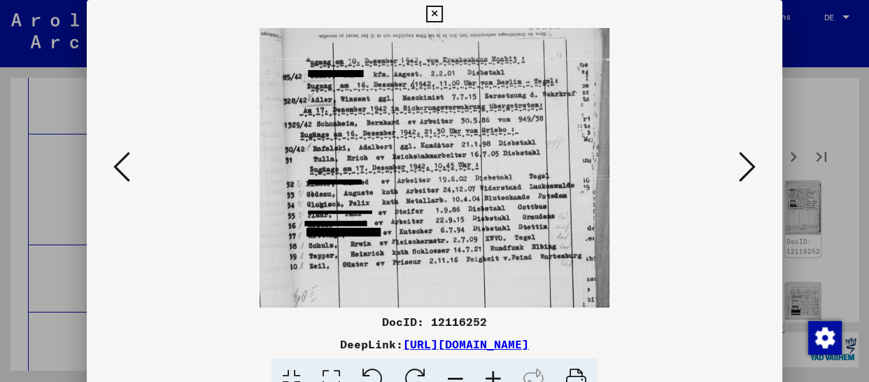
scroll to position [74, 0]
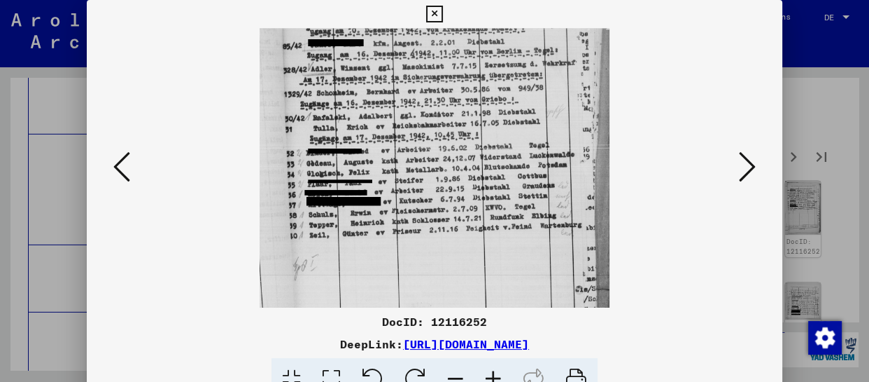
drag, startPoint x: 462, startPoint y: 289, endPoint x: 466, endPoint y: 216, distance: 73.6
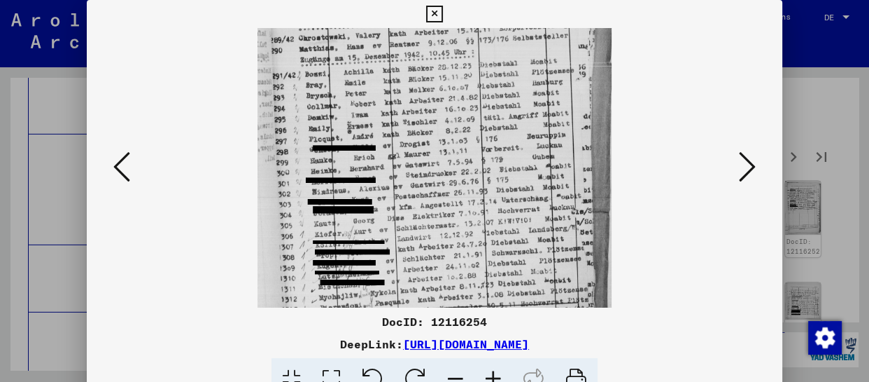
drag, startPoint x: 390, startPoint y: 249, endPoint x: 414, endPoint y: 87, distance: 164.3
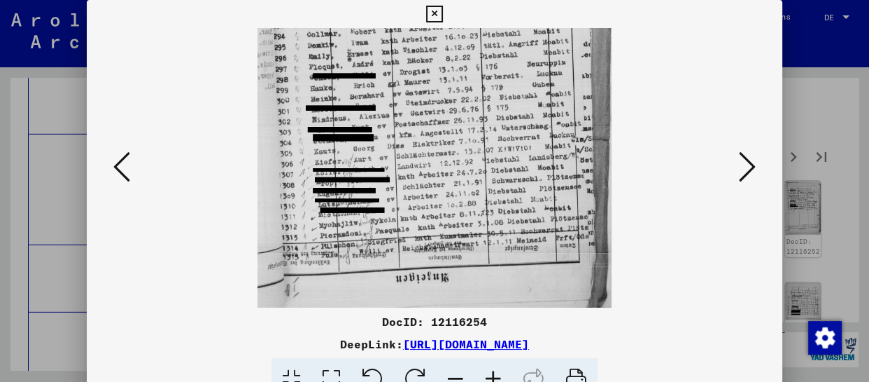
scroll to position [245, 0]
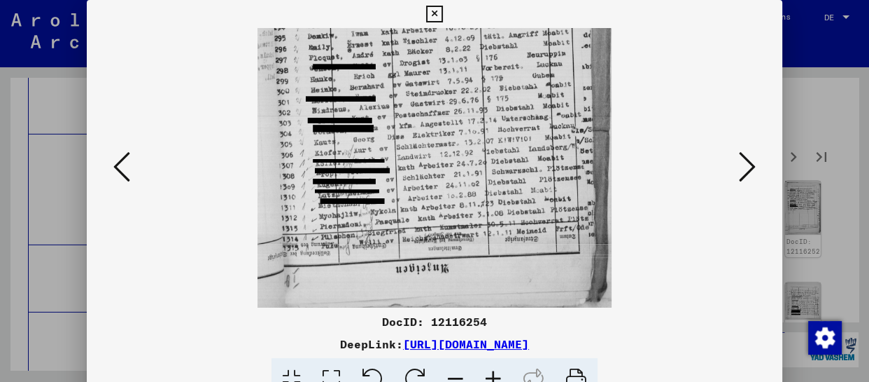
drag, startPoint x: 421, startPoint y: 202, endPoint x: 429, endPoint y: 102, distance: 99.7
drag, startPoint x: 748, startPoint y: 162, endPoint x: 743, endPoint y: 168, distance: 7.9
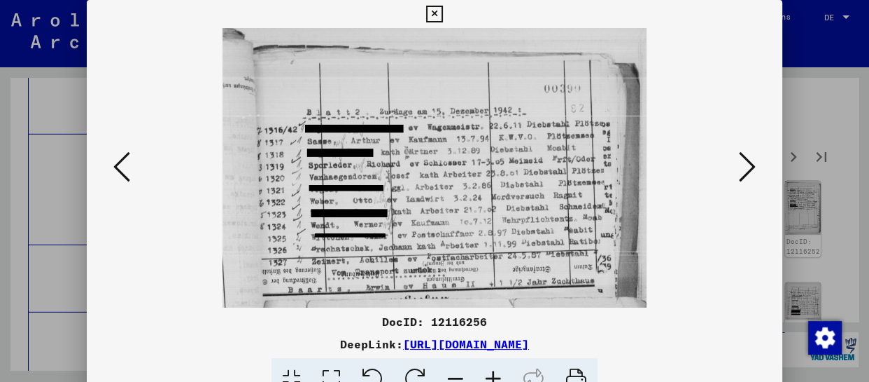
drag, startPoint x: 455, startPoint y: 246, endPoint x: 455, endPoint y: 181, distance: 65.1
drag, startPoint x: 421, startPoint y: 227, endPoint x: 428, endPoint y: 118, distance: 108.8
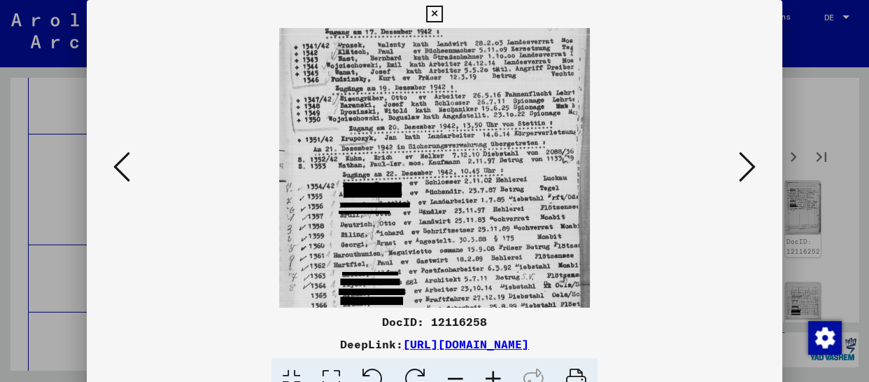
drag, startPoint x: 474, startPoint y: 249, endPoint x: 468, endPoint y: 90, distance: 159.0
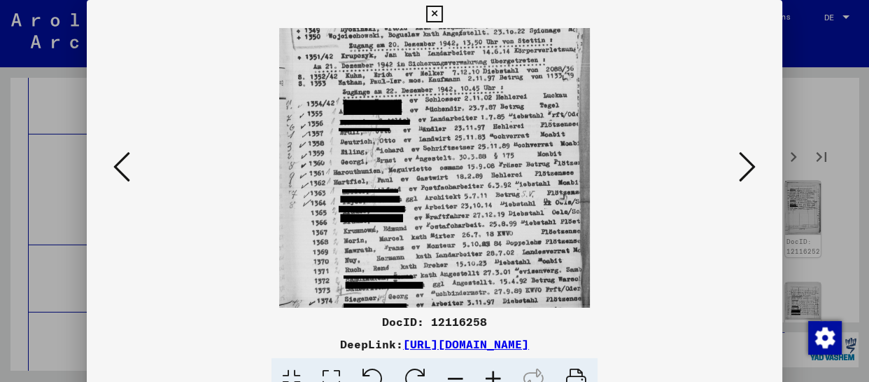
scroll to position [210, 0]
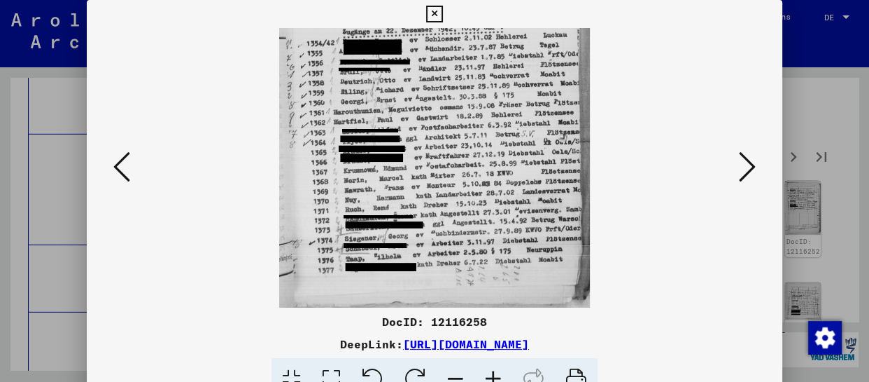
drag, startPoint x: 496, startPoint y: 263, endPoint x: 504, endPoint y: 138, distance: 125.5
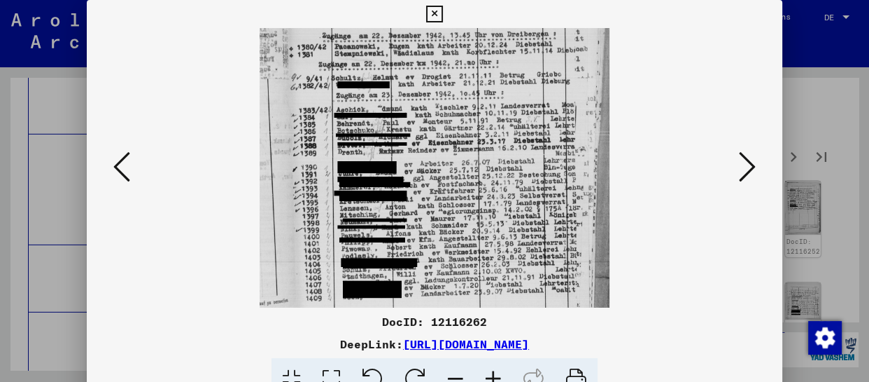
scroll to position [154, 0]
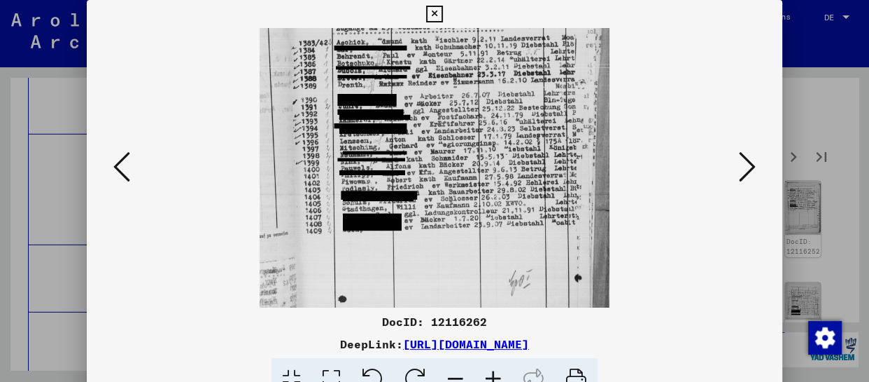
drag, startPoint x: 468, startPoint y: 276, endPoint x: 478, endPoint y: 123, distance: 153.7
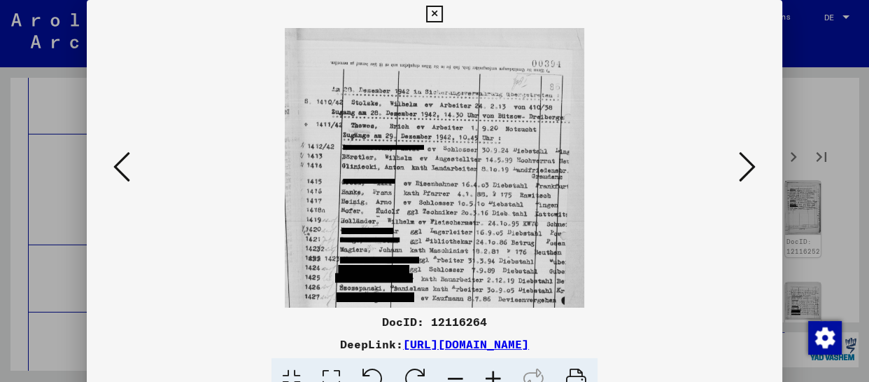
scroll to position [35, 0]
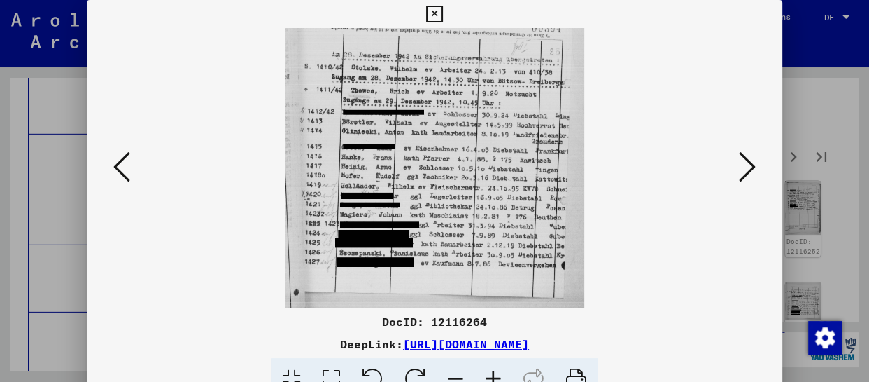
drag, startPoint x: 475, startPoint y: 243, endPoint x: 493, endPoint y: 130, distance: 114.8
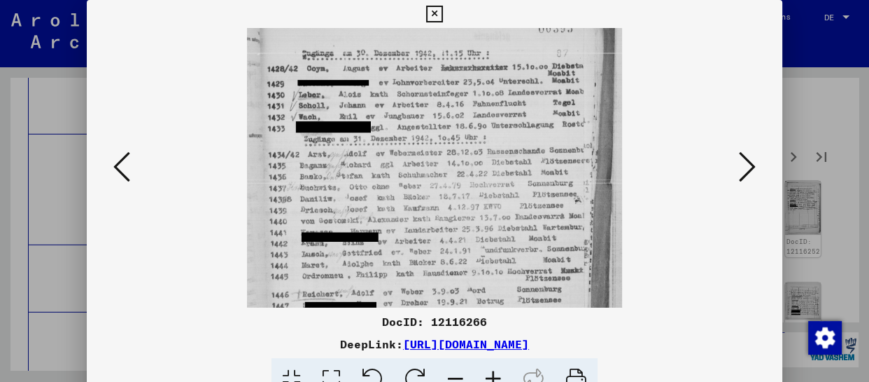
scroll to position [118, 0]
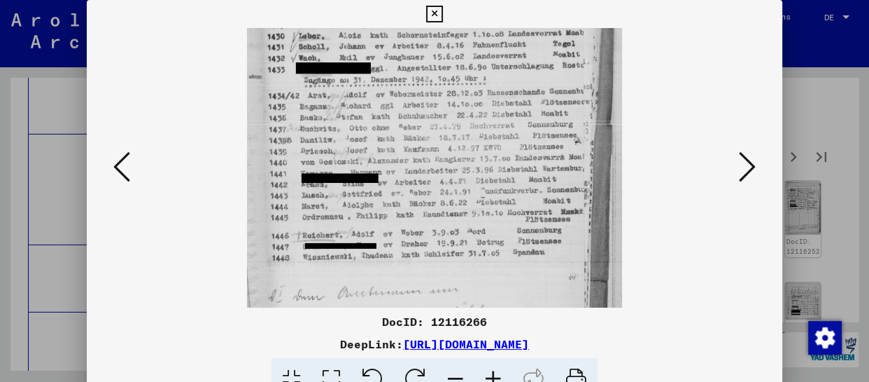
drag, startPoint x: 441, startPoint y: 259, endPoint x: 448, endPoint y: 141, distance: 117.8
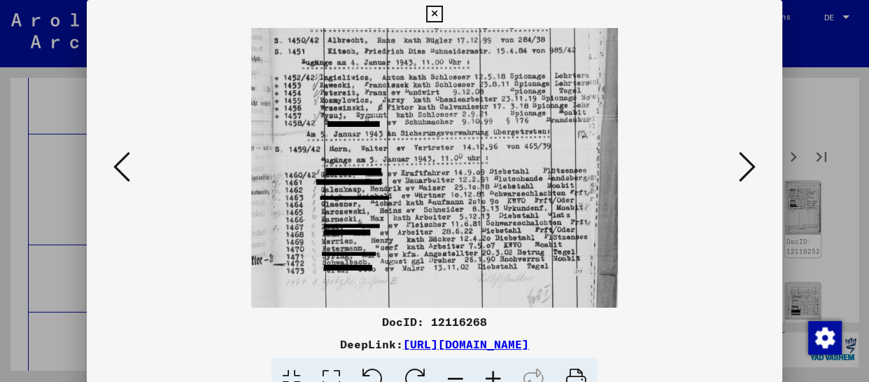
scroll to position [152, 0]
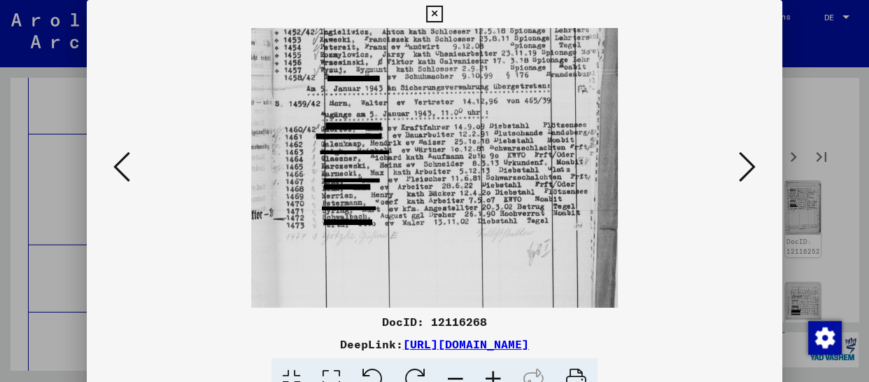
drag, startPoint x: 468, startPoint y: 253, endPoint x: 479, endPoint y: 102, distance: 151.6
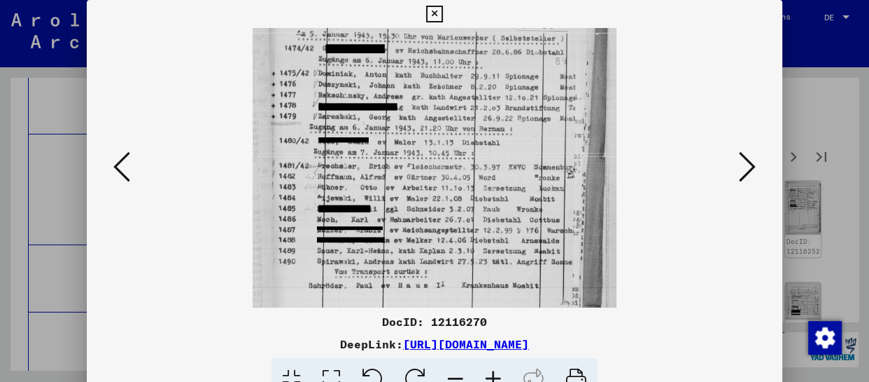
scroll to position [148, 0]
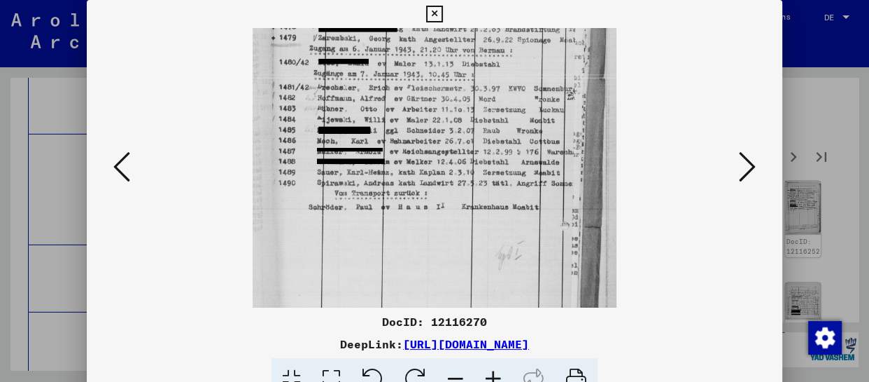
drag, startPoint x: 486, startPoint y: 294, endPoint x: 497, endPoint y: 145, distance: 149.5
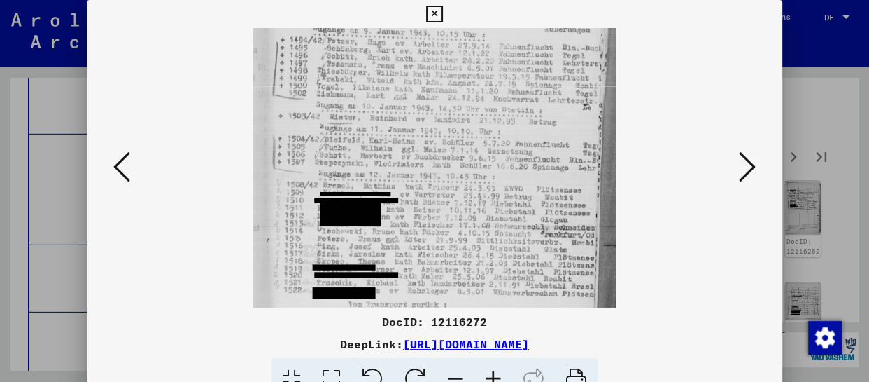
drag, startPoint x: 469, startPoint y: 258, endPoint x: 483, endPoint y: 133, distance: 126.1
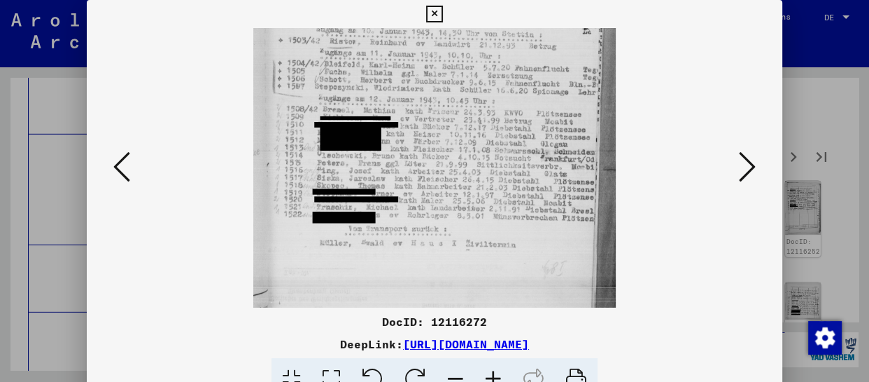
scroll to position [225, 0]
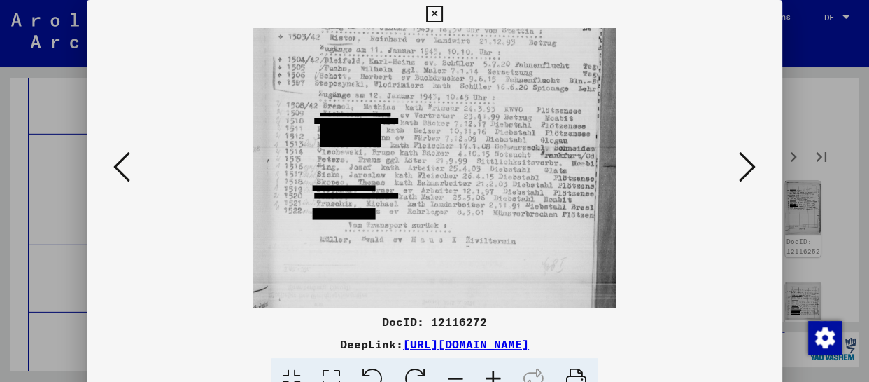
drag, startPoint x: 484, startPoint y: 255, endPoint x: 498, endPoint y: 175, distance: 81.2
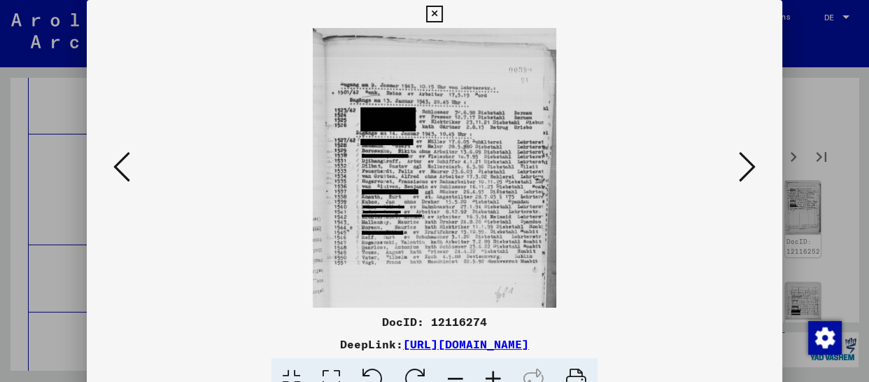
scroll to position [0, 0]
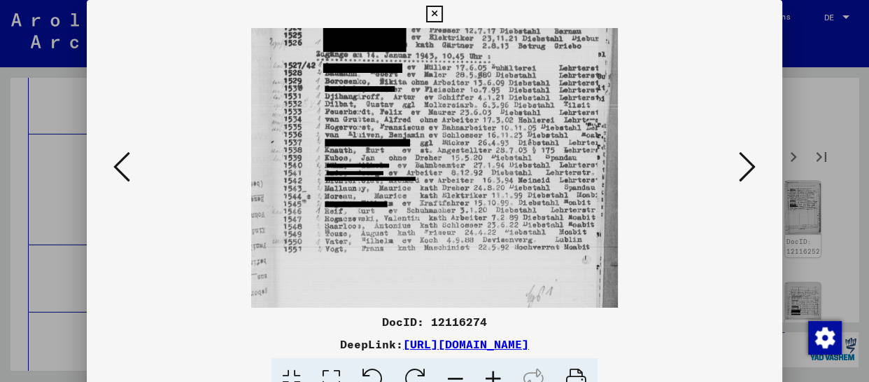
drag, startPoint x: 490, startPoint y: 242, endPoint x: 508, endPoint y: 90, distance: 152.9
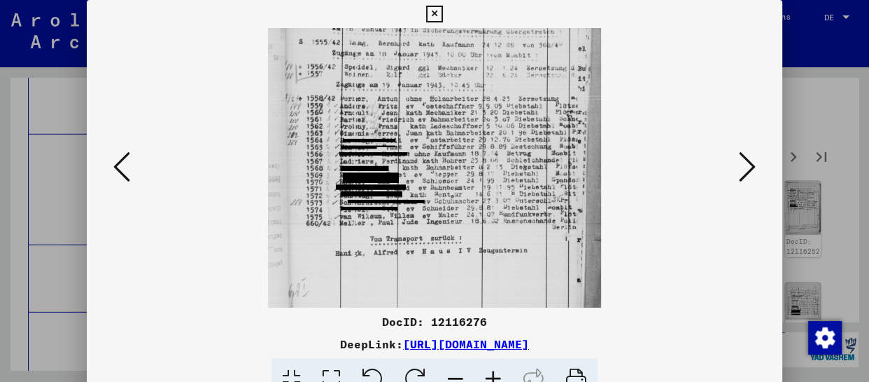
scroll to position [133, 0]
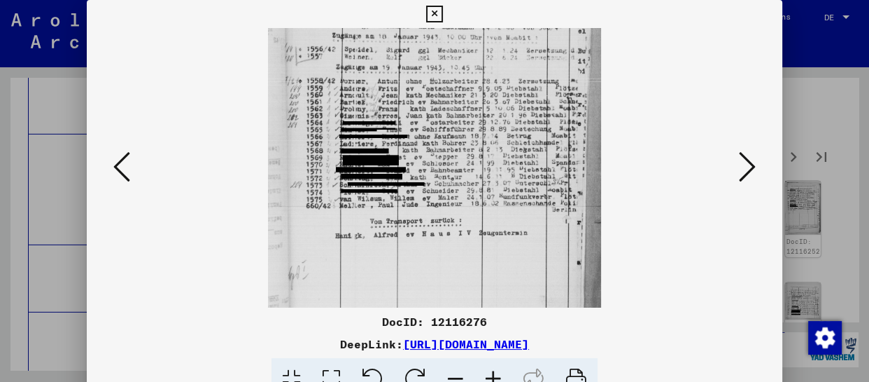
drag, startPoint x: 489, startPoint y: 252, endPoint x: 488, endPoint y: 118, distance: 133.7
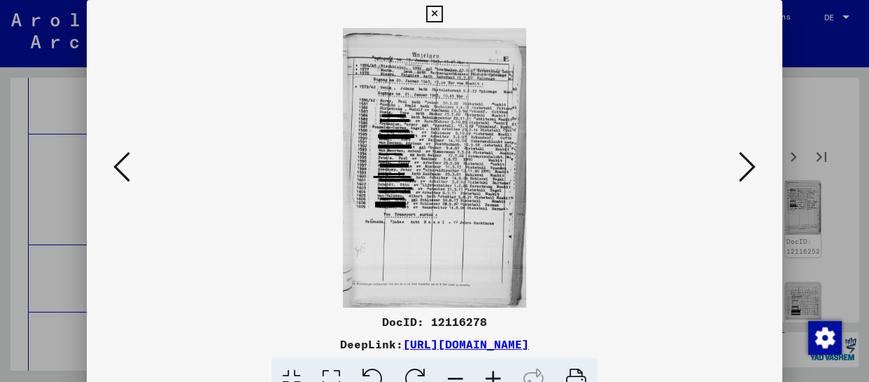
scroll to position [0, 0]
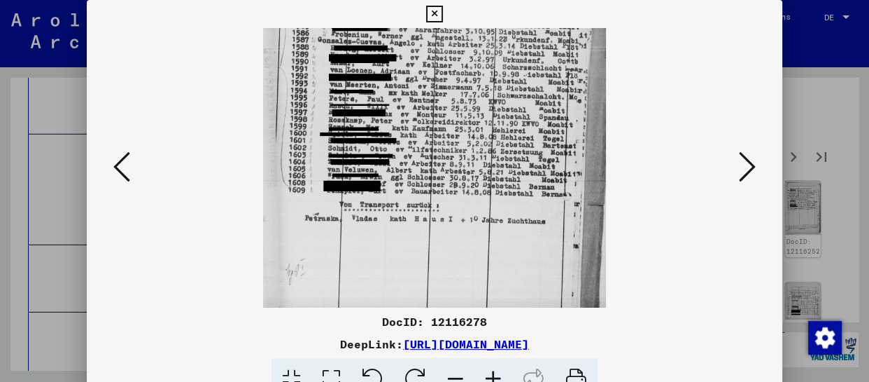
drag, startPoint x: 513, startPoint y: 265, endPoint x: 548, endPoint y: 82, distance: 186.7
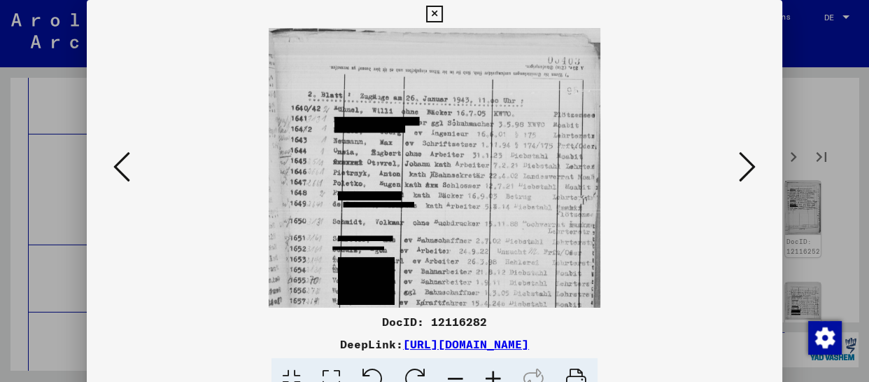
drag, startPoint x: 487, startPoint y: 238, endPoint x: 504, endPoint y: 119, distance: 120.3
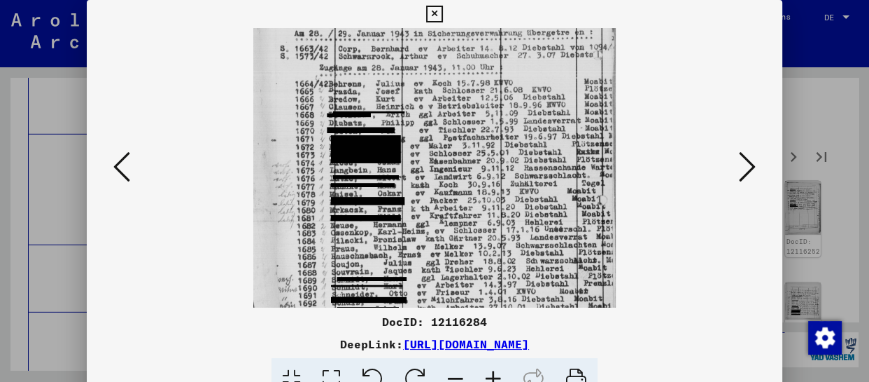
drag, startPoint x: 507, startPoint y: 249, endPoint x: 529, endPoint y: 66, distance: 184.7
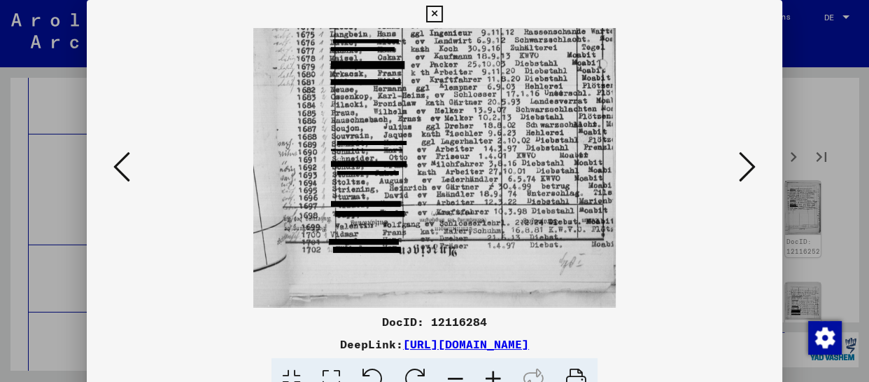
scroll to position [315, 0]
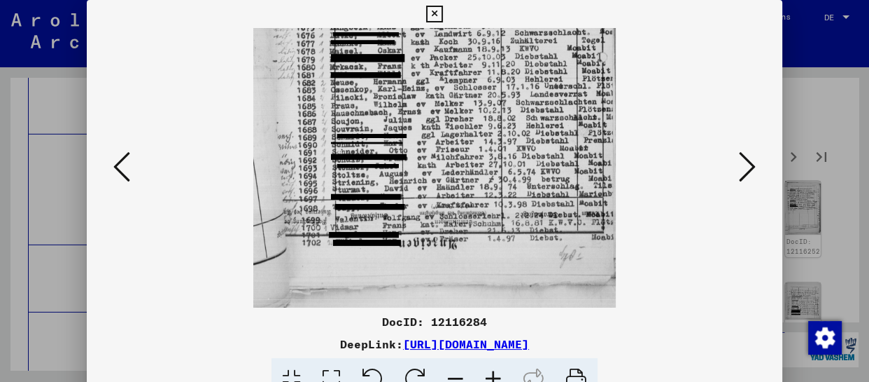
drag, startPoint x: 490, startPoint y: 255, endPoint x: 492, endPoint y: 125, distance: 130.2
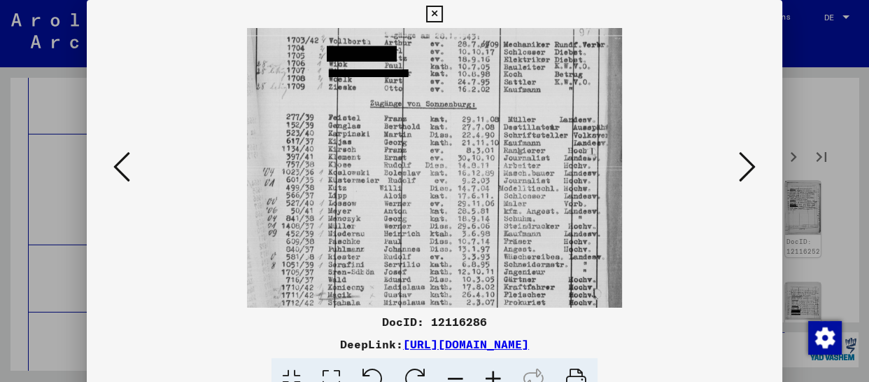
scroll to position [122, 0]
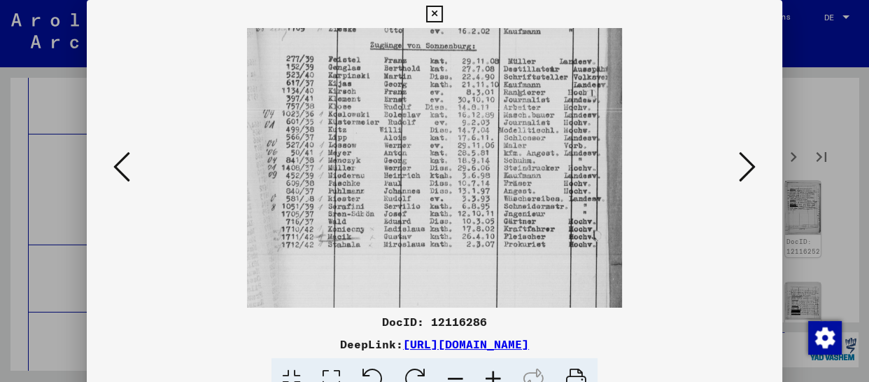
drag, startPoint x: 486, startPoint y: 280, endPoint x: 509, endPoint y: 160, distance: 122.6
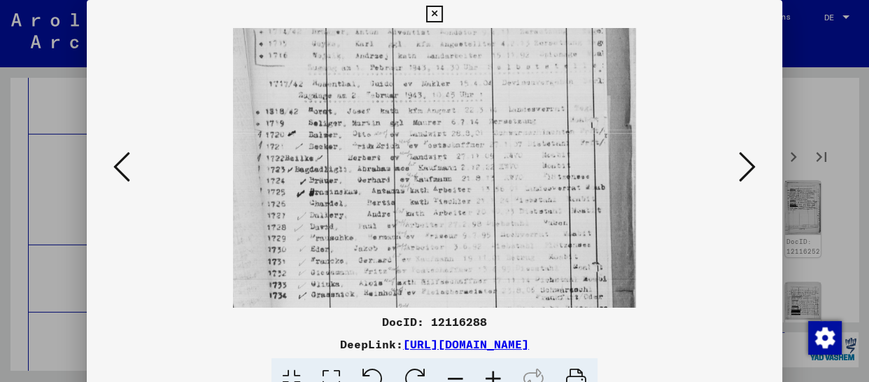
drag, startPoint x: 445, startPoint y: 240, endPoint x: 454, endPoint y: 132, distance: 108.9
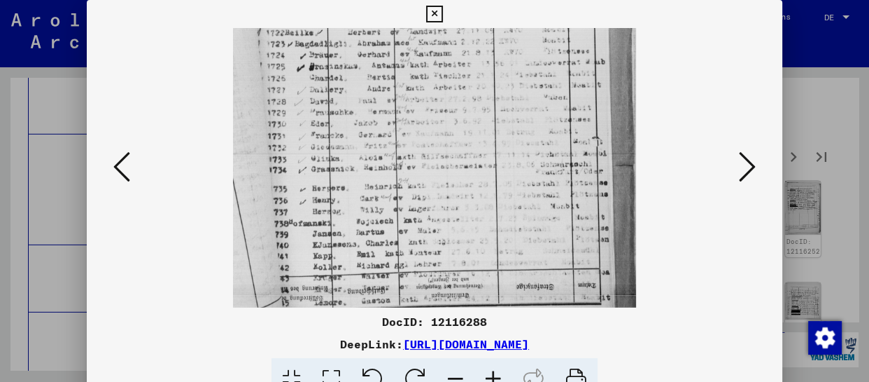
drag, startPoint x: 479, startPoint y: 267, endPoint x: 486, endPoint y: 142, distance: 125.5
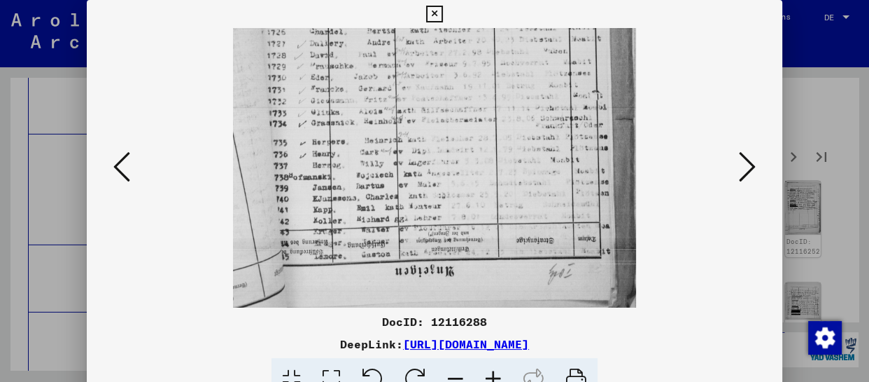
drag, startPoint x: 489, startPoint y: 239, endPoint x: 489, endPoint y: 133, distance: 105.7
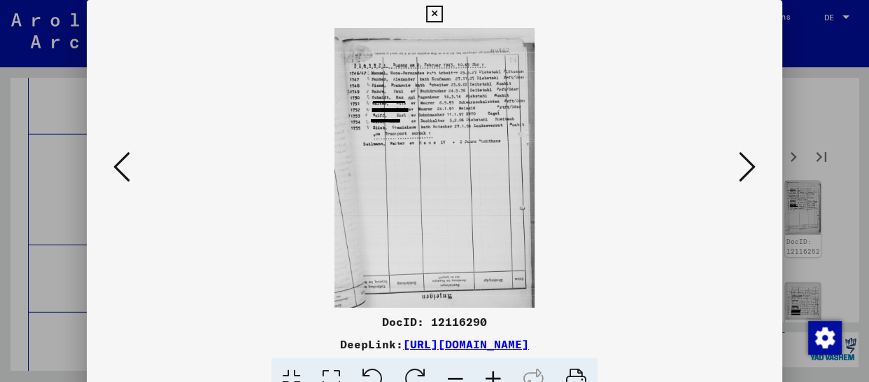
scroll to position [0, 0]
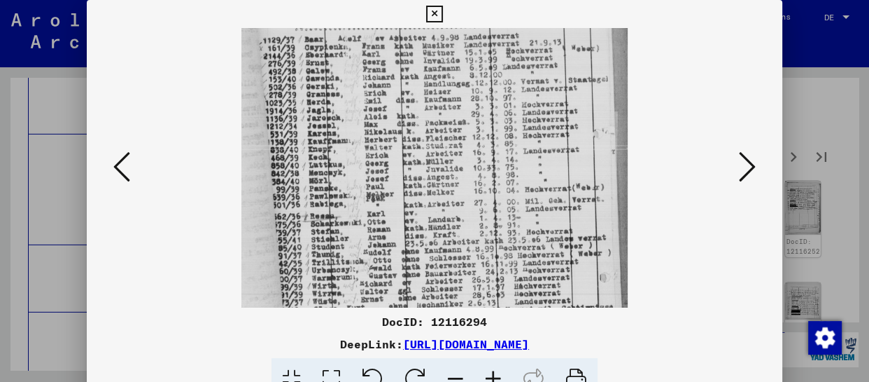
drag, startPoint x: 447, startPoint y: 238, endPoint x: 465, endPoint y: 81, distance: 158.6
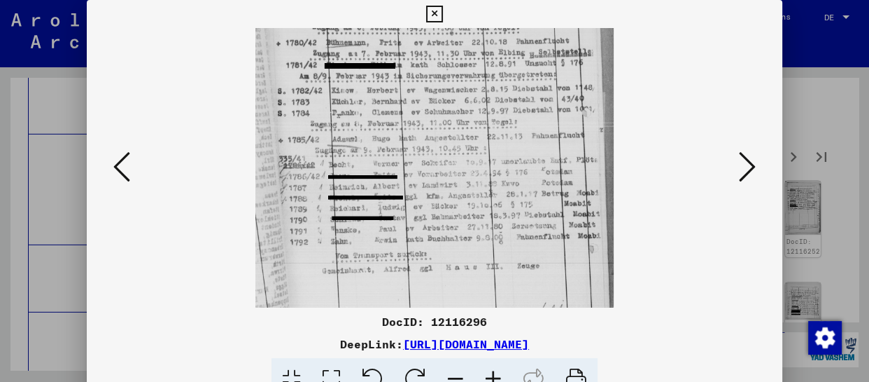
drag, startPoint x: 488, startPoint y: 284, endPoint x: 498, endPoint y: 153, distance: 132.0
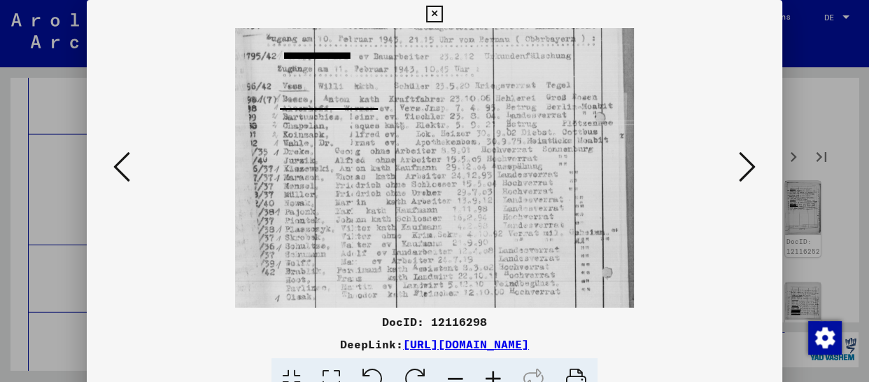
scroll to position [133, 0]
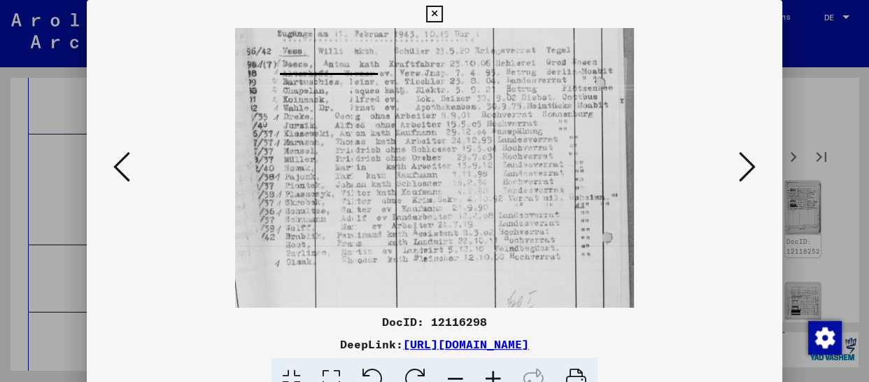
drag, startPoint x: 475, startPoint y: 251, endPoint x: 505, endPoint y: 118, distance: 137.1
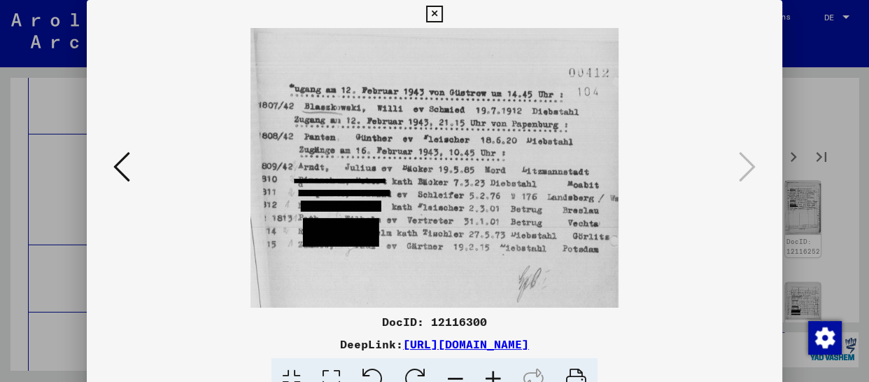
scroll to position [0, 0]
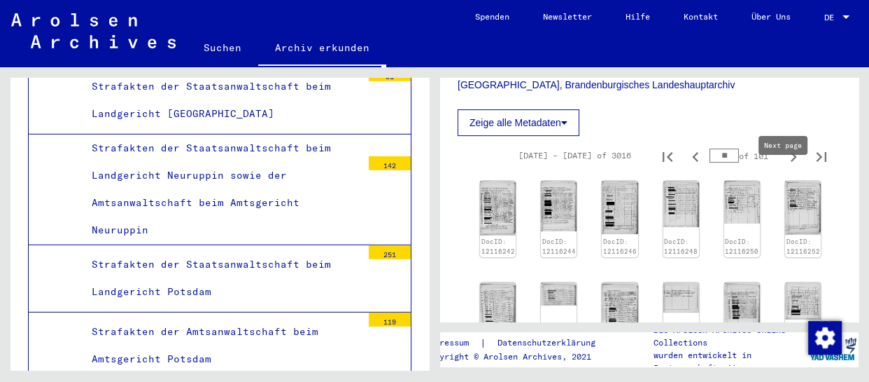
type input "**"
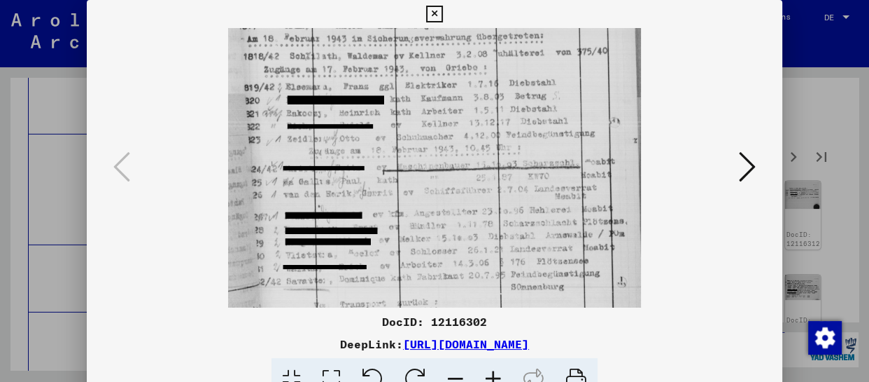
drag, startPoint x: 489, startPoint y: 232, endPoint x: 495, endPoint y: 112, distance: 120.6
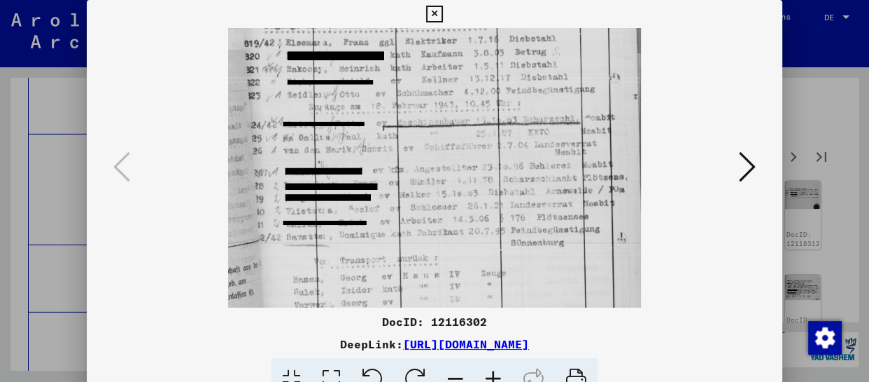
drag, startPoint x: 490, startPoint y: 206, endPoint x: 490, endPoint y: 162, distance: 43.4
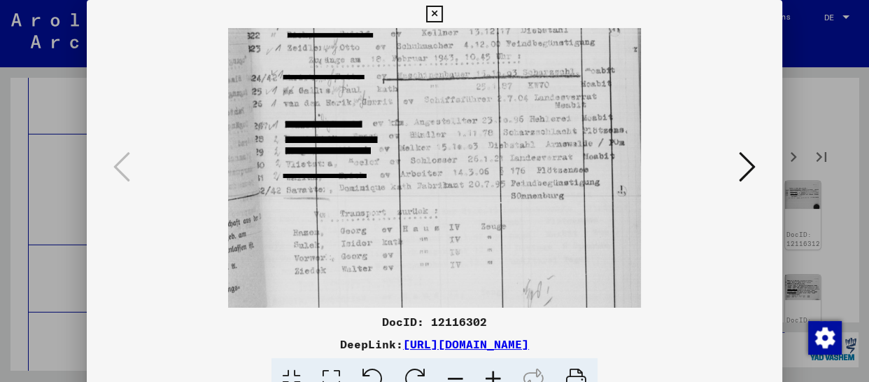
drag, startPoint x: 528, startPoint y: 223, endPoint x: 531, endPoint y: 174, distance: 49.1
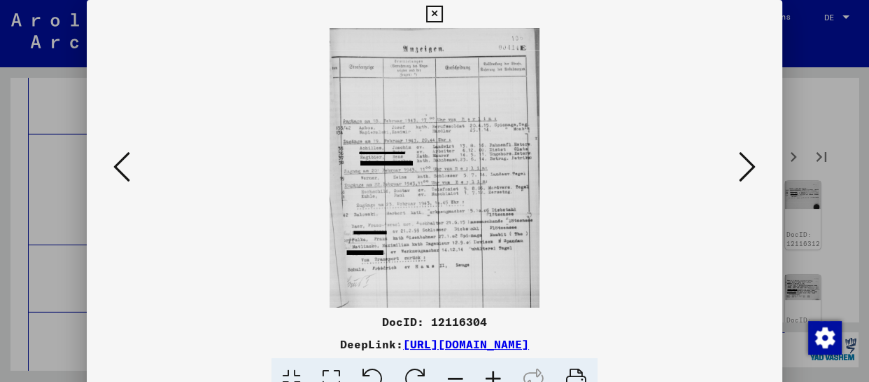
scroll to position [0, 0]
drag, startPoint x: 419, startPoint y: 223, endPoint x: 451, endPoint y: 218, distance: 31.9
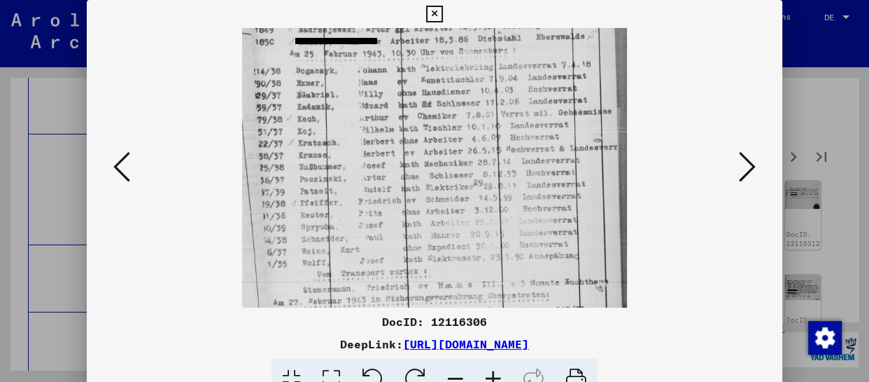
drag, startPoint x: 449, startPoint y: 253, endPoint x: 468, endPoint y: 143, distance: 111.4
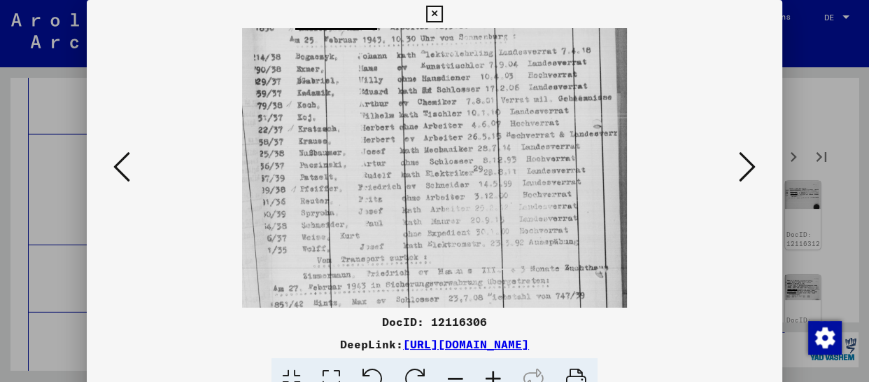
scroll to position [175, 0]
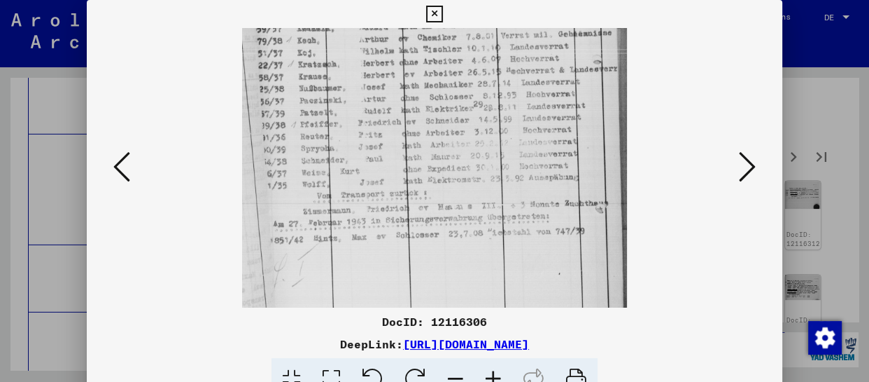
drag, startPoint x: 487, startPoint y: 252, endPoint x: 480, endPoint y: 163, distance: 89.2
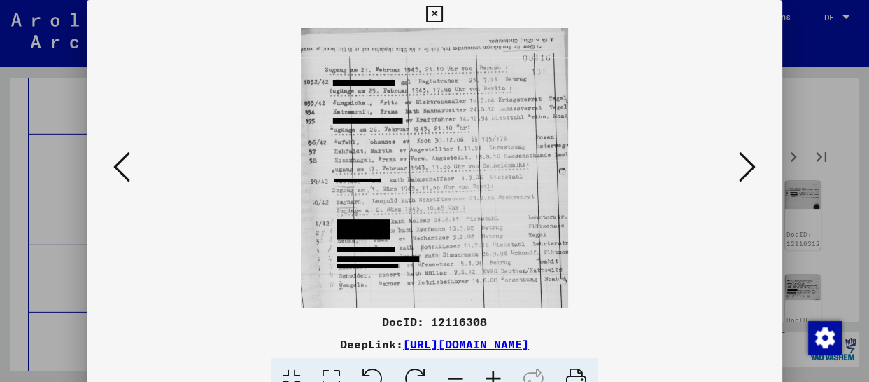
scroll to position [0, 0]
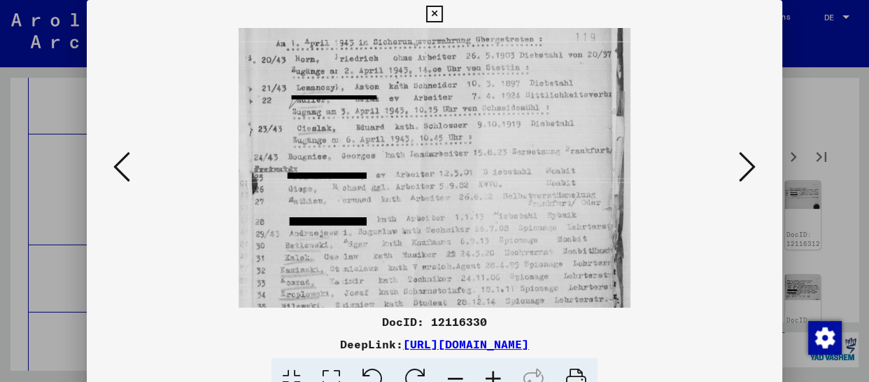
drag, startPoint x: 482, startPoint y: 260, endPoint x: 476, endPoint y: 210, distance: 50.7
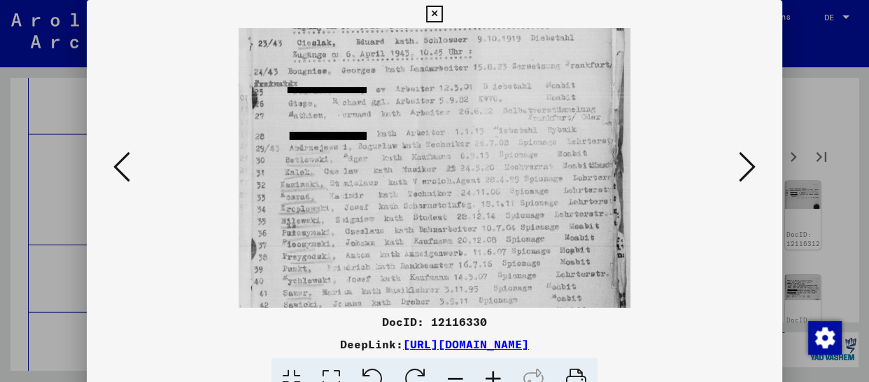
drag, startPoint x: 480, startPoint y: 255, endPoint x: 475, endPoint y: 134, distance: 121.2
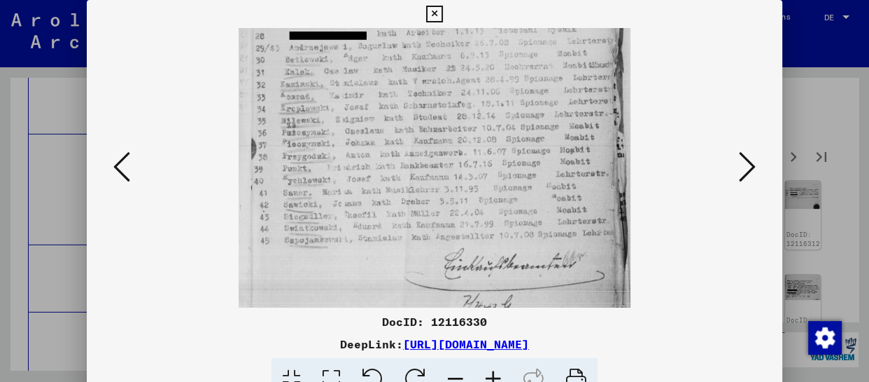
scroll to position [236, 0]
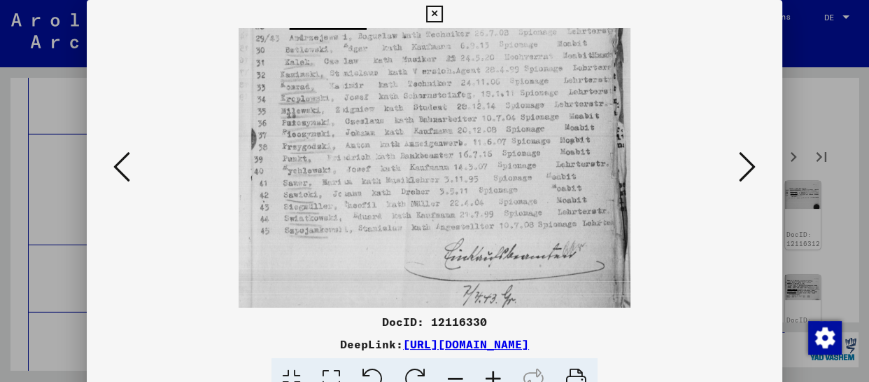
drag, startPoint x: 482, startPoint y: 214, endPoint x: 477, endPoint y: 141, distance: 72.2
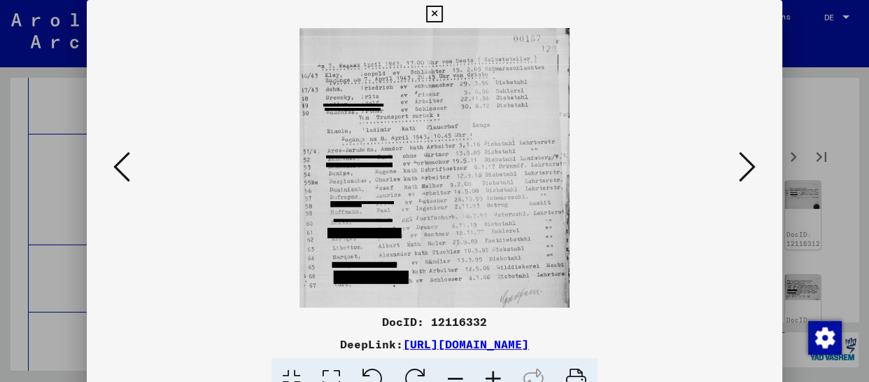
scroll to position [0, 0]
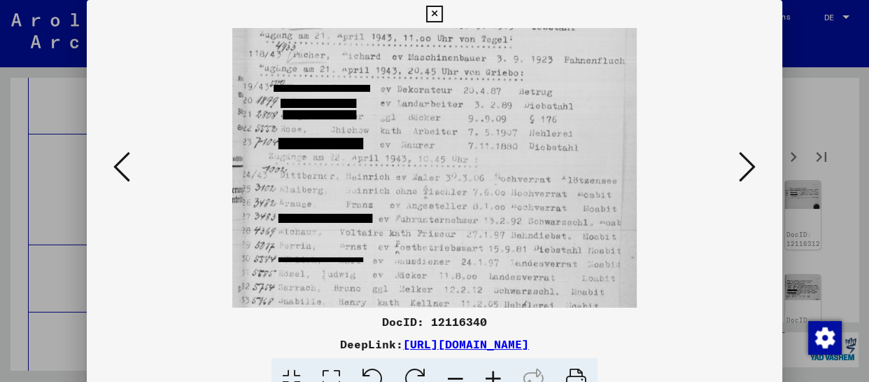
drag, startPoint x: 505, startPoint y: 260, endPoint x: 508, endPoint y: 127, distance: 132.3
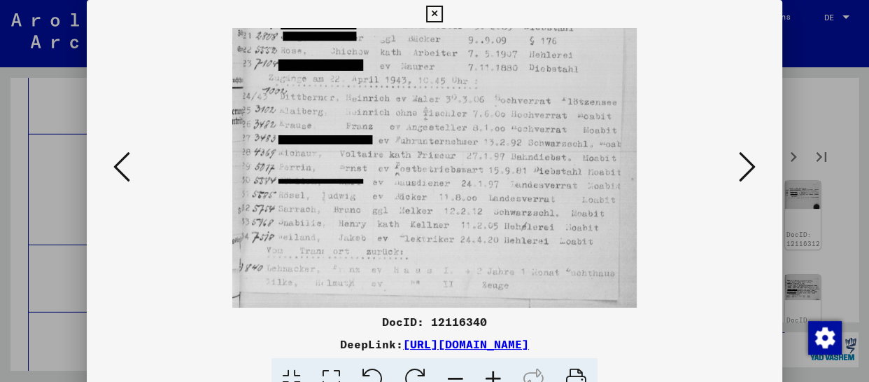
drag, startPoint x: 502, startPoint y: 248, endPoint x: 507, endPoint y: 154, distance: 93.9
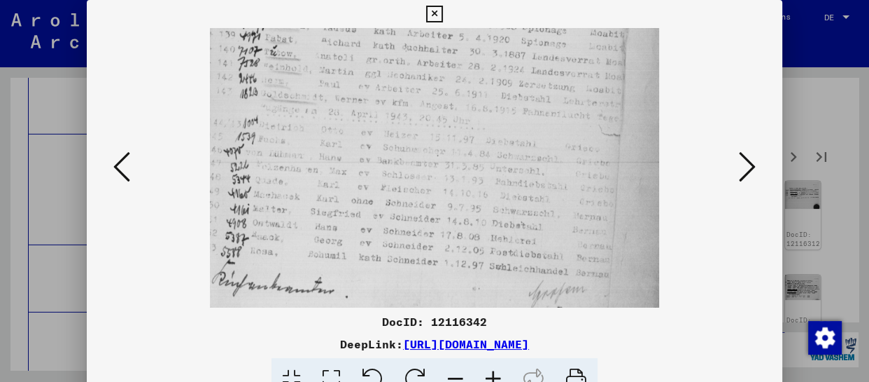
drag, startPoint x: 469, startPoint y: 224, endPoint x: 470, endPoint y: 91, distance: 133.0
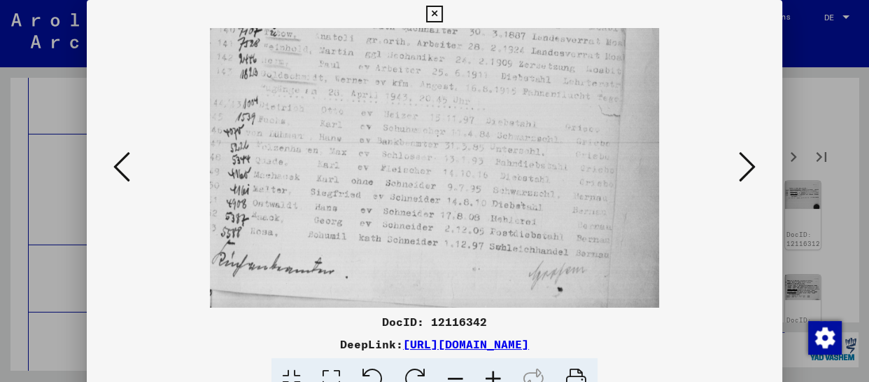
drag, startPoint x: 491, startPoint y: 198, endPoint x: 491, endPoint y: 181, distance: 16.8
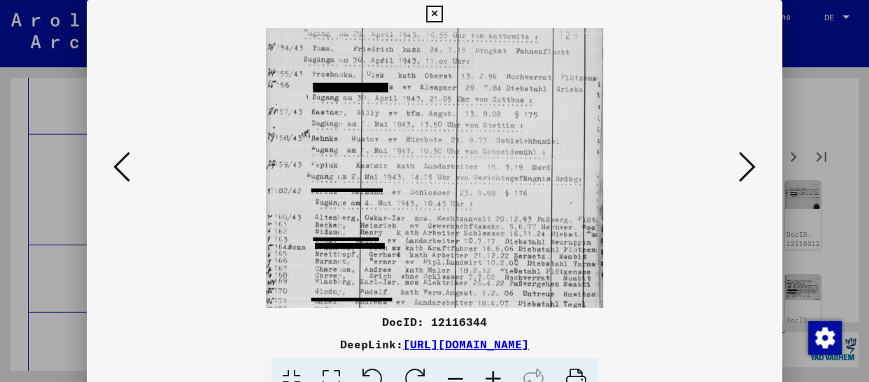
drag, startPoint x: 475, startPoint y: 273, endPoint x: 476, endPoint y: 232, distance: 41.3
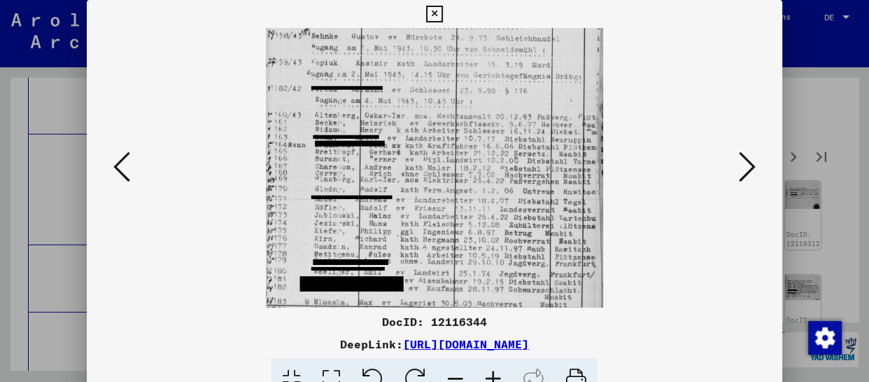
drag, startPoint x: 489, startPoint y: 261, endPoint x: 494, endPoint y: 158, distance: 103.7
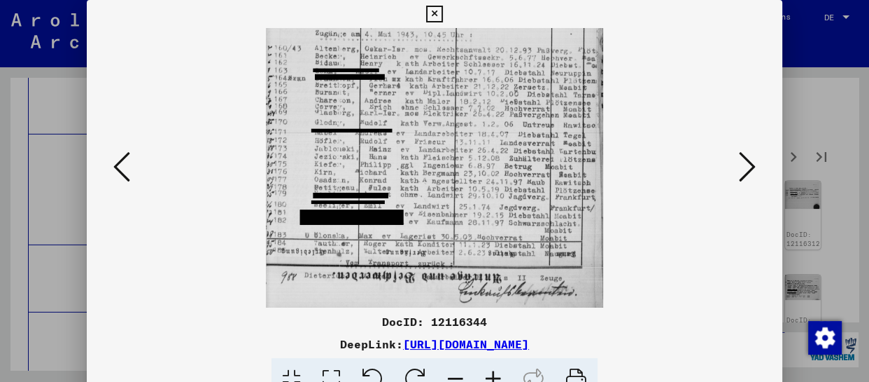
drag, startPoint x: 503, startPoint y: 235, endPoint x: 507, endPoint y: 145, distance: 89.7
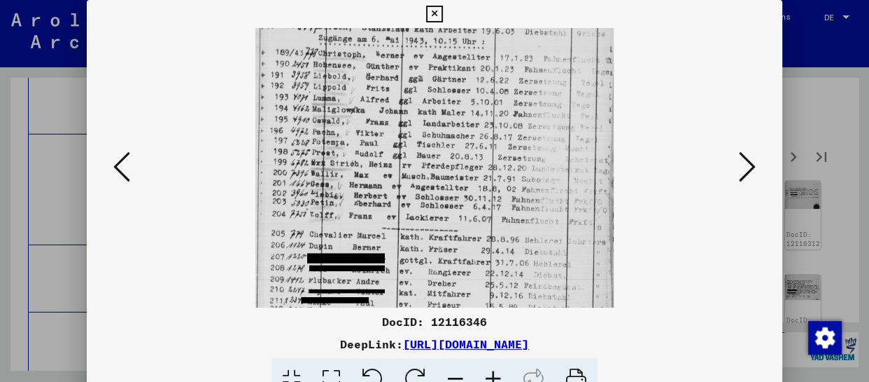
drag, startPoint x: 474, startPoint y: 263, endPoint x: 478, endPoint y: 164, distance: 98.8
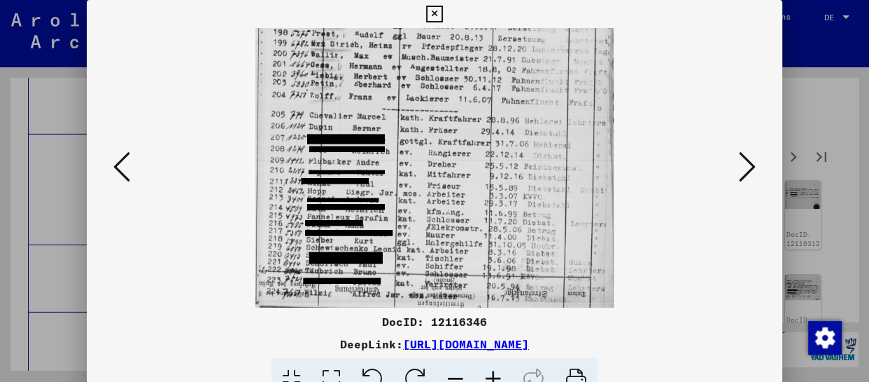
drag, startPoint x: 479, startPoint y: 231, endPoint x: 479, endPoint y: 112, distance: 119.0
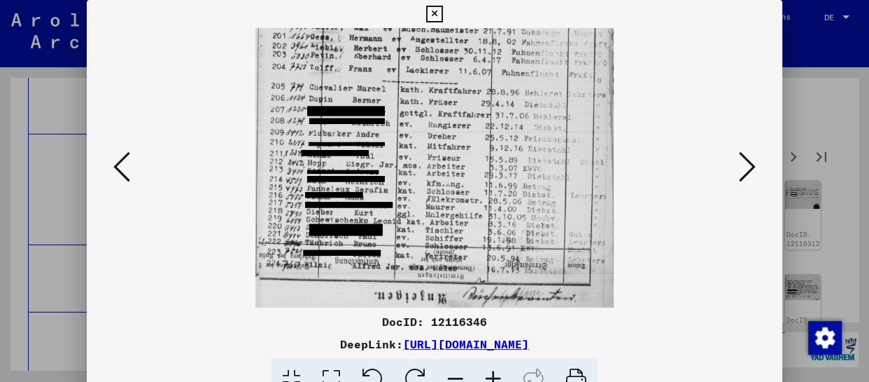
drag, startPoint x: 491, startPoint y: 211, endPoint x: 498, endPoint y: 123, distance: 87.8
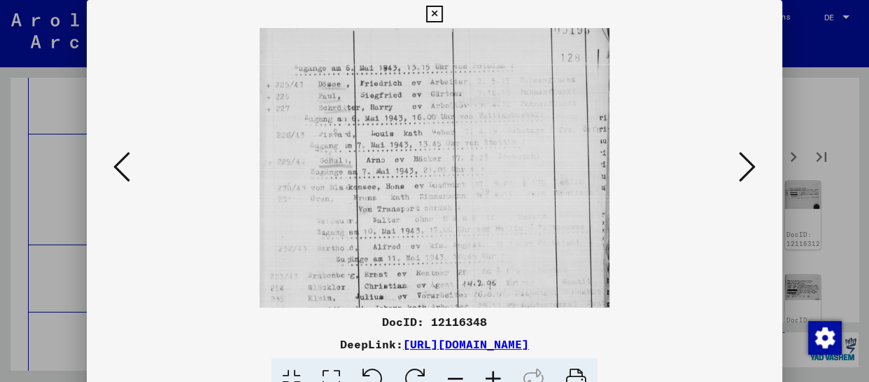
scroll to position [18, 0]
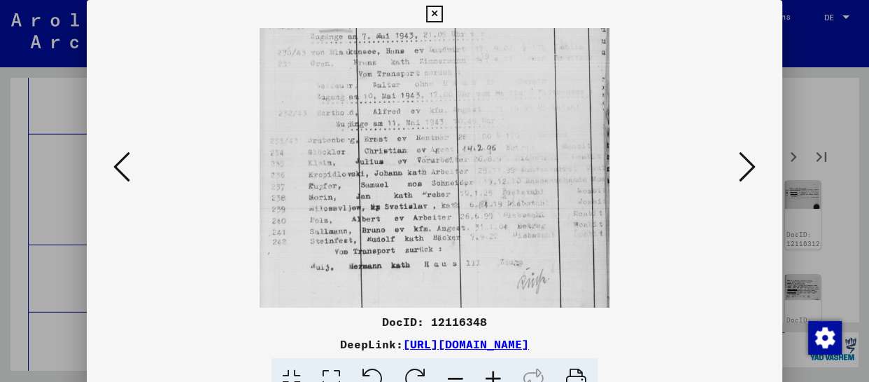
drag, startPoint x: 453, startPoint y: 244, endPoint x: 462, endPoint y: 110, distance: 134.7
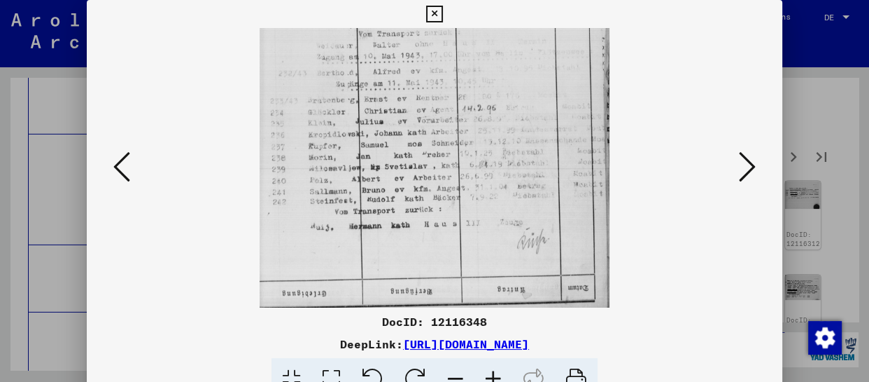
drag, startPoint x: 468, startPoint y: 212, endPoint x: 475, endPoint y: 157, distance: 55.7
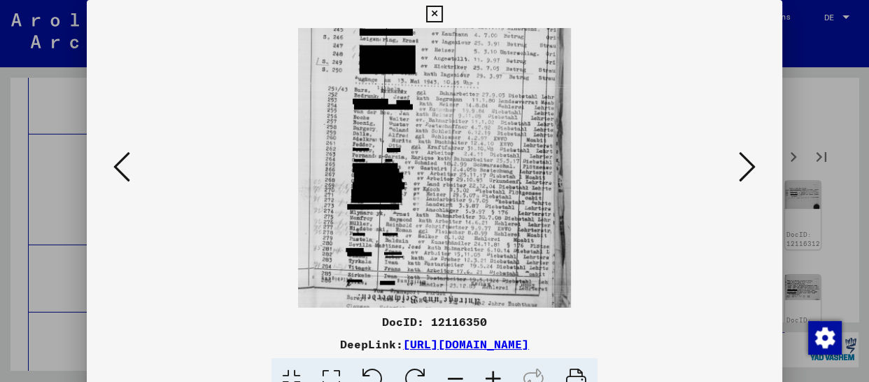
drag, startPoint x: 457, startPoint y: 237, endPoint x: 457, endPoint y: 71, distance: 165.9
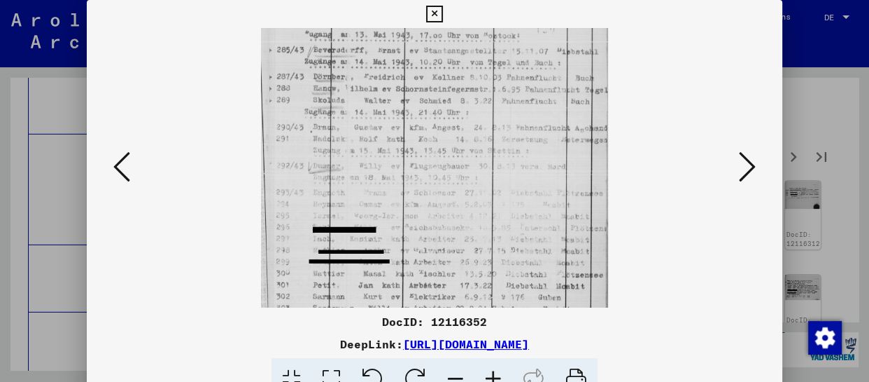
drag, startPoint x: 452, startPoint y: 230, endPoint x: 464, endPoint y: 167, distance: 64.8
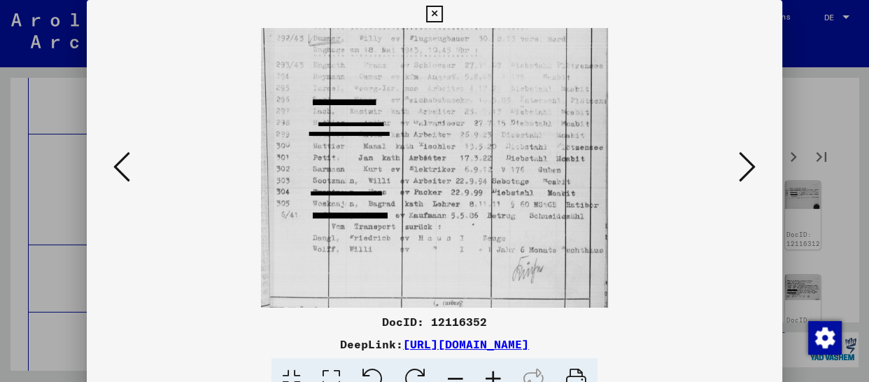
drag, startPoint x: 468, startPoint y: 239, endPoint x: 471, endPoint y: 120, distance: 118.3
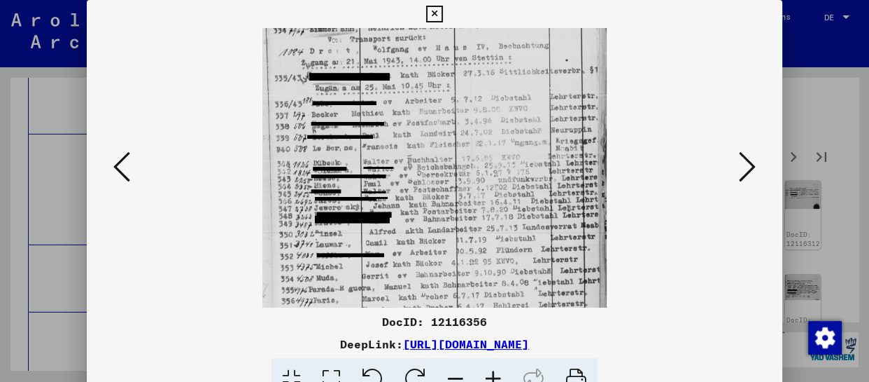
drag, startPoint x: 456, startPoint y: 263, endPoint x: 449, endPoint y: 140, distance: 123.5
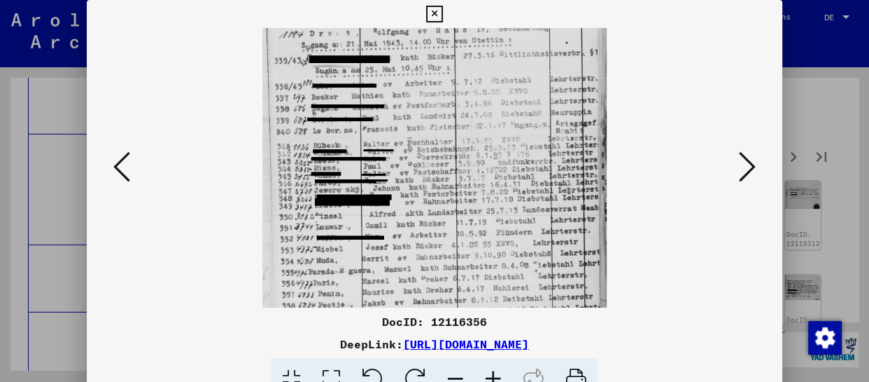
scroll to position [210, 0]
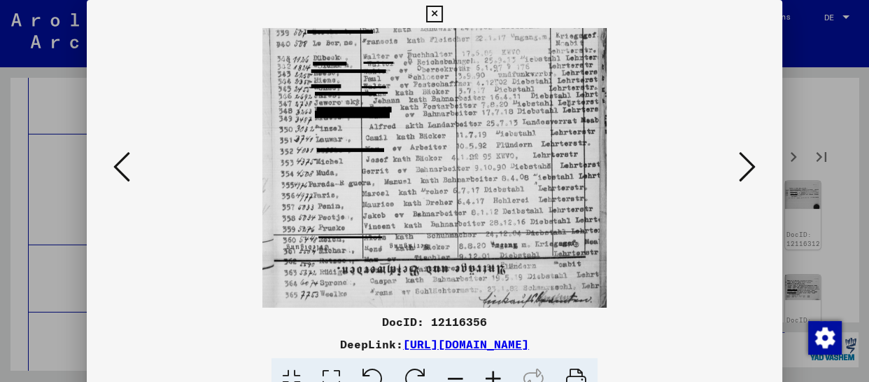
drag, startPoint x: 449, startPoint y: 267, endPoint x: 454, endPoint y: 139, distance: 128.2
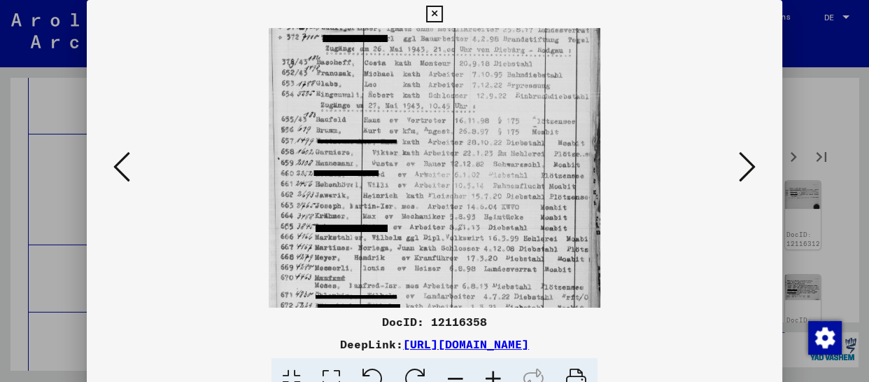
drag, startPoint x: 425, startPoint y: 265, endPoint x: 426, endPoint y: 155, distance: 110.6
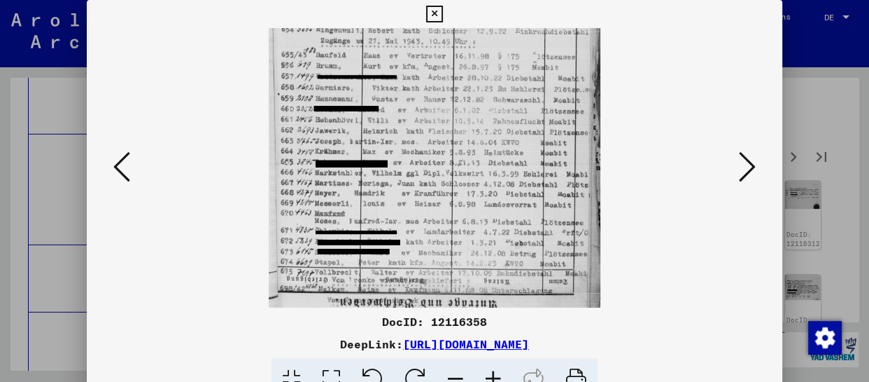
scroll to position [210, 0]
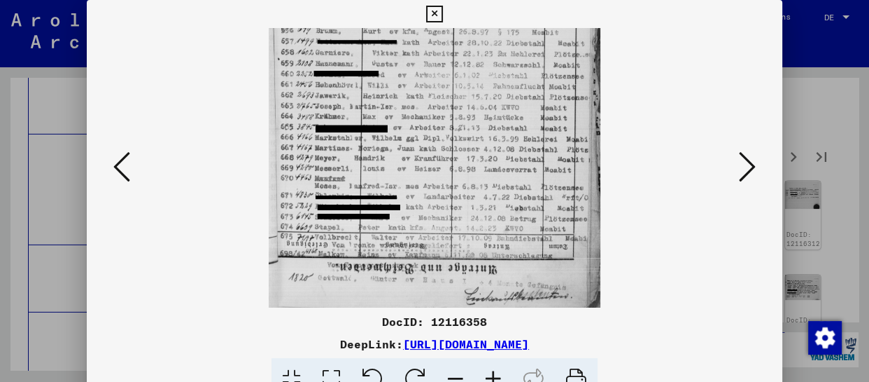
drag, startPoint x: 454, startPoint y: 255, endPoint x: 459, endPoint y: 154, distance: 101.0
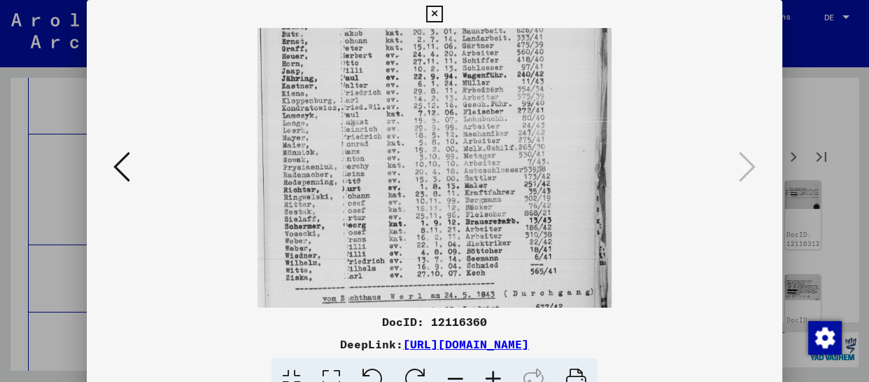
scroll to position [80, 0]
drag, startPoint x: 399, startPoint y: 237, endPoint x: 405, endPoint y: 158, distance: 80.1
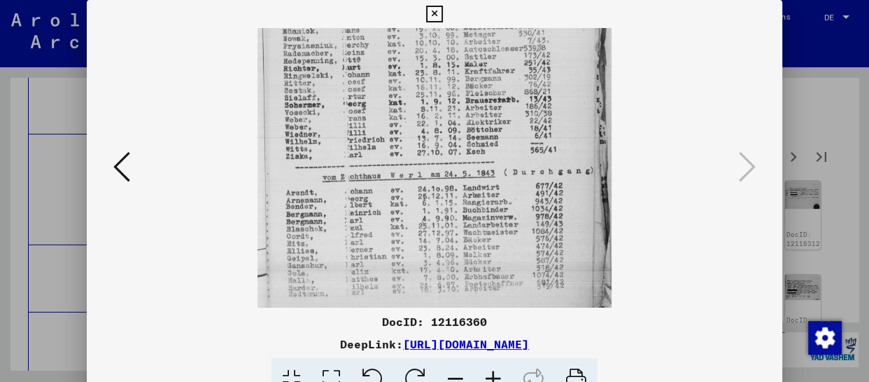
drag, startPoint x: 414, startPoint y: 246, endPoint x: 414, endPoint y: 126, distance: 119.7
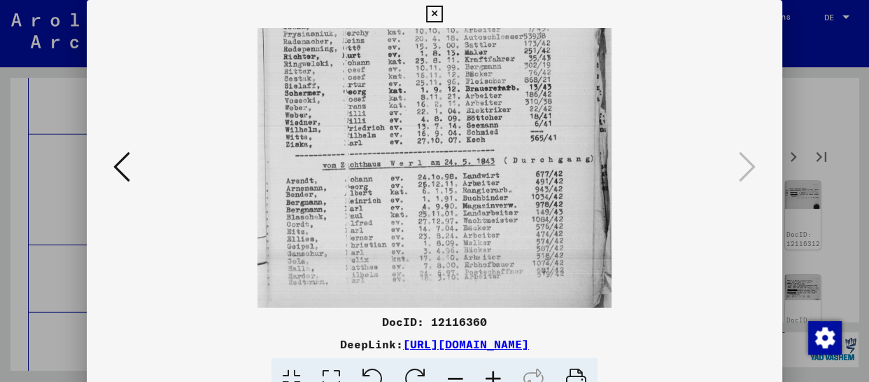
drag, startPoint x: 412, startPoint y: 250, endPoint x: 413, endPoint y: 168, distance: 81.9
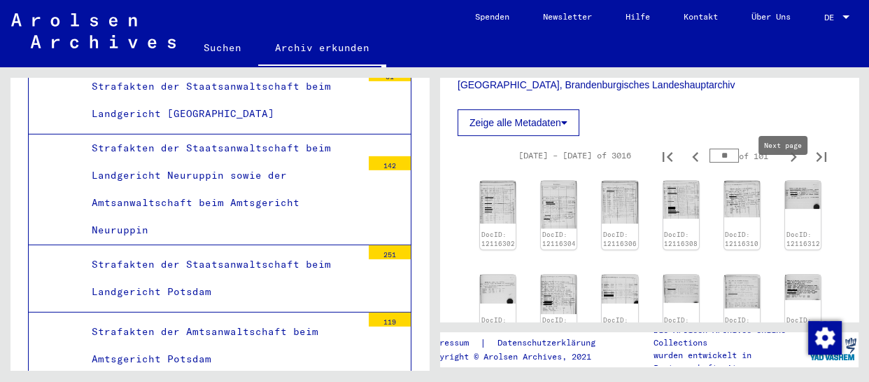
type input "**"
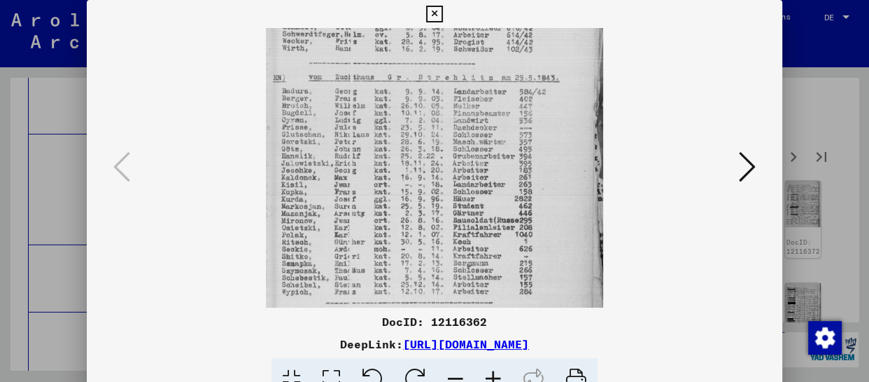
scroll to position [140, 0]
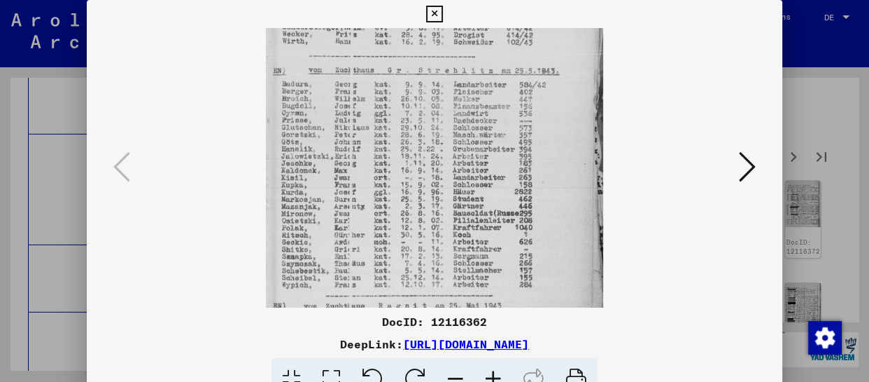
drag, startPoint x: 442, startPoint y: 256, endPoint x: 442, endPoint y: 118, distance: 138.6
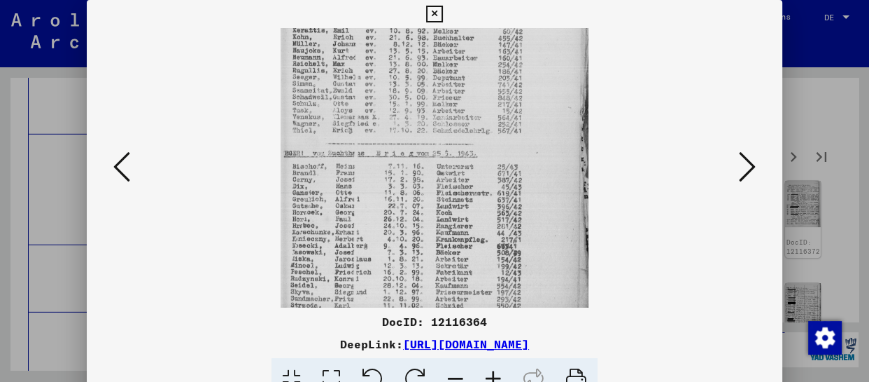
scroll to position [124, 0]
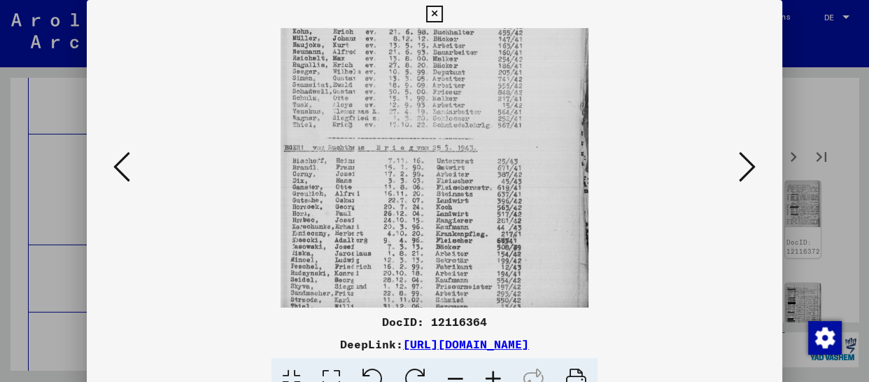
drag, startPoint x: 459, startPoint y: 275, endPoint x: 466, endPoint y: 151, distance: 124.8
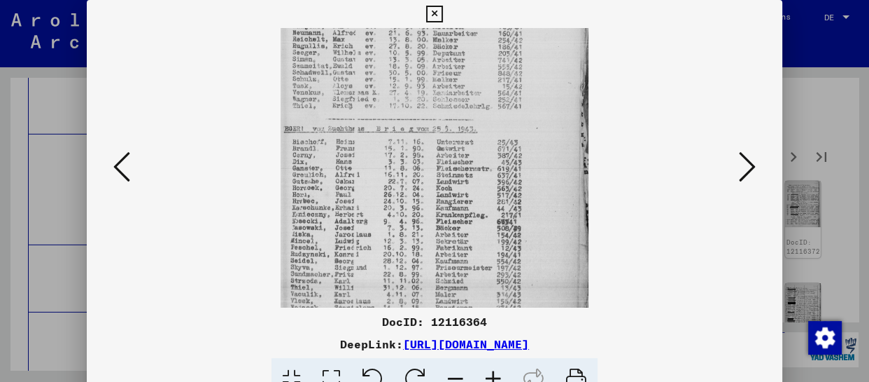
scroll to position [166, 0]
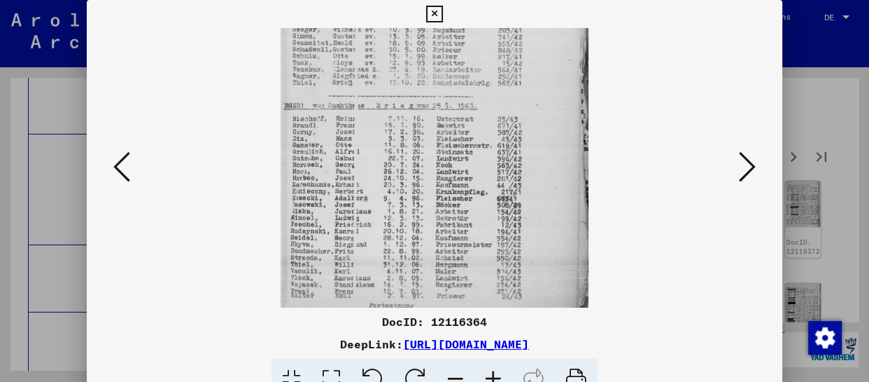
drag, startPoint x: 479, startPoint y: 258, endPoint x: 487, endPoint y: 214, distance: 45.5
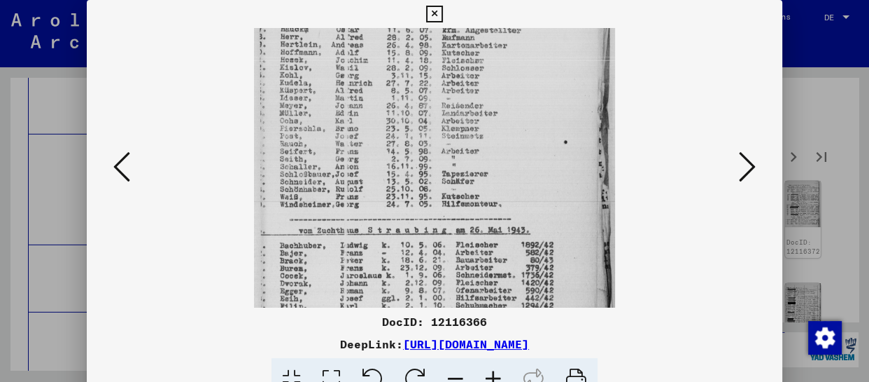
scroll to position [160, 0]
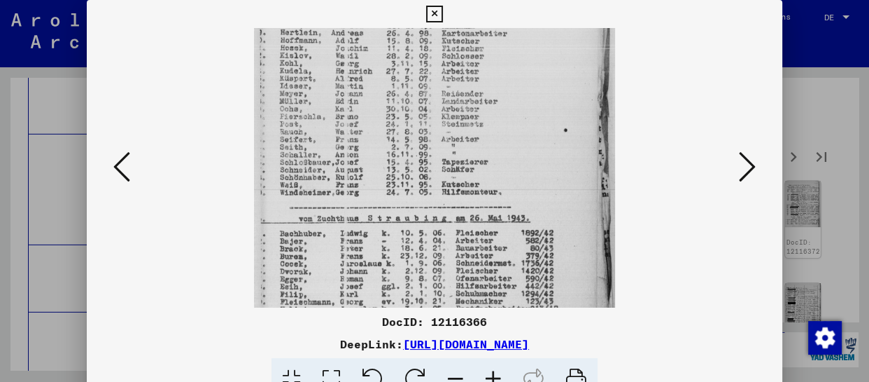
drag, startPoint x: 453, startPoint y: 287, endPoint x: 461, endPoint y: 130, distance: 157.7
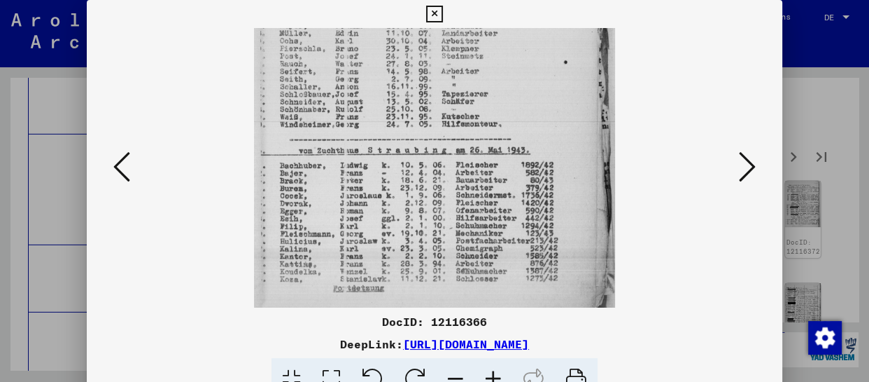
scroll to position [245, 0]
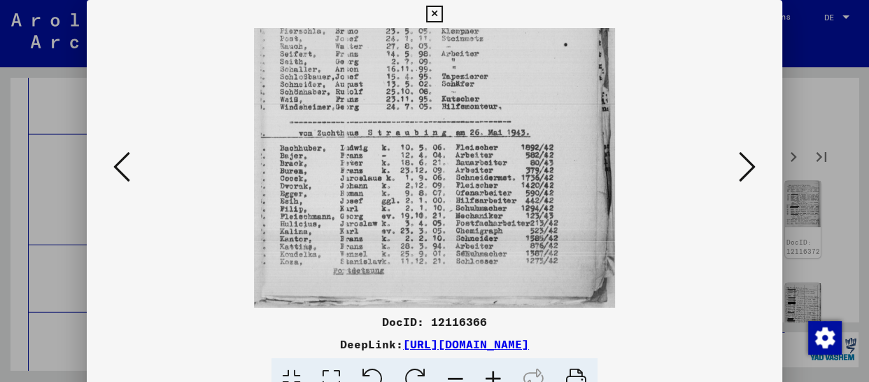
drag, startPoint x: 442, startPoint y: 263, endPoint x: 456, endPoint y: 92, distance: 170.8
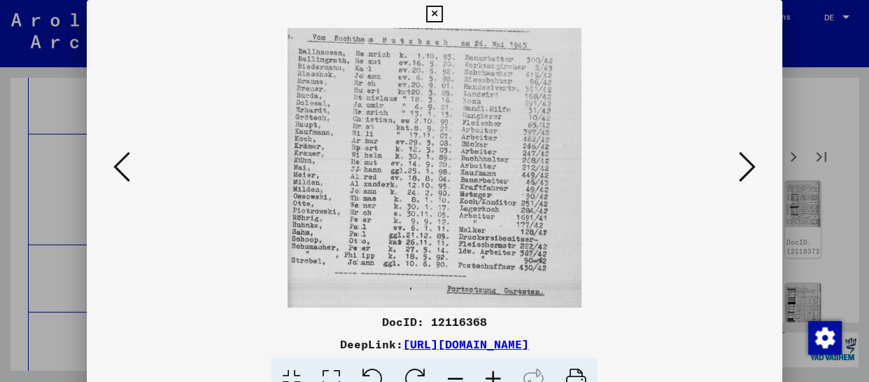
drag, startPoint x: 447, startPoint y: 259, endPoint x: 447, endPoint y: 88, distance: 171.5
drag, startPoint x: 753, startPoint y: 167, endPoint x: 746, endPoint y: 172, distance: 8.0
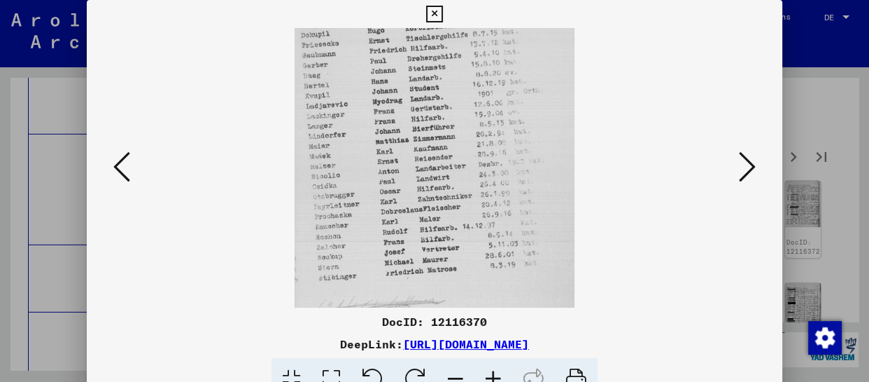
scroll to position [105, 0]
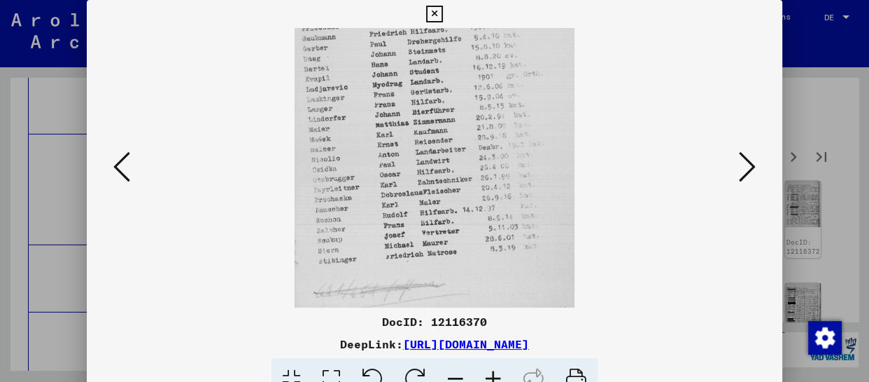
drag, startPoint x: 443, startPoint y: 241, endPoint x: 456, endPoint y: 109, distance: 132.2
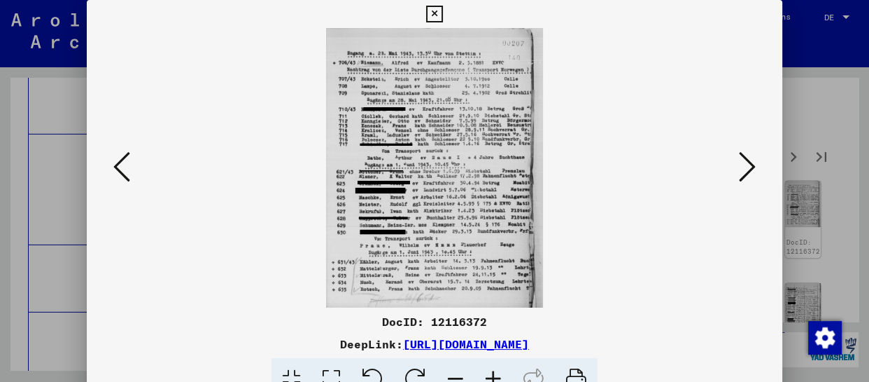
scroll to position [0, 0]
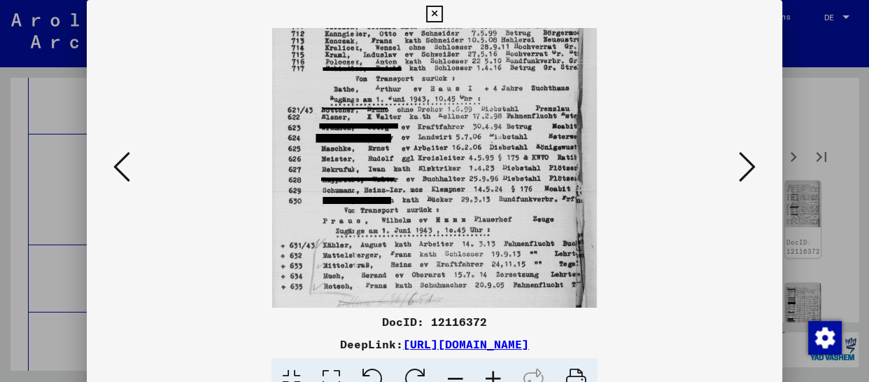
drag, startPoint x: 434, startPoint y: 232, endPoint x: 434, endPoint y: 97, distance: 134.4
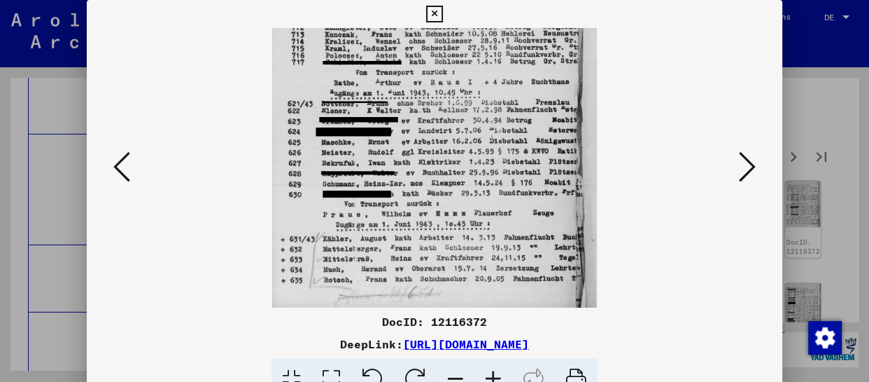
drag, startPoint x: 442, startPoint y: 193, endPoint x: 442, endPoint y: 130, distance: 63.0
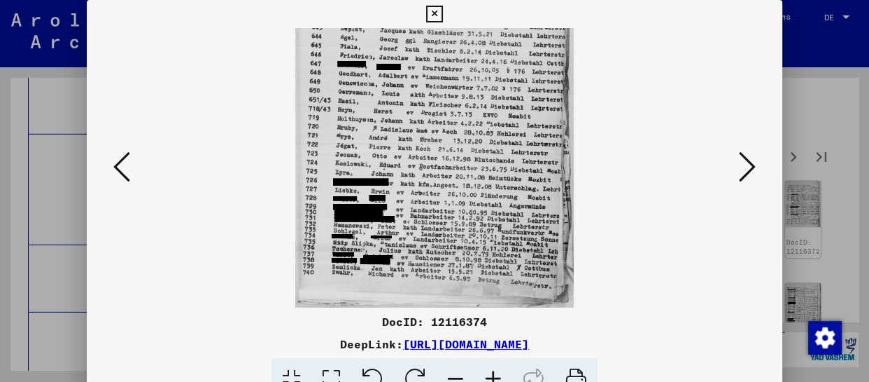
drag, startPoint x: 459, startPoint y: 237, endPoint x: 470, endPoint y: 8, distance: 229.2
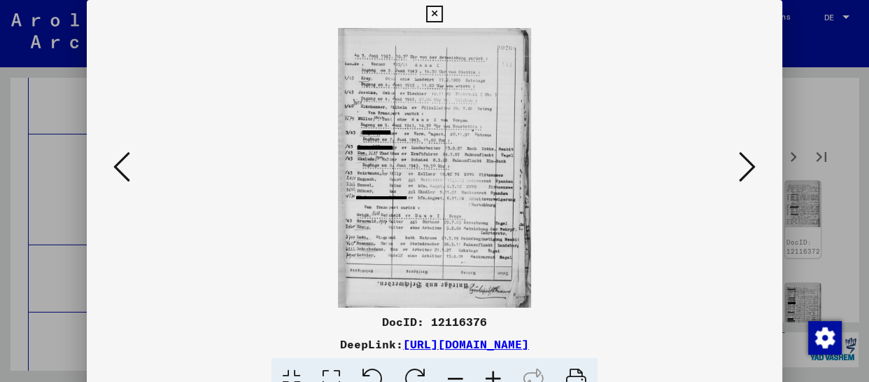
scroll to position [0, 0]
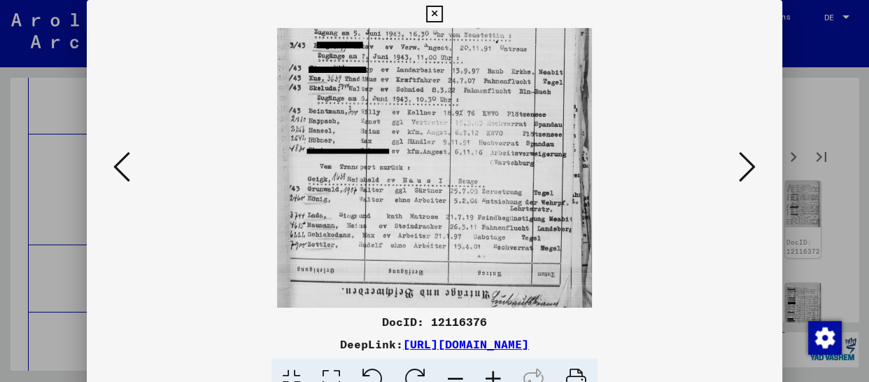
drag, startPoint x: 461, startPoint y: 171, endPoint x: 462, endPoint y: 76, distance: 94.5
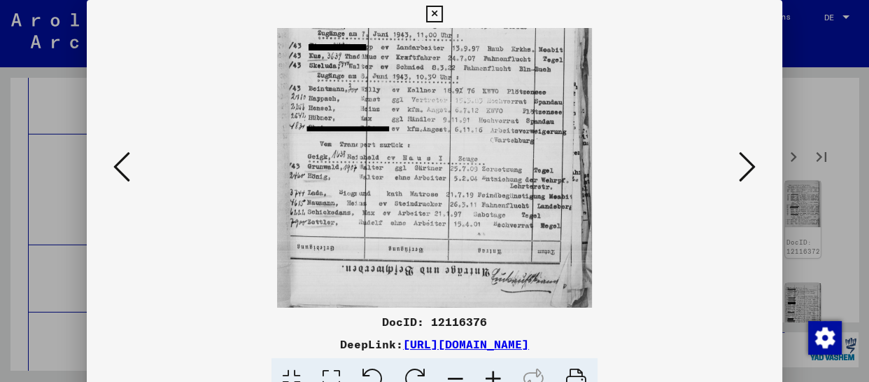
drag, startPoint x: 482, startPoint y: 228, endPoint x: 509, endPoint y: 141, distance: 91.0
drag, startPoint x: 752, startPoint y: 167, endPoint x: 743, endPoint y: 176, distance: 11.9
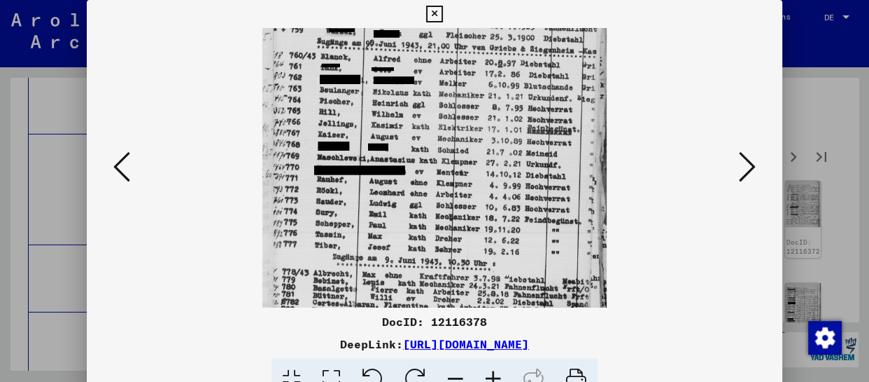
drag, startPoint x: 490, startPoint y: 272, endPoint x: 496, endPoint y: 179, distance: 93.3
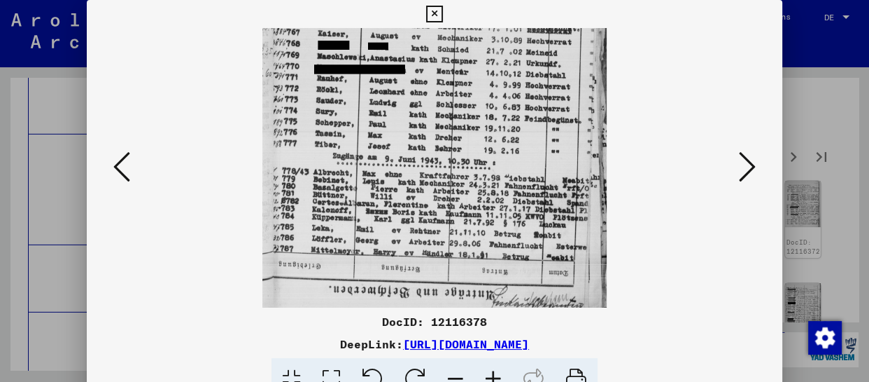
scroll to position [195, 0]
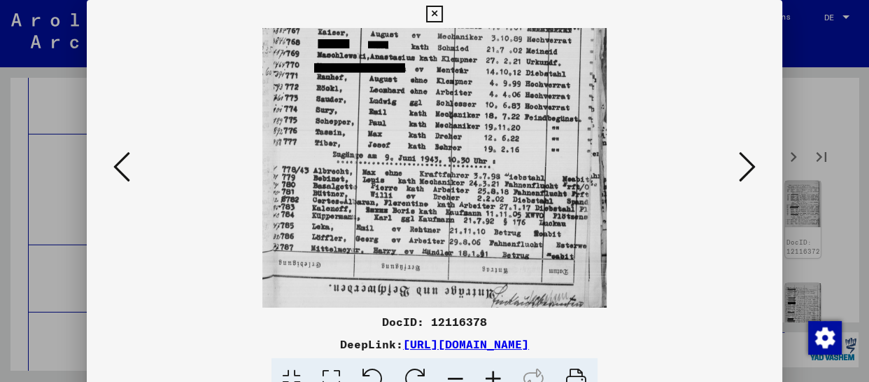
drag, startPoint x: 508, startPoint y: 256, endPoint x: 510, endPoint y: 153, distance: 102.9
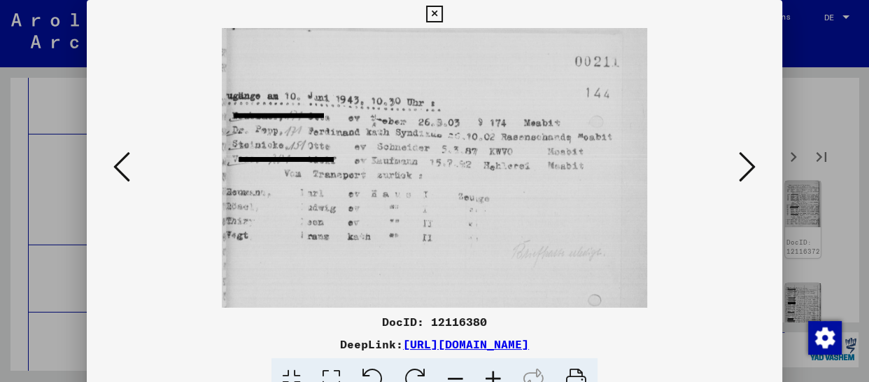
scroll to position [0, 0]
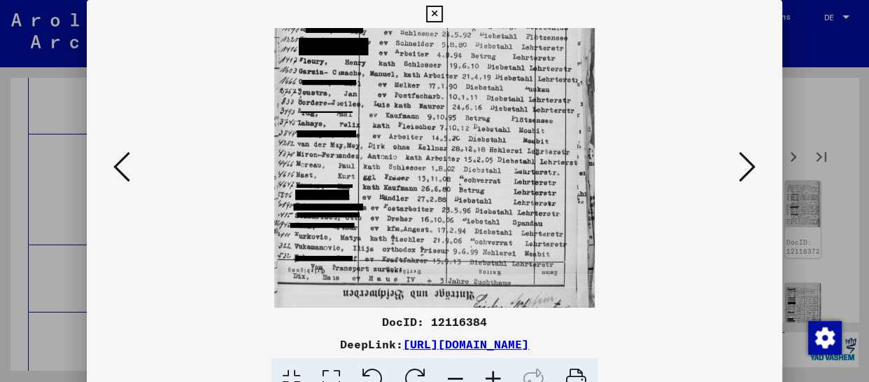
drag, startPoint x: 487, startPoint y: 259, endPoint x: 503, endPoint y: 99, distance: 161.1
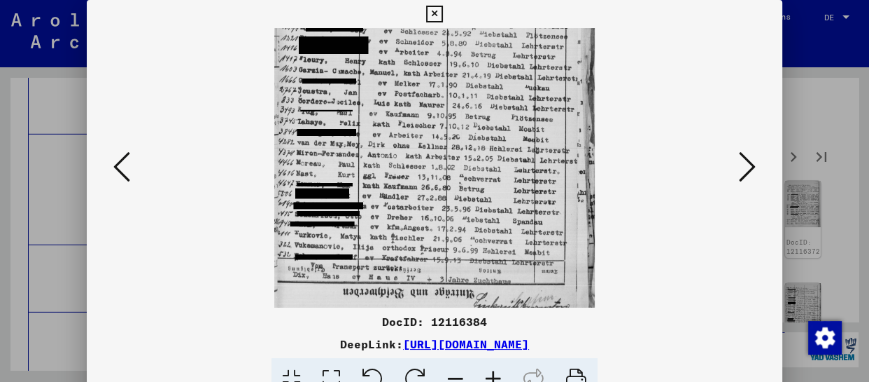
scroll to position [175, 0]
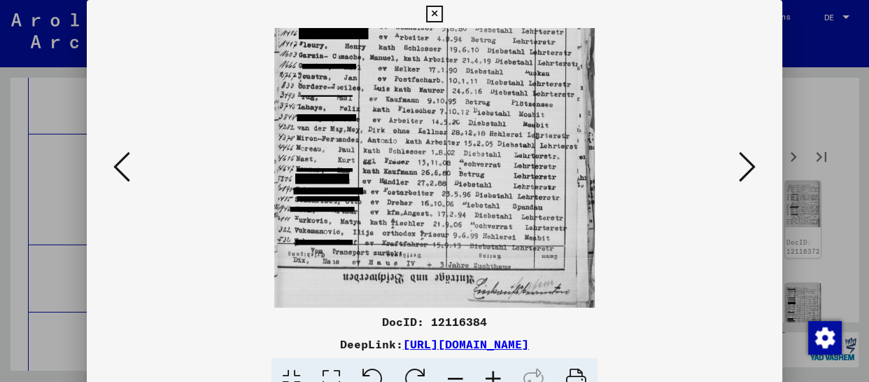
drag, startPoint x: 501, startPoint y: 227, endPoint x: 504, endPoint y: 205, distance: 22.0
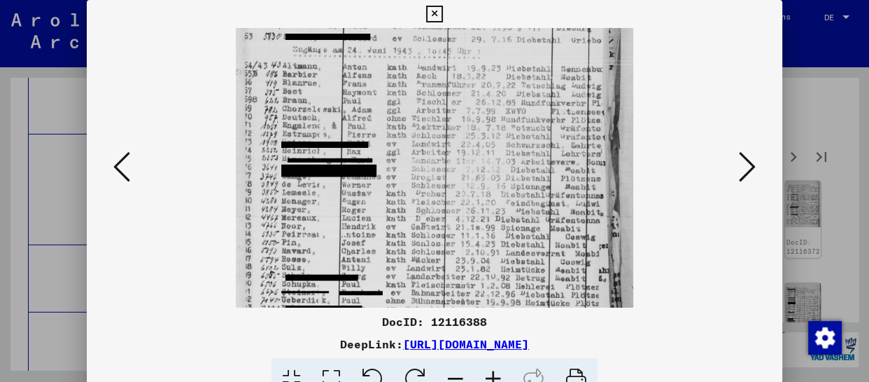
drag, startPoint x: 471, startPoint y: 265, endPoint x: 481, endPoint y: 108, distance: 157.8
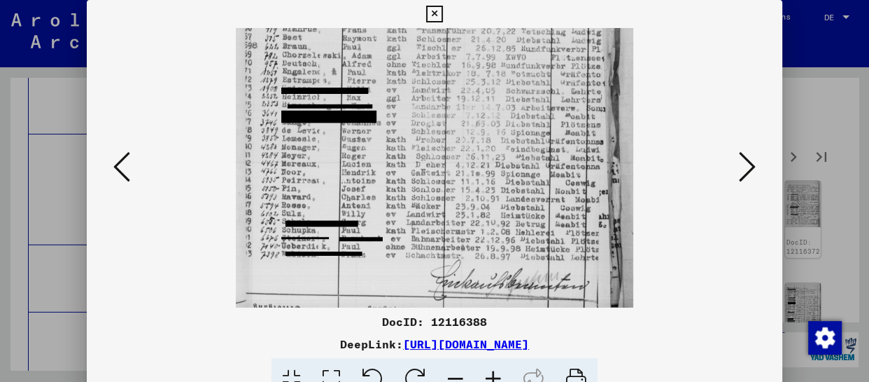
drag, startPoint x: 466, startPoint y: 238, endPoint x: 480, endPoint y: 120, distance: 119.1
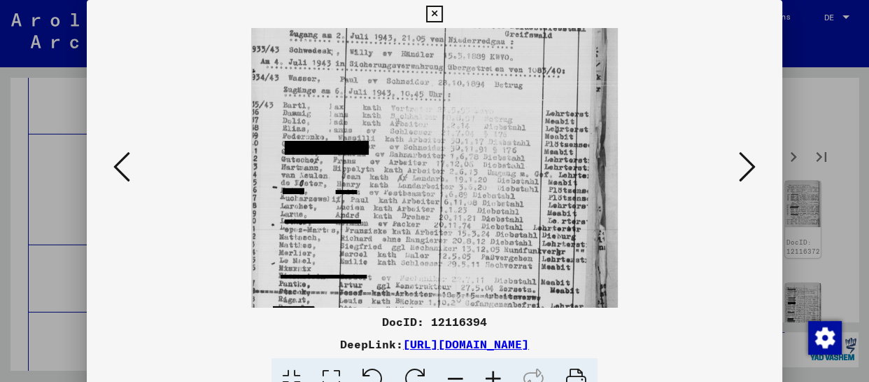
scroll to position [232, 0]
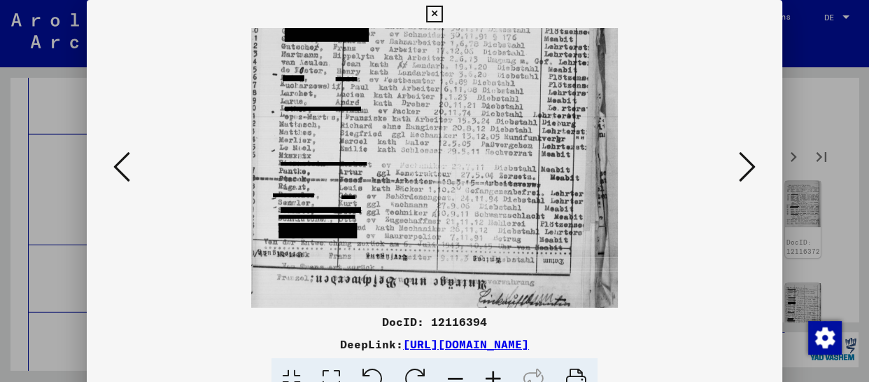
drag, startPoint x: 453, startPoint y: 268, endPoint x: 490, endPoint y: 37, distance: 234.0
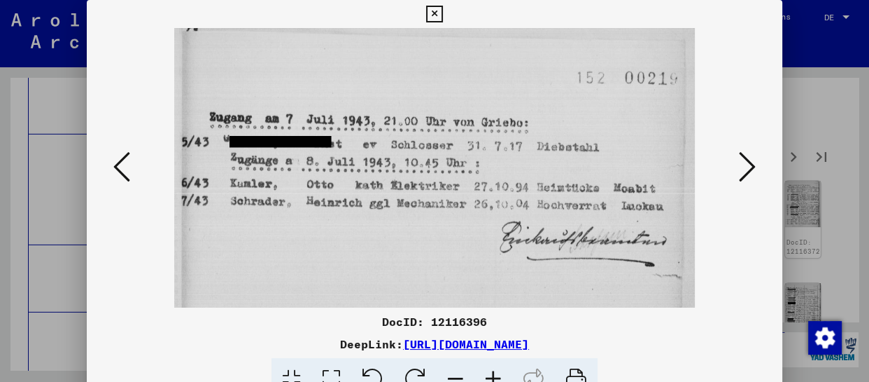
scroll to position [0, 0]
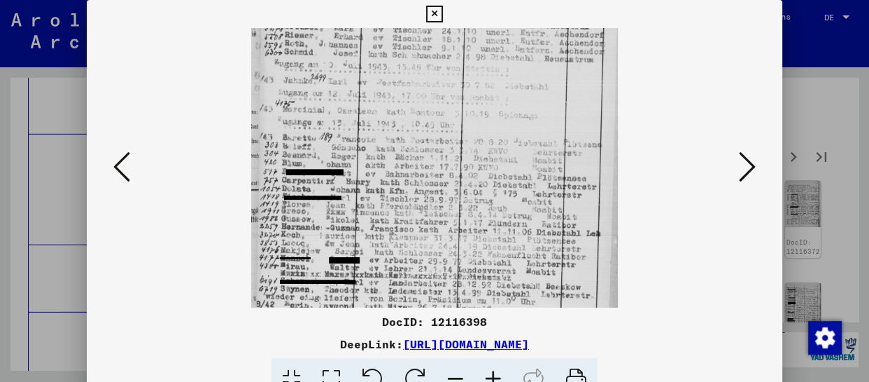
drag, startPoint x: 473, startPoint y: 242, endPoint x: 481, endPoint y: 120, distance: 122.8
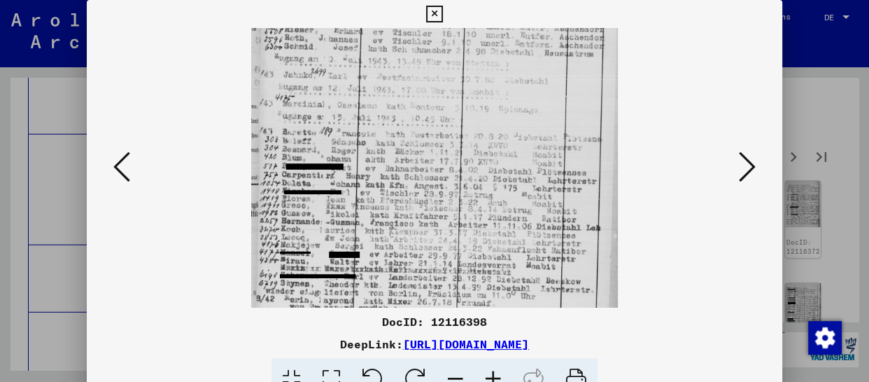
scroll to position [25, 0]
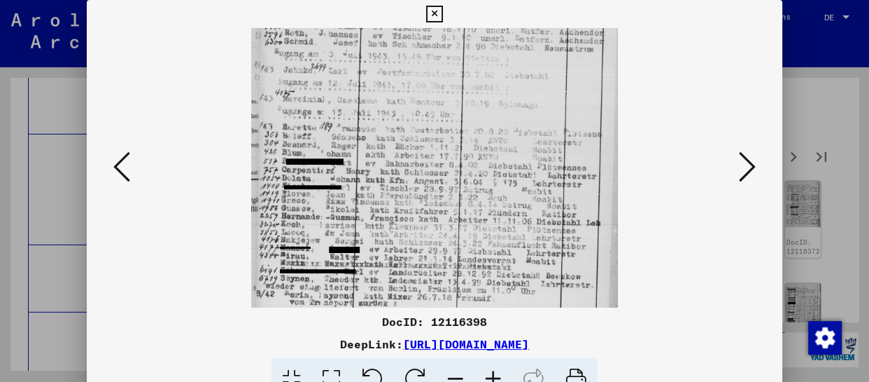
drag, startPoint x: 482, startPoint y: 147, endPoint x: 505, endPoint y: 144, distance: 22.7
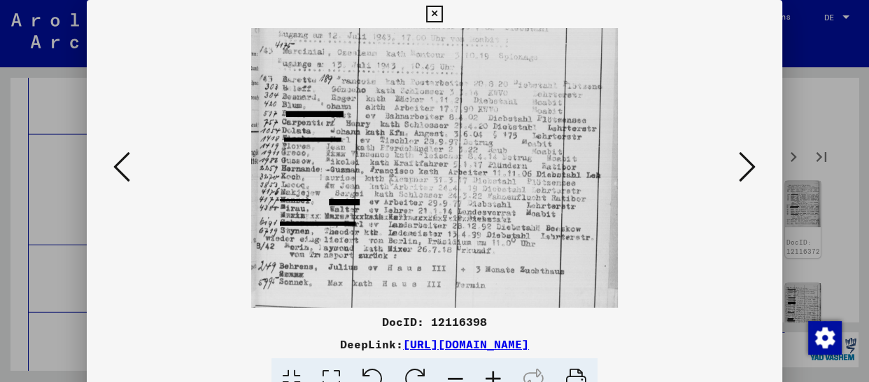
drag, startPoint x: 501, startPoint y: 203, endPoint x: 510, endPoint y: 110, distance: 93.6
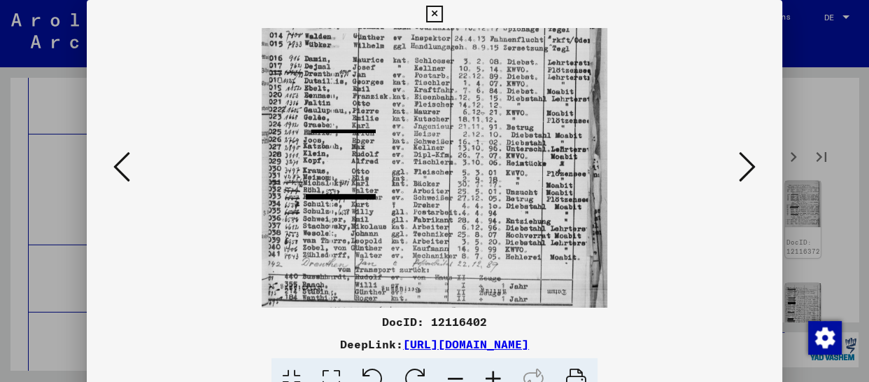
drag, startPoint x: 440, startPoint y: 259, endPoint x: 487, endPoint y: 91, distance: 174.4
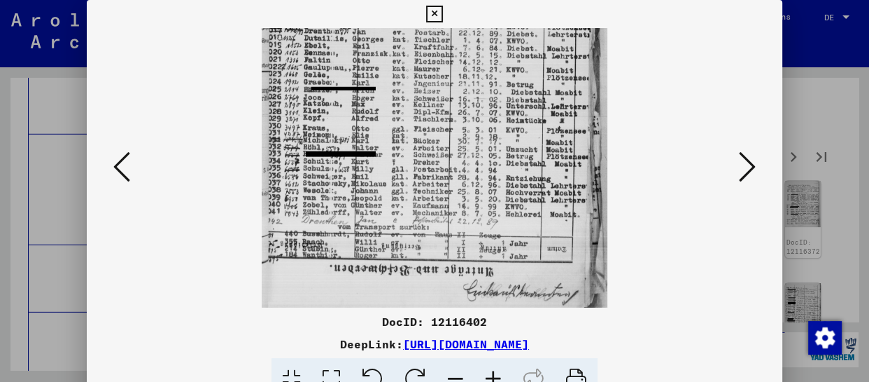
drag, startPoint x: 499, startPoint y: 244, endPoint x: 505, endPoint y: 190, distance: 54.2
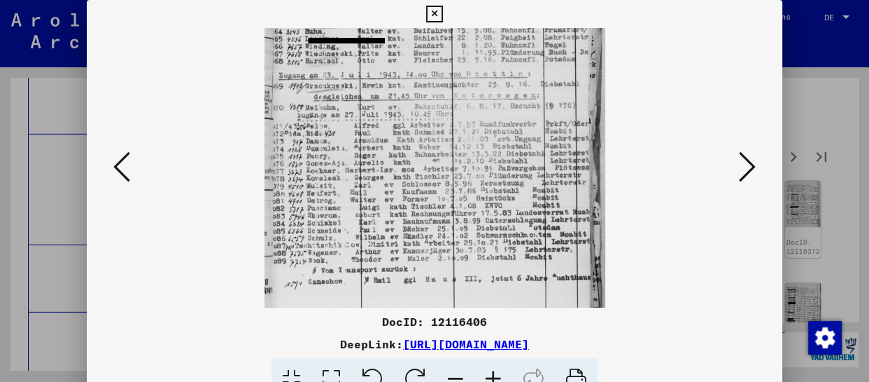
drag, startPoint x: 487, startPoint y: 251, endPoint x: 518, endPoint y: 114, distance: 140.6
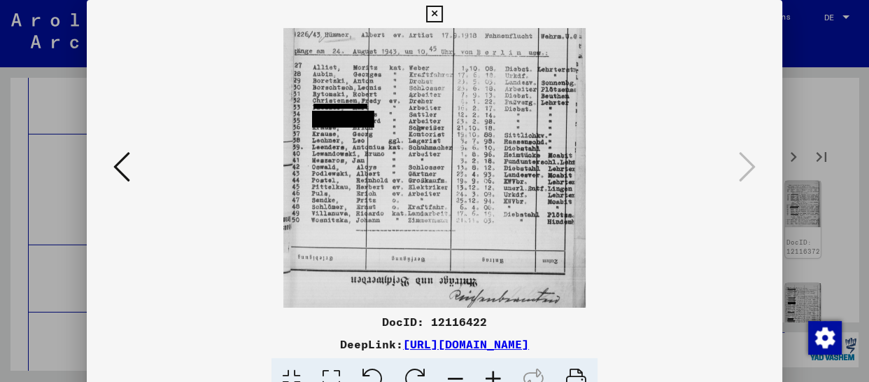
drag, startPoint x: 508, startPoint y: 277, endPoint x: 546, endPoint y: 86, distance: 194.1
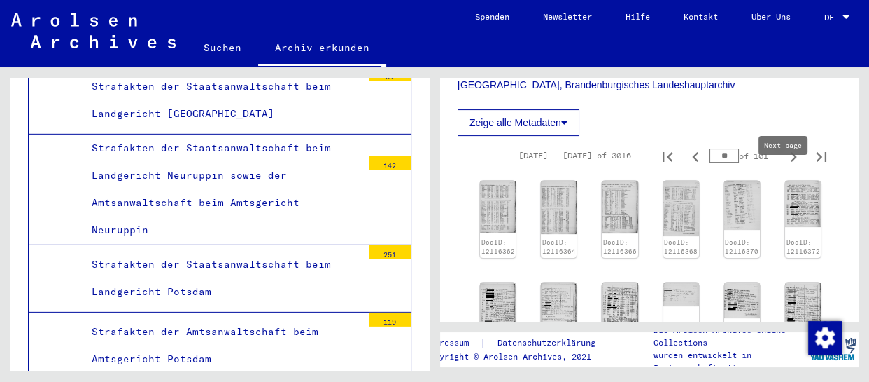
type input "**"
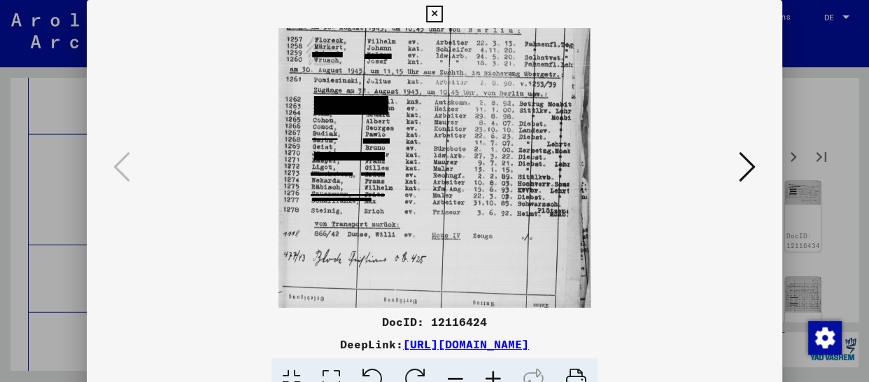
drag, startPoint x: 501, startPoint y: 242, endPoint x: 514, endPoint y: 119, distance: 123.2
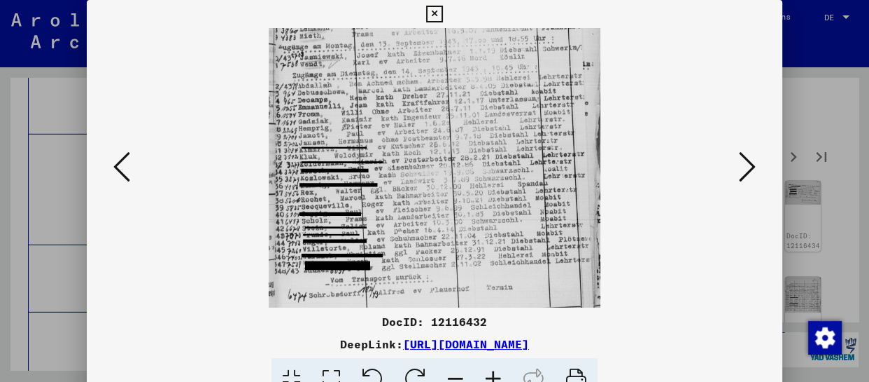
scroll to position [117, 0]
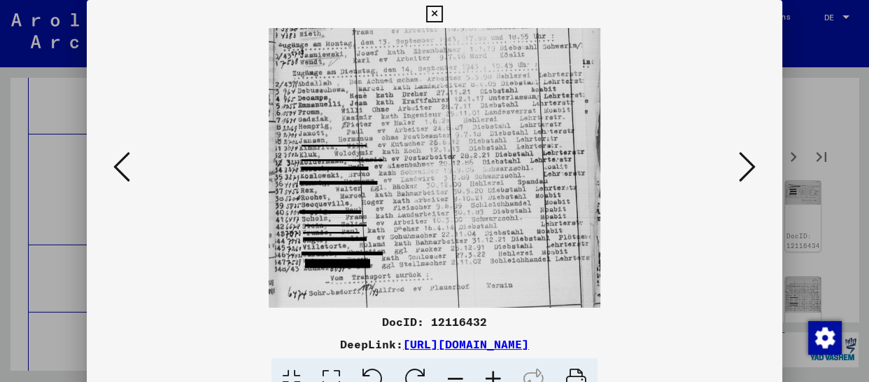
drag, startPoint x: 440, startPoint y: 217, endPoint x: 449, endPoint y: 116, distance: 101.9
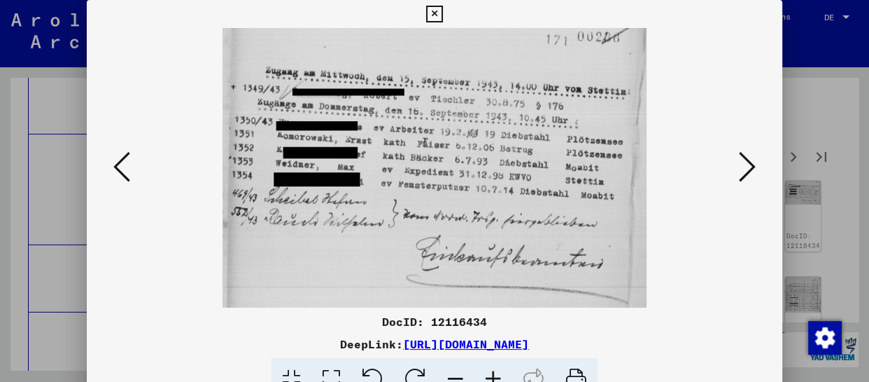
scroll to position [0, 0]
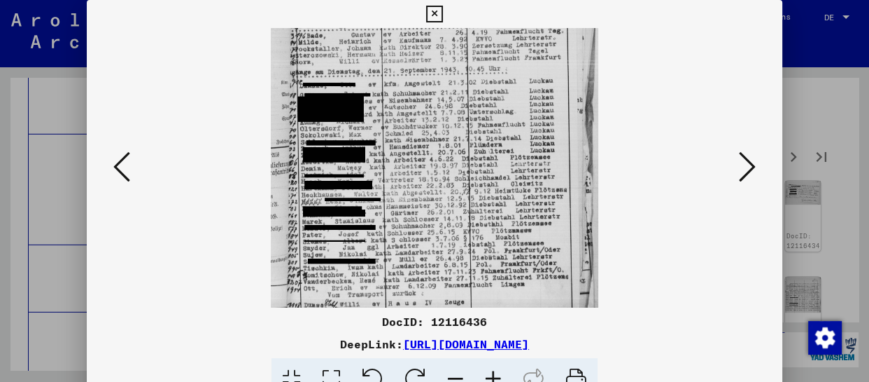
drag, startPoint x: 489, startPoint y: 274, endPoint x: 487, endPoint y: 139, distance: 134.4
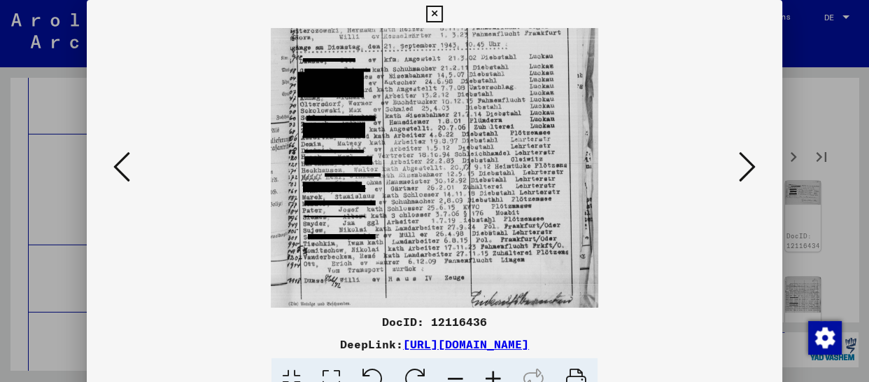
scroll to position [165, 0]
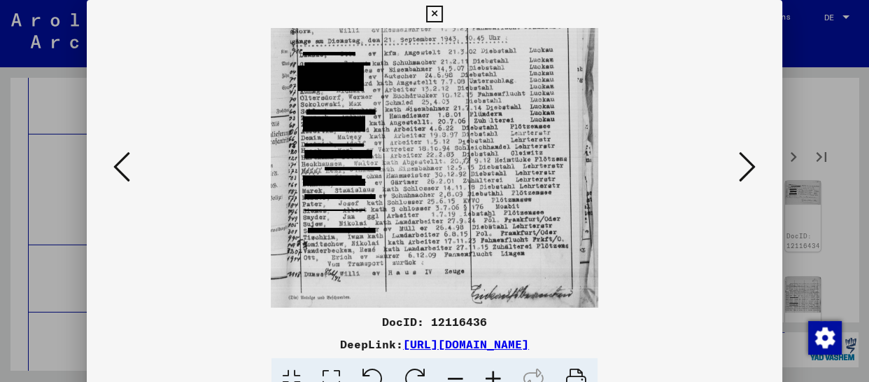
drag, startPoint x: 482, startPoint y: 265, endPoint x: 483, endPoint y: 235, distance: 30.1
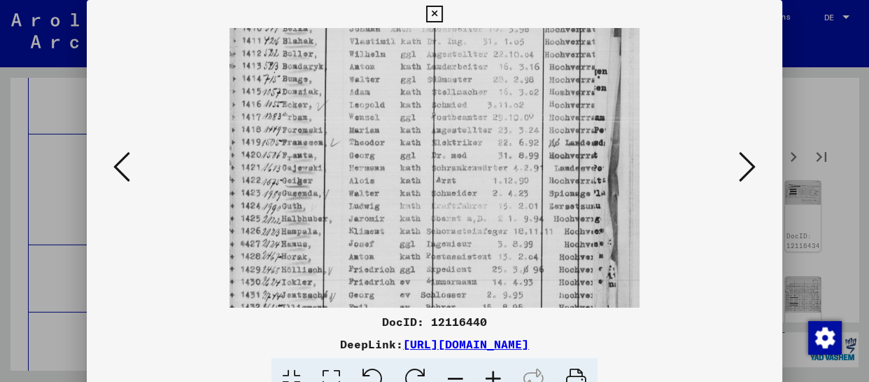
drag, startPoint x: 444, startPoint y: 241, endPoint x: 447, endPoint y: 126, distance: 114.9
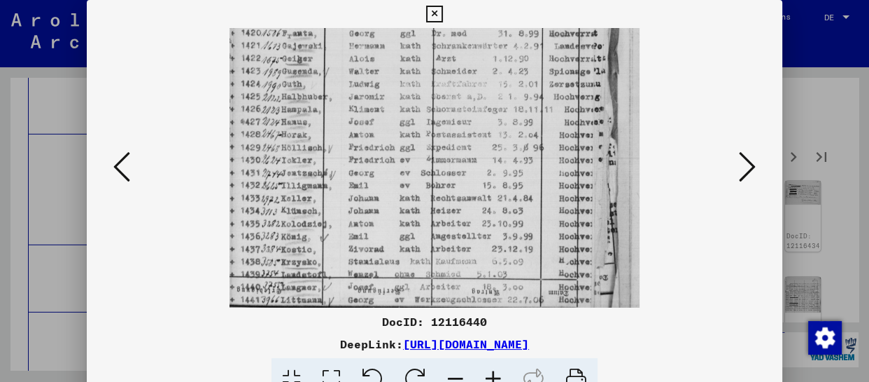
drag, startPoint x: 443, startPoint y: 260, endPoint x: 447, endPoint y: 139, distance: 121.2
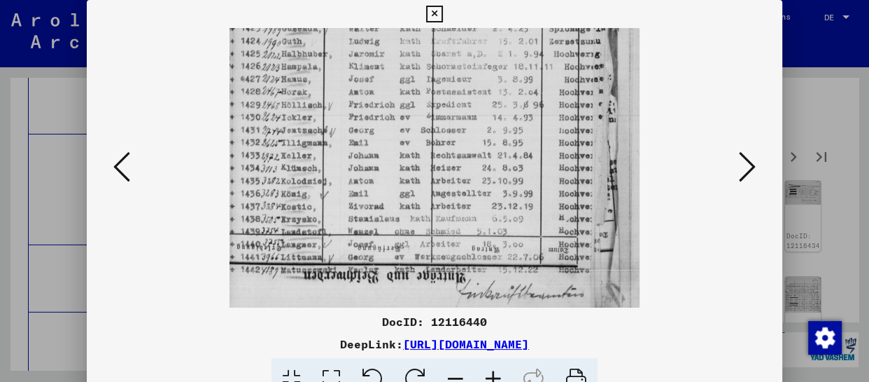
drag, startPoint x: 455, startPoint y: 239, endPoint x: 448, endPoint y: 140, distance: 99.0
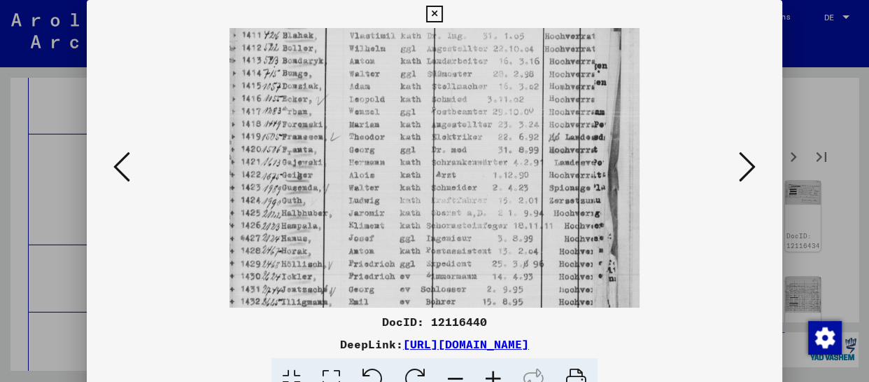
drag, startPoint x: 477, startPoint y: 94, endPoint x: 456, endPoint y: 256, distance: 163.2
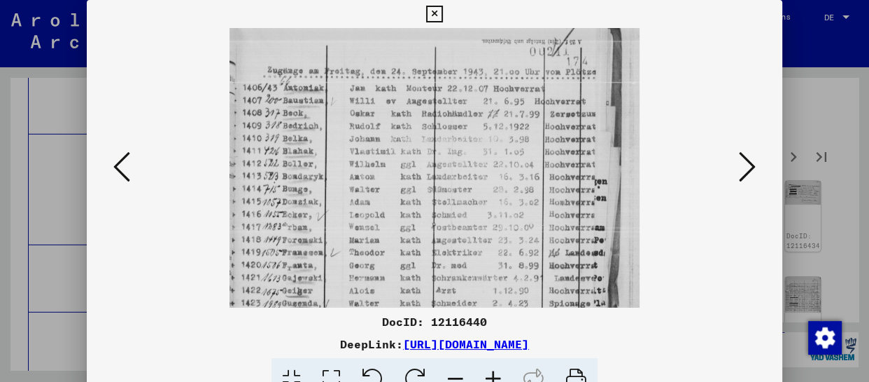
scroll to position [0, 0]
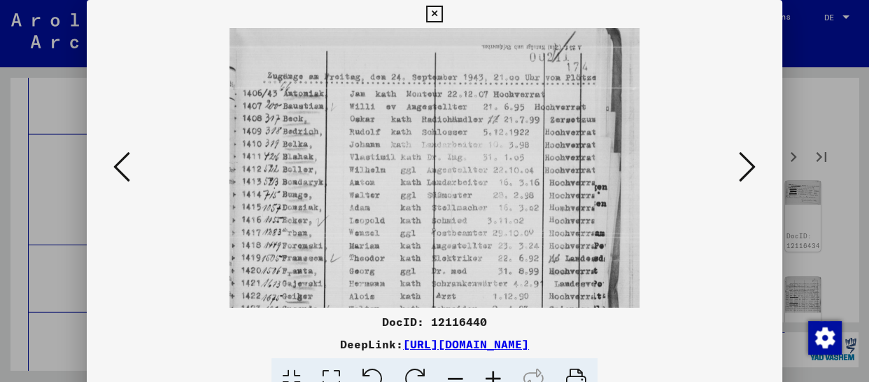
drag, startPoint x: 464, startPoint y: 54, endPoint x: 495, endPoint y: 163, distance: 113.5
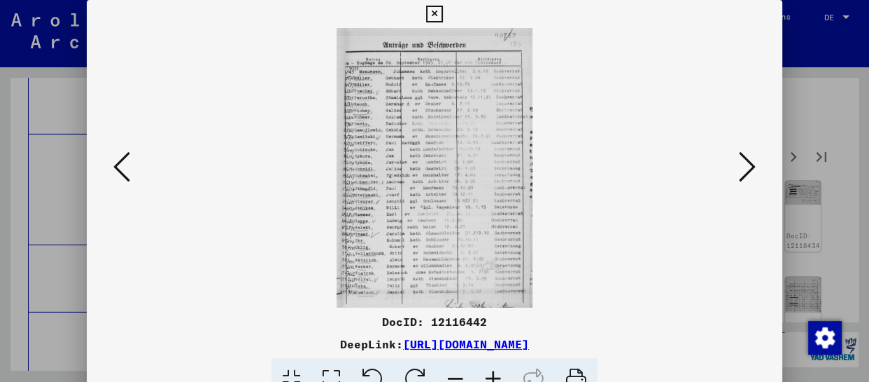
drag, startPoint x: 442, startPoint y: 236, endPoint x: 448, endPoint y: 183, distance: 53.5
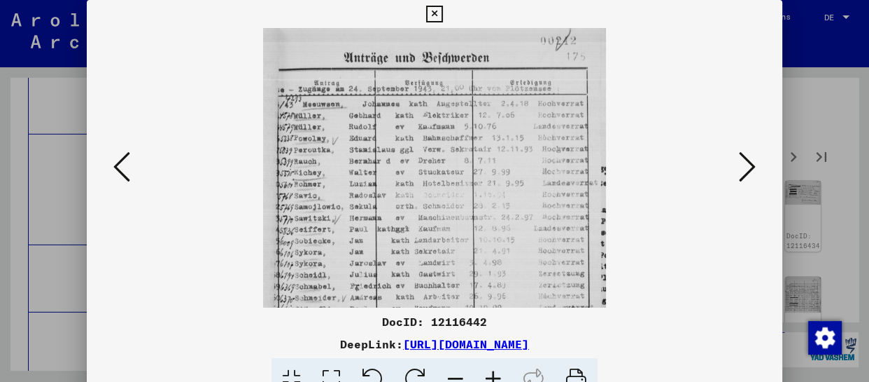
scroll to position [4, 0]
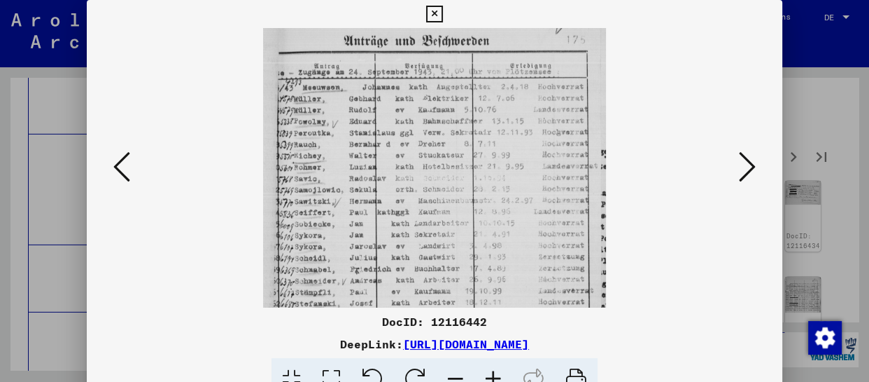
drag, startPoint x: 433, startPoint y: 255, endPoint x: 434, endPoint y: 232, distance: 23.1
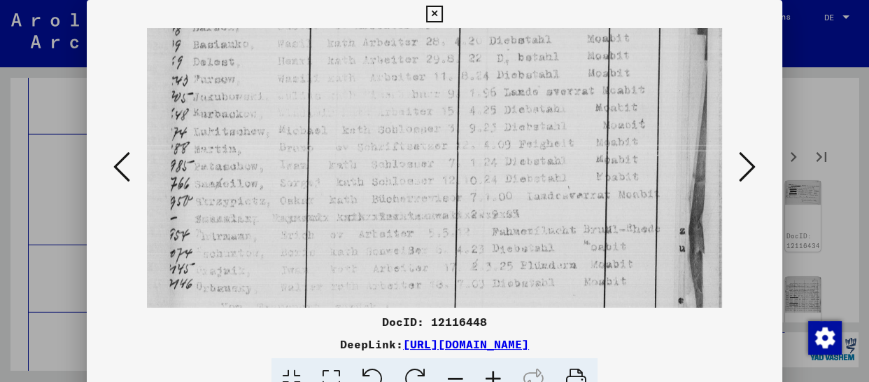
scroll to position [157, 0]
drag, startPoint x: 288, startPoint y: 257, endPoint x: 298, endPoint y: 98, distance: 159.3
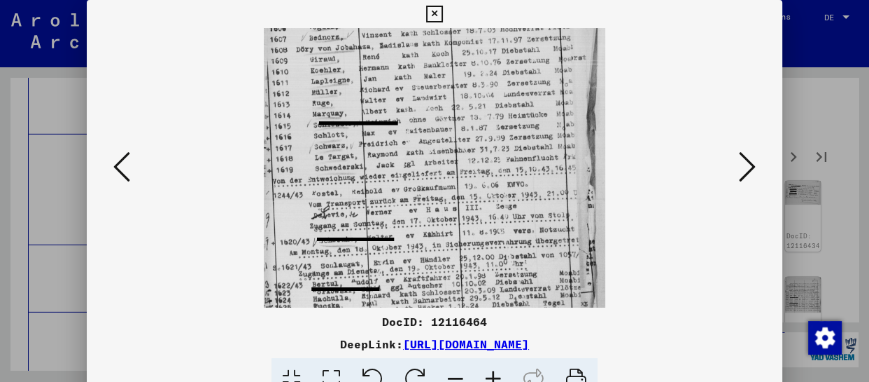
drag, startPoint x: 448, startPoint y: 224, endPoint x: 448, endPoint y: 65, distance: 158.9
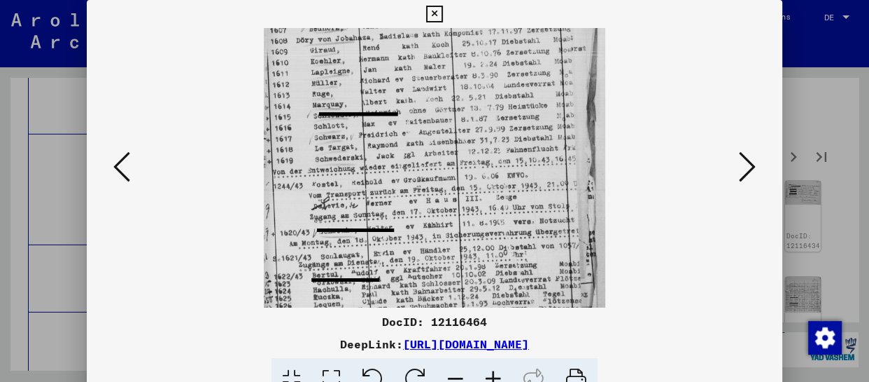
scroll to position [210, 0]
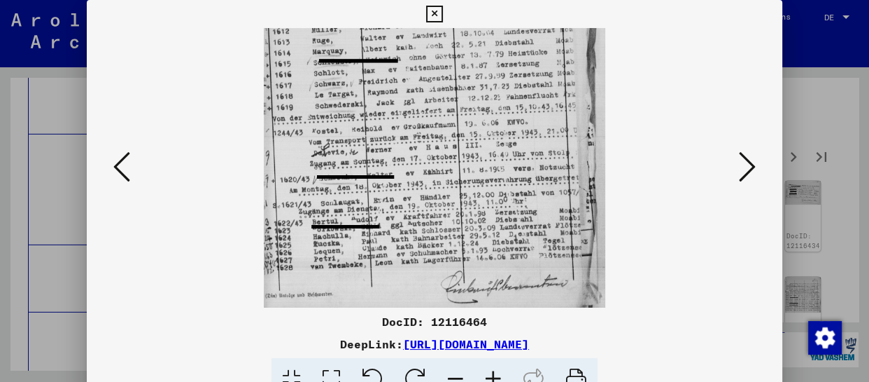
drag, startPoint x: 481, startPoint y: 203, endPoint x: 482, endPoint y: 90, distance: 113.4
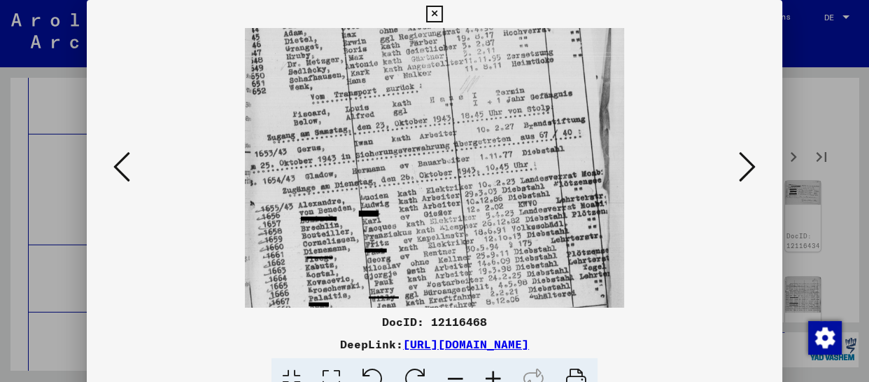
drag, startPoint x: 406, startPoint y: 259, endPoint x: 405, endPoint y: 92, distance: 167.3
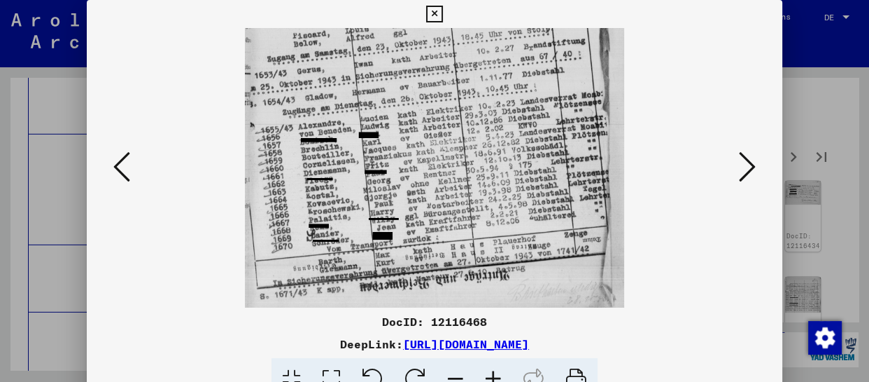
drag, startPoint x: 420, startPoint y: 242, endPoint x: 412, endPoint y: 126, distance: 115.8
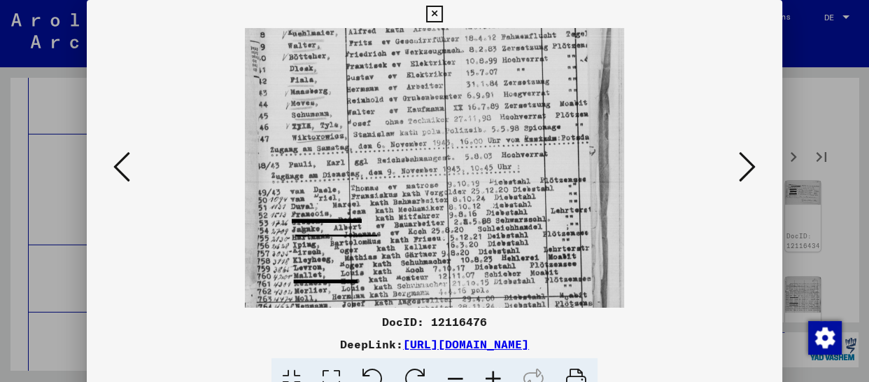
drag, startPoint x: 442, startPoint y: 278, endPoint x: 442, endPoint y: 109, distance: 168.7
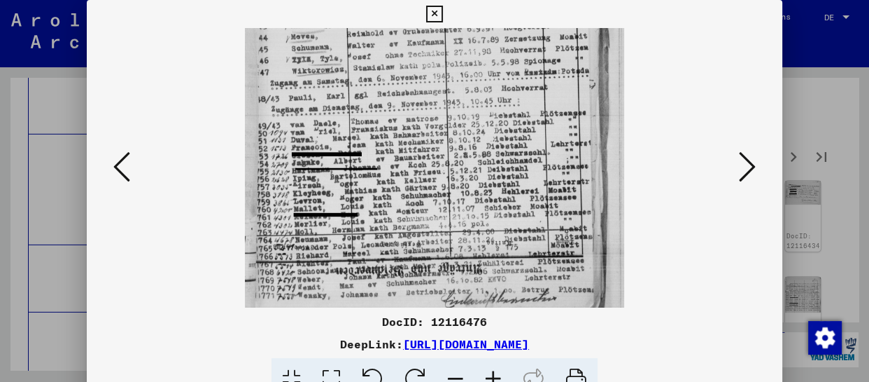
scroll to position [245, 0]
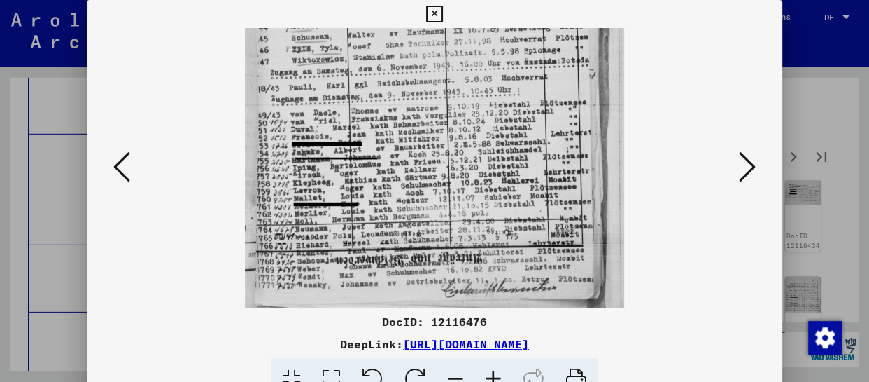
drag, startPoint x: 468, startPoint y: 249, endPoint x: 464, endPoint y: 153, distance: 96.7
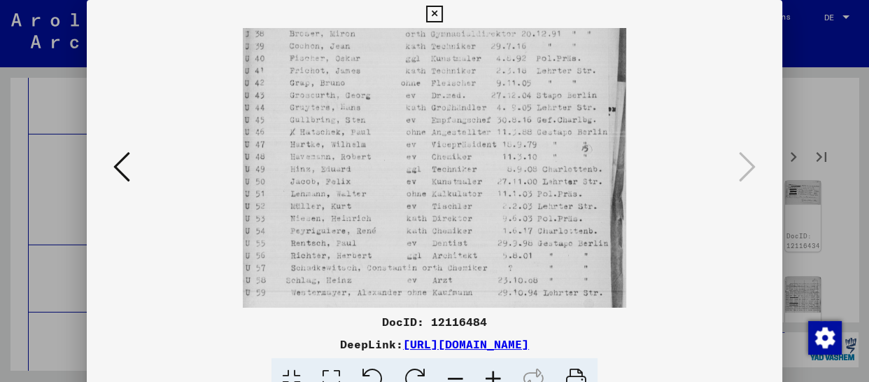
scroll to position [127, 0]
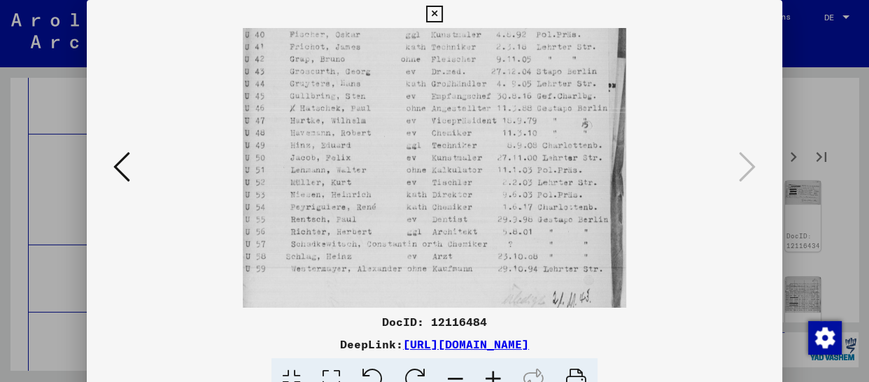
drag, startPoint x: 495, startPoint y: 263, endPoint x: 492, endPoint y: 134, distance: 128.1
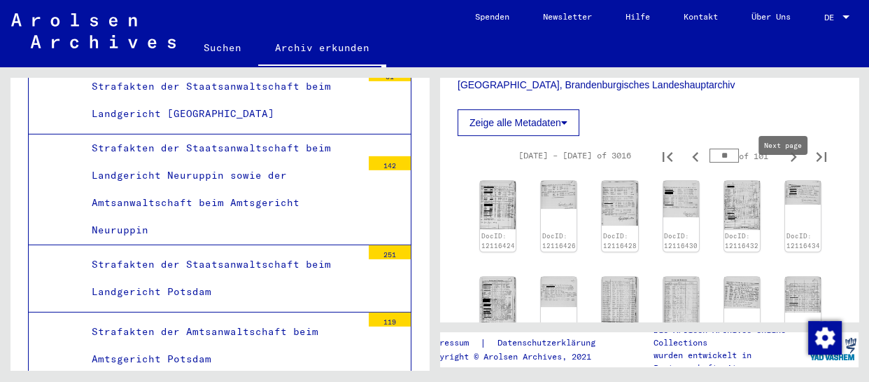
type input "**"
